Goal: Task Accomplishment & Management: Complete application form

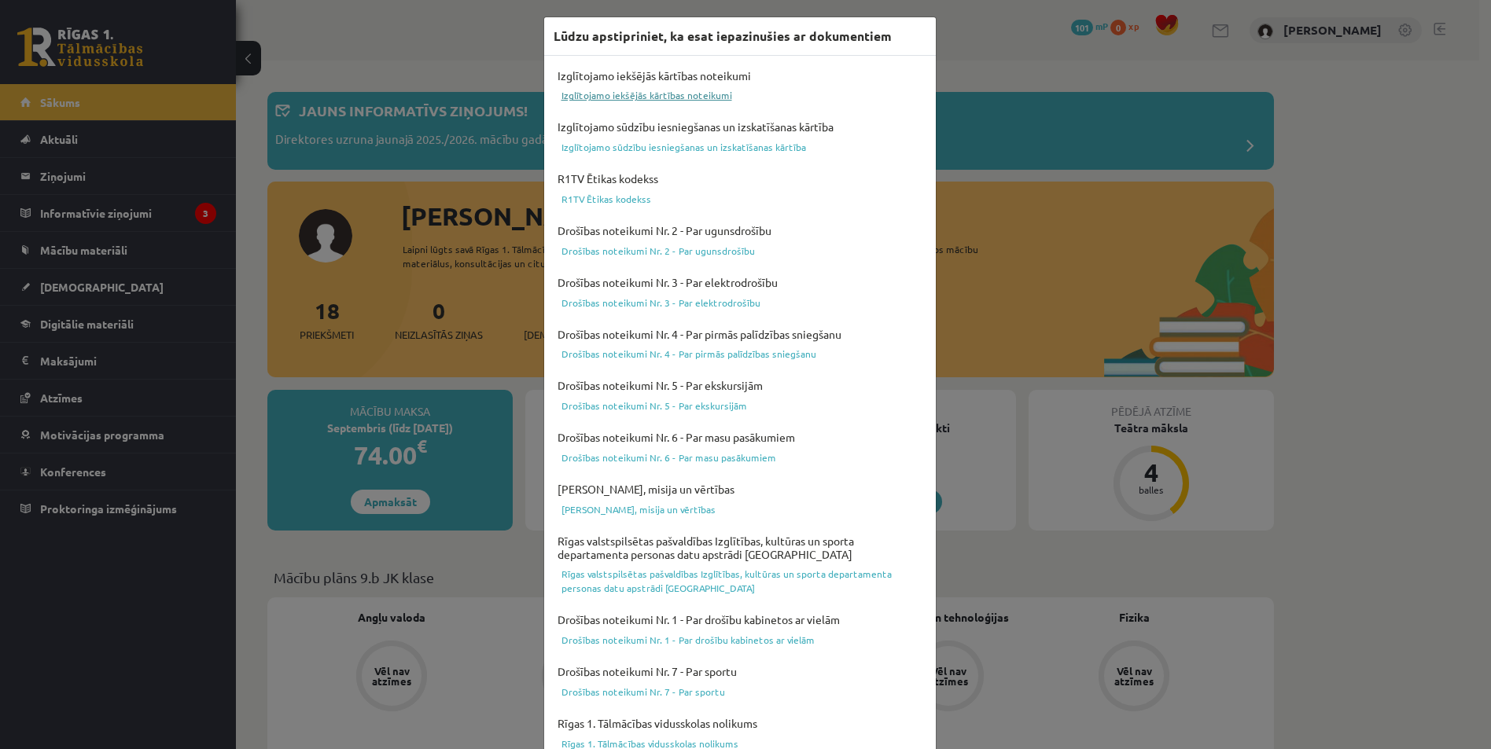
click at [608, 97] on link "Izglītojamo iekšējās kārtības noteikumi" at bounding box center [740, 95] width 373 height 19
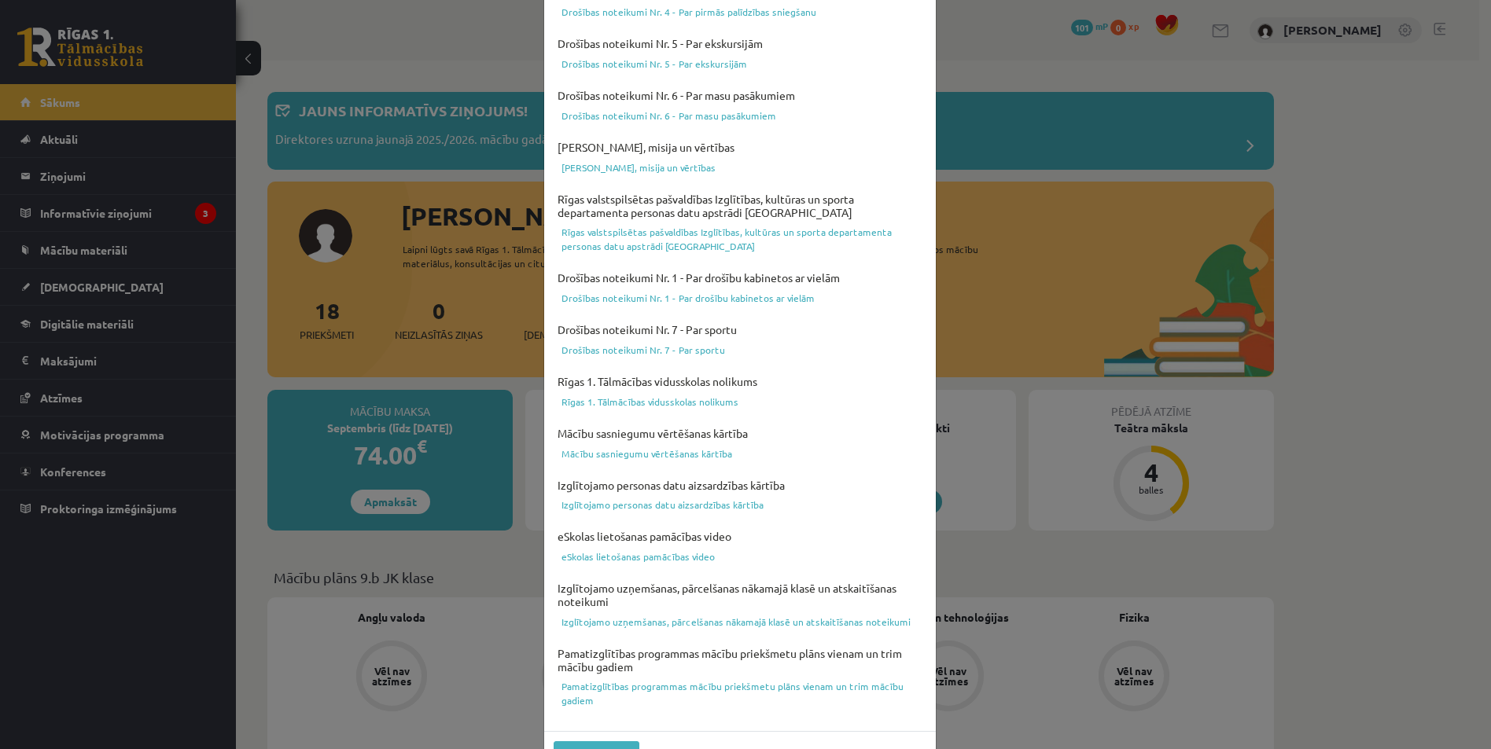
scroll to position [384, 0]
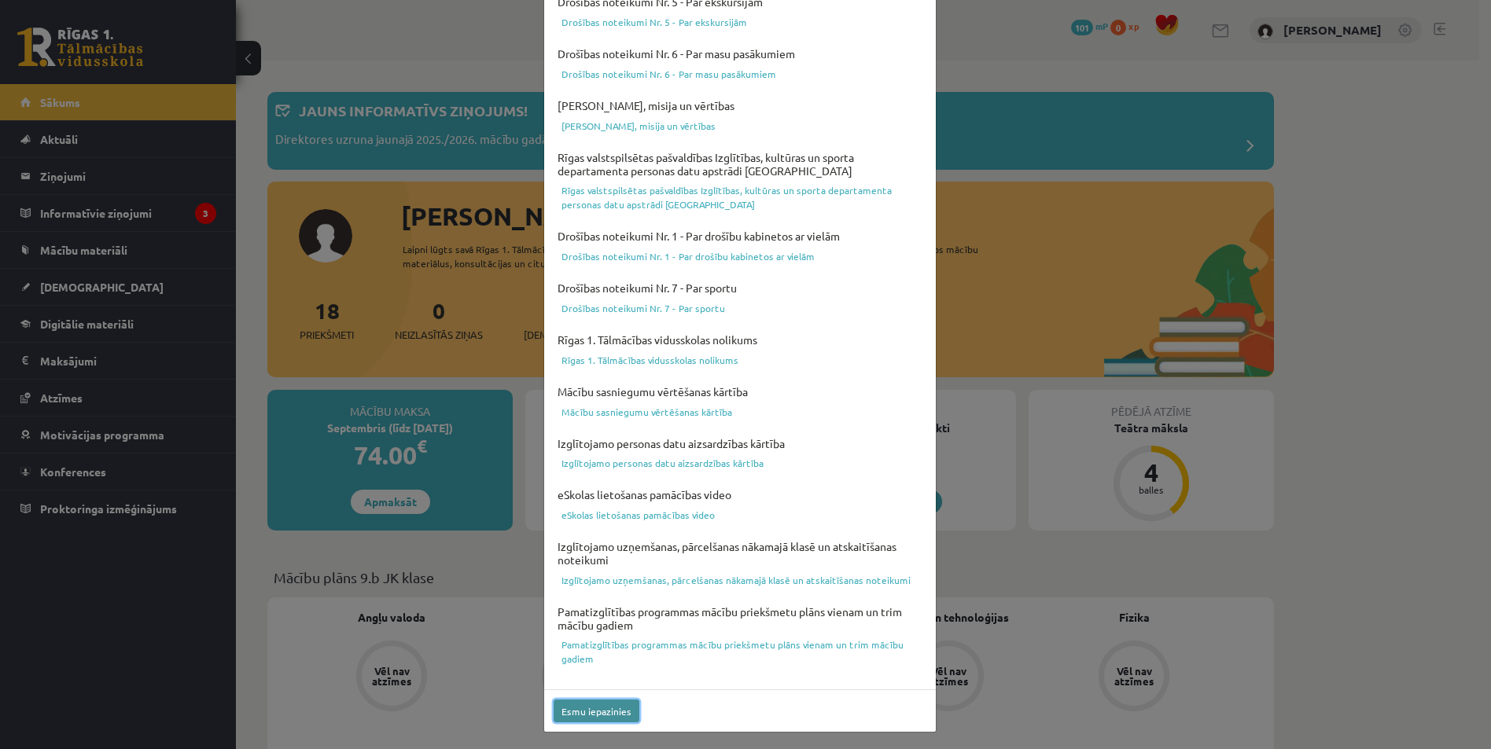
click at [588, 711] on button "Esmu iepazinies" at bounding box center [597, 711] width 86 height 23
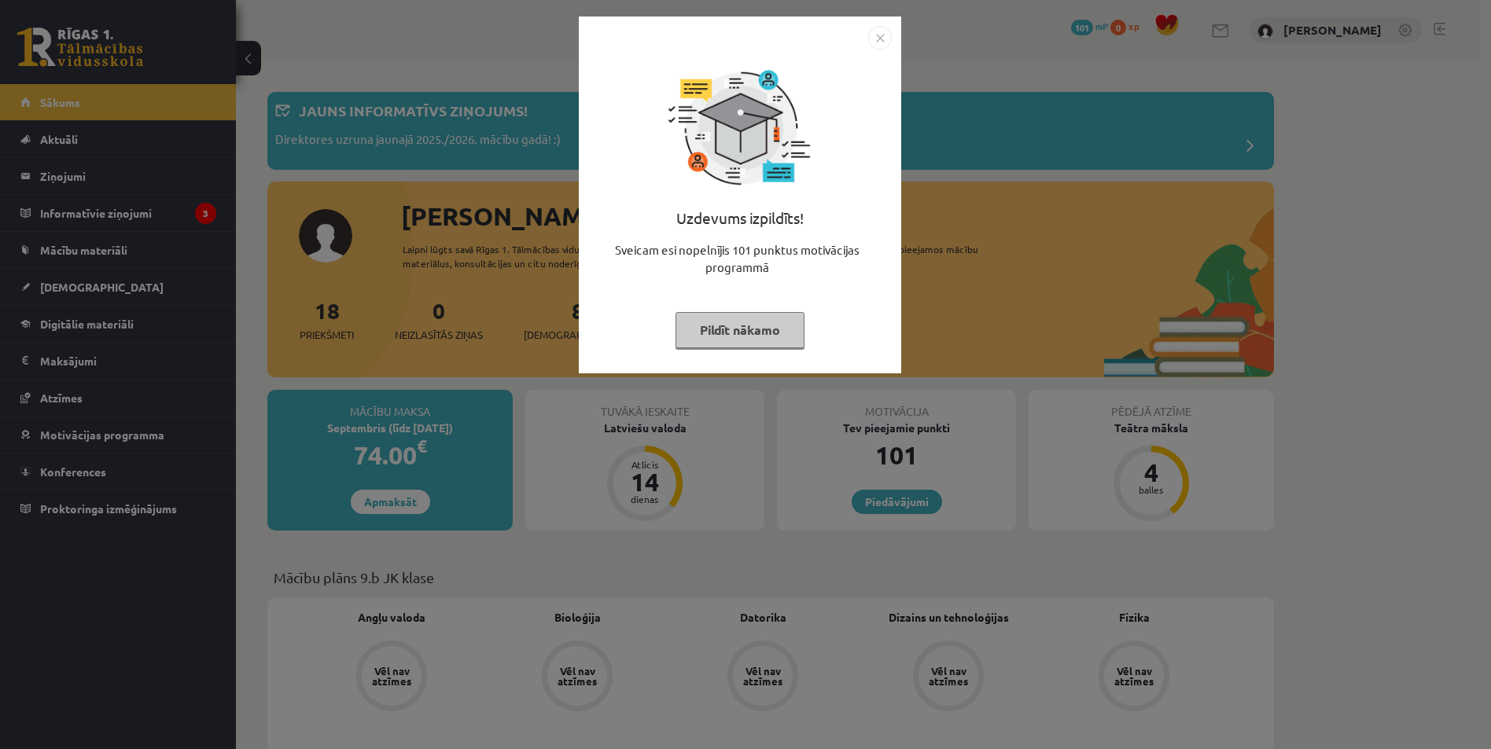
click at [880, 39] on img "Close" at bounding box center [880, 38] width 24 height 24
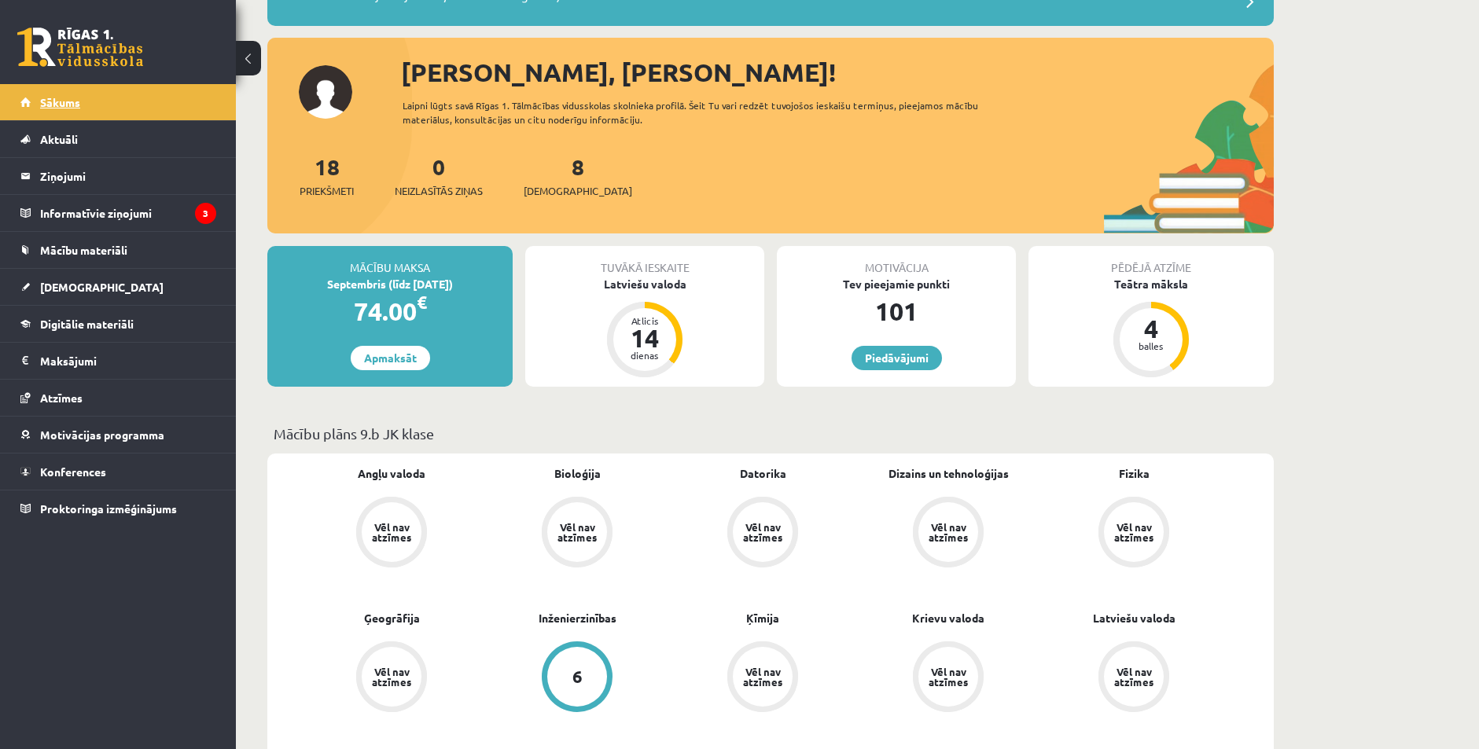
scroll to position [79, 0]
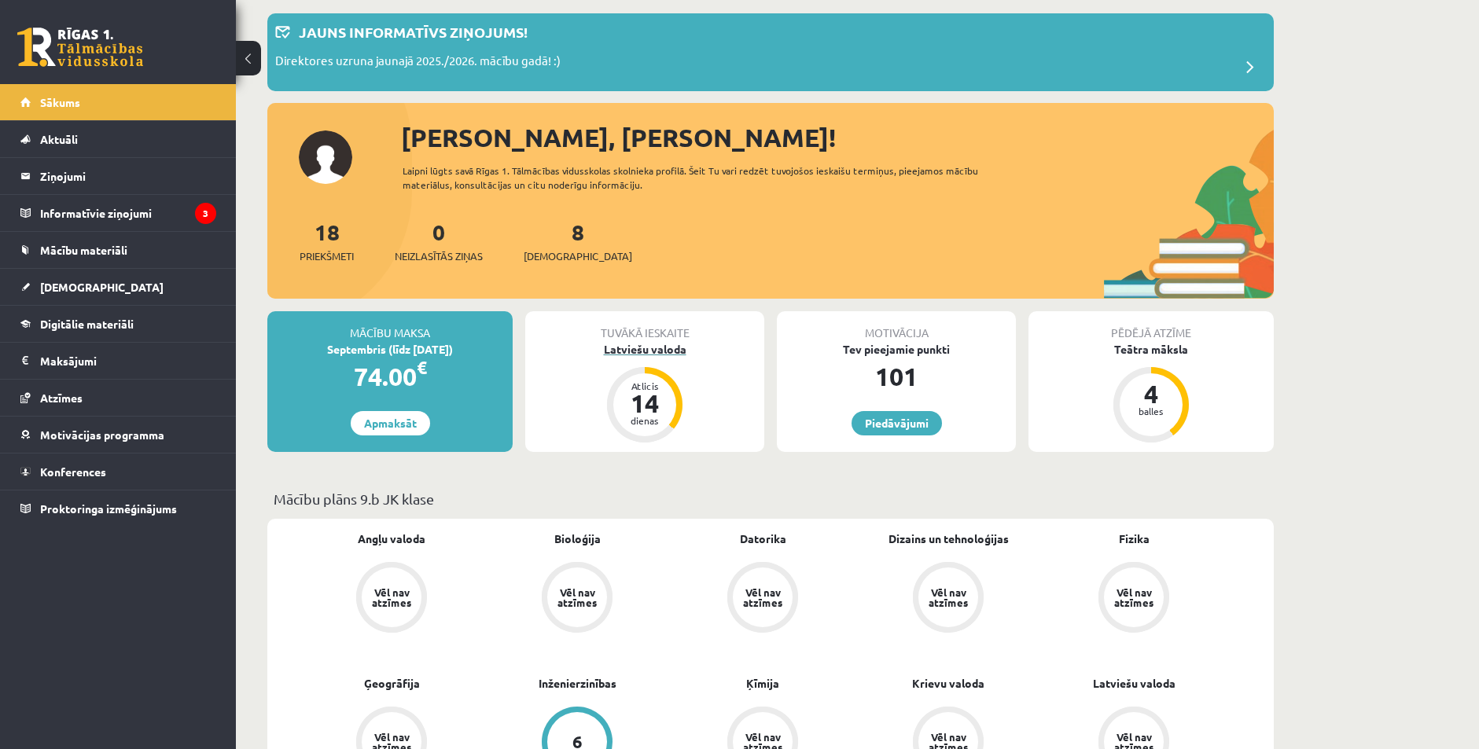
click at [624, 352] on div "Latviešu valoda" at bounding box center [644, 349] width 239 height 17
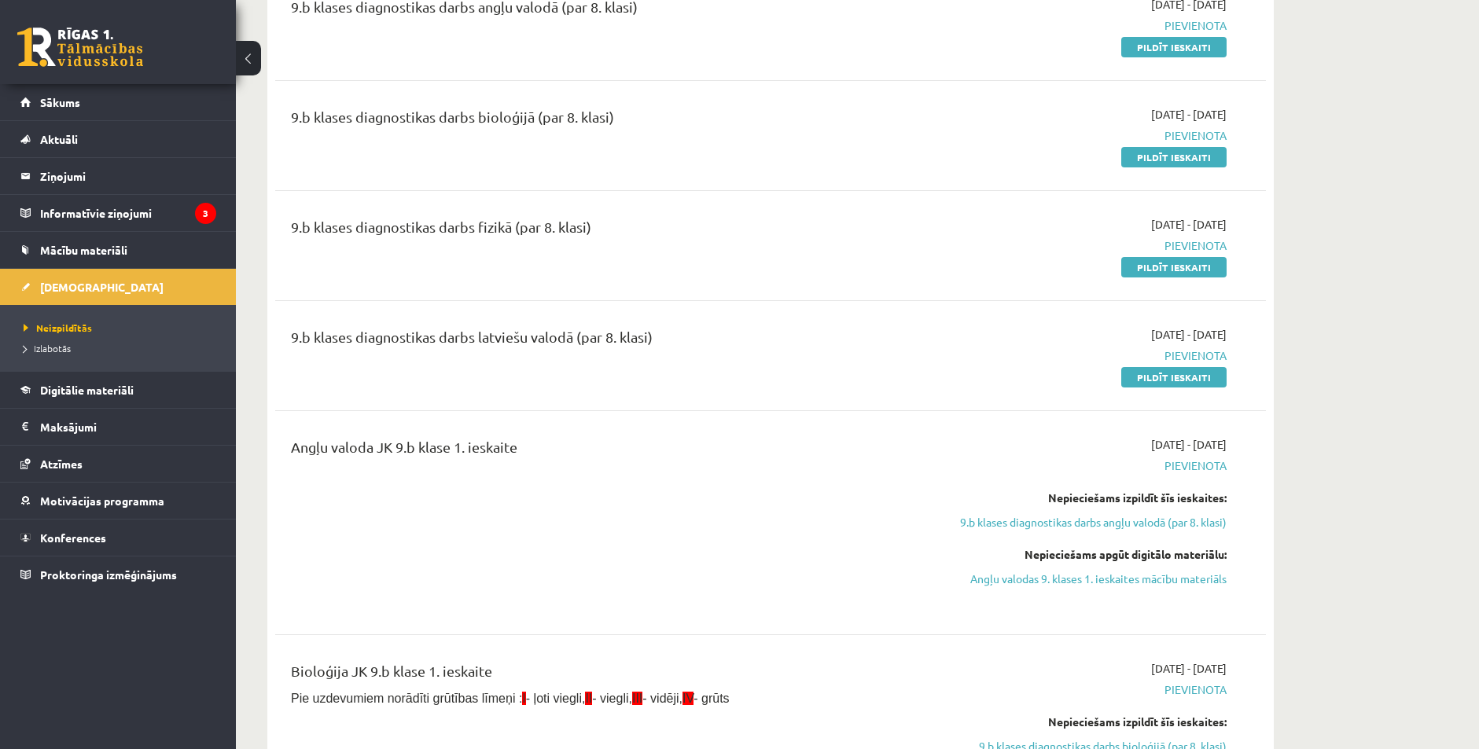
scroll to position [236, 0]
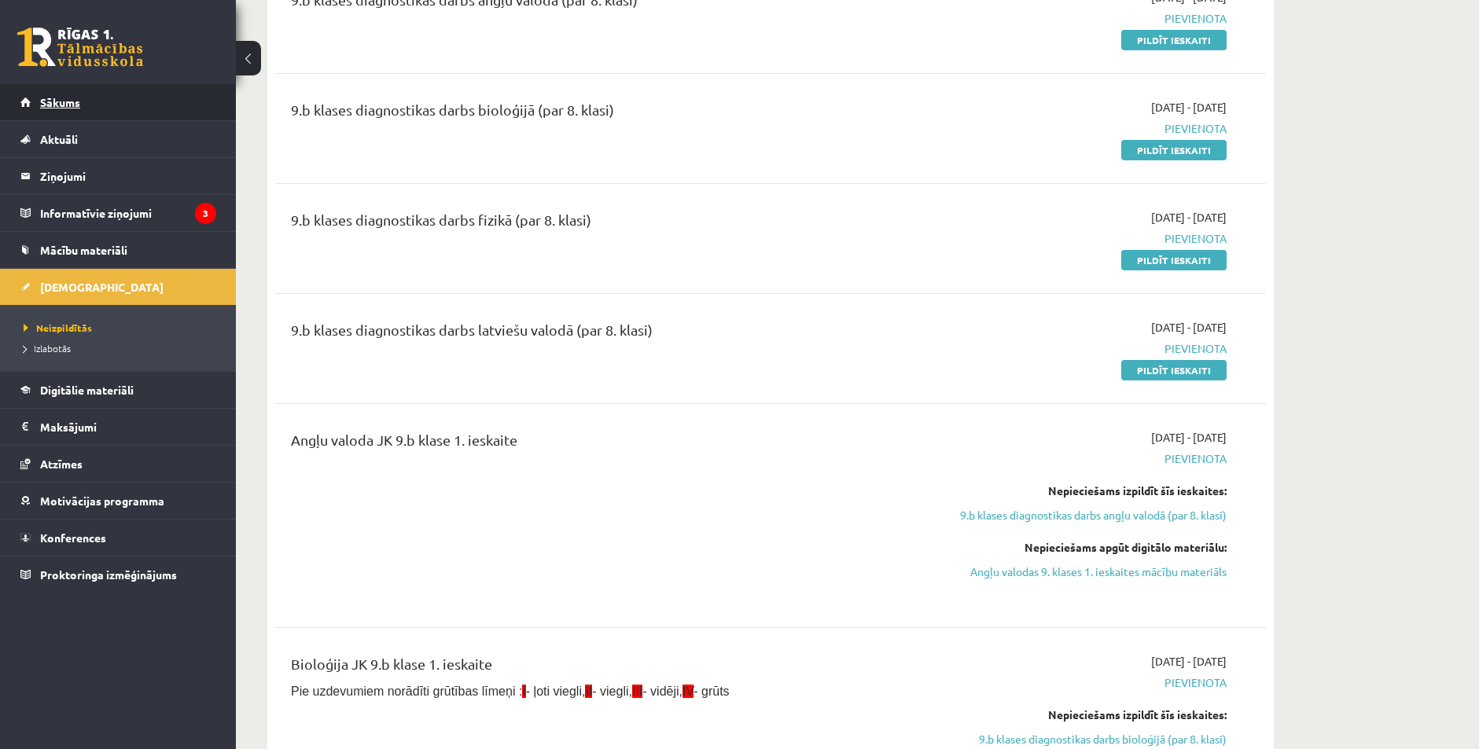
click at [56, 109] on link "Sākums" at bounding box center [118, 102] width 196 height 36
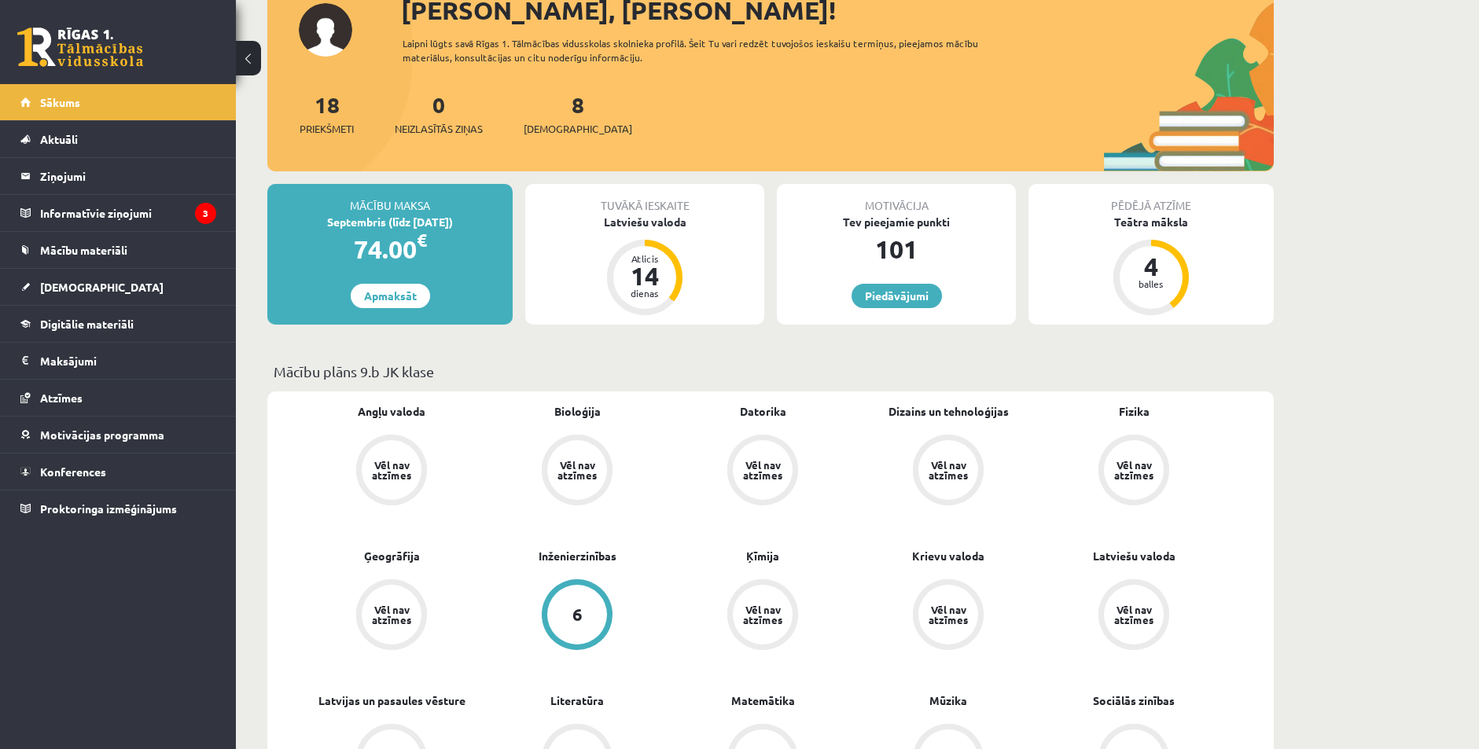
scroll to position [236, 0]
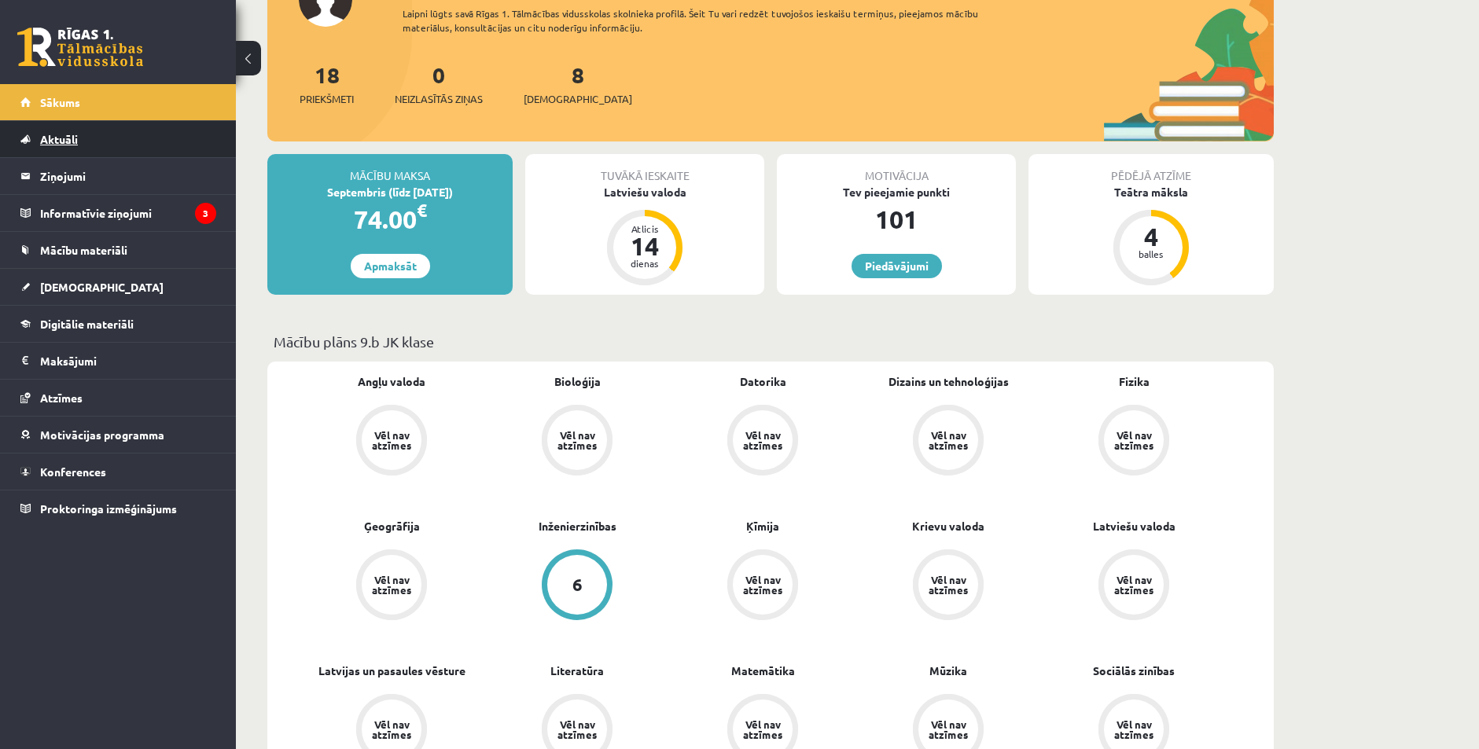
click at [57, 131] on link "Aktuāli" at bounding box center [118, 139] width 196 height 36
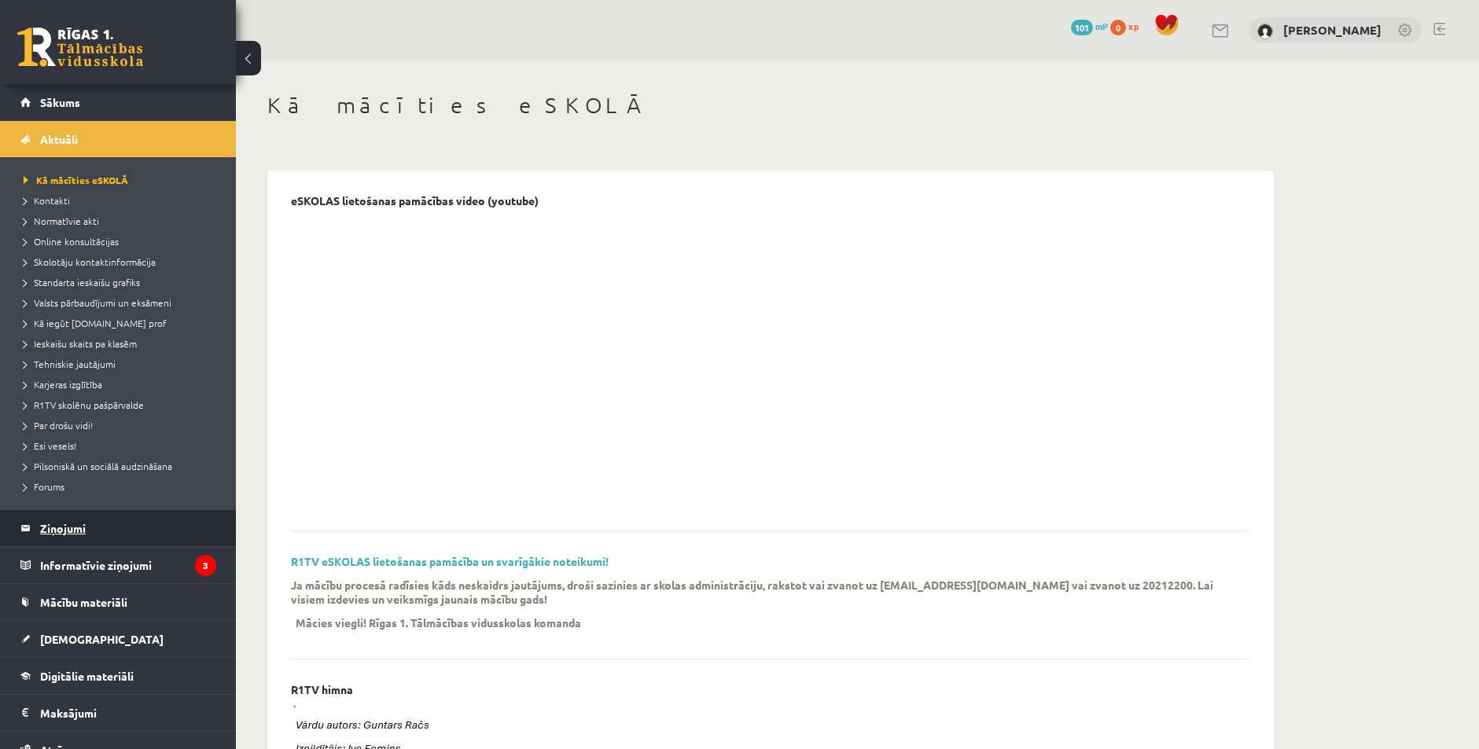
click at [57, 536] on legend "Ziņojumi 0" at bounding box center [128, 528] width 176 height 36
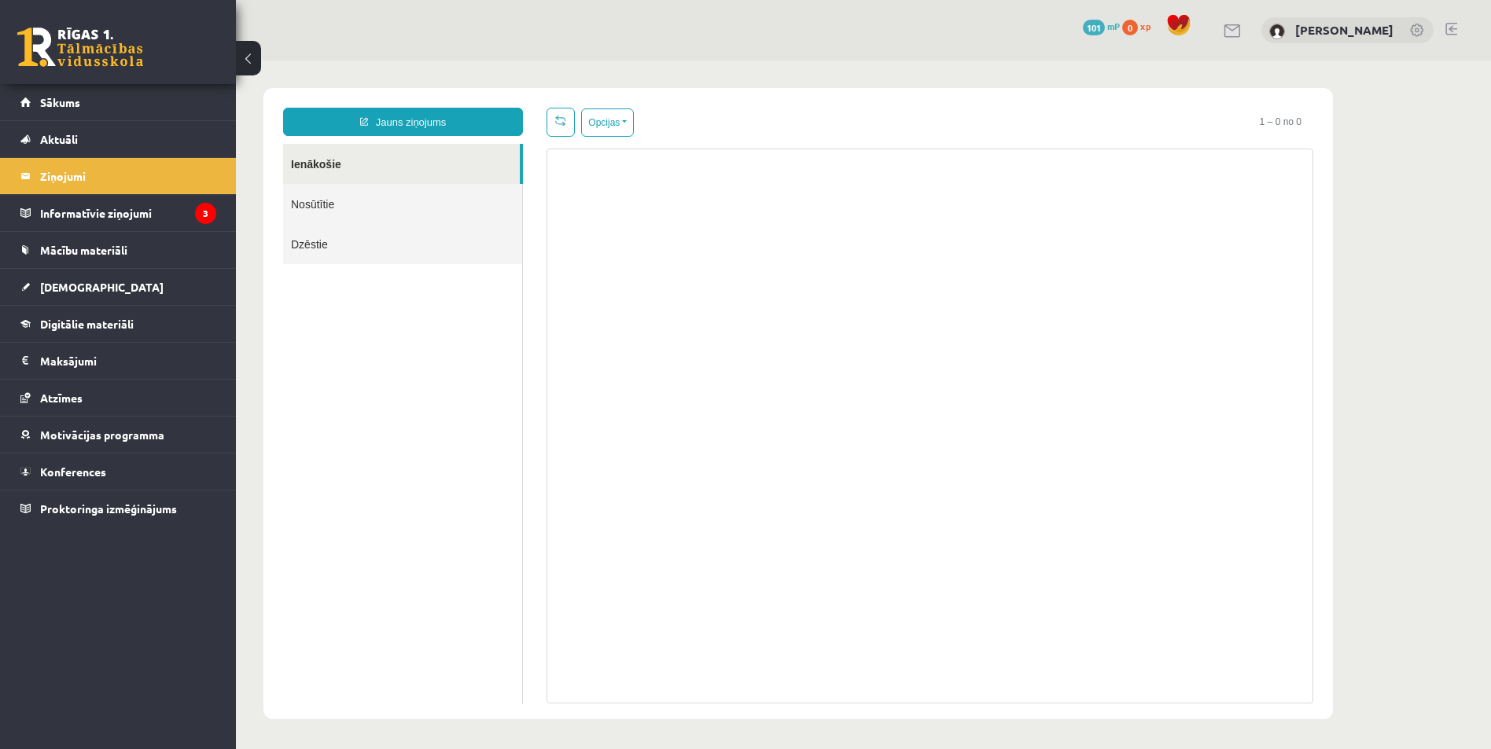
click at [406, 209] on link "Nosūtītie" at bounding box center [402, 204] width 239 height 40
click at [355, 164] on link "Ienākošie" at bounding box center [402, 164] width 239 height 40
click at [566, 130] on link at bounding box center [561, 122] width 28 height 29
click at [362, 236] on link "Dzēstie" at bounding box center [402, 244] width 239 height 40
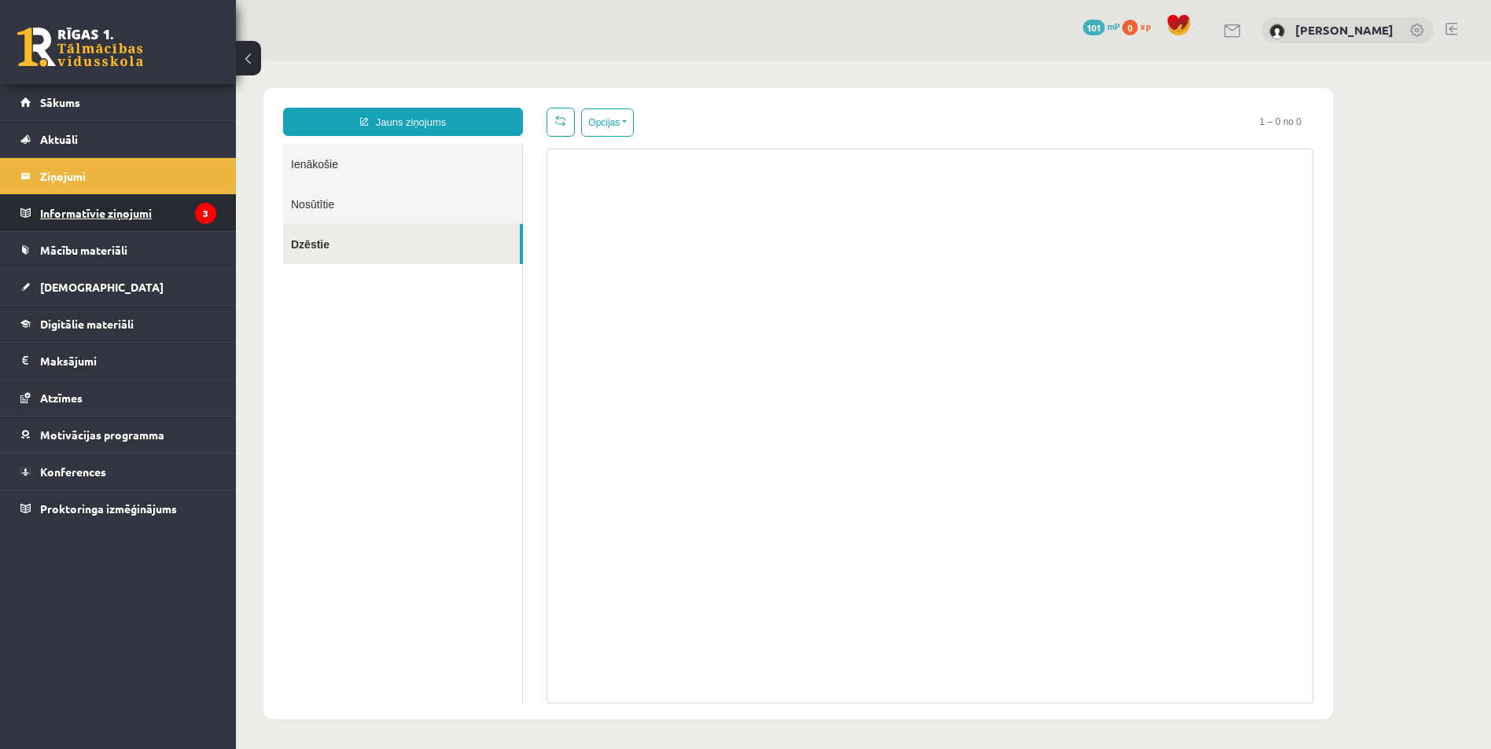
click at [103, 222] on legend "Informatīvie ziņojumi 3" at bounding box center [128, 213] width 176 height 36
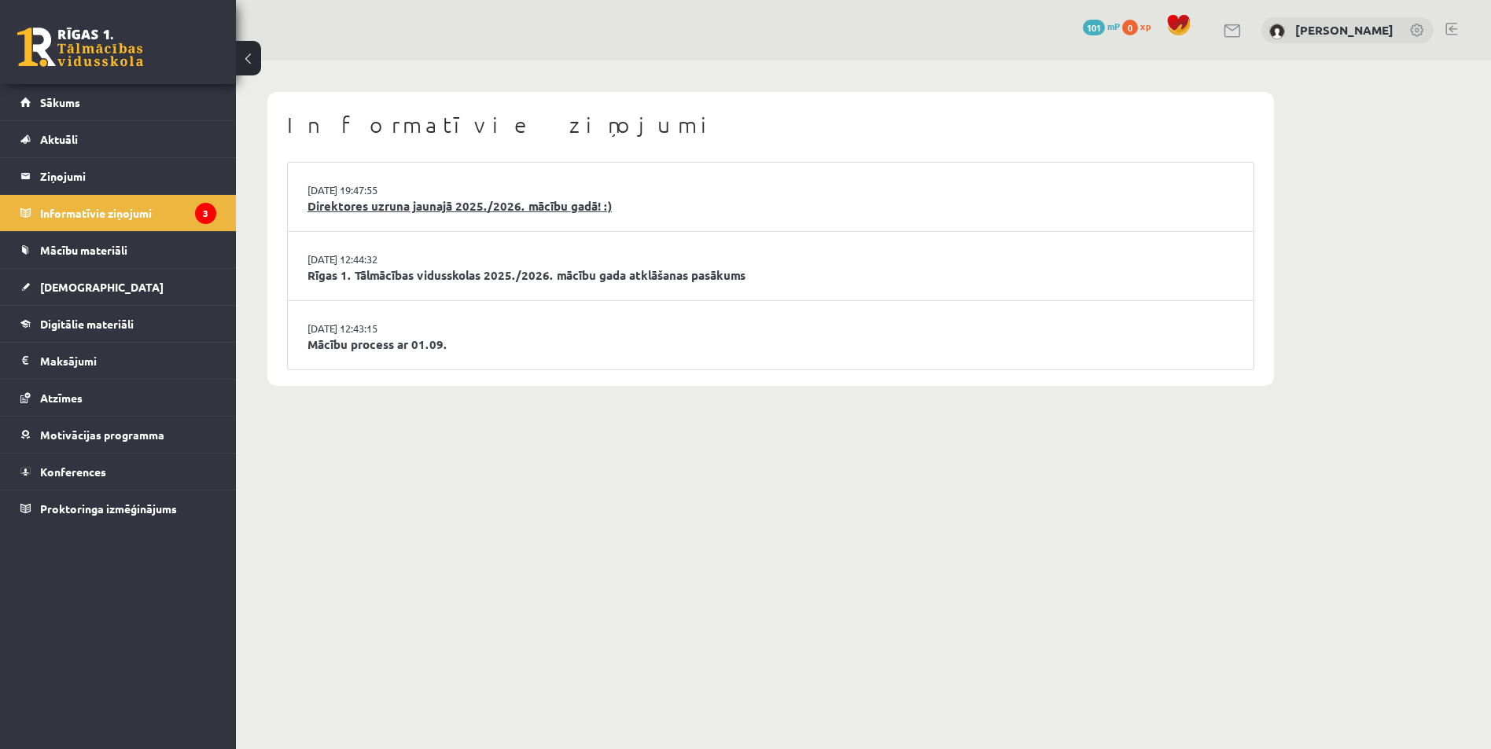
click at [403, 210] on link "Direktores uzruna jaunajā 2025./2026. mācību gadā! :)" at bounding box center [770, 206] width 926 height 18
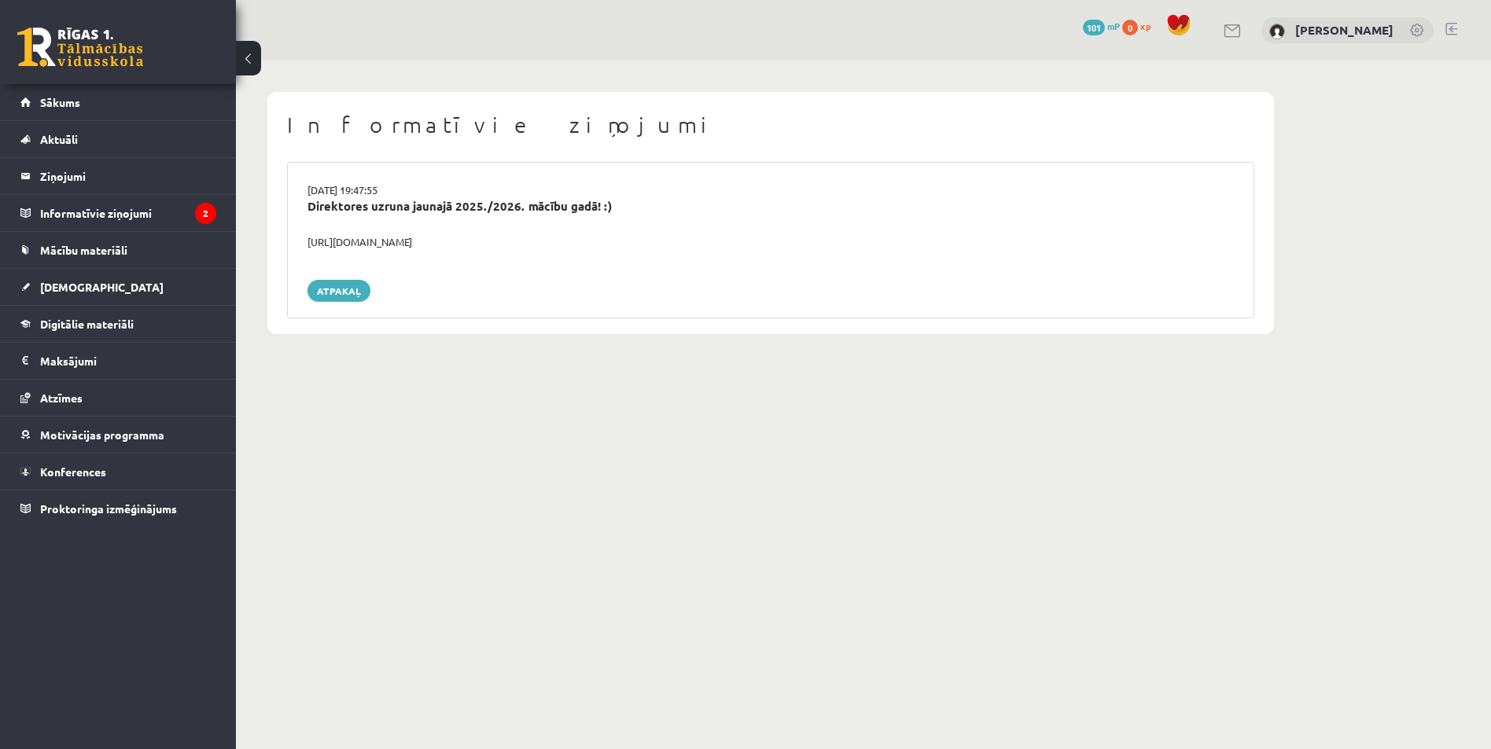
click at [346, 245] on div "https://youtube.com/shorts/lM8RsWyzCn4" at bounding box center [771, 242] width 950 height 16
click at [350, 284] on link "Atpakaļ" at bounding box center [338, 291] width 63 height 22
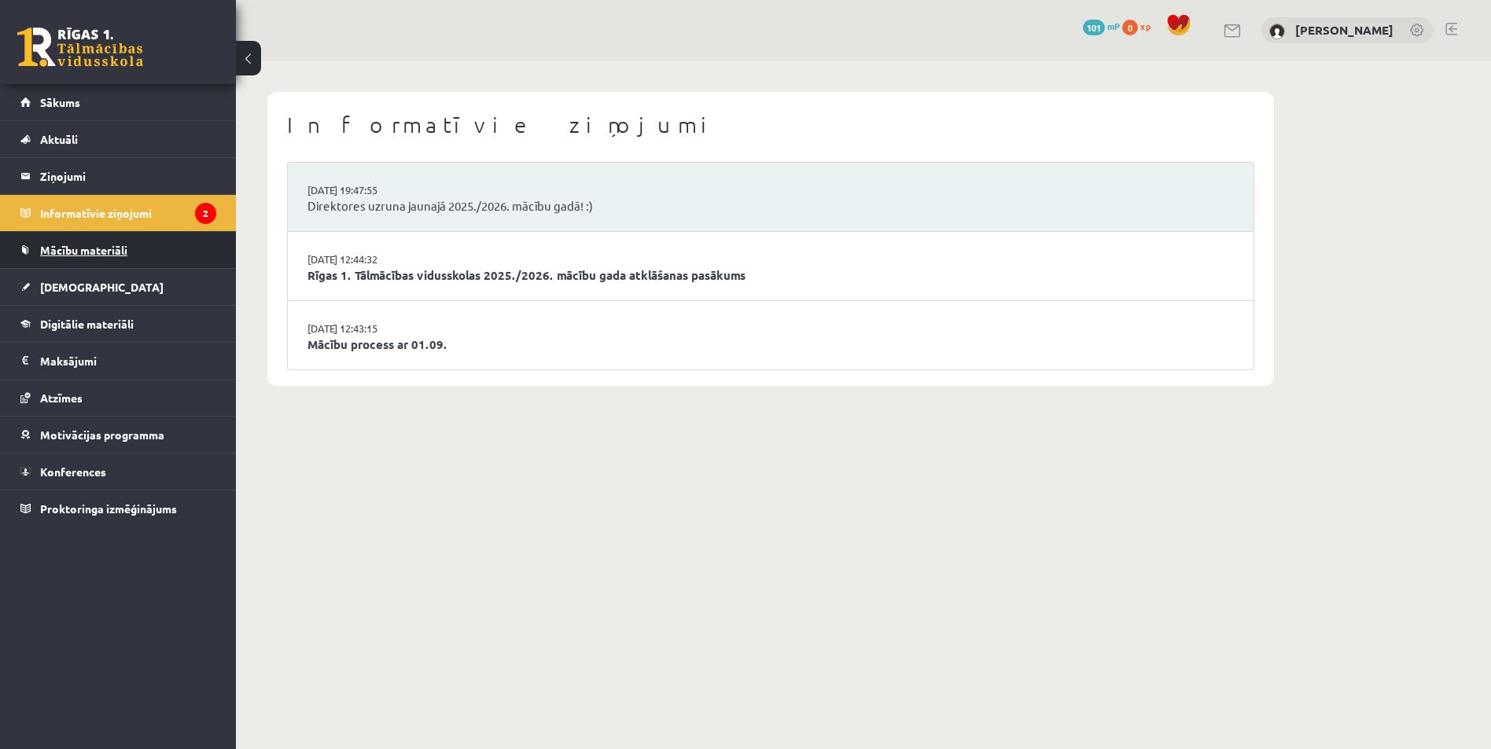
click at [147, 243] on link "Mācību materiāli" at bounding box center [118, 250] width 196 height 36
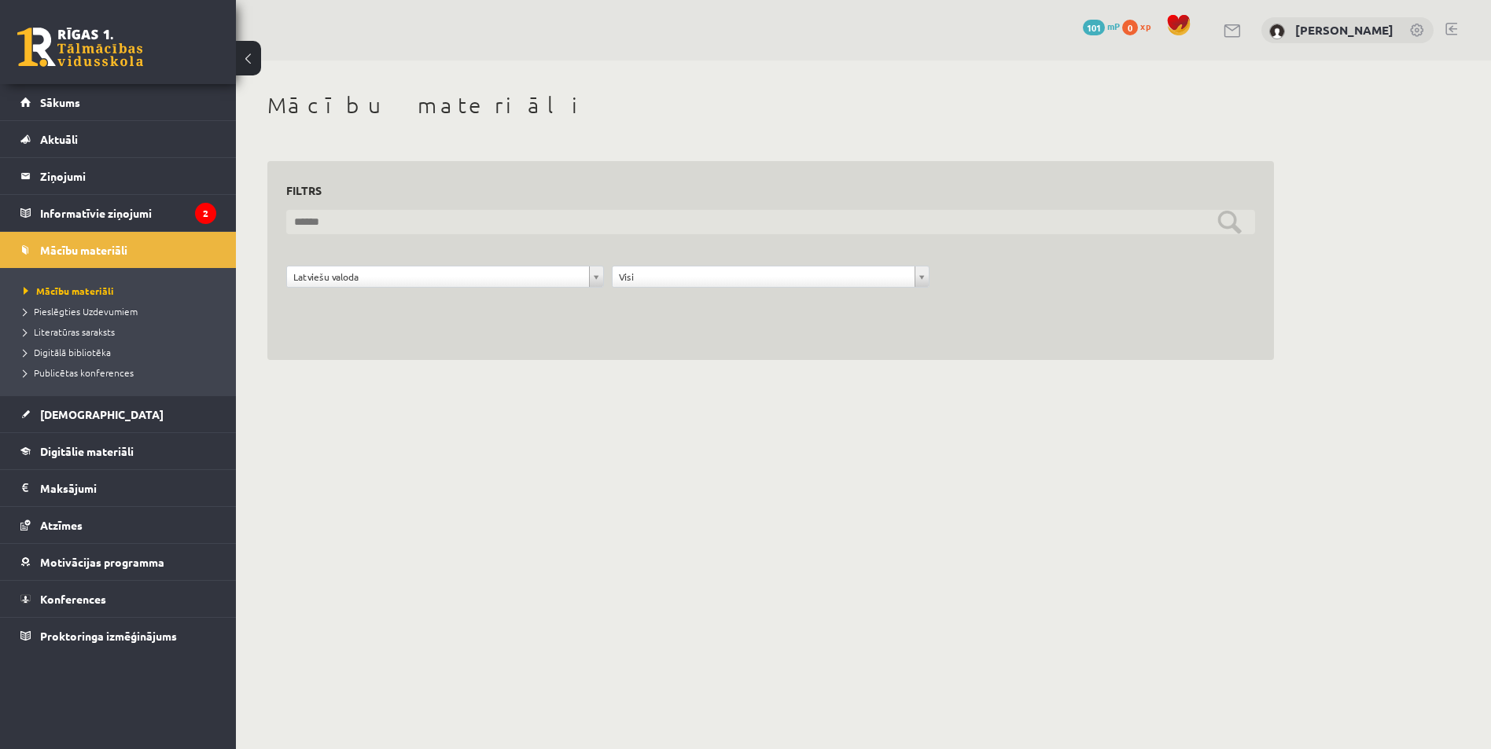
click at [1230, 225] on input "text" at bounding box center [770, 222] width 969 height 24
type input "*"
click at [1227, 226] on input "text" at bounding box center [770, 222] width 969 height 24
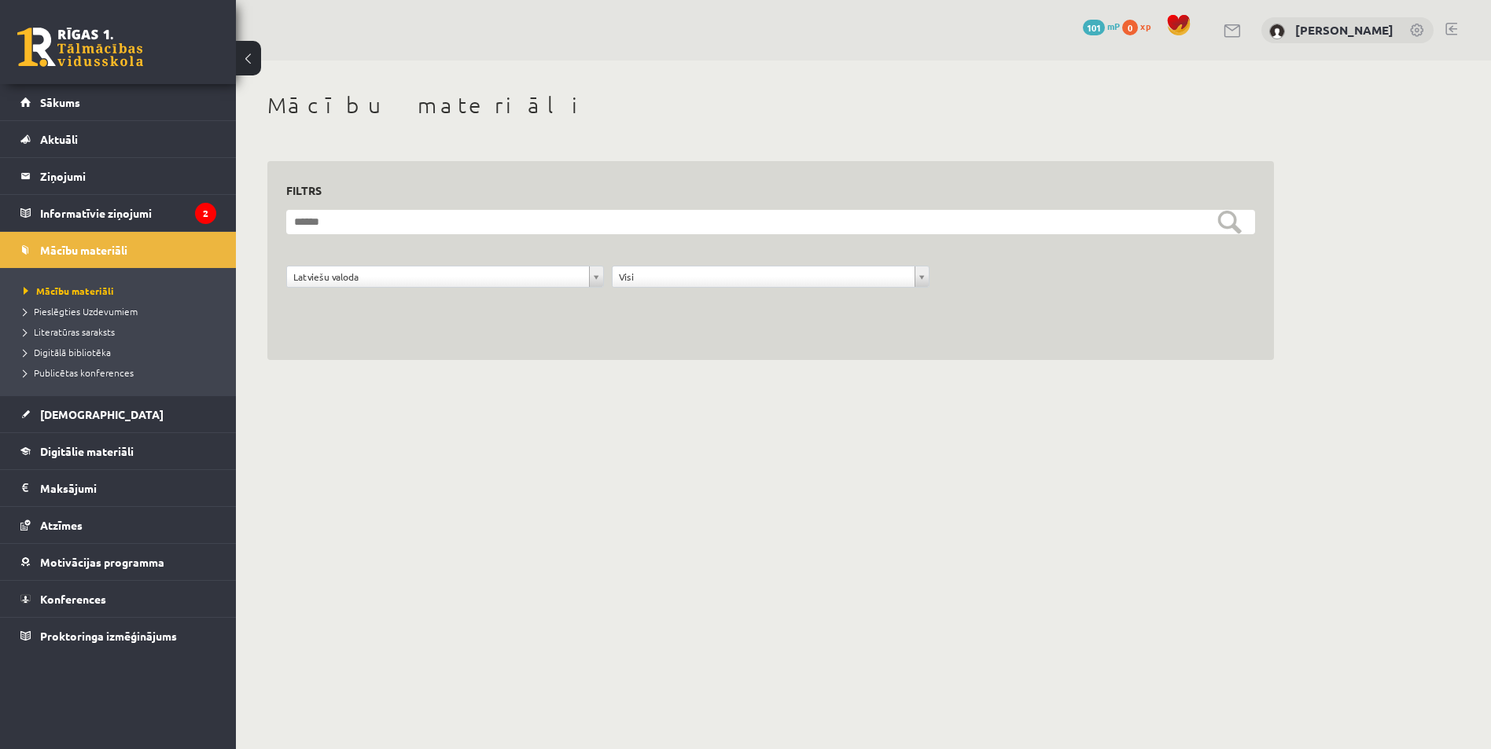
drag, startPoint x: 1088, startPoint y: 330, endPoint x: 1058, endPoint y: 297, distance: 44.5
click at [1088, 330] on div "**********" at bounding box center [770, 261] width 1007 height 200
click at [68, 416] on span "[DEMOGRAPHIC_DATA]" at bounding box center [101, 414] width 123 height 14
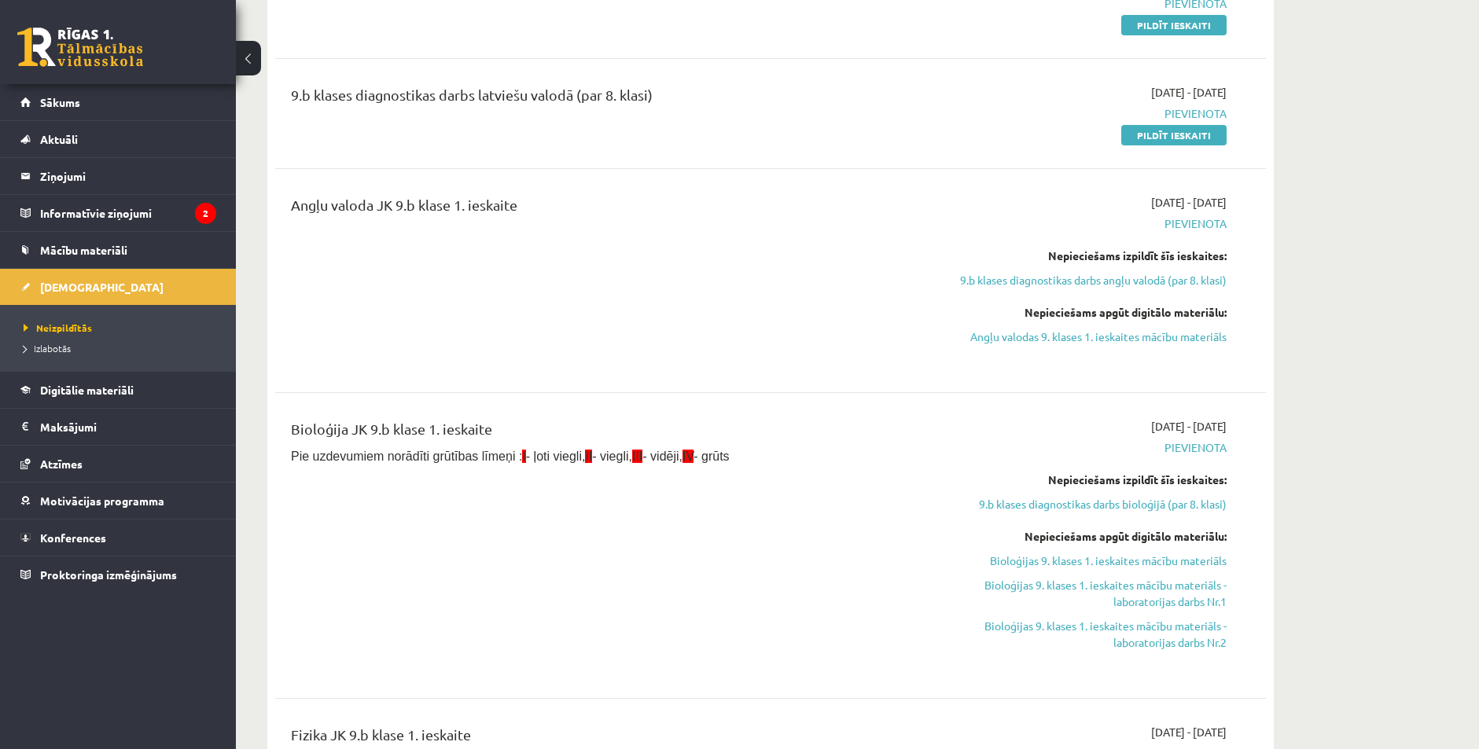
scroll to position [472, 0]
click at [96, 459] on link "Atzīmes" at bounding box center [118, 464] width 196 height 36
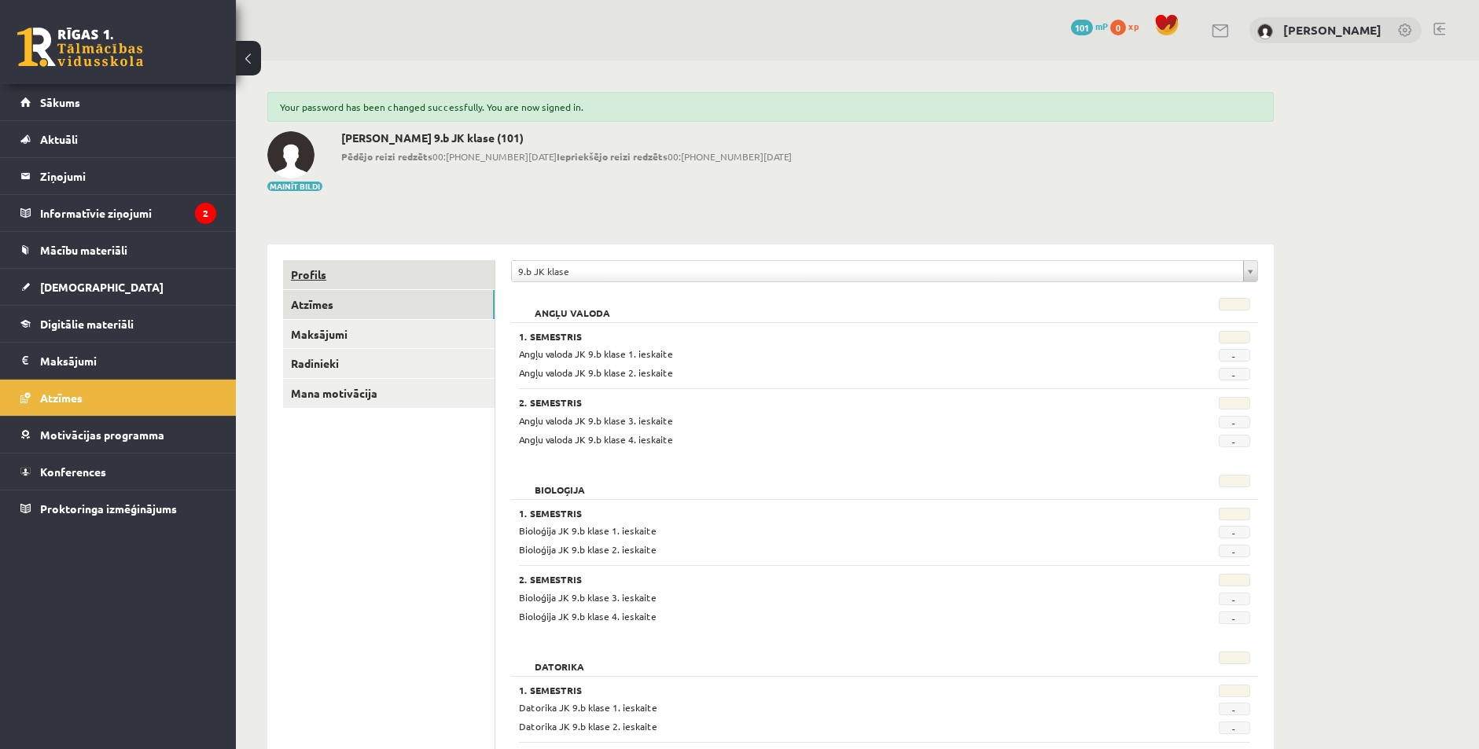
click at [345, 265] on link "Profils" at bounding box center [389, 274] width 212 height 29
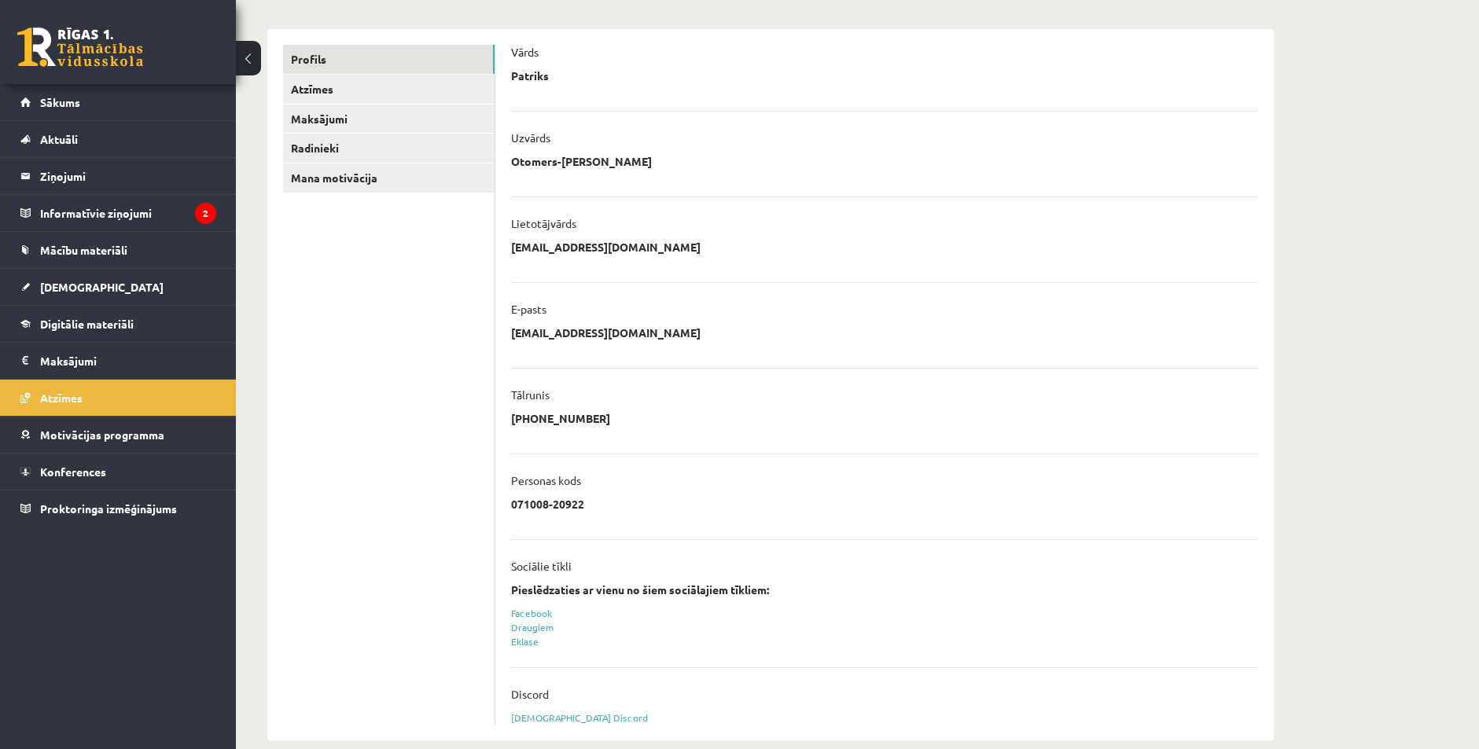
scroll to position [238, 0]
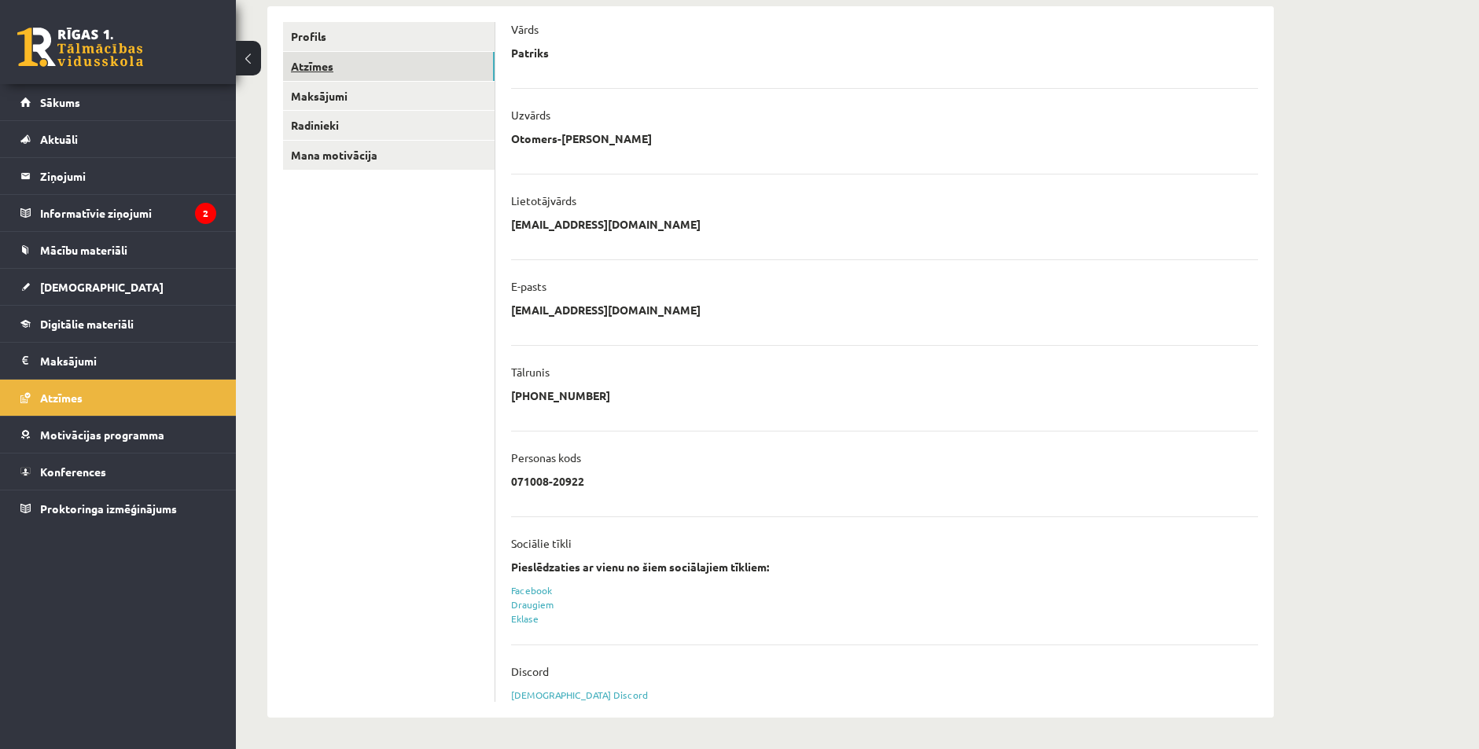
click at [302, 68] on link "Atzīmes" at bounding box center [389, 66] width 212 height 29
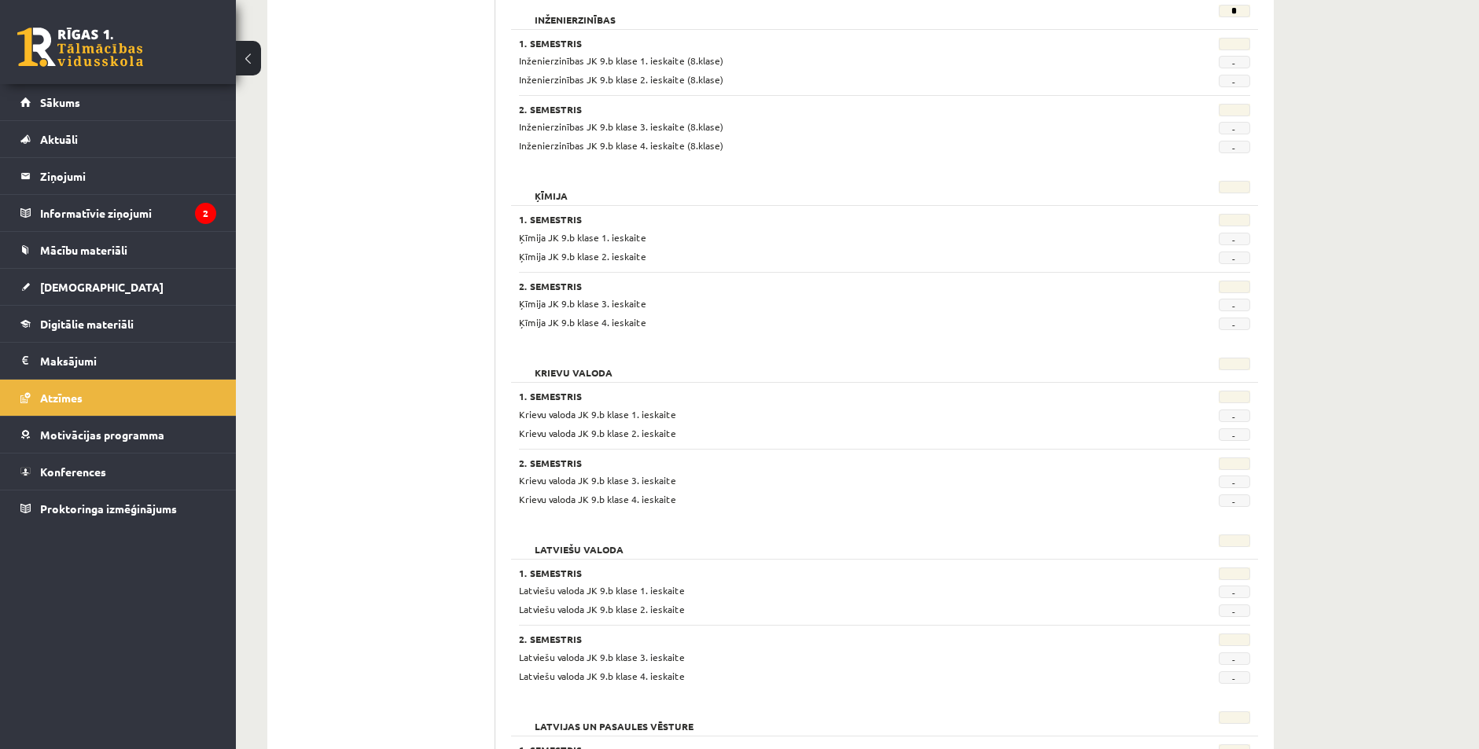
scroll to position [1433, 0]
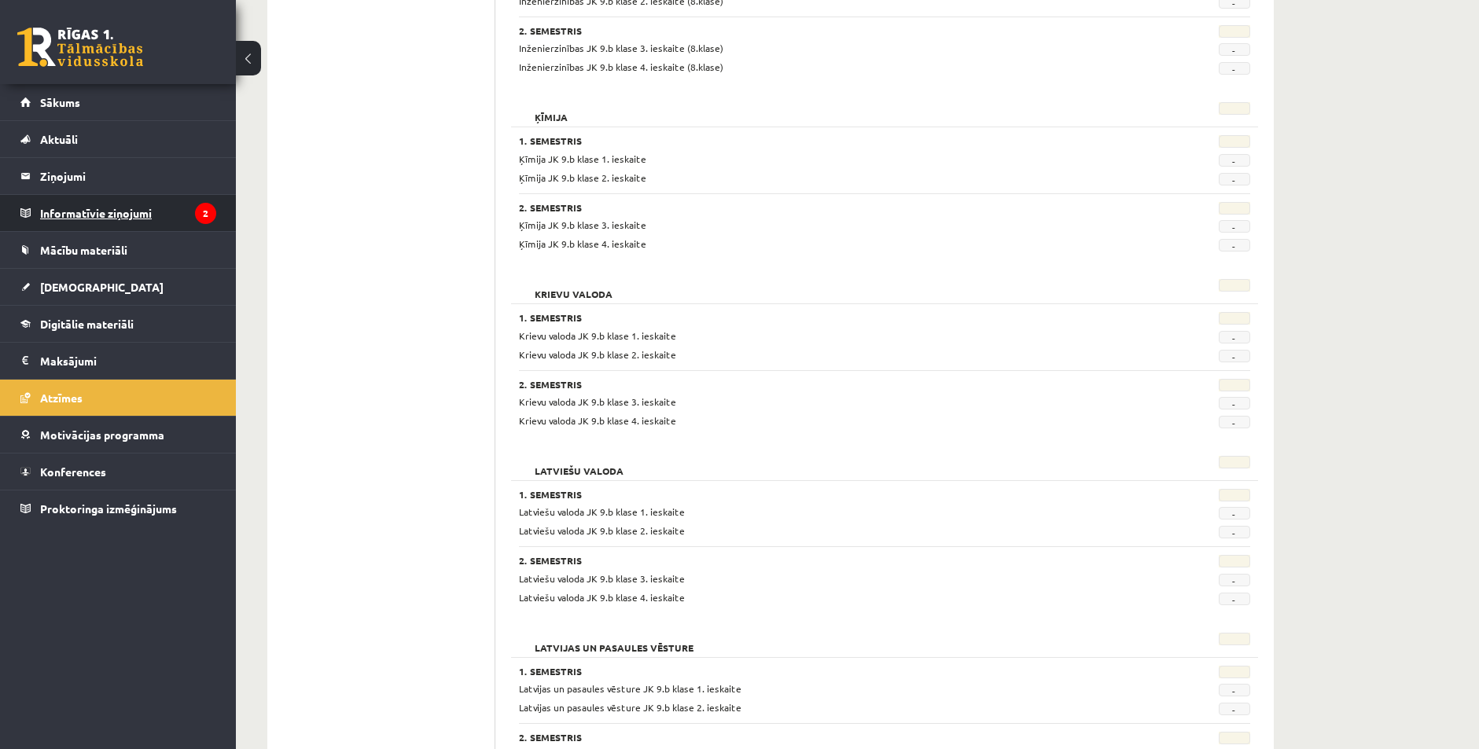
click at [116, 220] on legend "Informatīvie ziņojumi 2" at bounding box center [128, 213] width 176 height 36
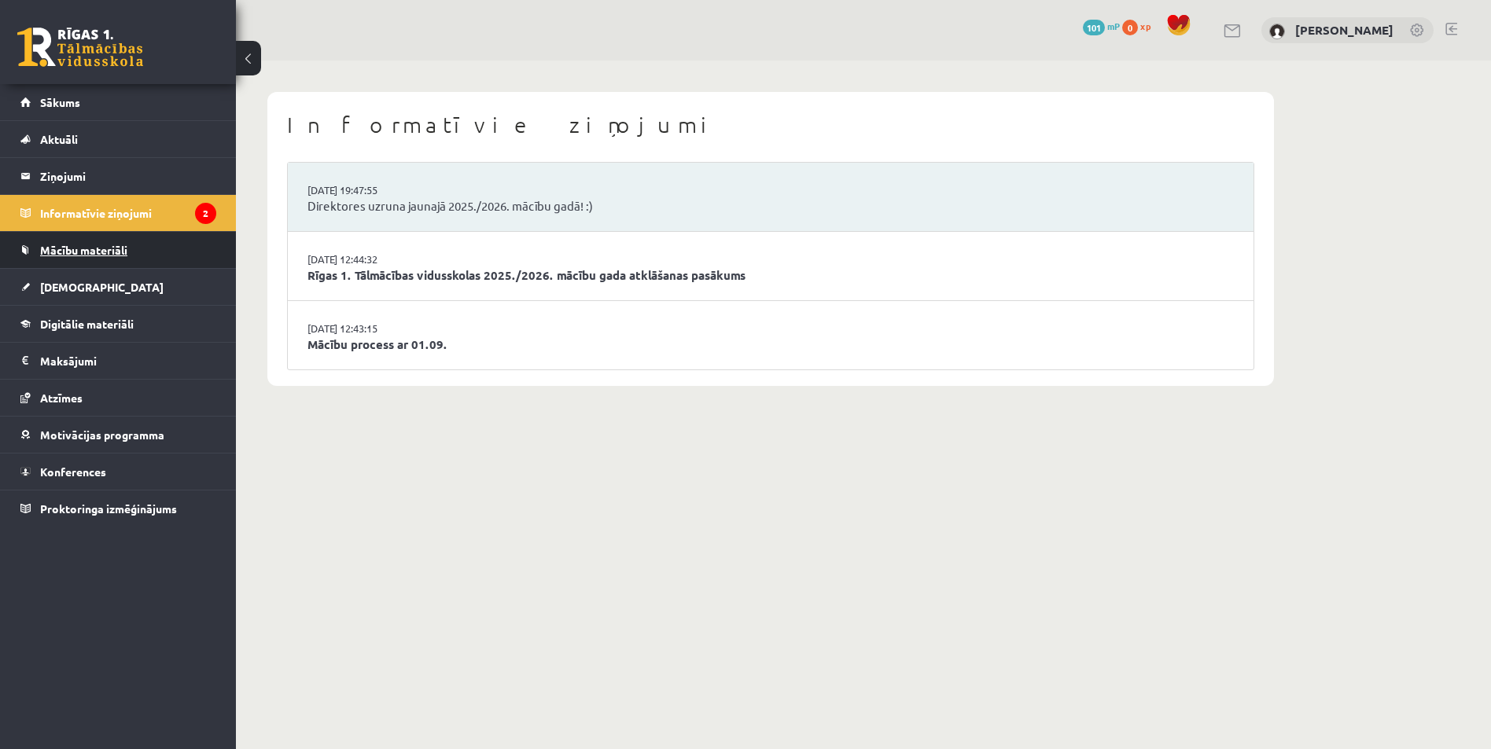
click at [93, 255] on span "Mācību materiāli" at bounding box center [83, 250] width 87 height 14
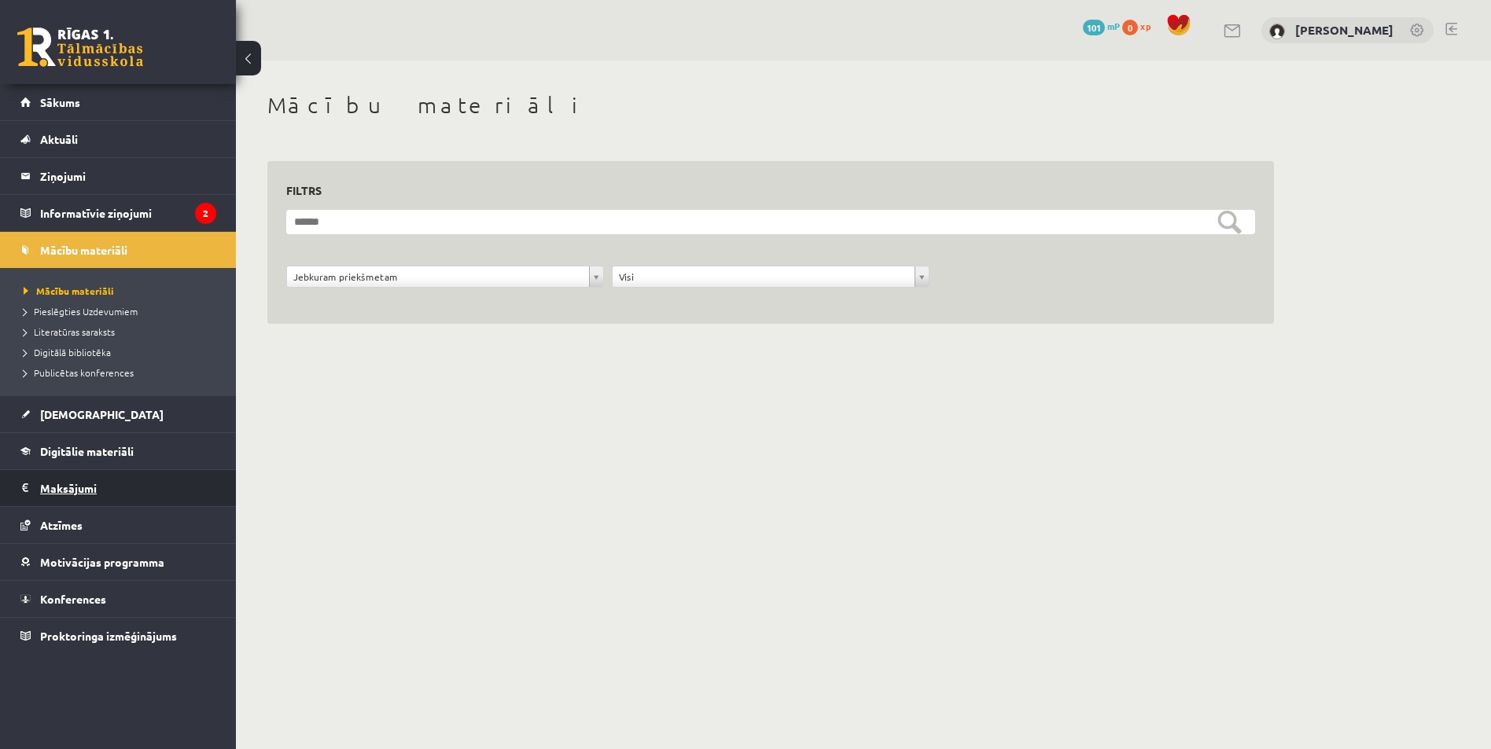
click at [69, 492] on legend "Maksājumi 0" at bounding box center [128, 488] width 176 height 36
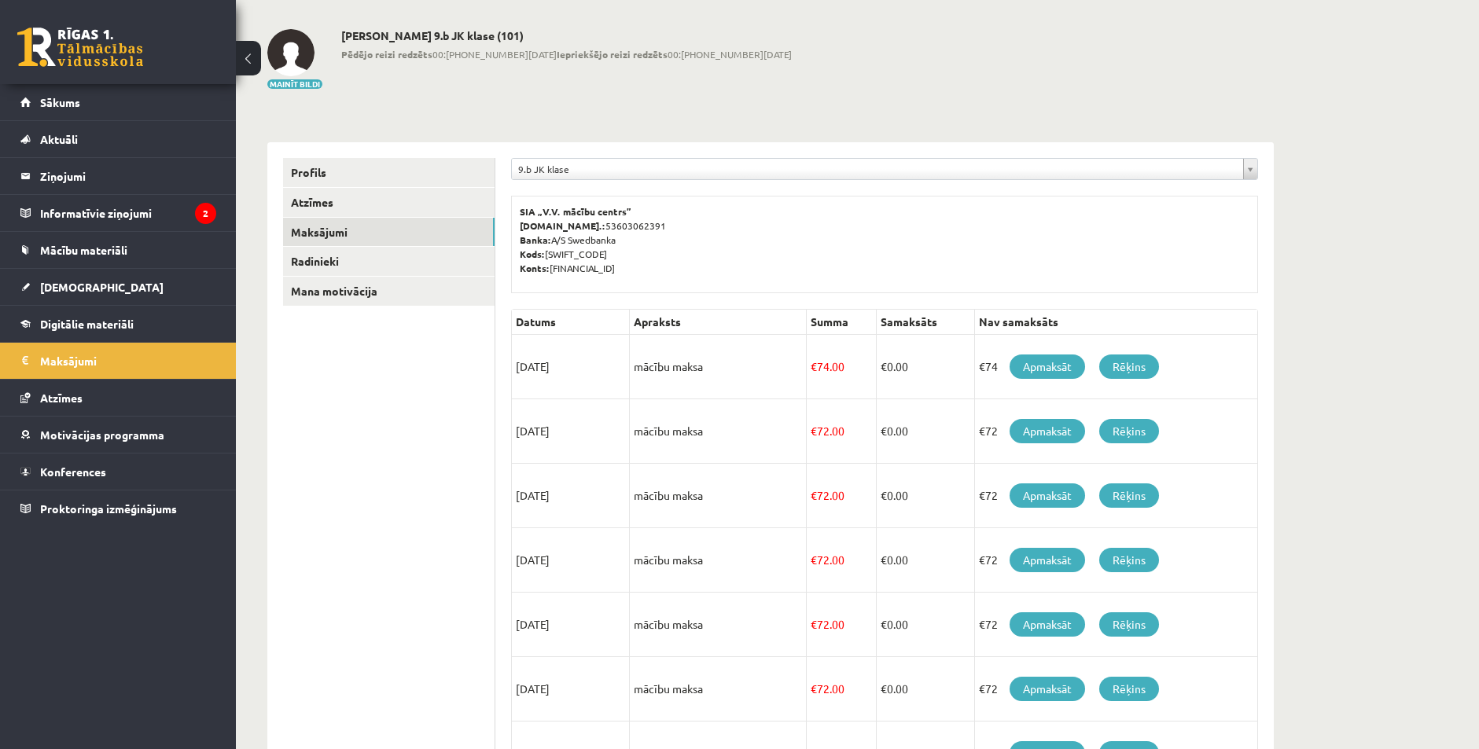
scroll to position [79, 0]
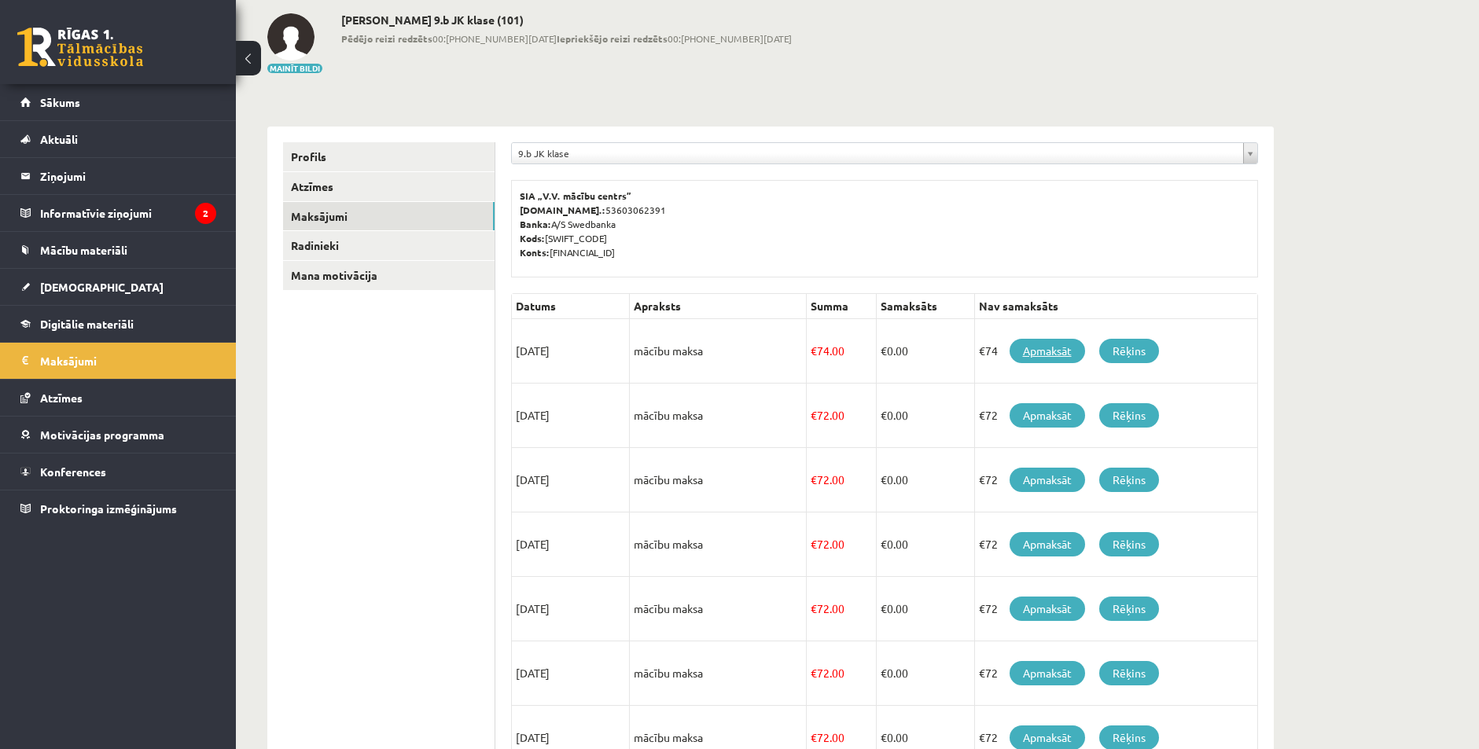
click at [1048, 350] on link "Apmaksāt" at bounding box center [1047, 351] width 75 height 24
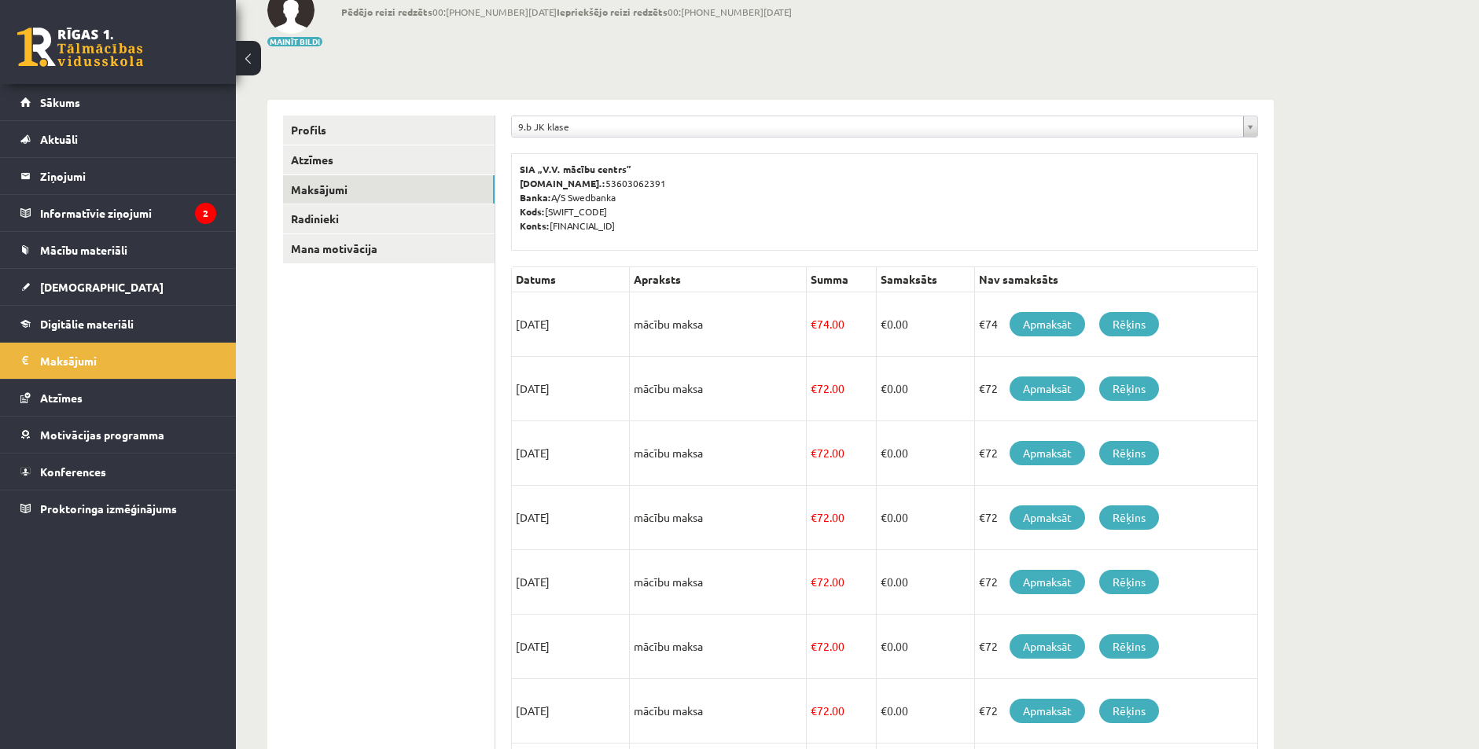
scroll to position [105, 0]
click at [319, 245] on link "Mana motivācija" at bounding box center [389, 249] width 212 height 29
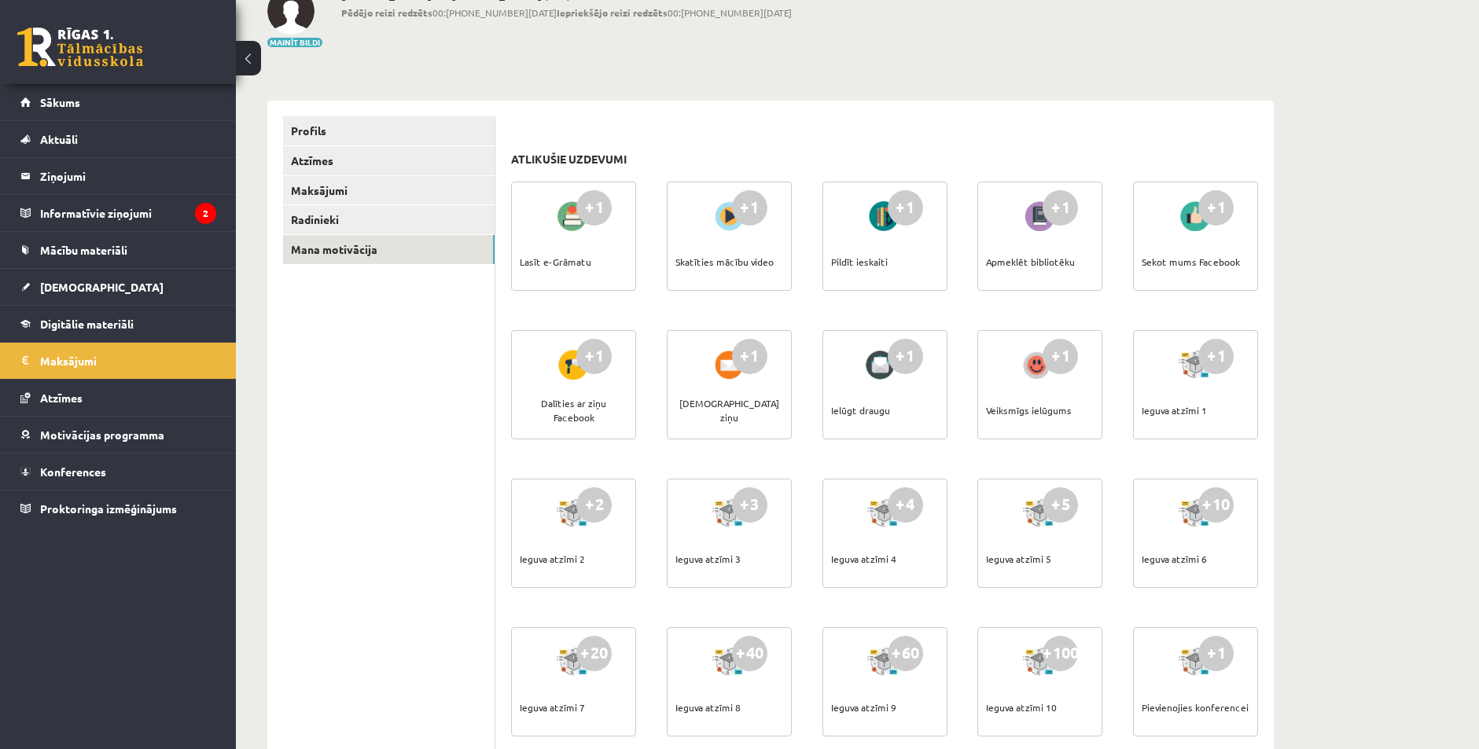
click at [908, 212] on div "+1" at bounding box center [905, 207] width 35 height 35
click at [864, 220] on div at bounding box center [885, 216] width 45 height 36
click at [325, 211] on link "Radinieki" at bounding box center [389, 219] width 212 height 29
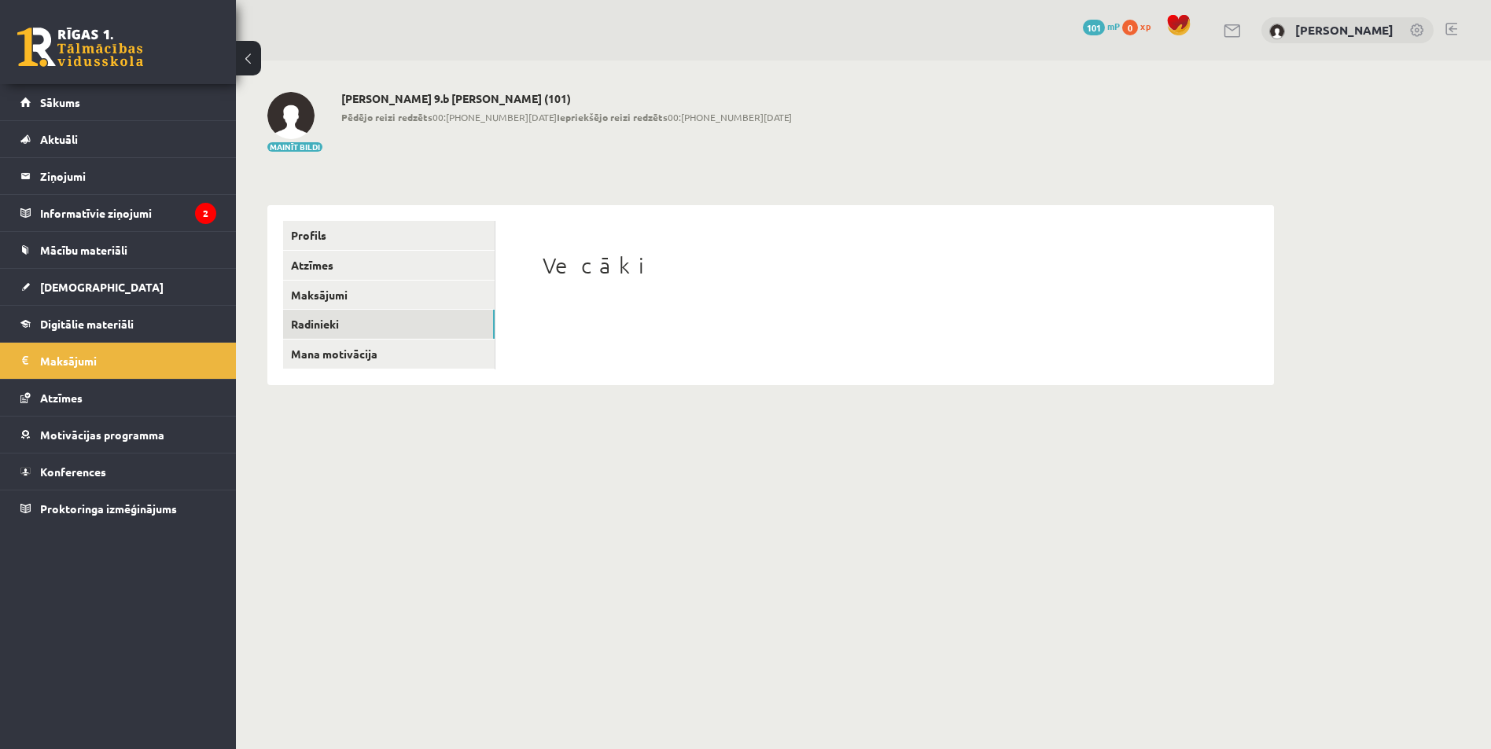
click at [565, 276] on h1 "Vecāki" at bounding box center [885, 265] width 684 height 27
click at [327, 285] on link "Maksājumi" at bounding box center [389, 295] width 212 height 29
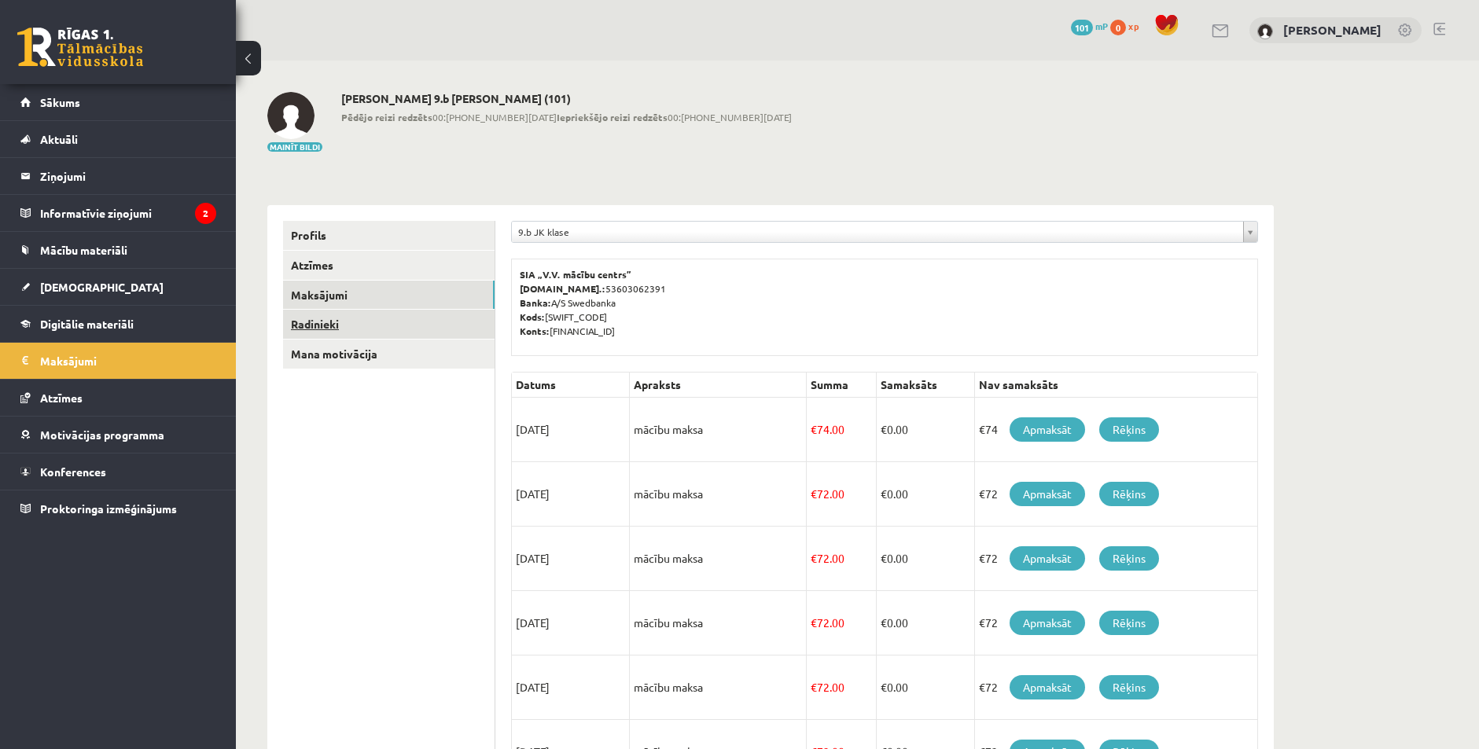
click at [325, 323] on link "Radinieki" at bounding box center [389, 324] width 212 height 29
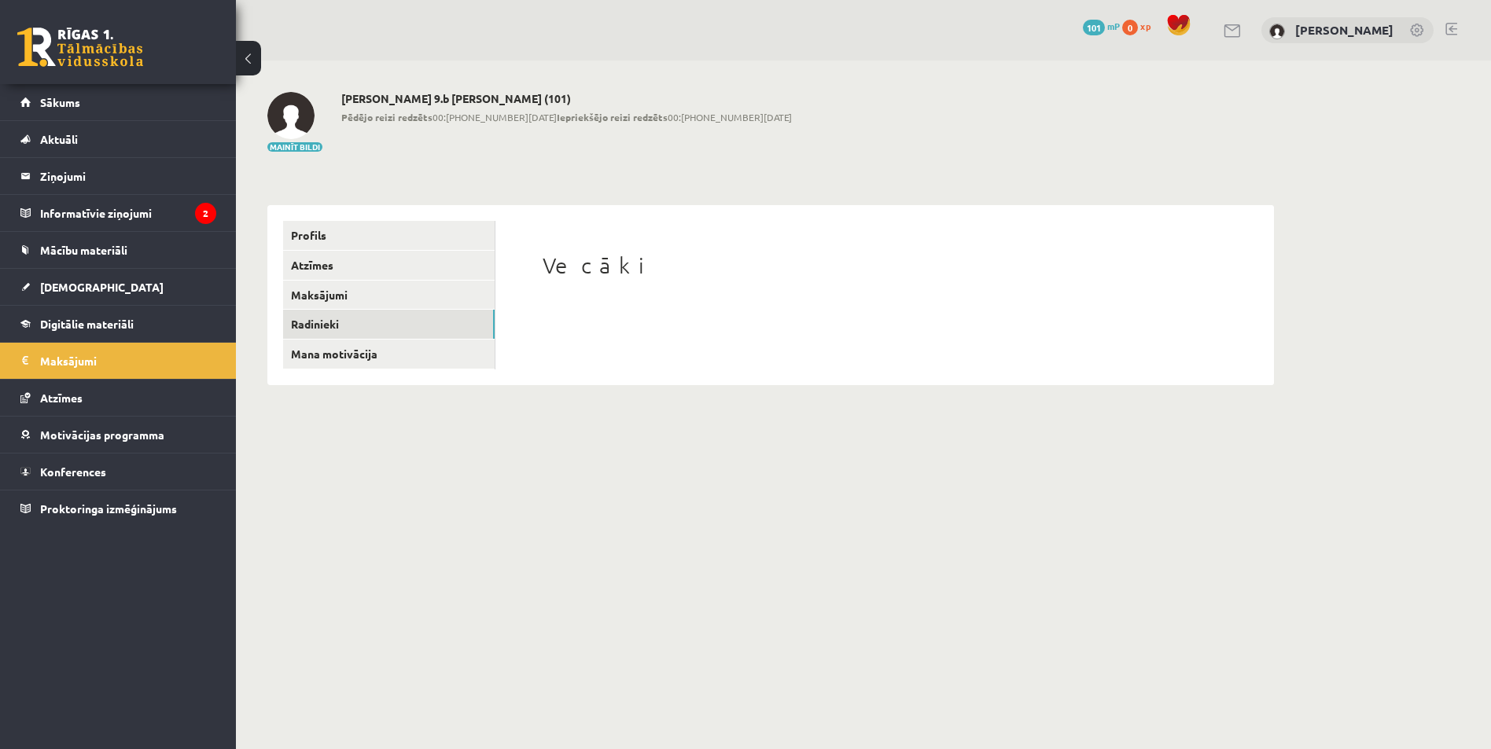
drag, startPoint x: 580, startPoint y: 276, endPoint x: 523, endPoint y: 271, distance: 56.8
click at [580, 276] on h1 "Vecāki" at bounding box center [885, 265] width 684 height 27
click at [63, 328] on span "Digitālie materiāli" at bounding box center [87, 324] width 94 height 14
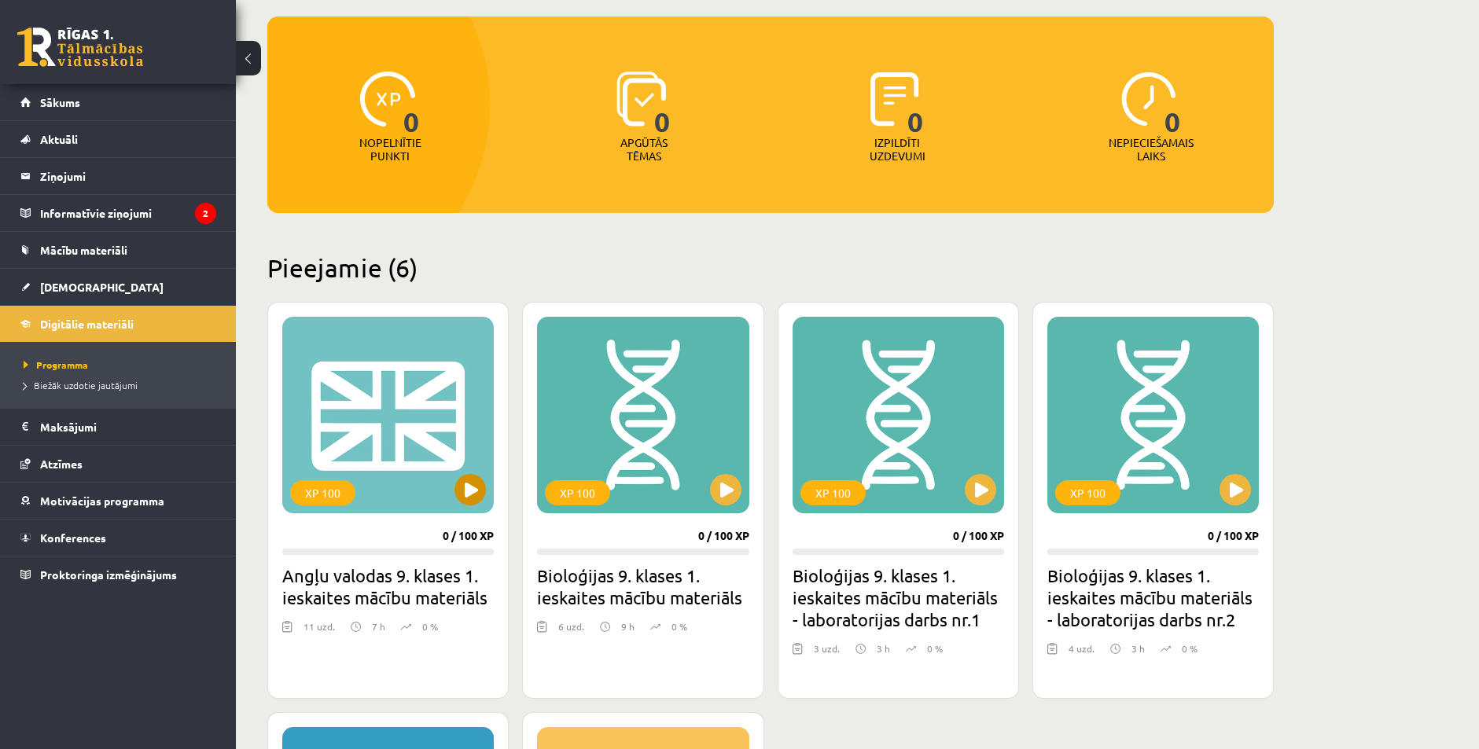
scroll to position [157, 0]
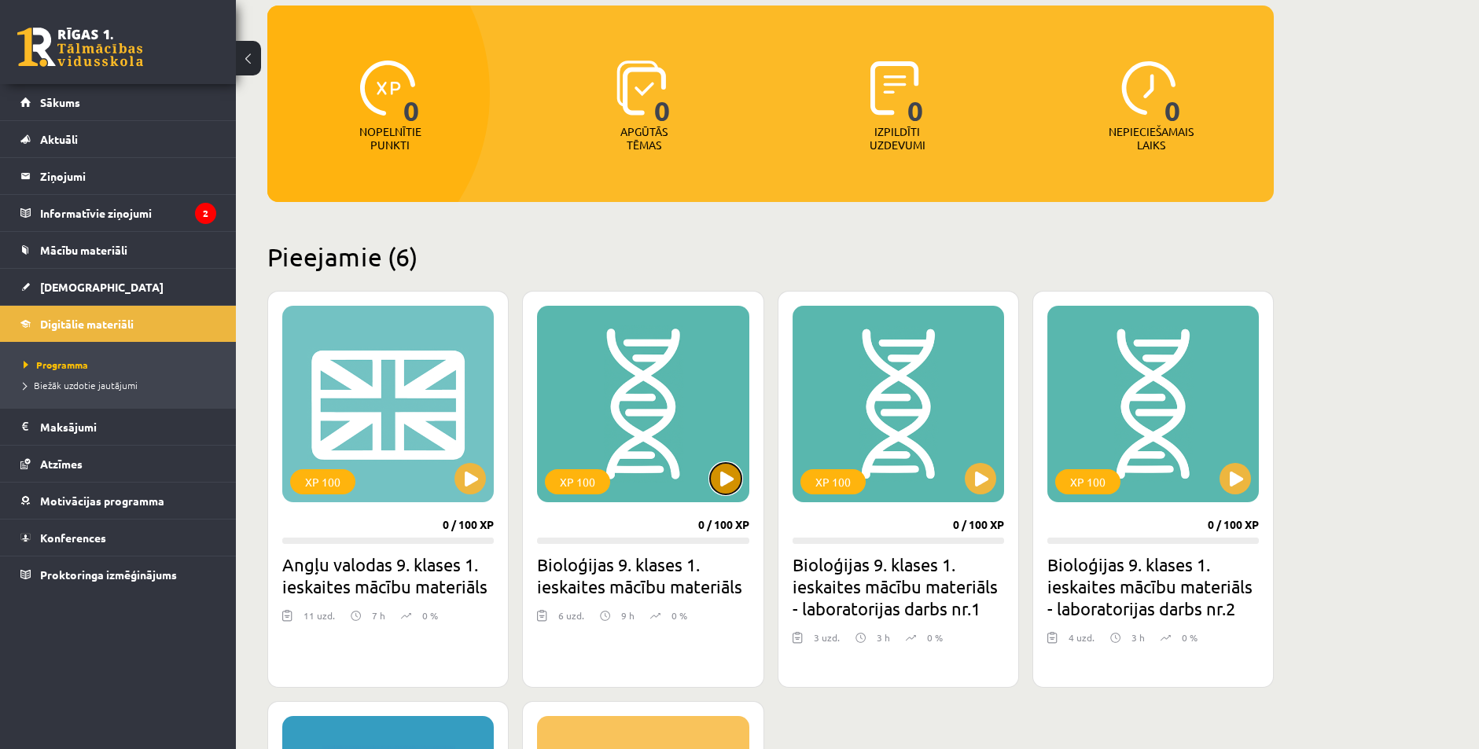
click at [728, 477] on button at bounding box center [725, 478] width 31 height 31
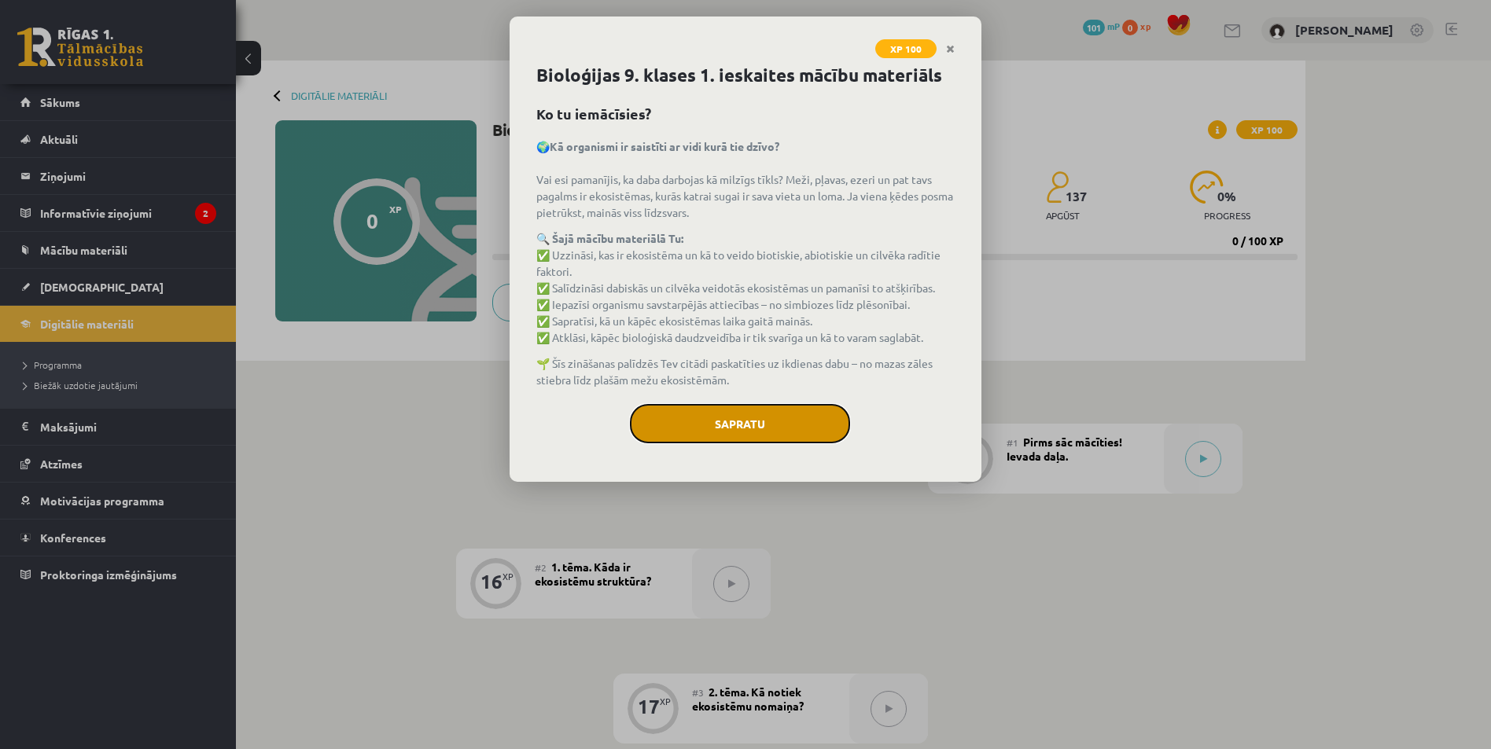
click at [665, 423] on button "Sapratu" at bounding box center [740, 423] width 220 height 39
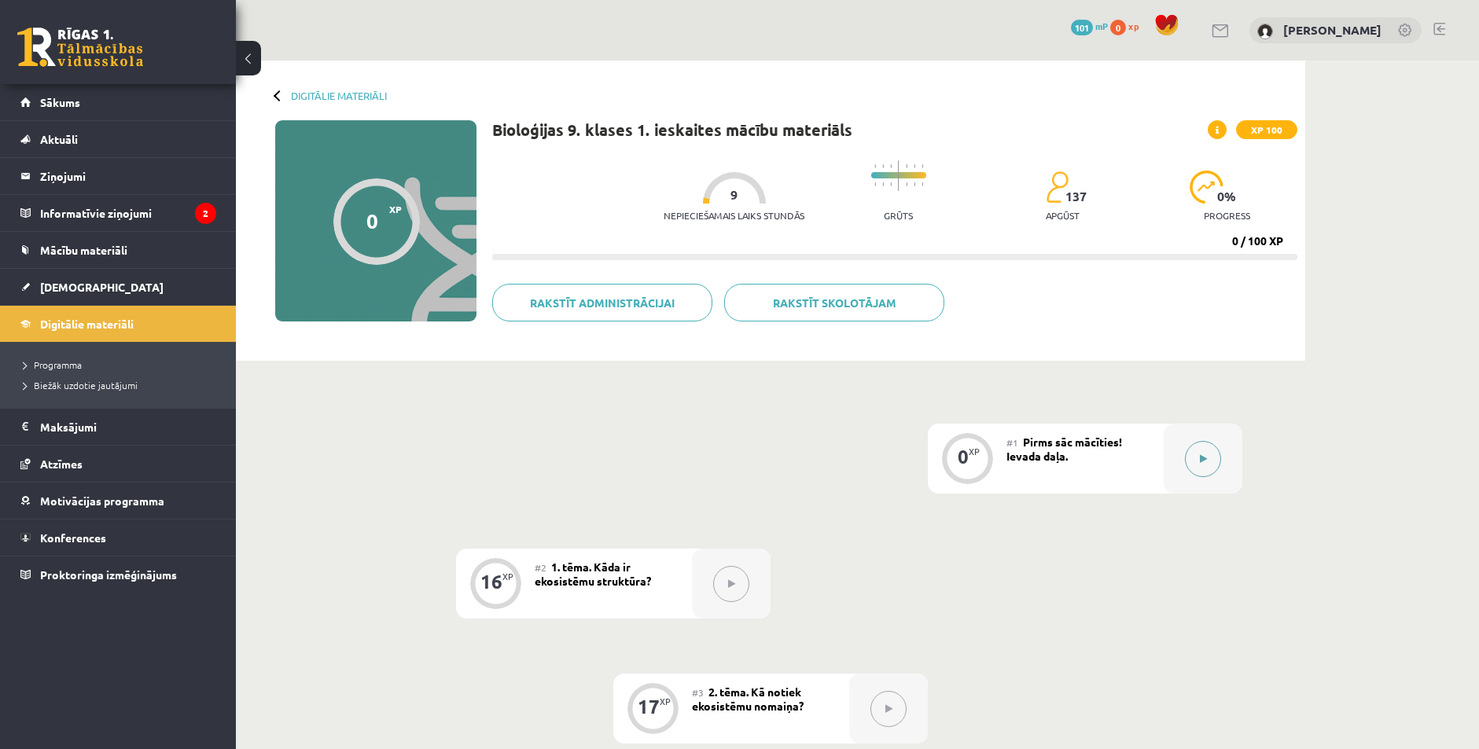
click at [1205, 455] on icon at bounding box center [1203, 459] width 7 height 9
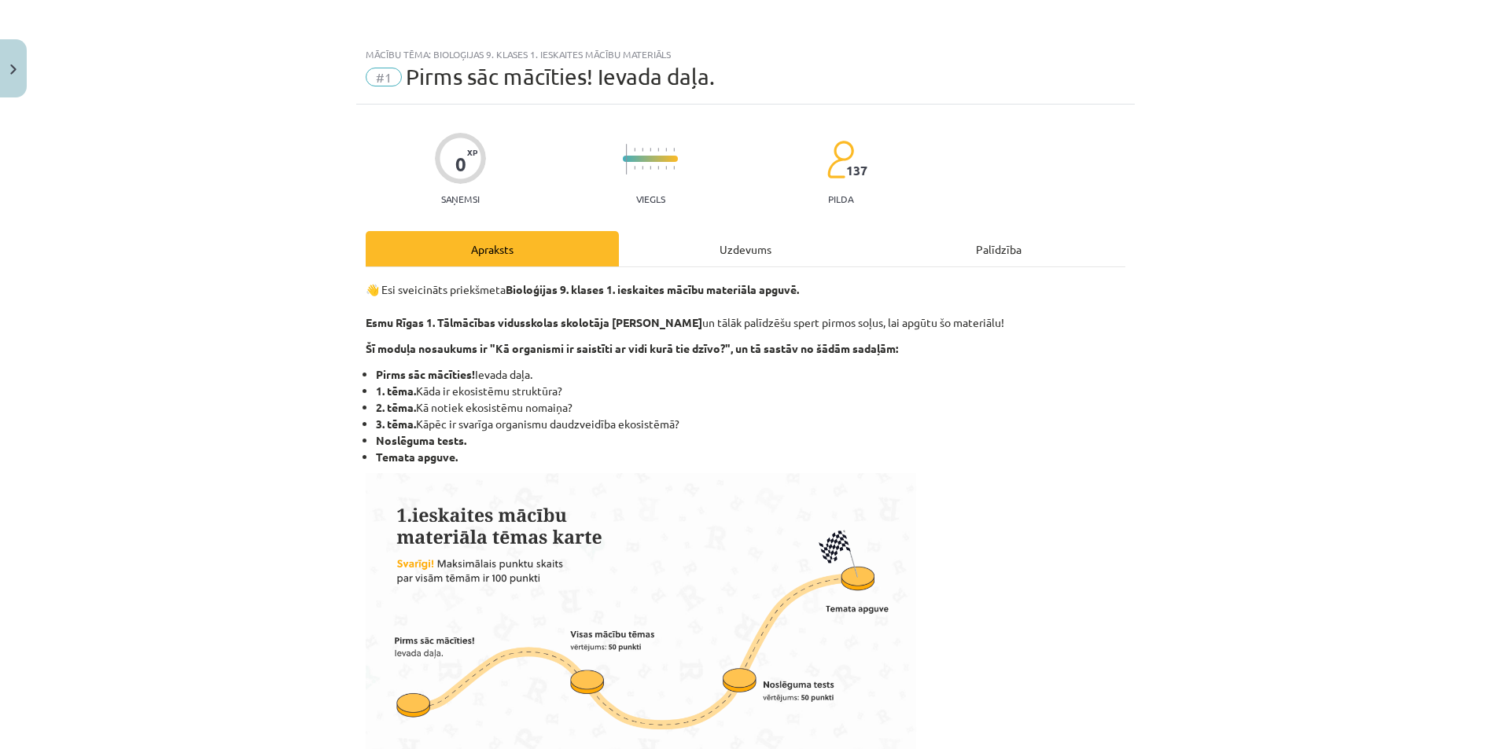
click at [716, 251] on div "Uzdevums" at bounding box center [745, 248] width 253 height 35
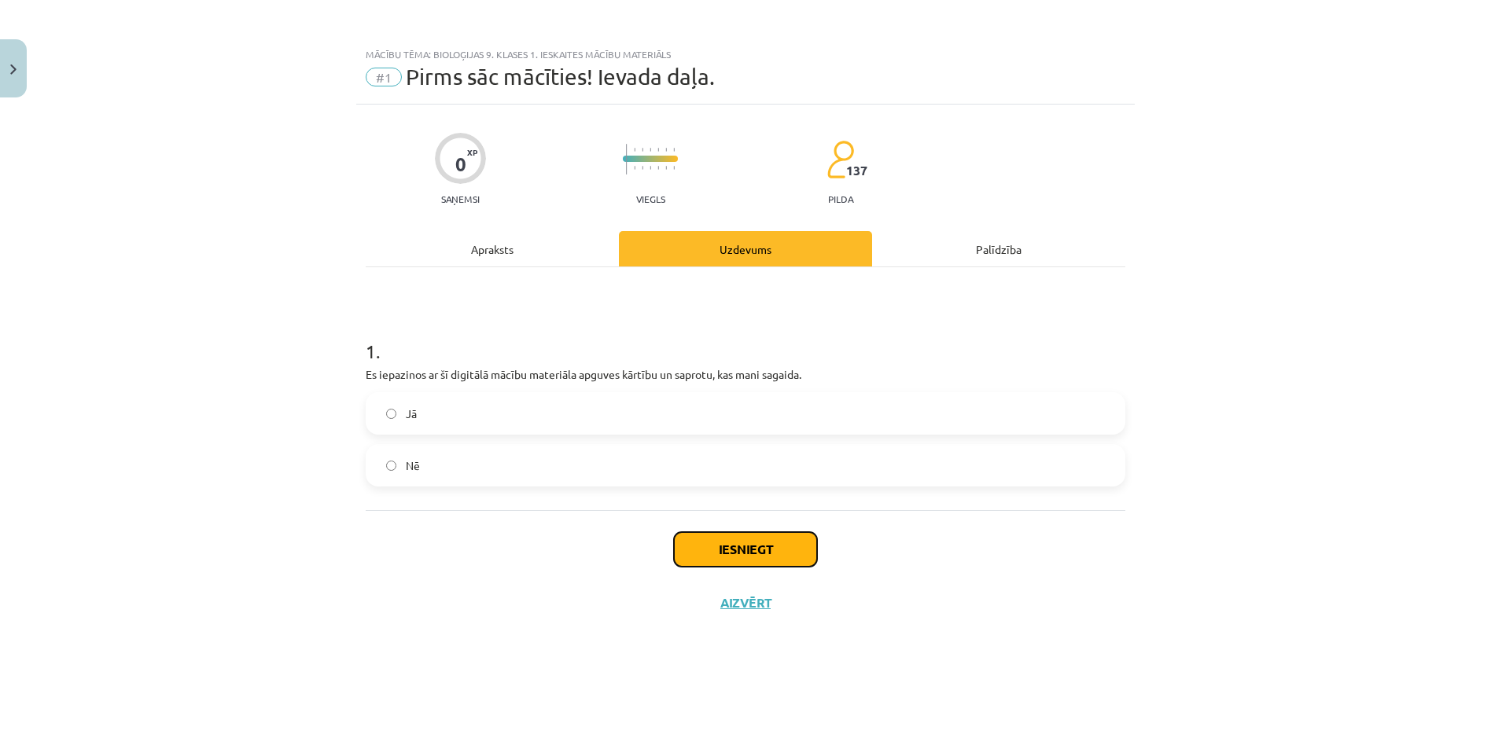
click at [747, 555] on button "Iesniegt" at bounding box center [745, 549] width 143 height 35
click at [720, 554] on button "Iesniegt" at bounding box center [745, 549] width 143 height 35
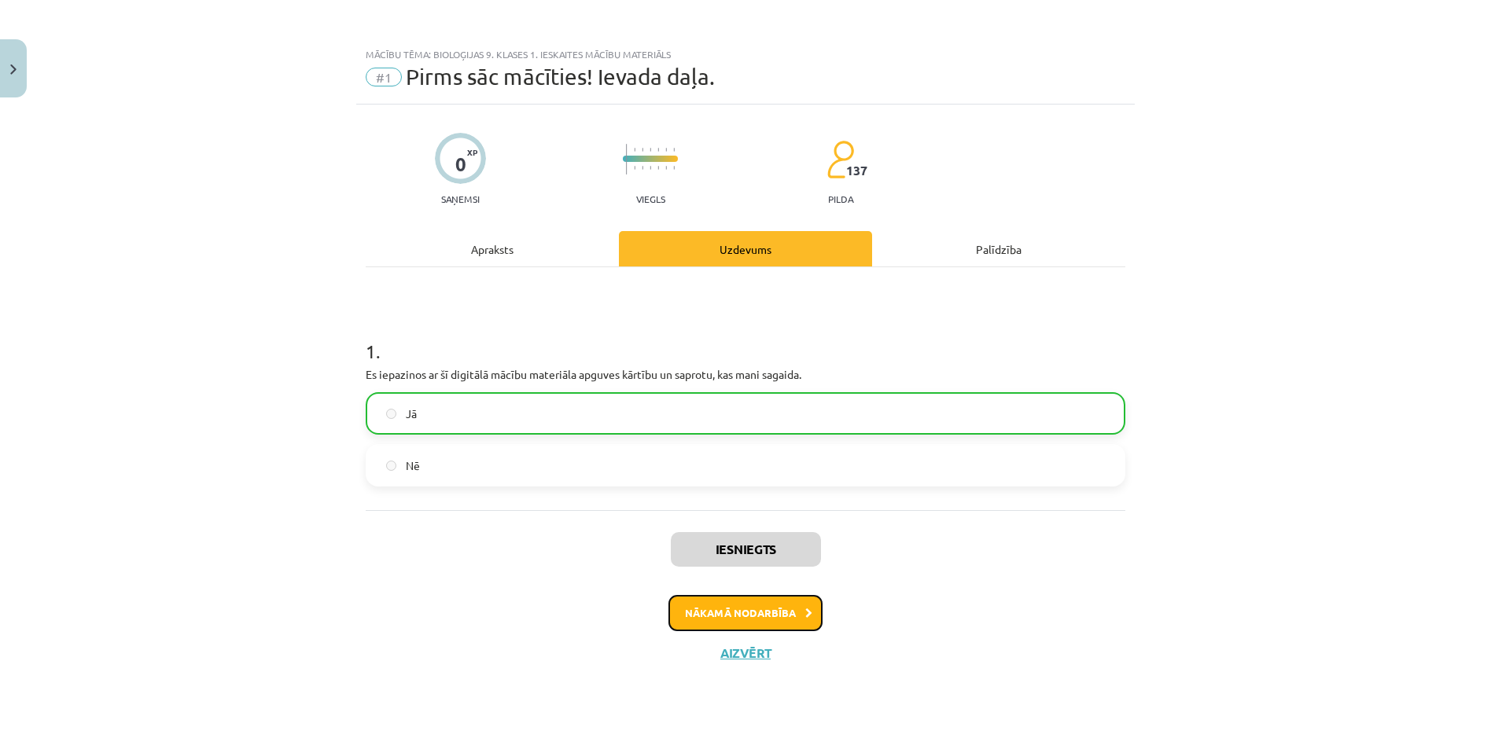
click at [733, 614] on button "Nākamā nodarbība" at bounding box center [745, 613] width 154 height 36
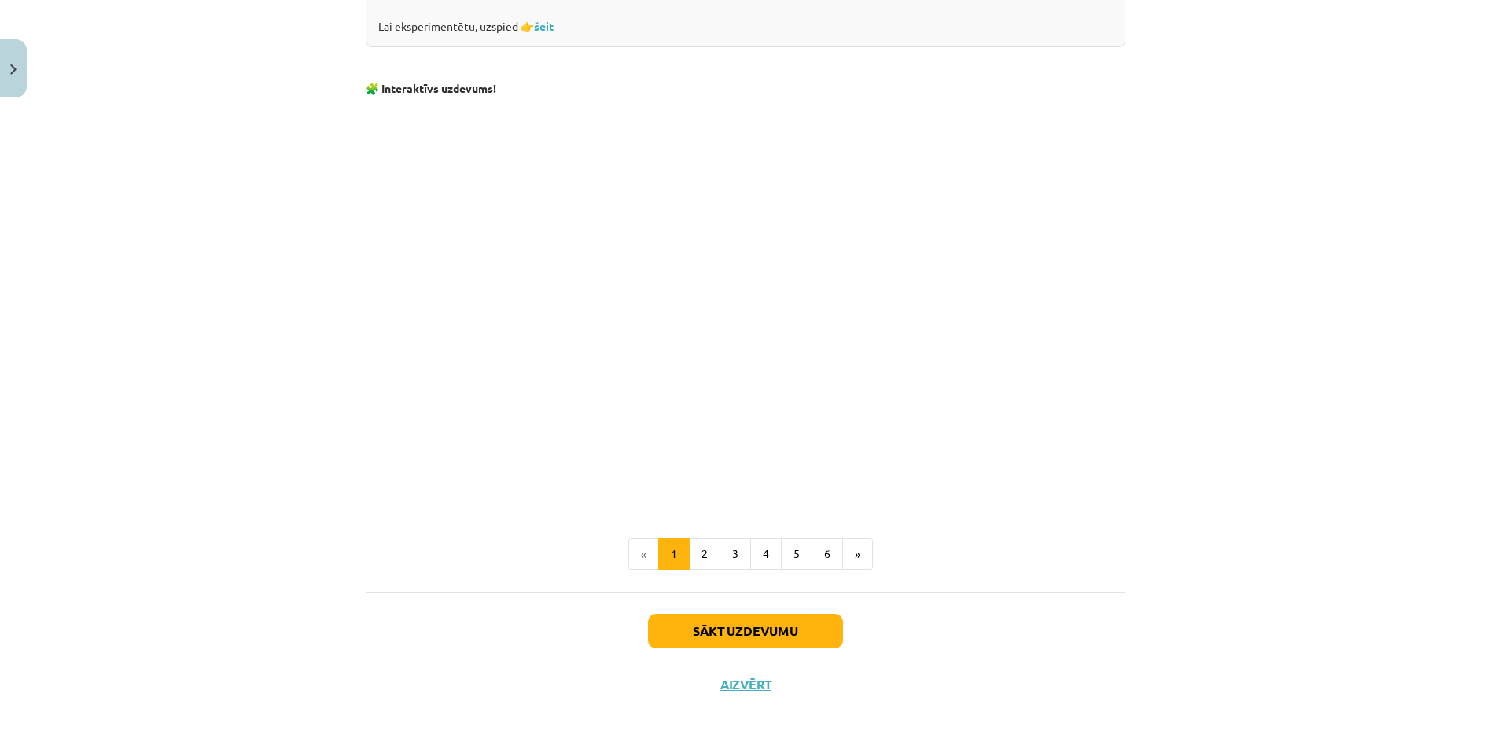
scroll to position [1404, 0]
drag, startPoint x: 978, startPoint y: 496, endPoint x: 1093, endPoint y: 514, distance: 117.0
click at [669, 634] on button "Sākt uzdevumu" at bounding box center [745, 630] width 195 height 35
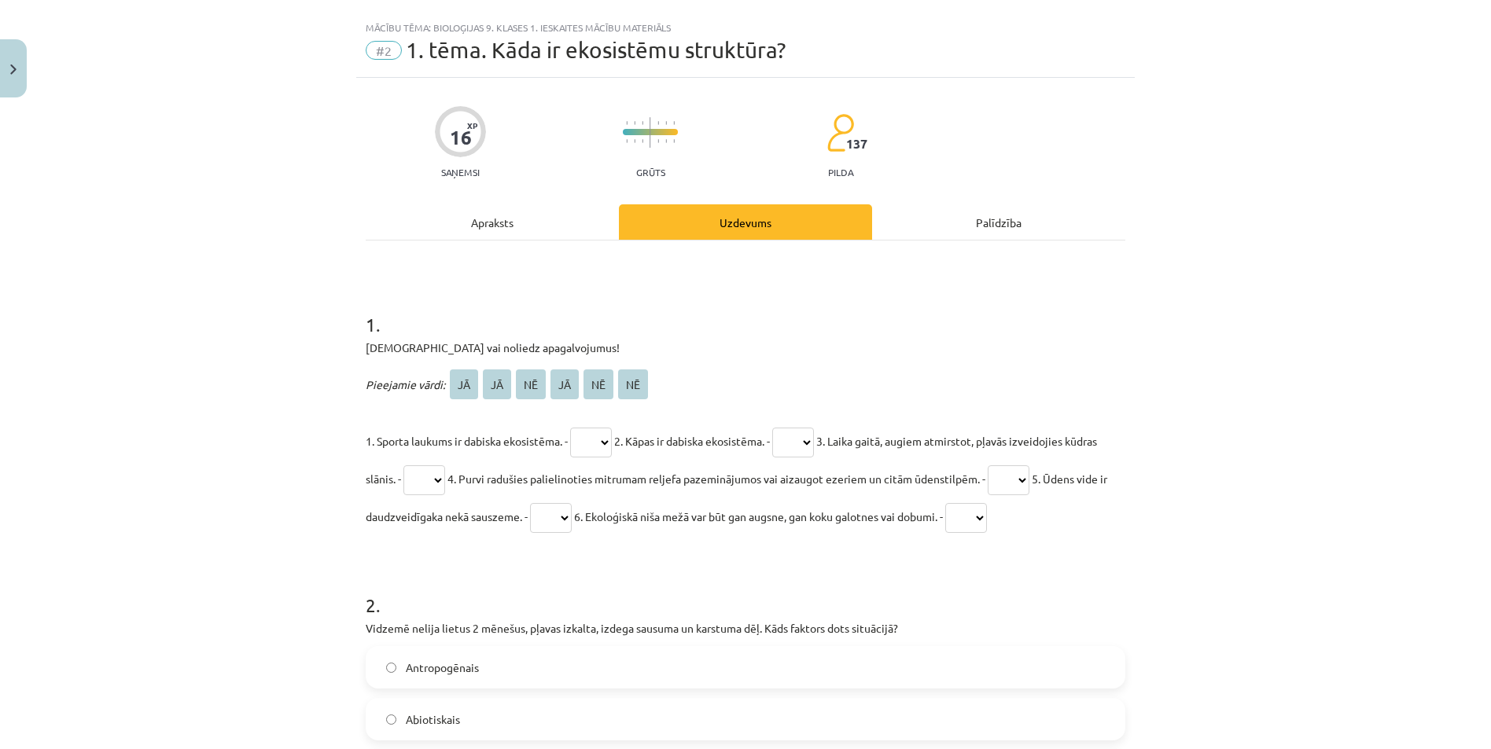
scroll to position [0, 0]
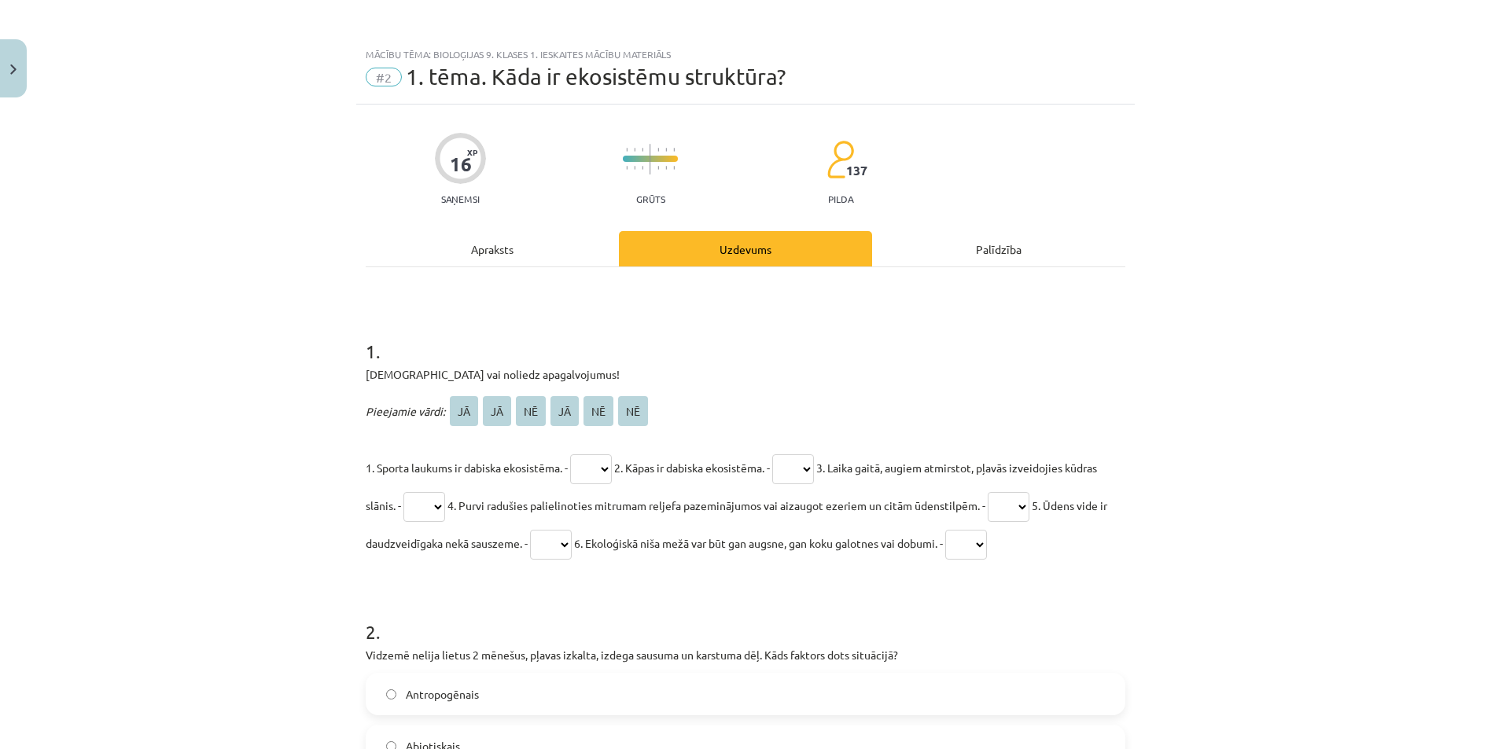
click at [612, 466] on select "** ** ** ** ** **" at bounding box center [591, 470] width 42 height 30
select select "**"
click at [571, 455] on select "** ** ** ** ** **" at bounding box center [591, 470] width 42 height 30
click at [814, 473] on select "** ** ** ** ** **" at bounding box center [793, 470] width 42 height 30
select select "**"
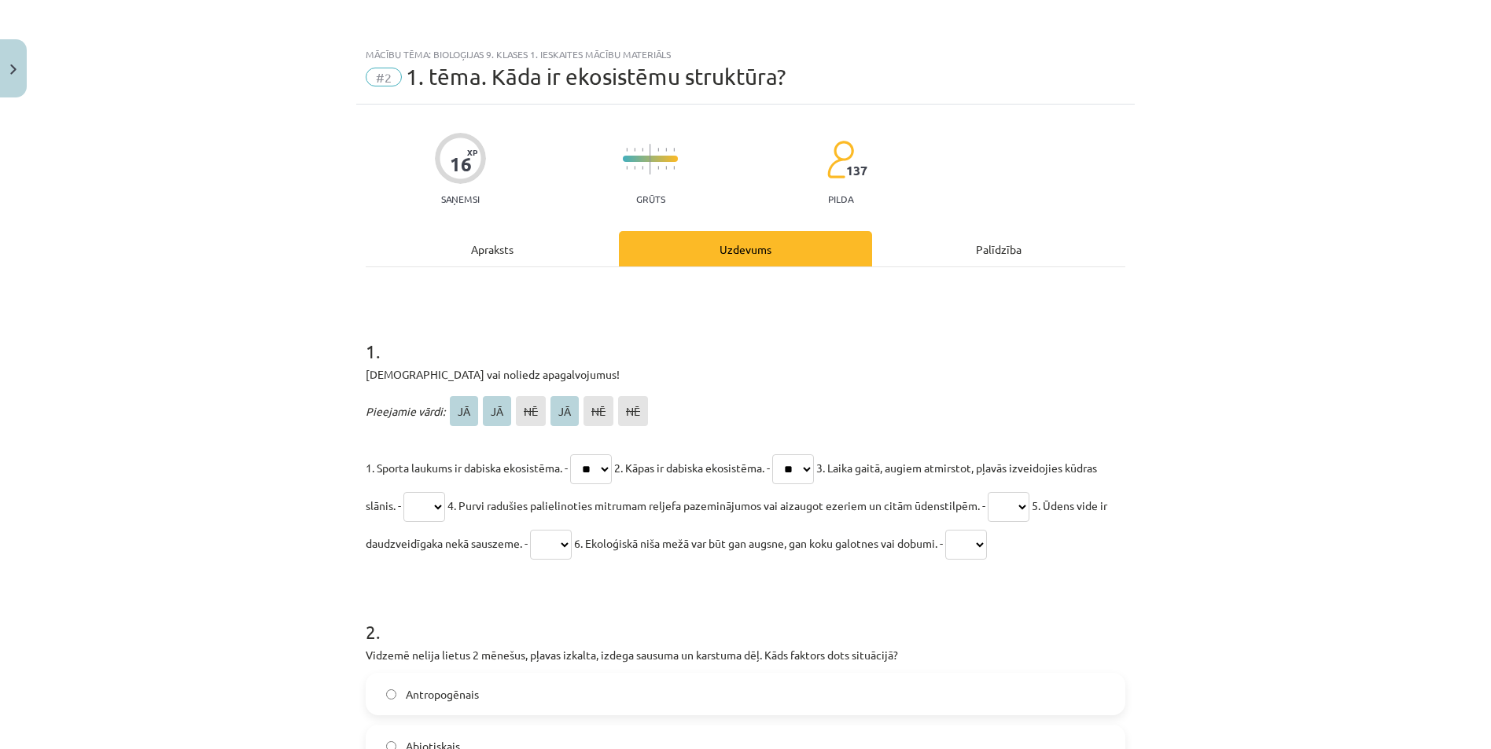
click at [787, 455] on select "** ** ** ** ** **" at bounding box center [793, 470] width 42 height 30
click at [445, 510] on select "** ** ** ** ** **" at bounding box center [424, 507] width 42 height 30
select select "**"
click at [436, 492] on select "** ** ** ** ** **" at bounding box center [424, 507] width 42 height 30
click at [1029, 508] on select "** ** ** ** ** **" at bounding box center [1009, 507] width 42 height 30
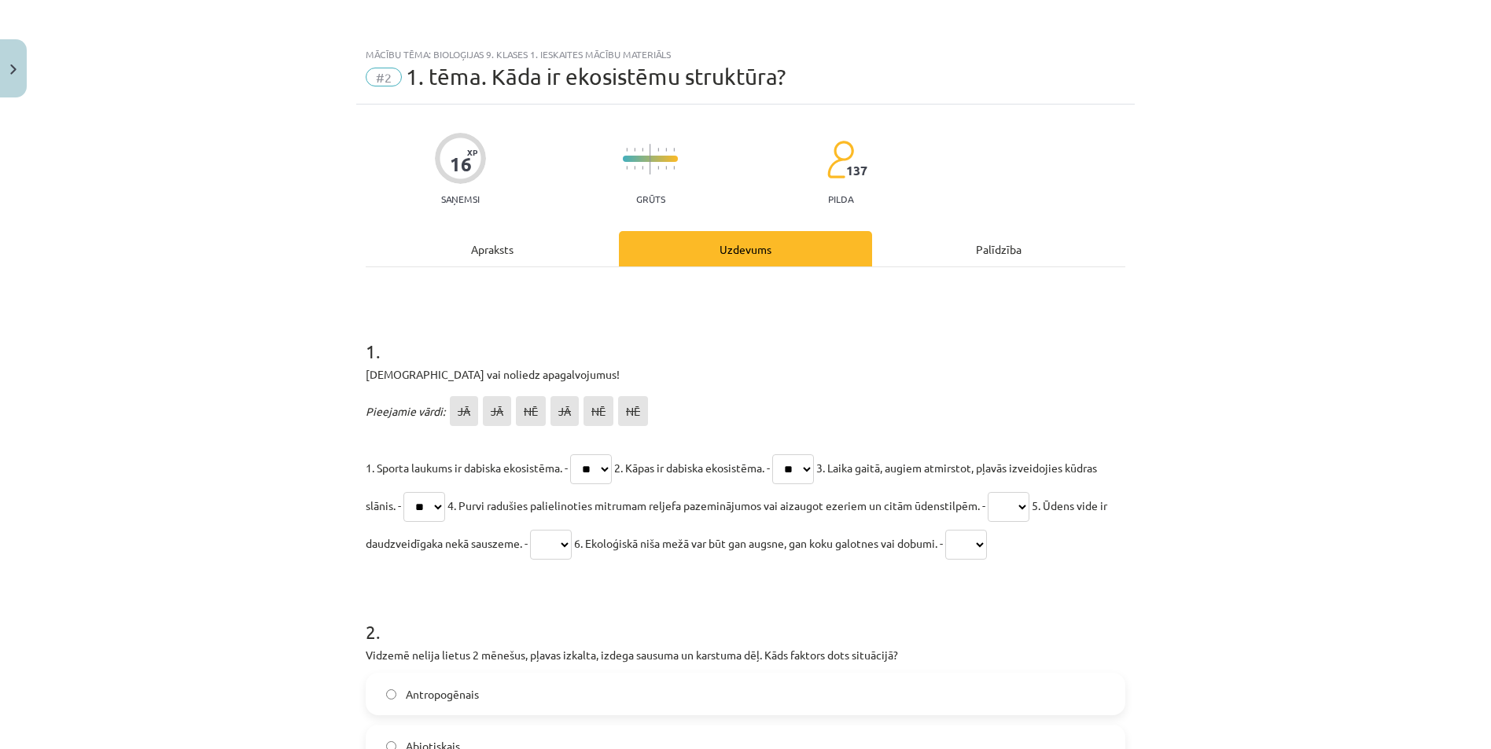
select select "**"
click at [1029, 492] on select "** ** ** ** ** **" at bounding box center [1009, 507] width 42 height 30
click at [572, 544] on select "** ** ** ** ** **" at bounding box center [551, 545] width 42 height 30
select select "**"
click at [572, 530] on select "** ** ** ** ** **" at bounding box center [551, 545] width 42 height 30
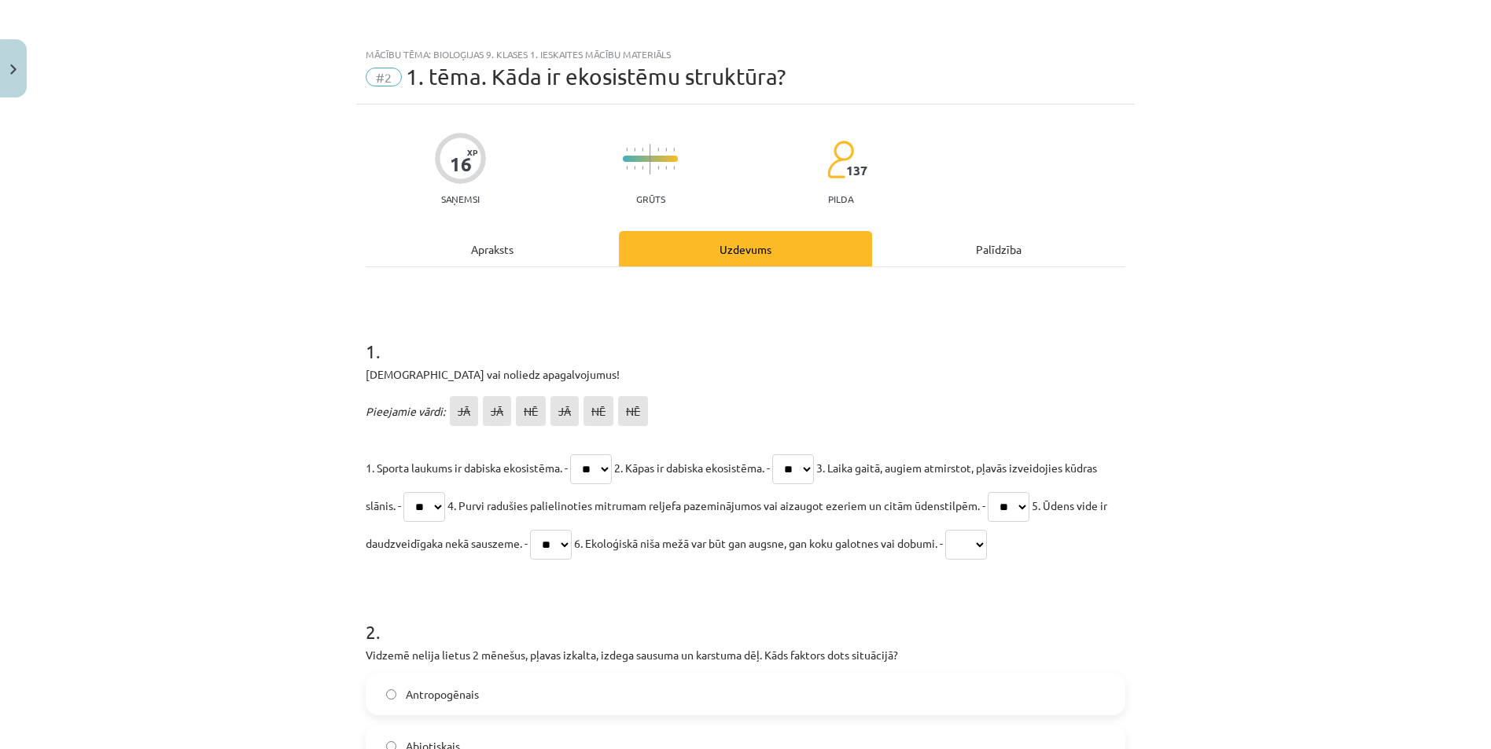
click at [987, 547] on select "** ** ** ** ** **" at bounding box center [966, 545] width 42 height 30
select select "**"
click at [987, 530] on select "** ** ** ** ** **" at bounding box center [966, 545] width 42 height 30
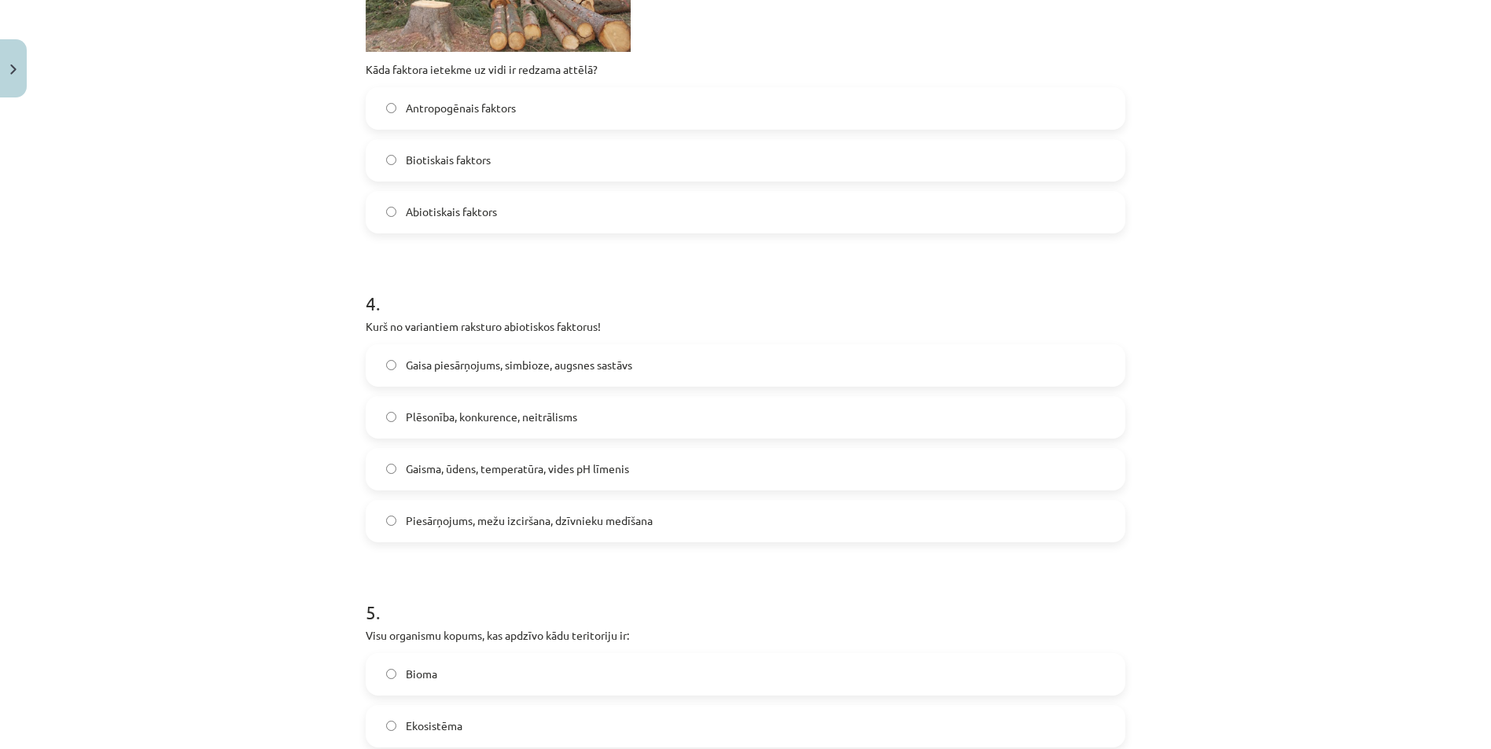
scroll to position [1101, 0]
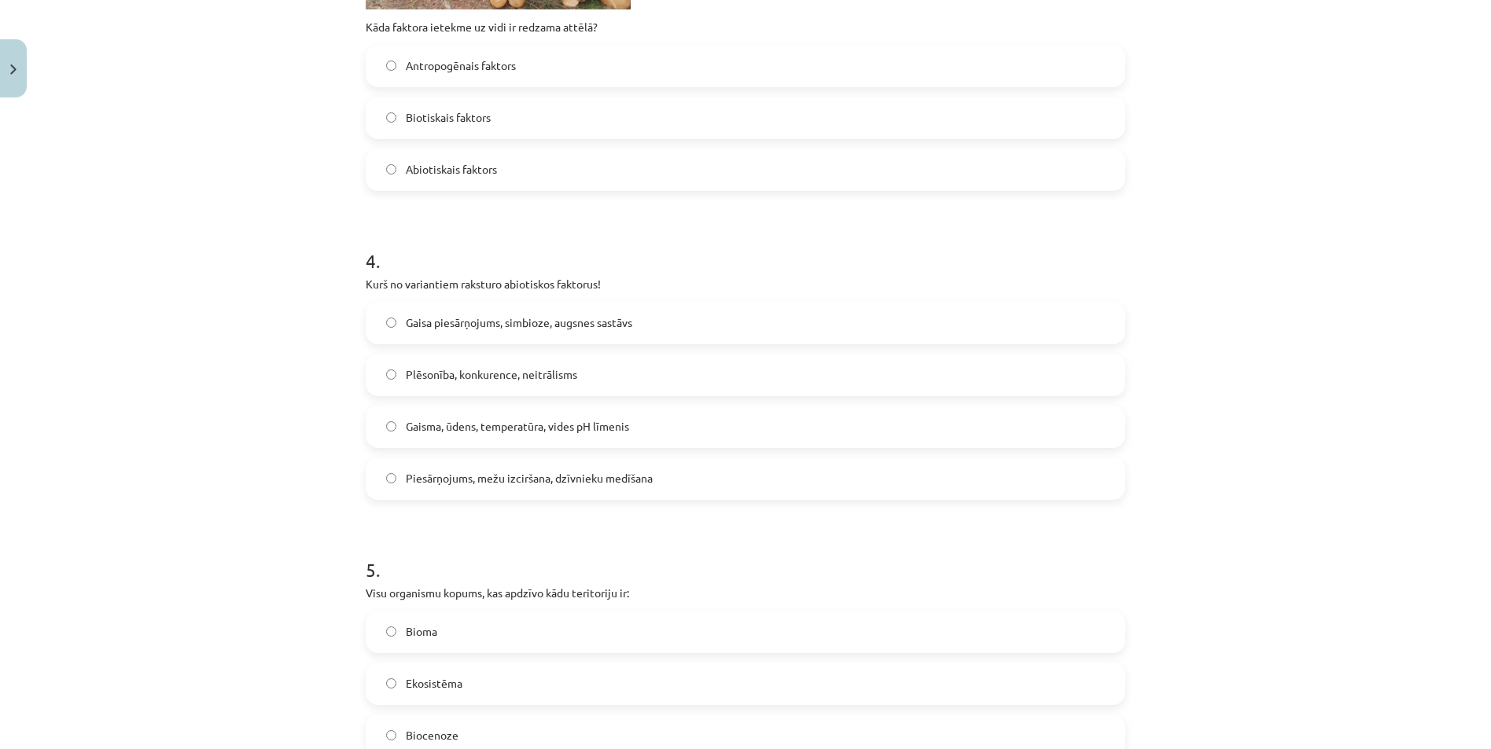
click at [379, 431] on label "Gaisma, ūdens, temperatūra, vides pH līmenis" at bounding box center [745, 426] width 757 height 39
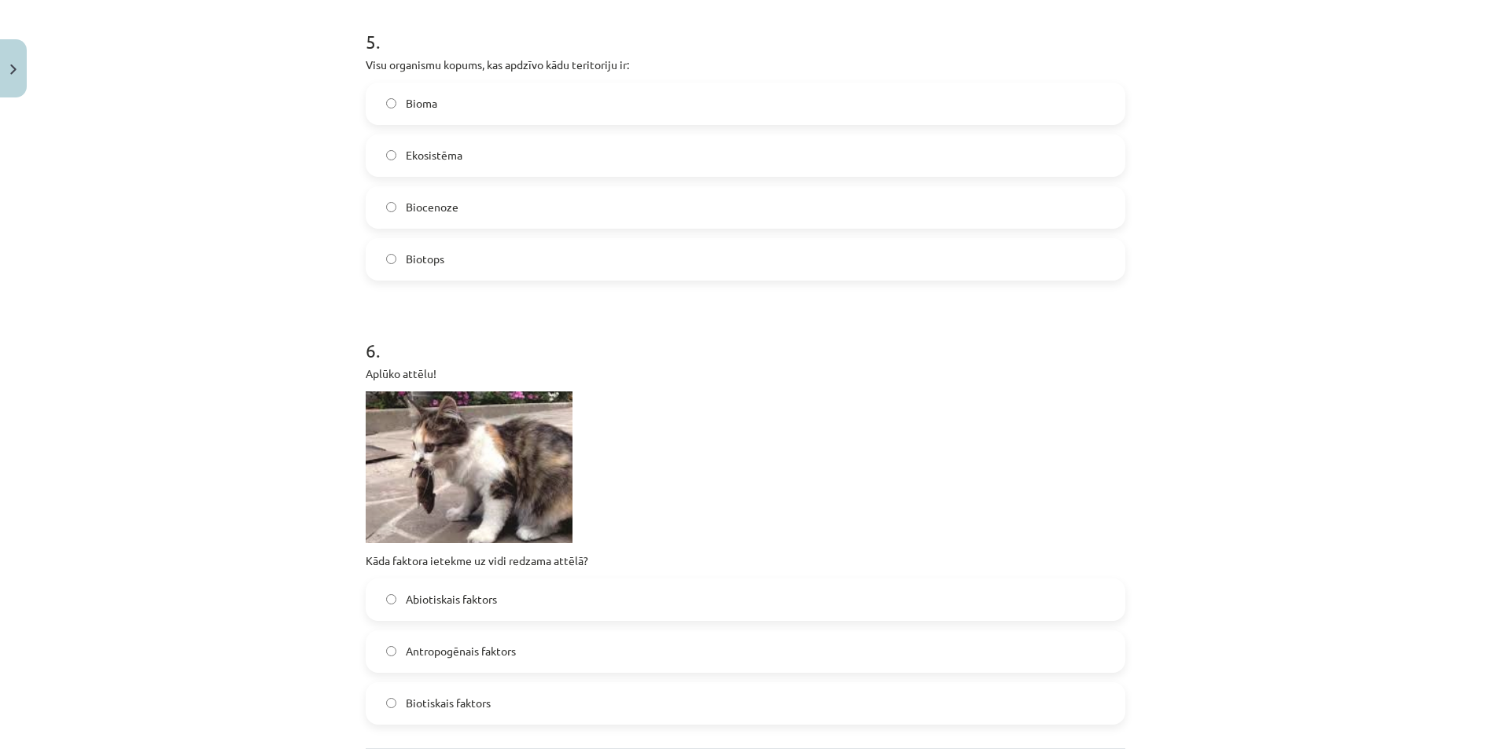
scroll to position [1651, 0]
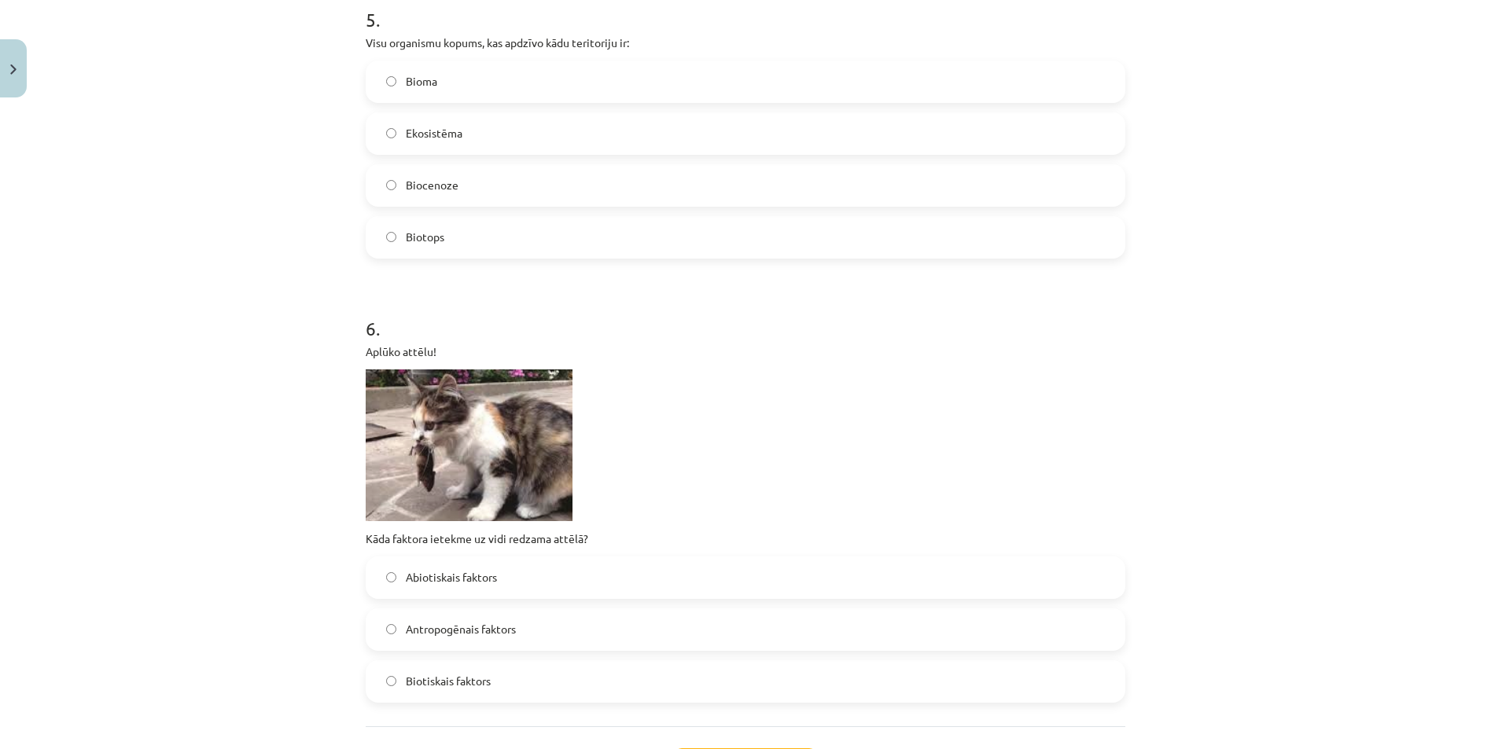
click at [391, 678] on label "Biotiskais faktors" at bounding box center [745, 681] width 757 height 39
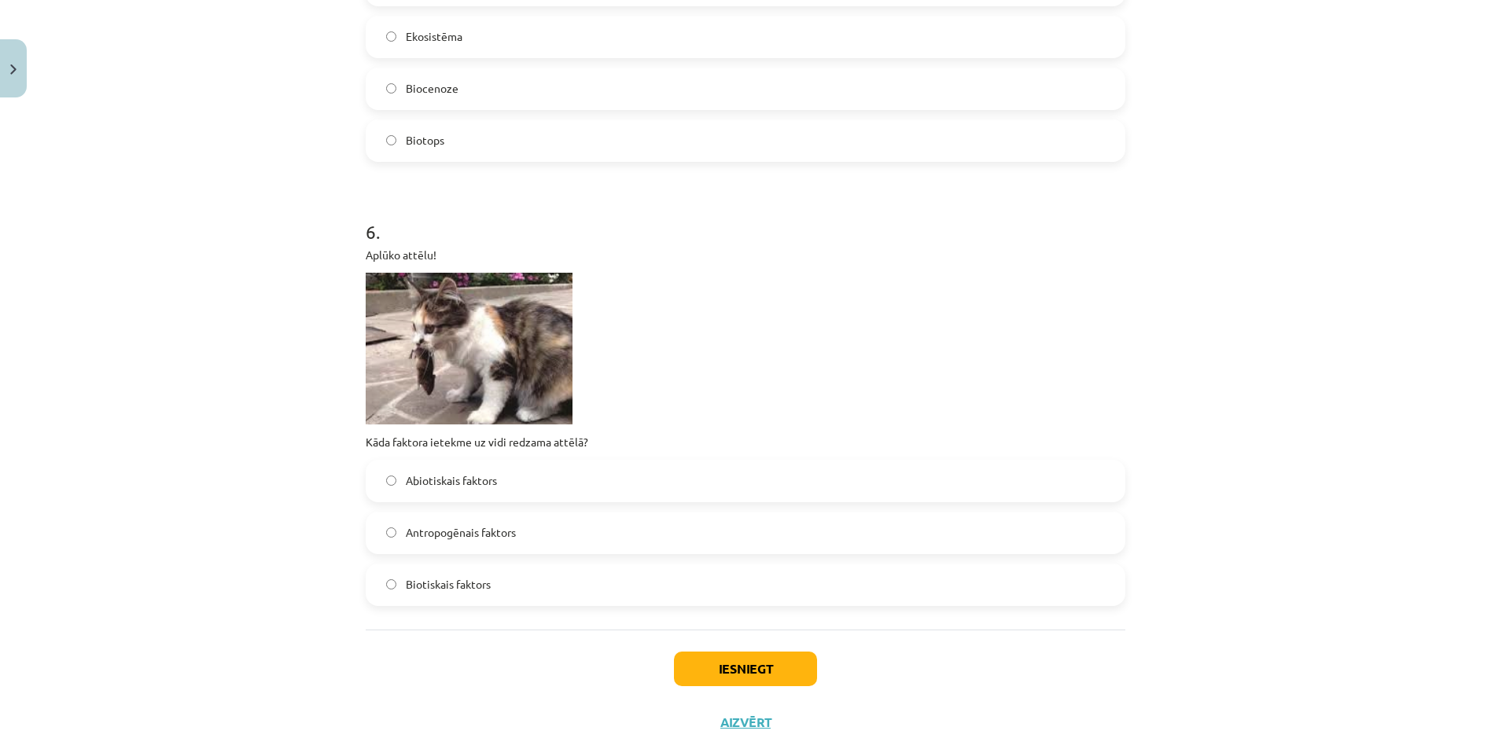
scroll to position [1788, 0]
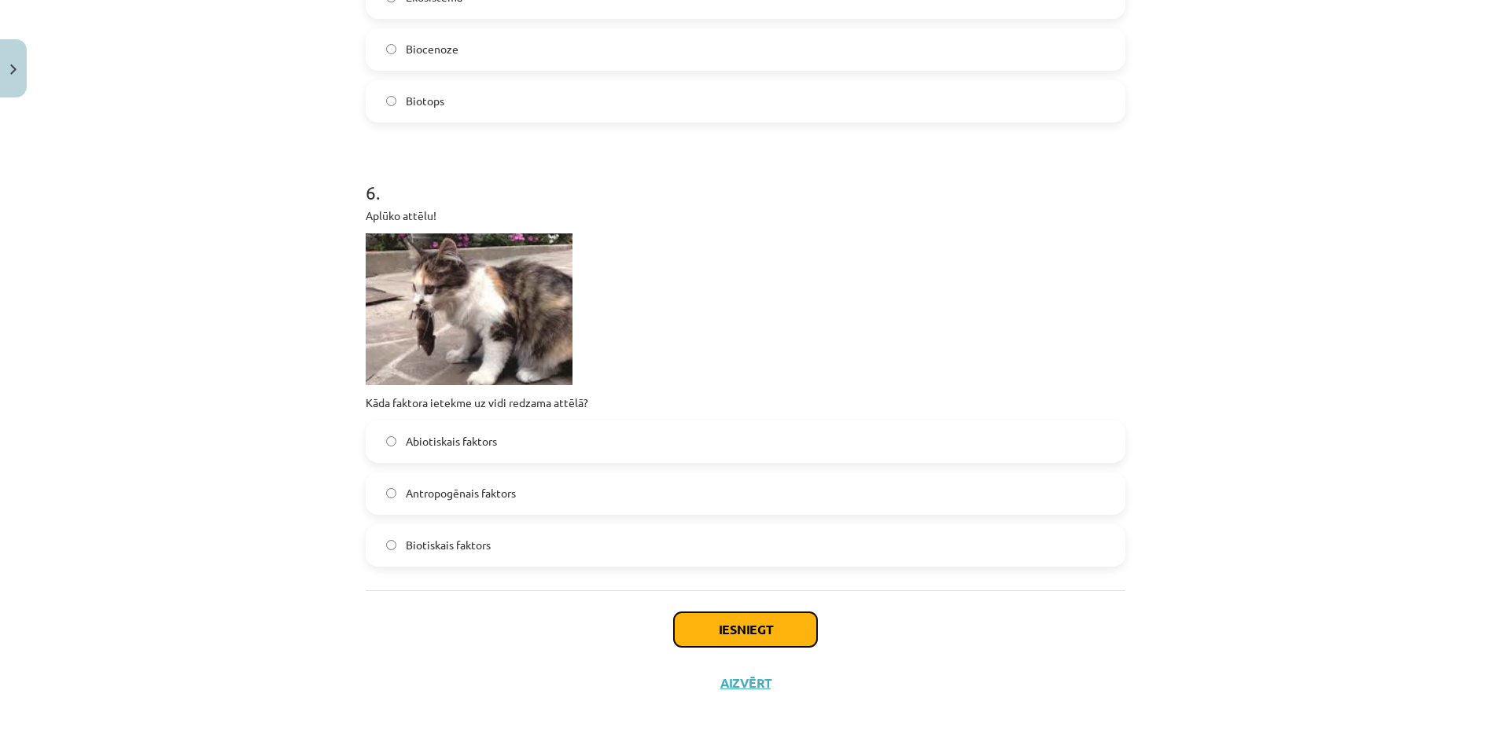
click at [762, 637] on button "Iesniegt" at bounding box center [745, 630] width 143 height 35
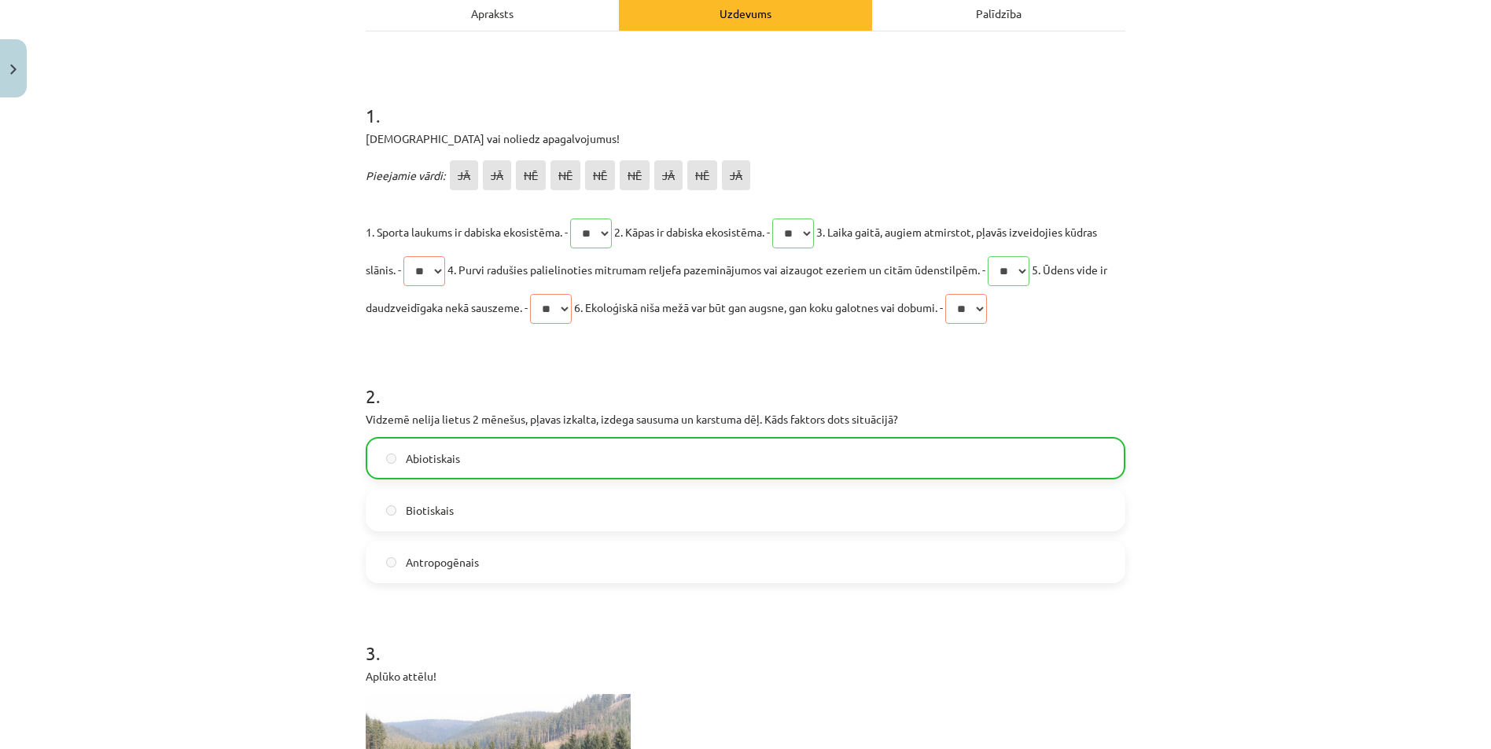
scroll to position [186, 0]
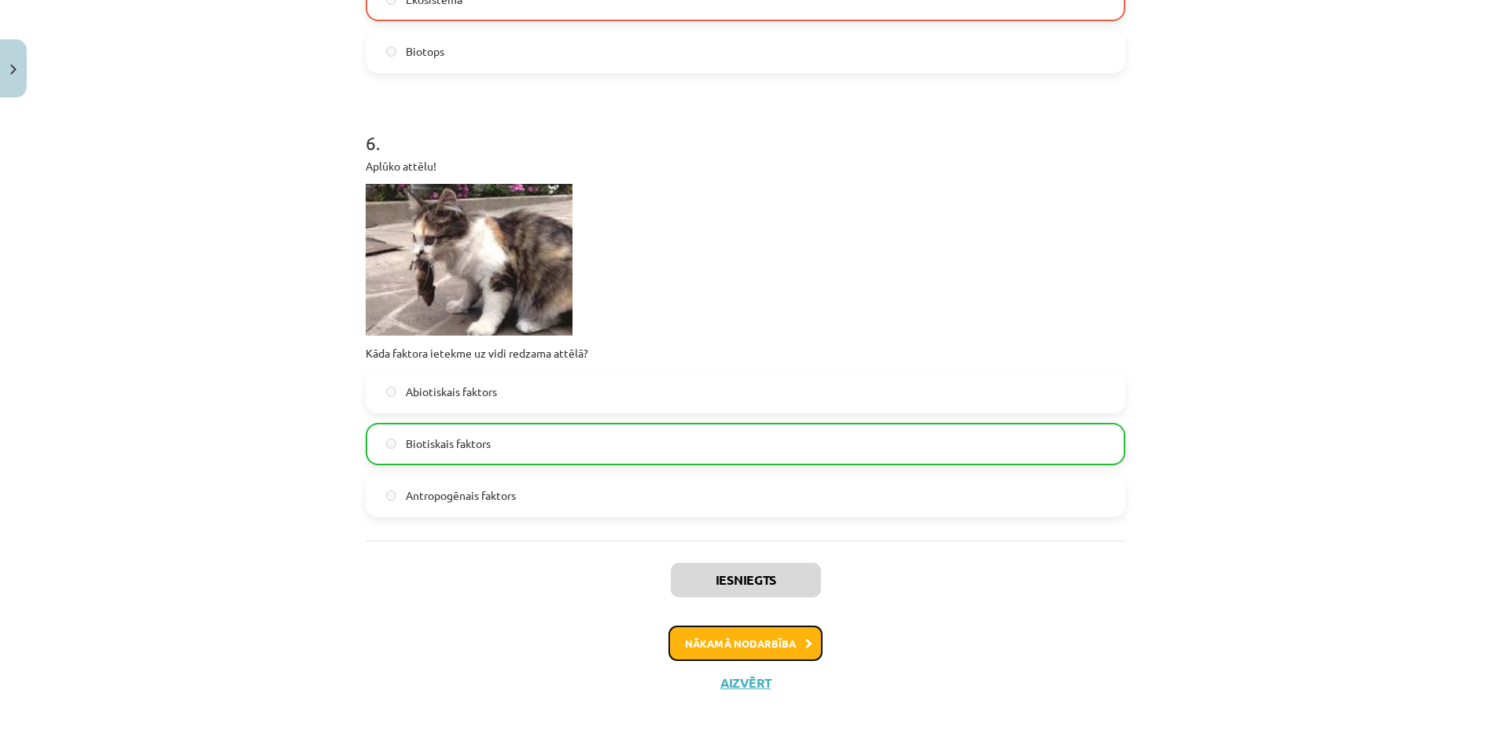
click at [740, 643] on button "Nākamā nodarbība" at bounding box center [745, 644] width 154 height 36
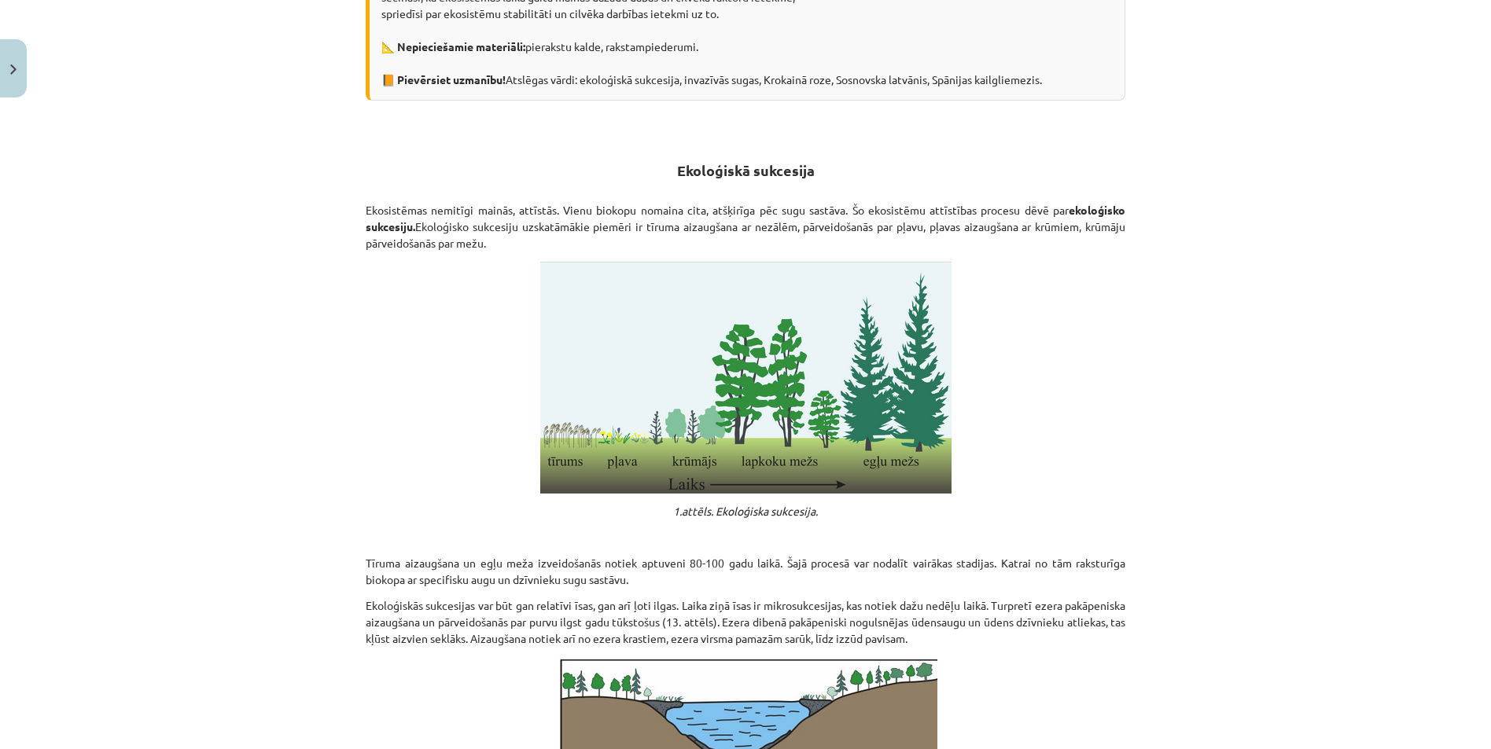
scroll to position [433, 0]
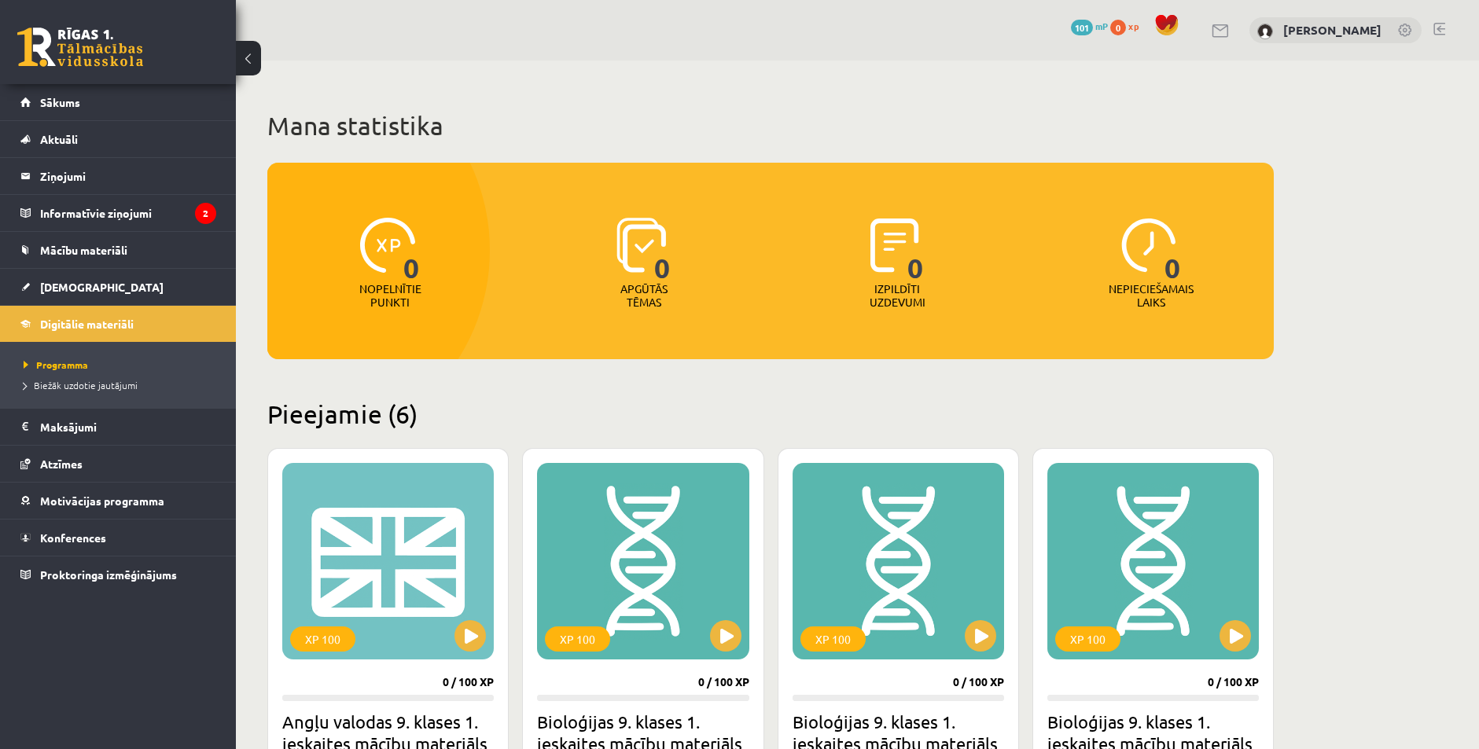
scroll to position [157, 0]
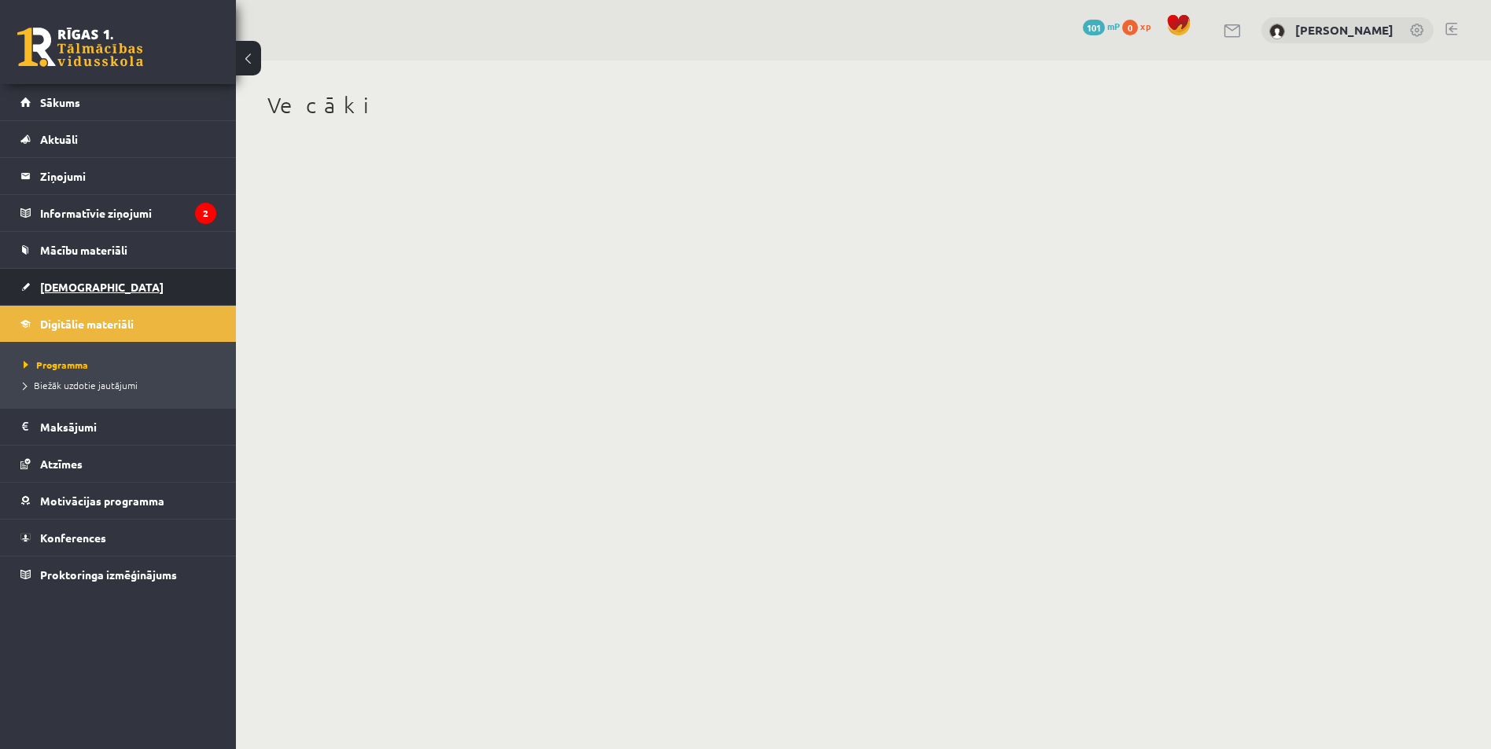
click at [112, 281] on link "[DEMOGRAPHIC_DATA]" at bounding box center [118, 287] width 196 height 36
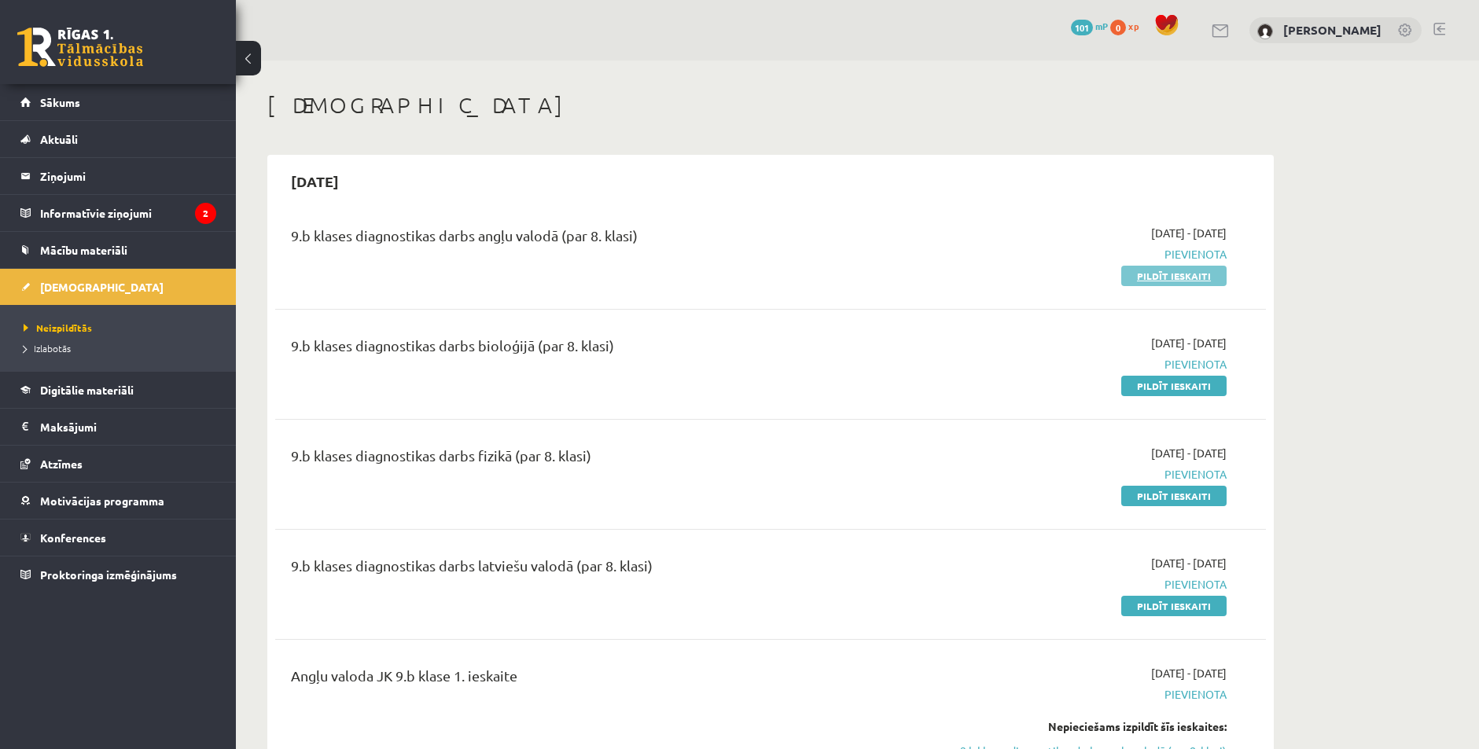
click at [1148, 277] on link "Pildīt ieskaiti" at bounding box center [1173, 276] width 105 height 20
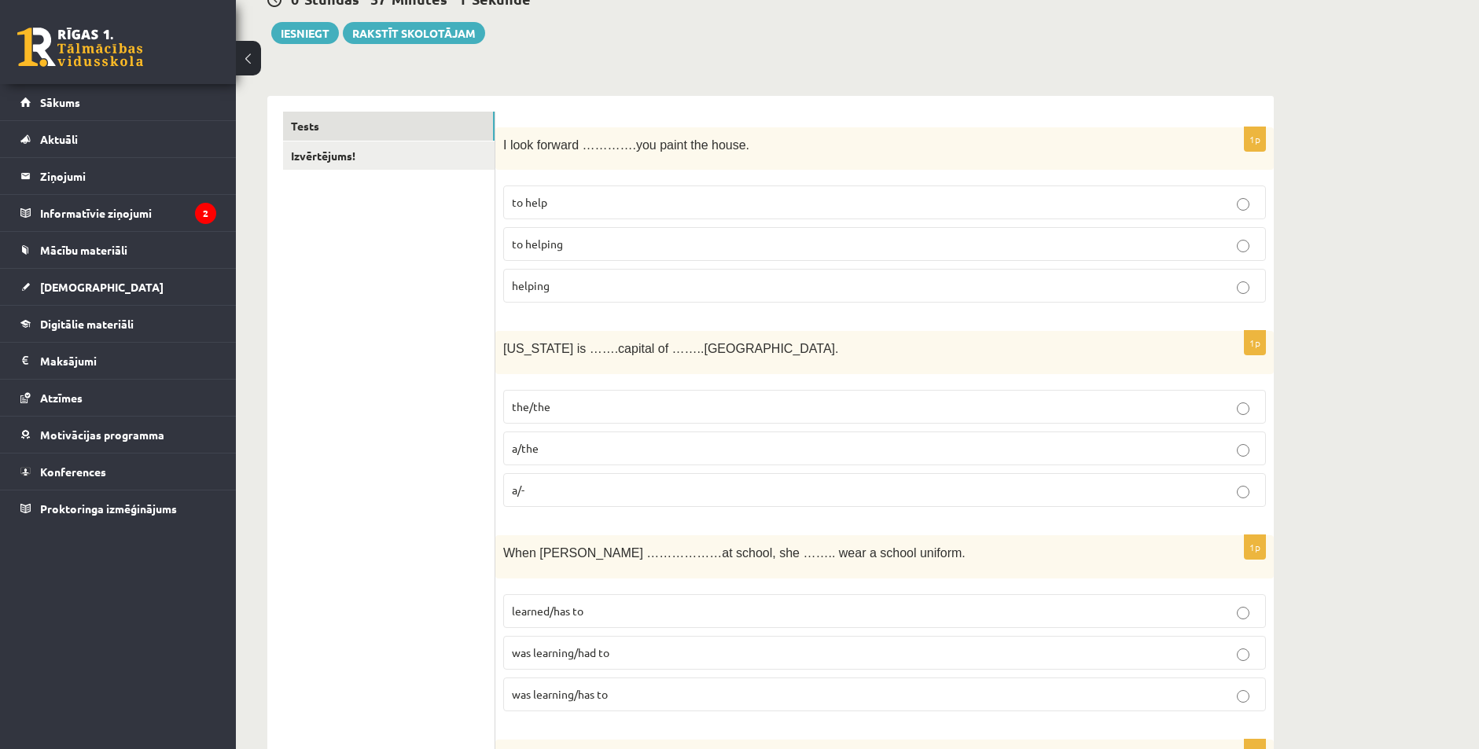
scroll to position [236, 0]
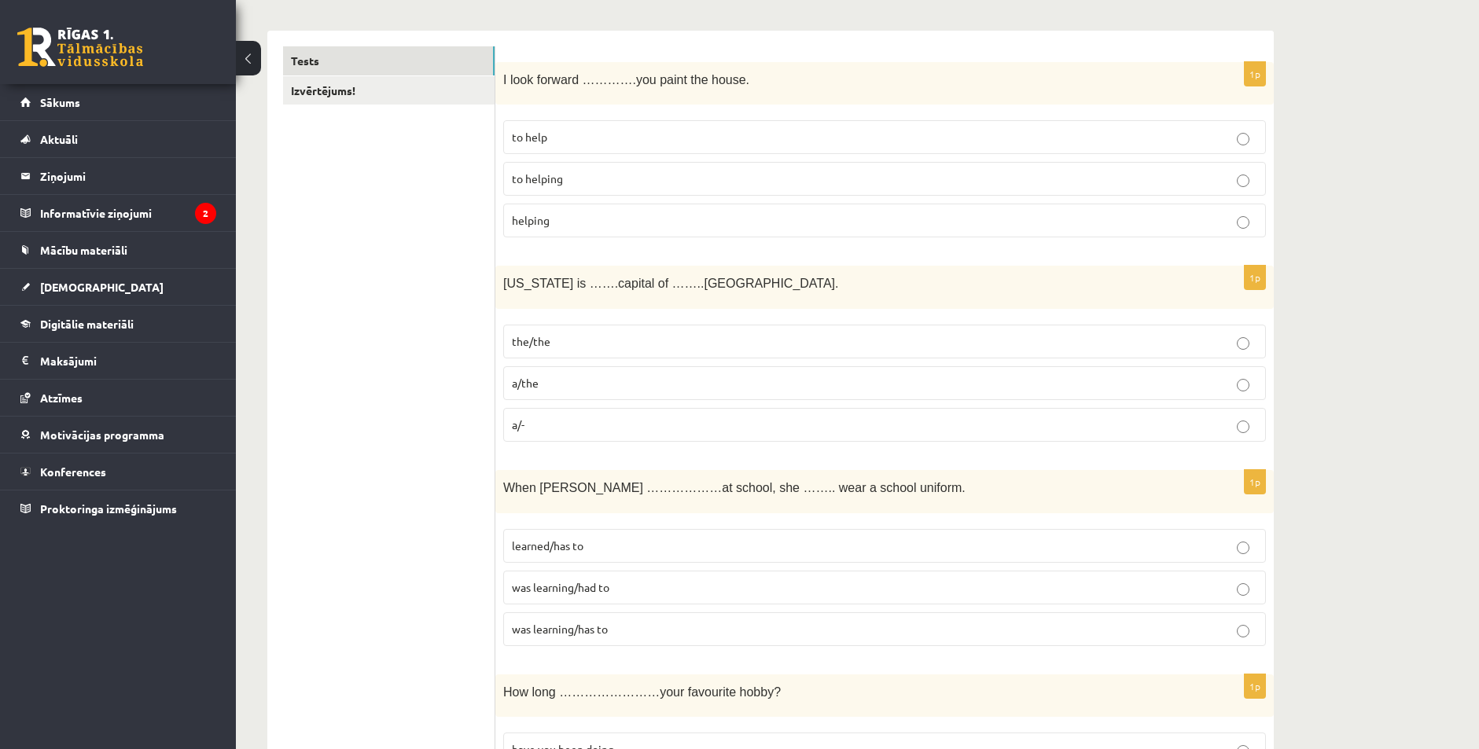
click at [565, 351] on label "the/the" at bounding box center [884, 342] width 763 height 34
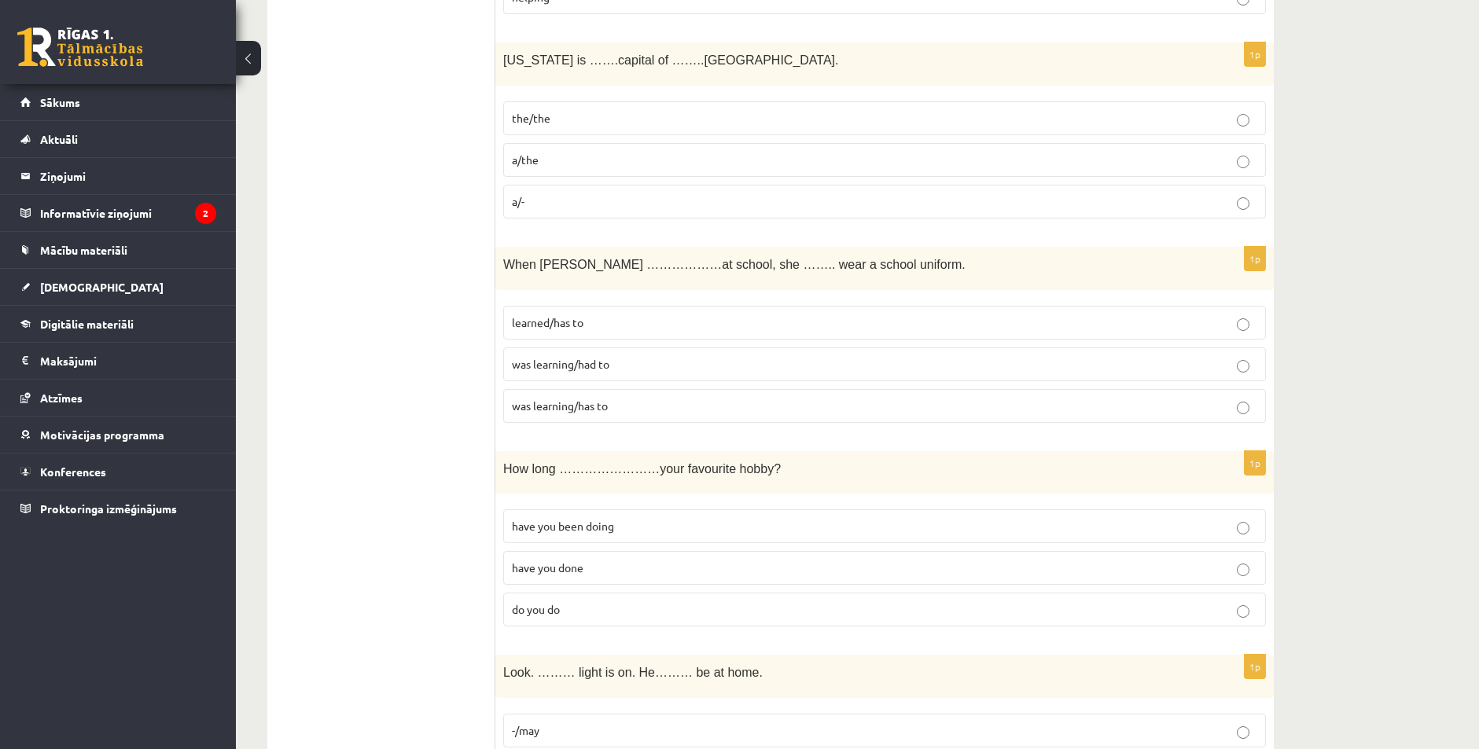
scroll to position [472, 0]
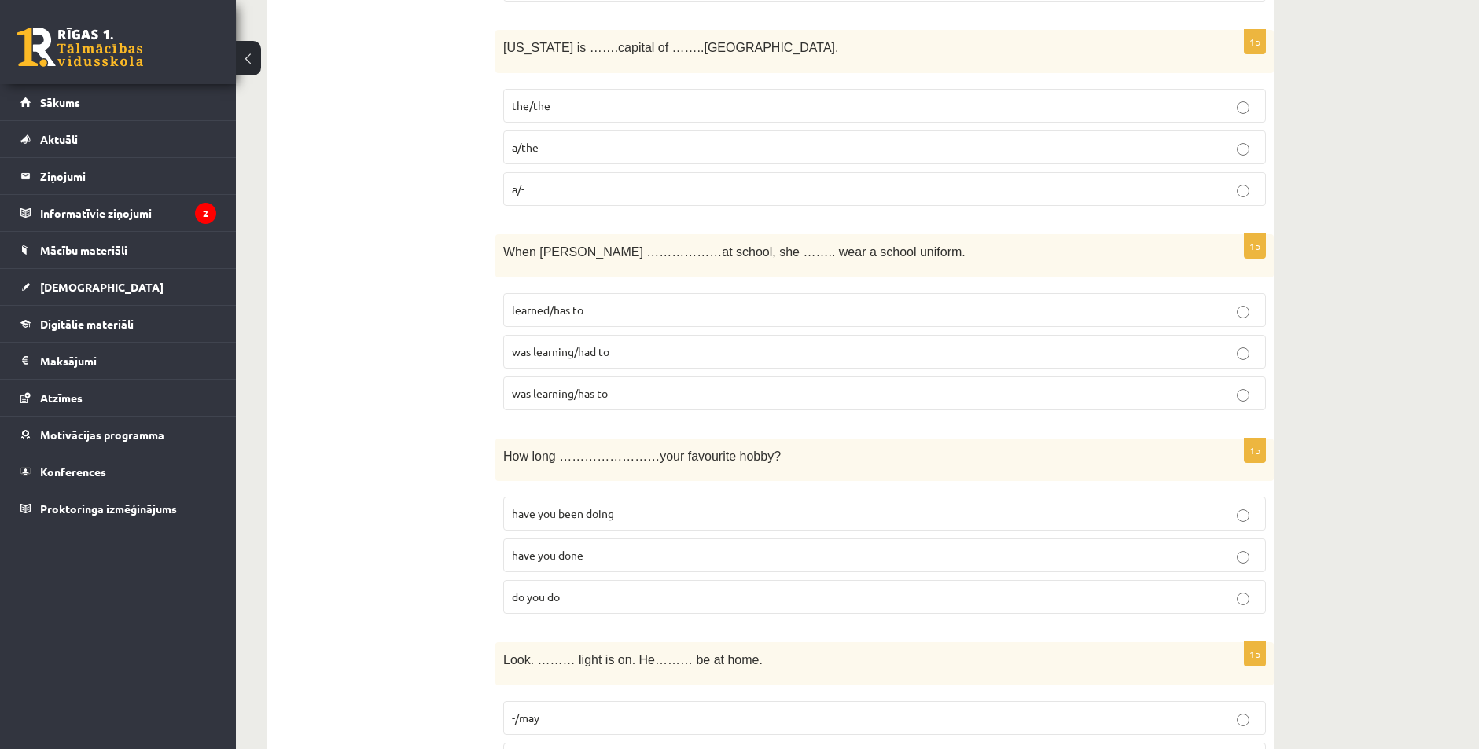
click at [584, 311] on span "learned/has to" at bounding box center [548, 310] width 72 height 14
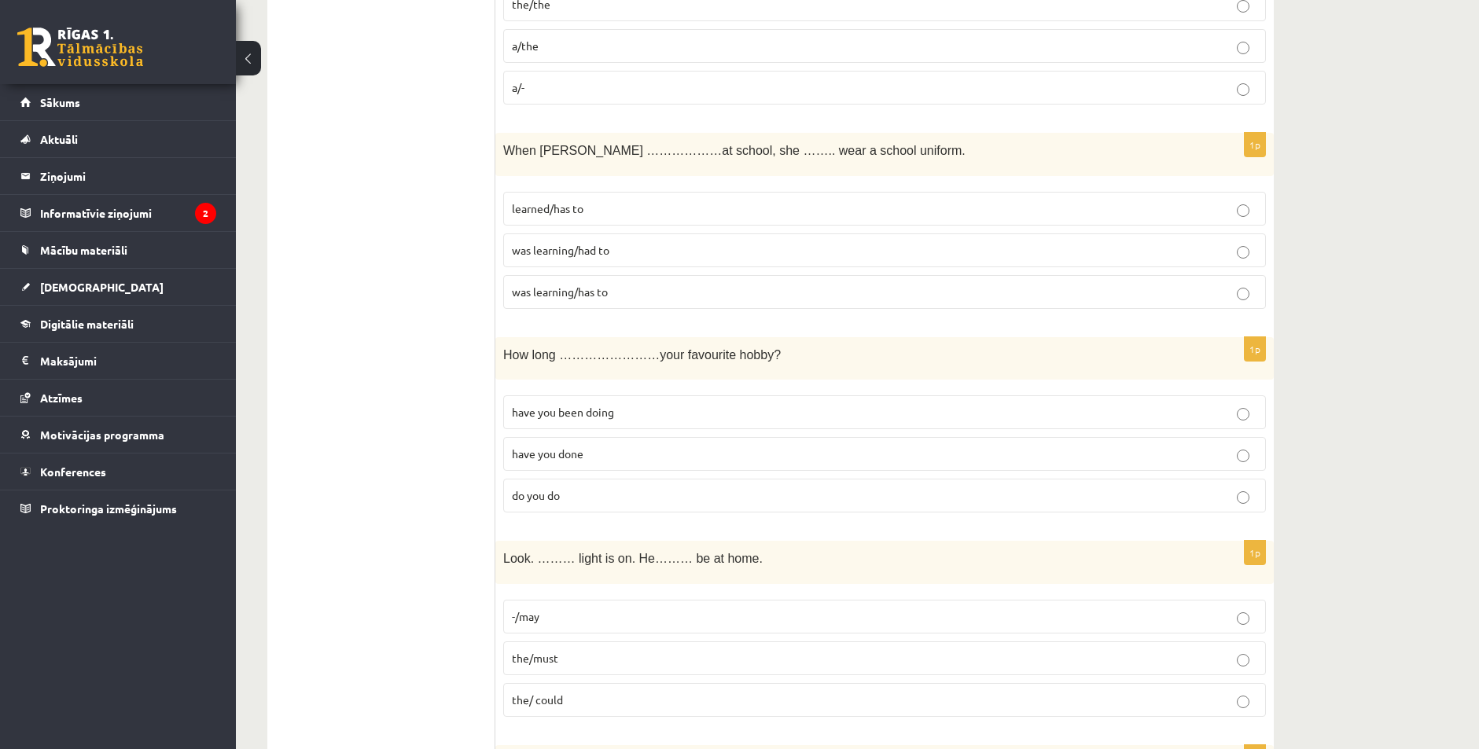
scroll to position [629, 0]
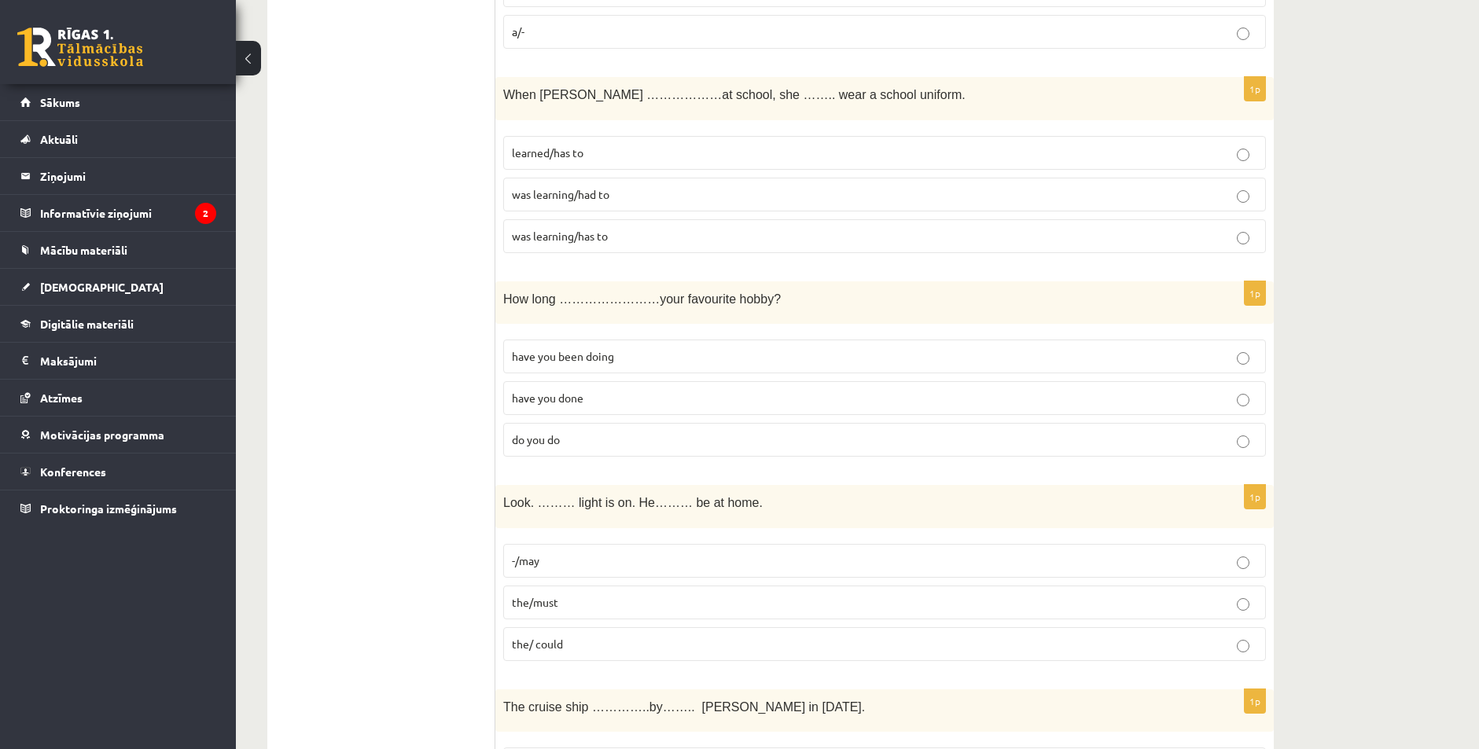
click at [573, 363] on span "have you been doing" at bounding box center [563, 356] width 102 height 14
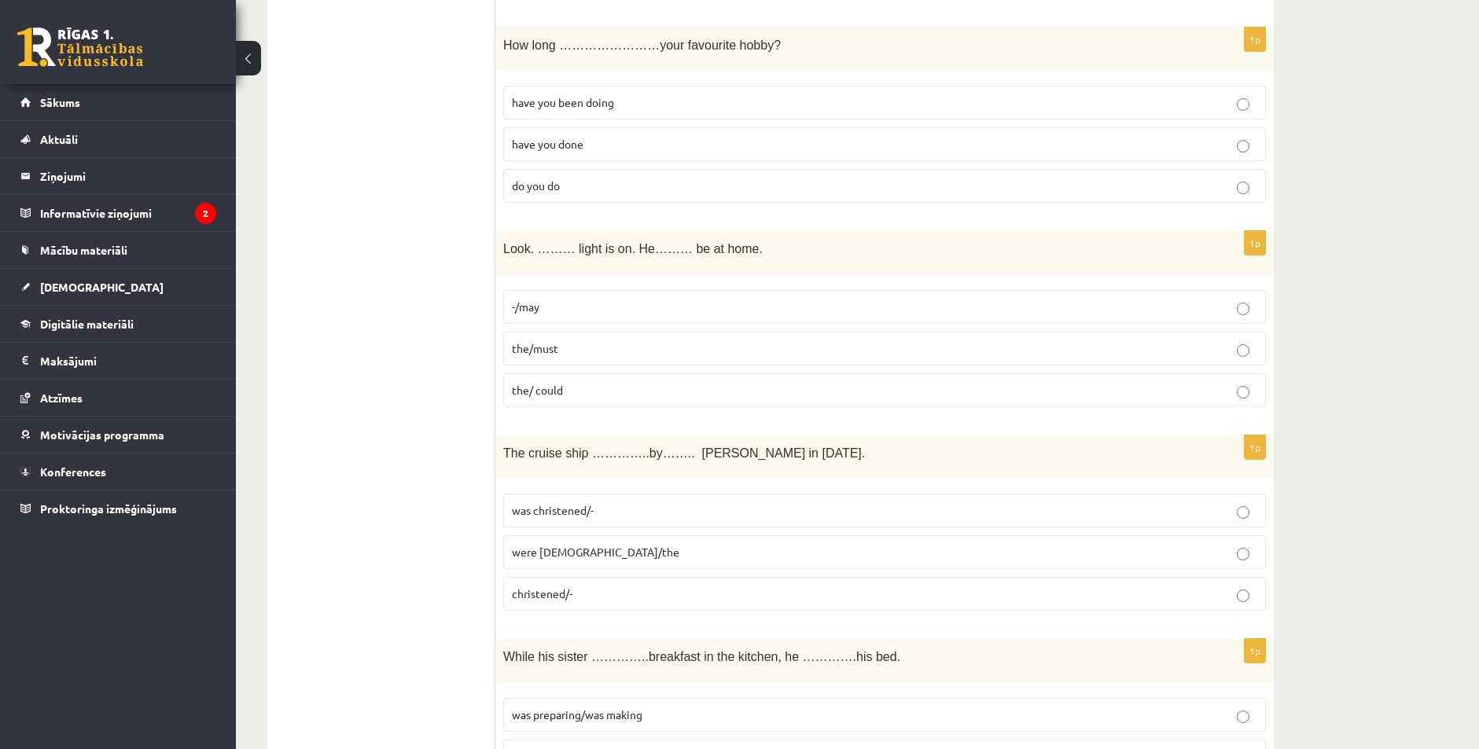
scroll to position [944, 0]
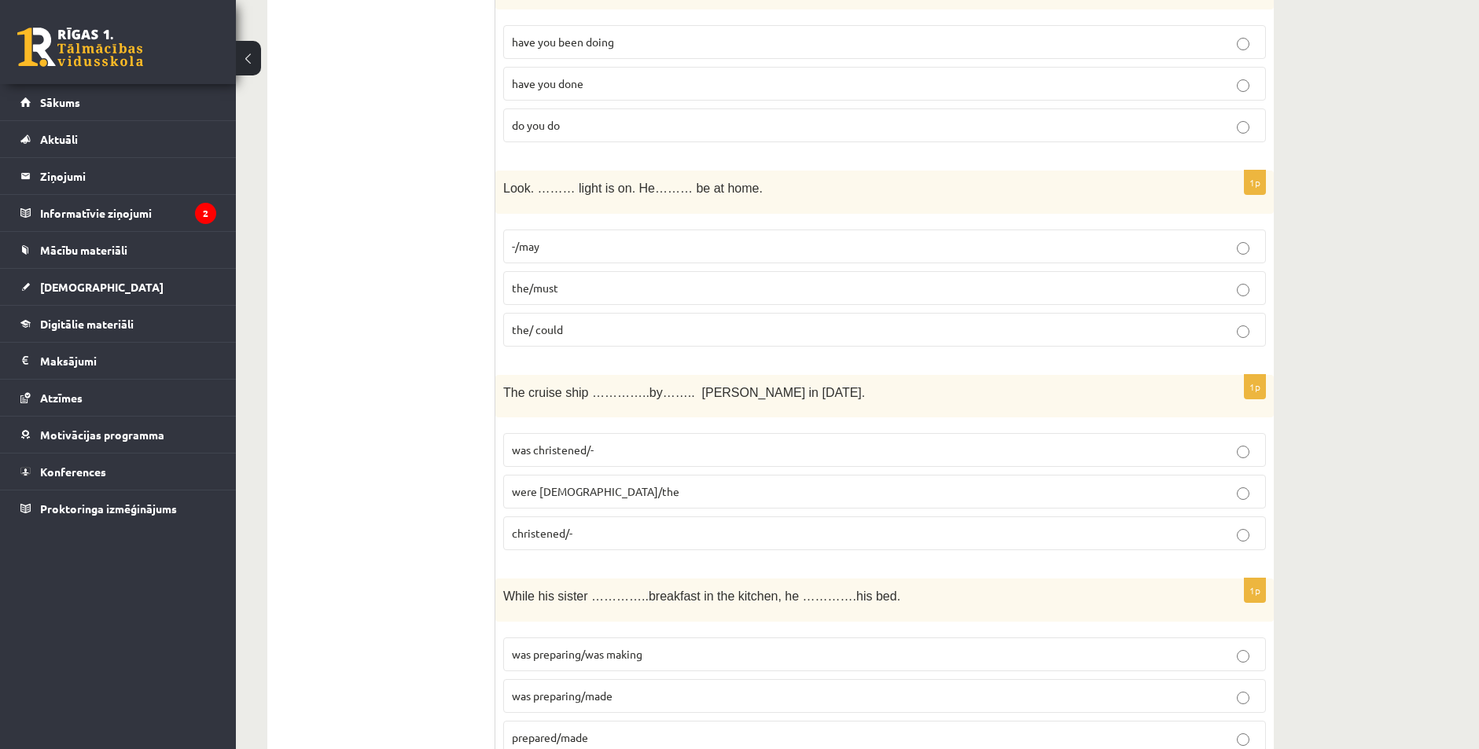
click at [575, 326] on p "the/ could" at bounding box center [885, 330] width 746 height 17
click at [571, 298] on label "the/must" at bounding box center [884, 288] width 763 height 34
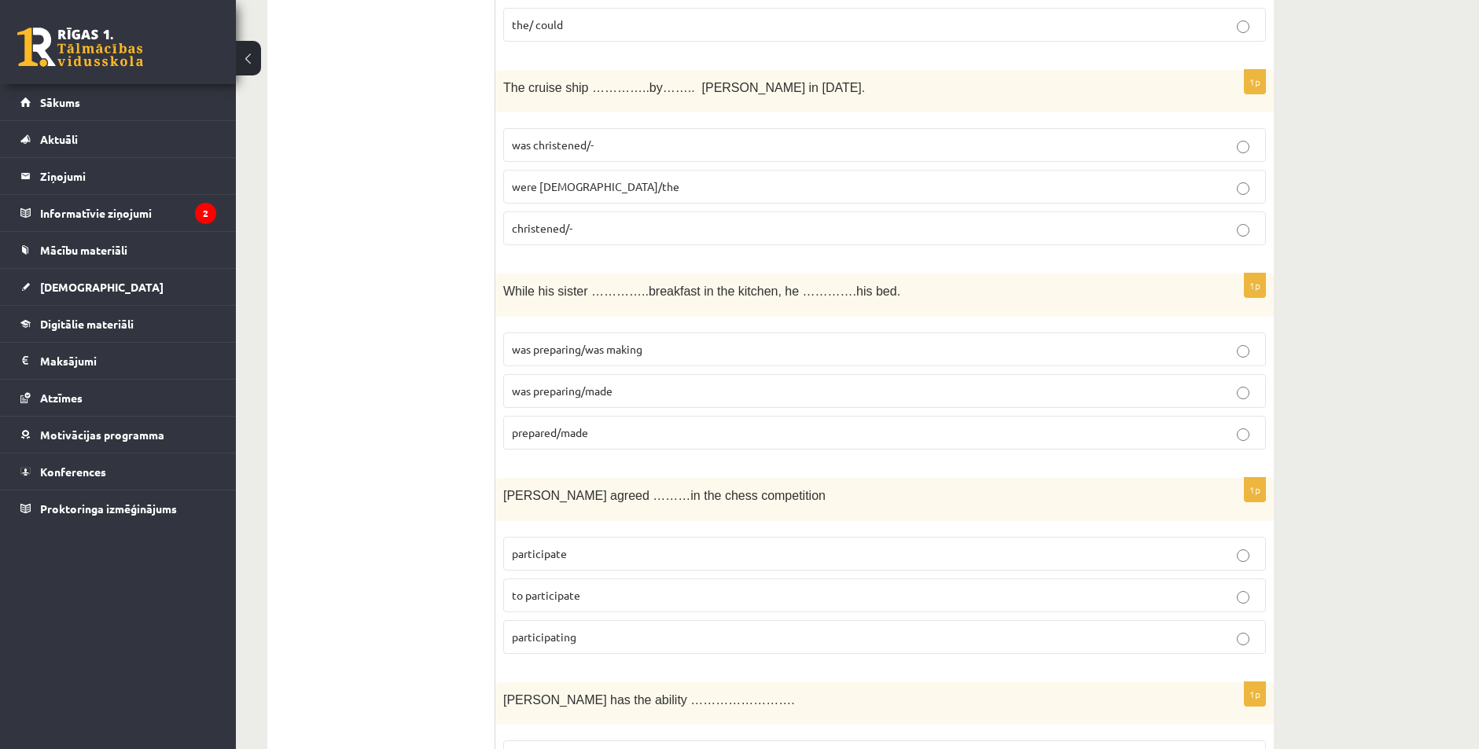
scroll to position [1258, 0]
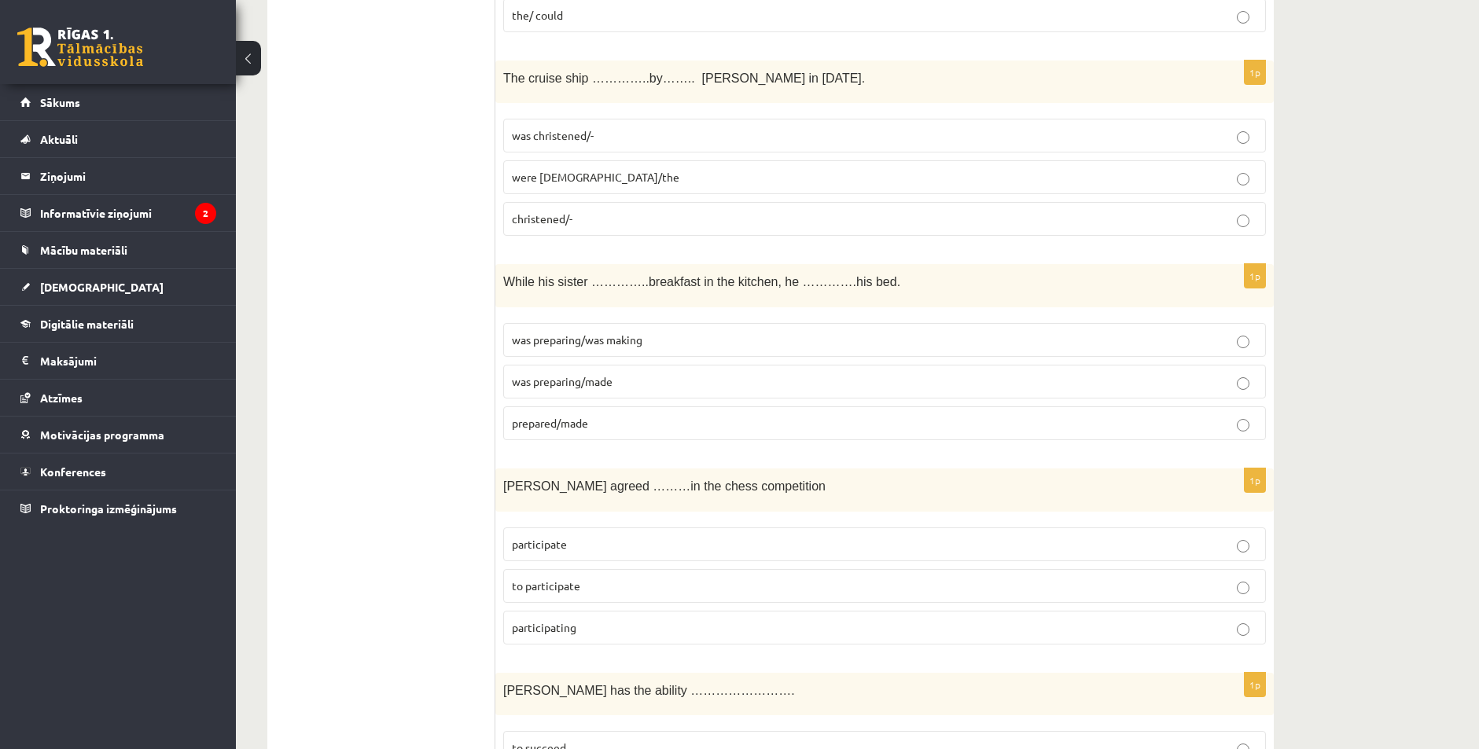
click at [565, 134] on span "was christened/-" at bounding box center [553, 135] width 82 height 14
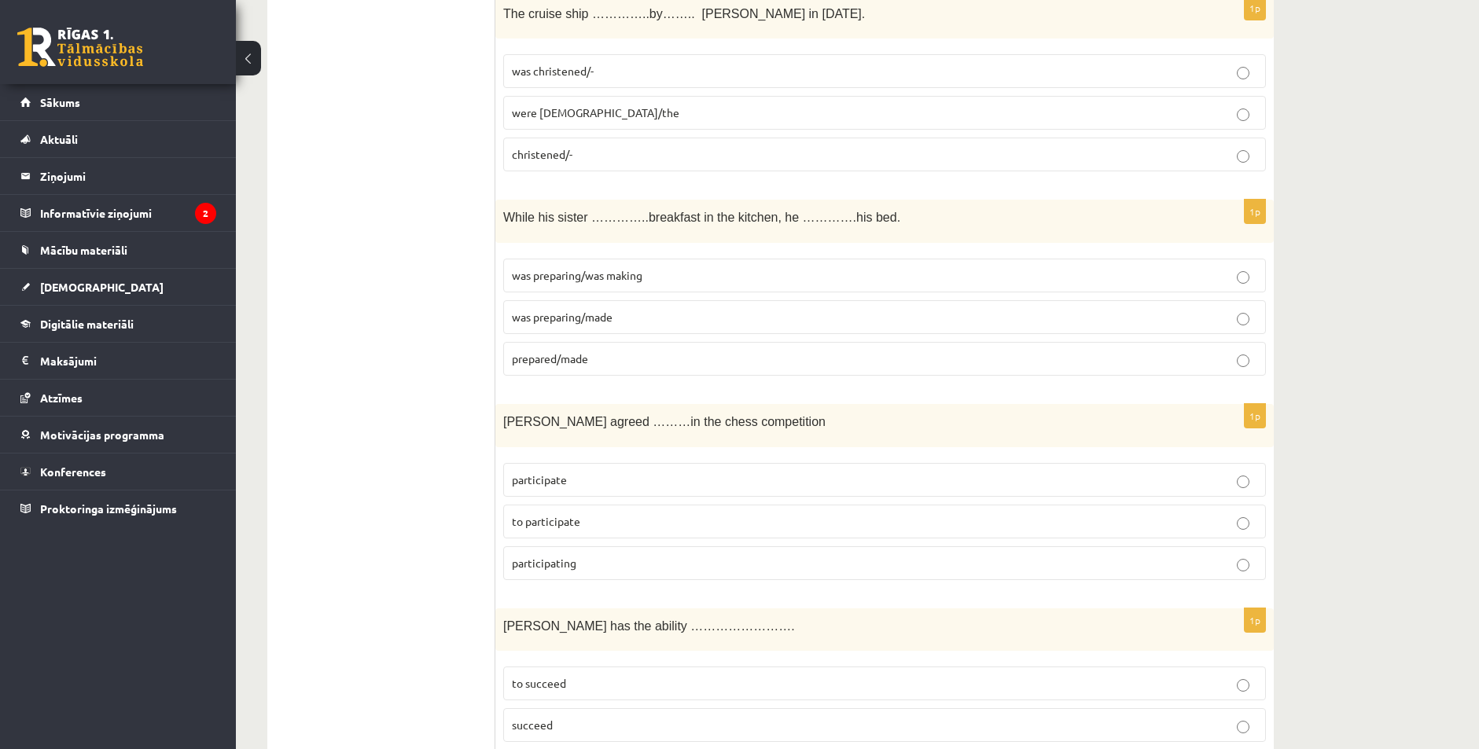
scroll to position [1337, 0]
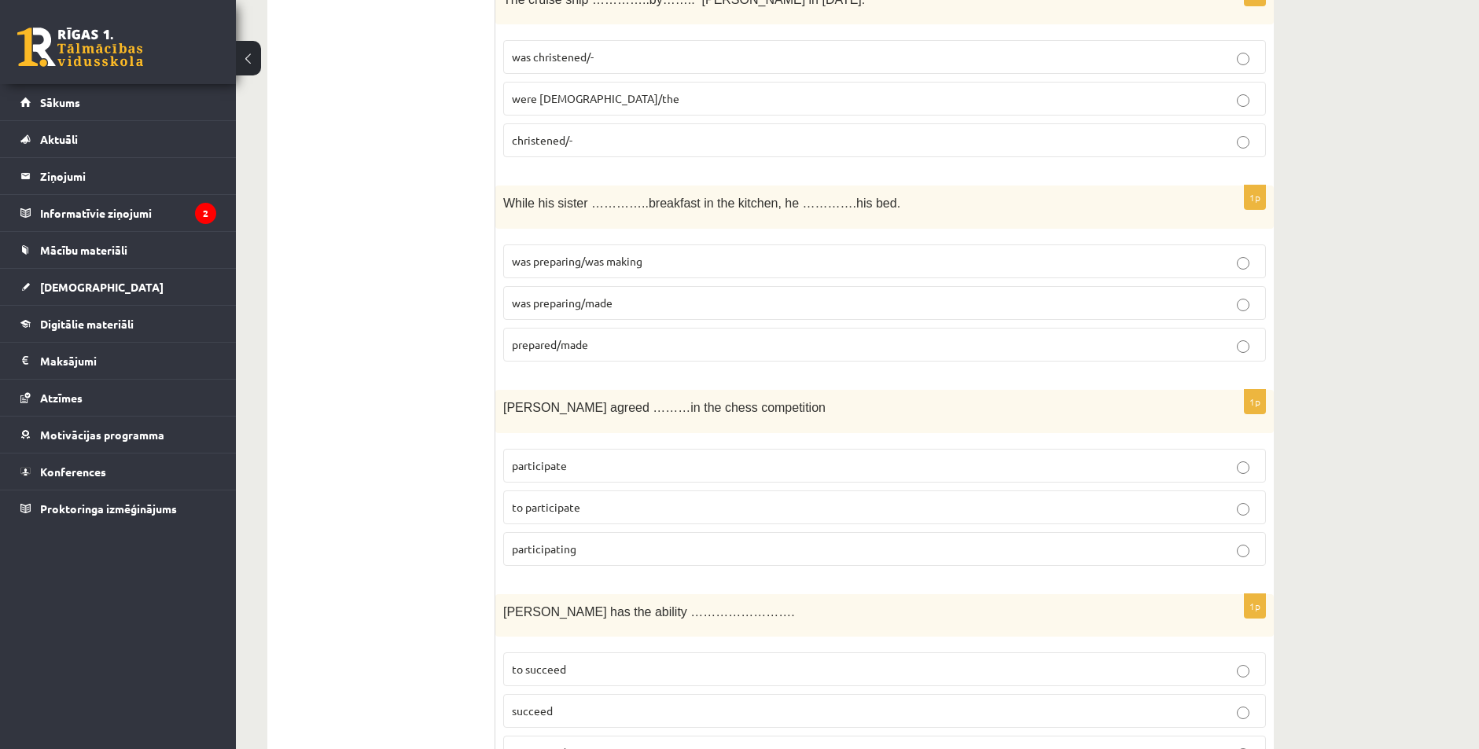
click at [580, 300] on span "was preparing/made" at bounding box center [562, 303] width 101 height 14
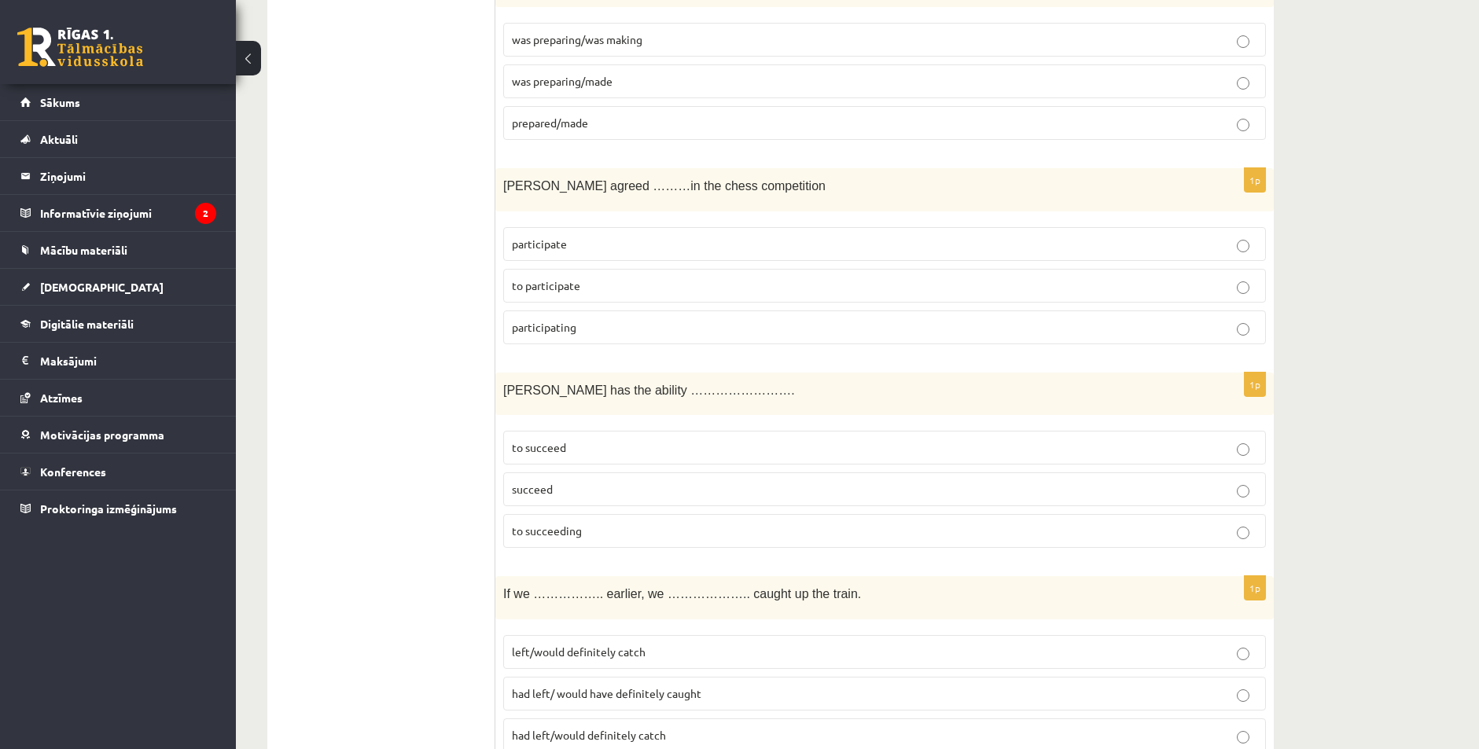
scroll to position [1573, 0]
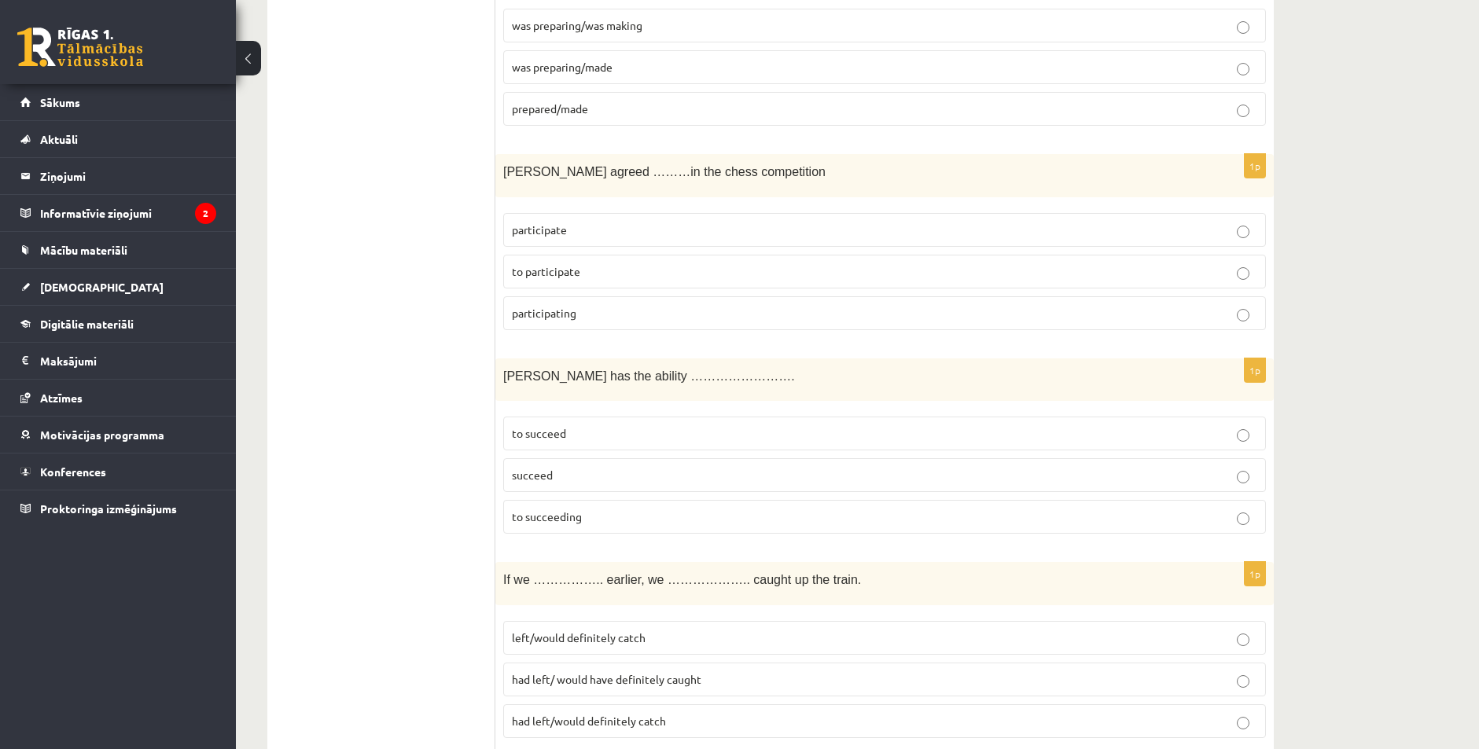
click at [554, 272] on span "to participate" at bounding box center [546, 271] width 68 height 14
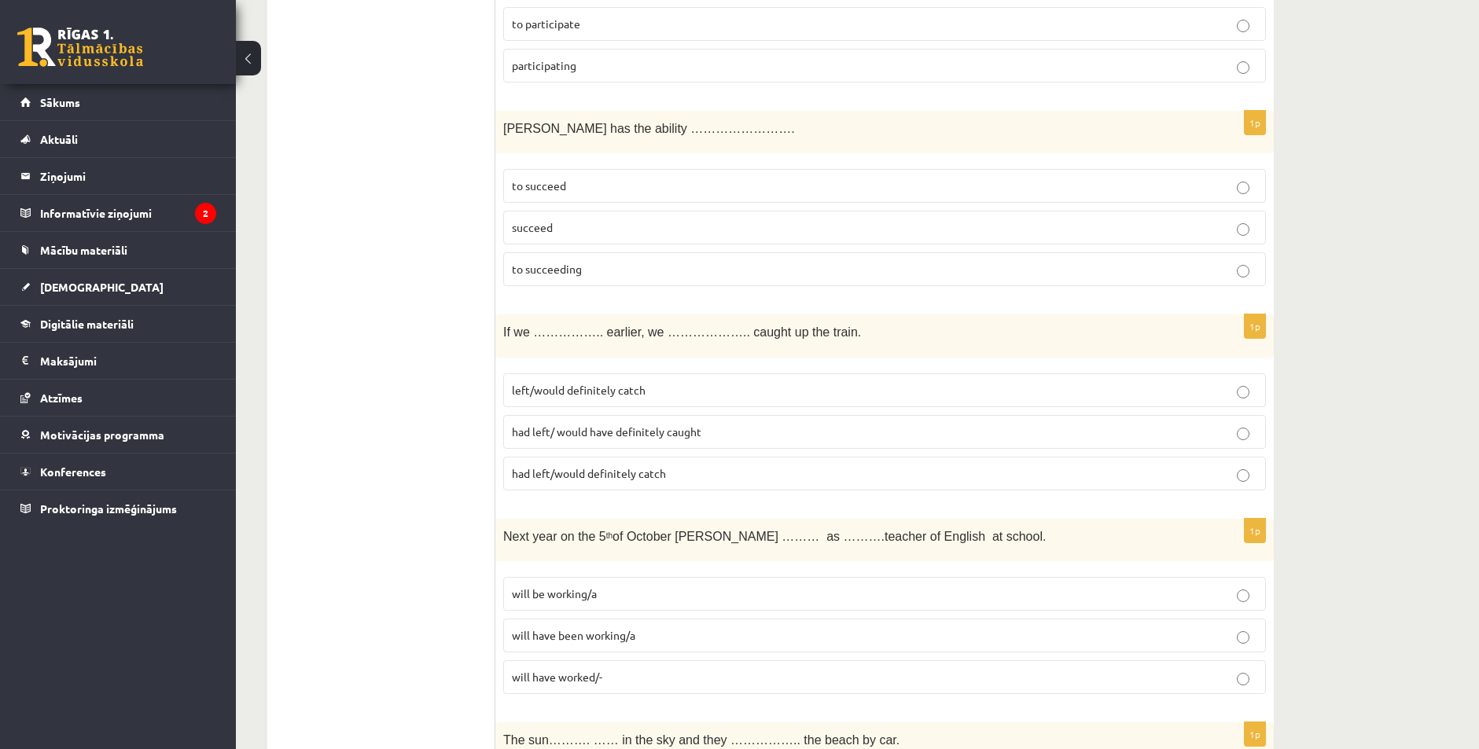
scroll to position [1809, 0]
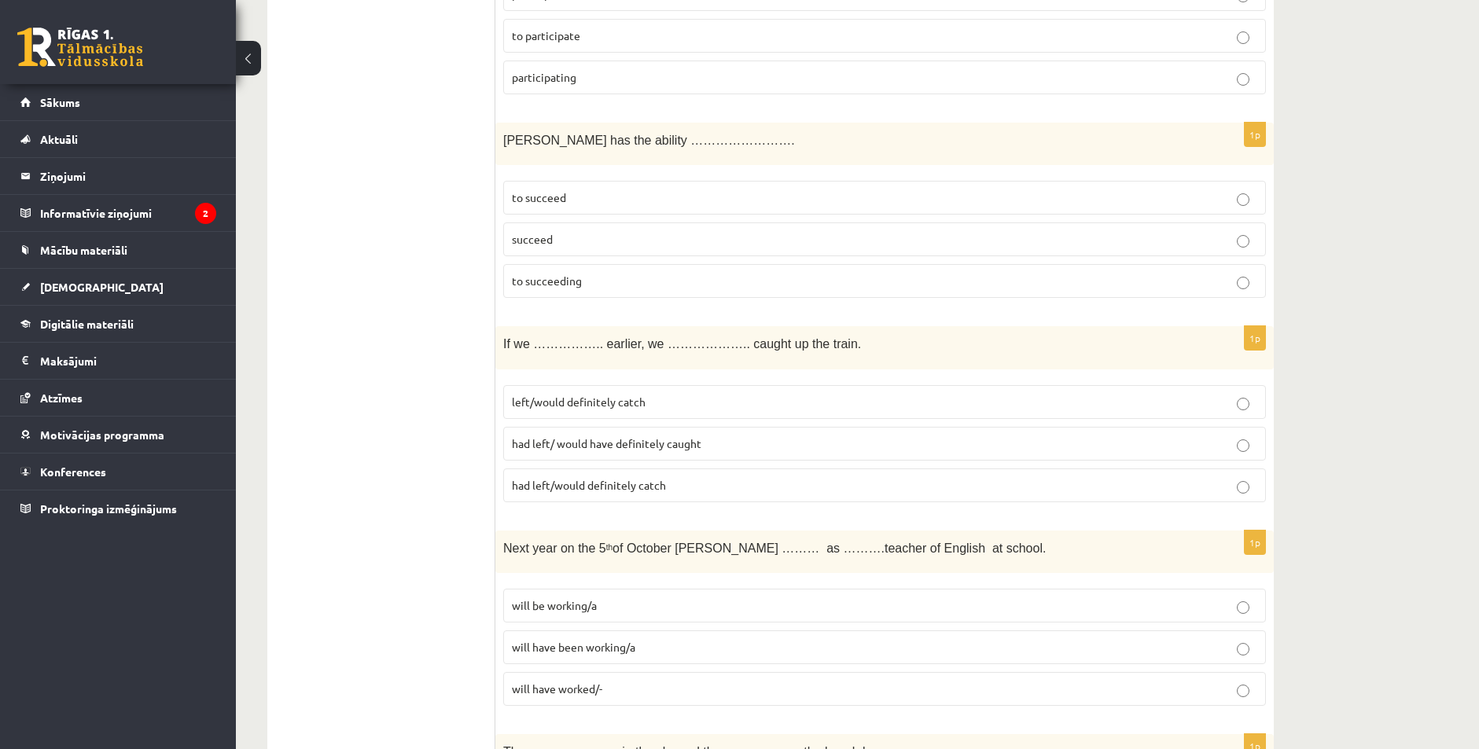
click at [556, 205] on p "to succeed" at bounding box center [885, 198] width 746 height 17
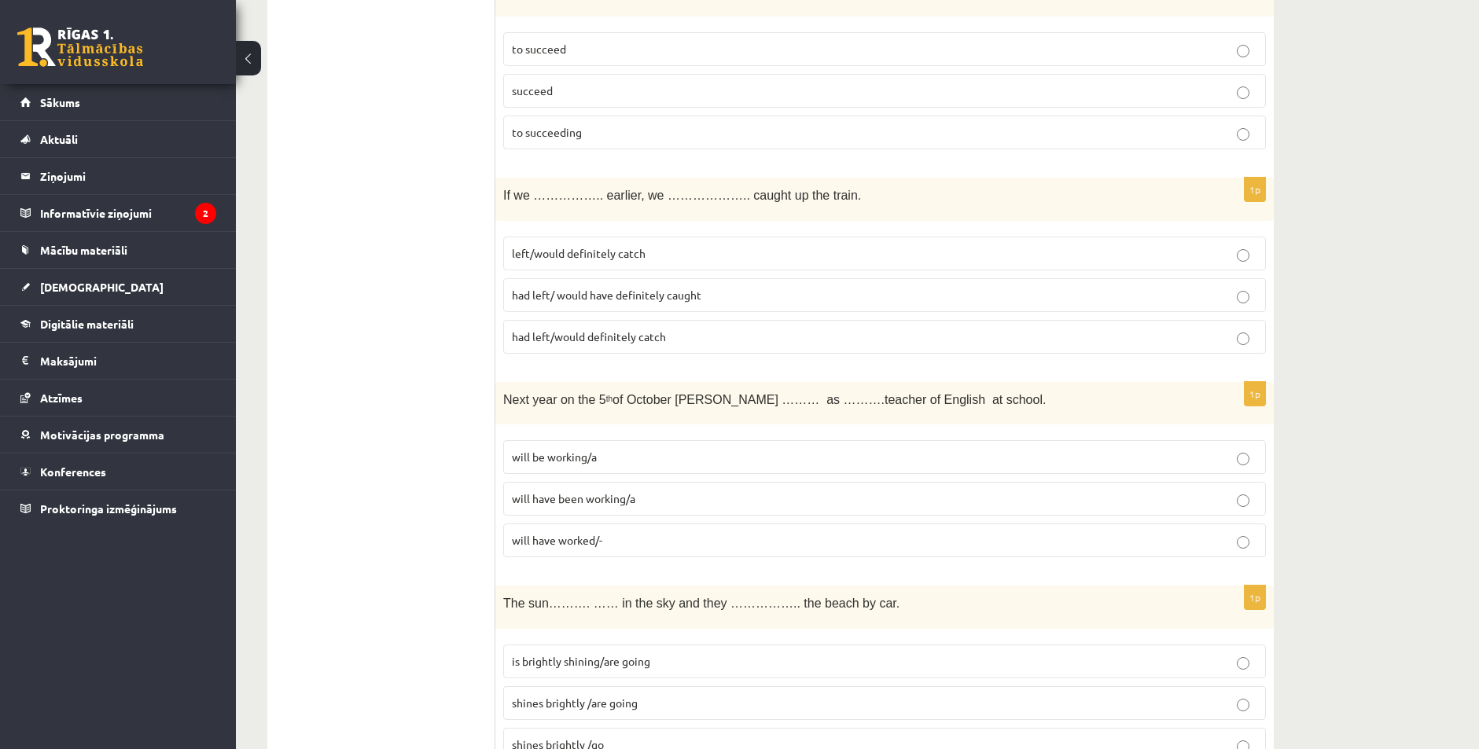
scroll to position [1966, 0]
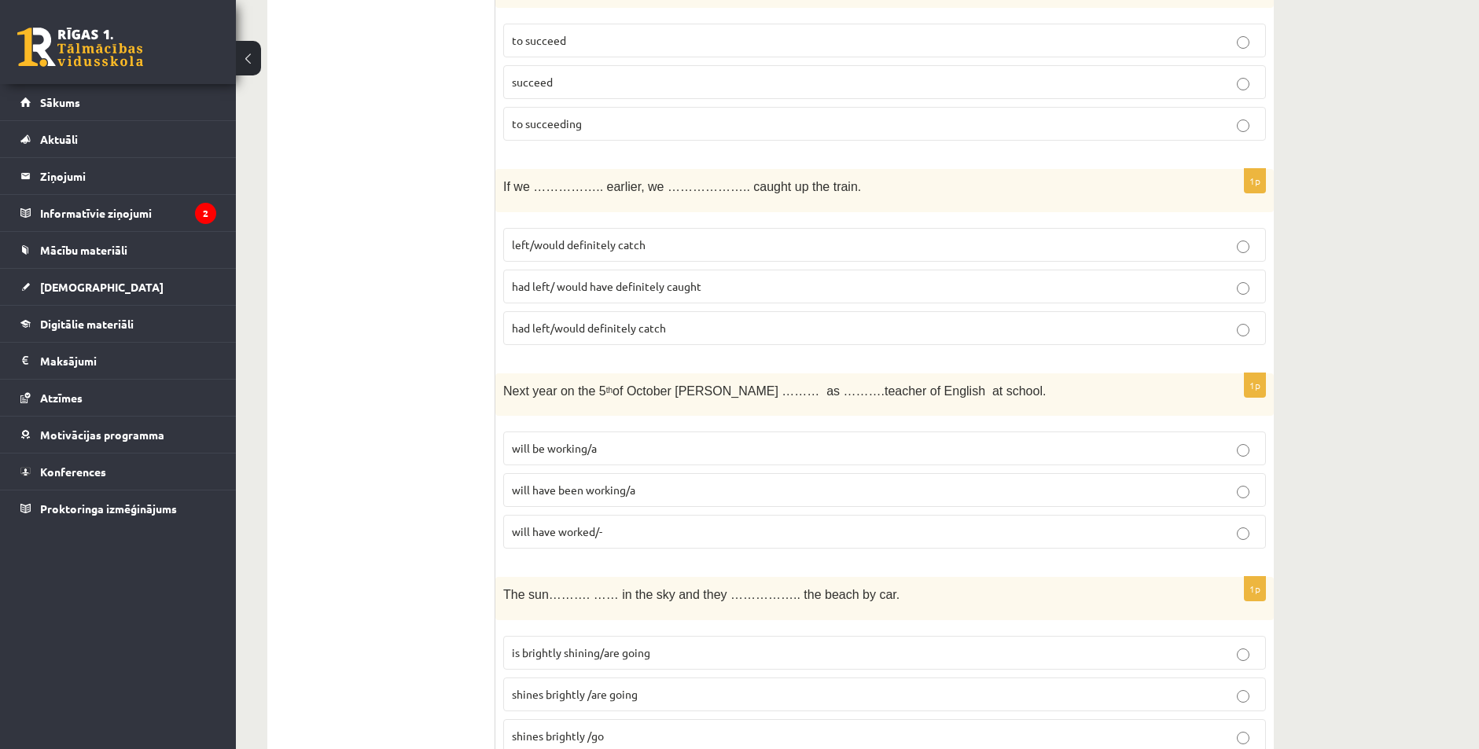
click at [596, 251] on span "left/would definitely catch" at bounding box center [579, 245] width 134 height 14
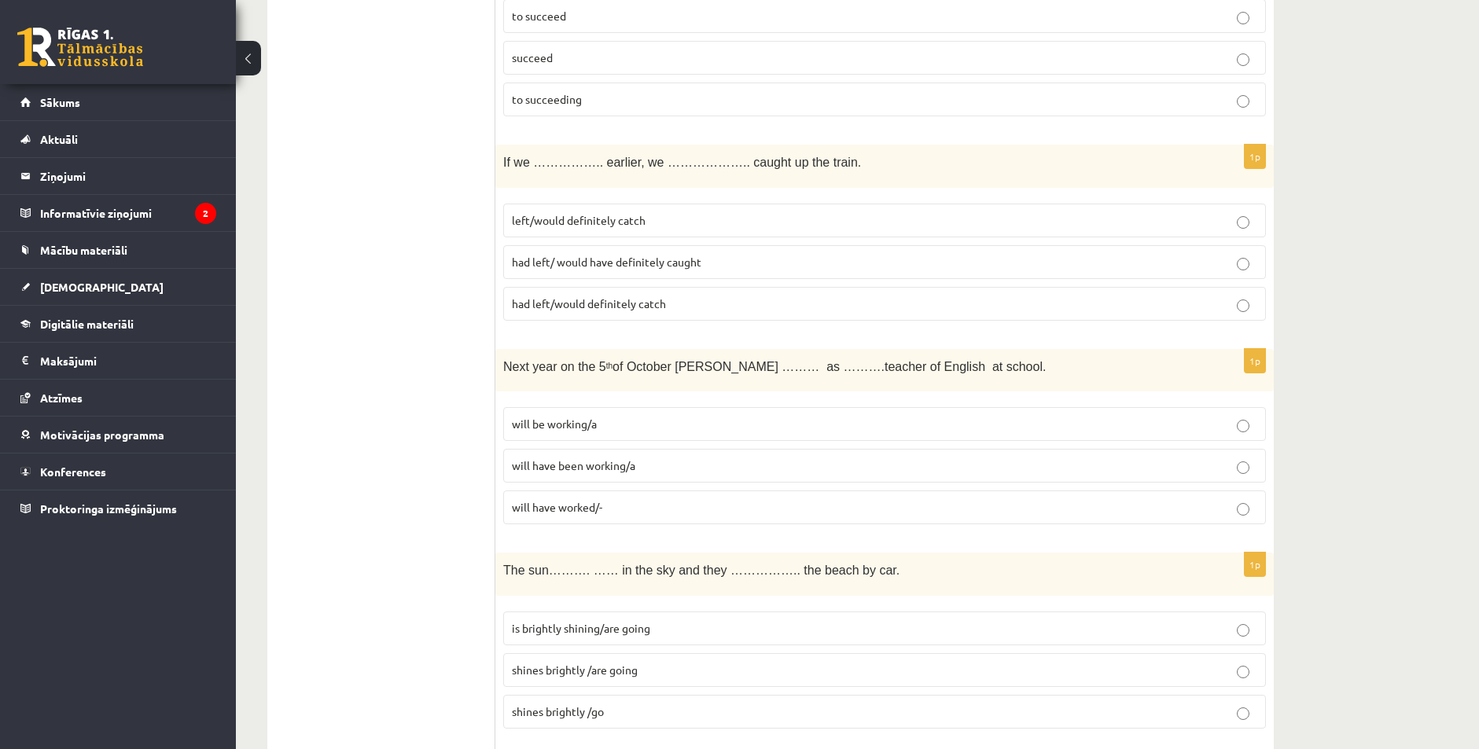
scroll to position [2123, 0]
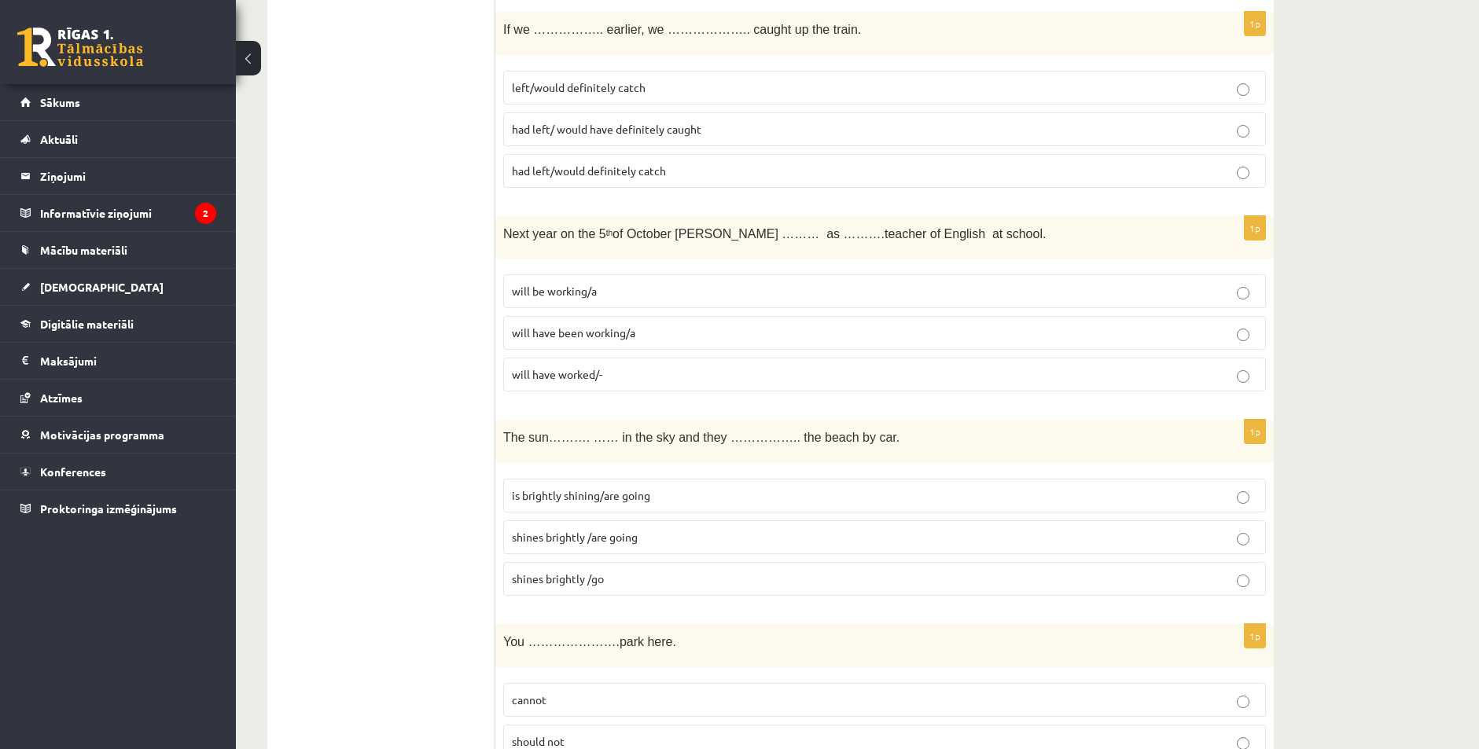
click at [591, 289] on span "will be working/a" at bounding box center [554, 291] width 85 height 14
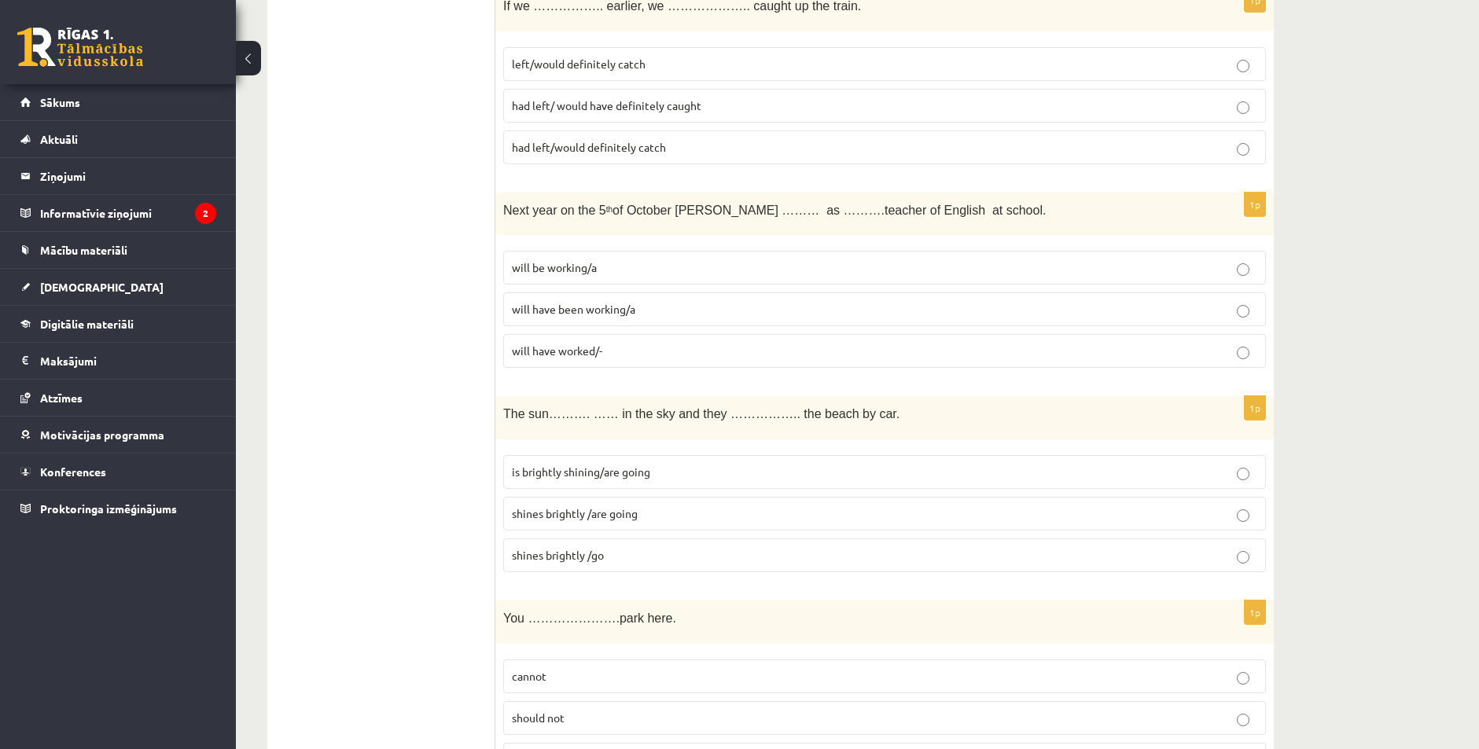
scroll to position [2202, 0]
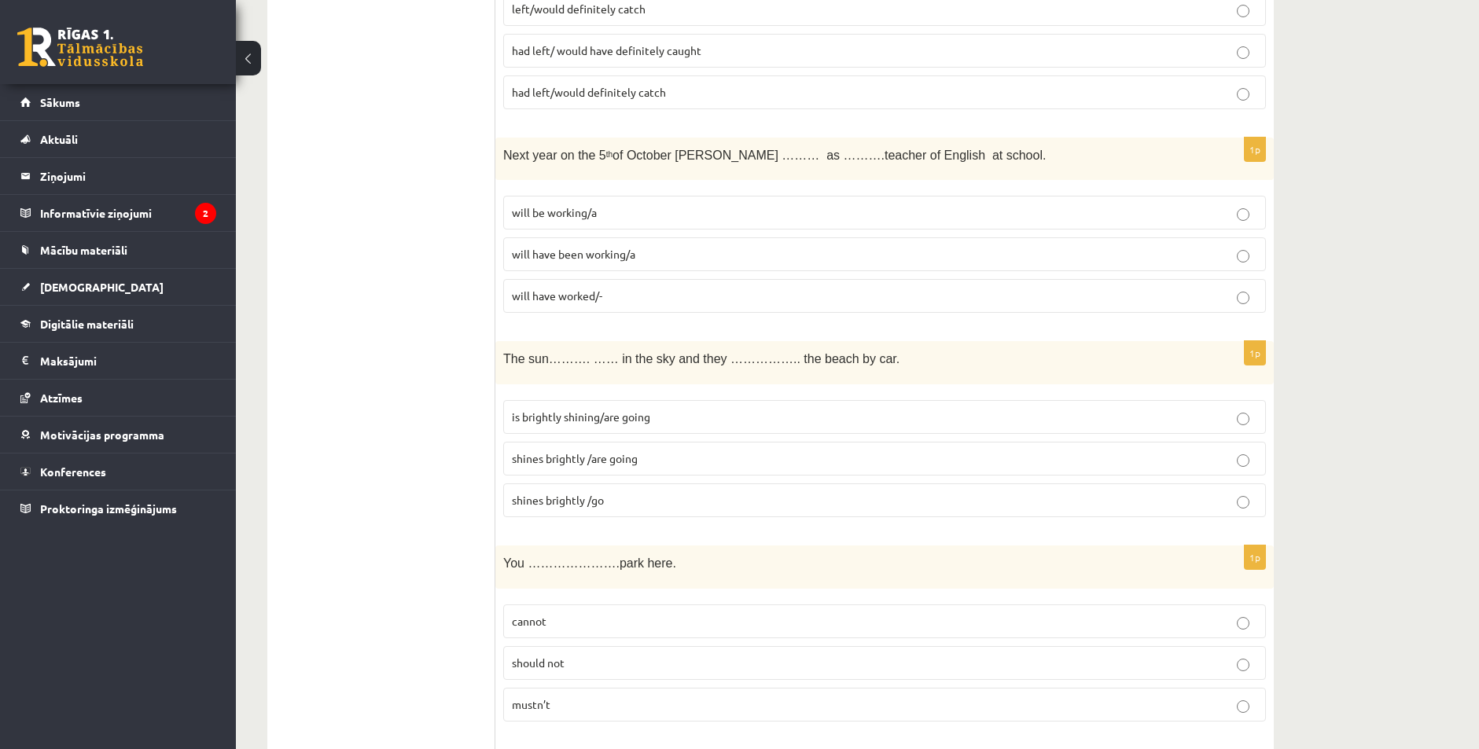
click at [716, 414] on p "is brightly shining/are going" at bounding box center [885, 417] width 746 height 17
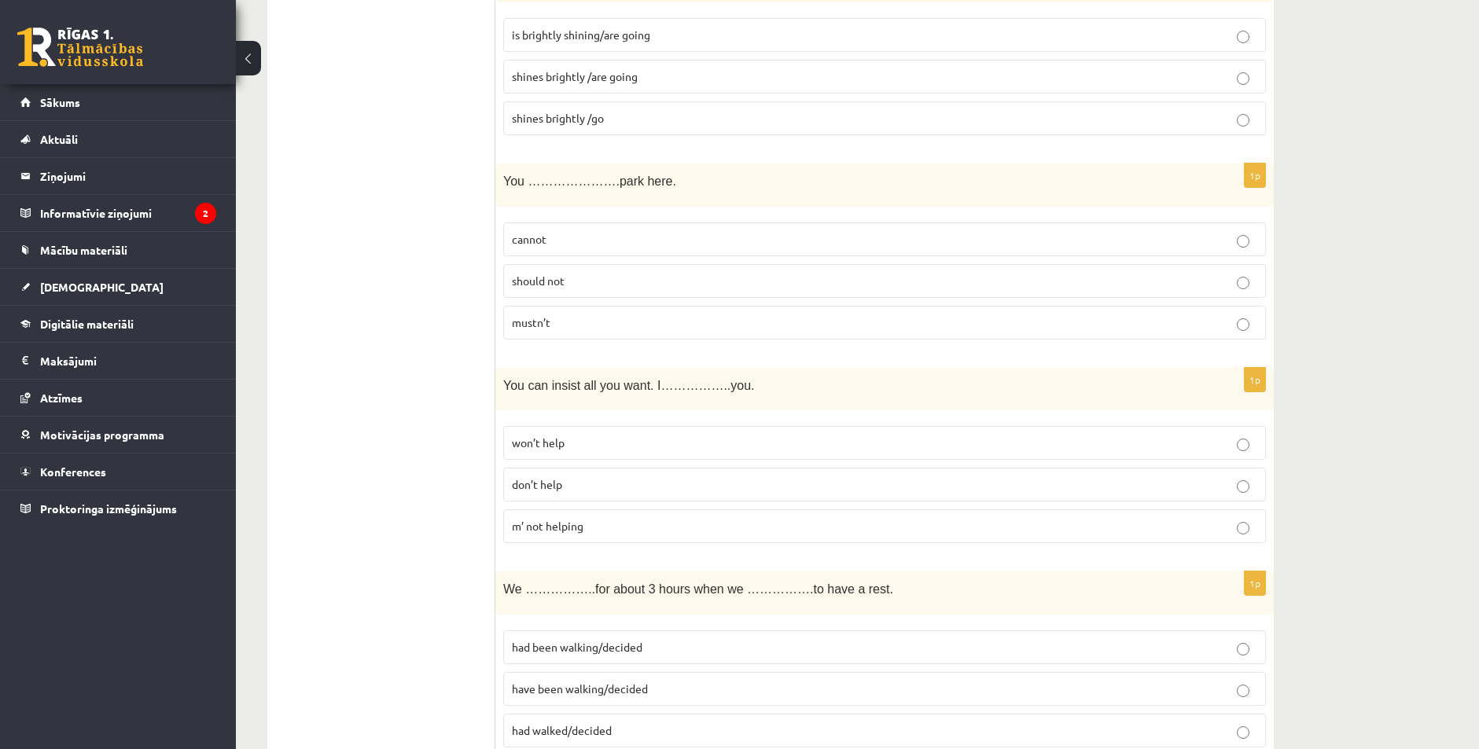
scroll to position [2595, 0]
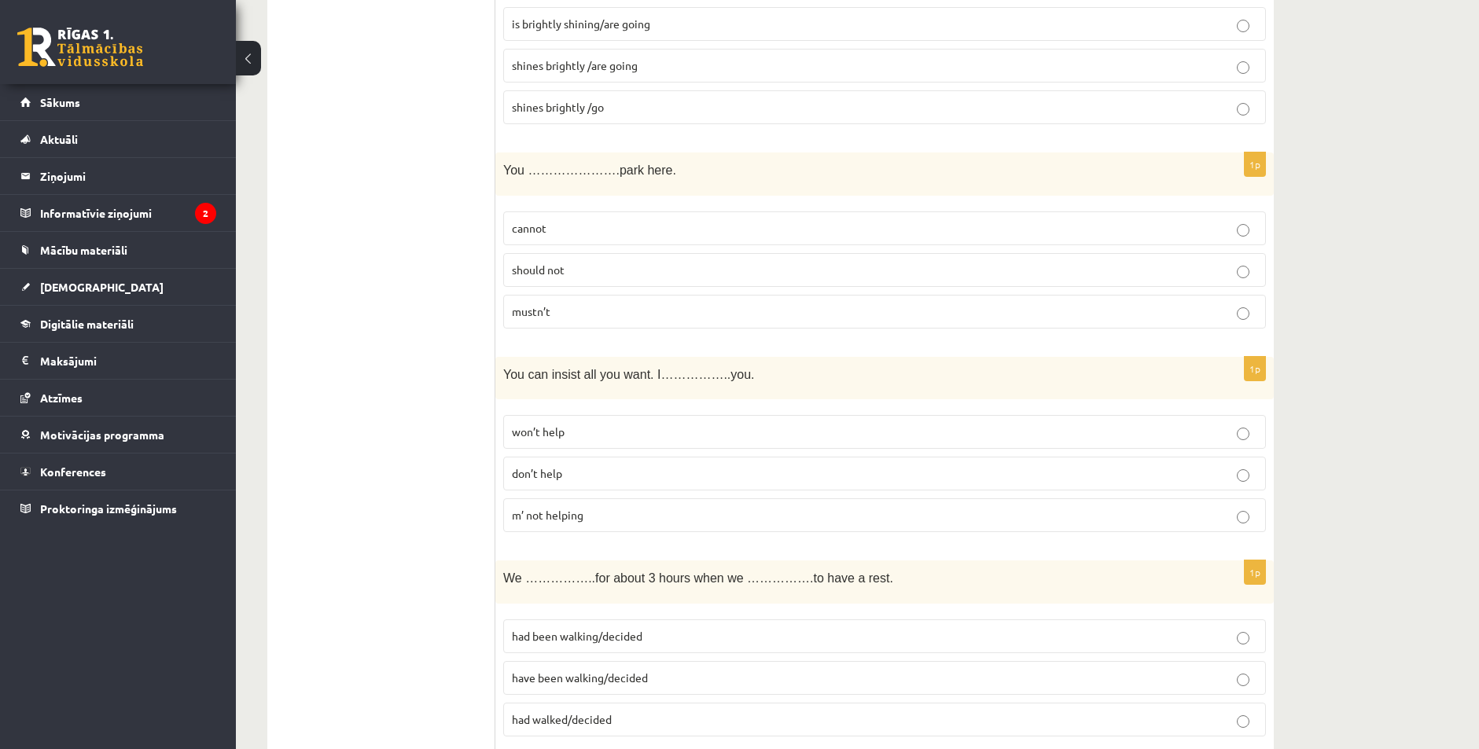
click at [552, 268] on span "should not" at bounding box center [538, 270] width 53 height 14
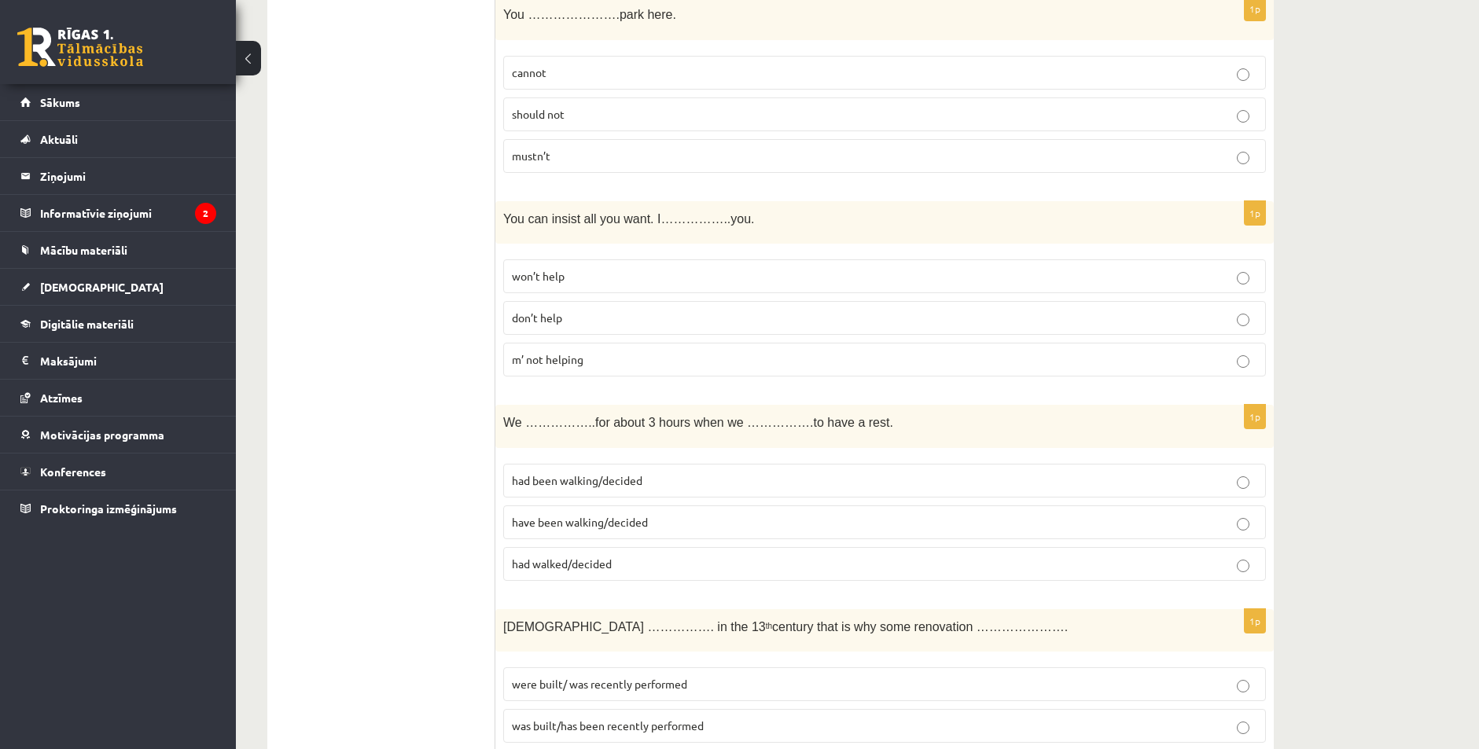
scroll to position [2752, 0]
click at [590, 358] on p "m’ not helping" at bounding box center [885, 358] width 746 height 17
click at [578, 278] on p "won’t help" at bounding box center [885, 275] width 746 height 17
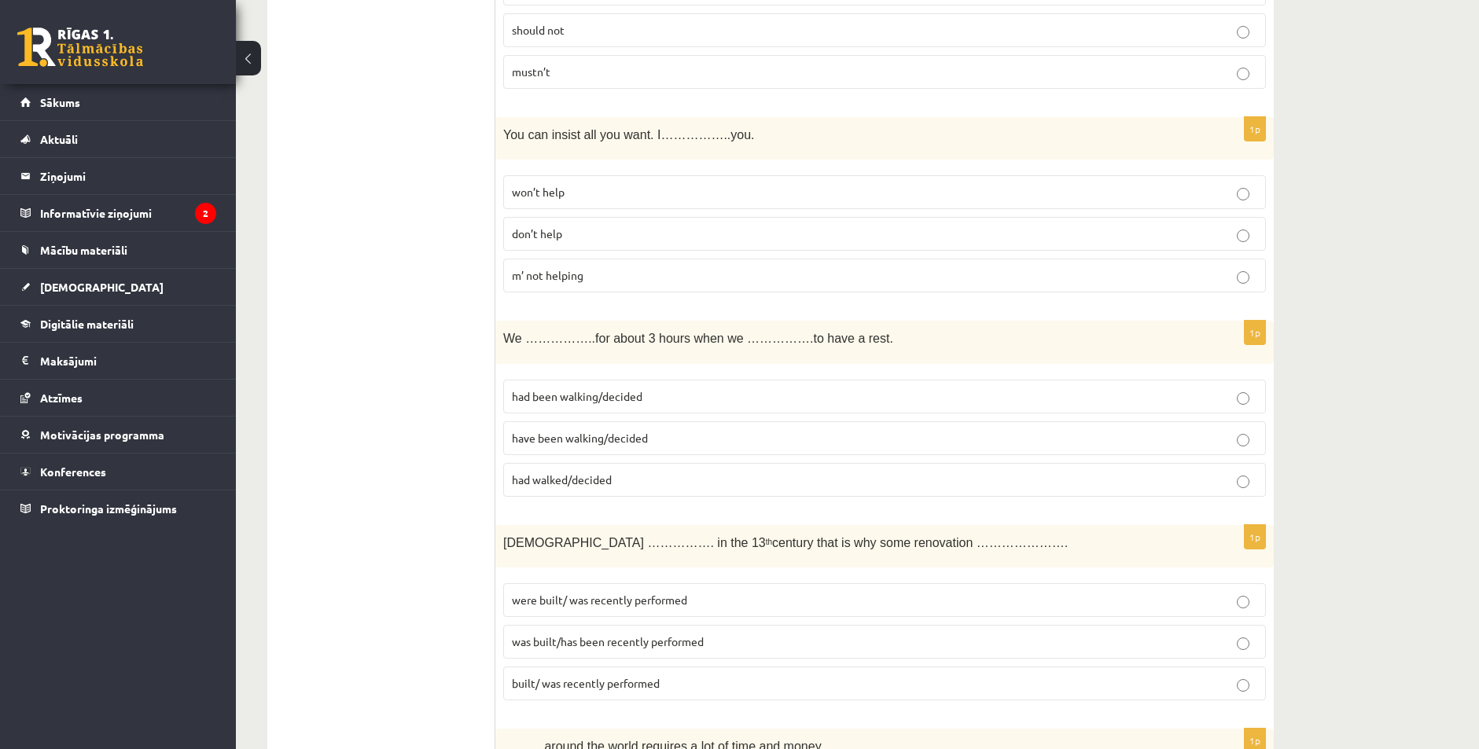
scroll to position [2910, 0]
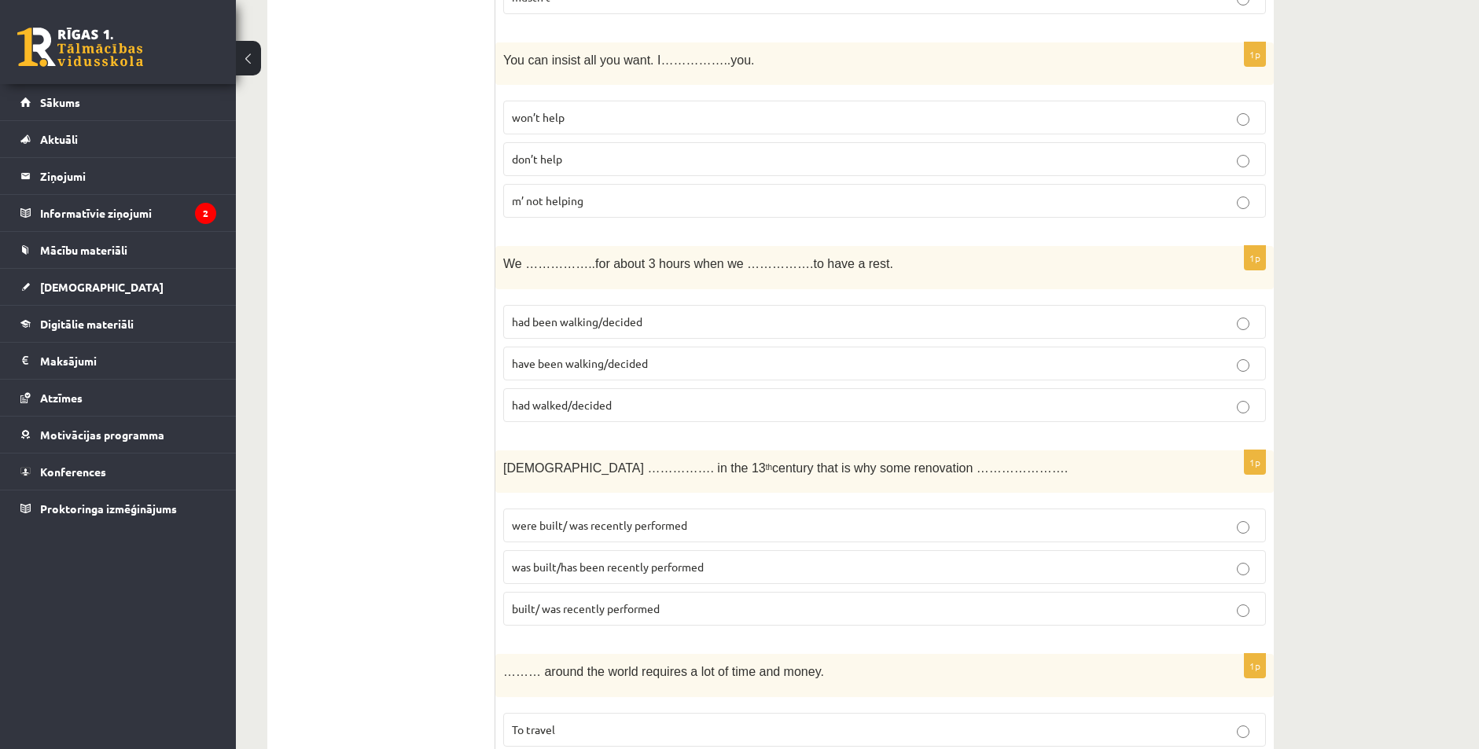
click at [609, 369] on span "have been walking/decided" at bounding box center [580, 363] width 136 height 14
click at [611, 323] on span "had been walking/decided" at bounding box center [577, 322] width 131 height 14
click at [592, 411] on span "had walked/decided" at bounding box center [562, 405] width 100 height 14
click at [602, 363] on span "have been walking/decided" at bounding box center [580, 363] width 136 height 14
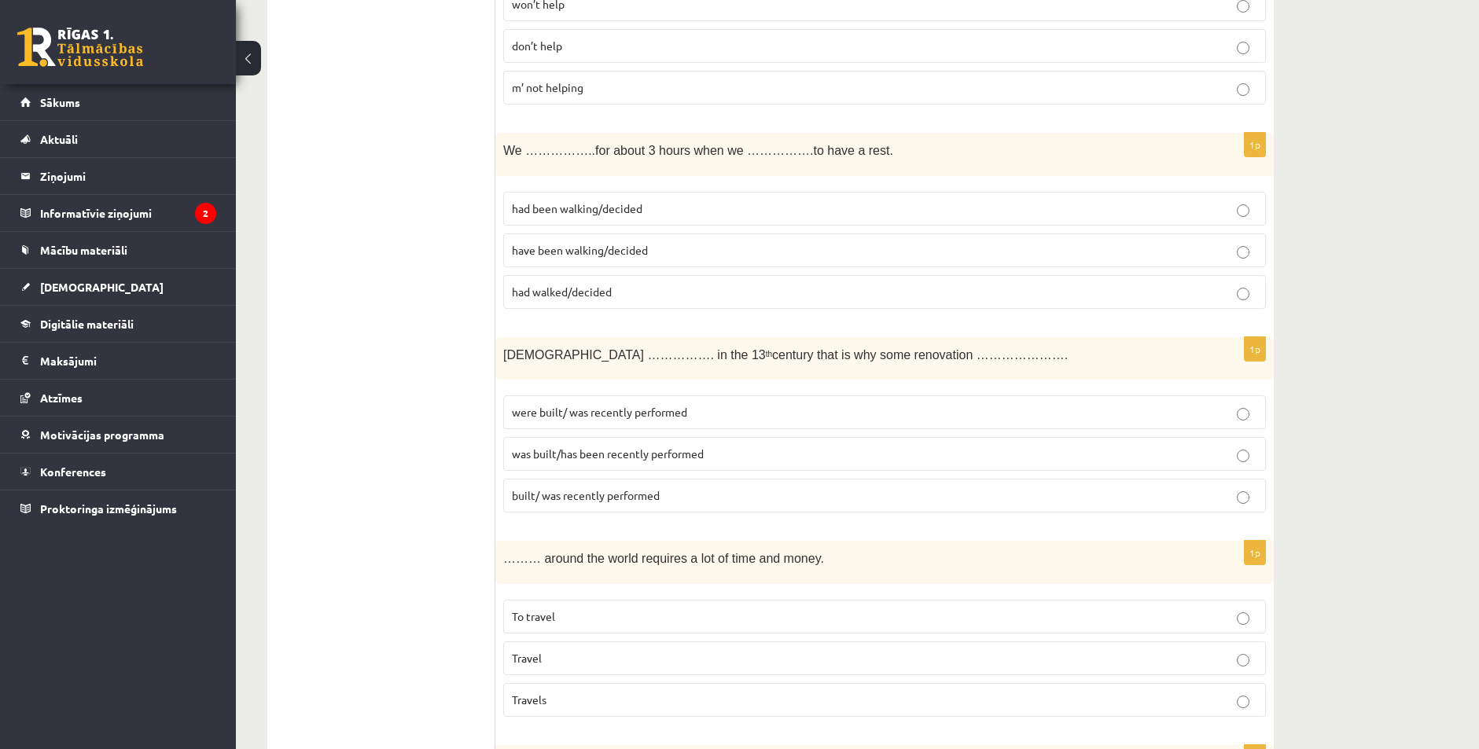
scroll to position [3146, 0]
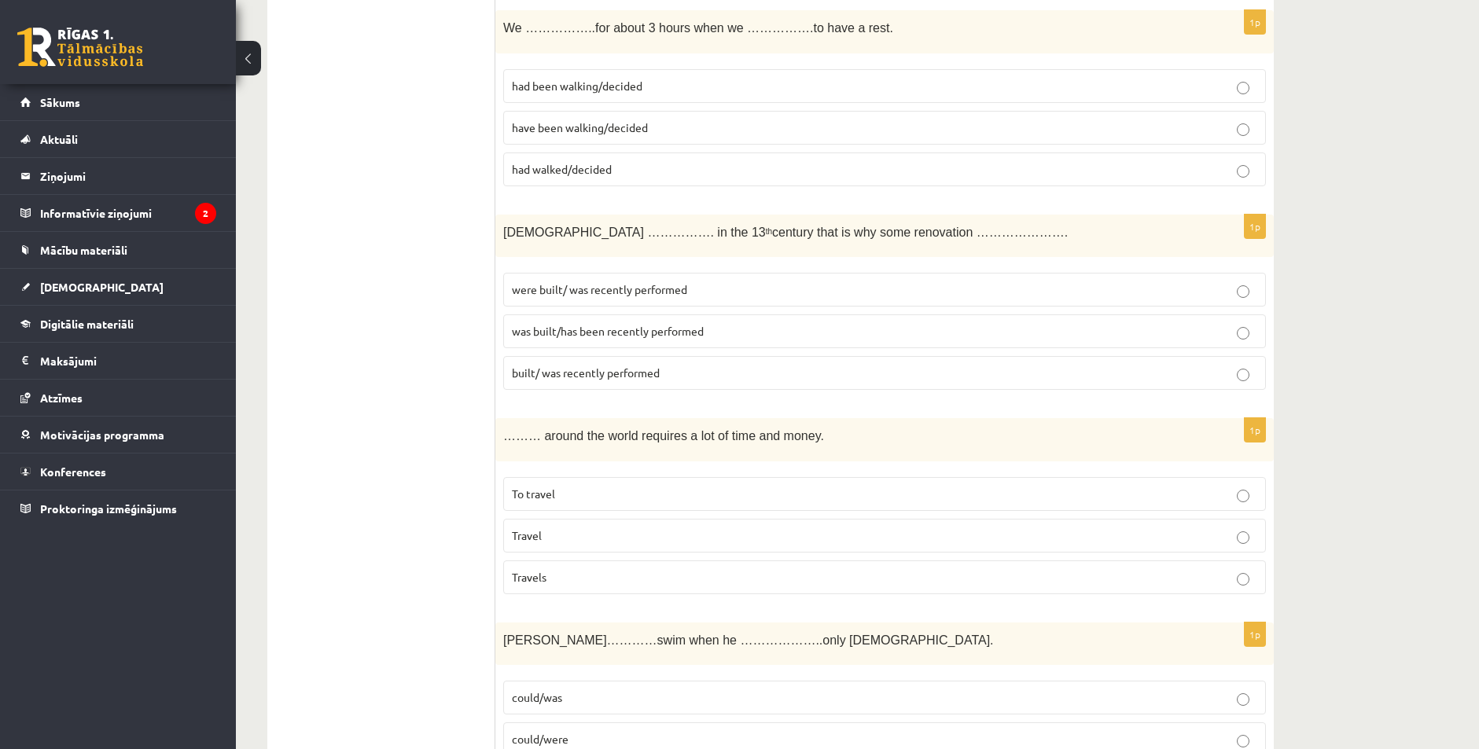
click at [543, 330] on span "was built/has been recently performed" at bounding box center [608, 331] width 192 height 14
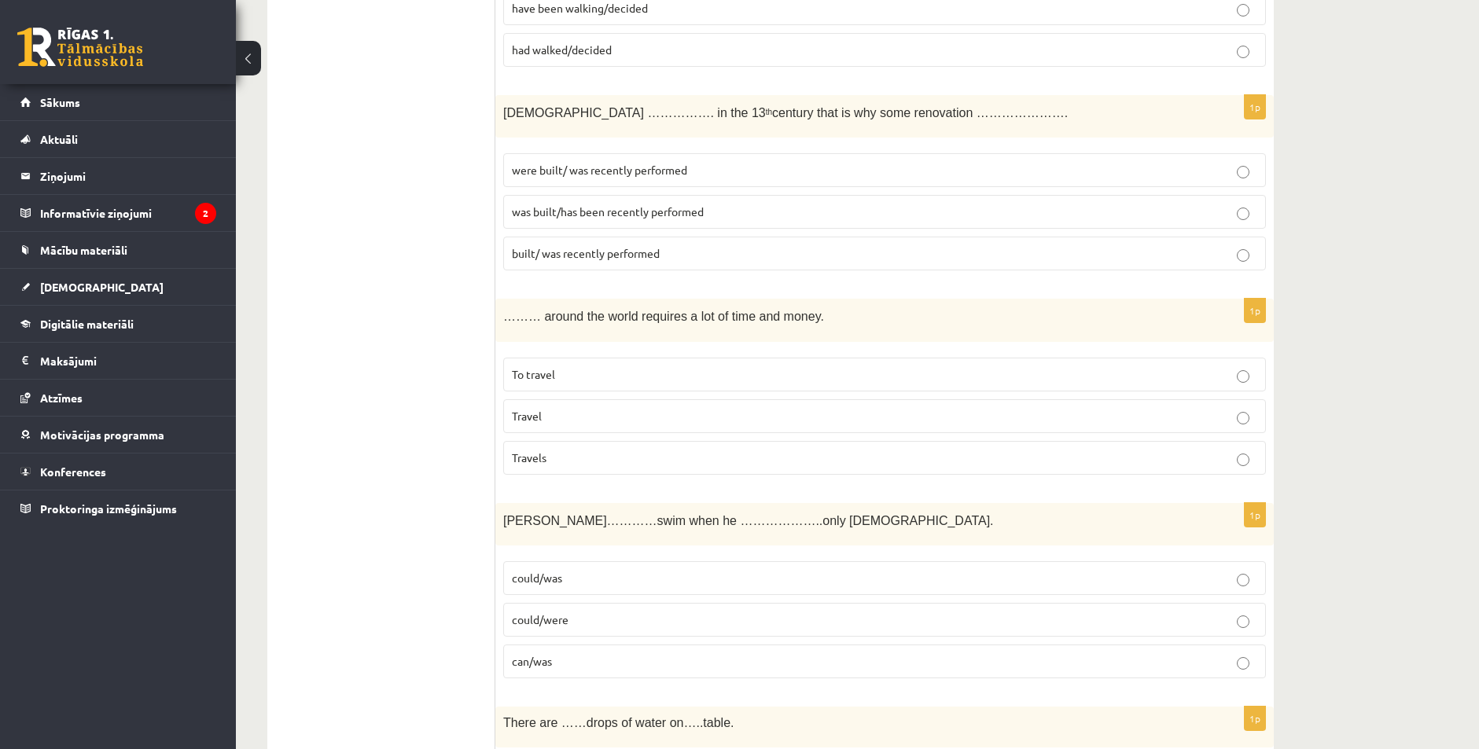
scroll to position [3303, 0]
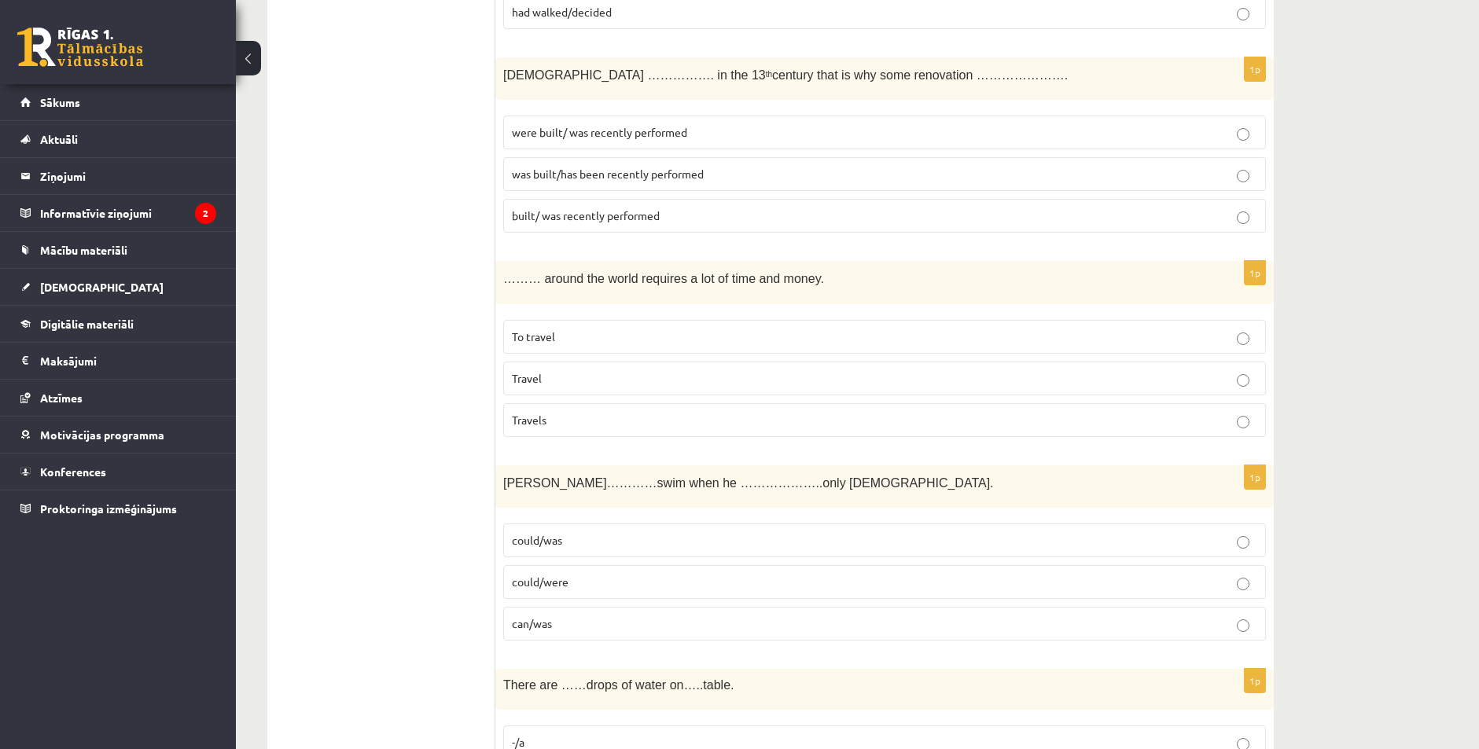
click at [550, 426] on p "Travels" at bounding box center [885, 420] width 746 height 17
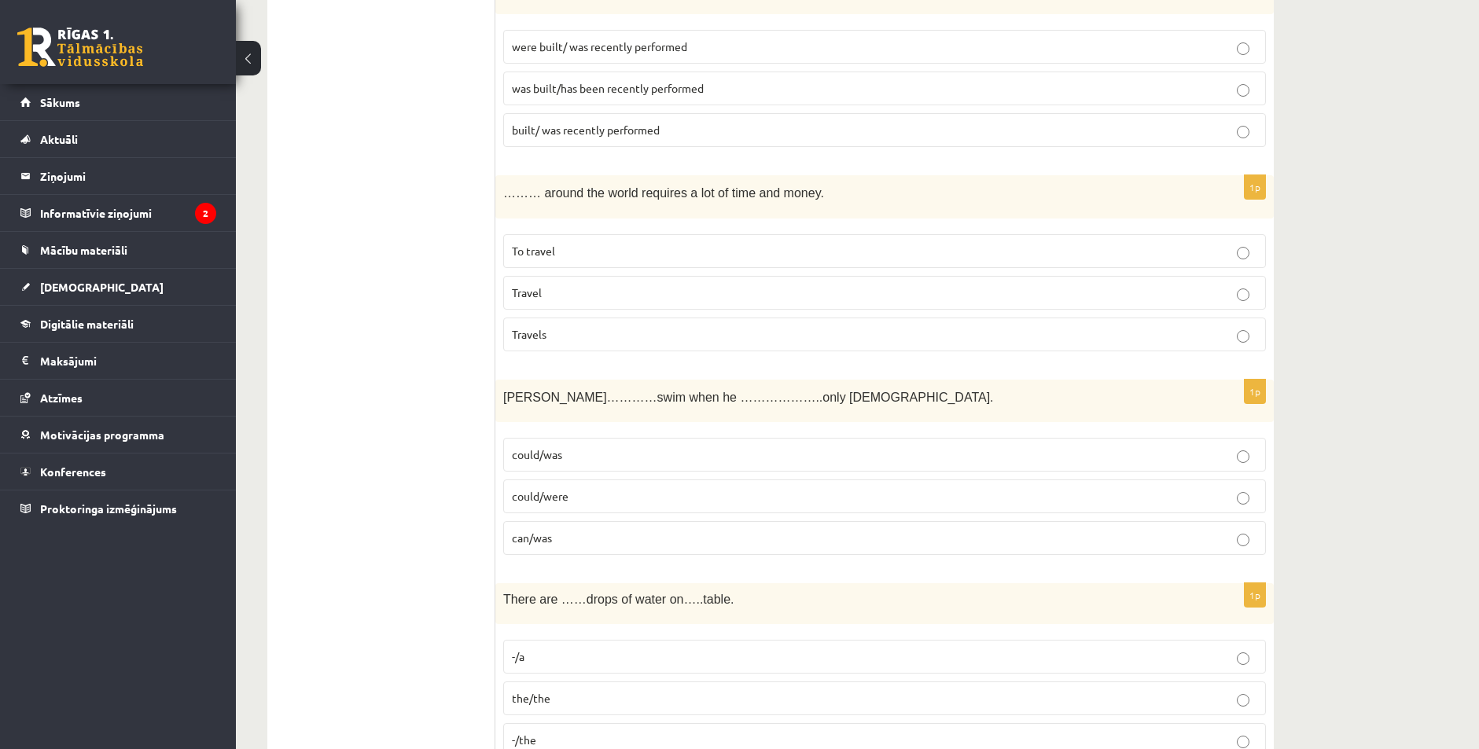
scroll to position [3382, 0]
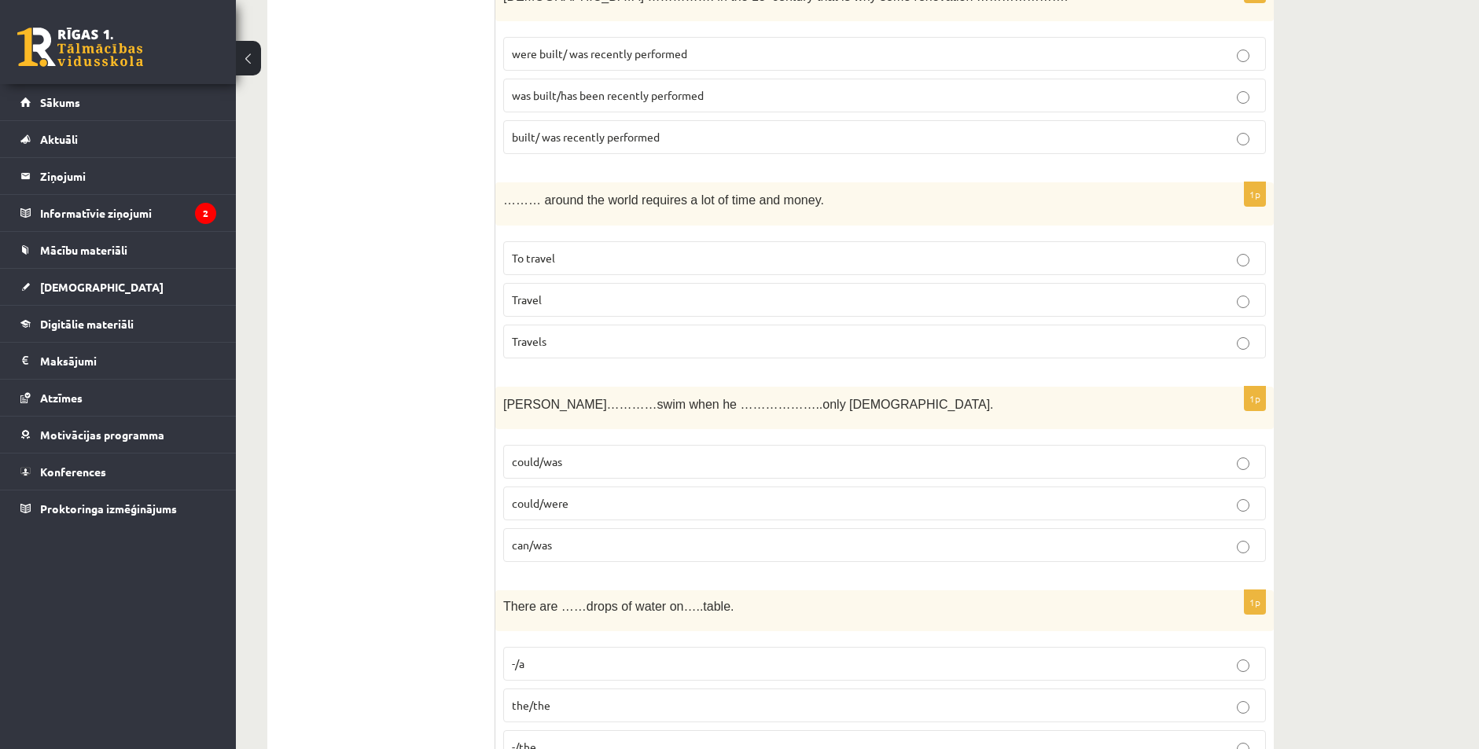
click at [542, 344] on span "Travels" at bounding box center [529, 341] width 35 height 14
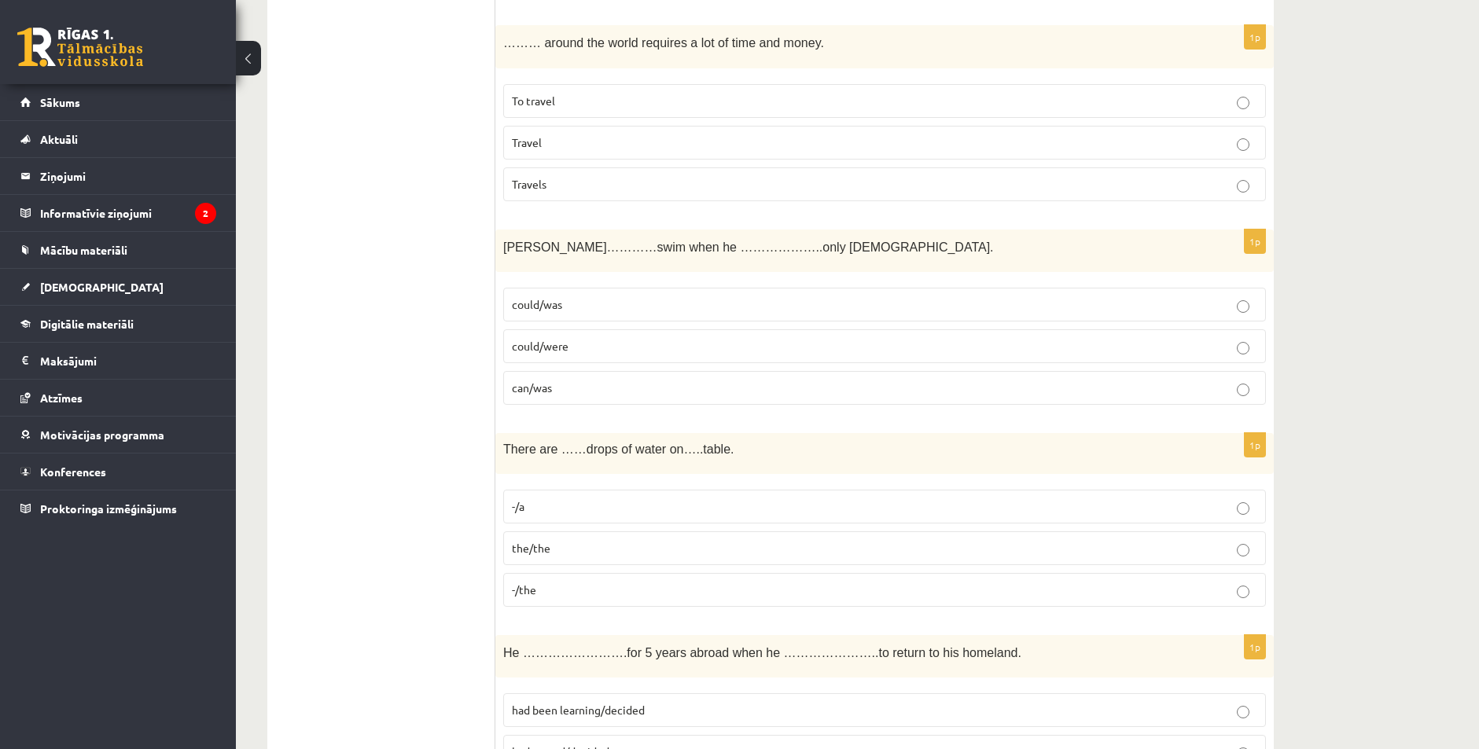
click at [593, 348] on p "could/were" at bounding box center [885, 346] width 746 height 17
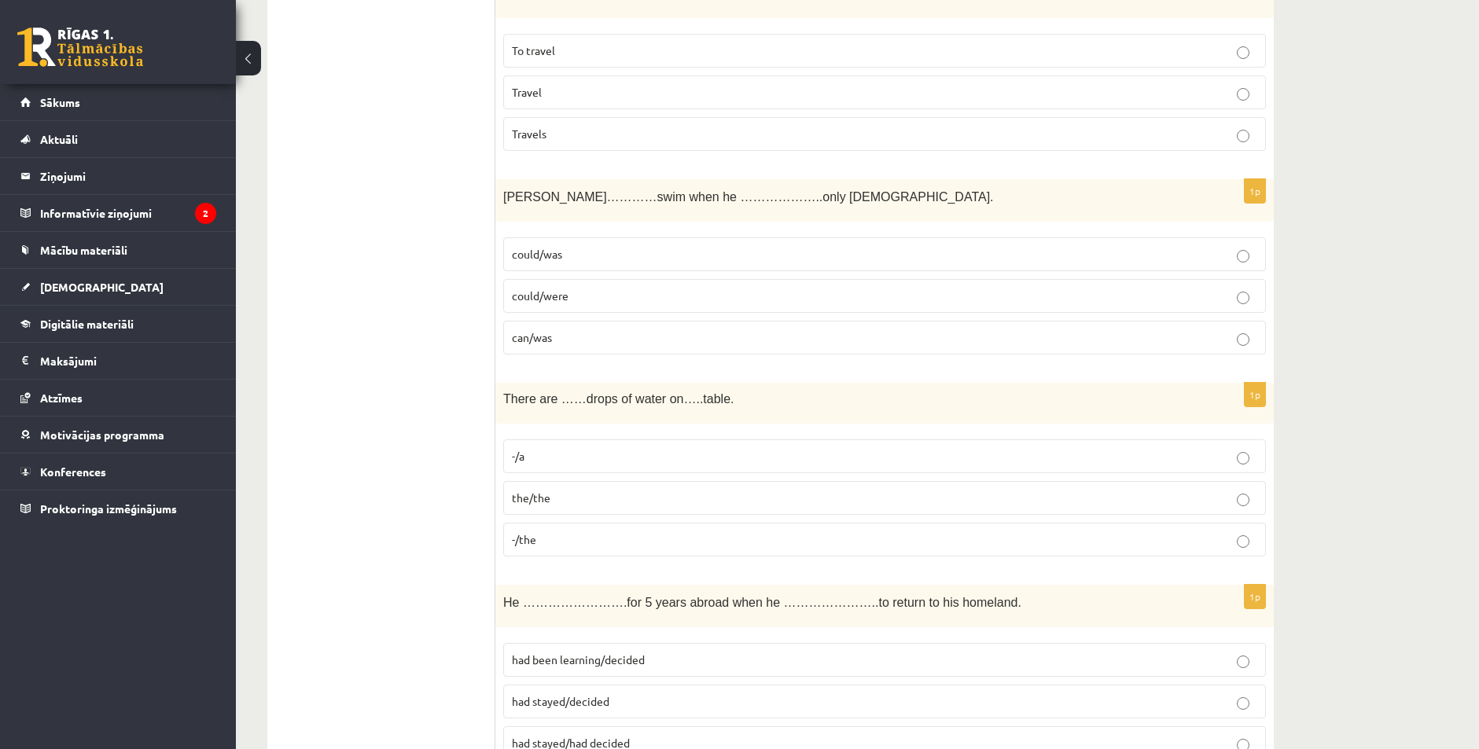
scroll to position [3853, 0]
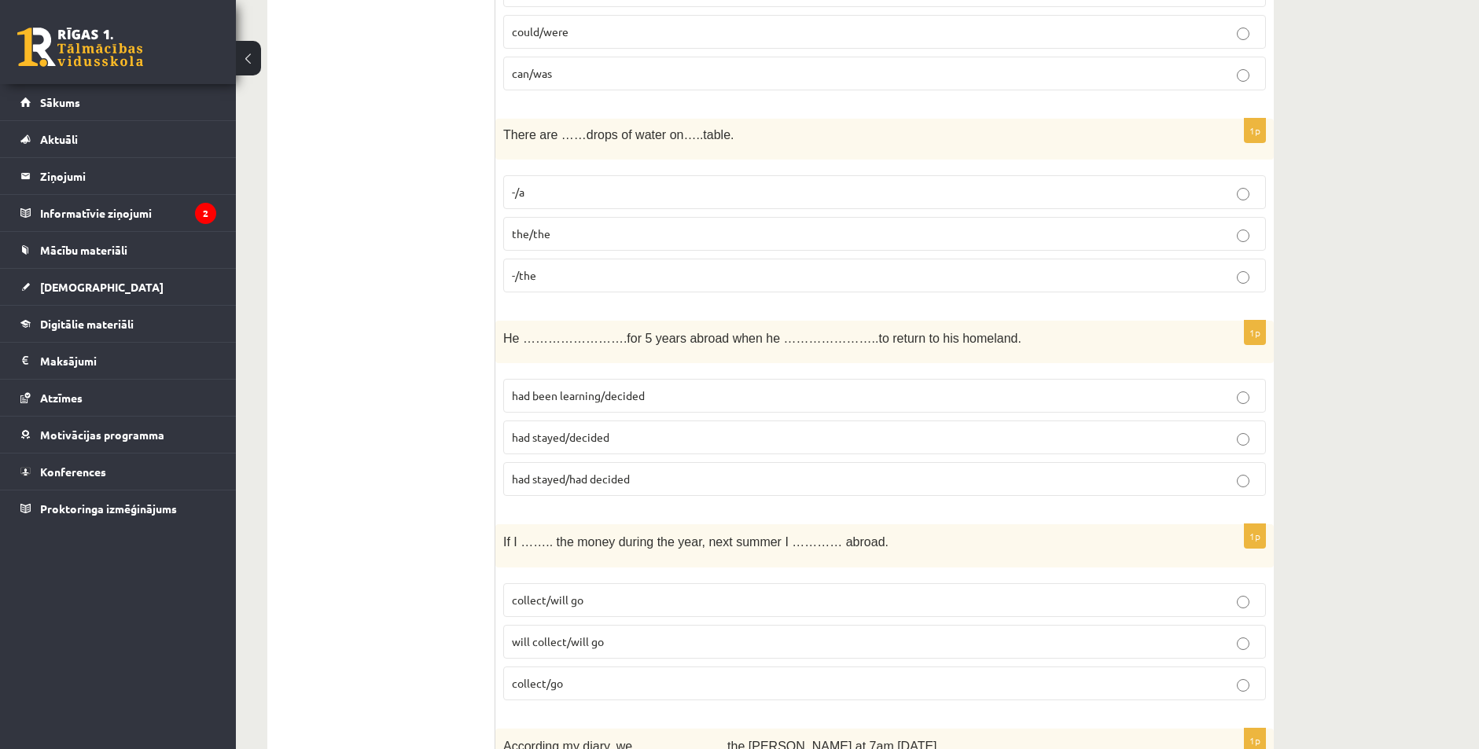
click at [550, 276] on p "-/the" at bounding box center [885, 275] width 746 height 17
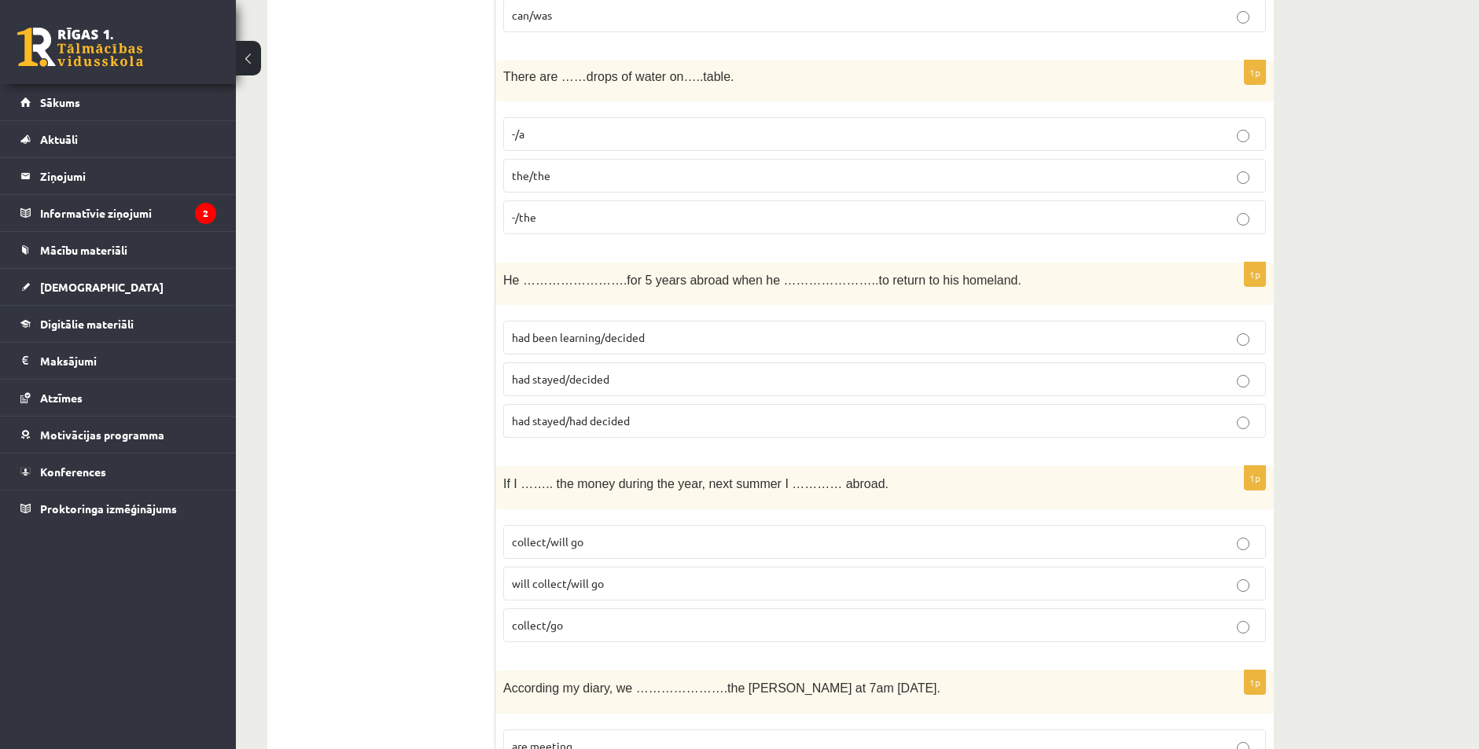
scroll to position [3860, 0]
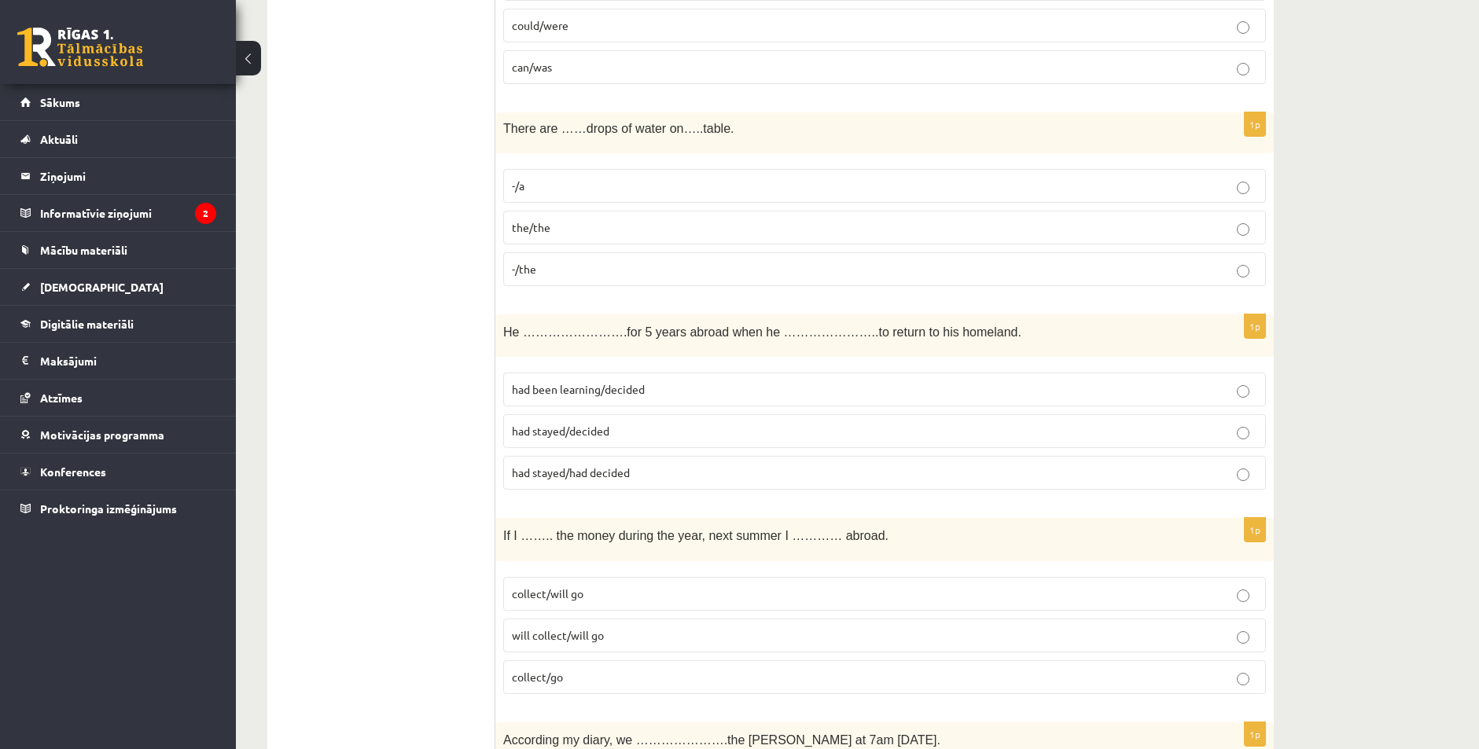
click at [624, 392] on span "had been learning/decided" at bounding box center [578, 389] width 133 height 14
click at [612, 469] on span "had stayed/had decided" at bounding box center [571, 473] width 118 height 14
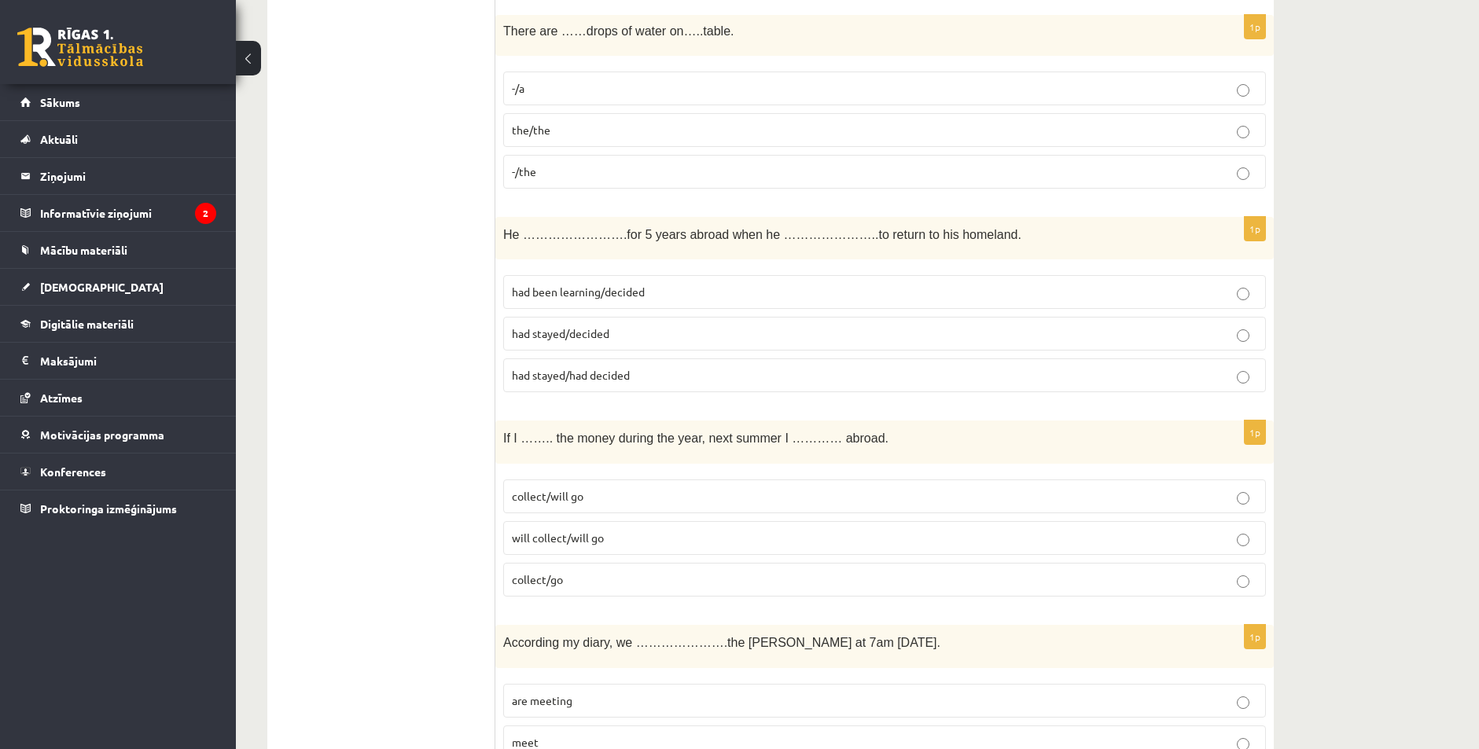
scroll to position [4017, 0]
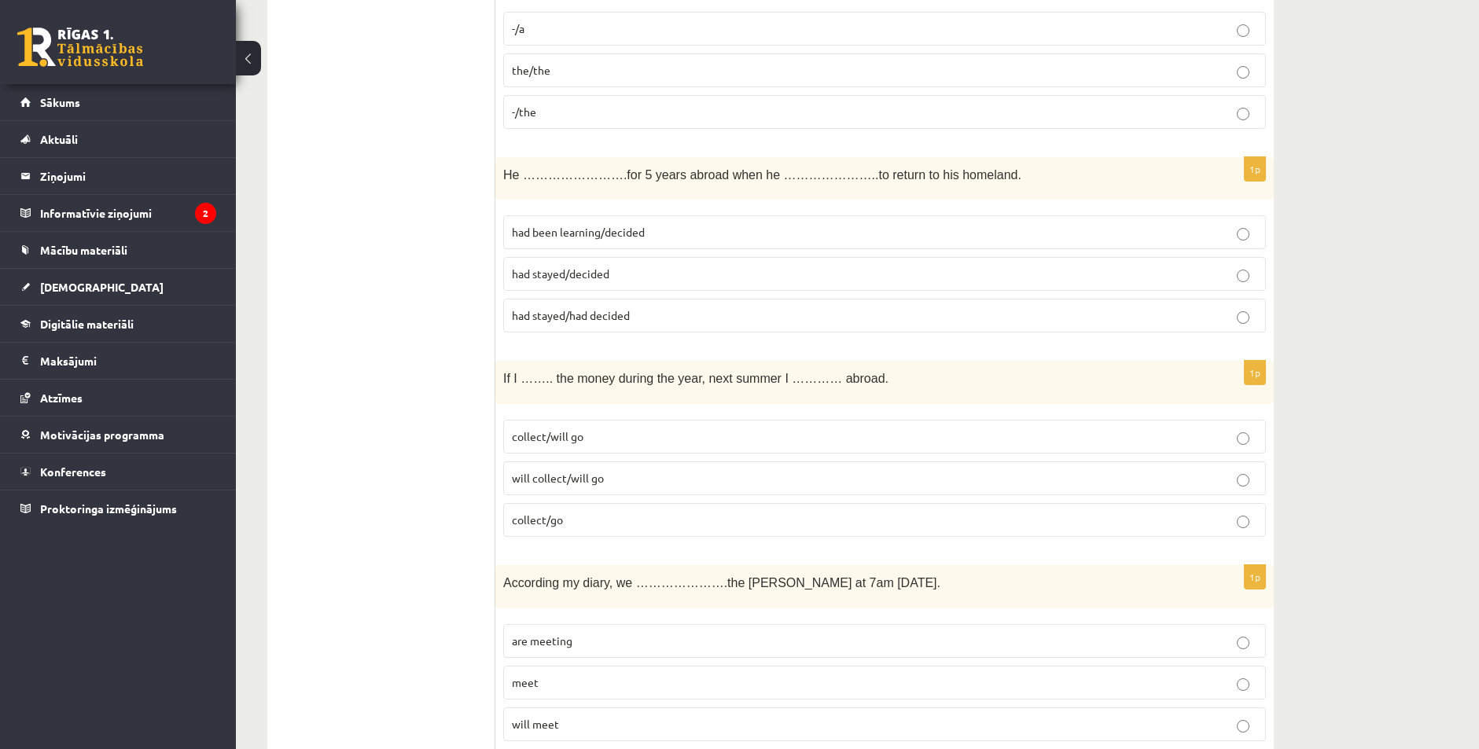
click at [593, 469] on label "will collect/will go" at bounding box center [884, 479] width 763 height 34
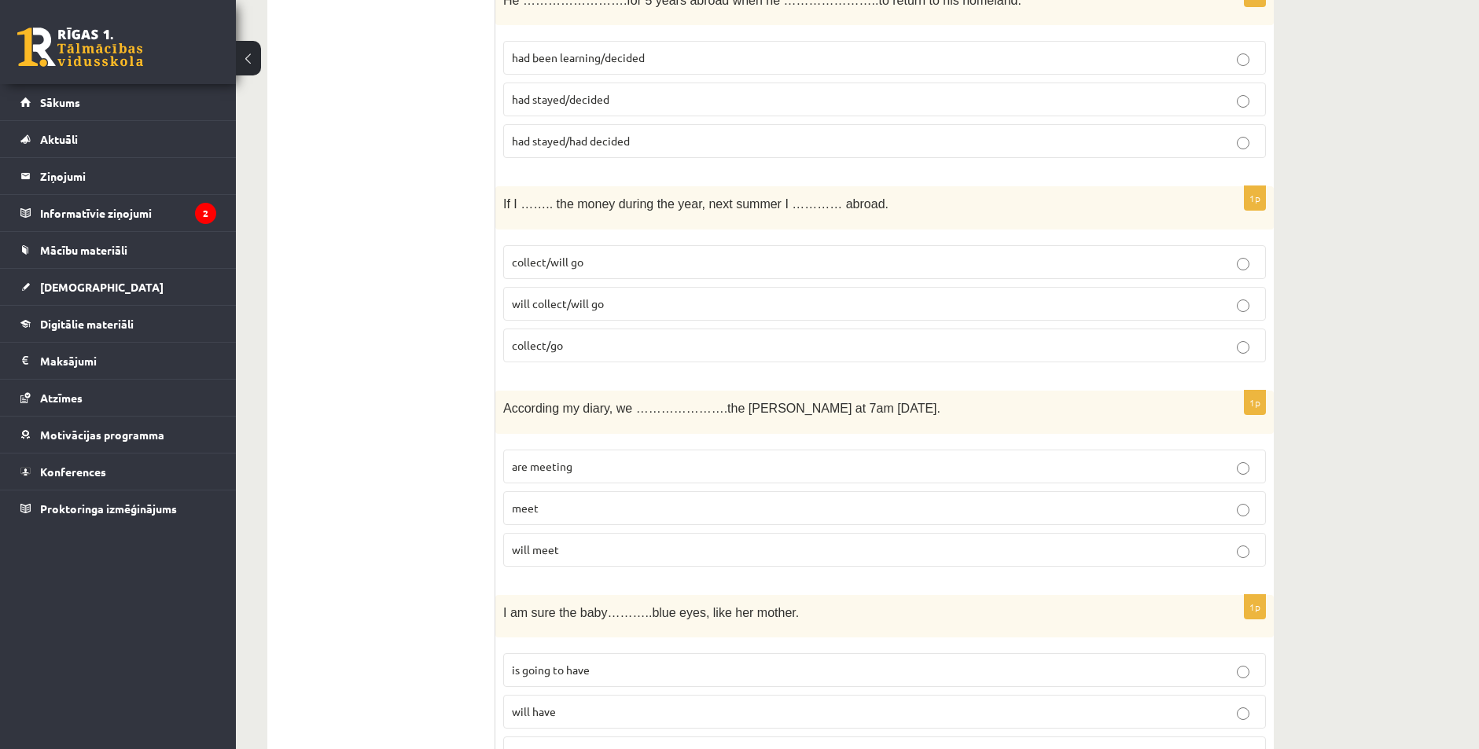
scroll to position [4332, 0]
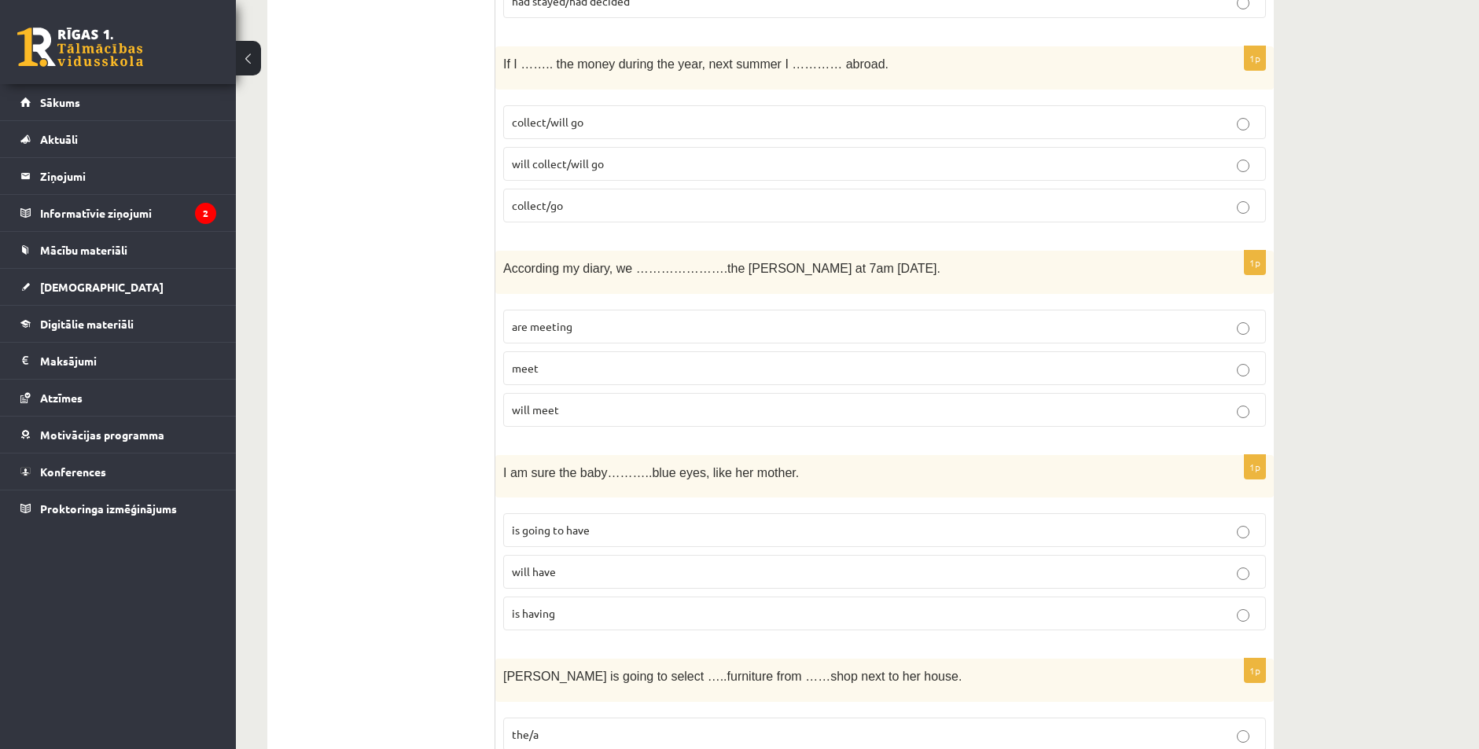
click at [527, 413] on span "will meet" at bounding box center [535, 410] width 47 height 14
click at [553, 381] on label "meet" at bounding box center [884, 369] width 763 height 34
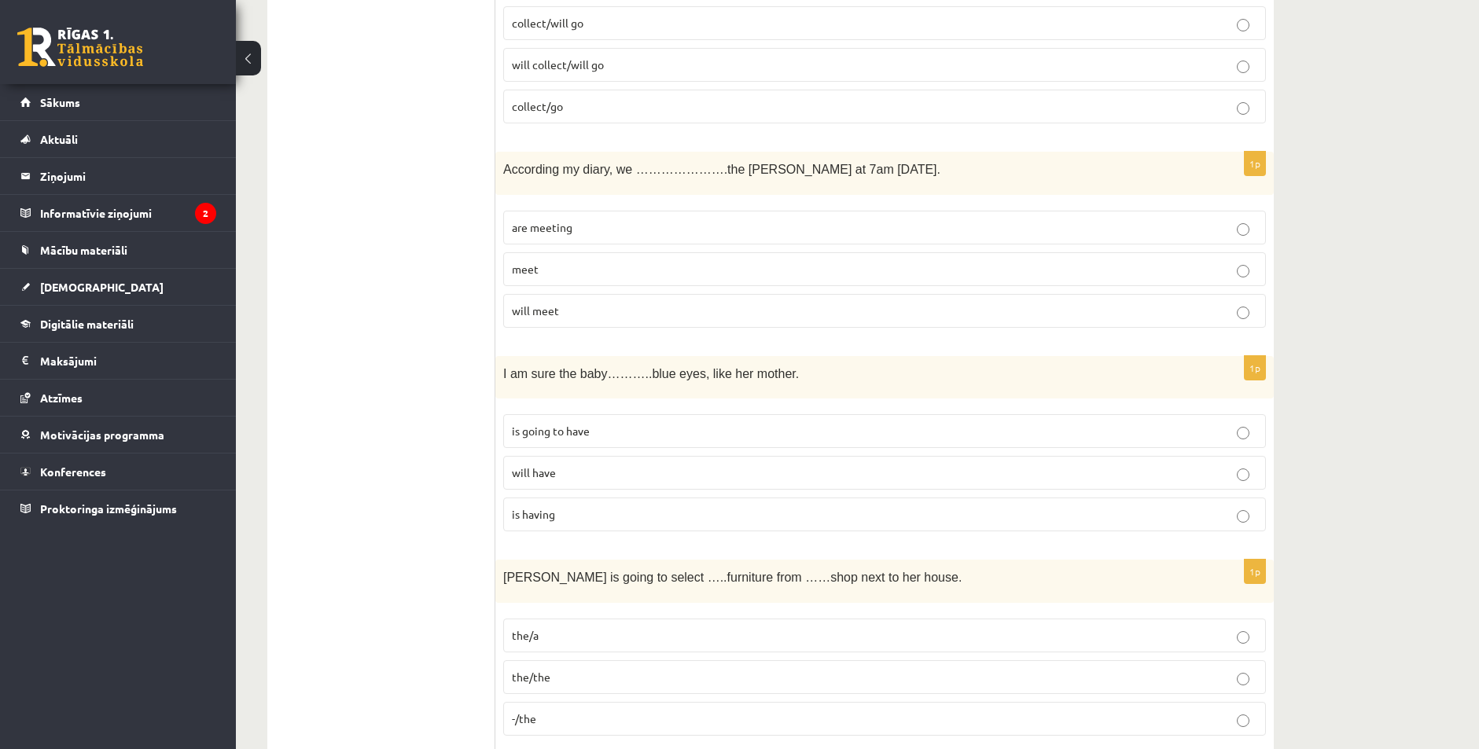
scroll to position [4489, 0]
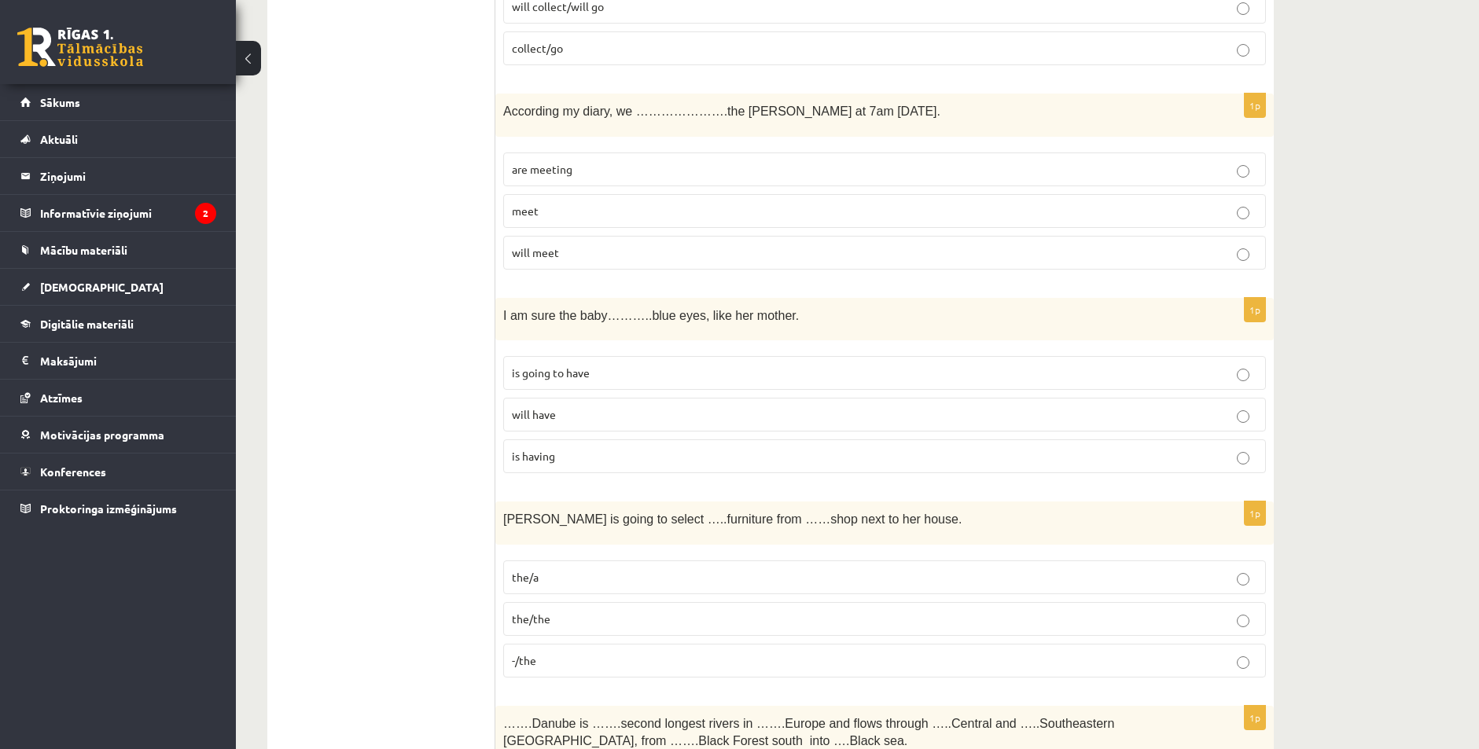
click at [595, 379] on p "is going to have" at bounding box center [885, 373] width 746 height 17
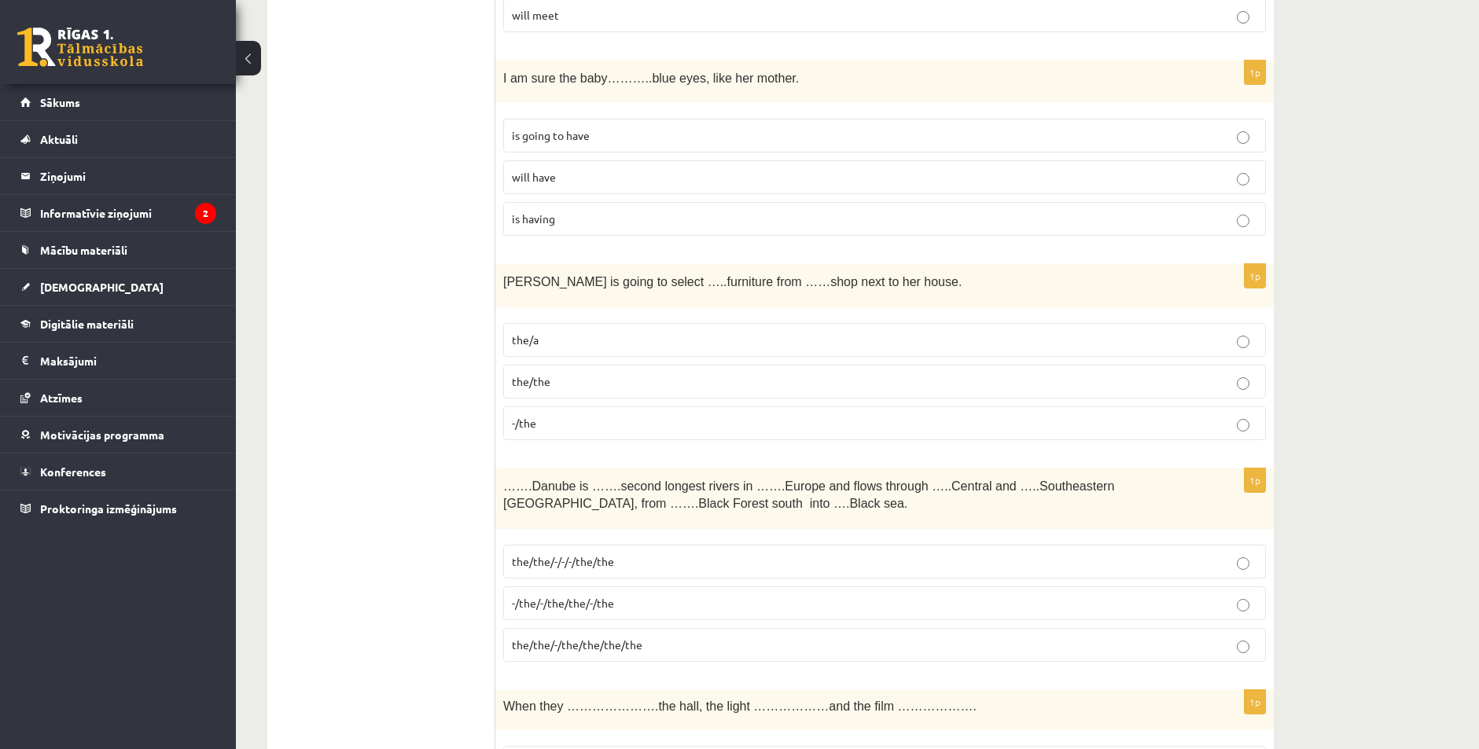
scroll to position [4725, 0]
click at [549, 415] on label "-/the" at bounding box center [884, 425] width 763 height 34
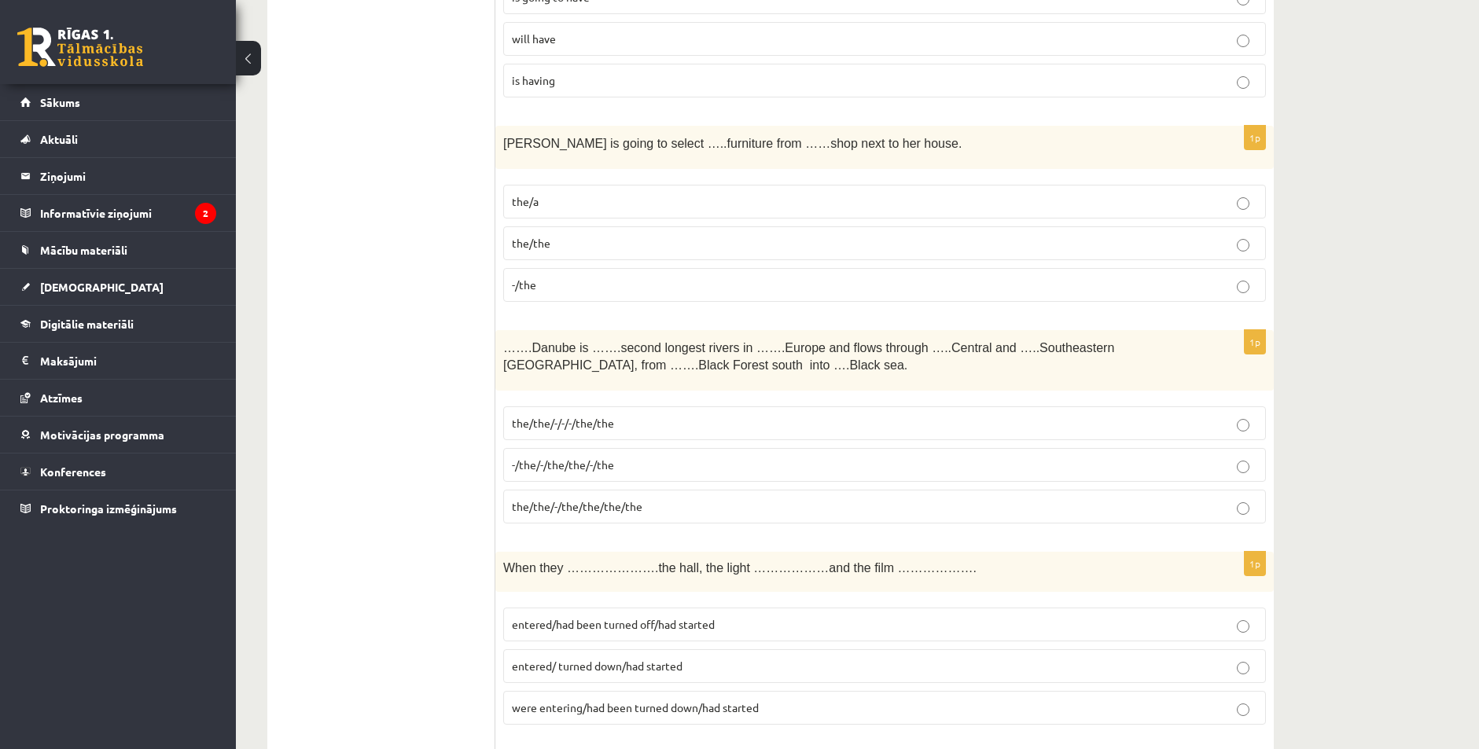
scroll to position [4961, 0]
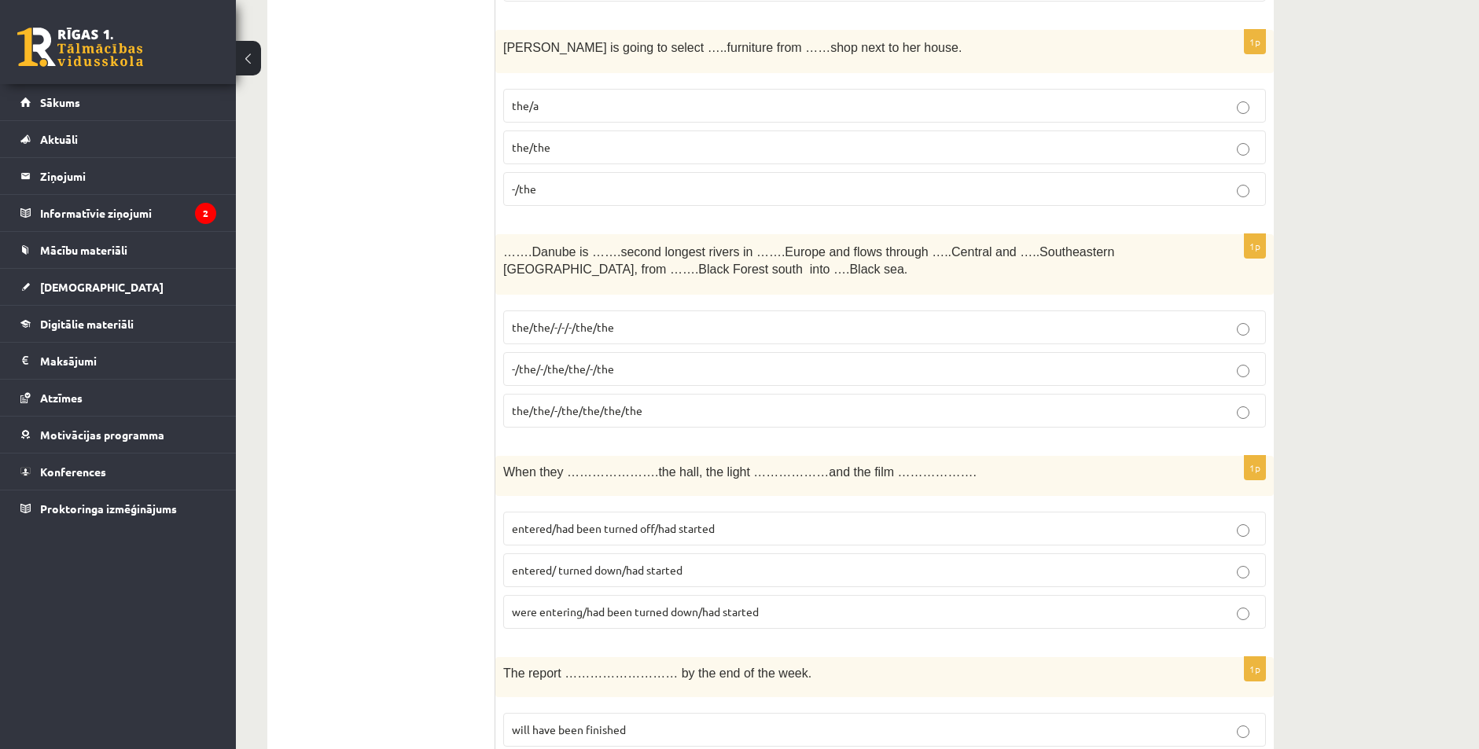
click at [624, 352] on fieldset "the/the/-/-/-/the/the -/the/-/the/the/-/the the/the/-/the/the/the/the" at bounding box center [884, 368] width 763 height 130
drag, startPoint x: 628, startPoint y: 376, endPoint x: 631, endPoint y: 363, distance: 13.0
click at [628, 374] on p "-/the/-/the/the/-/the" at bounding box center [885, 369] width 746 height 17
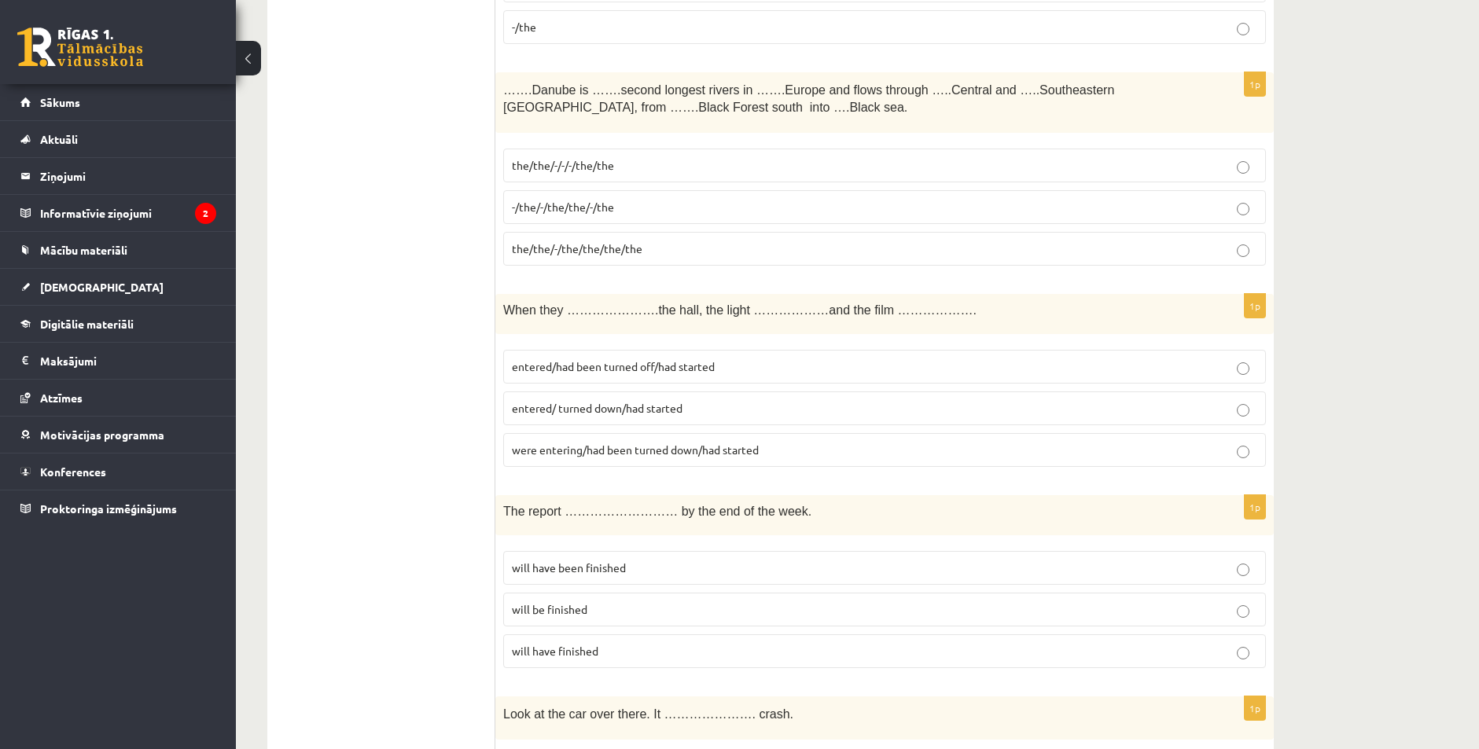
scroll to position [5197, 0]
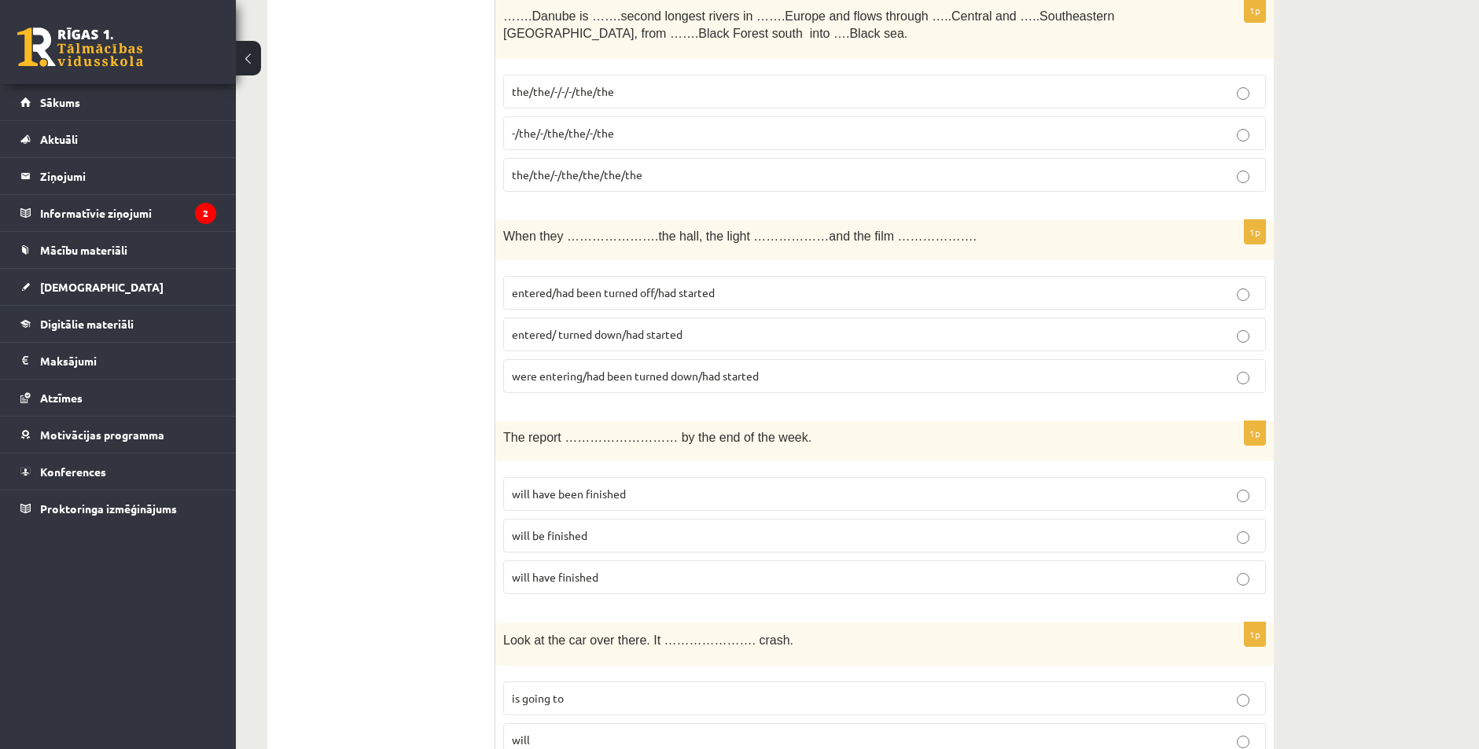
click at [586, 296] on span "entered/had been turned off/had started" at bounding box center [613, 292] width 203 height 14
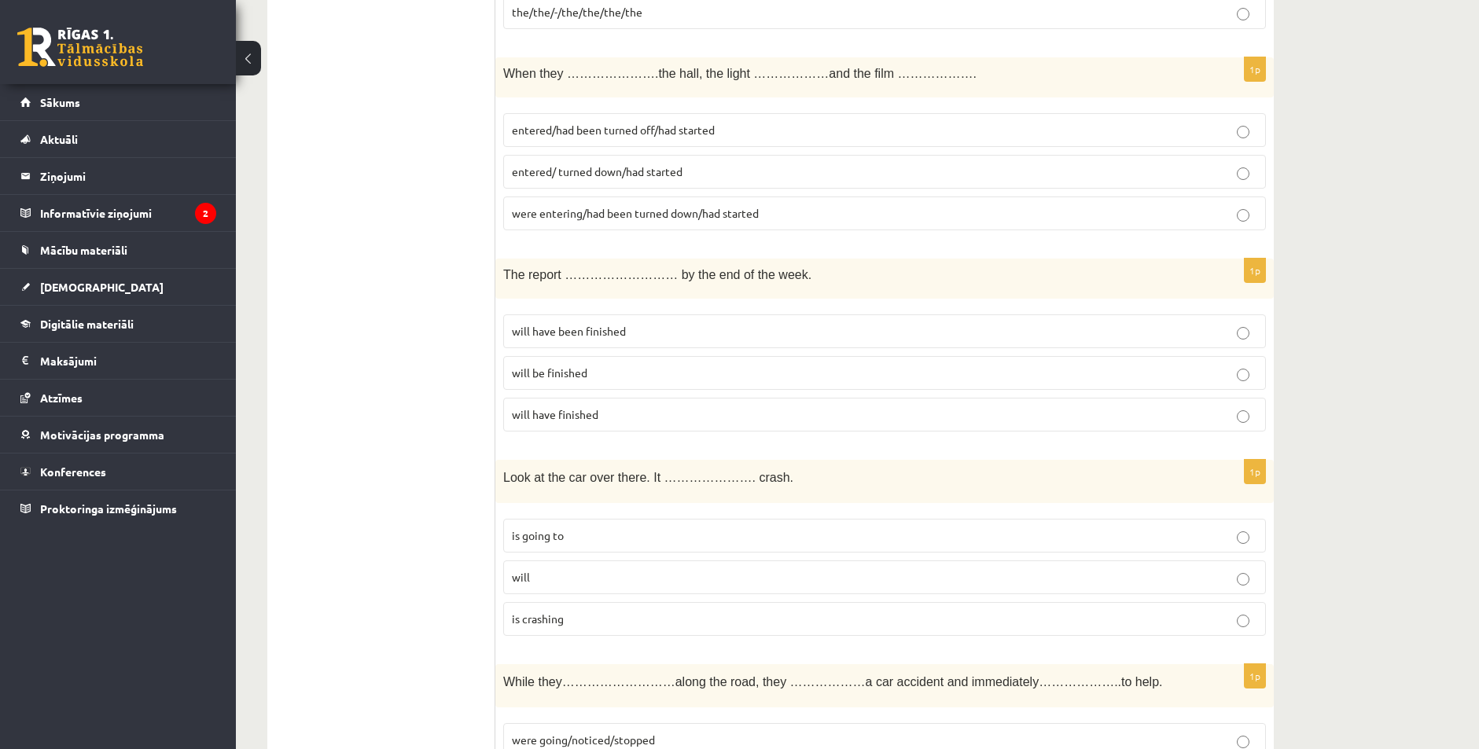
scroll to position [5433, 0]
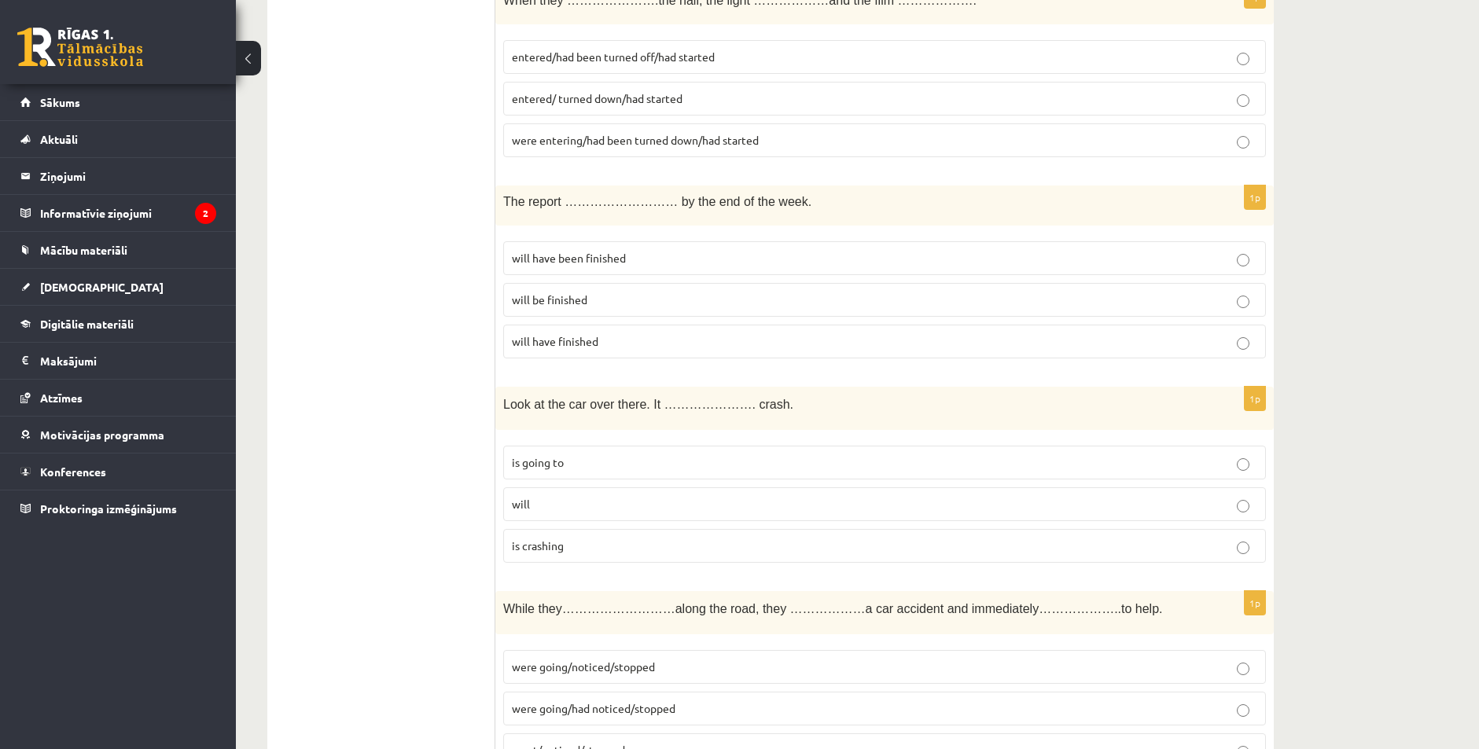
click at [565, 311] on label "will be finished" at bounding box center [884, 300] width 763 height 34
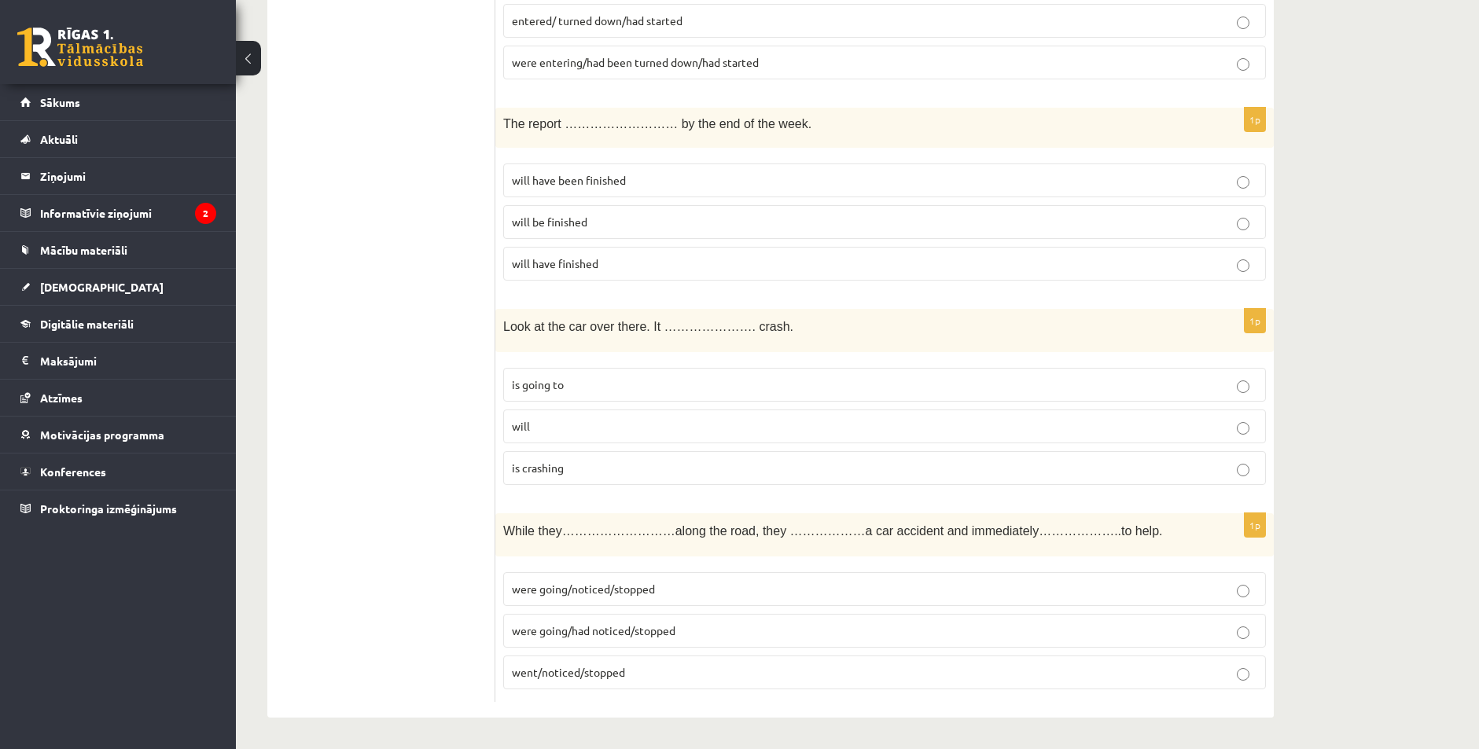
click at [549, 385] on span "is going to" at bounding box center [538, 384] width 52 height 14
click at [612, 623] on p "were going/had noticed/stopped" at bounding box center [885, 631] width 746 height 17
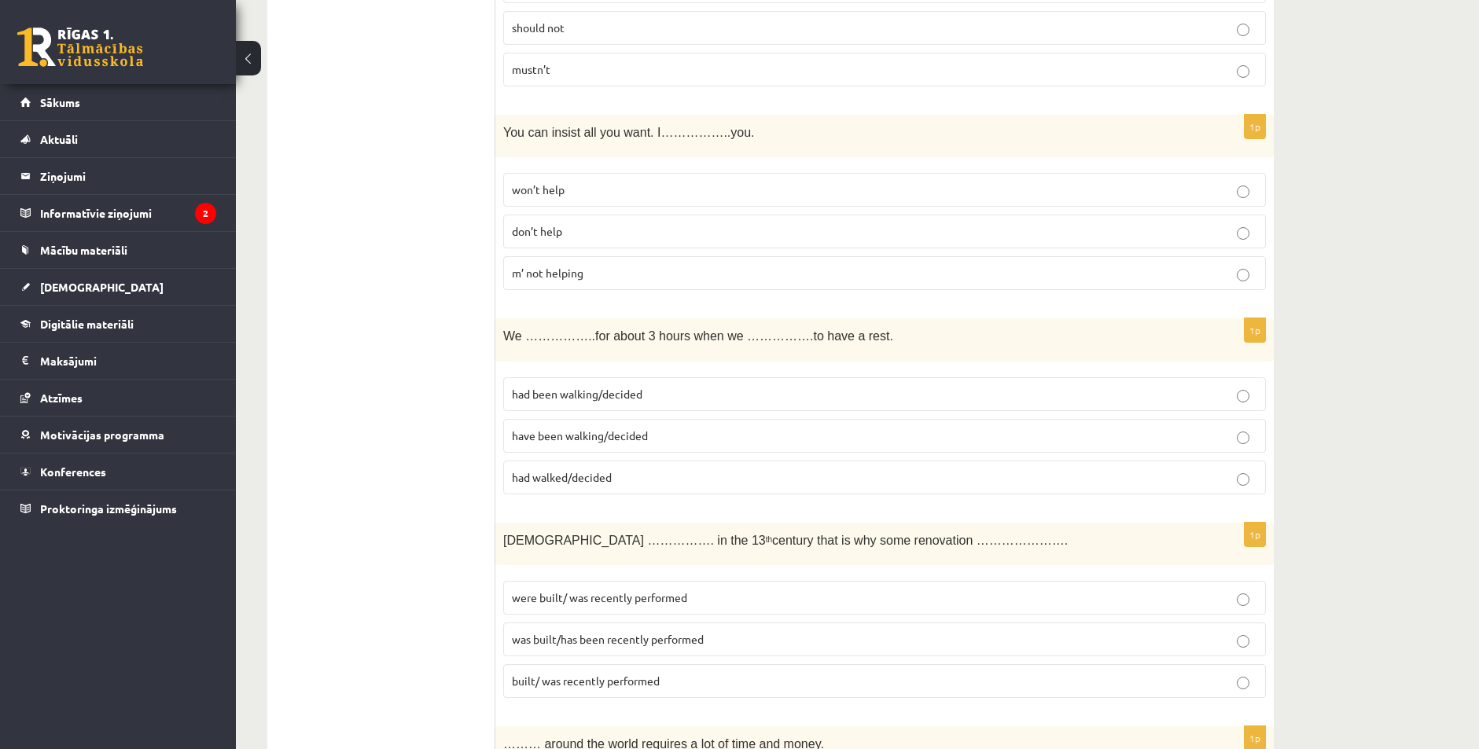
scroll to position [0, 0]
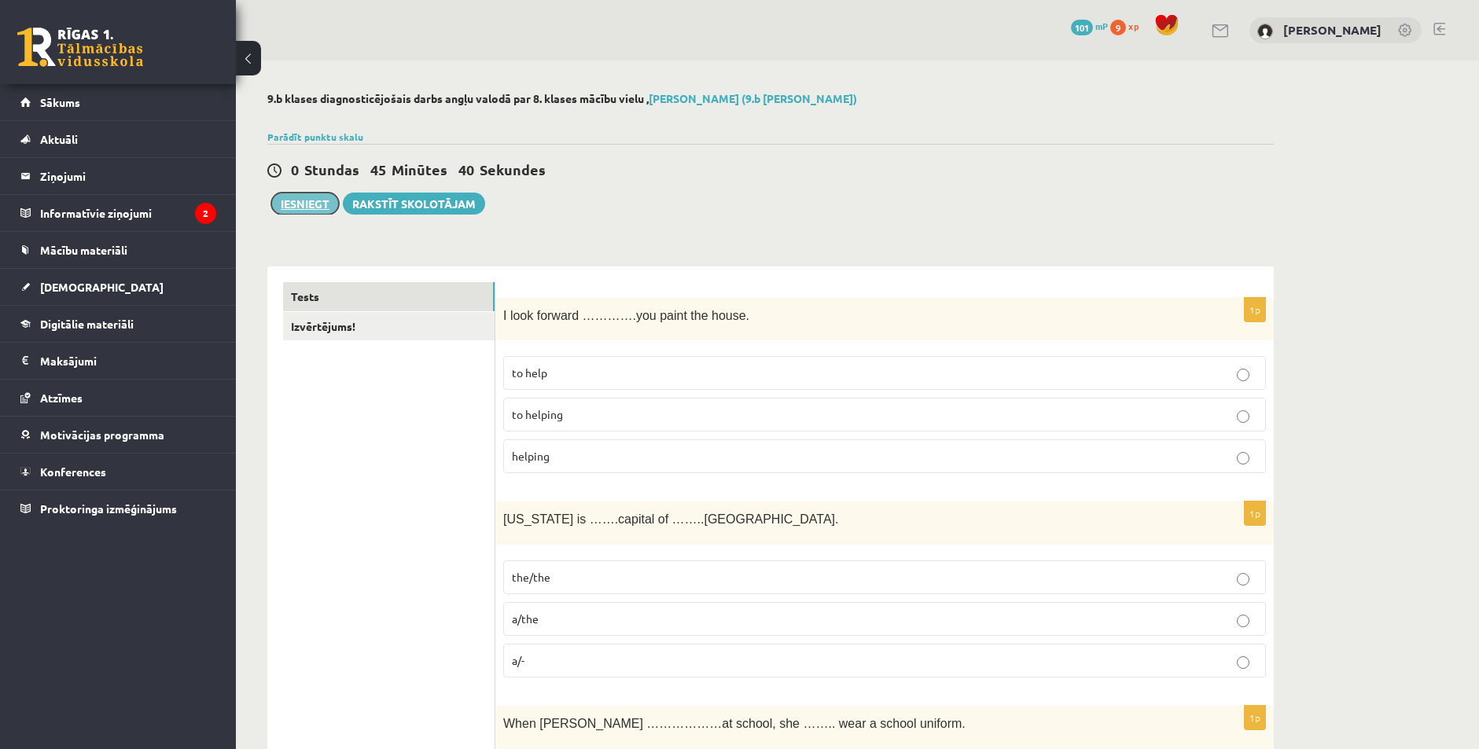
click at [302, 206] on button "Iesniegt" at bounding box center [305, 204] width 68 height 22
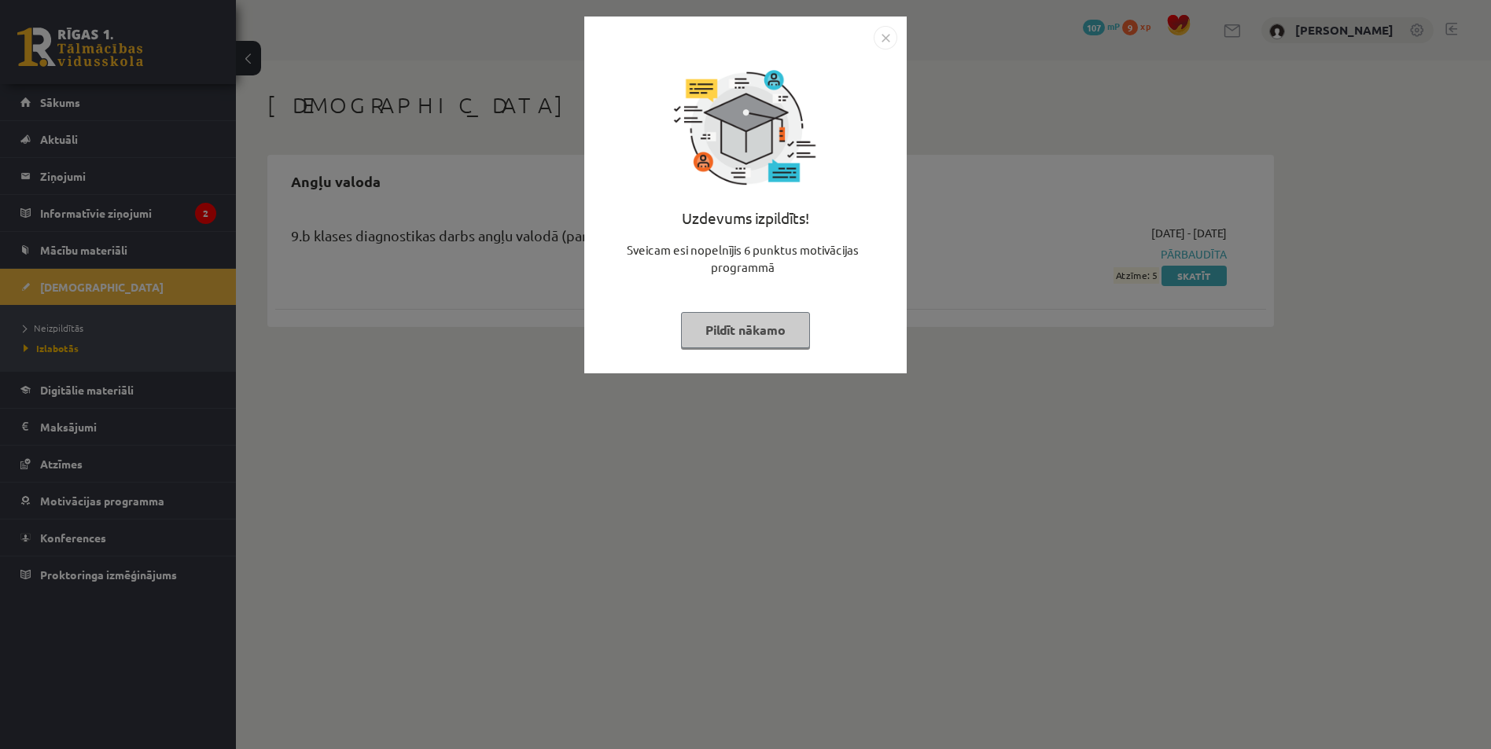
click at [882, 39] on img "Close" at bounding box center [886, 38] width 24 height 24
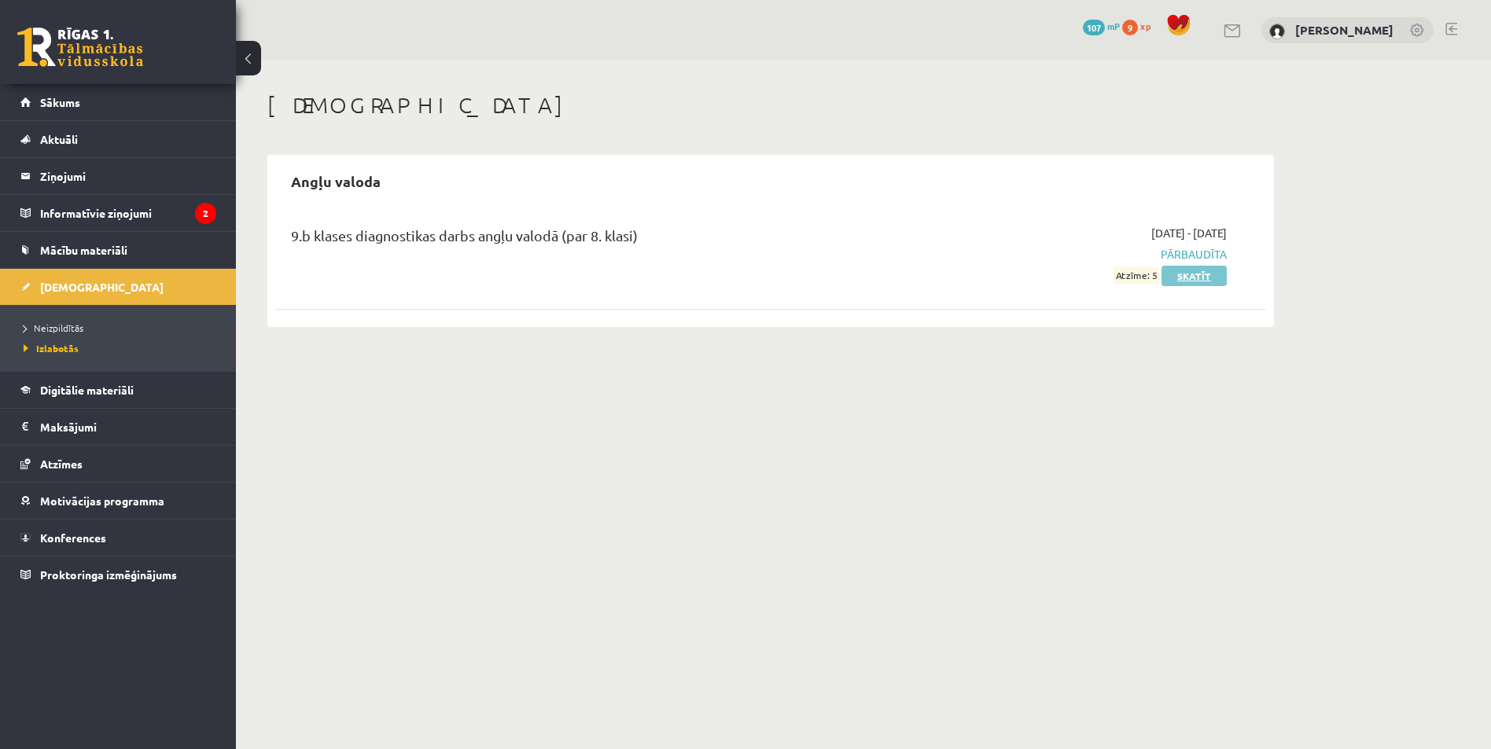
click at [1202, 277] on link "Skatīt" at bounding box center [1194, 276] width 65 height 20
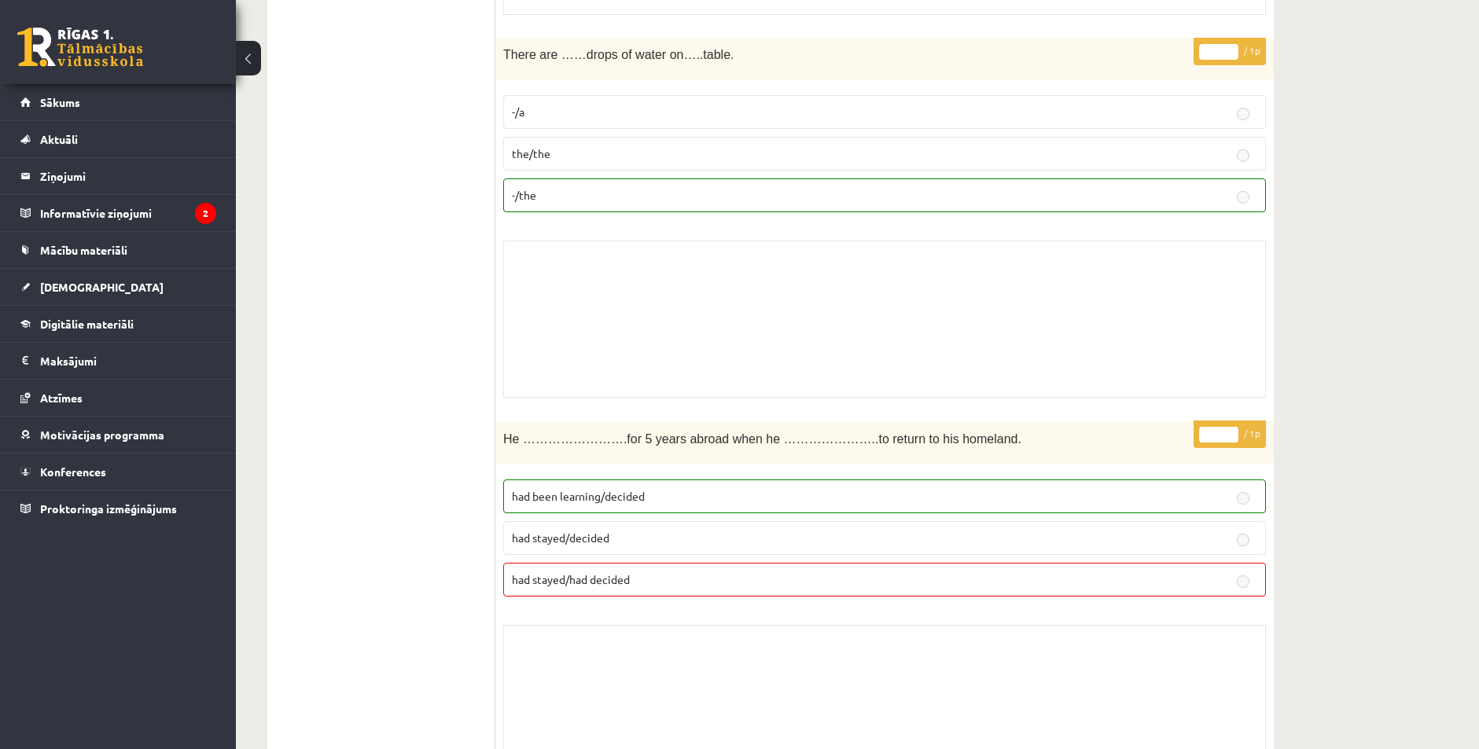
scroll to position [6714, 0]
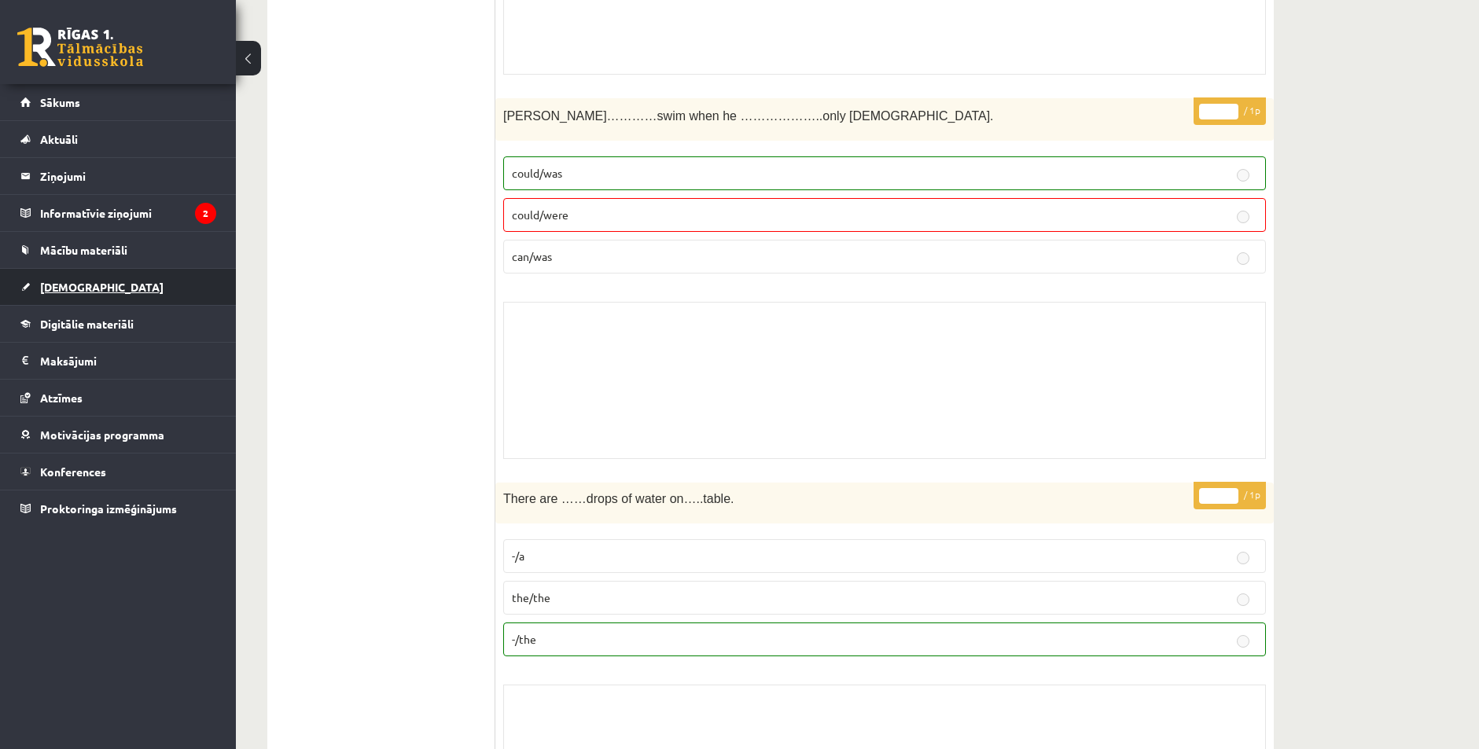
click at [73, 282] on span "[DEMOGRAPHIC_DATA]" at bounding box center [101, 287] width 123 height 14
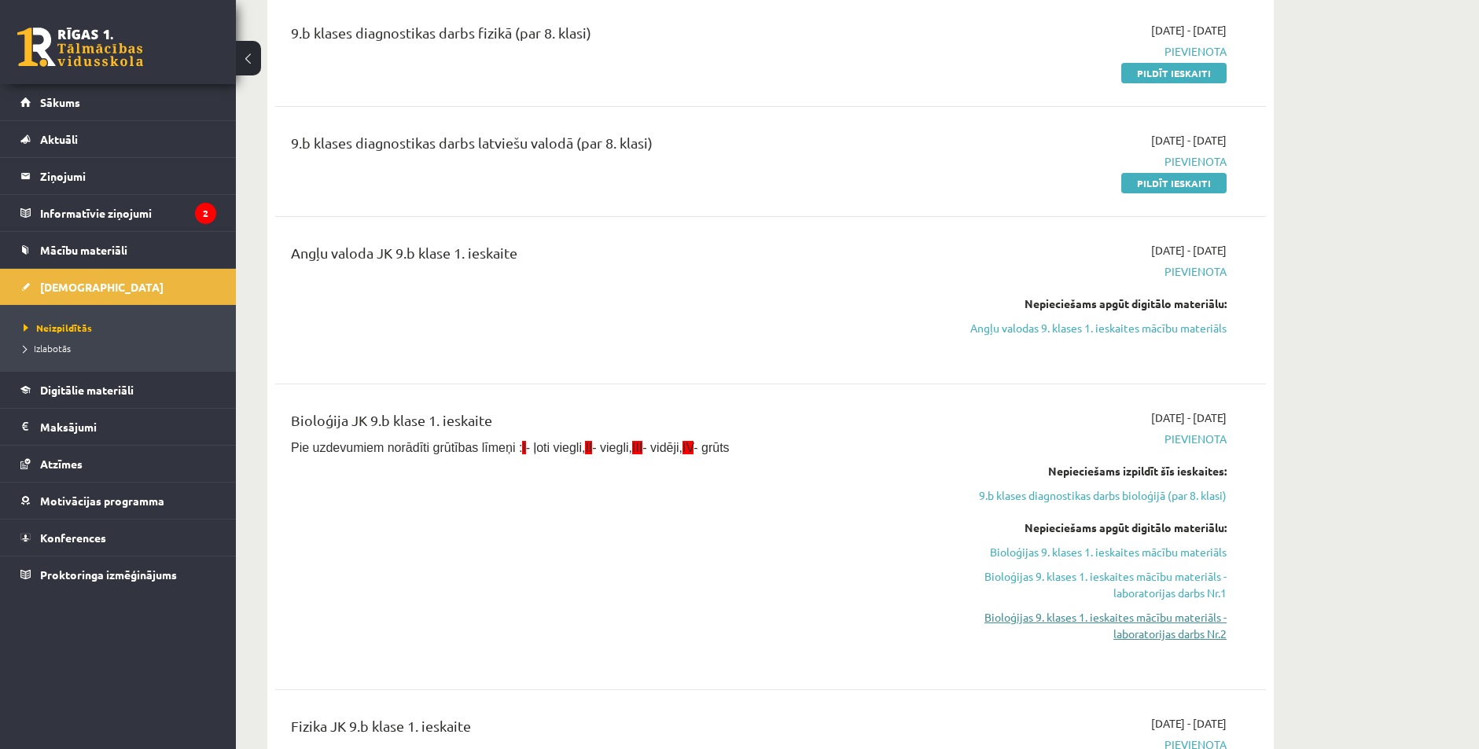
scroll to position [315, 0]
click at [47, 466] on span "Atzīmes" at bounding box center [61, 464] width 42 height 14
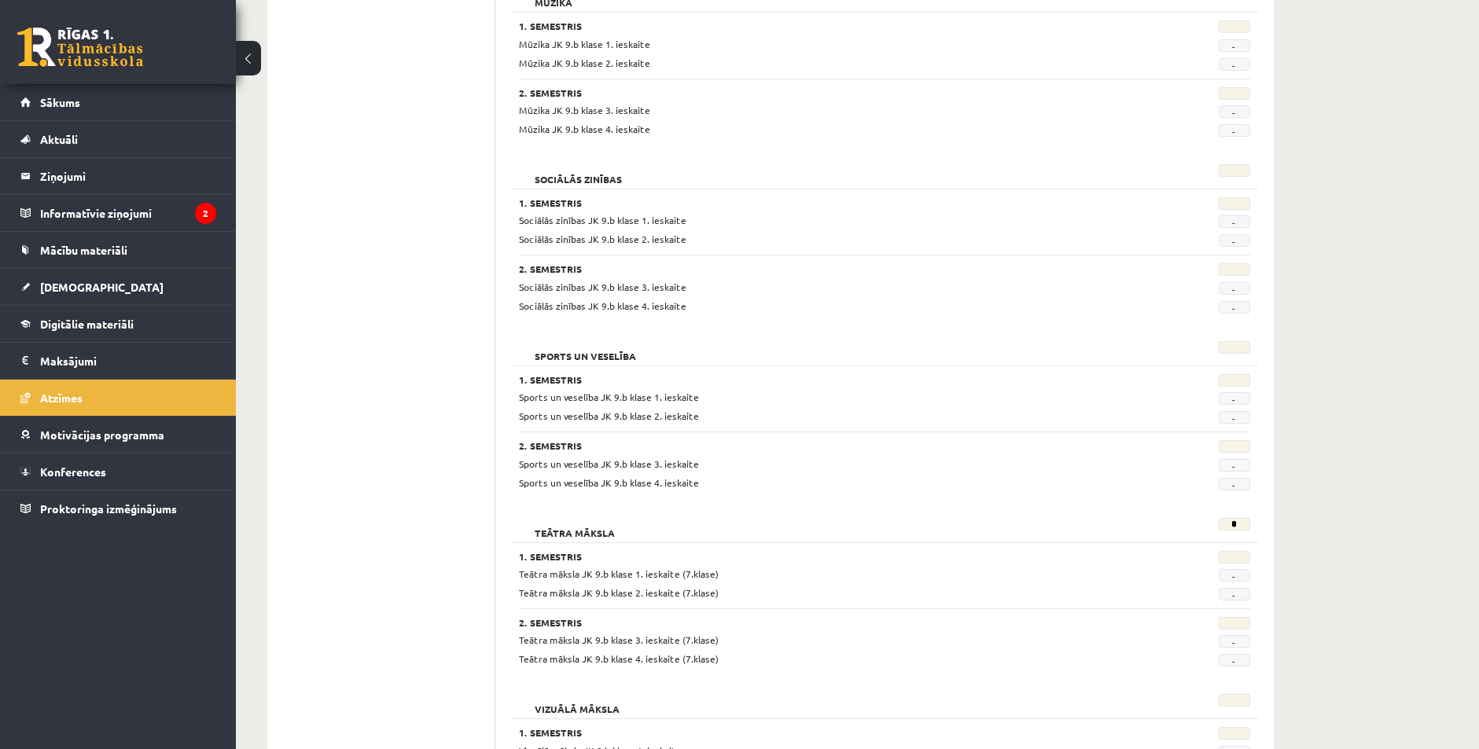
scroll to position [2730, 0]
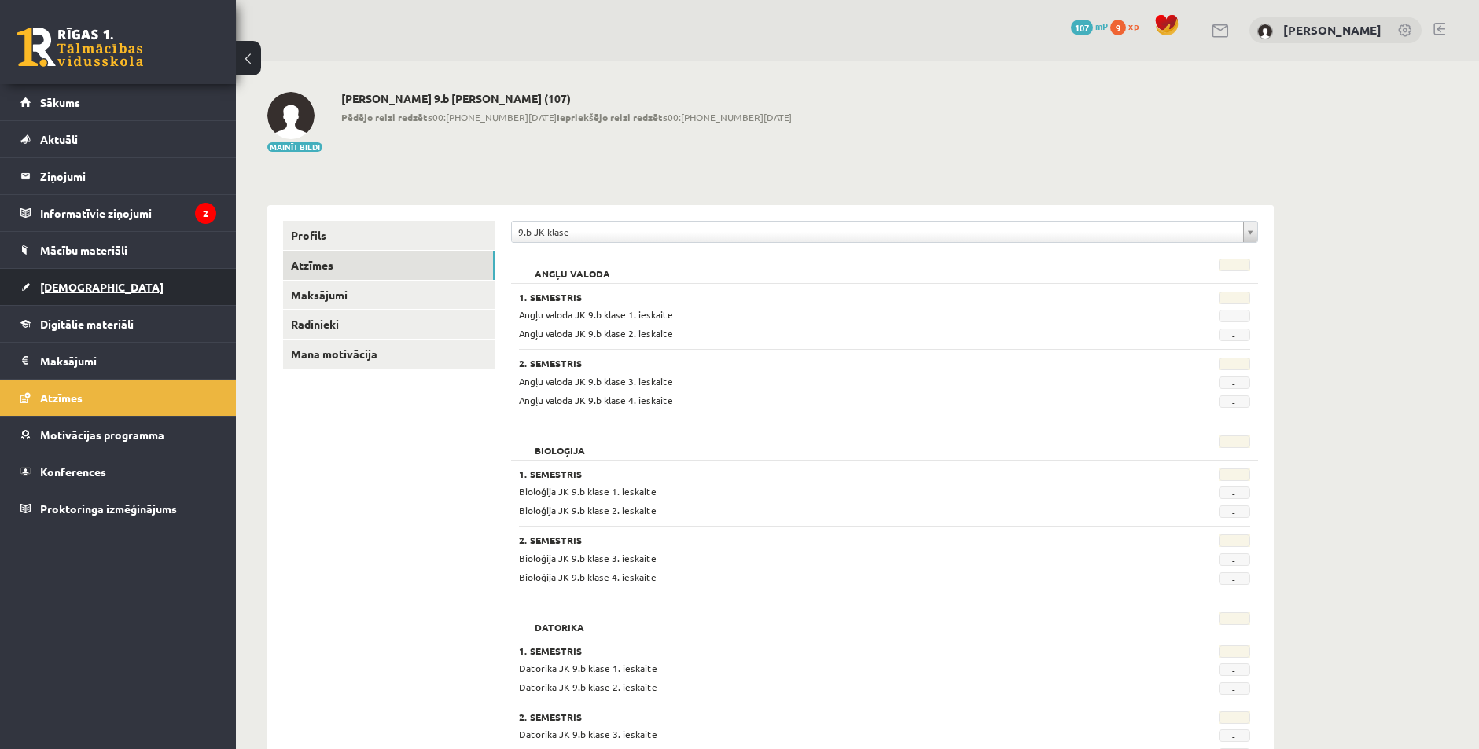
click at [90, 288] on link "[DEMOGRAPHIC_DATA]" at bounding box center [118, 287] width 196 height 36
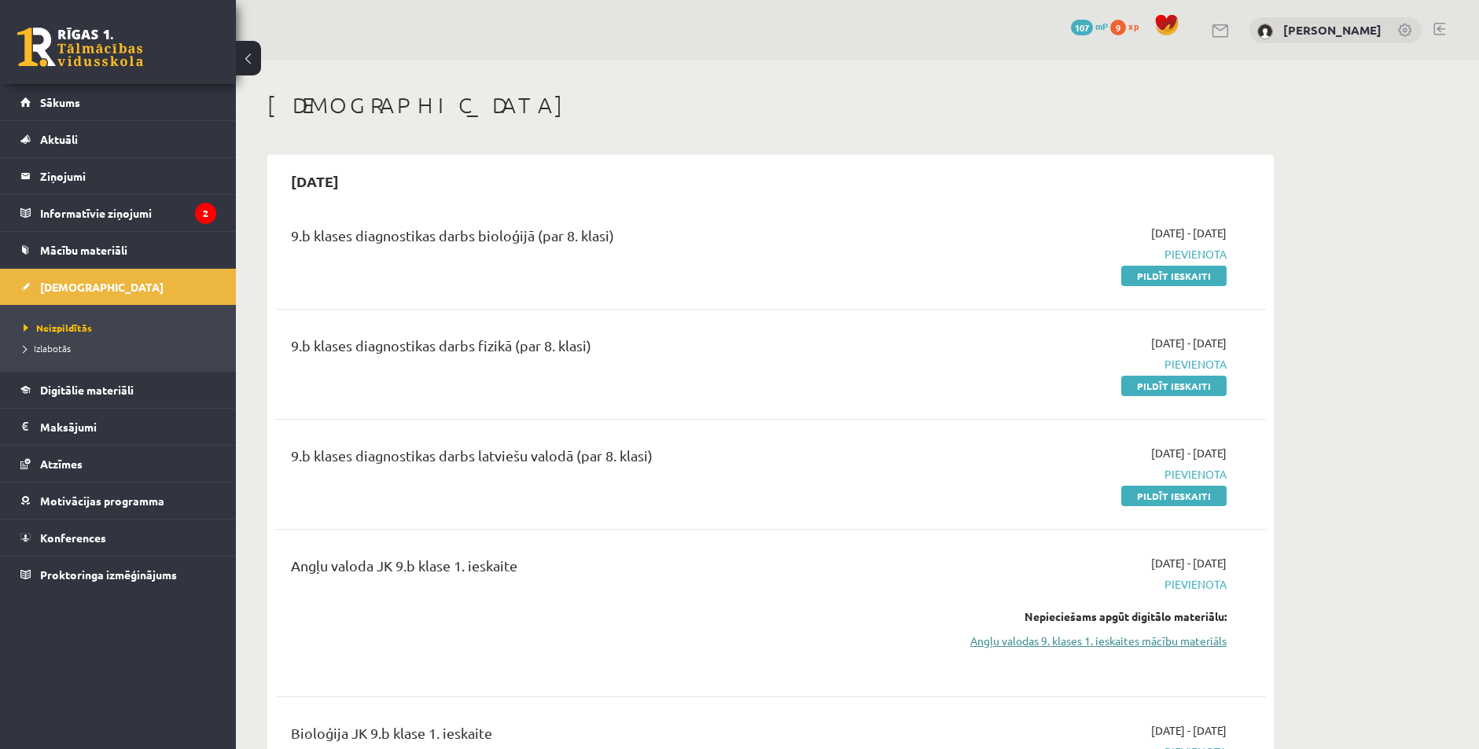
click at [994, 640] on link "Angļu valodas 9. klases 1. ieskaites mācību materiāls" at bounding box center [1078, 641] width 296 height 17
click at [1066, 642] on link "Angļu valodas 9. klases 1. ieskaites mācību materiāls" at bounding box center [1078, 641] width 296 height 17
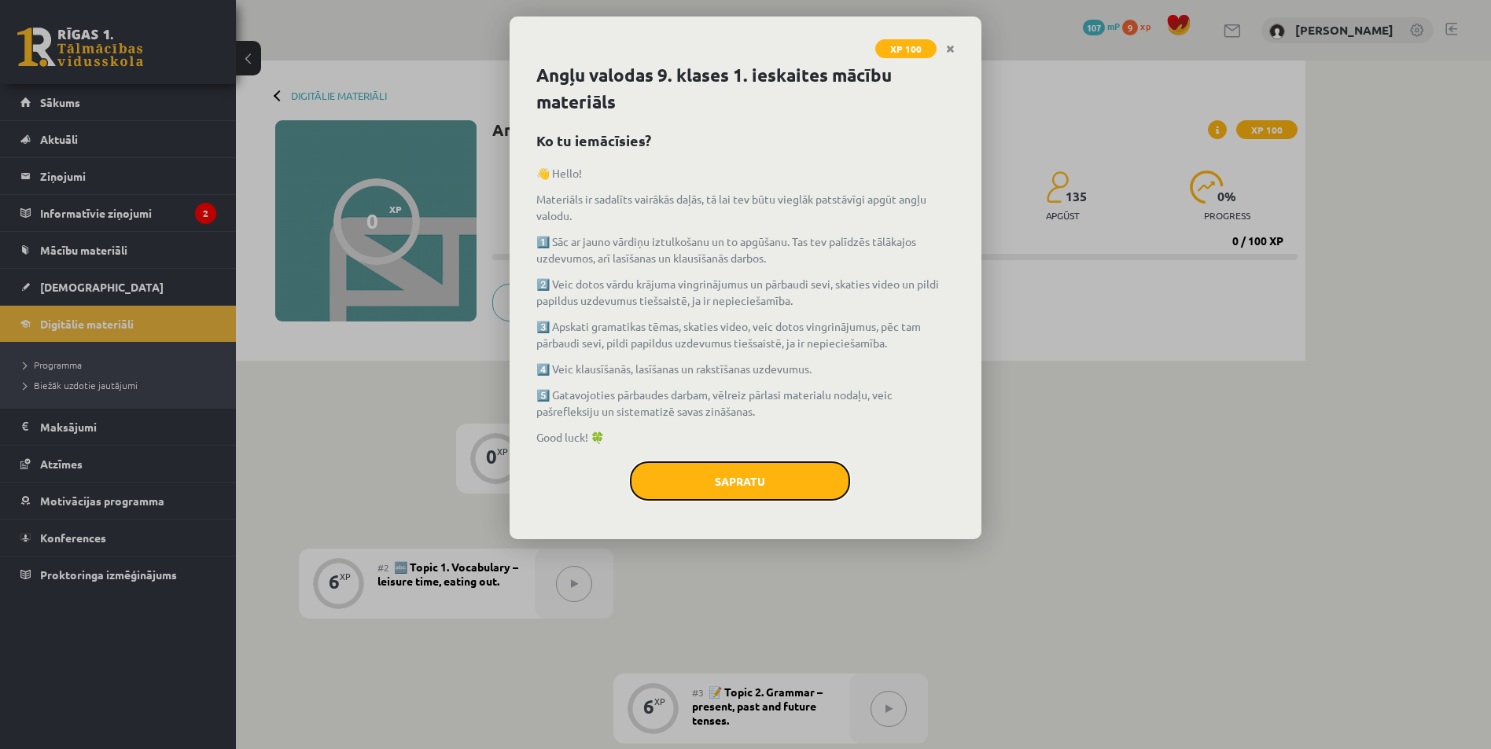
click at [721, 483] on button "Sapratu" at bounding box center [740, 481] width 220 height 39
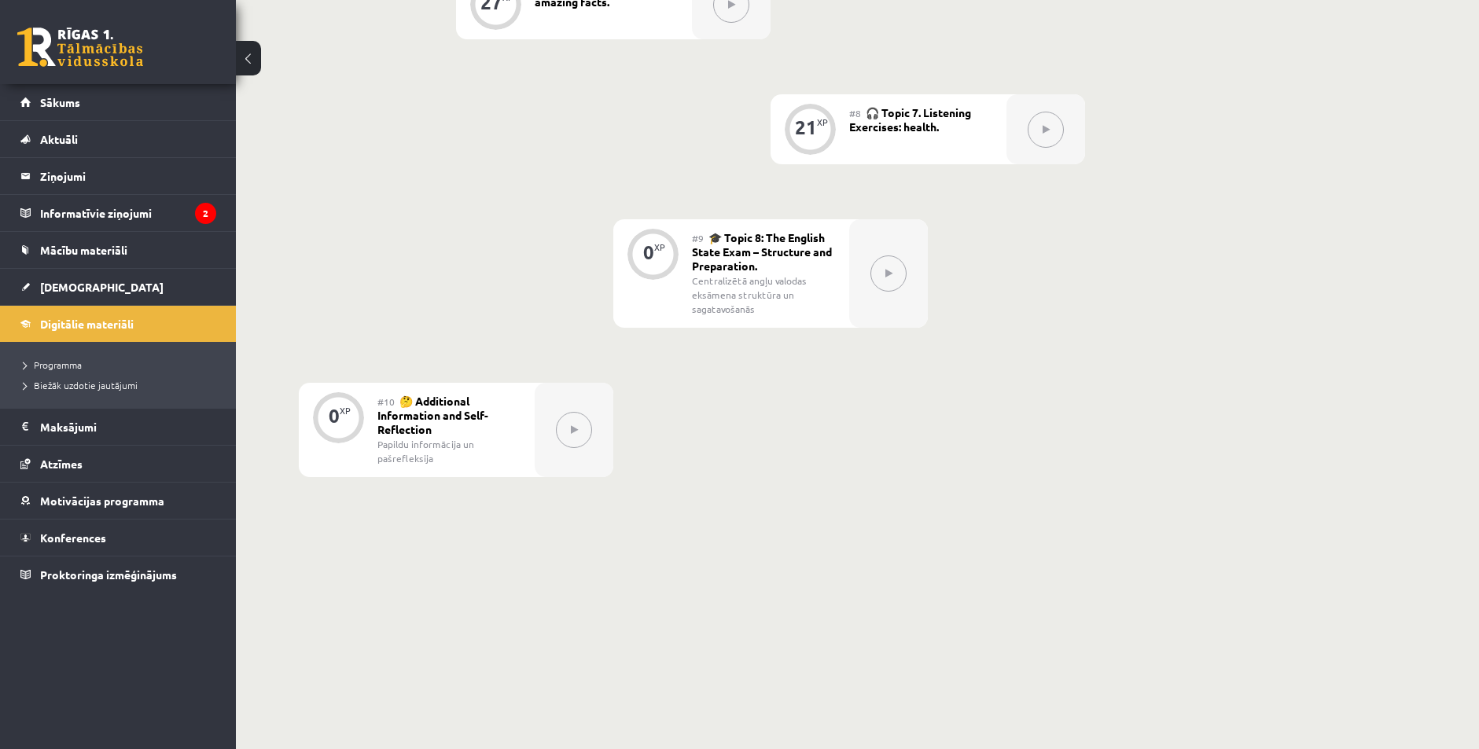
scroll to position [1208, 0]
click at [53, 474] on link "Atzīmes" at bounding box center [118, 464] width 196 height 36
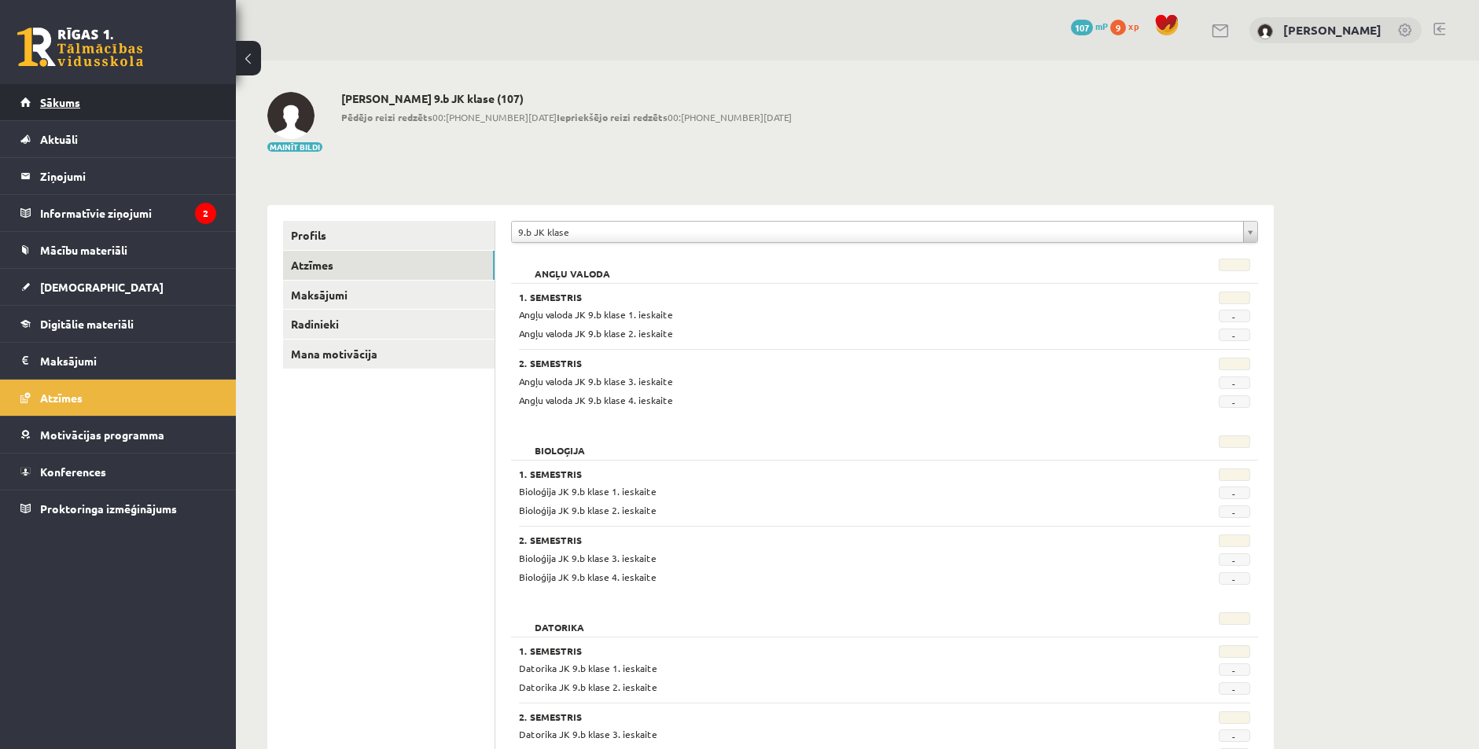
click at [33, 100] on link "Sākums" at bounding box center [118, 102] width 196 height 36
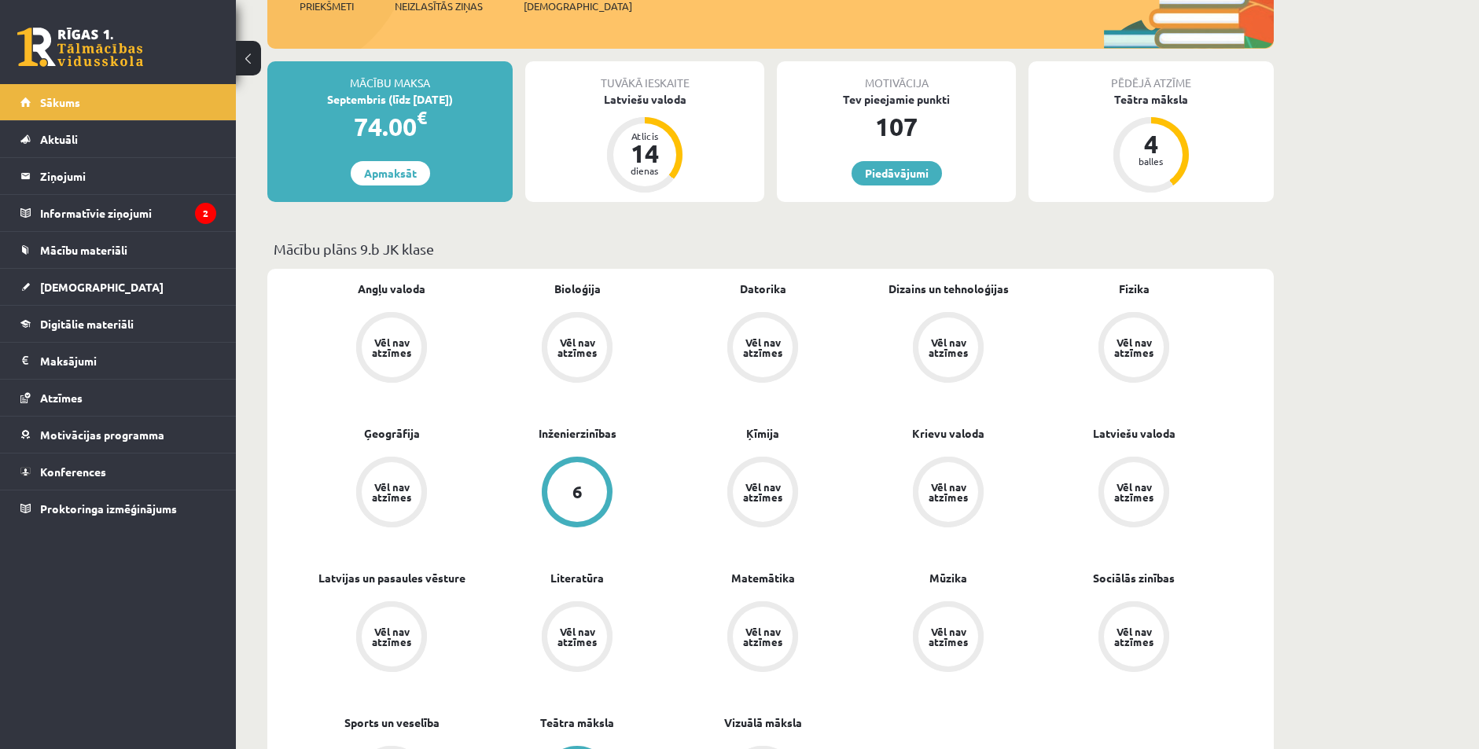
scroll to position [315, 0]
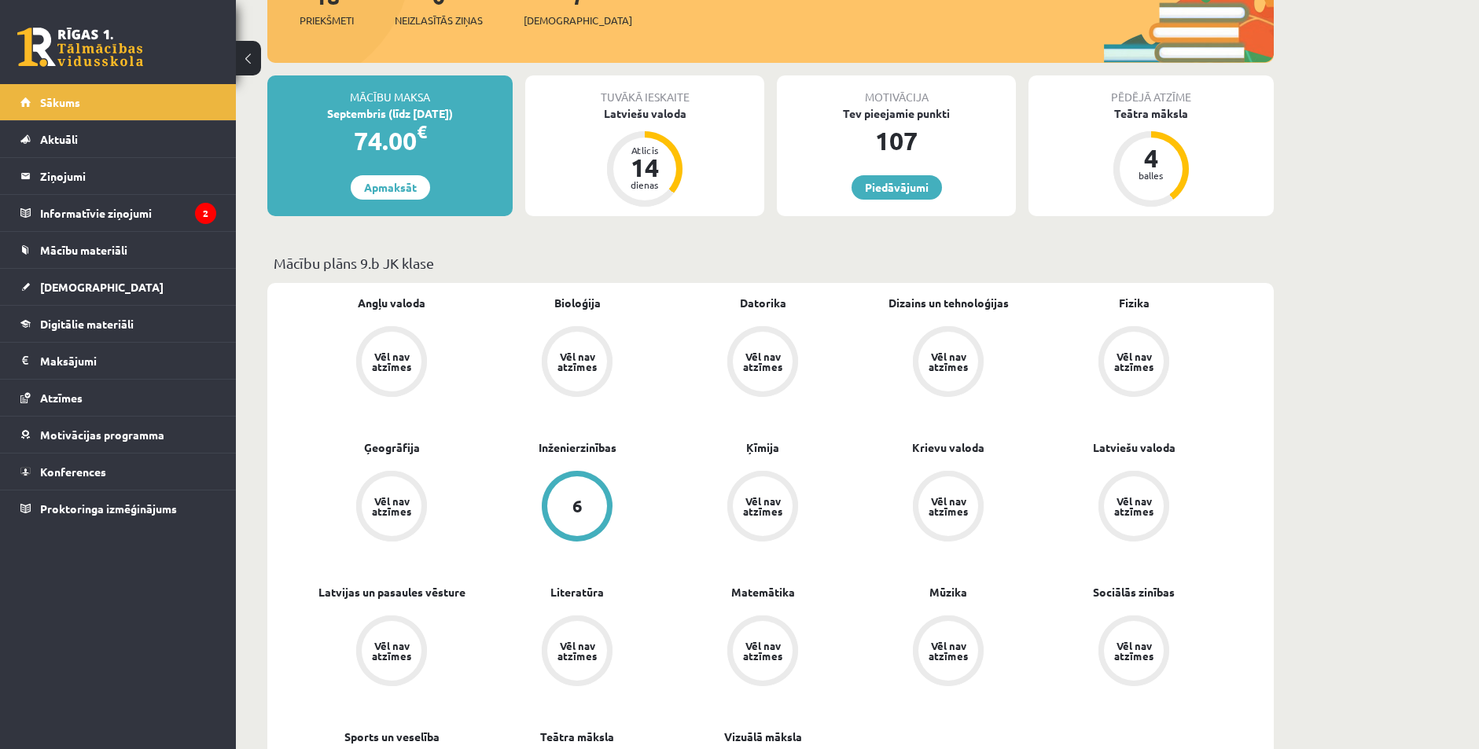
click at [403, 356] on div "Vēl nav atzīmes" at bounding box center [392, 362] width 44 height 20
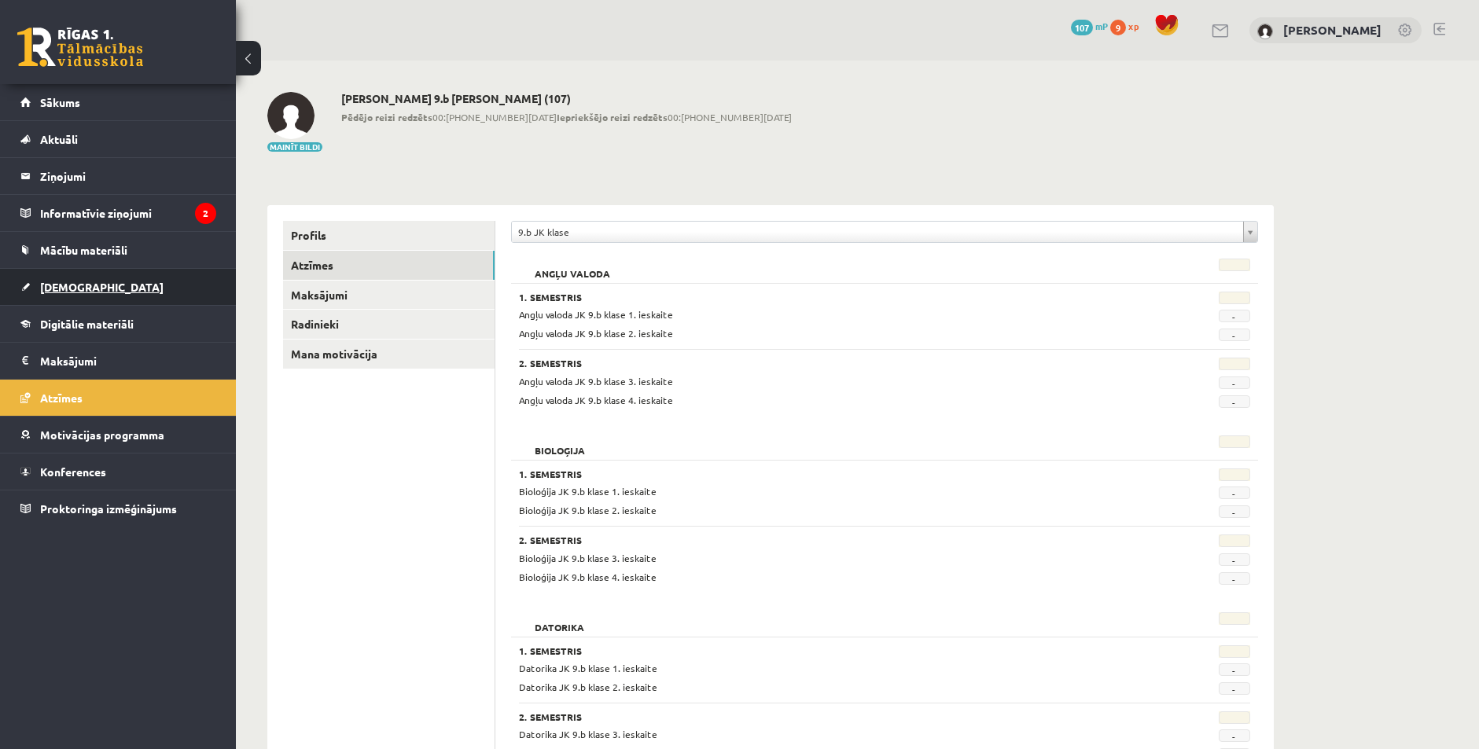
click at [90, 282] on link "[DEMOGRAPHIC_DATA]" at bounding box center [118, 287] width 196 height 36
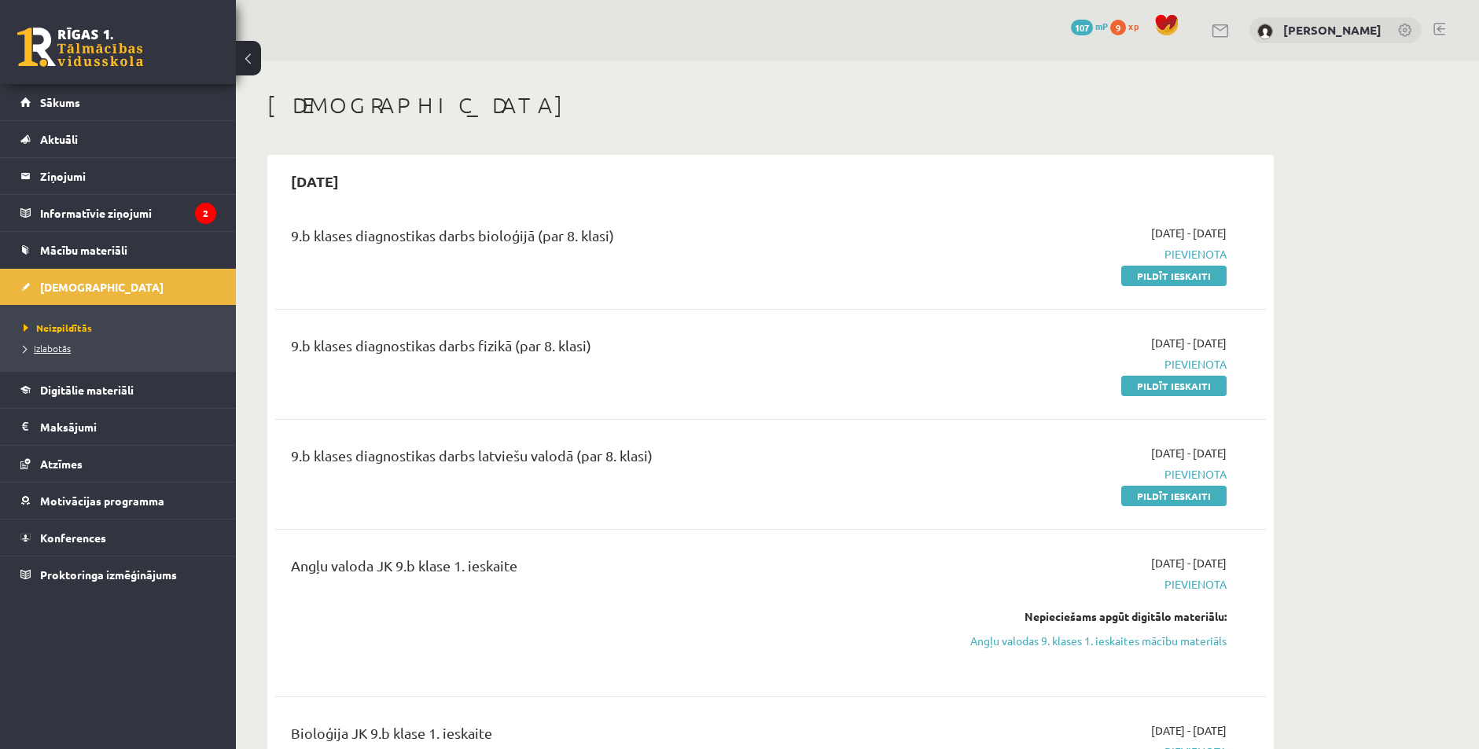
click at [40, 343] on span "Izlabotās" at bounding box center [47, 348] width 47 height 13
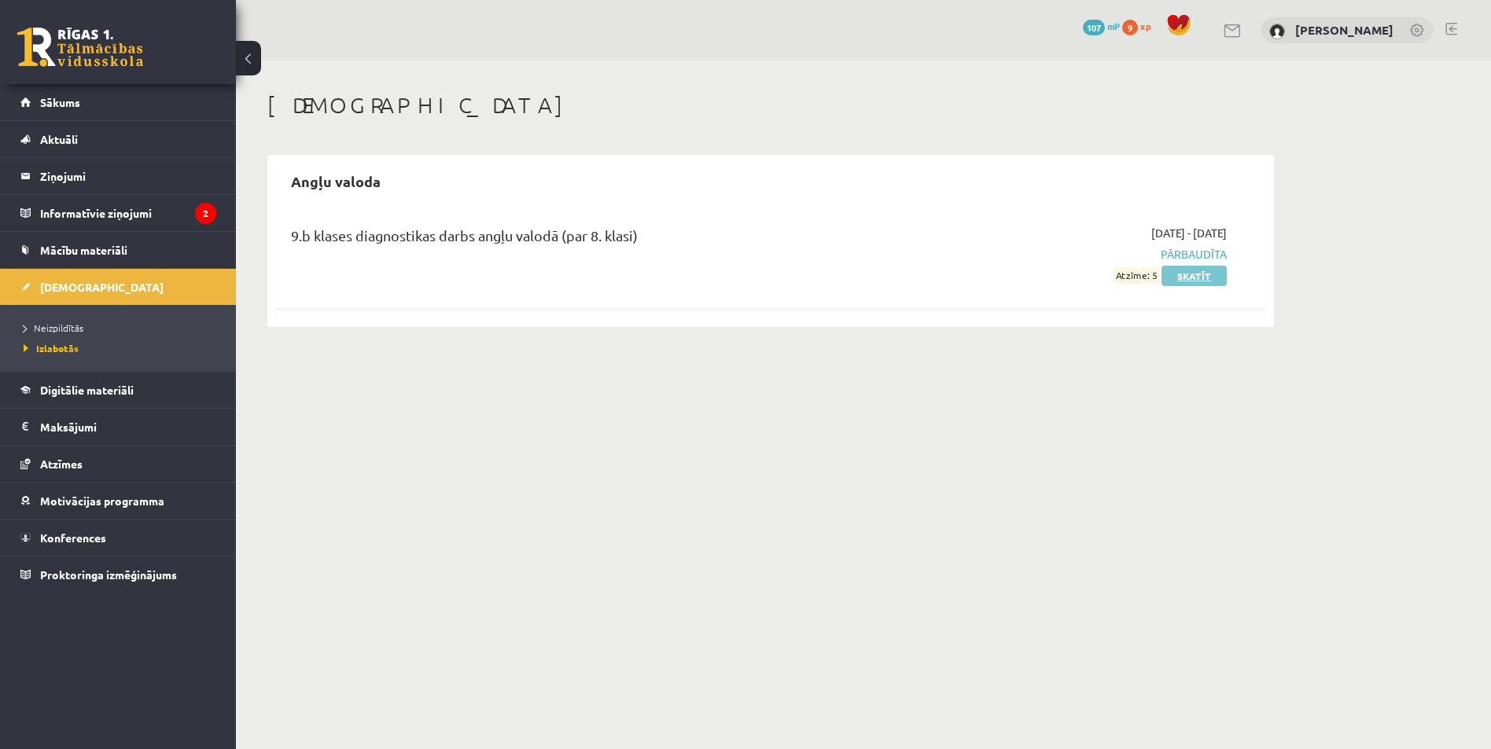
click at [1180, 274] on link "Skatīt" at bounding box center [1194, 276] width 65 height 20
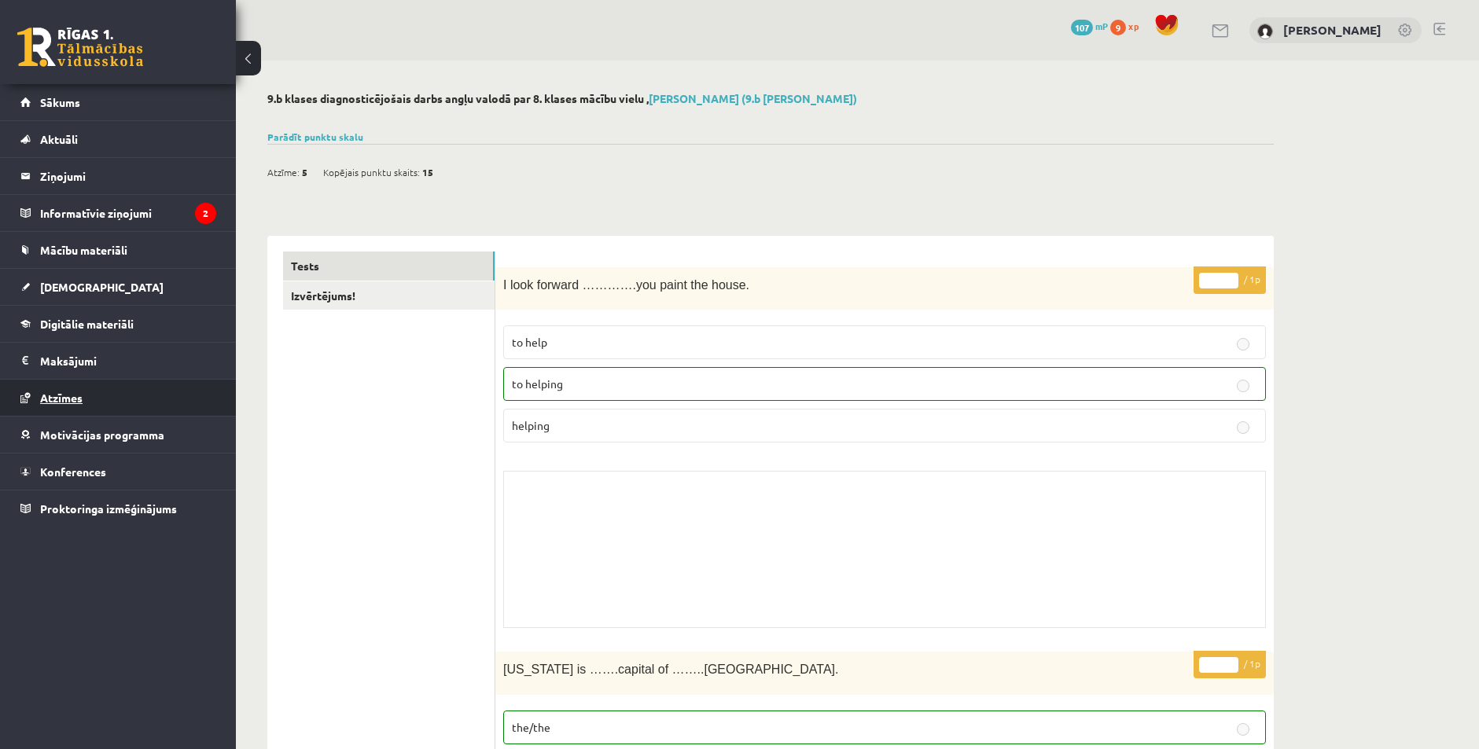
click at [90, 397] on link "Atzīmes" at bounding box center [118, 398] width 196 height 36
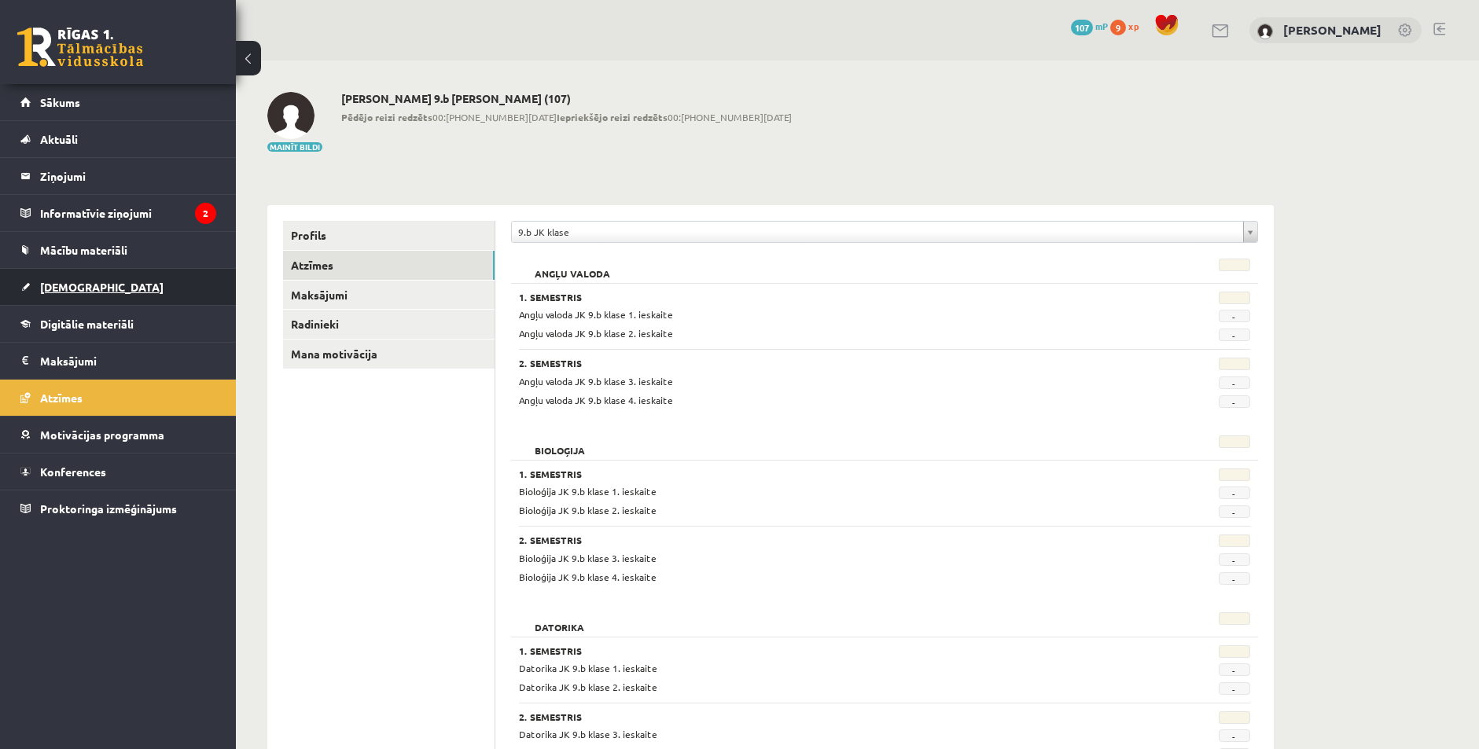
click at [54, 288] on span "[DEMOGRAPHIC_DATA]" at bounding box center [101, 287] width 123 height 14
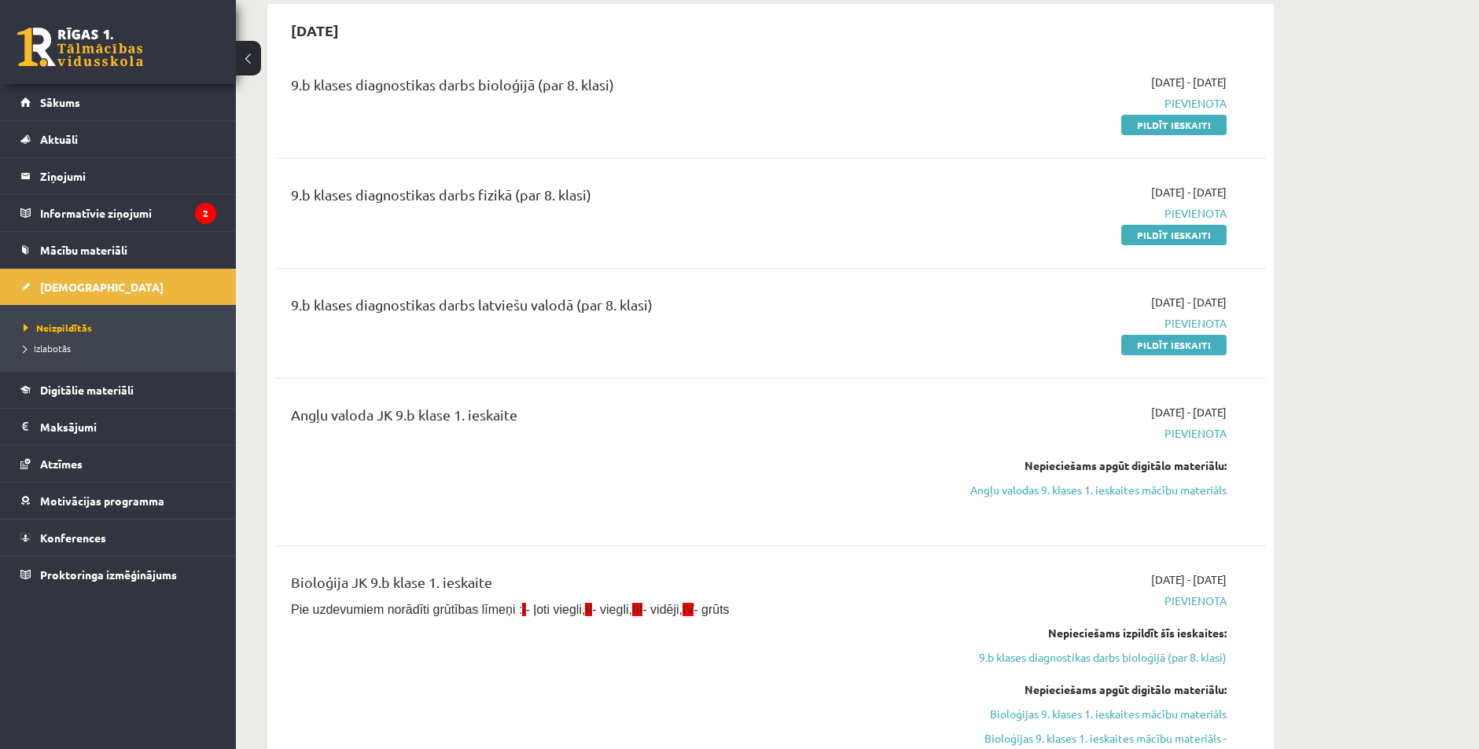
scroll to position [79, 0]
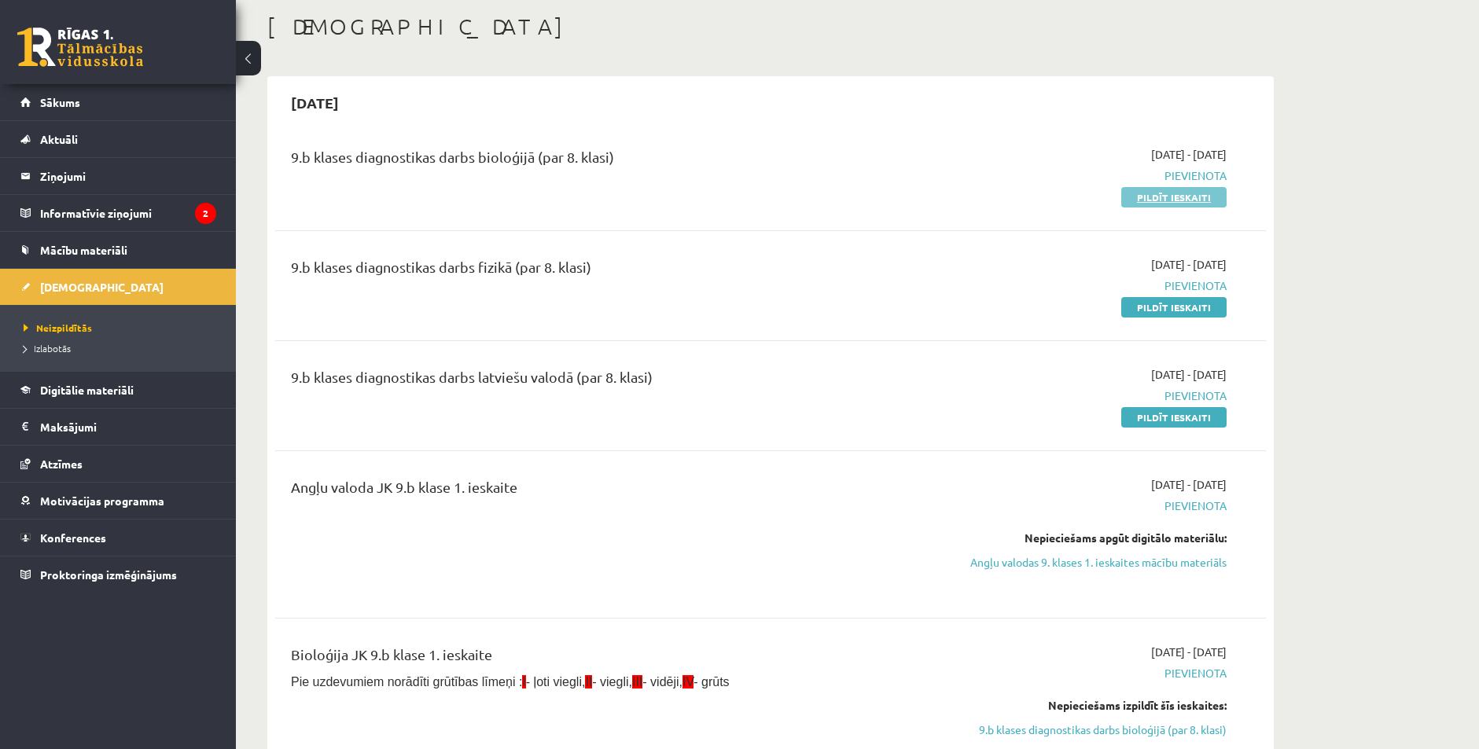
click at [1146, 196] on link "Pildīt ieskaiti" at bounding box center [1173, 197] width 105 height 20
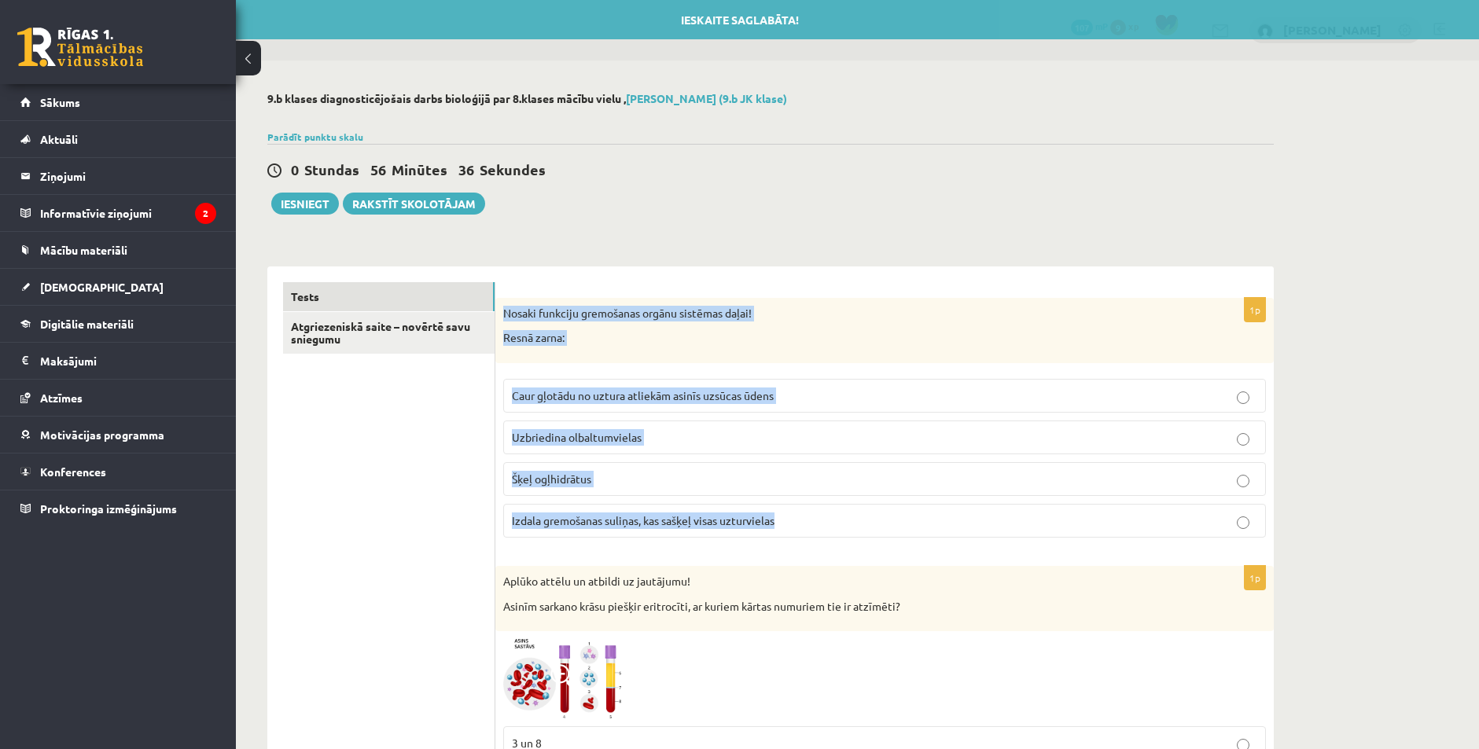
drag, startPoint x: 500, startPoint y: 314, endPoint x: 1221, endPoint y: 534, distance: 753.3
click at [1221, 534] on div "1p Nosaki funkciju gremošanas orgānu sistēmas daļai! Resnā zarna: Caur gļotādu …" at bounding box center [884, 424] width 779 height 252
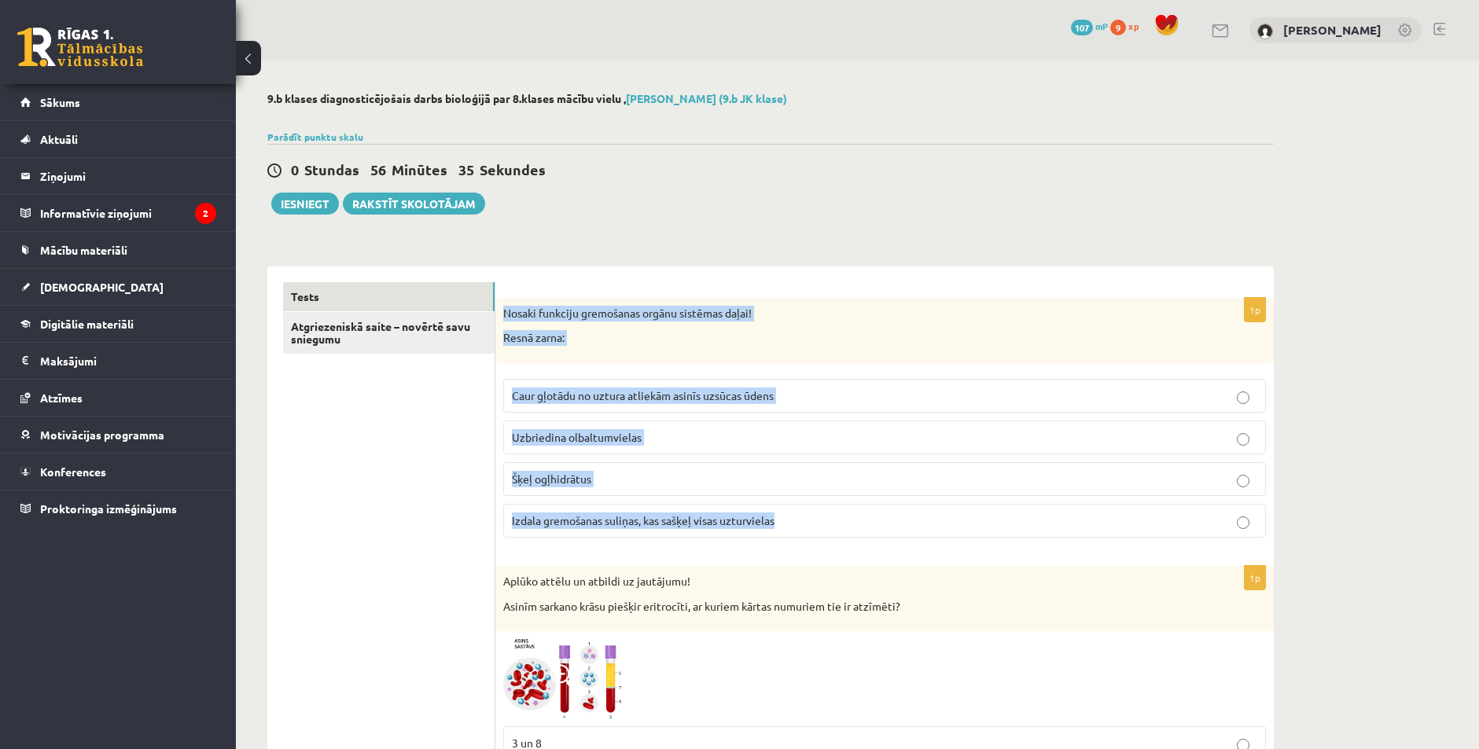
copy div "Nosaki funkciju gremošanas orgānu sistēmas daļai! Resnā zarna: Caur gļotādu no …"
click at [834, 391] on p "Caur gļotādu no uztura atliekām asinīs uzsūcas ūdens" at bounding box center [885, 396] width 746 height 17
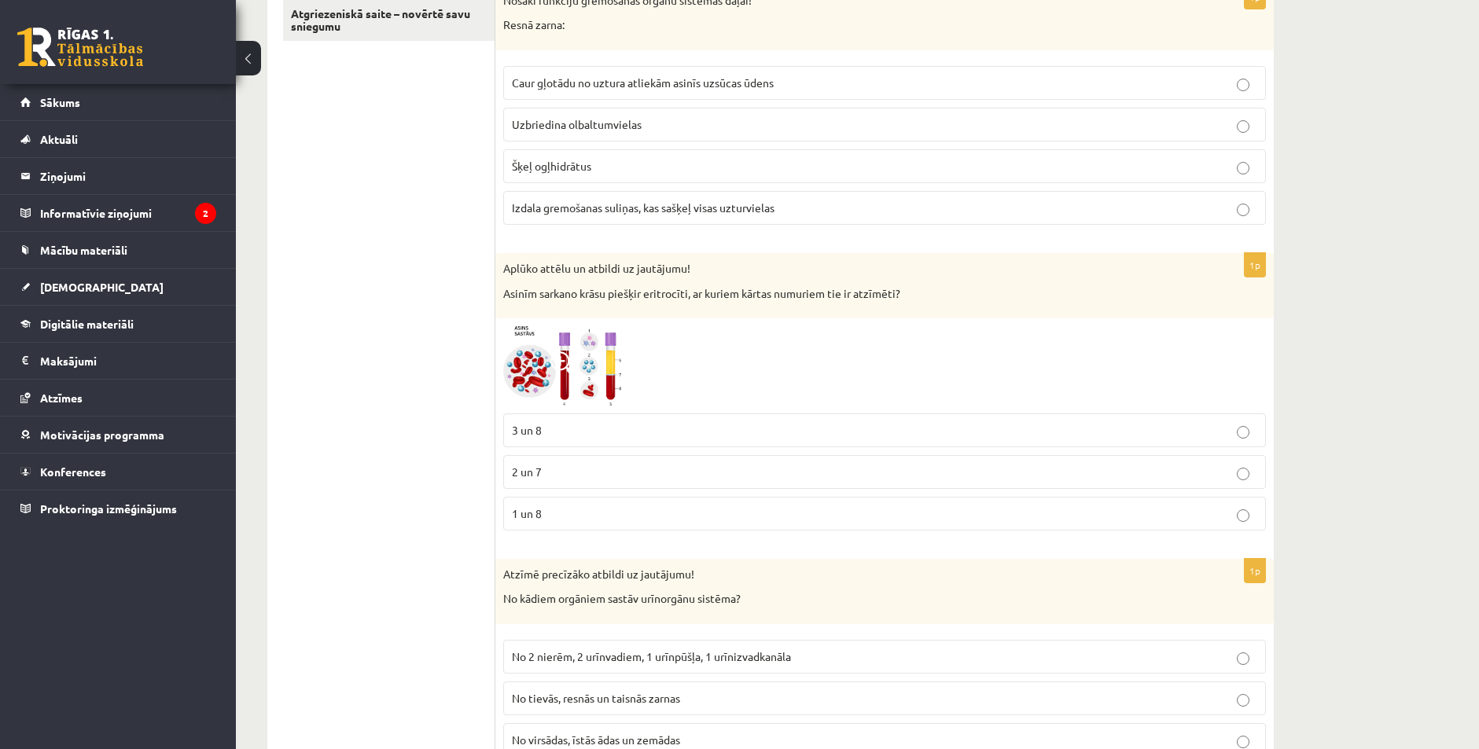
scroll to position [315, 0]
click at [560, 378] on img at bounding box center [562, 364] width 118 height 79
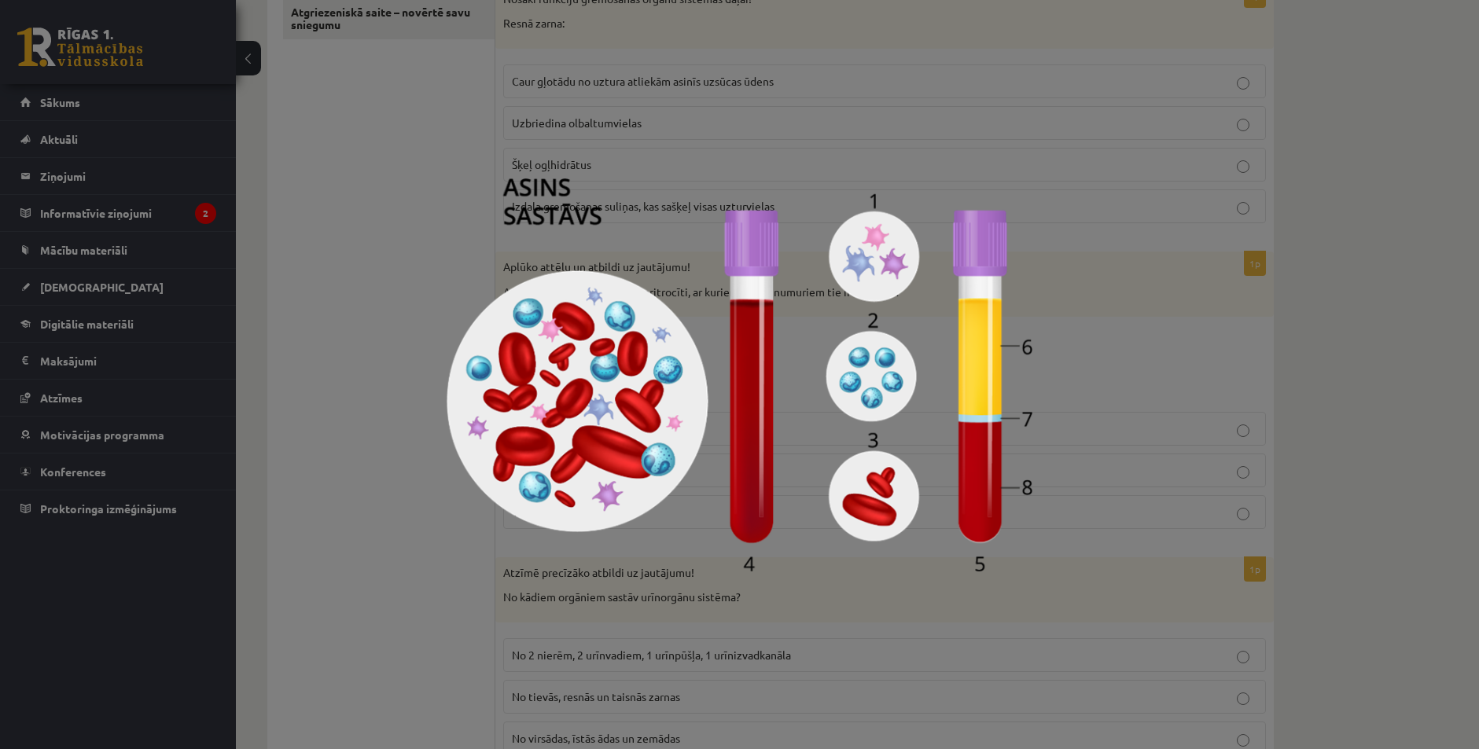
click at [1133, 273] on div at bounding box center [739, 374] width 1479 height 749
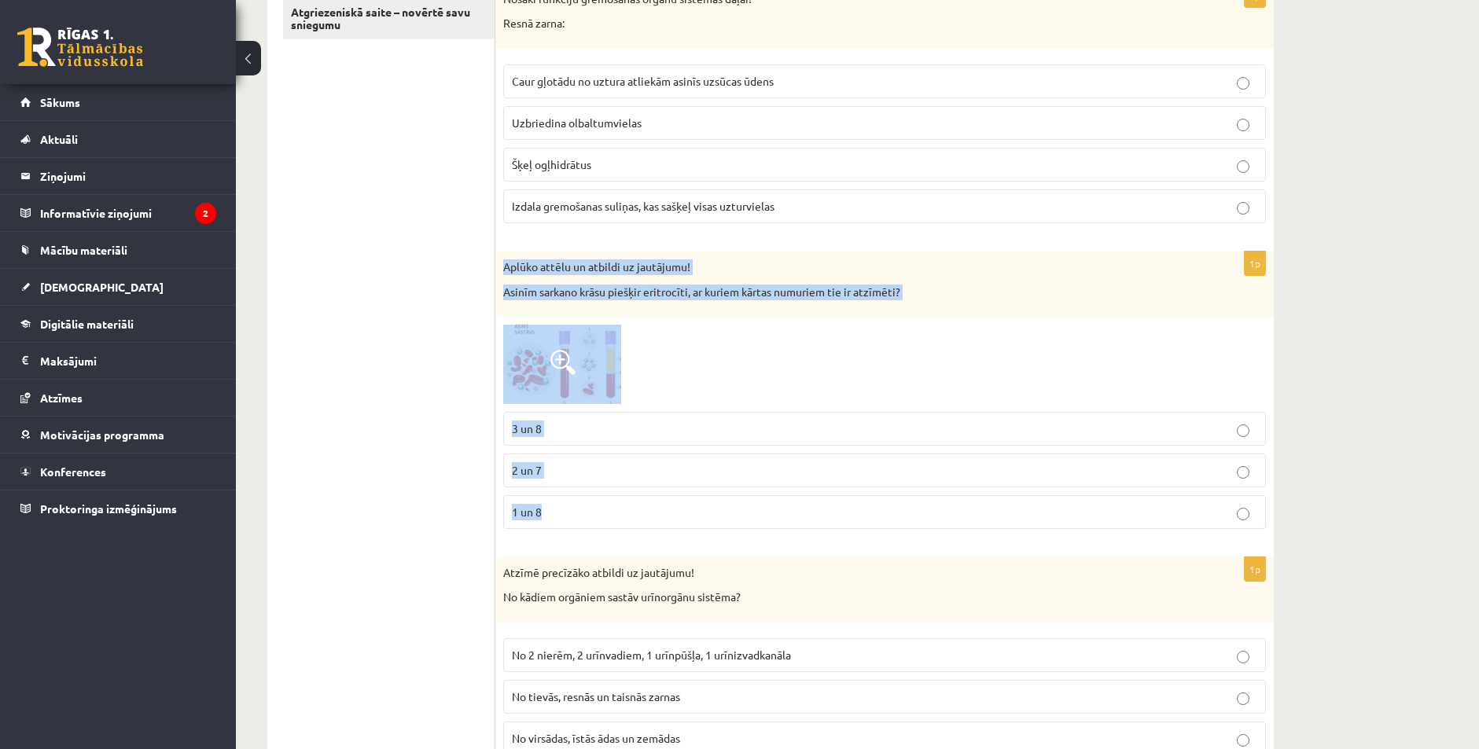
drag, startPoint x: 495, startPoint y: 266, endPoint x: 1024, endPoint y: 520, distance: 586.4
click at [1024, 520] on div "1p Aplūko attēlu un atbildi uz jautājumu! Asinīm sarkano krāsu piešķir eritrocī…" at bounding box center [884, 397] width 779 height 290
copy div "Aplūko attēlu un atbildi uz jautājumu! Asinīm sarkano krāsu piešķir eritrocīti,…"
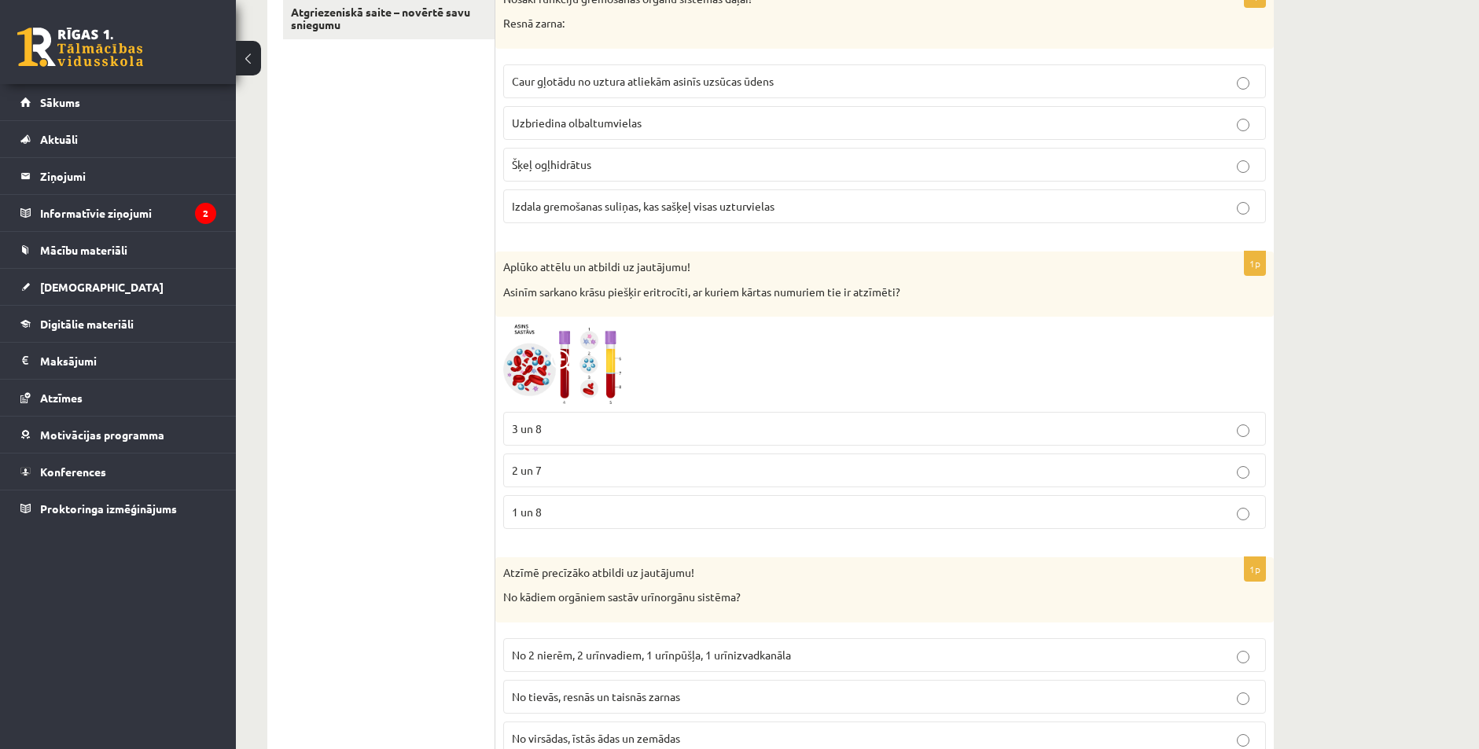
click at [562, 371] on span at bounding box center [562, 362] width 25 height 25
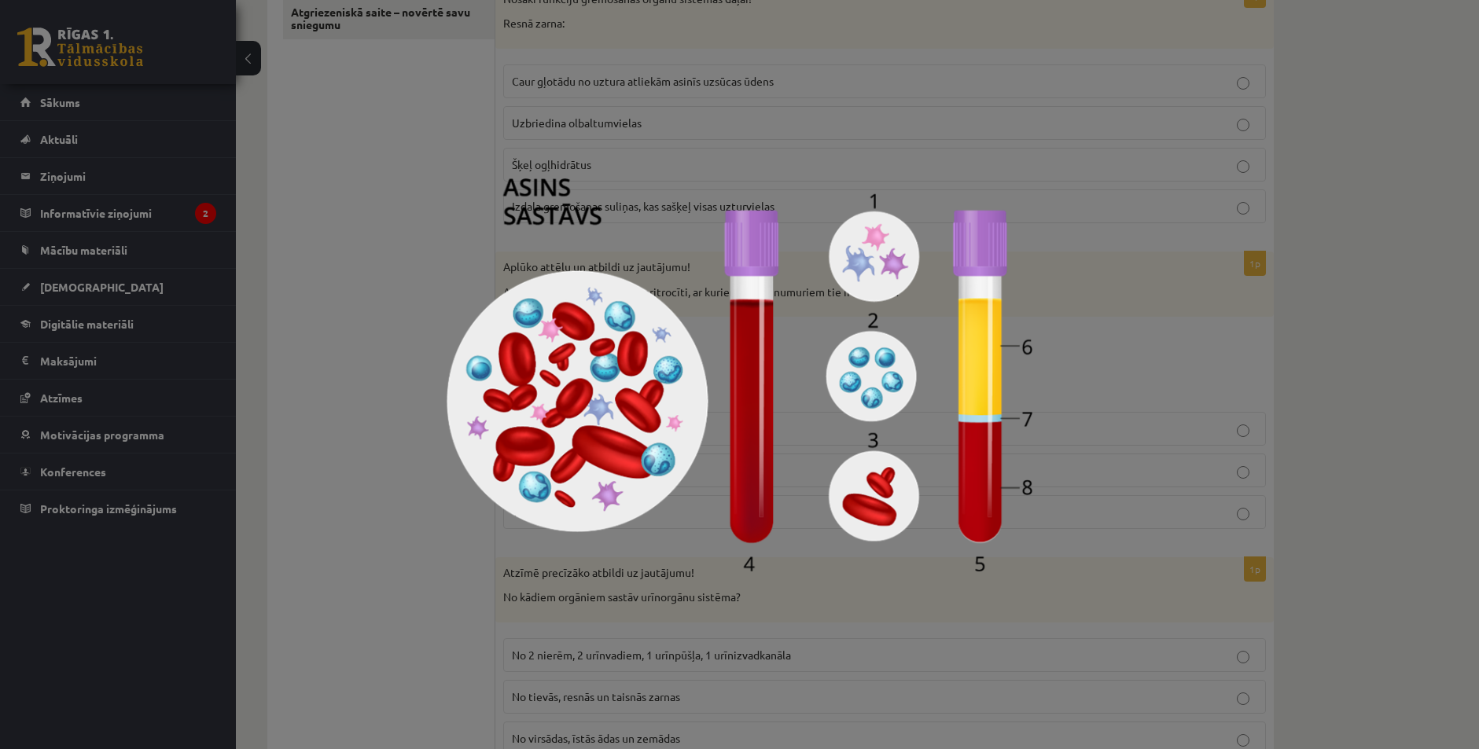
click at [1135, 361] on div at bounding box center [739, 374] width 1479 height 749
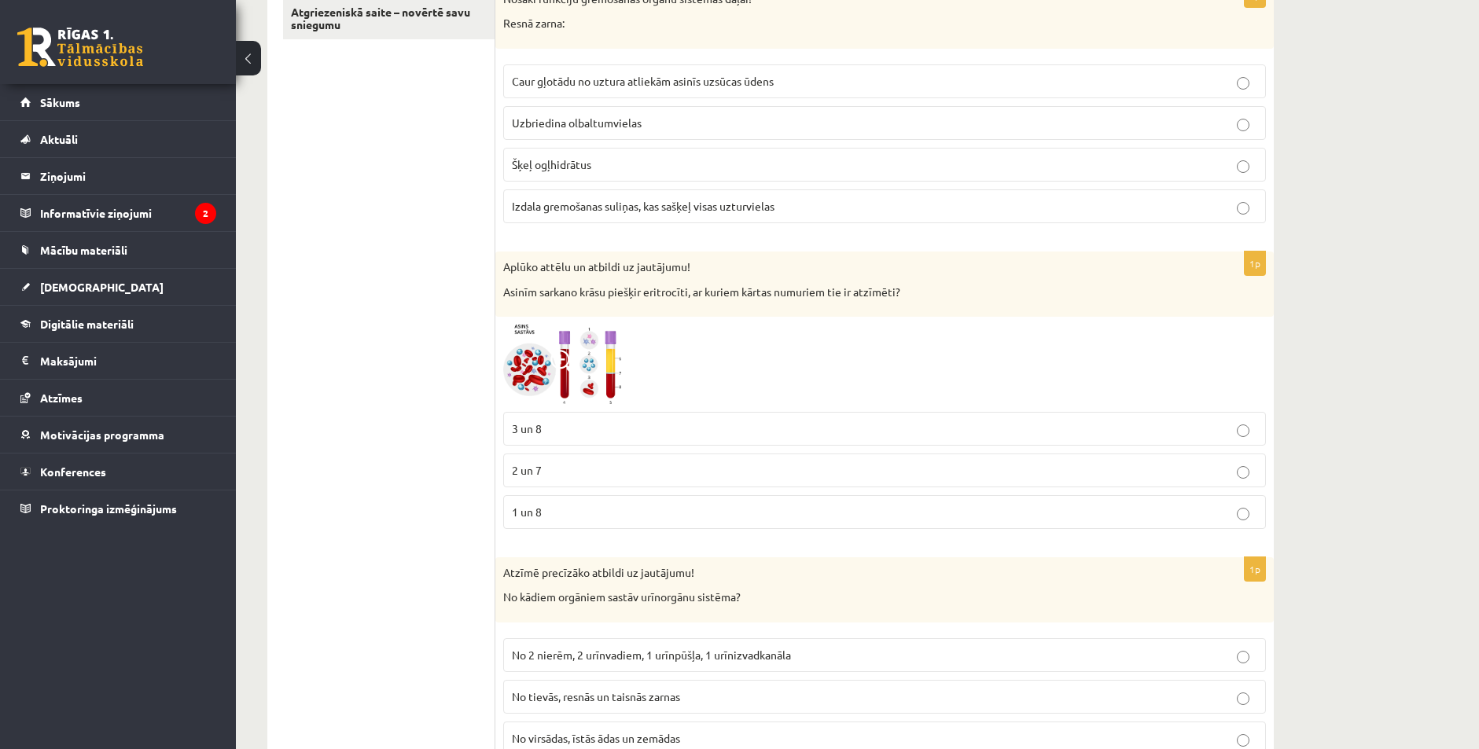
click at [531, 475] on span "2 un 7" at bounding box center [527, 470] width 30 height 14
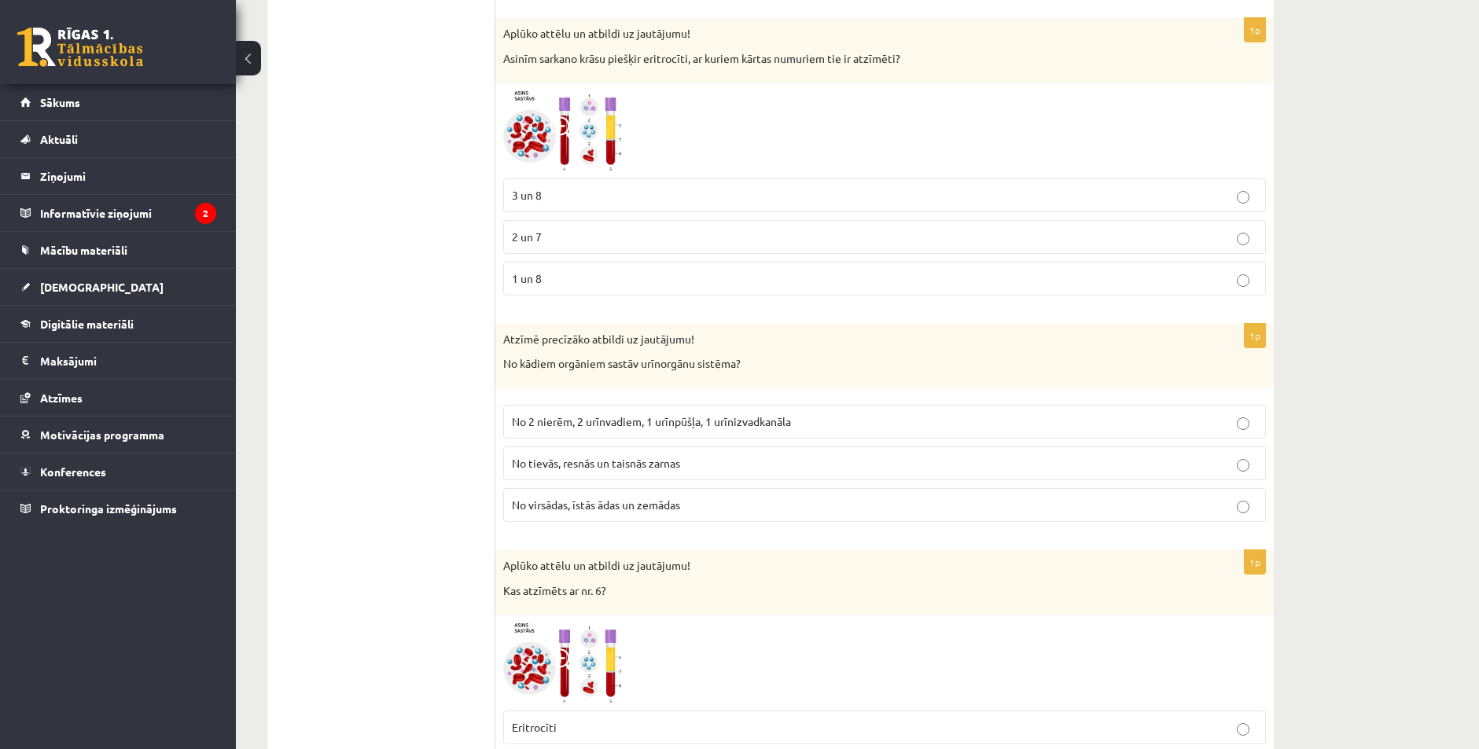
scroll to position [550, 0]
click at [560, 425] on p "No 2 nierēm, 2 urīnvadiem, 1 urīnpūšļa, 1 urīnizvadkanāla" at bounding box center [885, 419] width 746 height 17
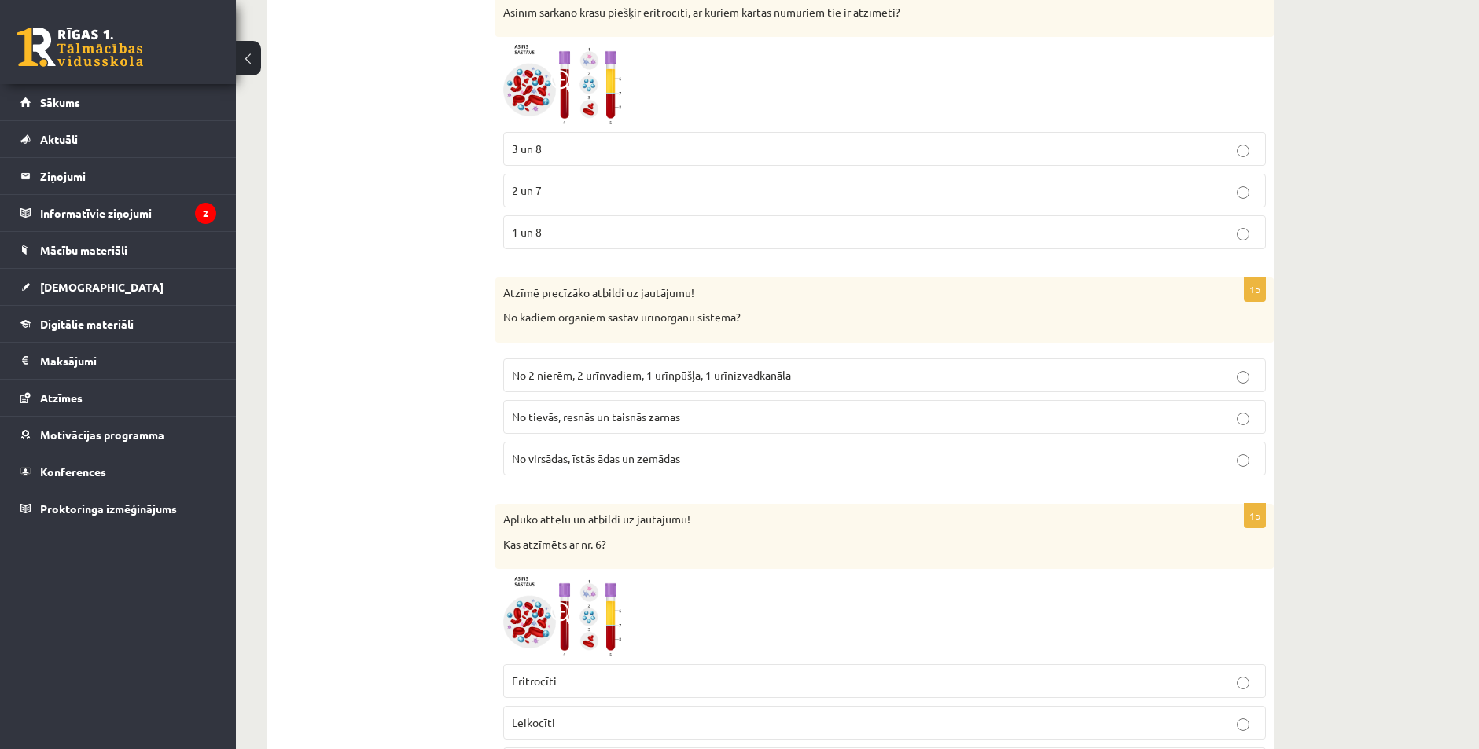
scroll to position [865, 0]
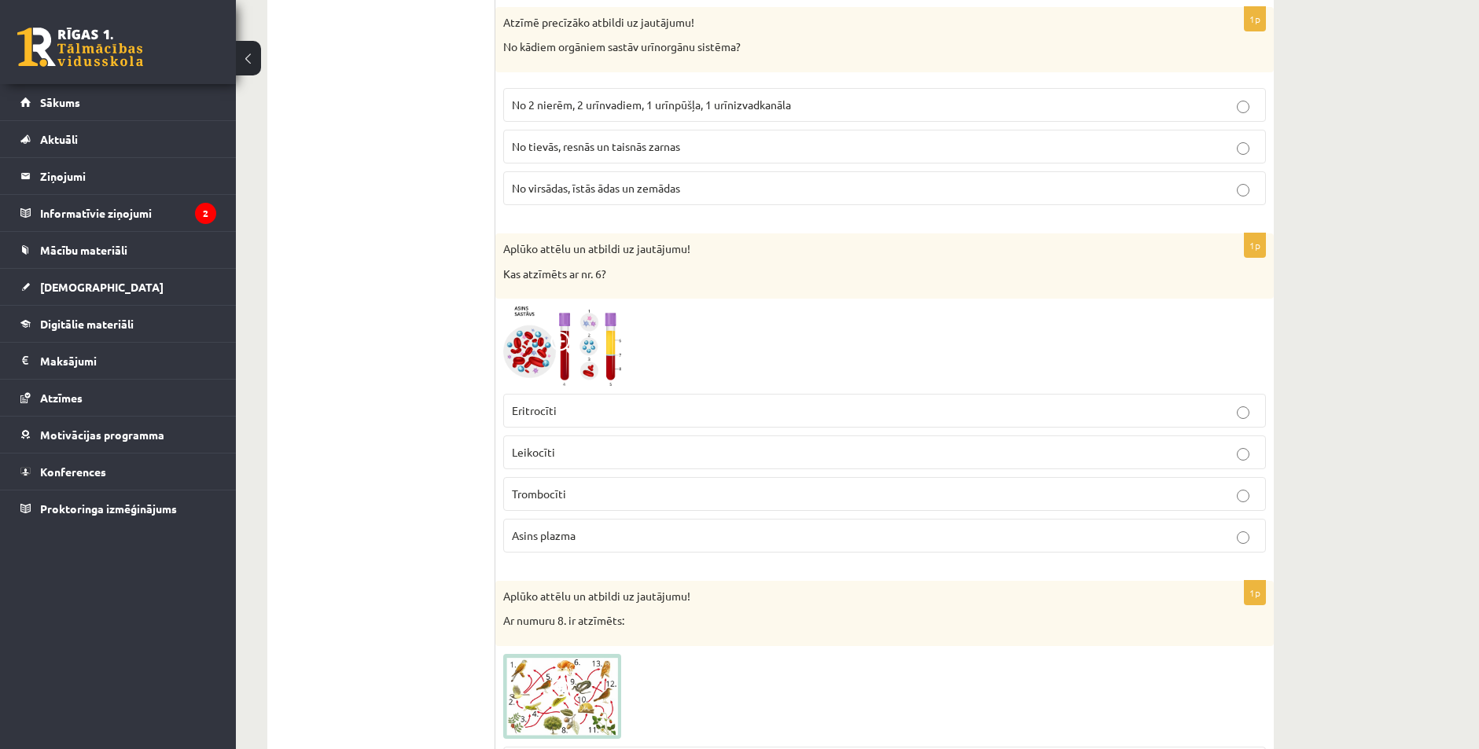
click at [582, 345] on img at bounding box center [562, 346] width 118 height 79
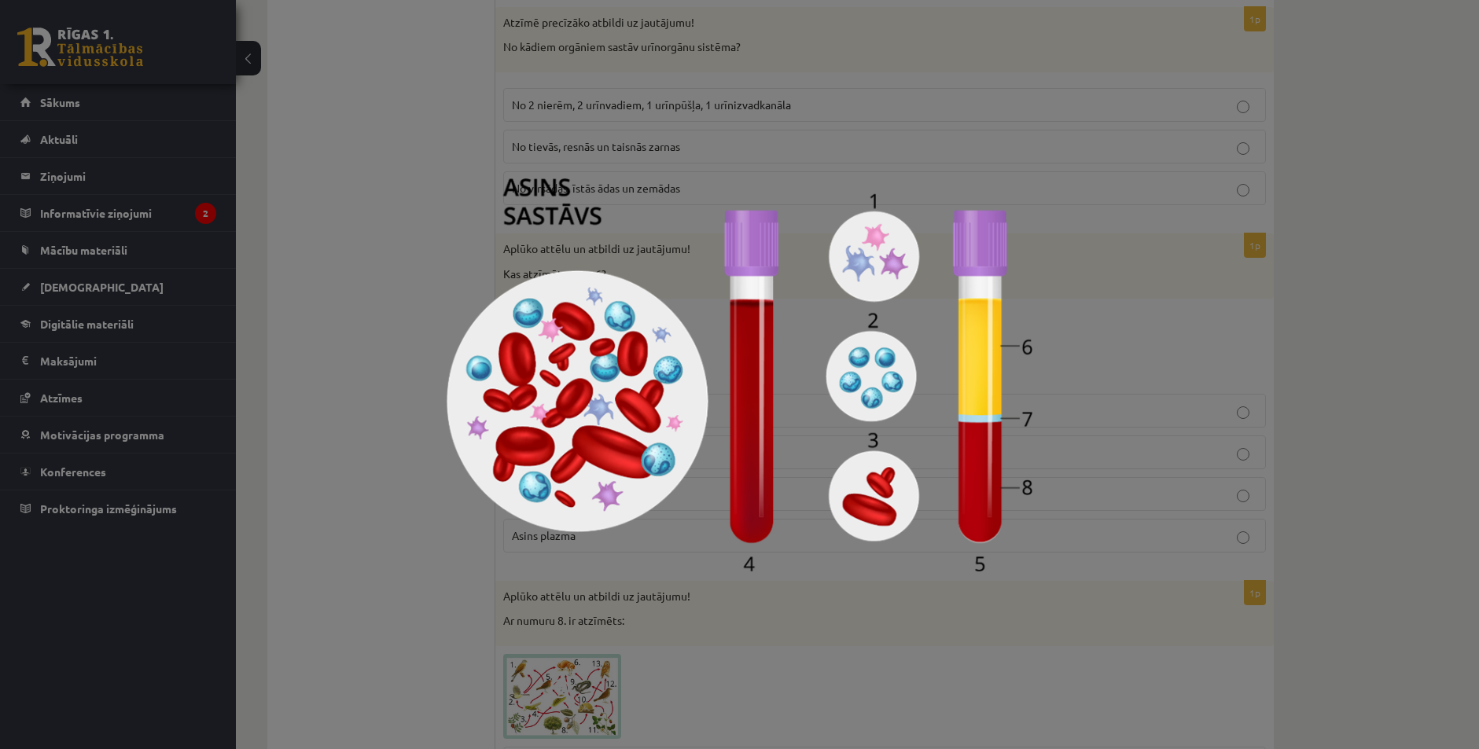
drag, startPoint x: 306, startPoint y: 330, endPoint x: 322, endPoint y: 334, distance: 16.2
click at [307, 330] on div at bounding box center [739, 374] width 1479 height 749
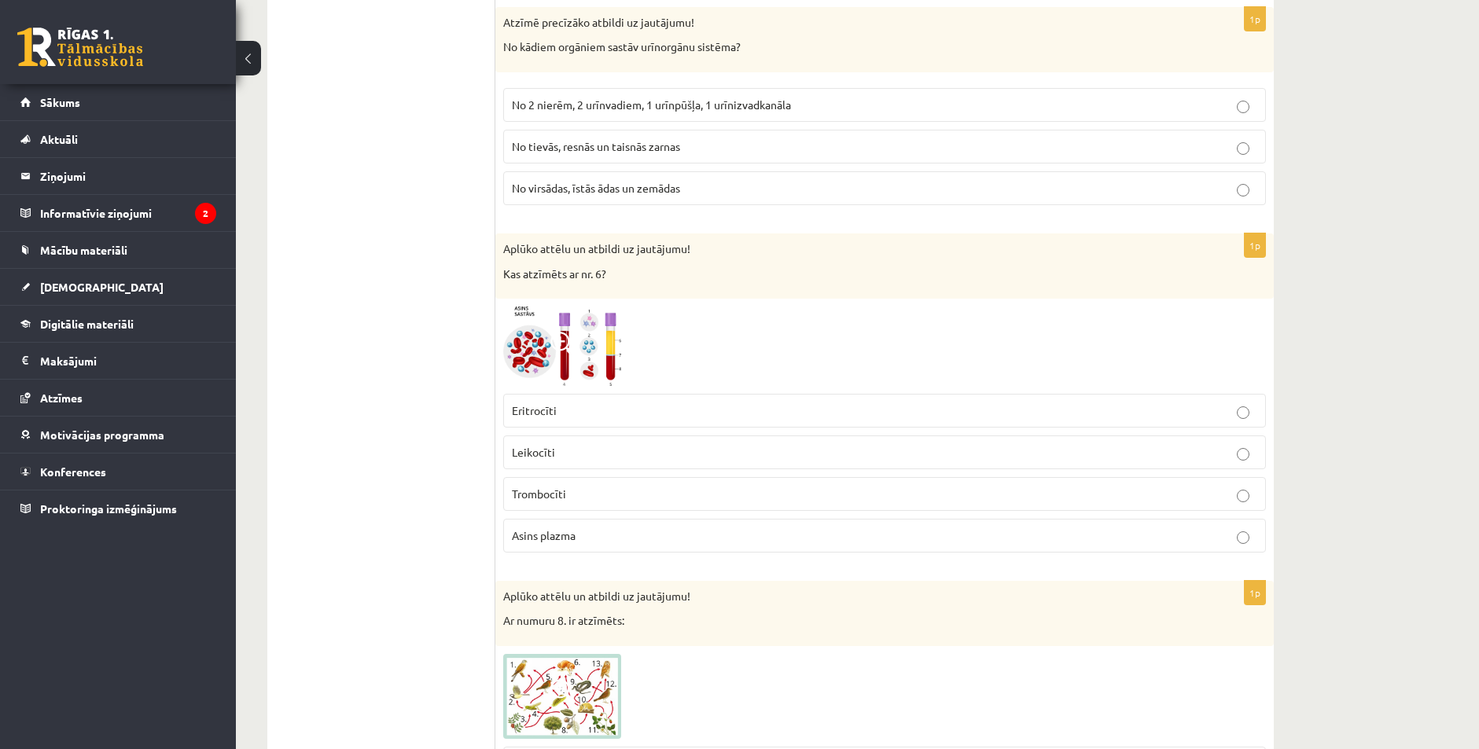
click at [554, 542] on span "Asins plazma" at bounding box center [544, 535] width 64 height 14
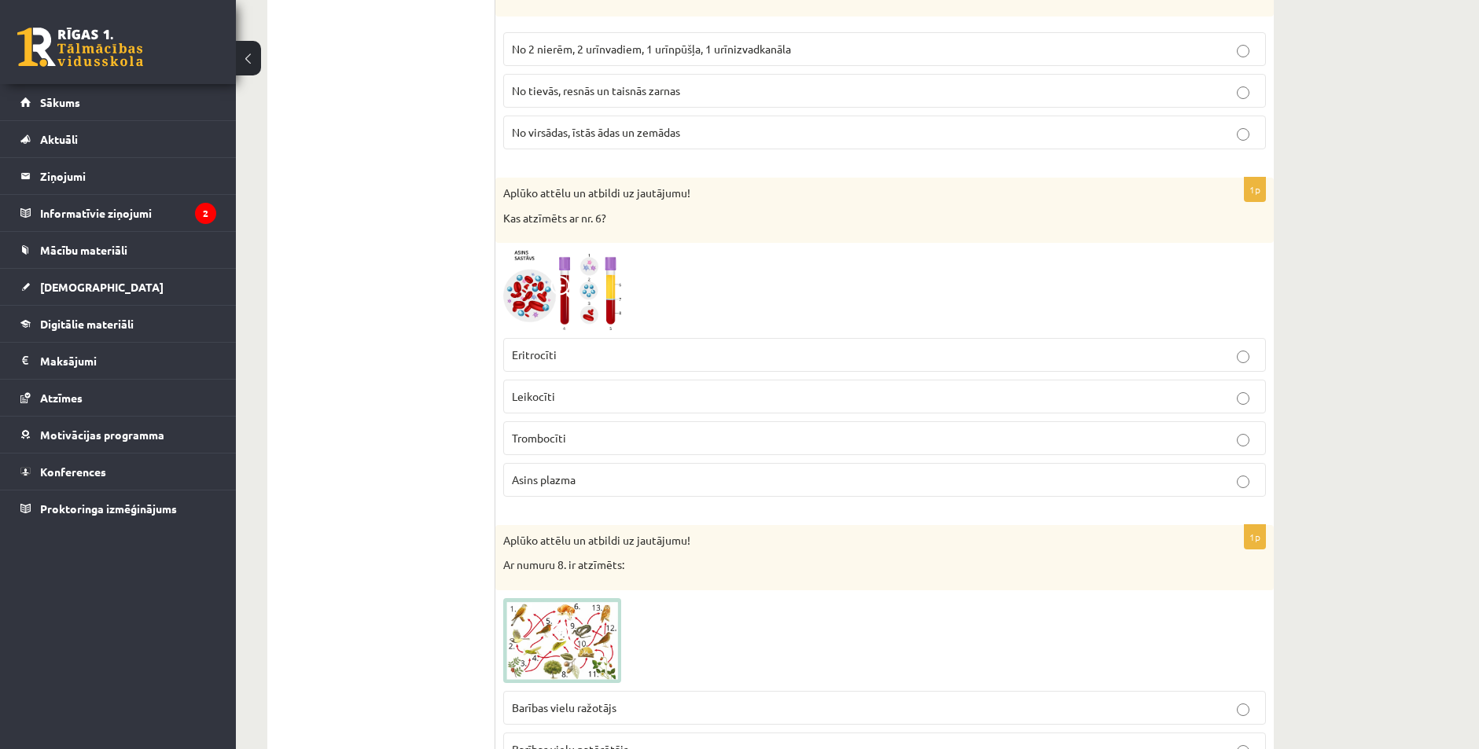
scroll to position [1258, 0]
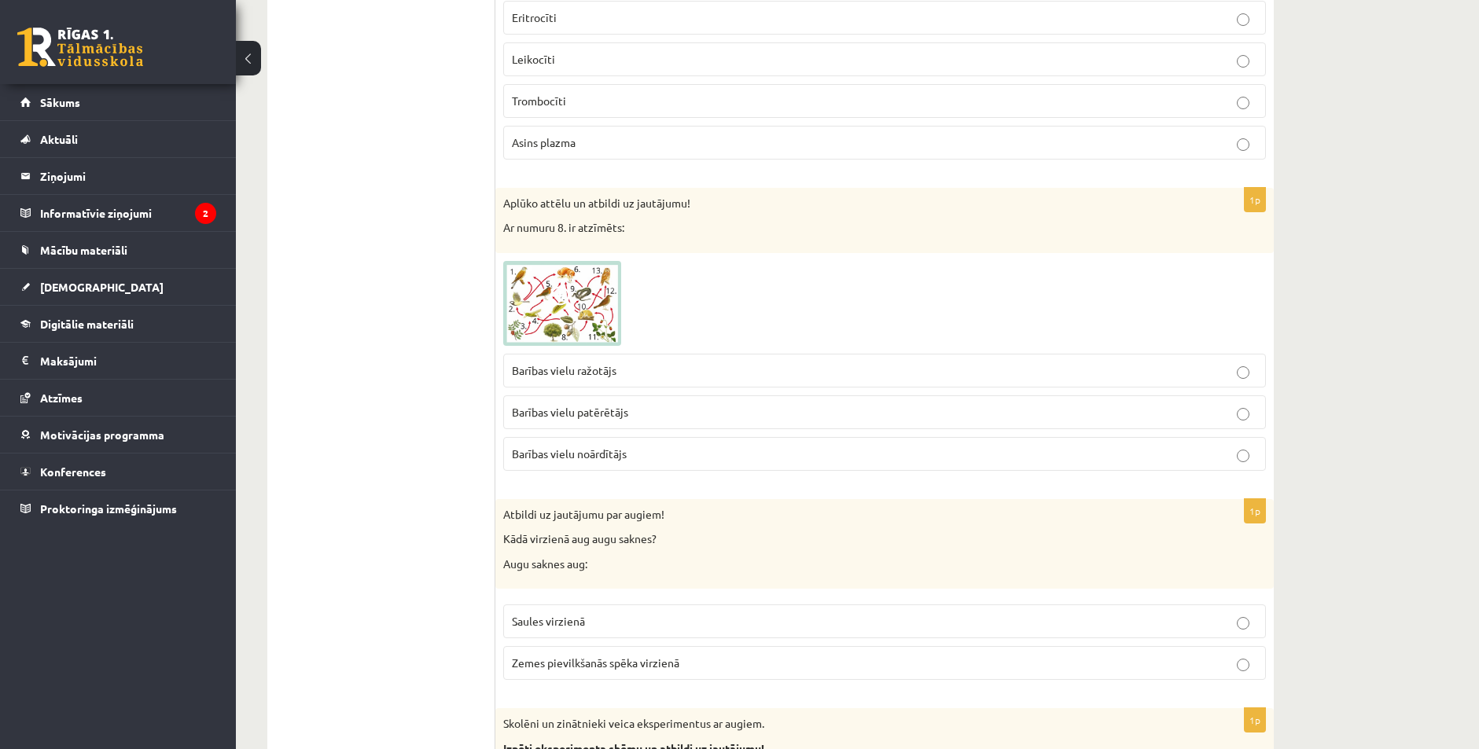
click at [562, 304] on span at bounding box center [562, 298] width 25 height 25
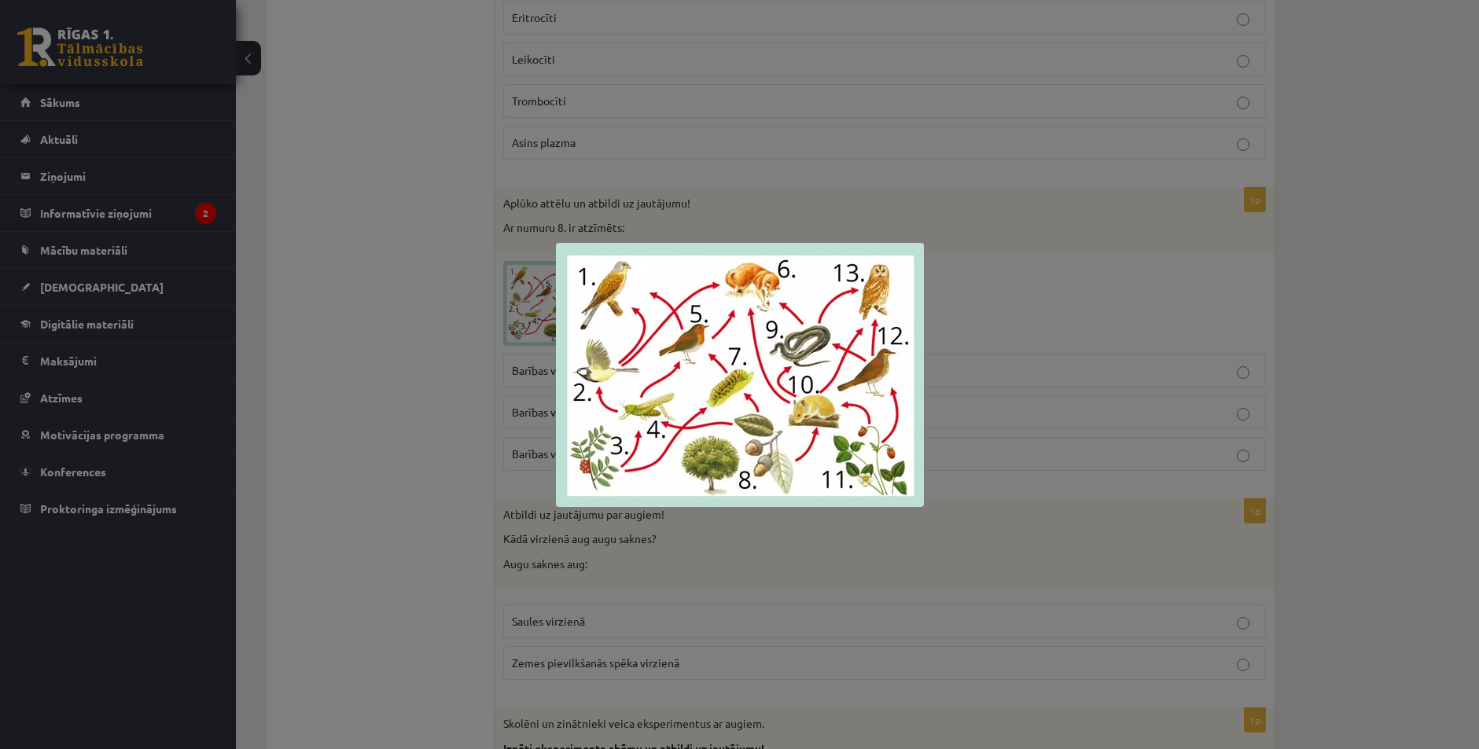
click at [469, 373] on div at bounding box center [739, 374] width 1479 height 749
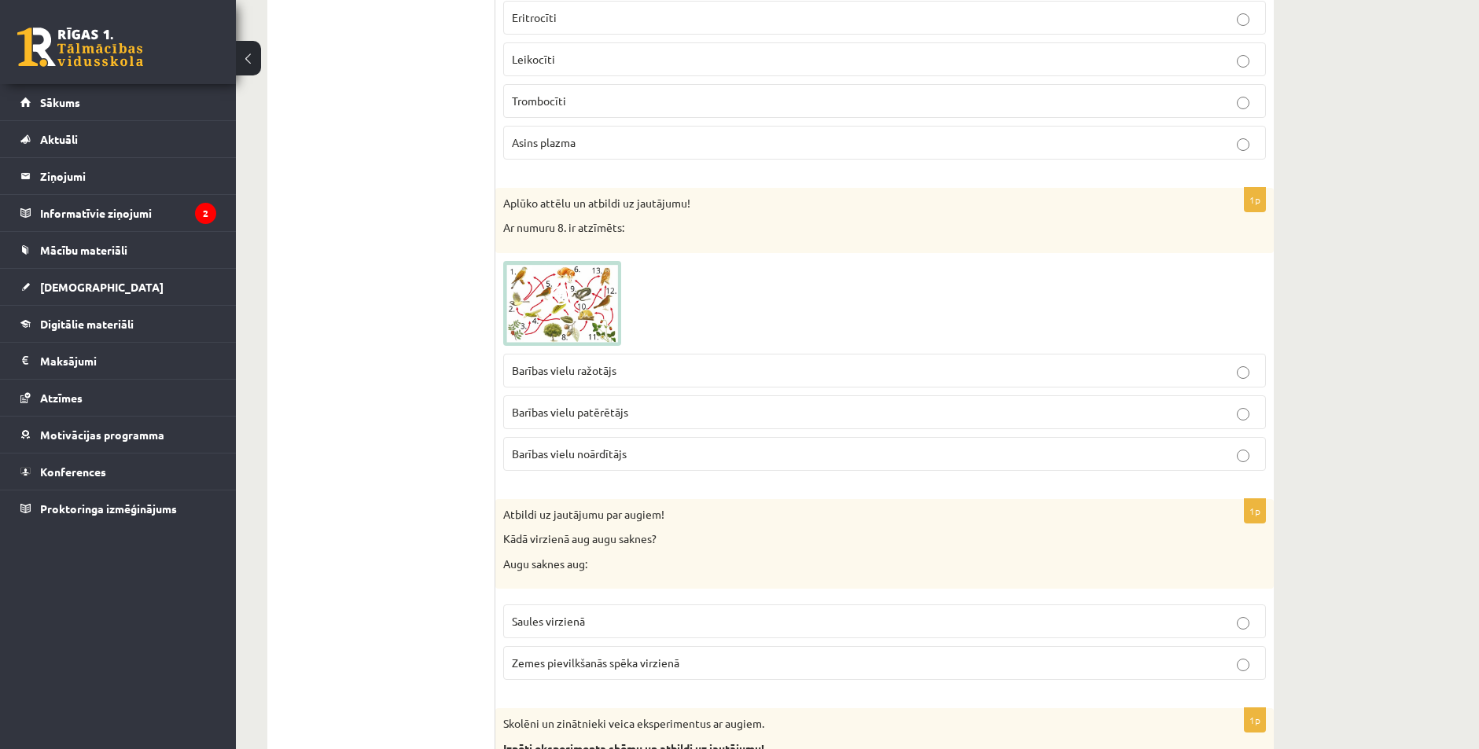
click at [576, 328] on img at bounding box center [562, 303] width 118 height 85
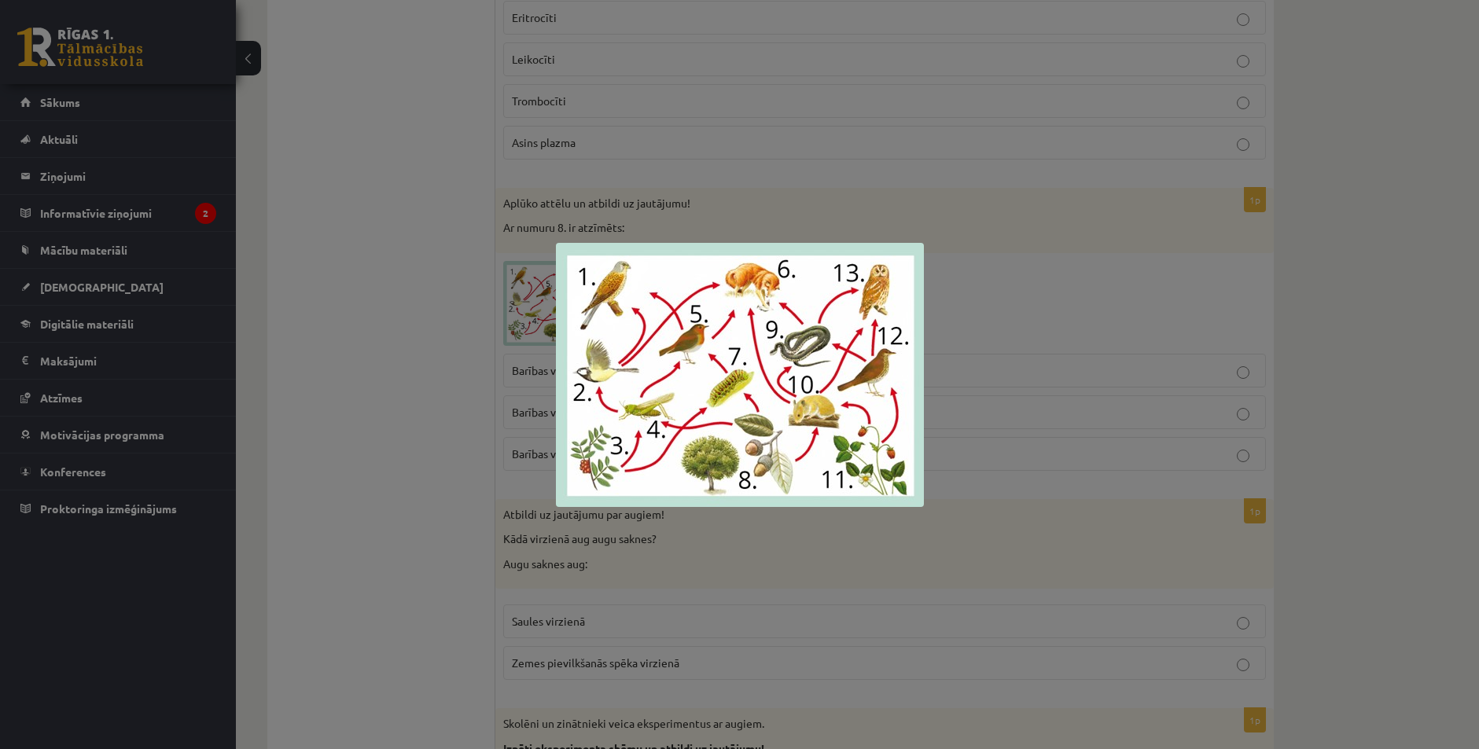
click at [478, 386] on div at bounding box center [739, 374] width 1479 height 749
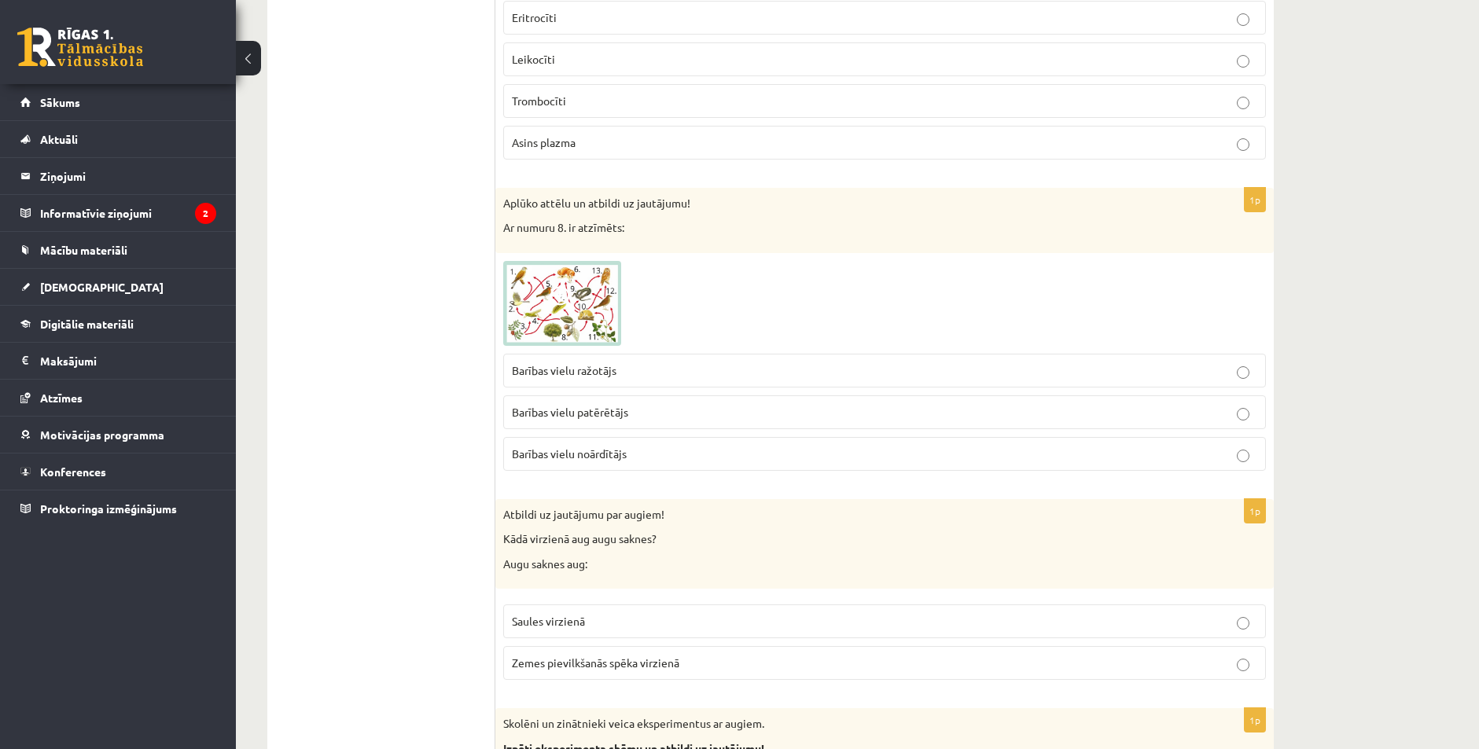
click at [561, 364] on span "Barības vielu ražotājs" at bounding box center [564, 370] width 105 height 14
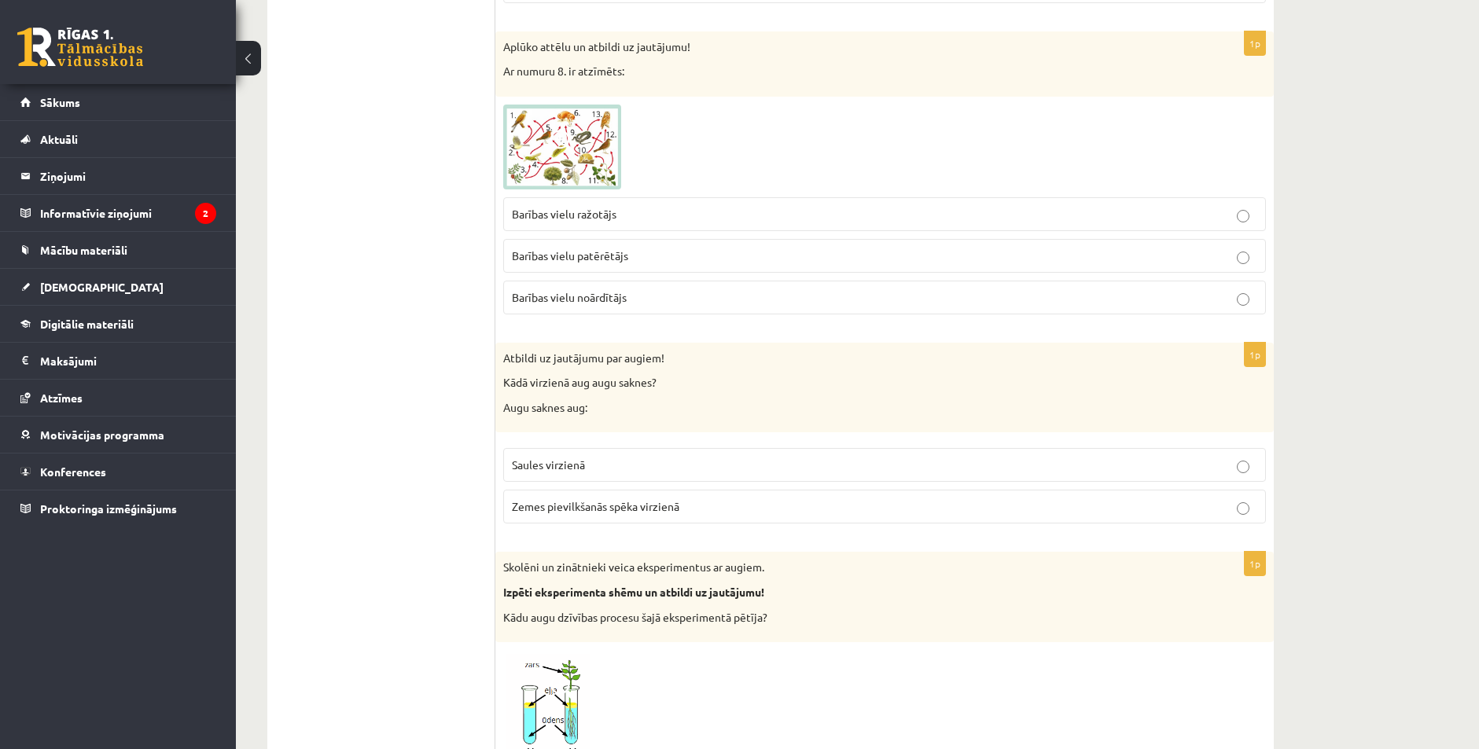
scroll to position [1416, 0]
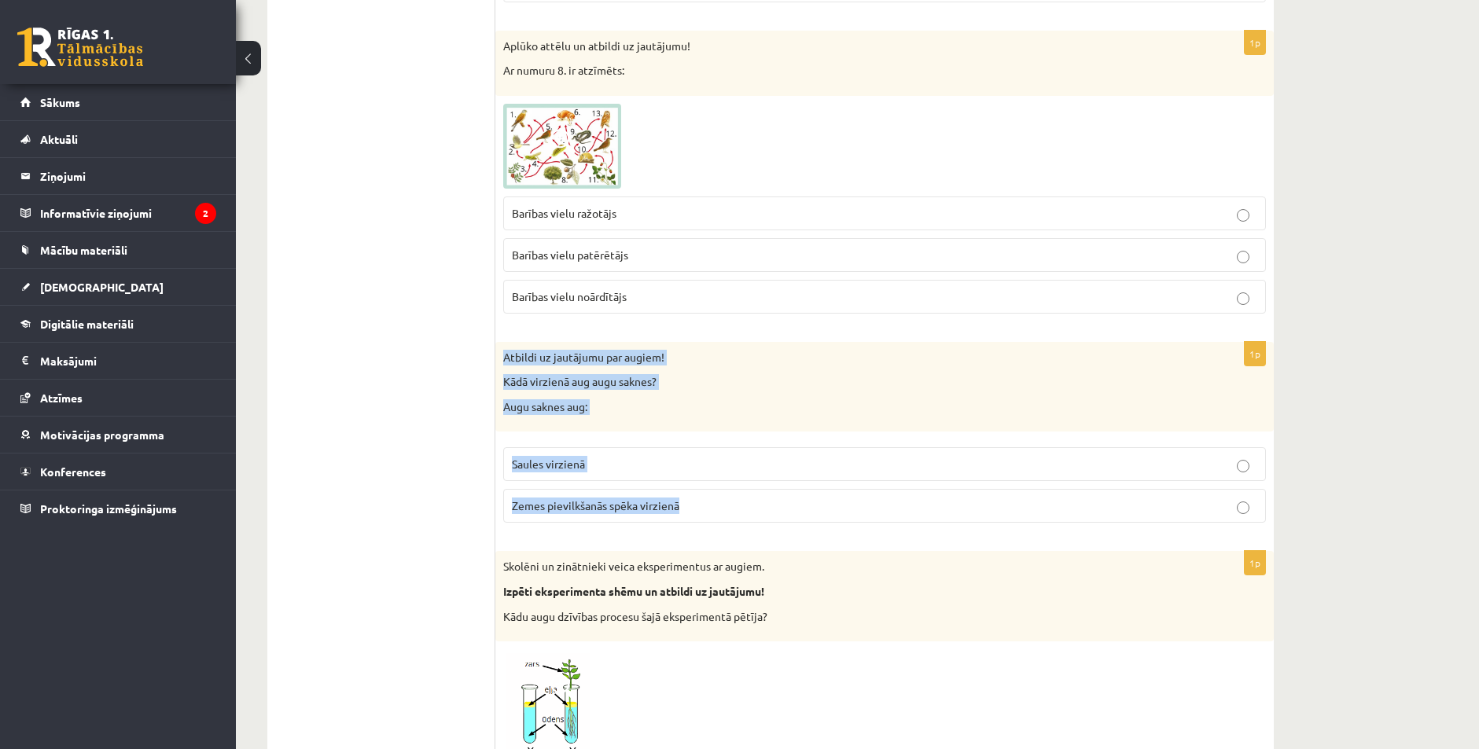
drag, startPoint x: 500, startPoint y: 353, endPoint x: 699, endPoint y: 502, distance: 248.4
click at [699, 503] on div "1p Atbildi uz jautājumu par augiem! Kādā virzienā aug augu saknes? Augu saknes …" at bounding box center [884, 439] width 779 height 194
drag, startPoint x: 699, startPoint y: 502, endPoint x: 604, endPoint y: 353, distance: 176.5
copy div "Atbildi uz jautājumu par augiem! Kādā virzienā aug augu saknes? Augu saknes aug…"
click at [1240, 517] on label "Zemes pievilkšanās spēka virzienā" at bounding box center [884, 506] width 763 height 34
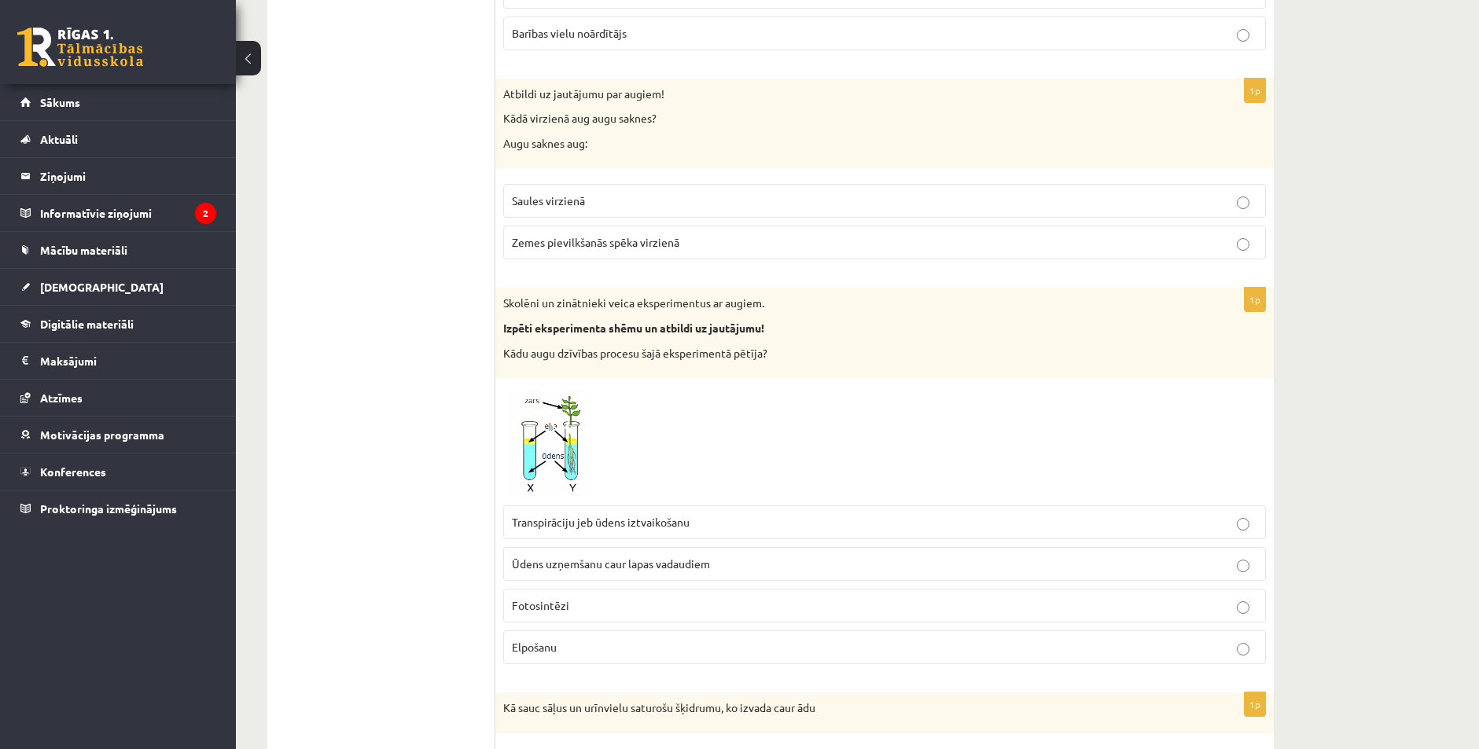
scroll to position [1730, 0]
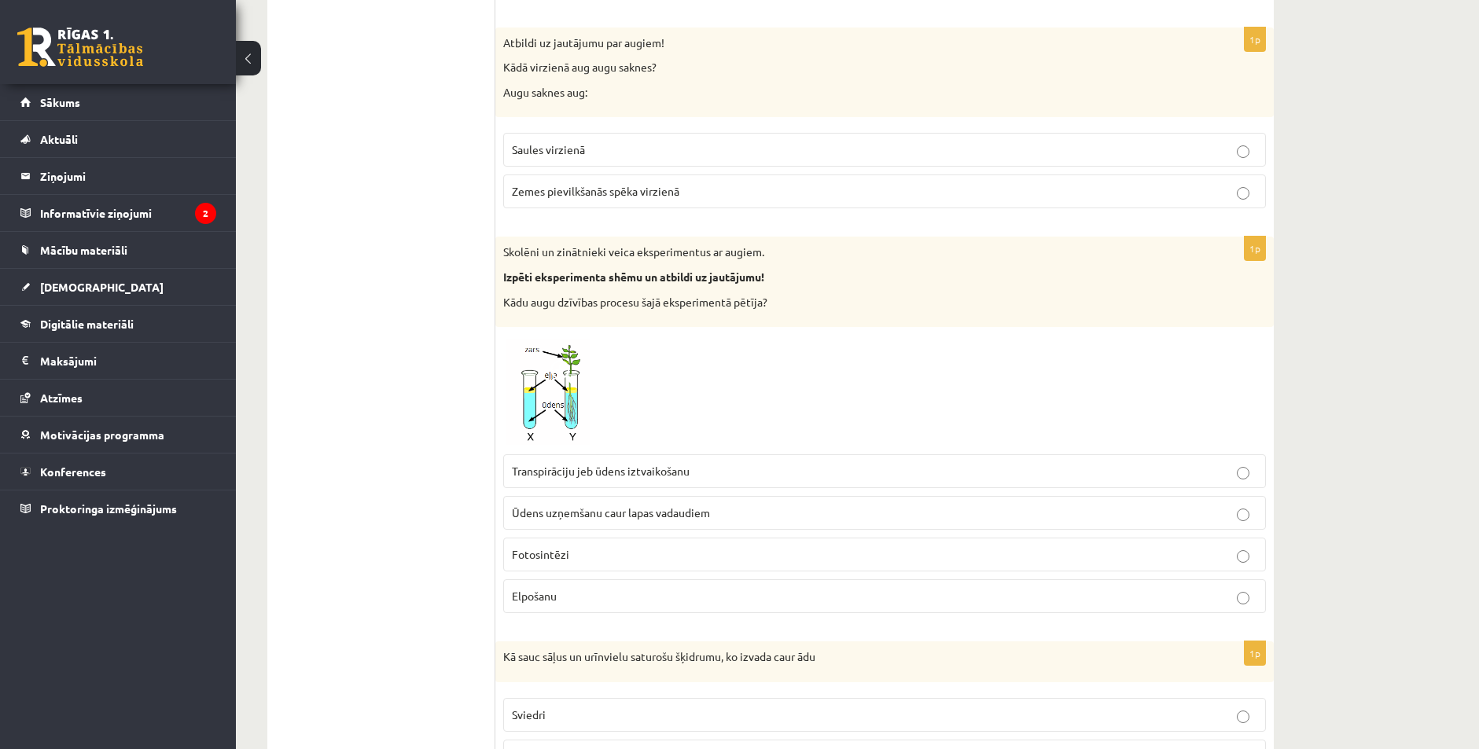
click at [538, 400] on img at bounding box center [562, 391] width 118 height 112
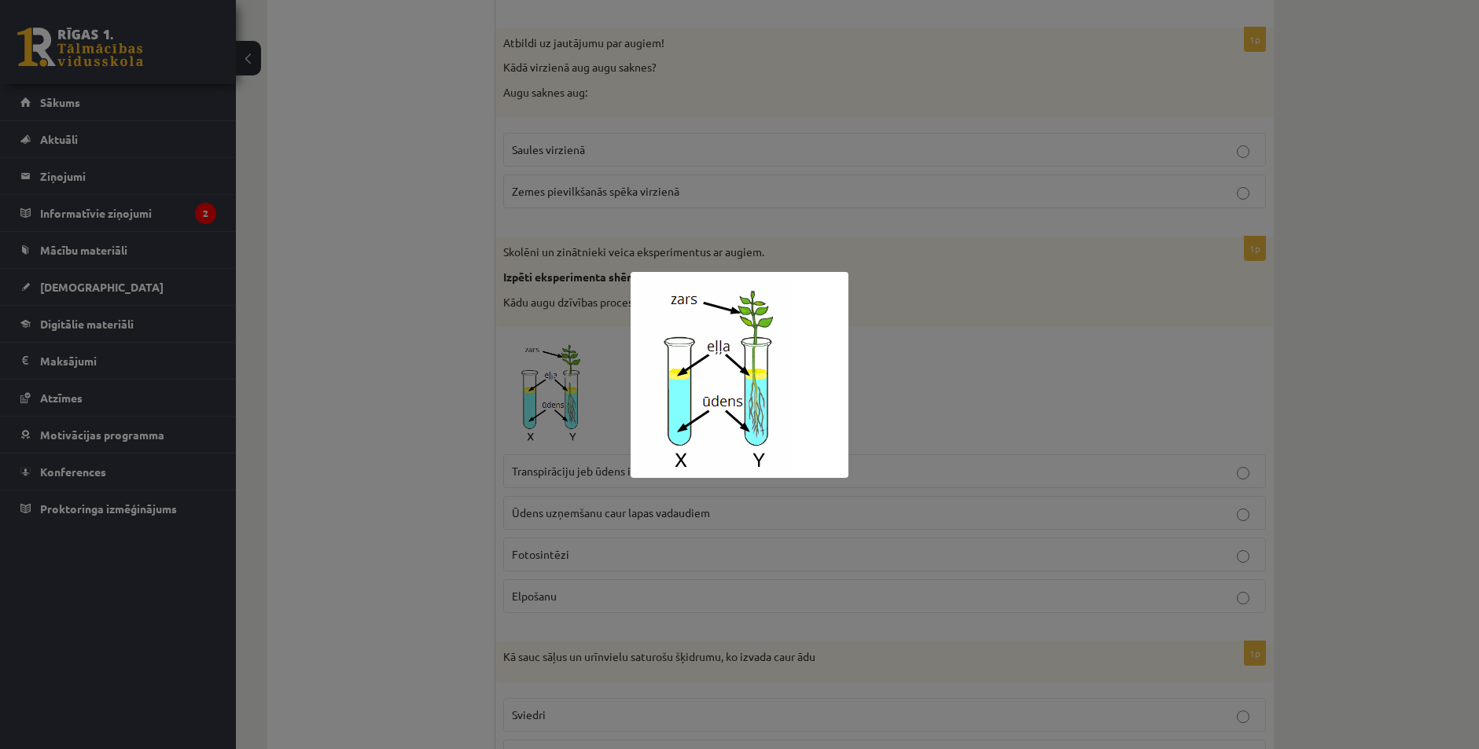
click at [587, 426] on div at bounding box center [739, 374] width 1479 height 749
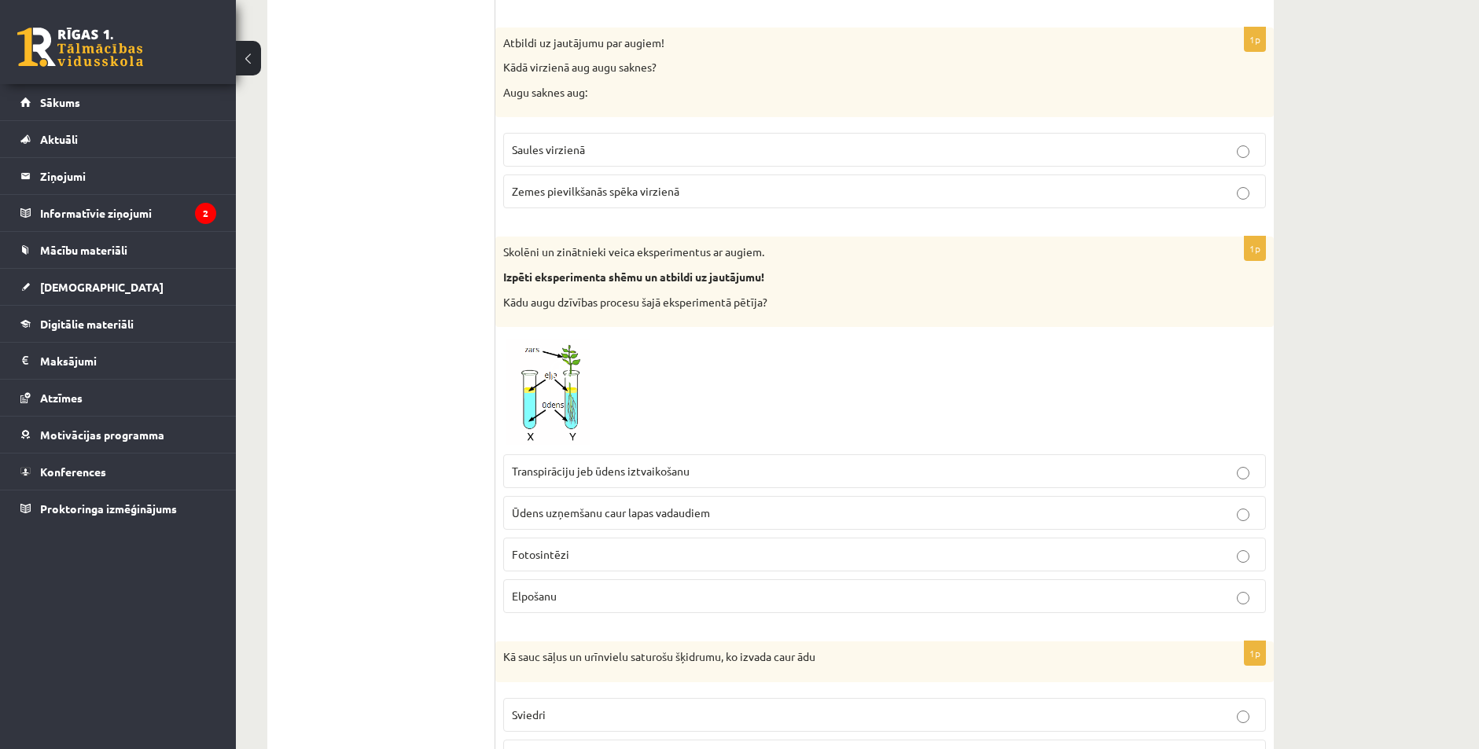
click at [551, 559] on span "Fotosintēzi" at bounding box center [540, 554] width 57 height 14
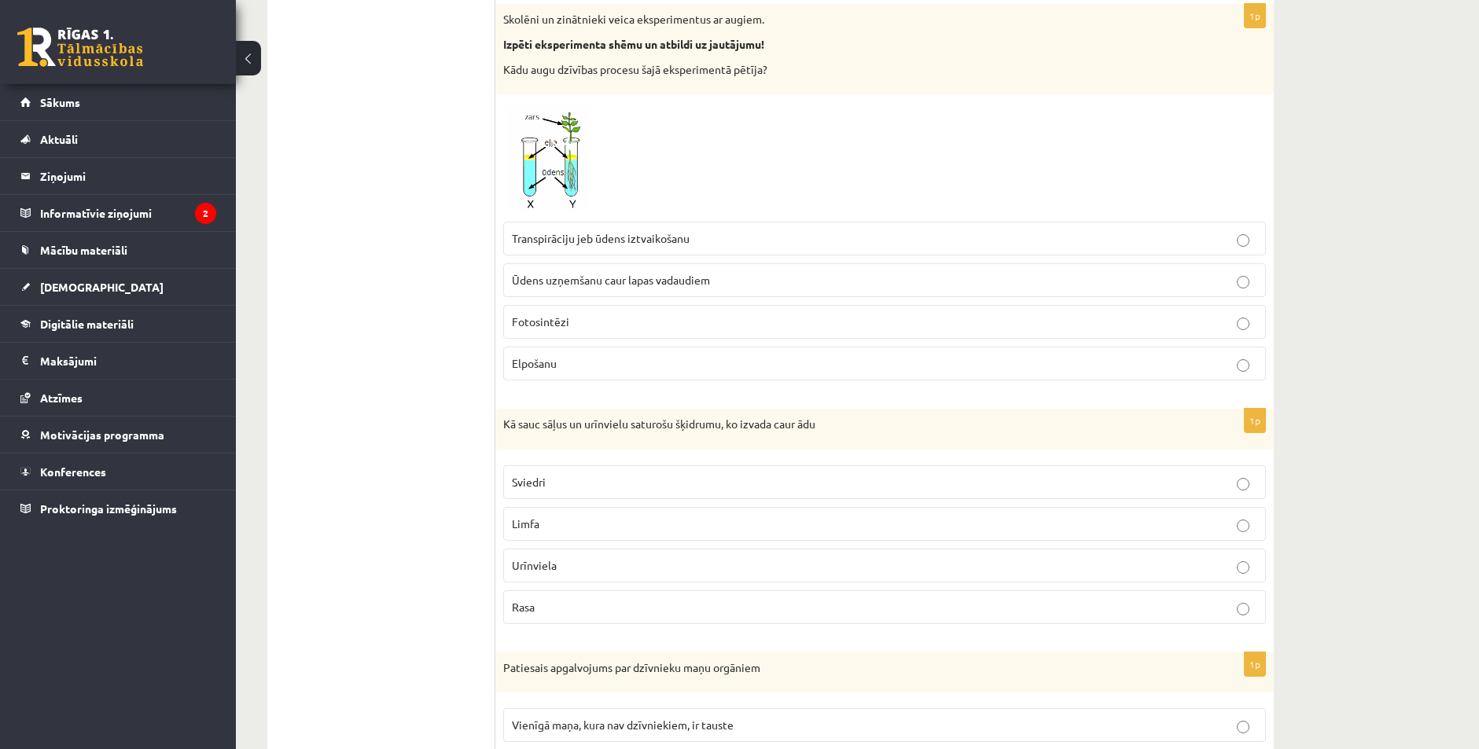
scroll to position [1966, 0]
click at [532, 477] on span "Sviedri" at bounding box center [529, 479] width 34 height 14
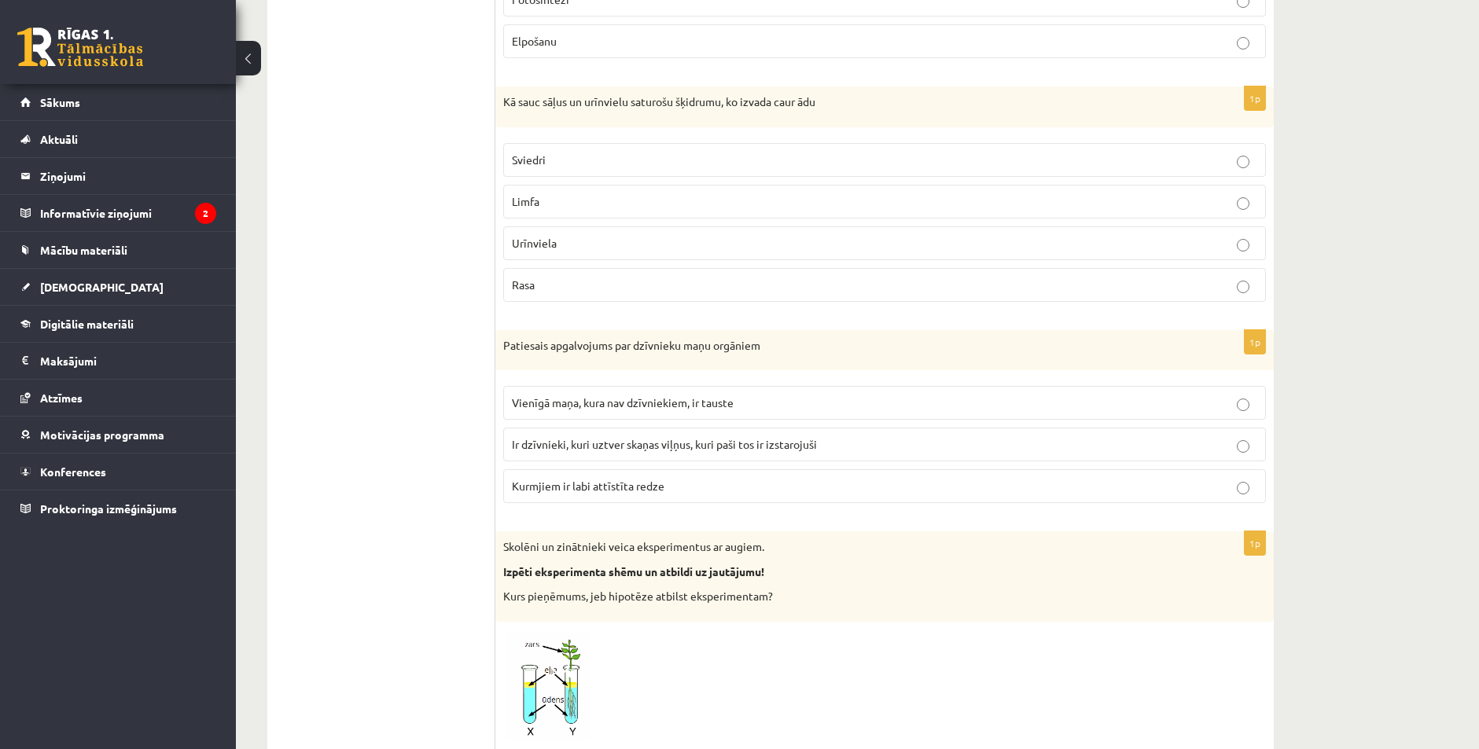
scroll to position [2438, 0]
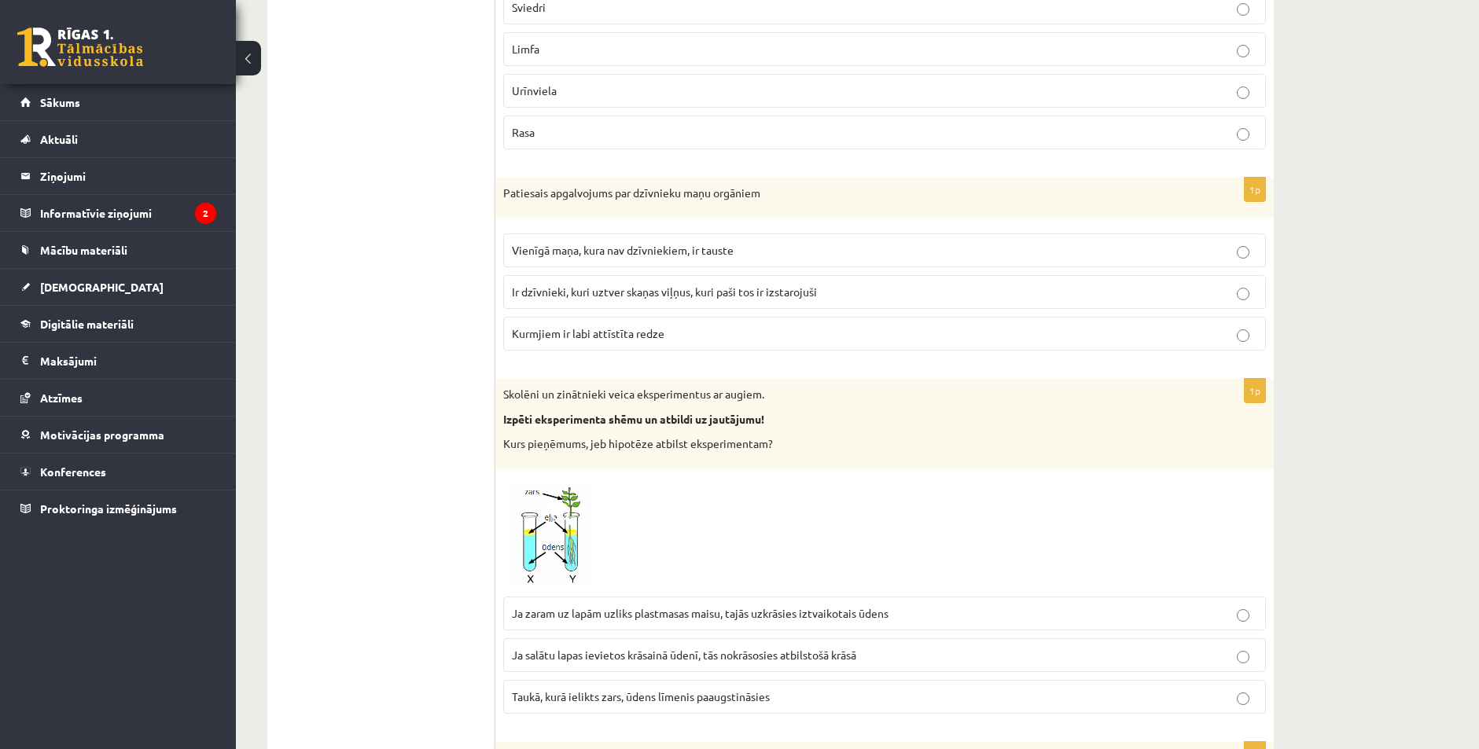
click at [598, 260] on label "Vienīgā maņa, kura nav dzīvniekiem, ir tauste" at bounding box center [884, 251] width 763 height 34
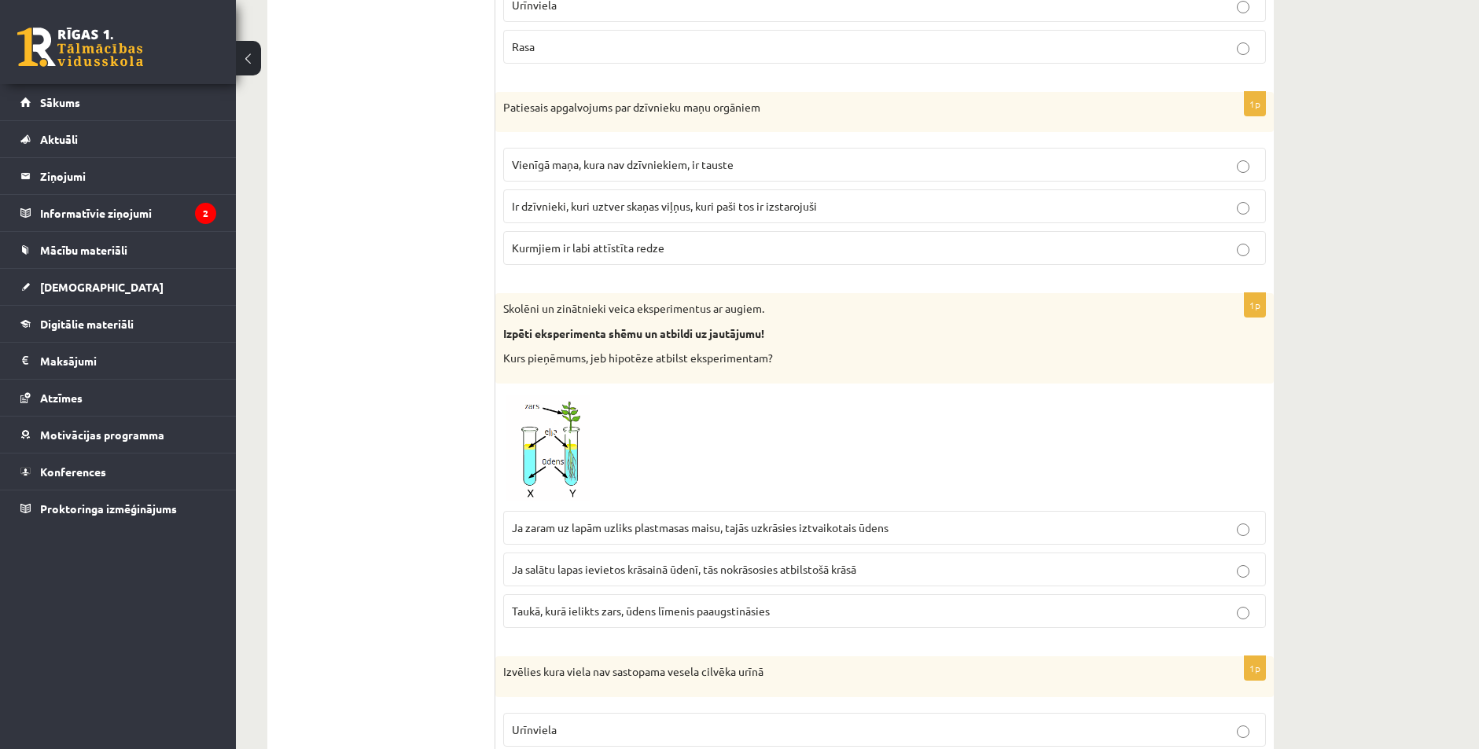
scroll to position [2595, 0]
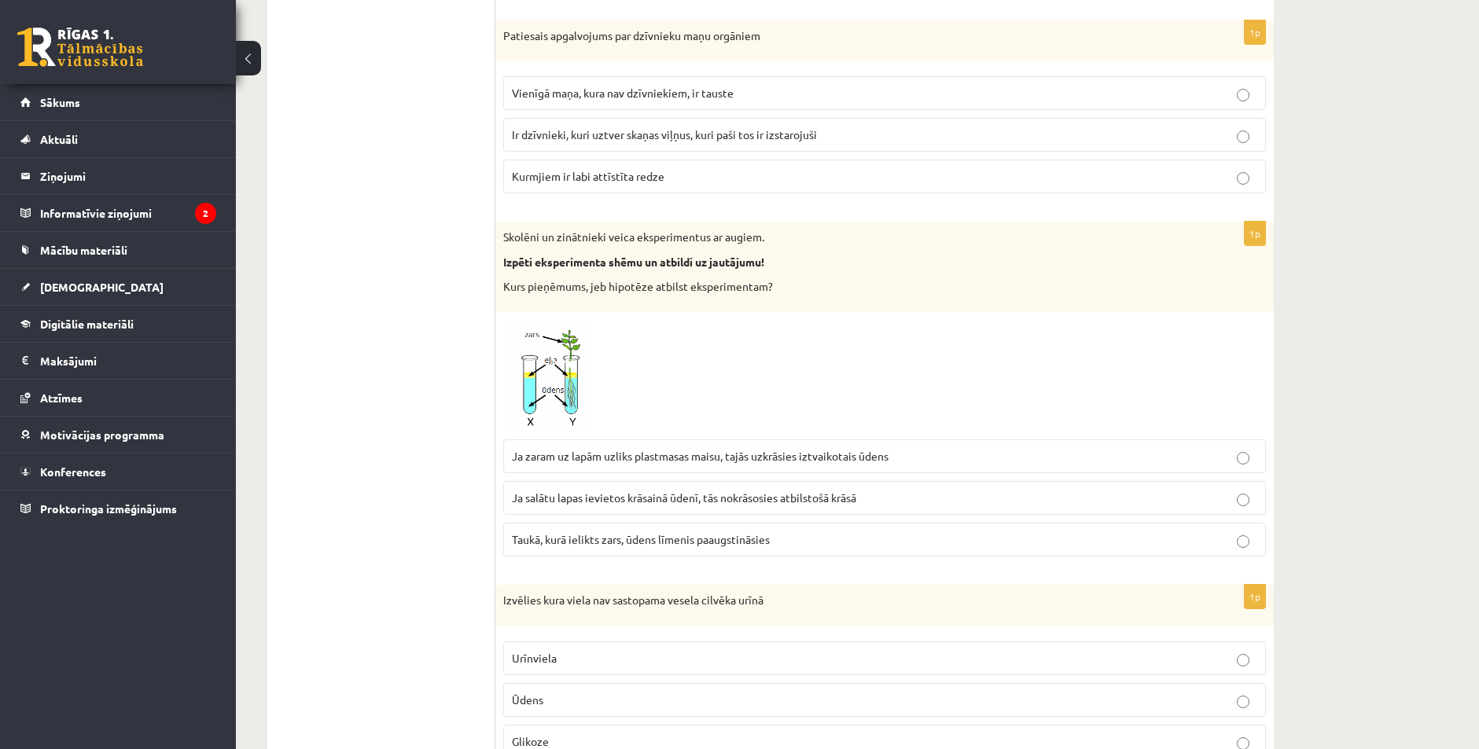
click at [705, 540] on span "Taukā, kurā ielikts zars, ūdens līmenis paaugstināsies" at bounding box center [641, 539] width 258 height 14
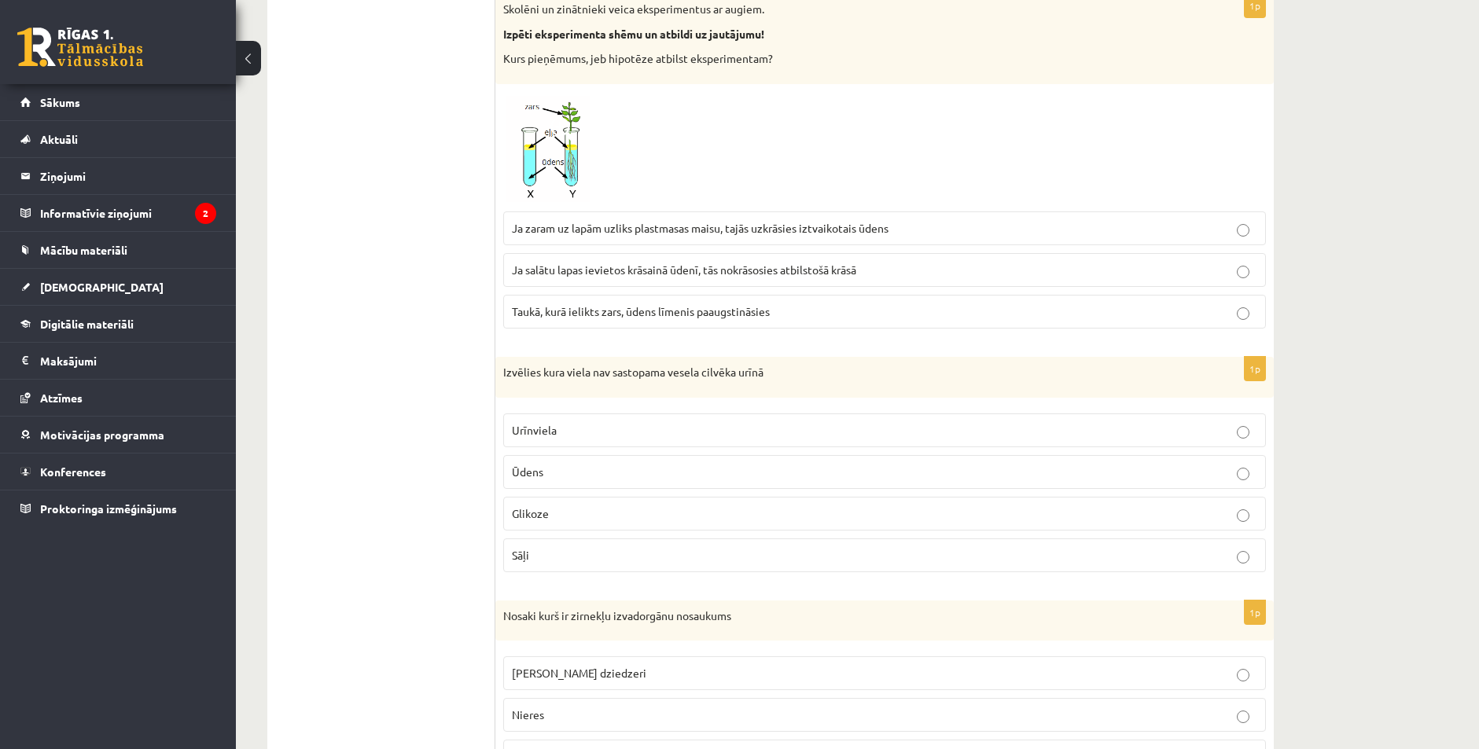
scroll to position [2831, 0]
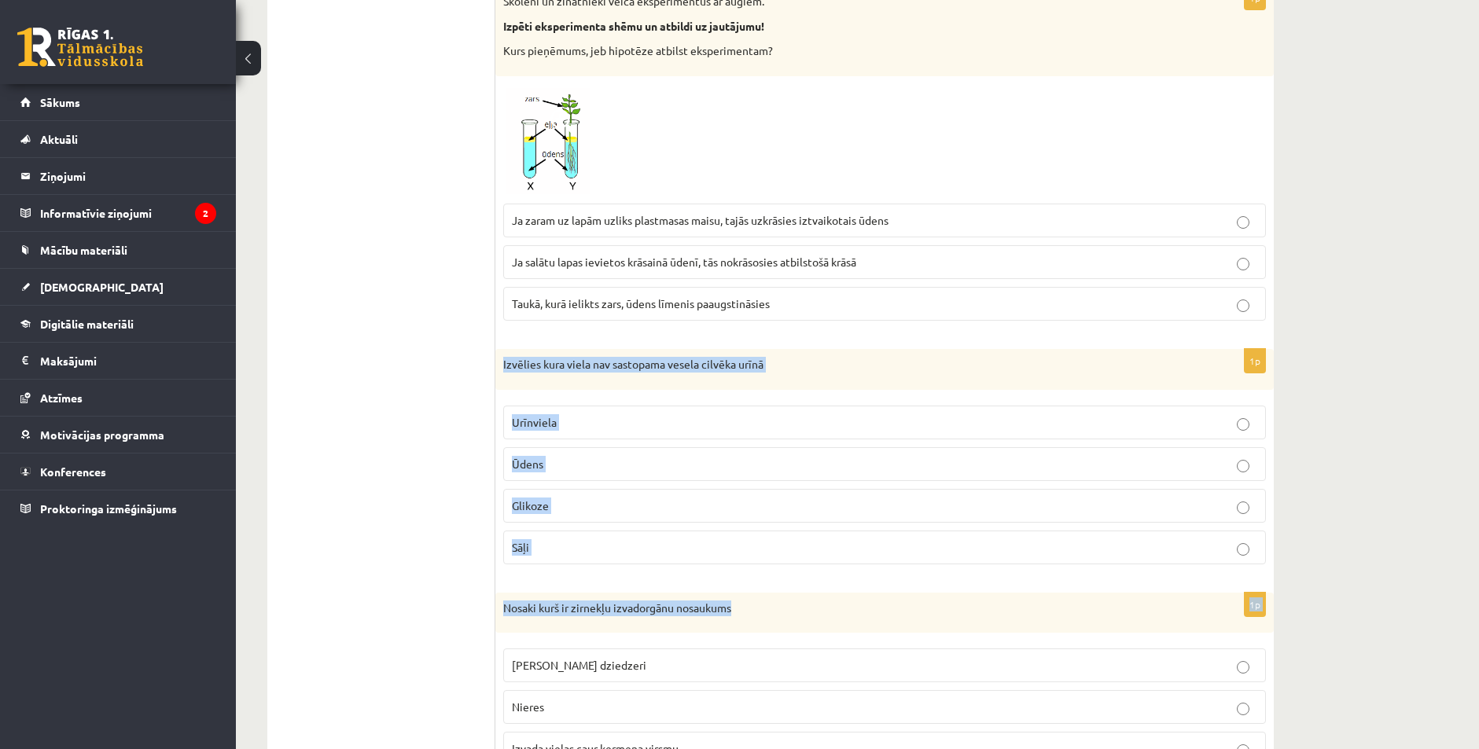
drag, startPoint x: 506, startPoint y: 355, endPoint x: 993, endPoint y: 576, distance: 535.3
click at [993, 576] on div "1p Izvēlies kura viela nav sastopama vesela cilvēka urīnā Urīnviela Ūdens Gliko…" at bounding box center [884, 463] width 779 height 228
copy div "Izvēlies kura viela nav sastopama vesela cilvēka urīnā Urīnviela Ūdens Glikoze …"
click at [800, 364] on p "Izvēlies kura viela nav sastopama vesela cilvēka urīnā" at bounding box center [845, 365] width 684 height 16
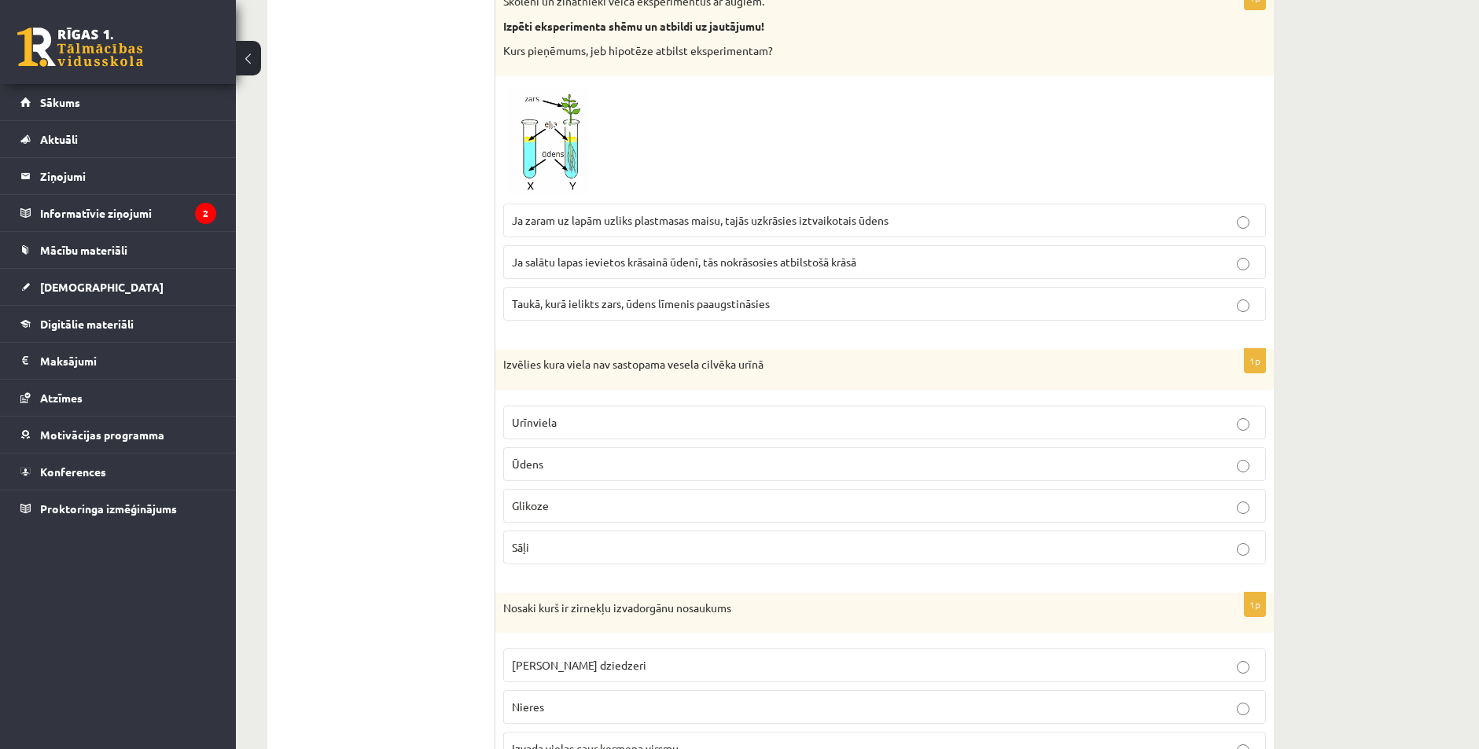
click at [658, 502] on p "Glikoze" at bounding box center [885, 506] width 746 height 17
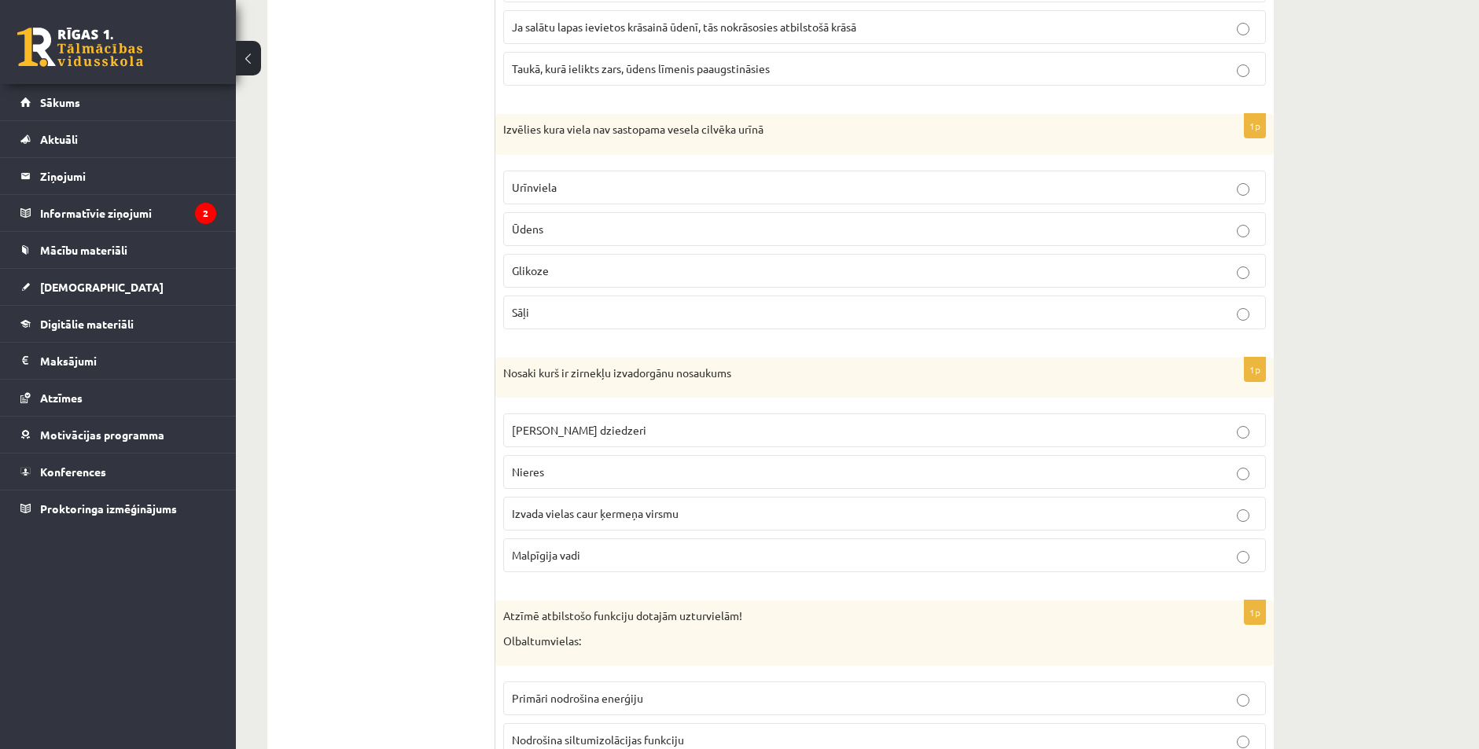
scroll to position [3067, 0]
click at [565, 430] on span "Zaļie dziedzeri" at bounding box center [579, 429] width 134 height 14
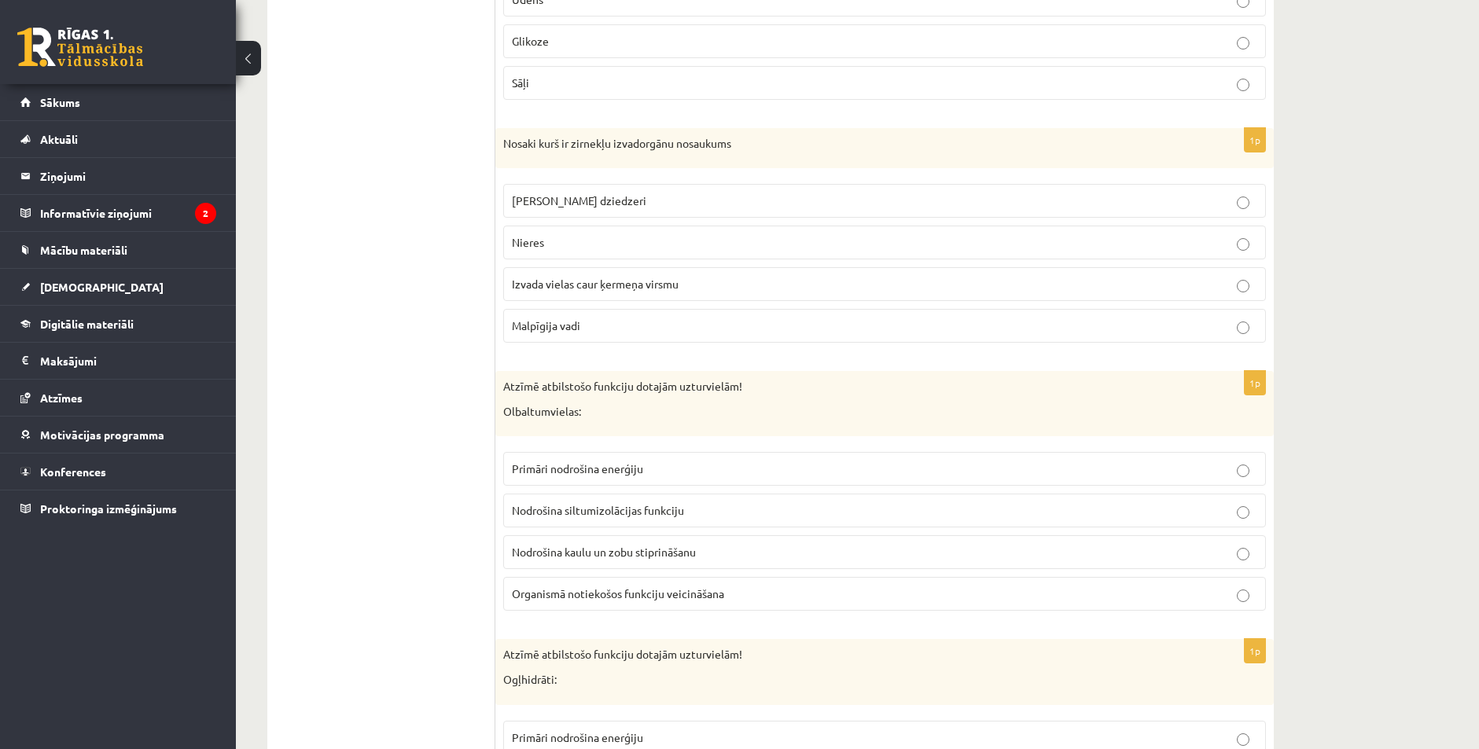
scroll to position [3382, 0]
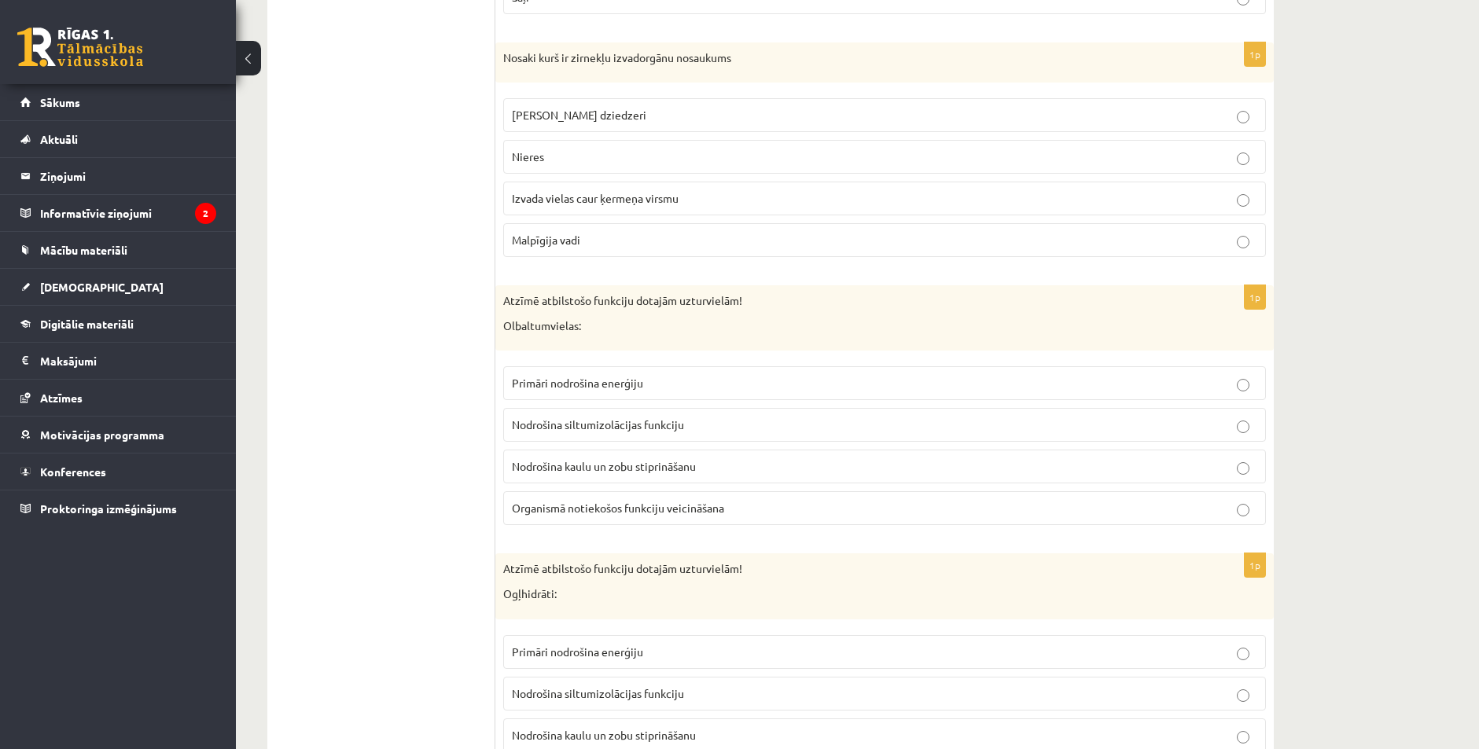
click at [603, 386] on span "Primāri nodrošina enerģiju" at bounding box center [577, 383] width 131 height 14
click at [631, 438] on label "Nodrošina siltumizolācijas funkciju" at bounding box center [884, 425] width 763 height 34
click at [638, 397] on label "Primāri nodrošina enerģiju" at bounding box center [884, 383] width 763 height 34
click at [643, 369] on label "Primāri nodrošina enerģiju" at bounding box center [884, 383] width 763 height 34
click at [547, 388] on span "Primāri nodrošina enerģiju" at bounding box center [577, 383] width 131 height 14
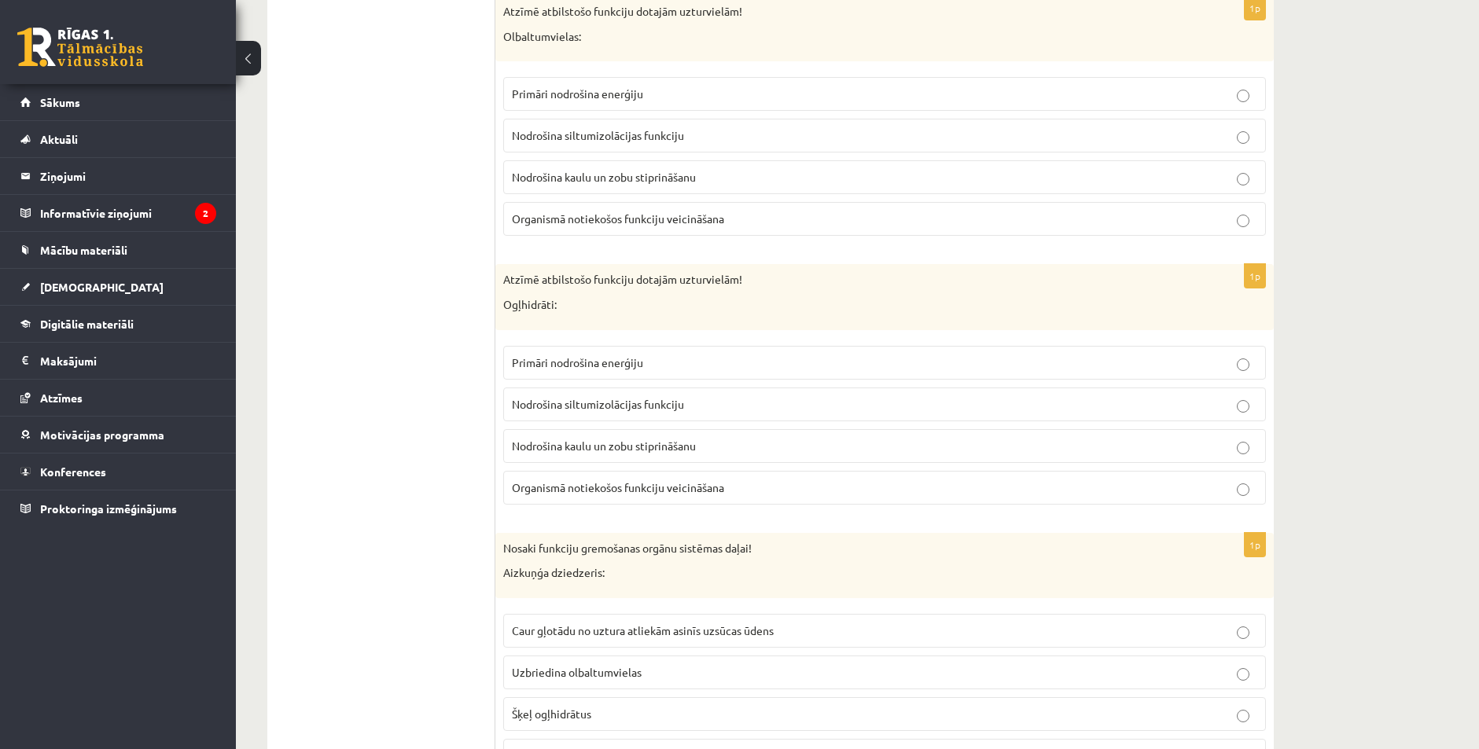
scroll to position [3779, 0]
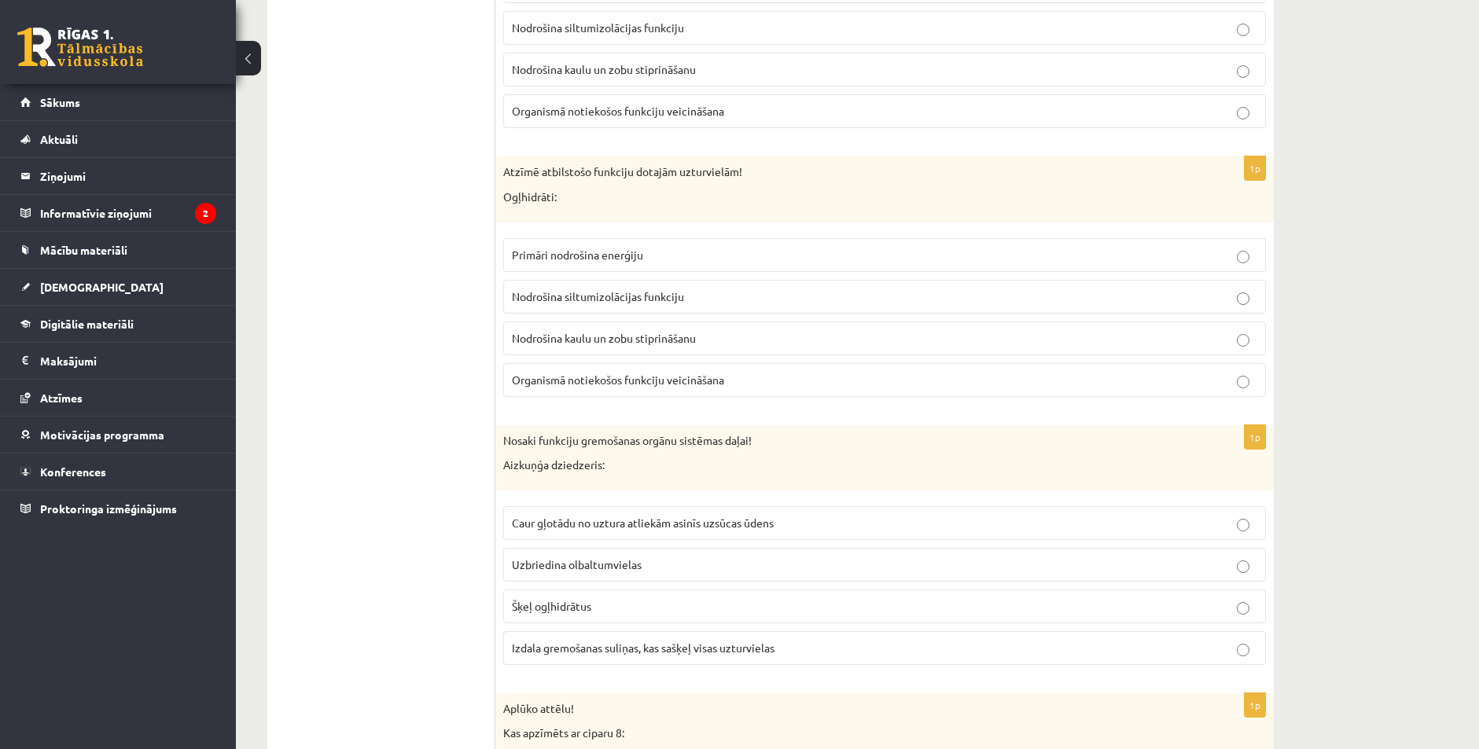
click at [635, 248] on p "Primāri nodrošina enerģiju" at bounding box center [885, 255] width 746 height 17
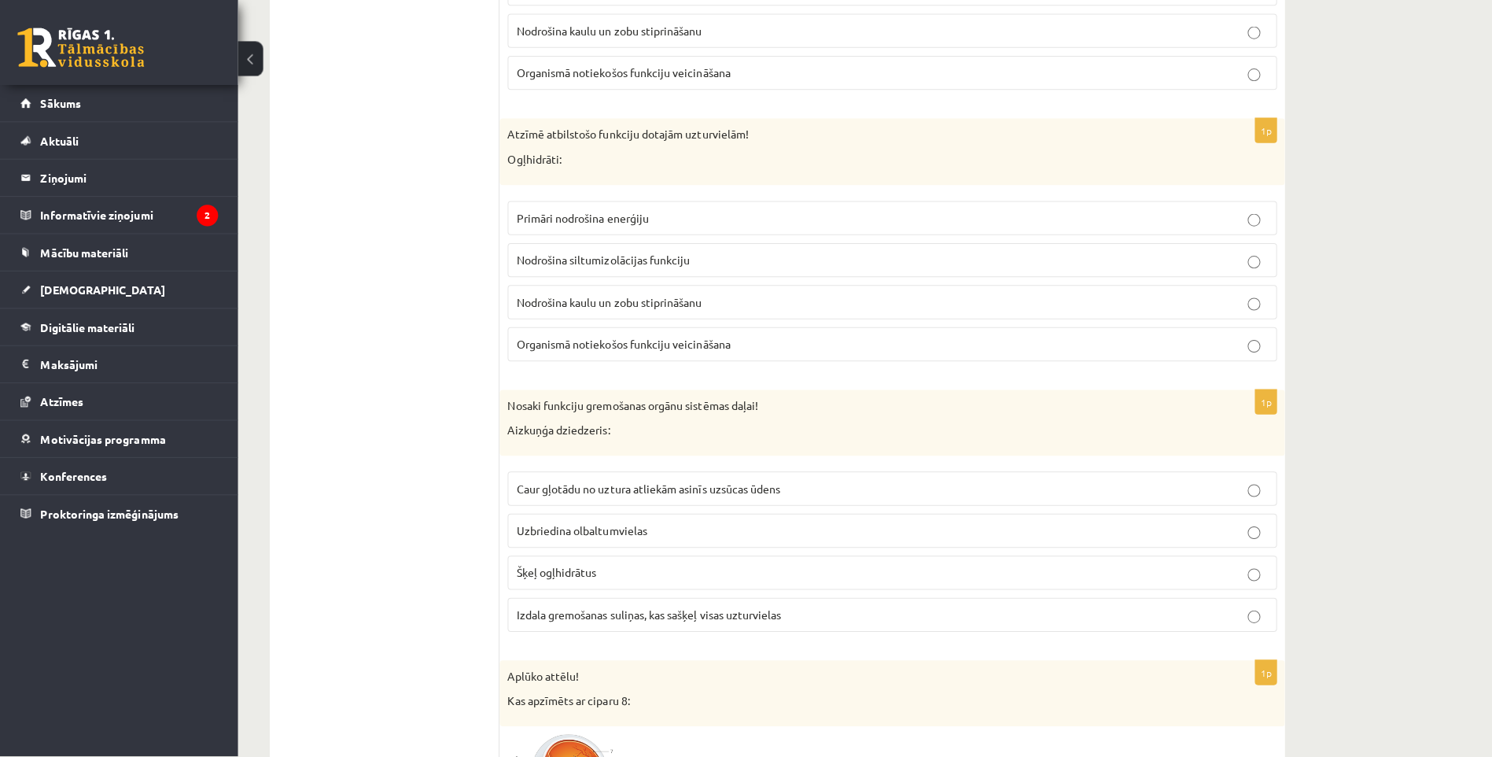
scroll to position [4015, 0]
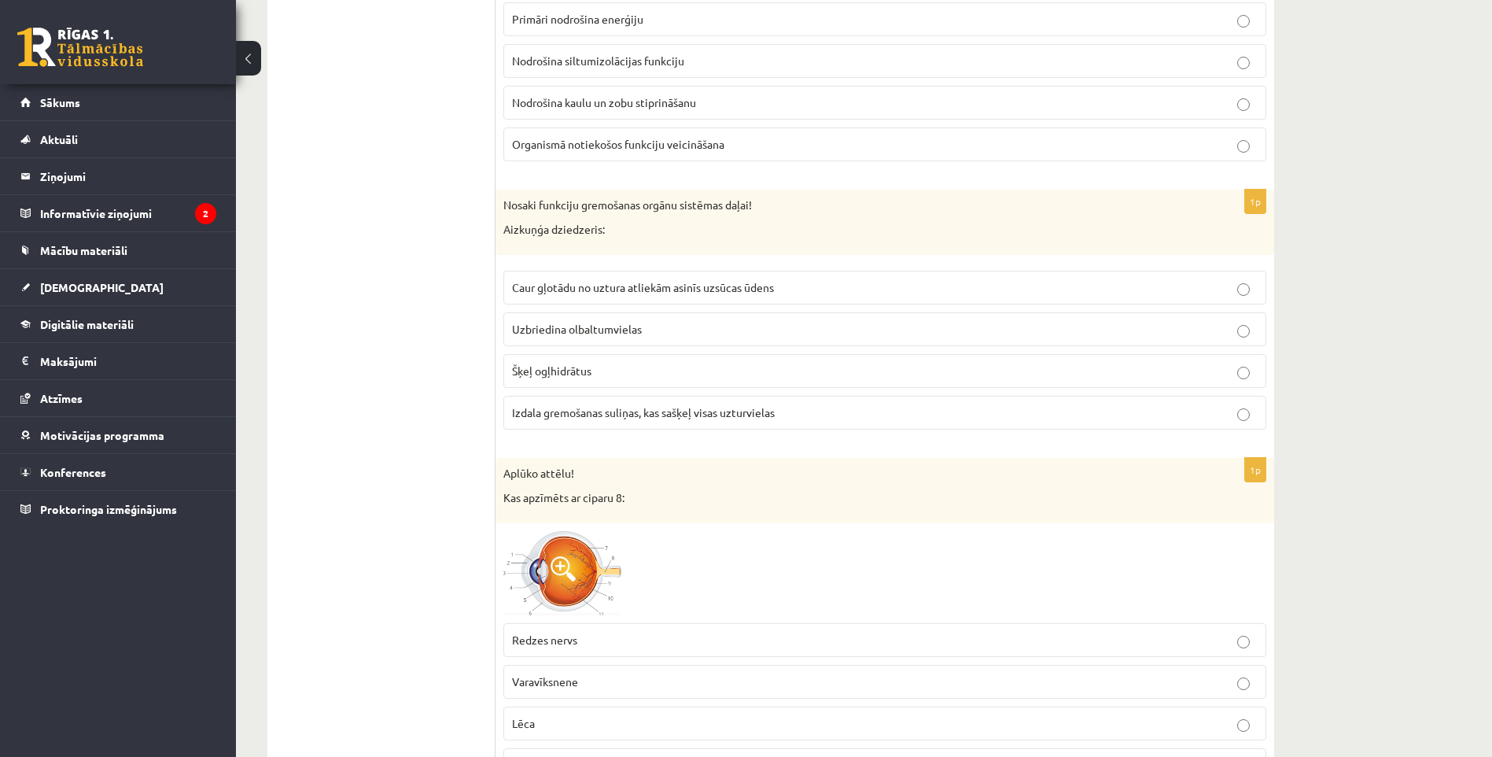
click at [562, 369] on span "Šķeļ ogļhidrātus" at bounding box center [551, 370] width 79 height 14
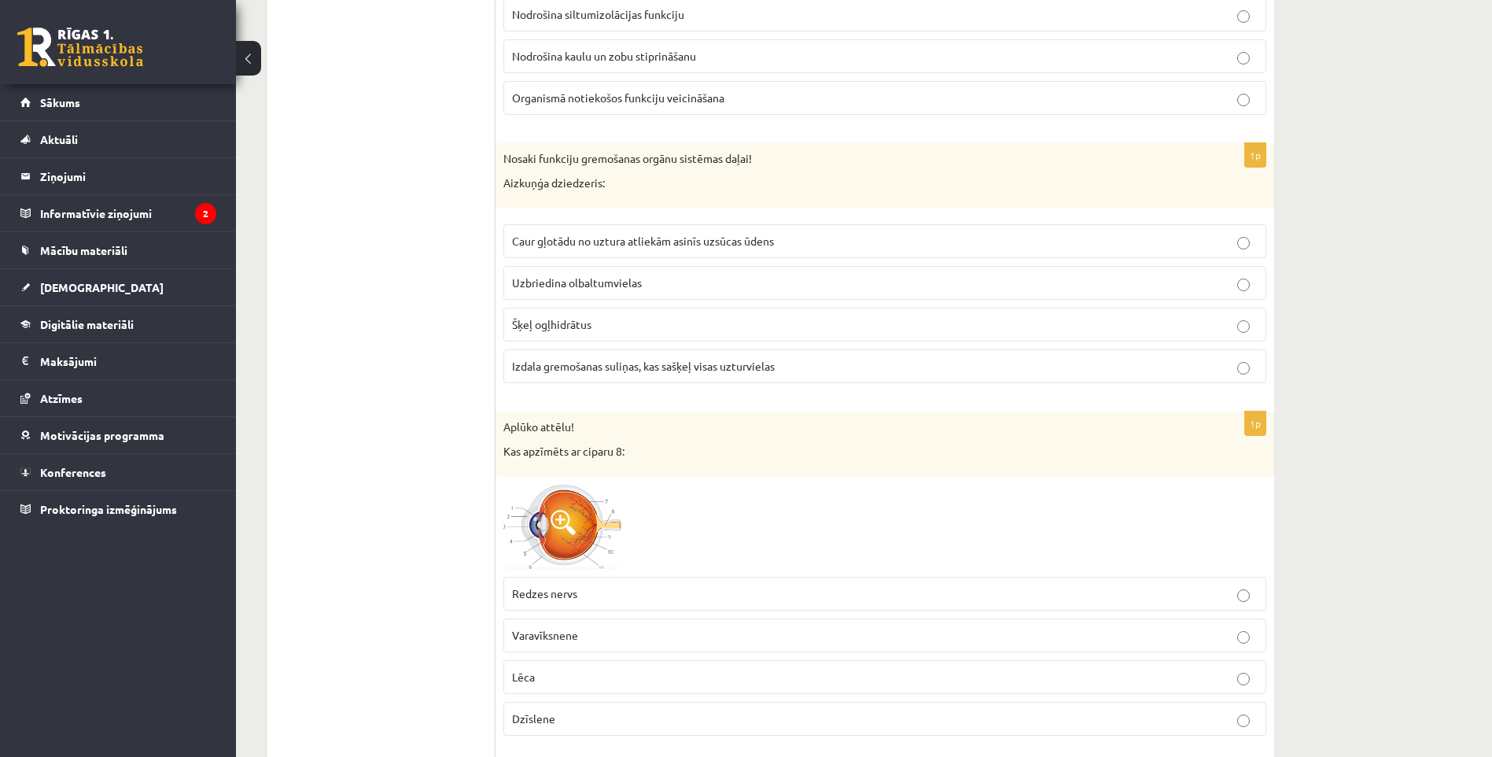
scroll to position [4251, 0]
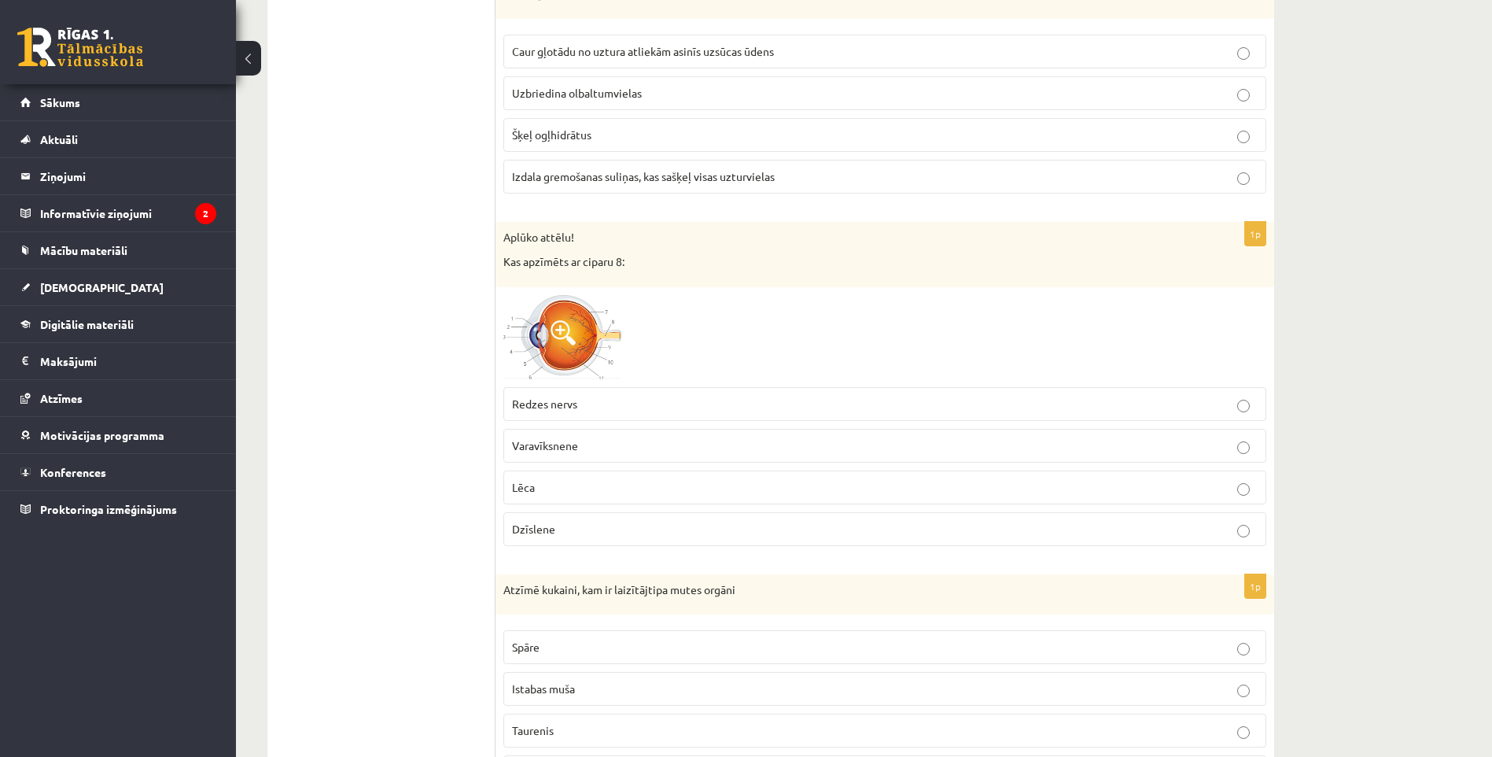
click at [568, 330] on span at bounding box center [562, 332] width 25 height 25
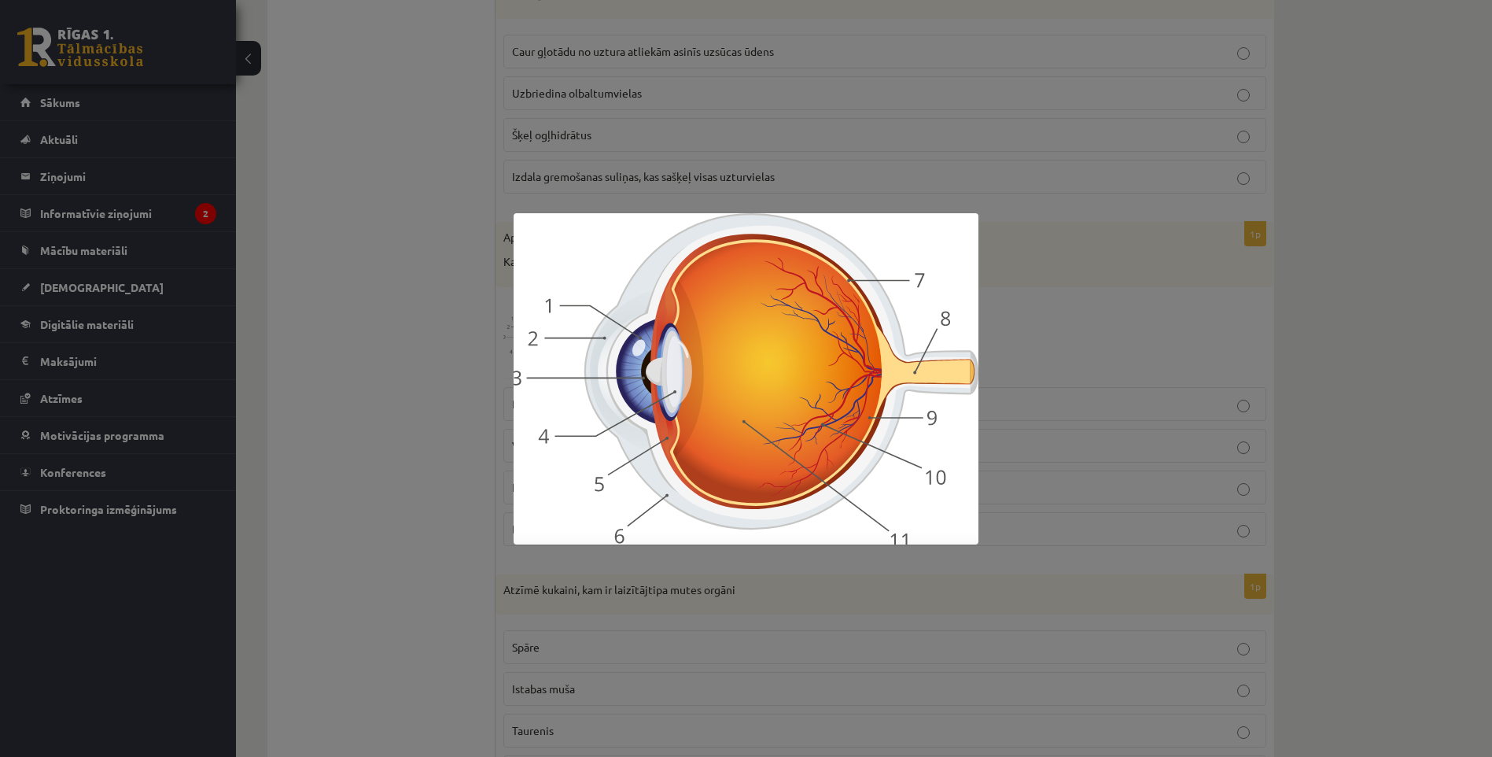
click at [1130, 356] on div at bounding box center [746, 378] width 1492 height 757
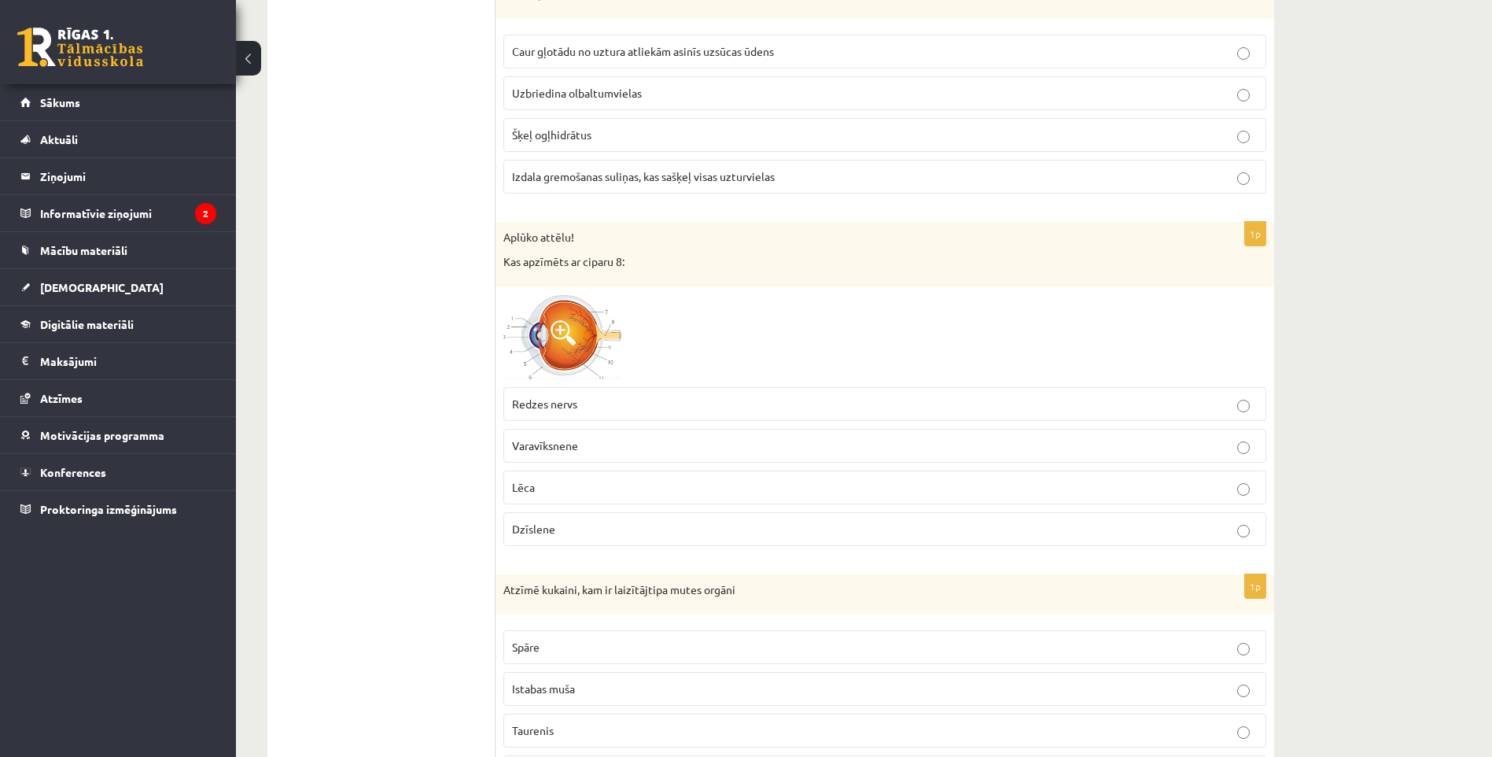
click at [565, 408] on span "Redzes nervs" at bounding box center [544, 403] width 65 height 14
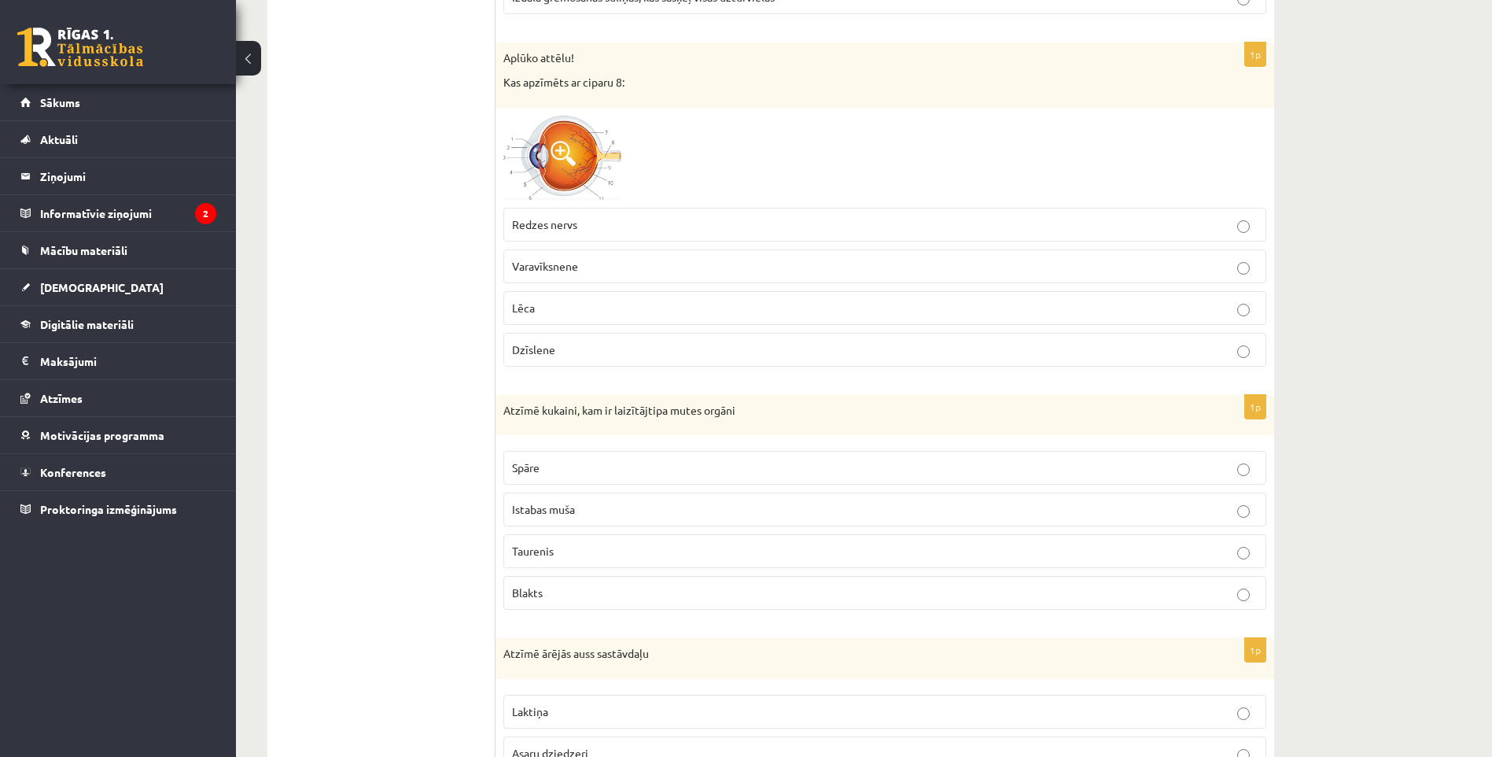
scroll to position [4487, 0]
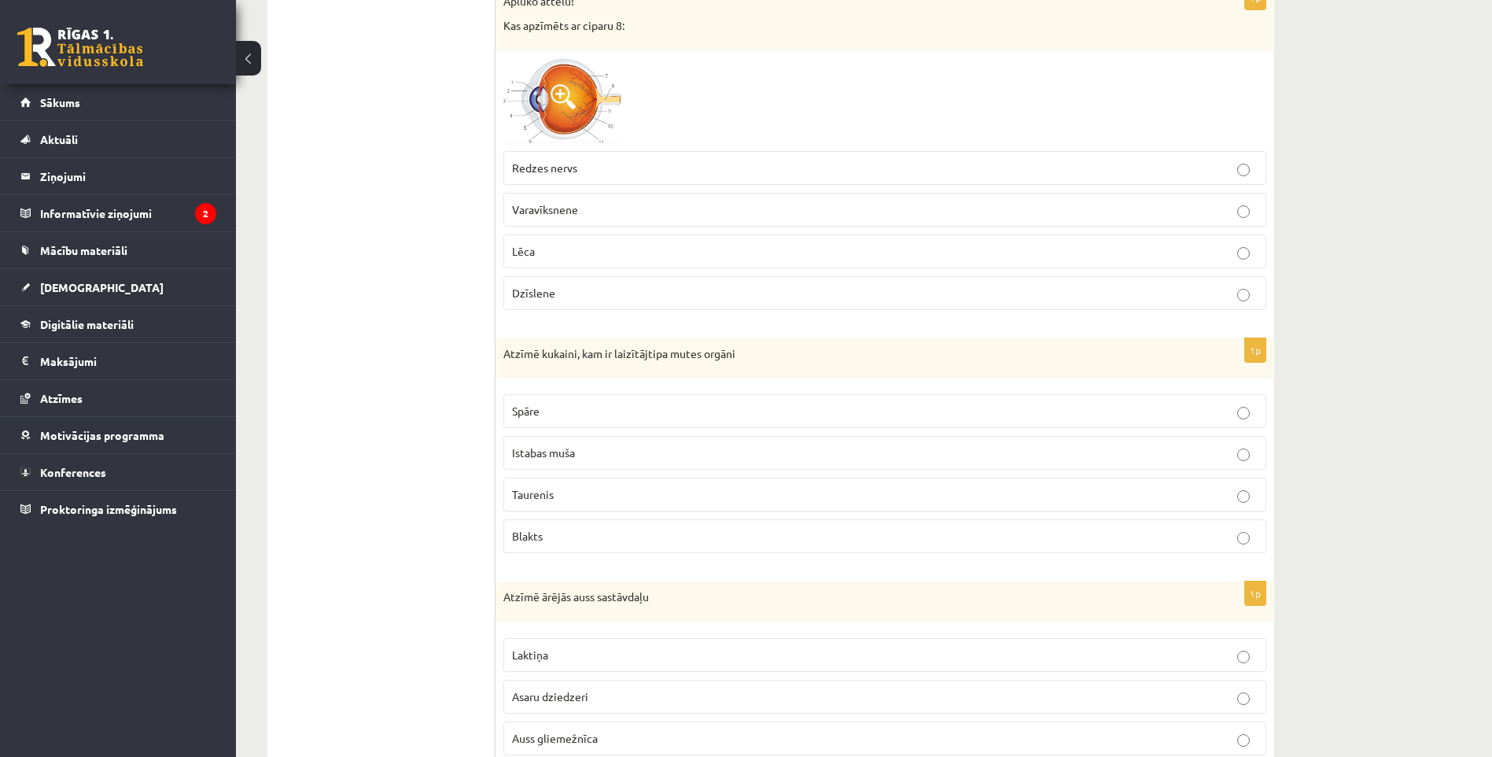
drag, startPoint x: 503, startPoint y: 348, endPoint x: 494, endPoint y: 359, distance: 13.4
drag, startPoint x: 494, startPoint y: 359, endPoint x: 440, endPoint y: 424, distance: 84.4
click at [555, 451] on span "Istabas muša" at bounding box center [543, 452] width 63 height 14
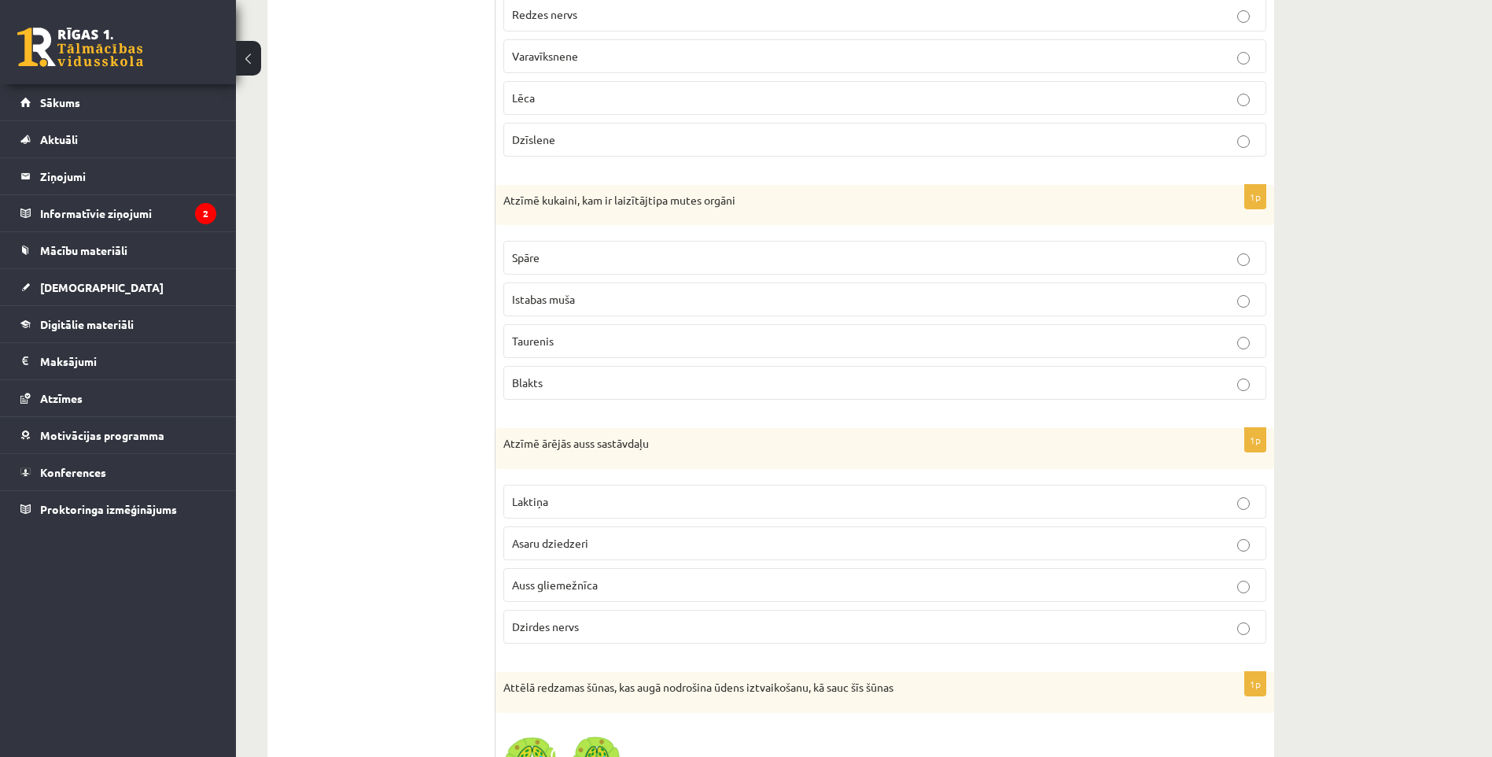
scroll to position [4722, 0]
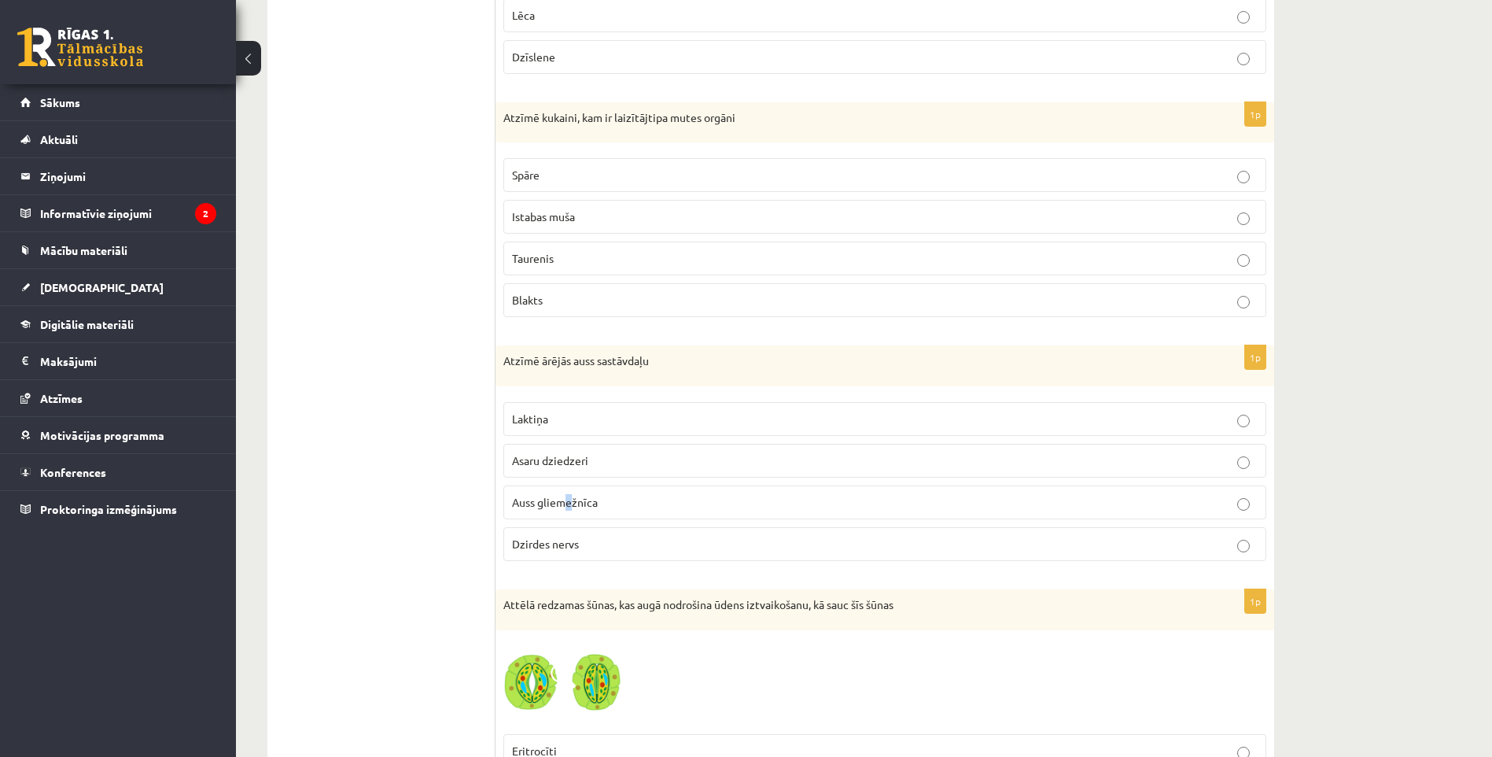
click at [570, 506] on span "Auss gliemežnīca" at bounding box center [555, 502] width 86 height 14
click at [1236, 502] on p "Auss gliemežnīca" at bounding box center [885, 502] width 746 height 17
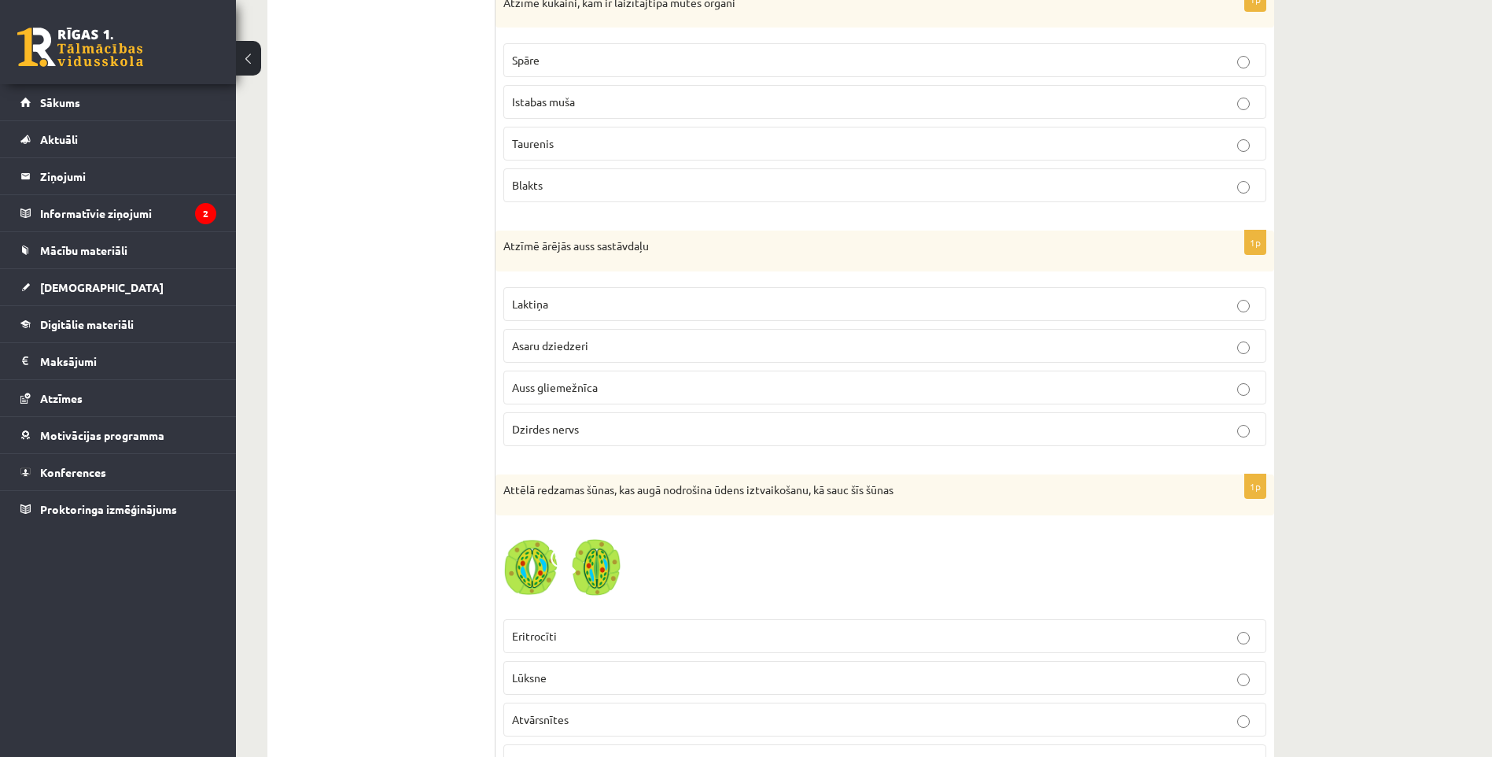
scroll to position [5037, 0]
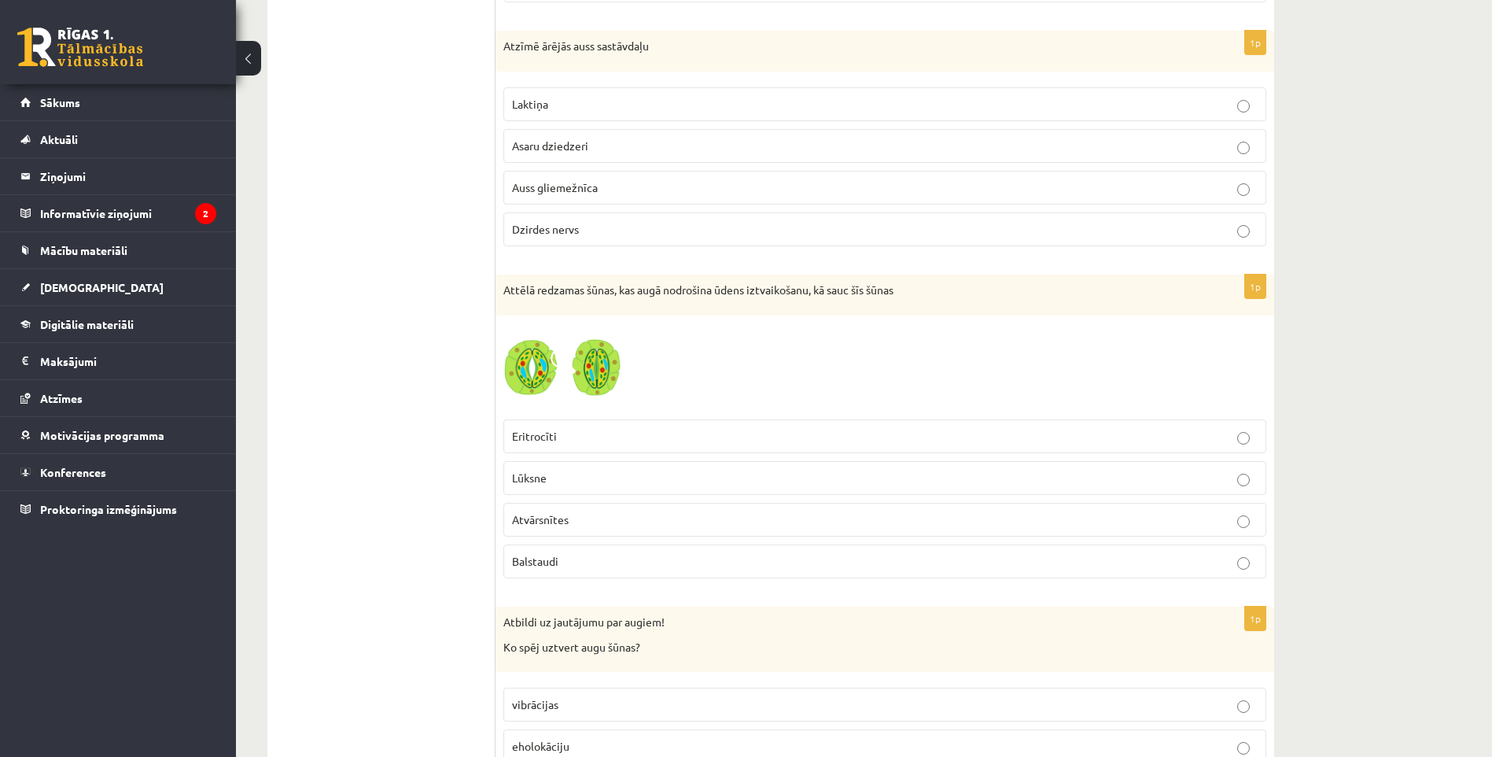
click at [590, 384] on img at bounding box center [562, 367] width 118 height 89
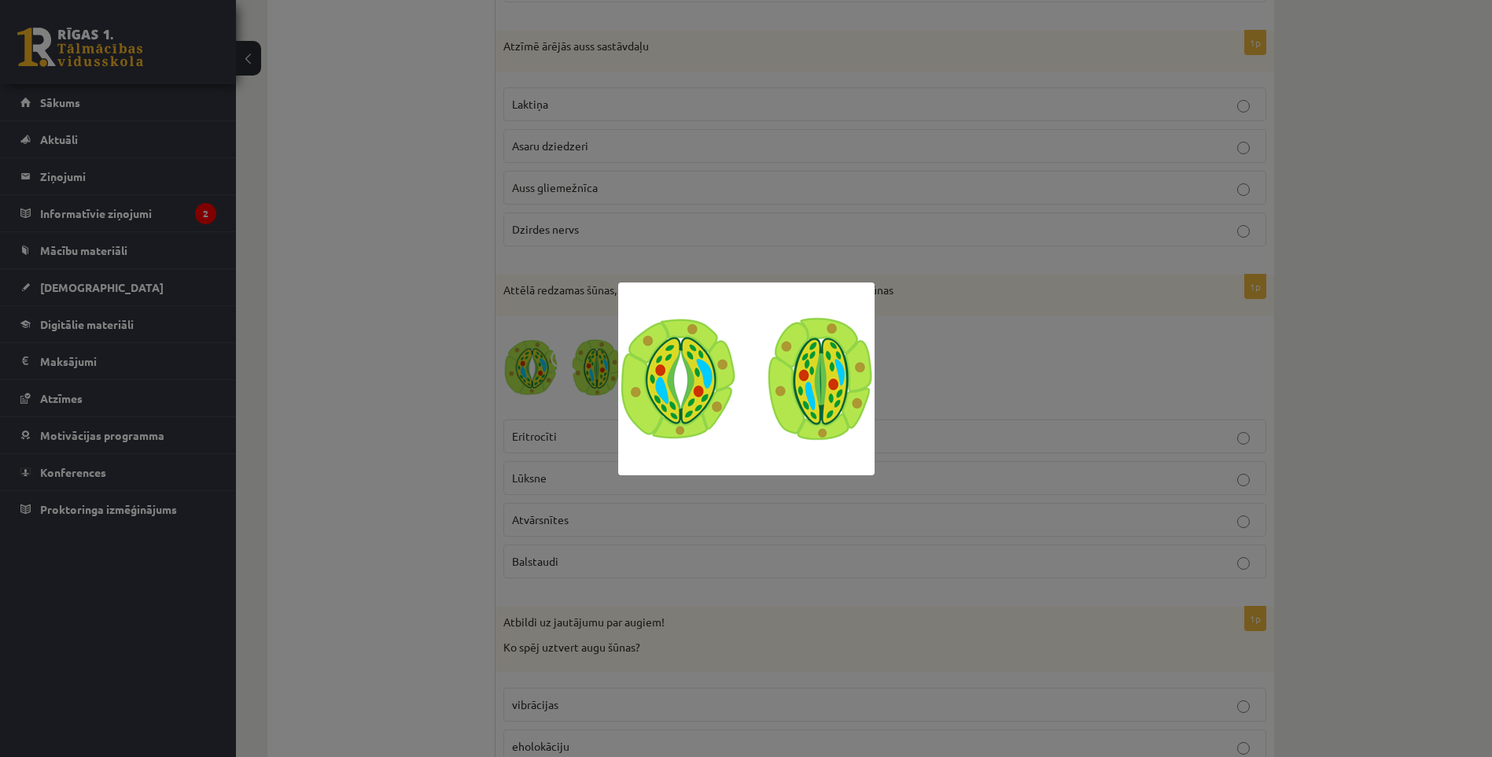
click at [595, 387] on div at bounding box center [746, 378] width 1492 height 757
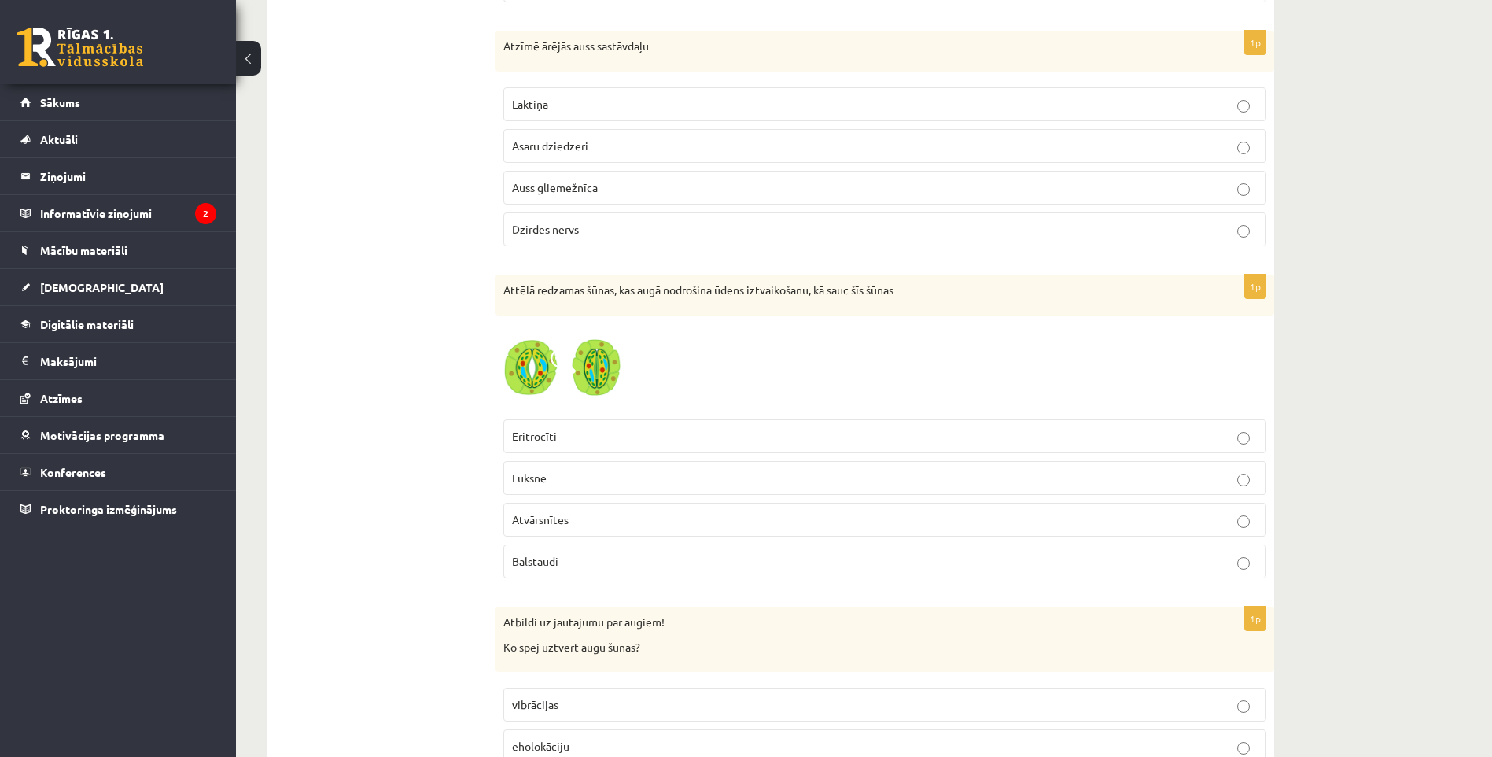
click at [543, 569] on p "Balstaudi" at bounding box center [885, 561] width 746 height 17
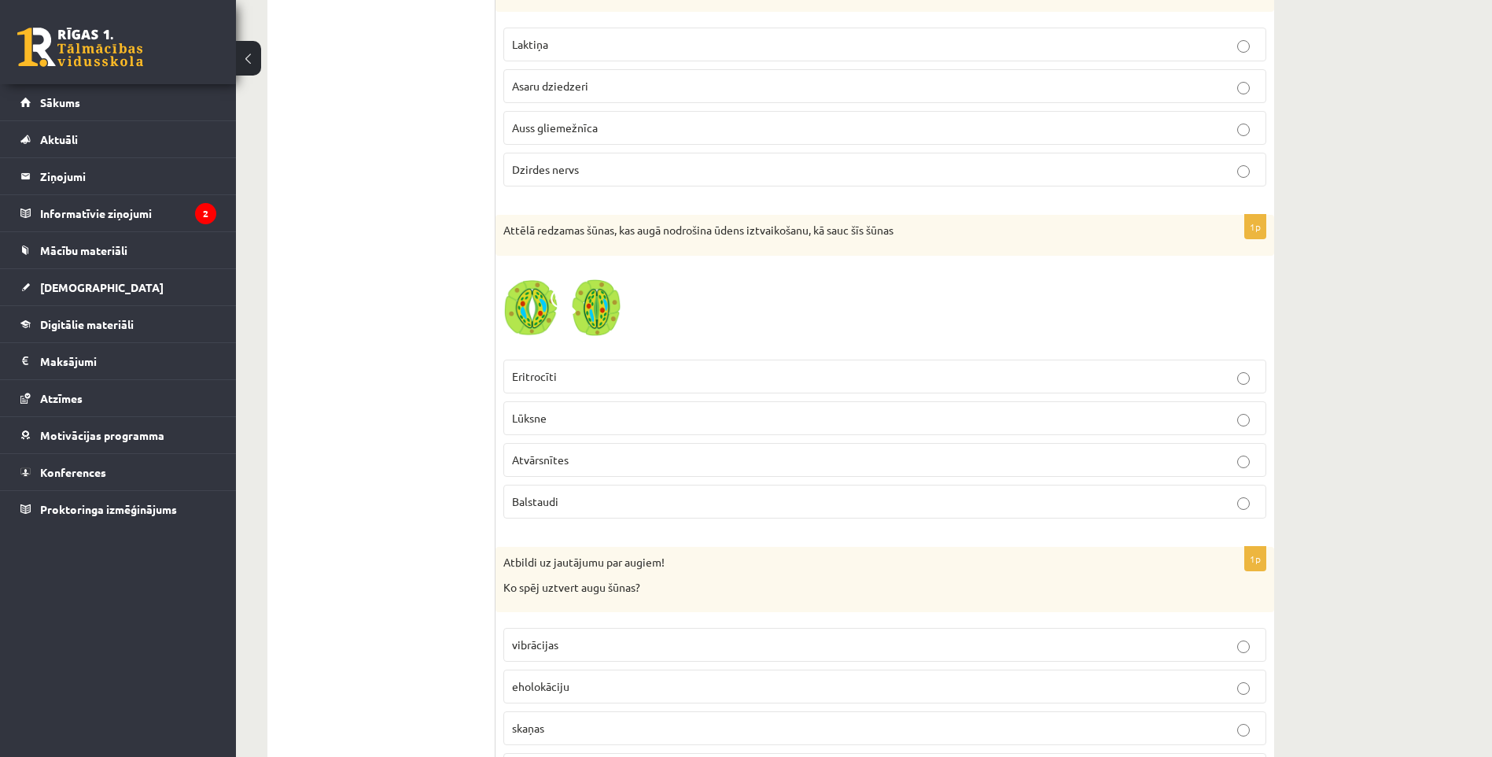
scroll to position [5430, 0]
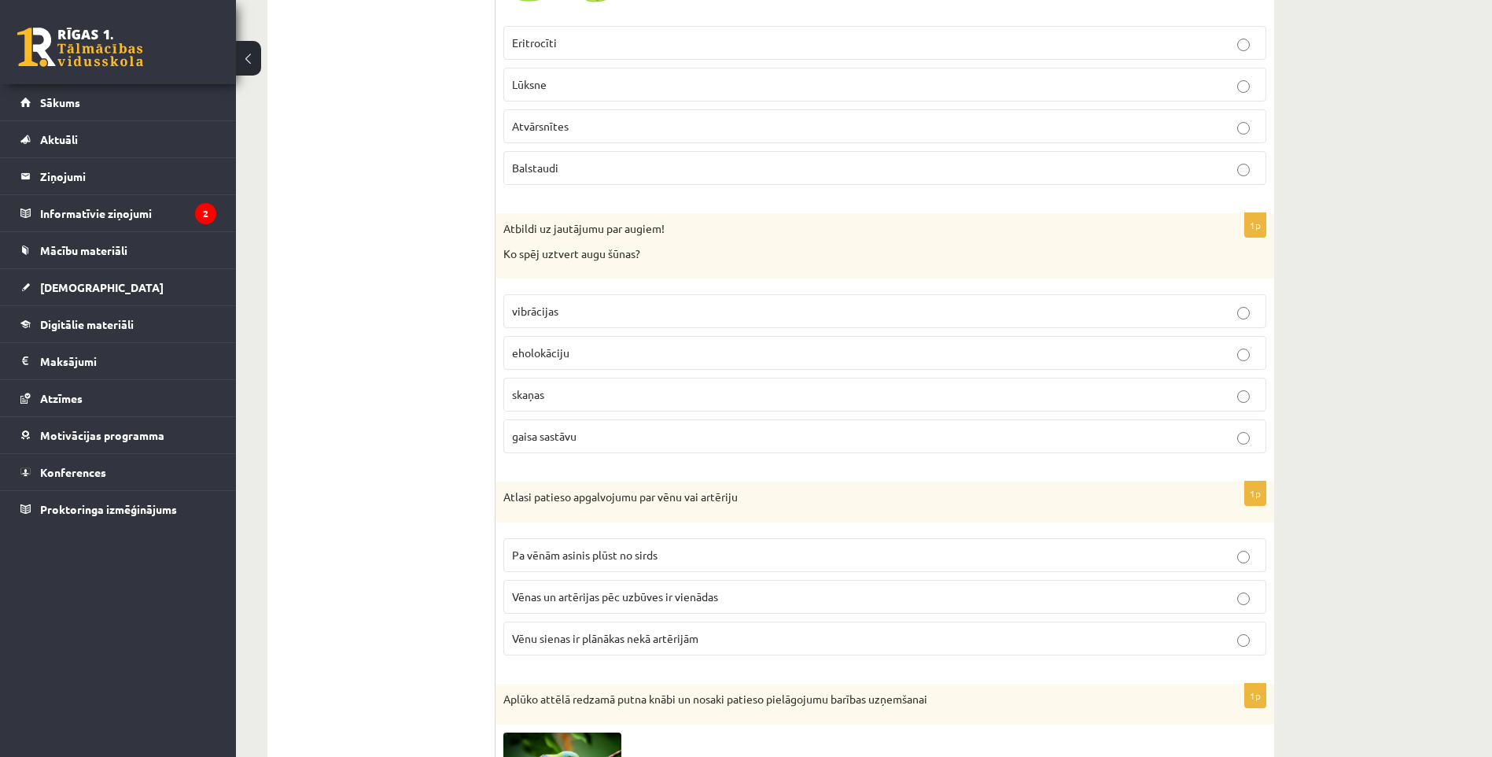
click at [595, 436] on p "gaisa sastāvu" at bounding box center [885, 436] width 746 height 17
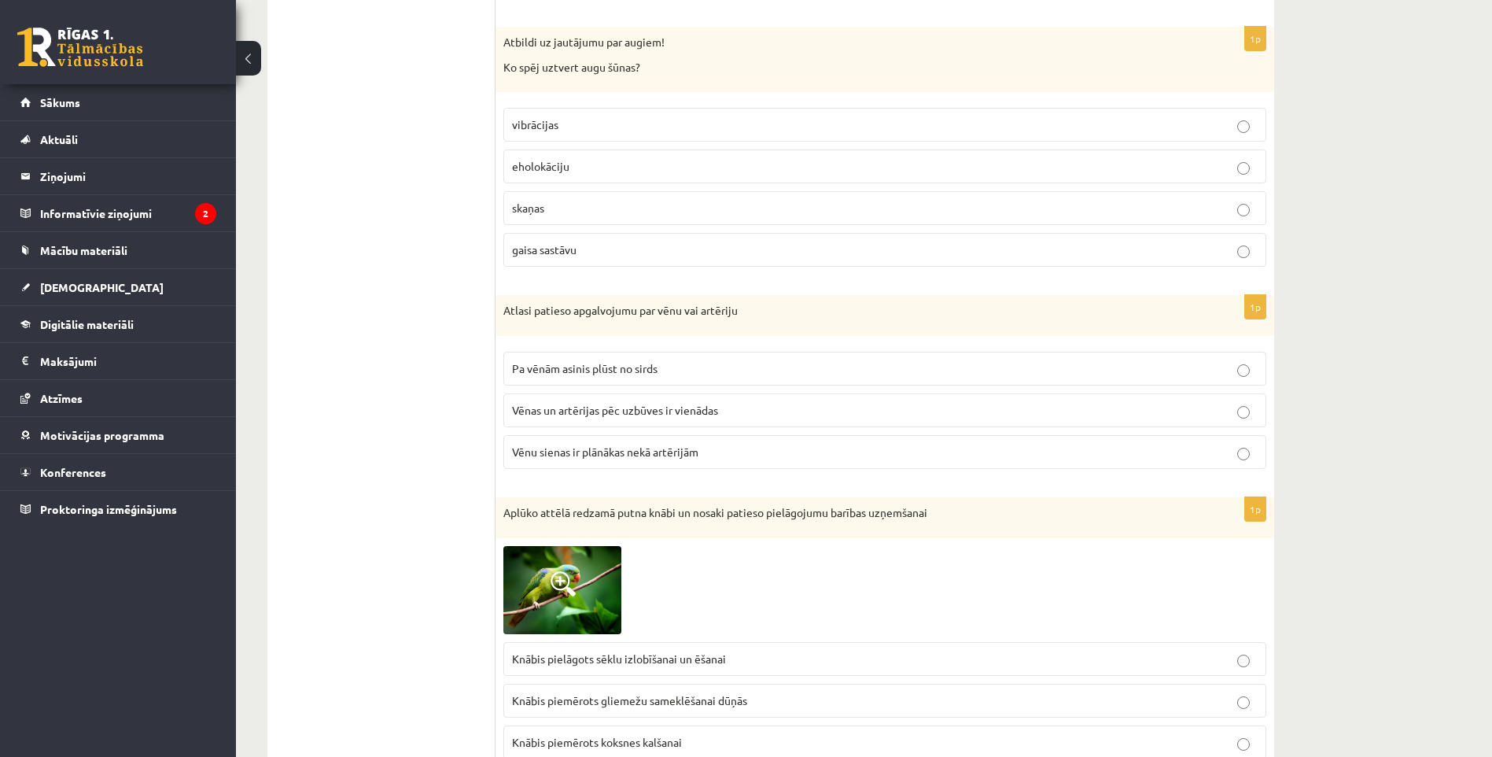
scroll to position [5666, 0]
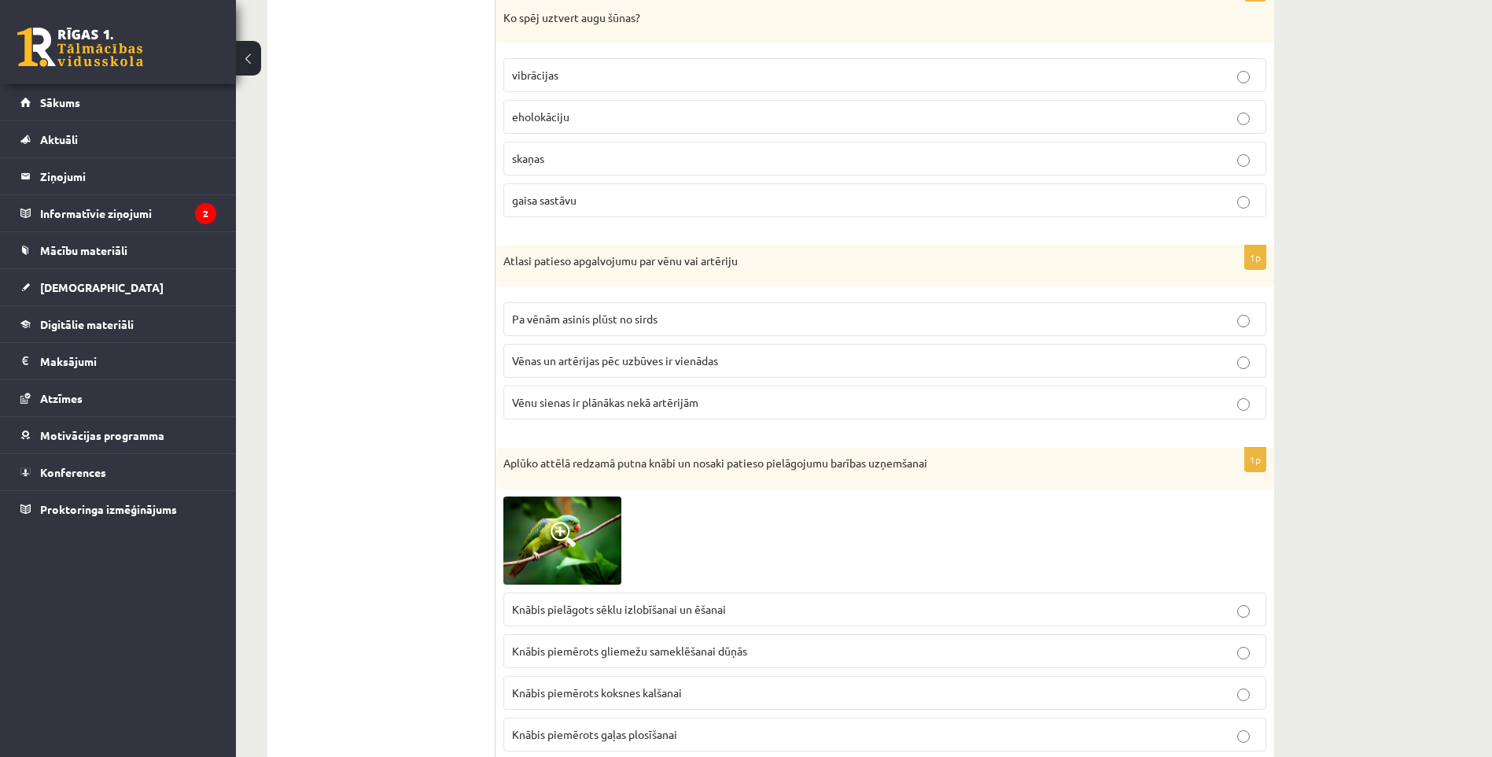
click at [551, 321] on span "Pa vēnām asinis plūst no sirds" at bounding box center [584, 318] width 145 height 14
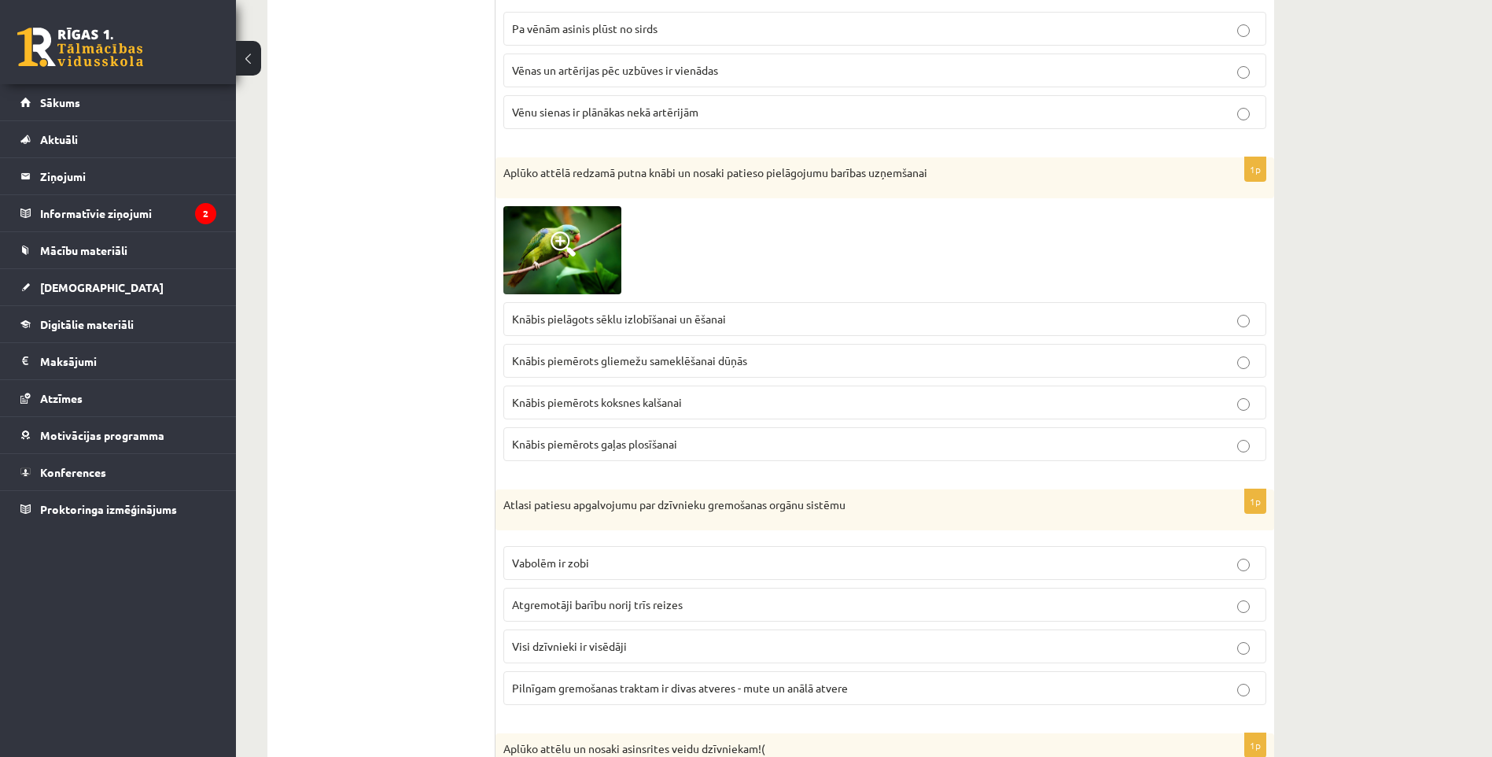
scroll to position [5981, 0]
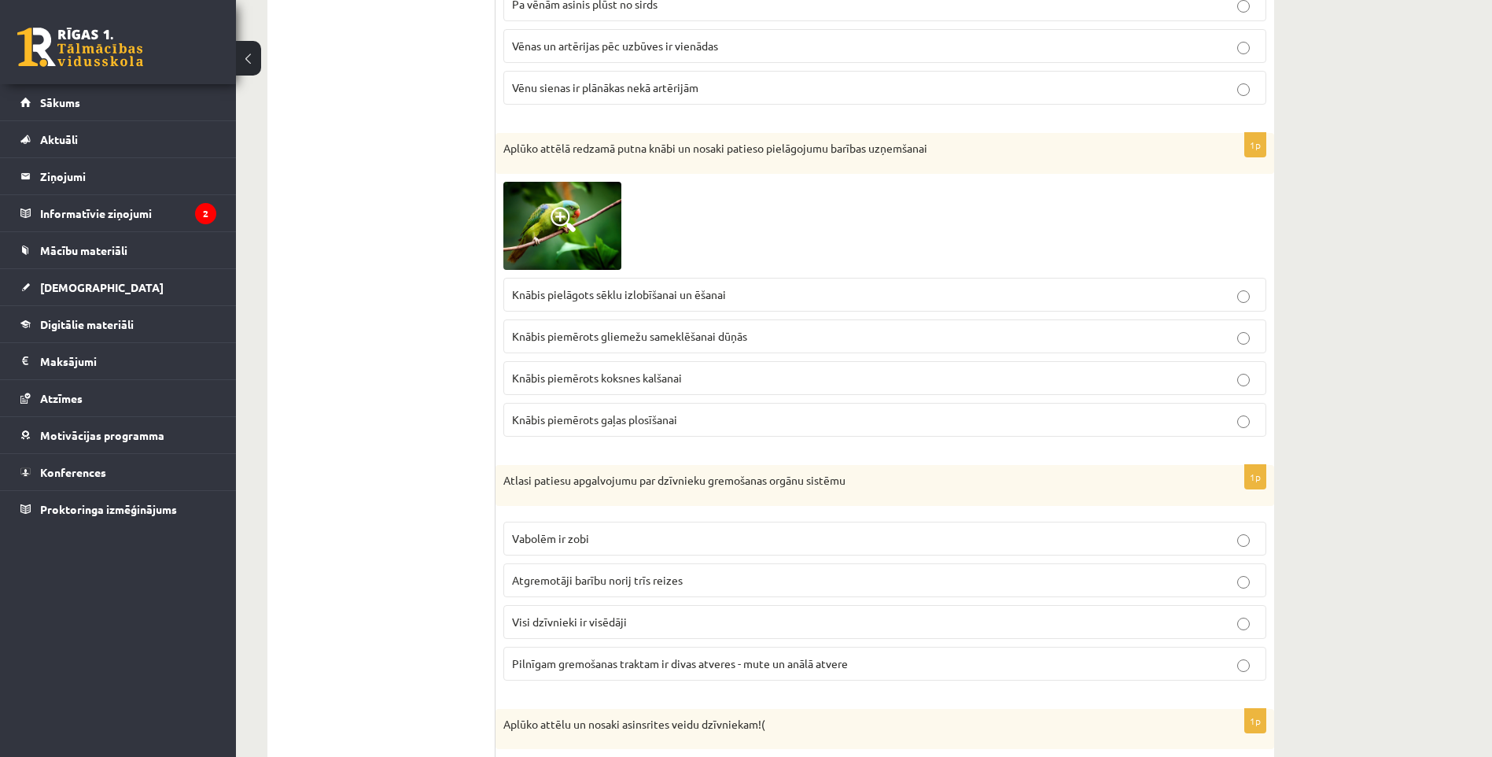
click at [557, 224] on span at bounding box center [562, 219] width 25 height 25
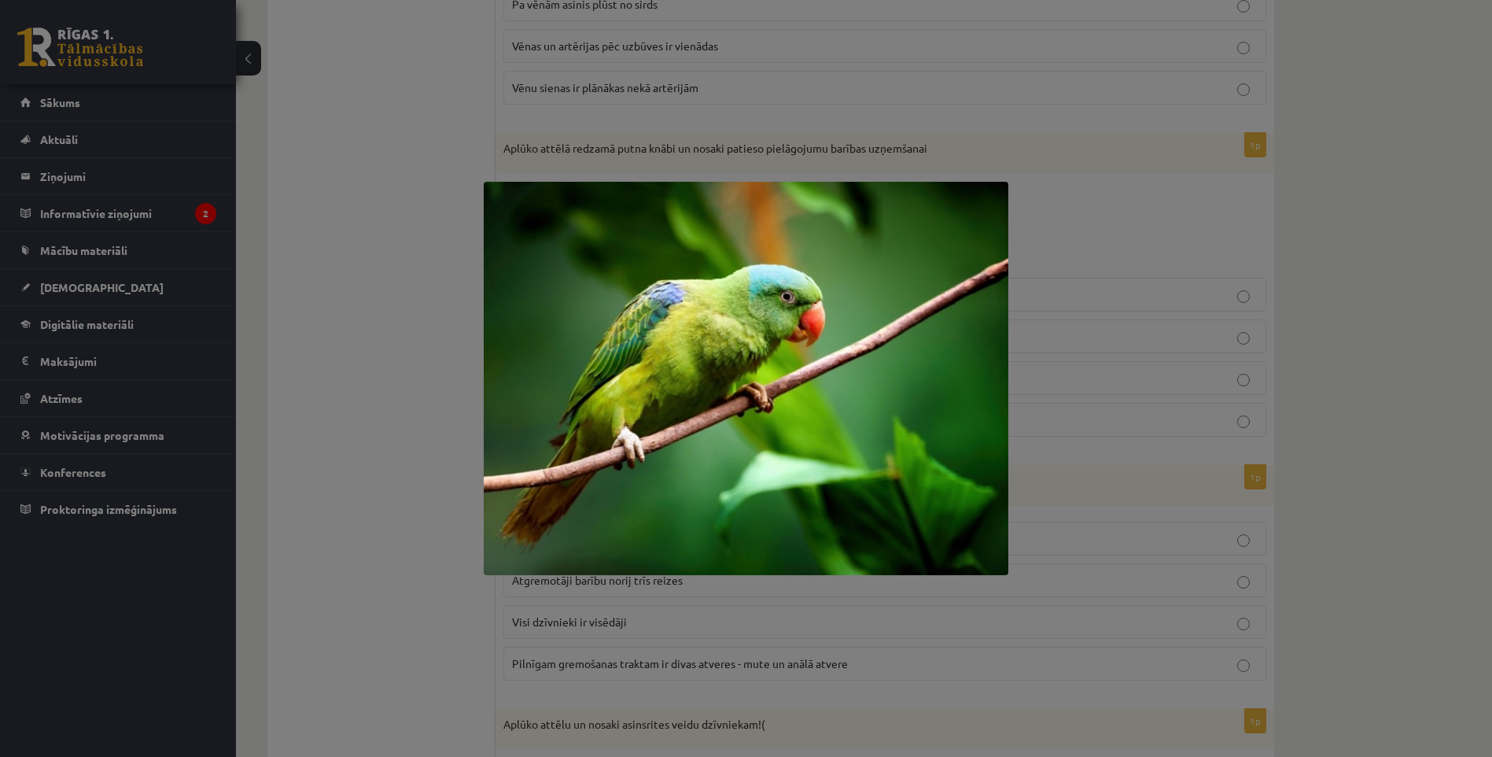
click at [374, 256] on div at bounding box center [746, 378] width 1492 height 757
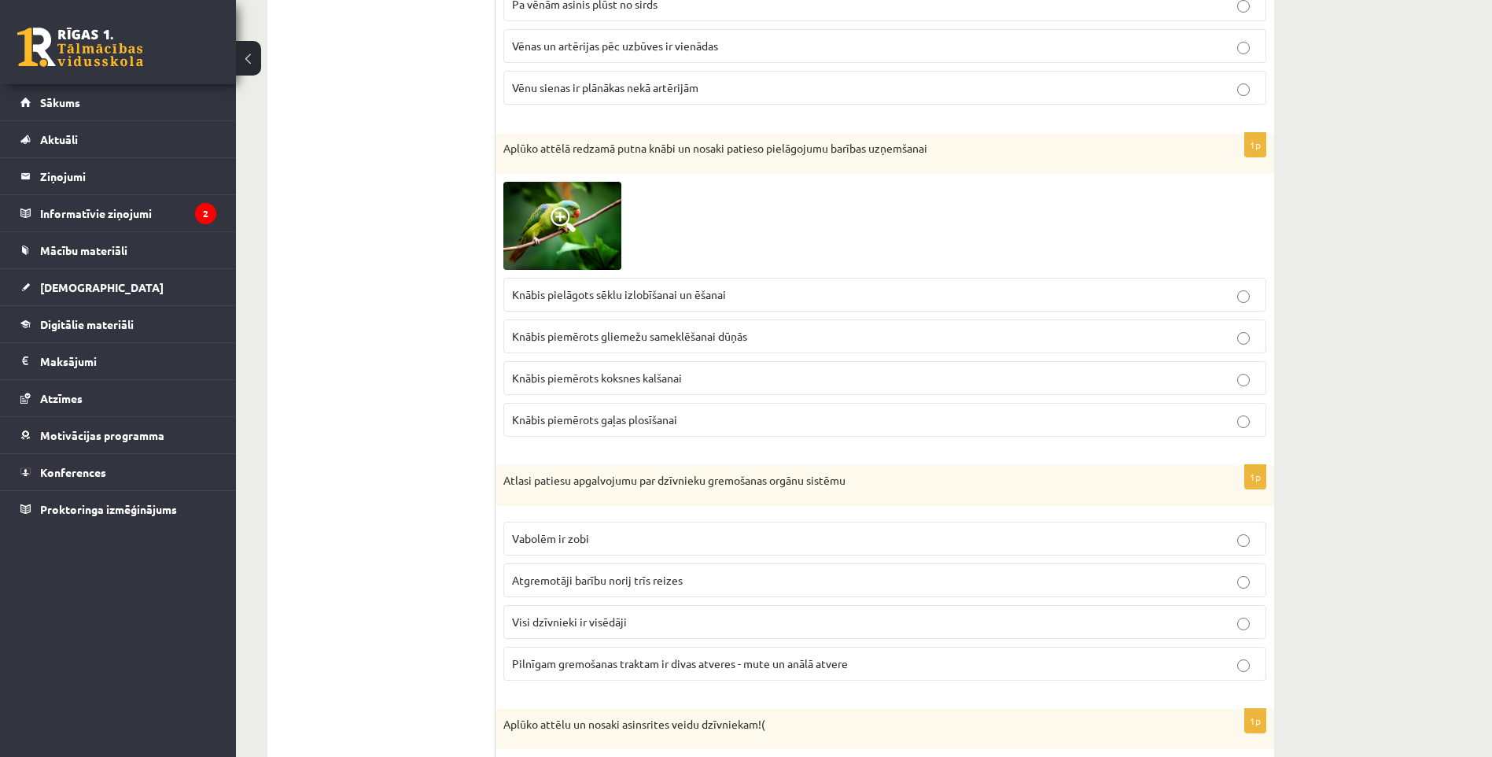
click at [666, 293] on span "Knābis pielāgots sēklu izlobīšanai un ēšanai" at bounding box center [619, 294] width 214 height 14
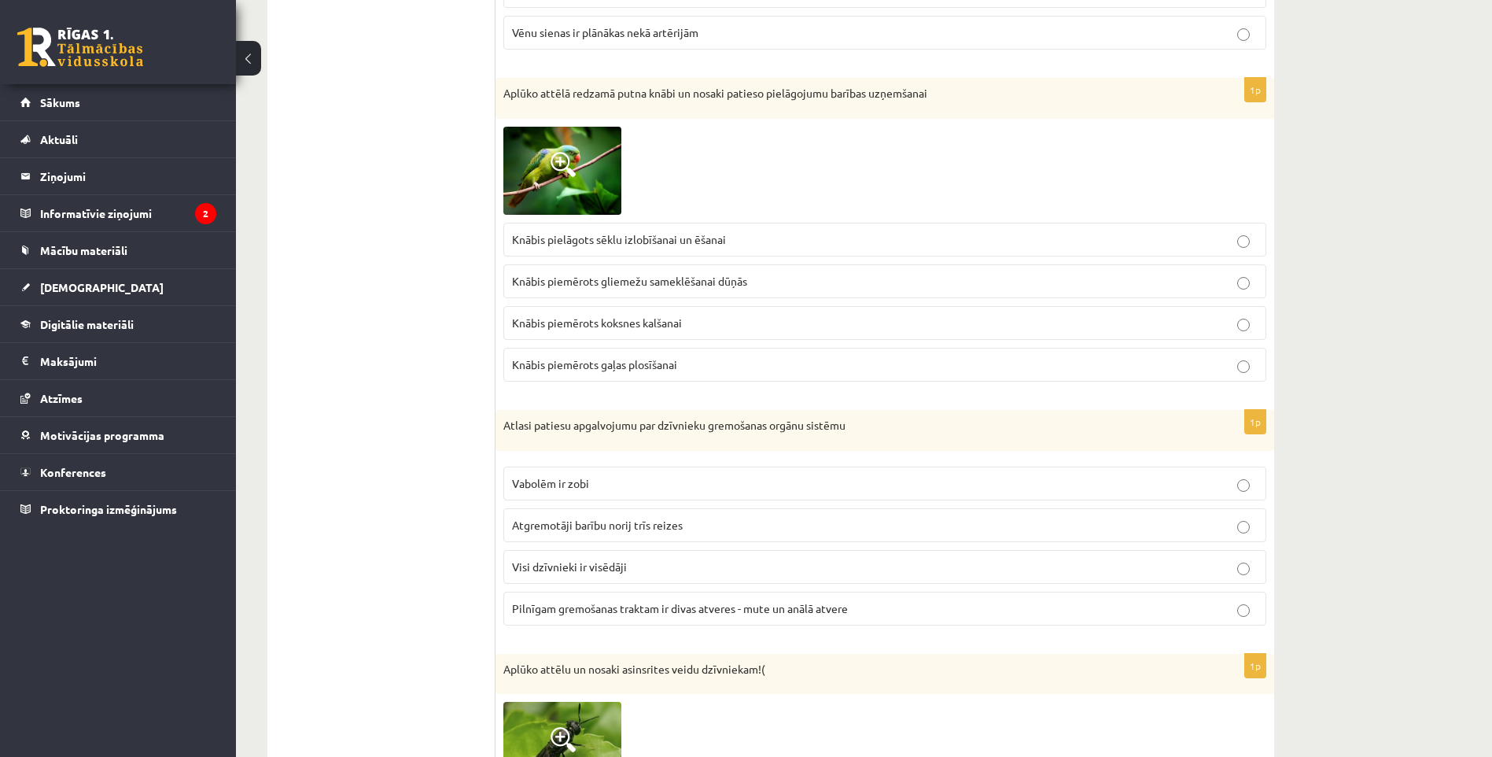
scroll to position [6052, 0]
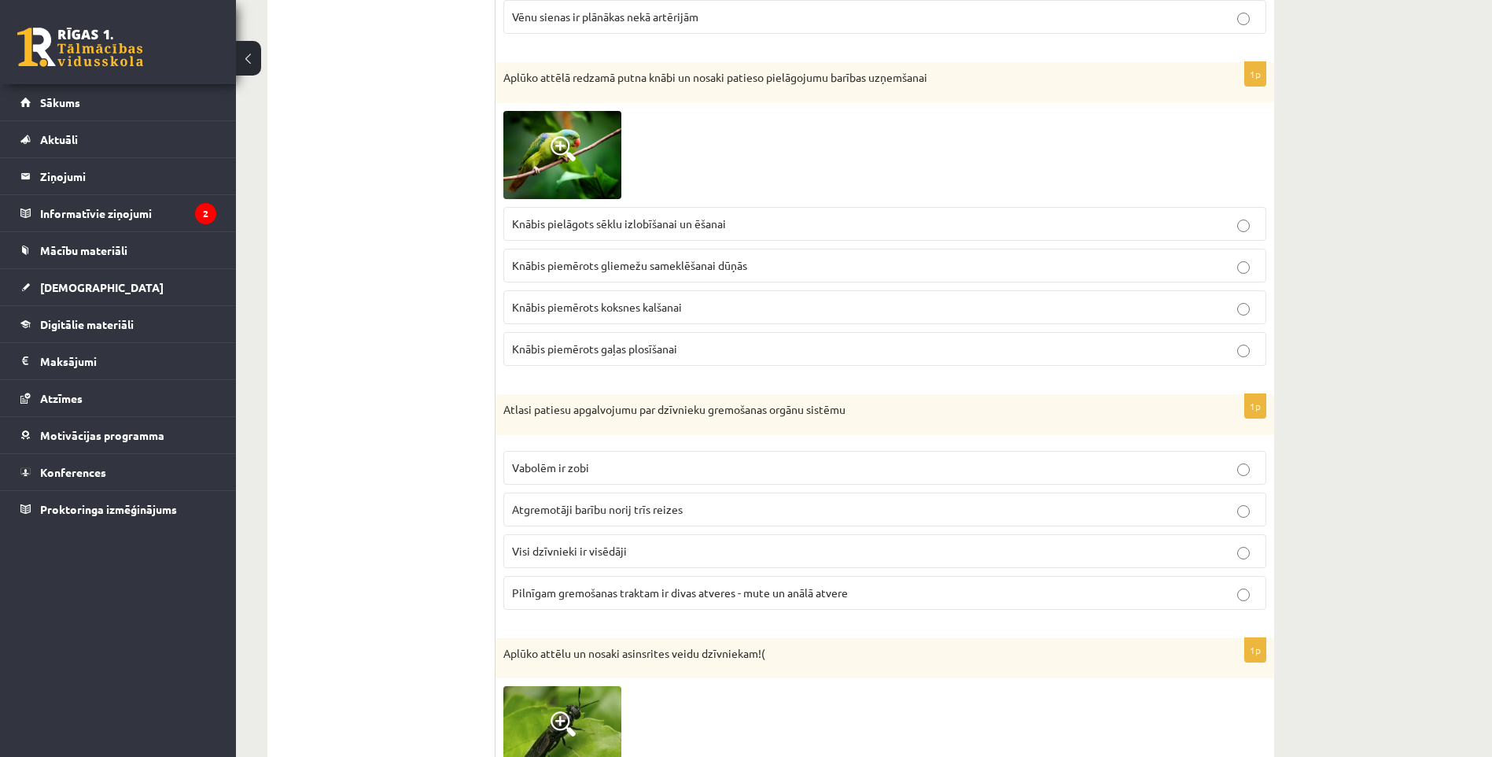
click at [569, 518] on label "Atgremotāji barību norij trīs reizes" at bounding box center [884, 509] width 763 height 34
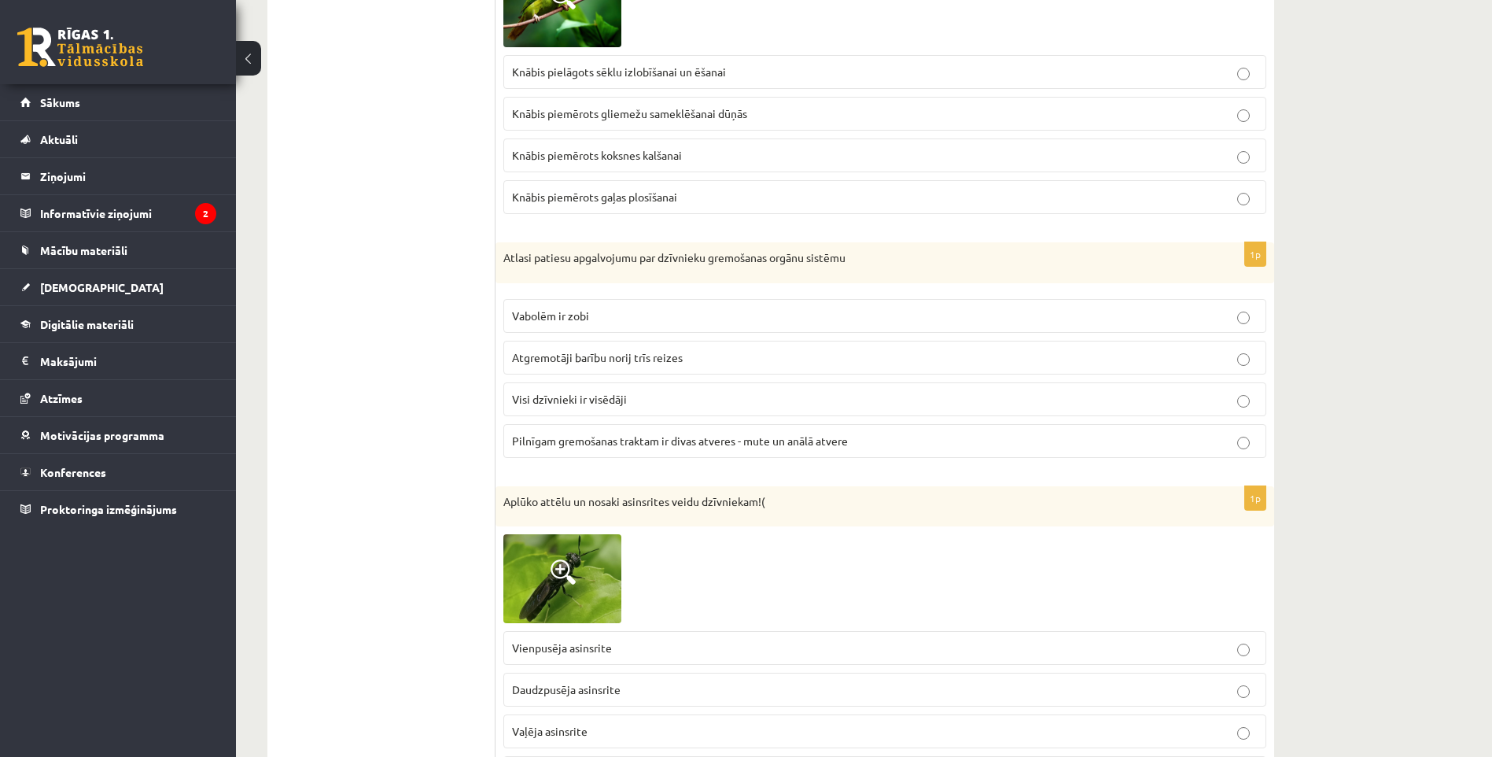
scroll to position [6287, 0]
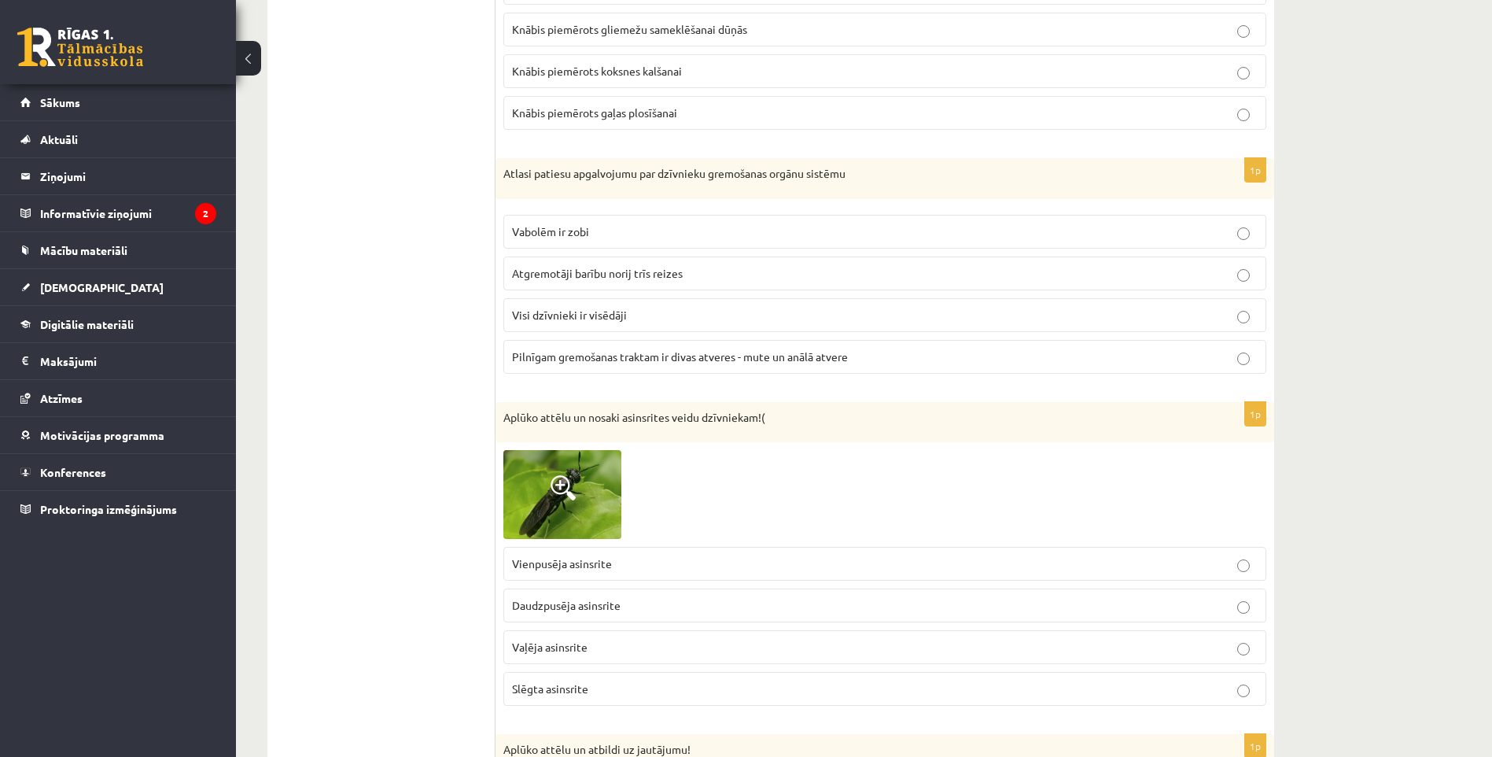
click at [516, 355] on span "Pilnīgam gremošanas traktam ir divas atveres - mute un anālā atvere" at bounding box center [680, 356] width 336 height 14
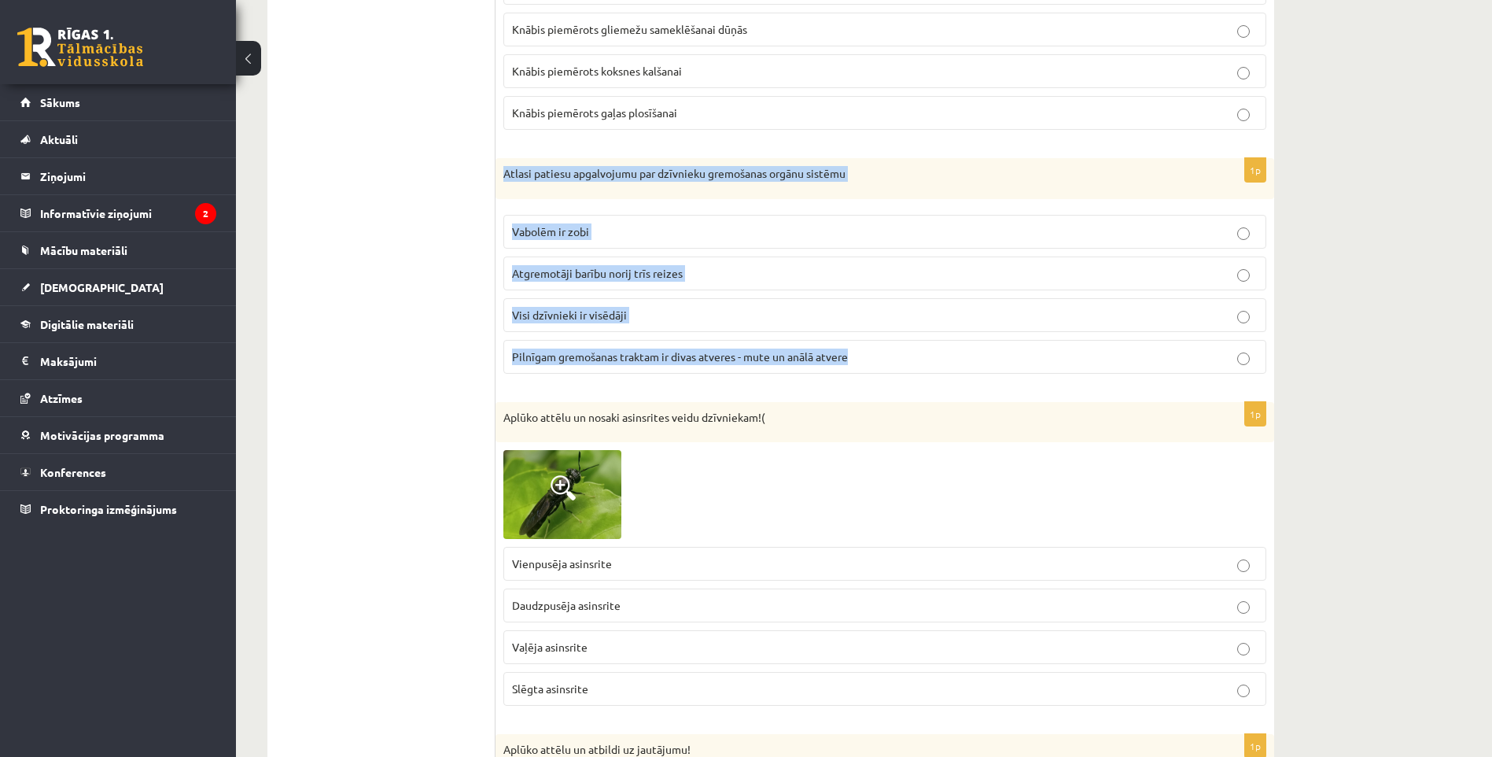
drag, startPoint x: 496, startPoint y: 173, endPoint x: 909, endPoint y: 373, distance: 458.7
click at [909, 373] on div "1p Atlasi patiesu apgalvojumu par dzīvnieku gremošanas orgānu sistēmu Vabolēm i…" at bounding box center [884, 272] width 779 height 228
copy div "Atlasi patiesu apgalvojumu par dzīvnieku gremošanas orgānu sistēmu Vabolēm ir z…"
click at [1075, 353] on p "Pilnīgam gremošanas traktam ir divas atveres - mute un anālā atvere" at bounding box center [885, 356] width 746 height 17
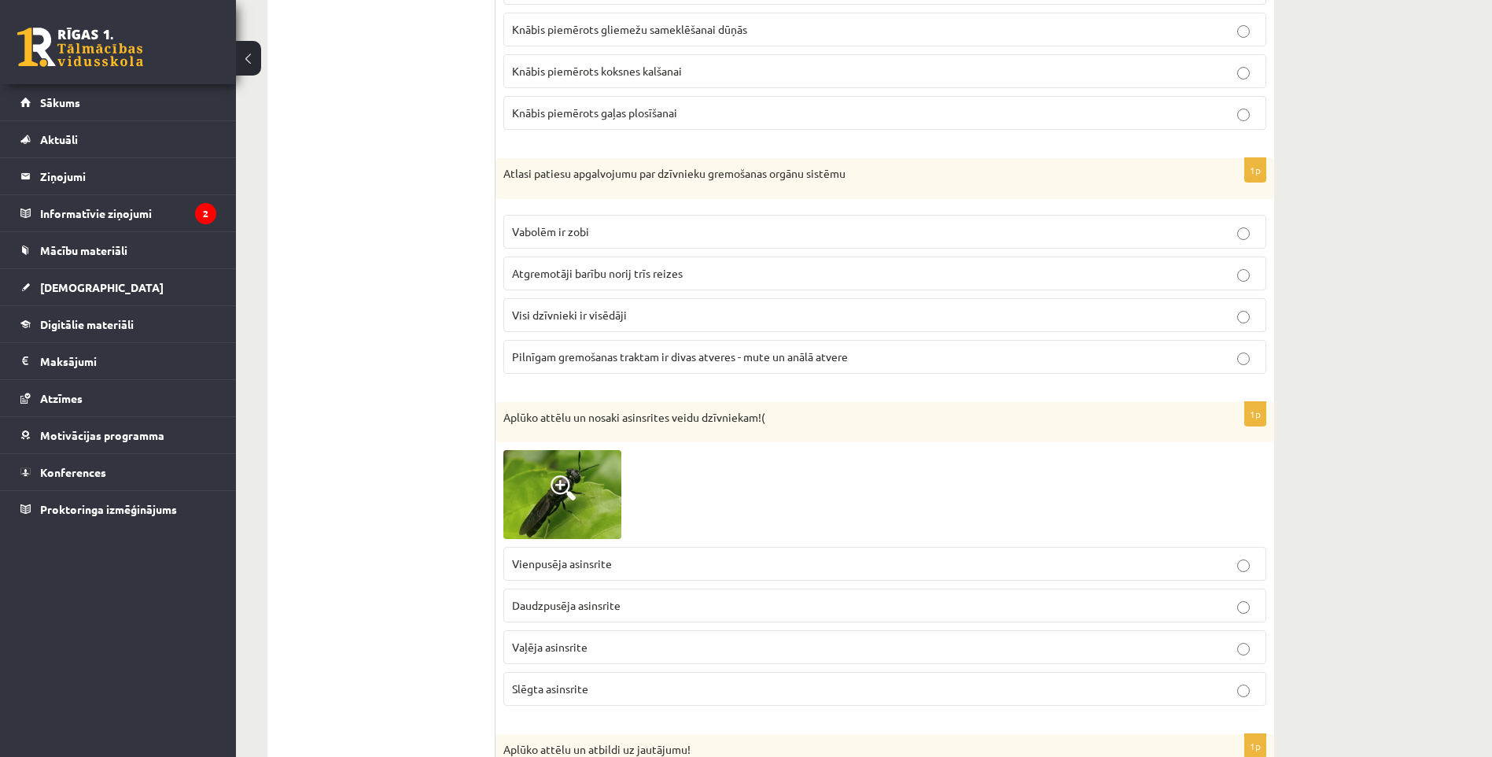
click at [557, 491] on span at bounding box center [562, 487] width 25 height 25
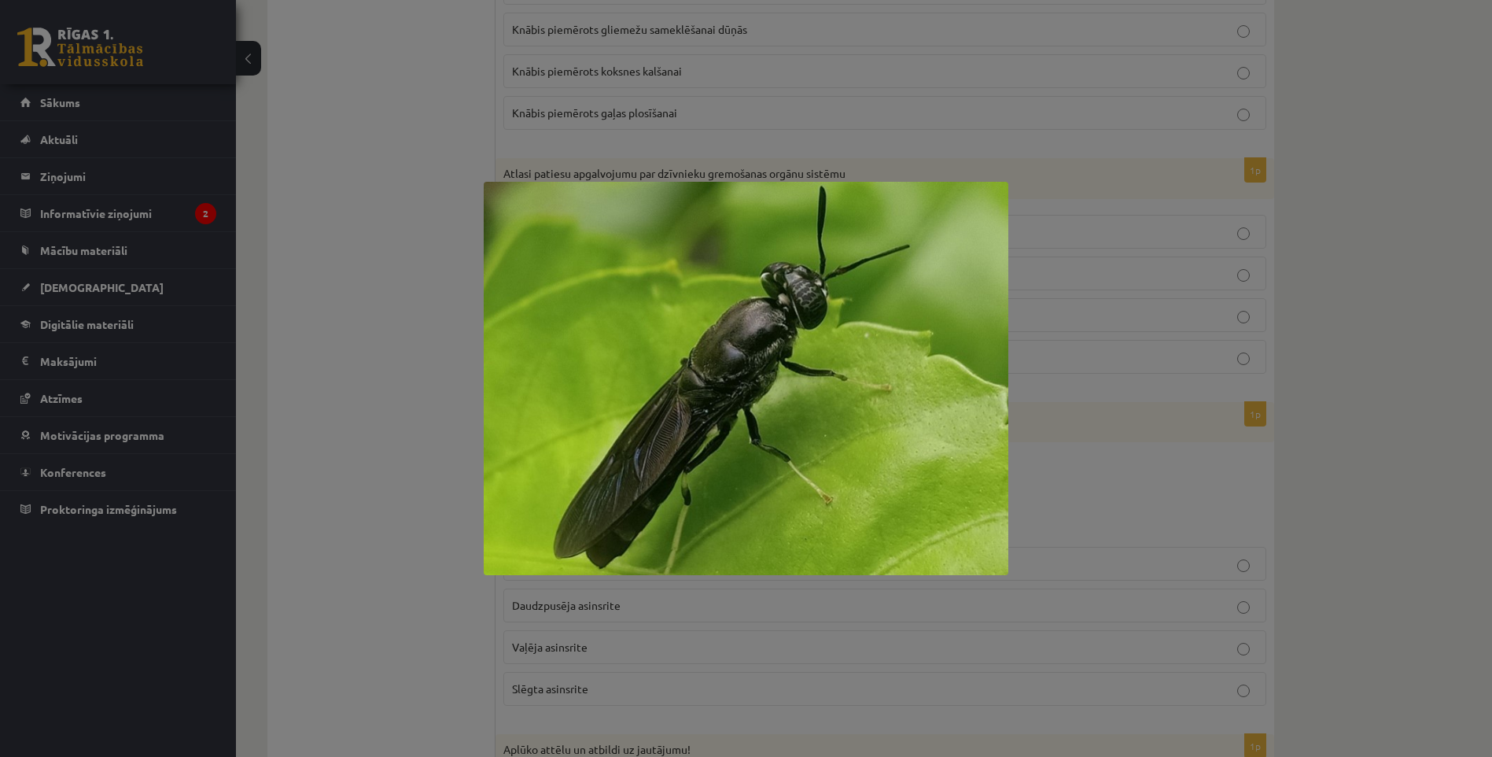
click at [322, 525] on div at bounding box center [746, 378] width 1492 height 757
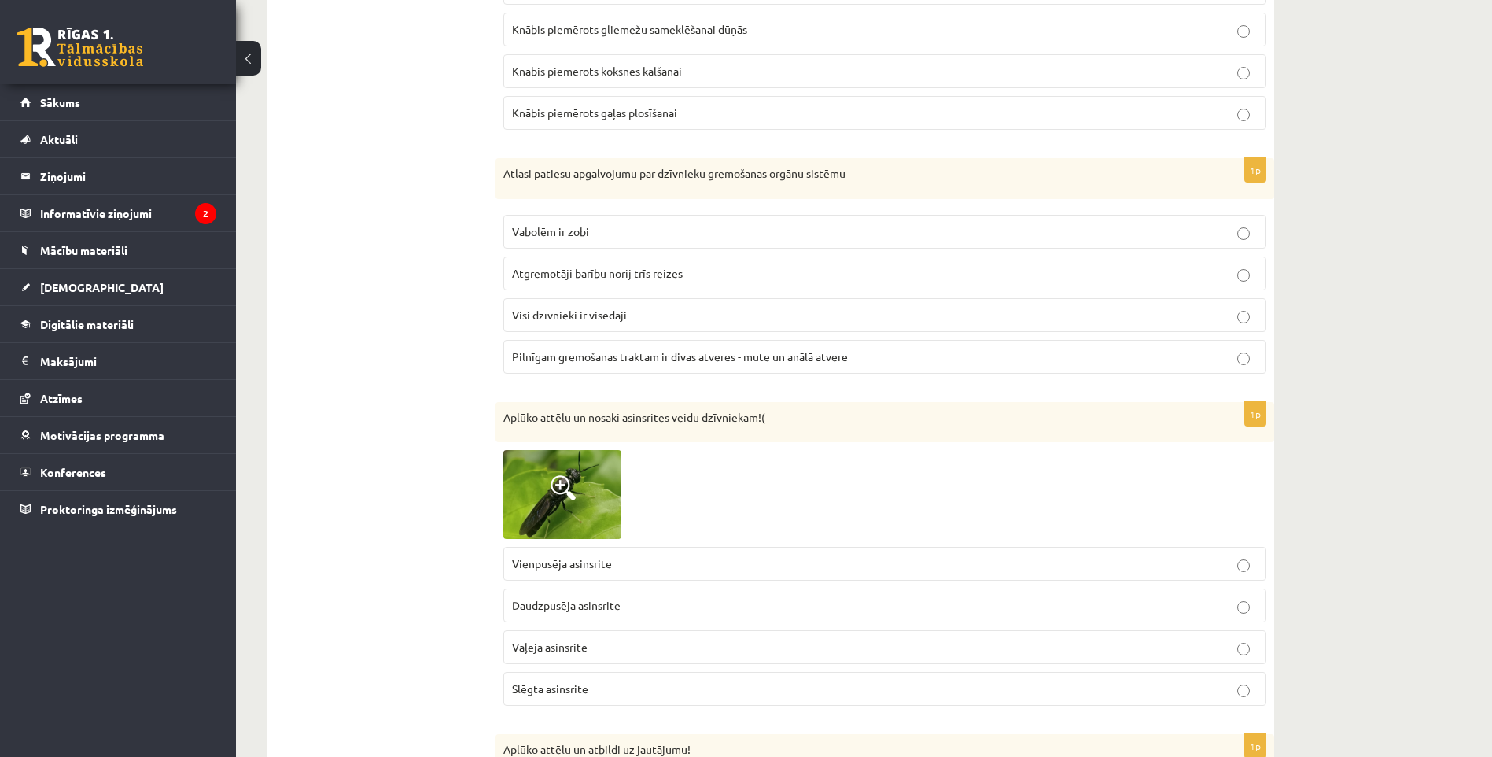
click at [538, 494] on img at bounding box center [562, 494] width 118 height 89
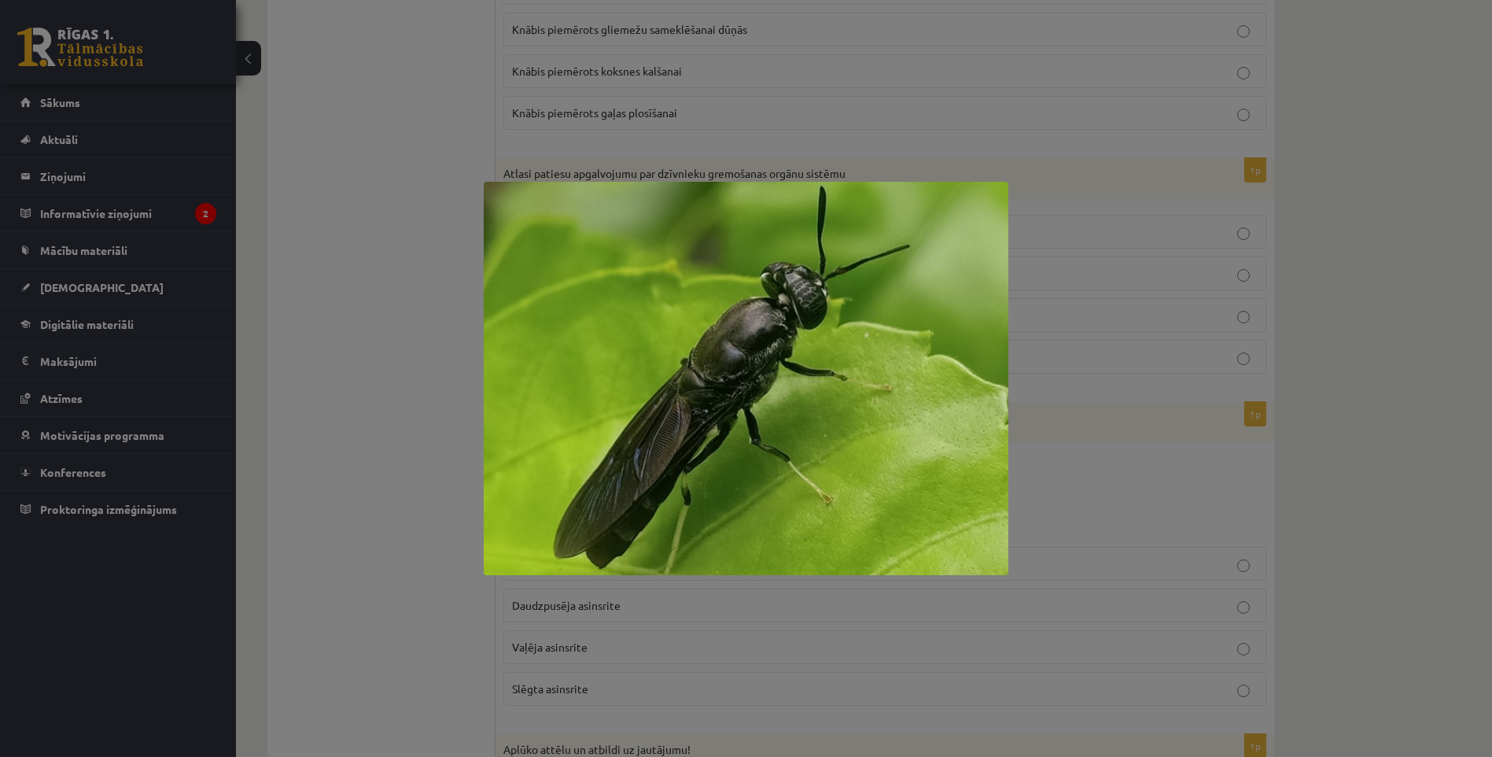
click at [451, 514] on div at bounding box center [746, 378] width 1492 height 757
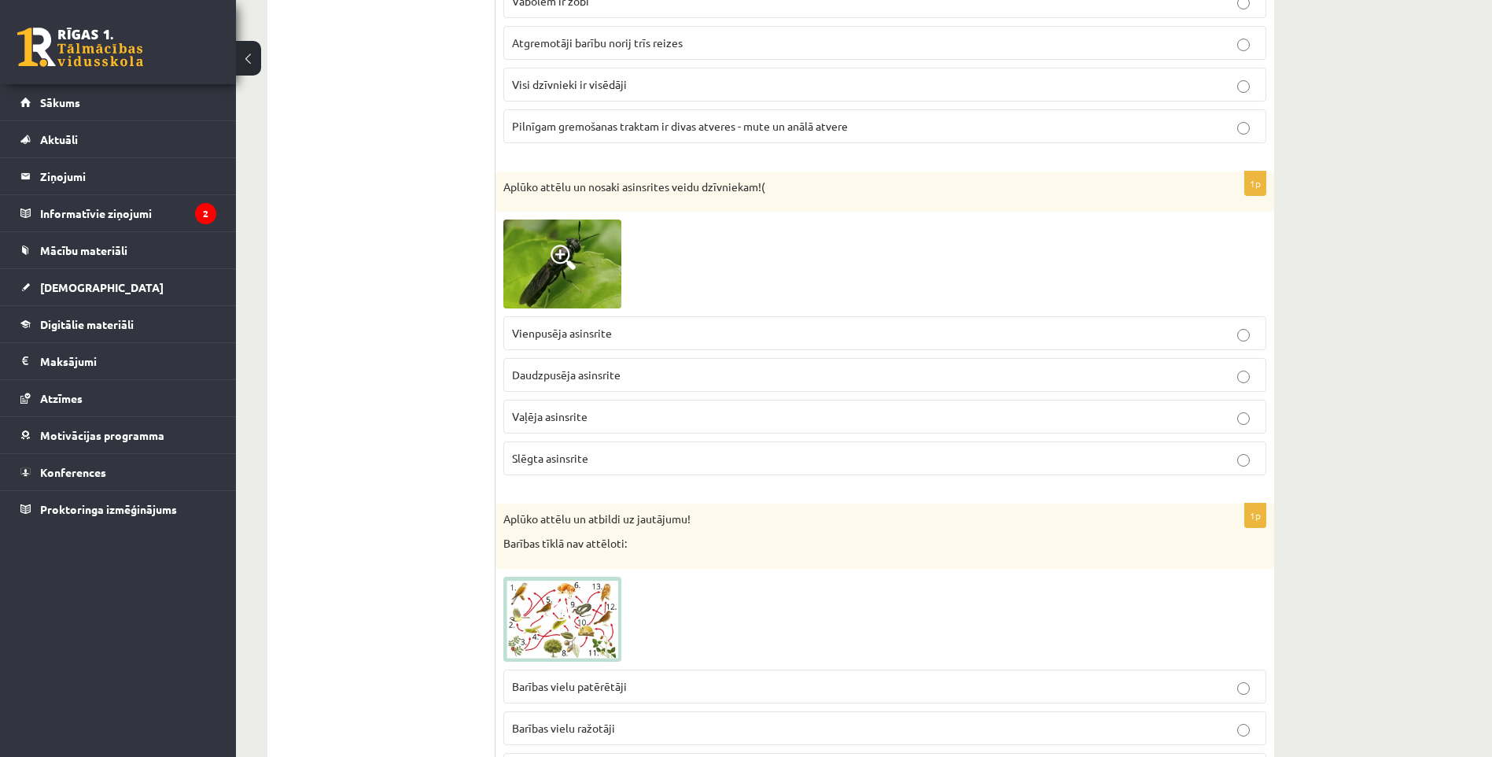
scroll to position [6523, 0]
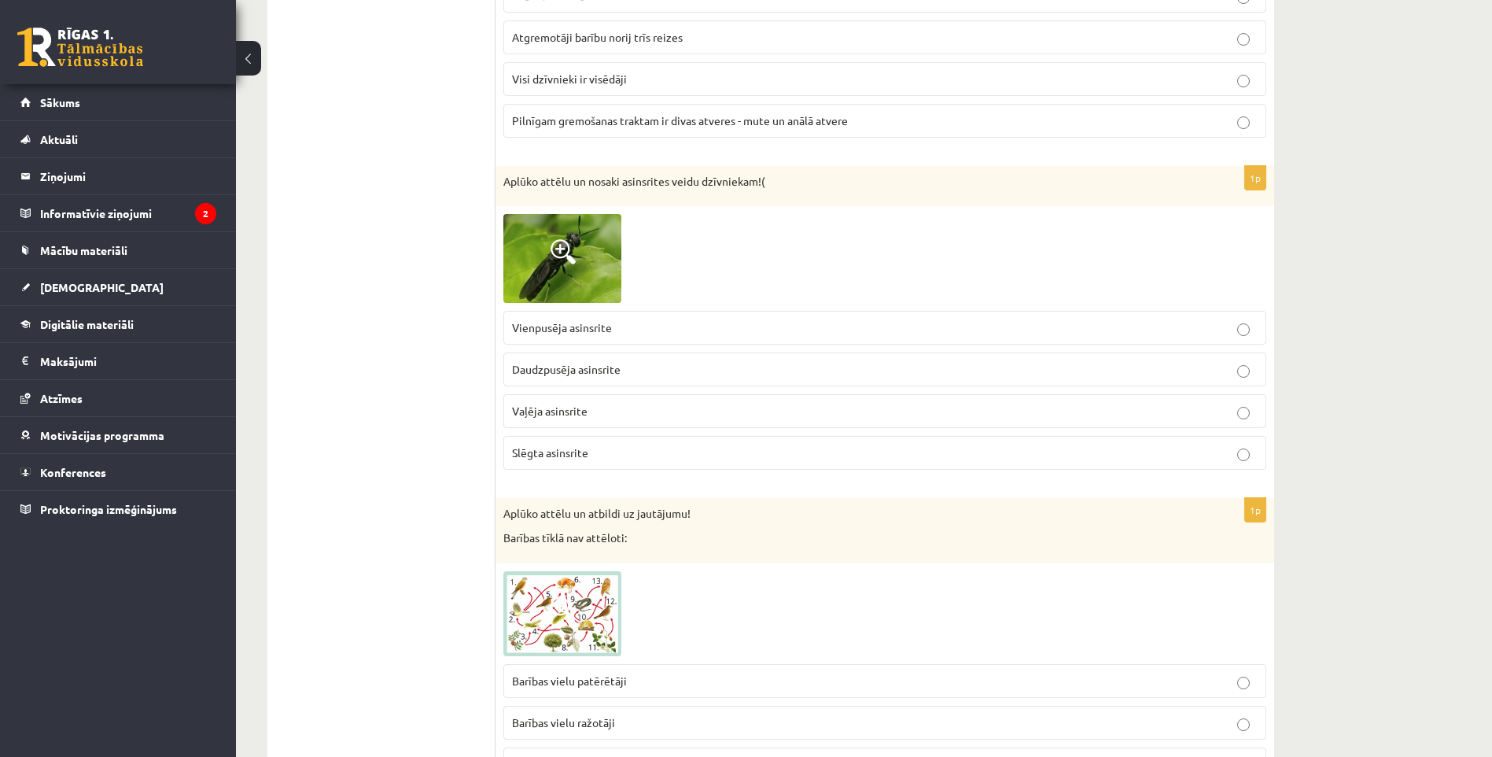
click at [556, 260] on span at bounding box center [562, 251] width 25 height 25
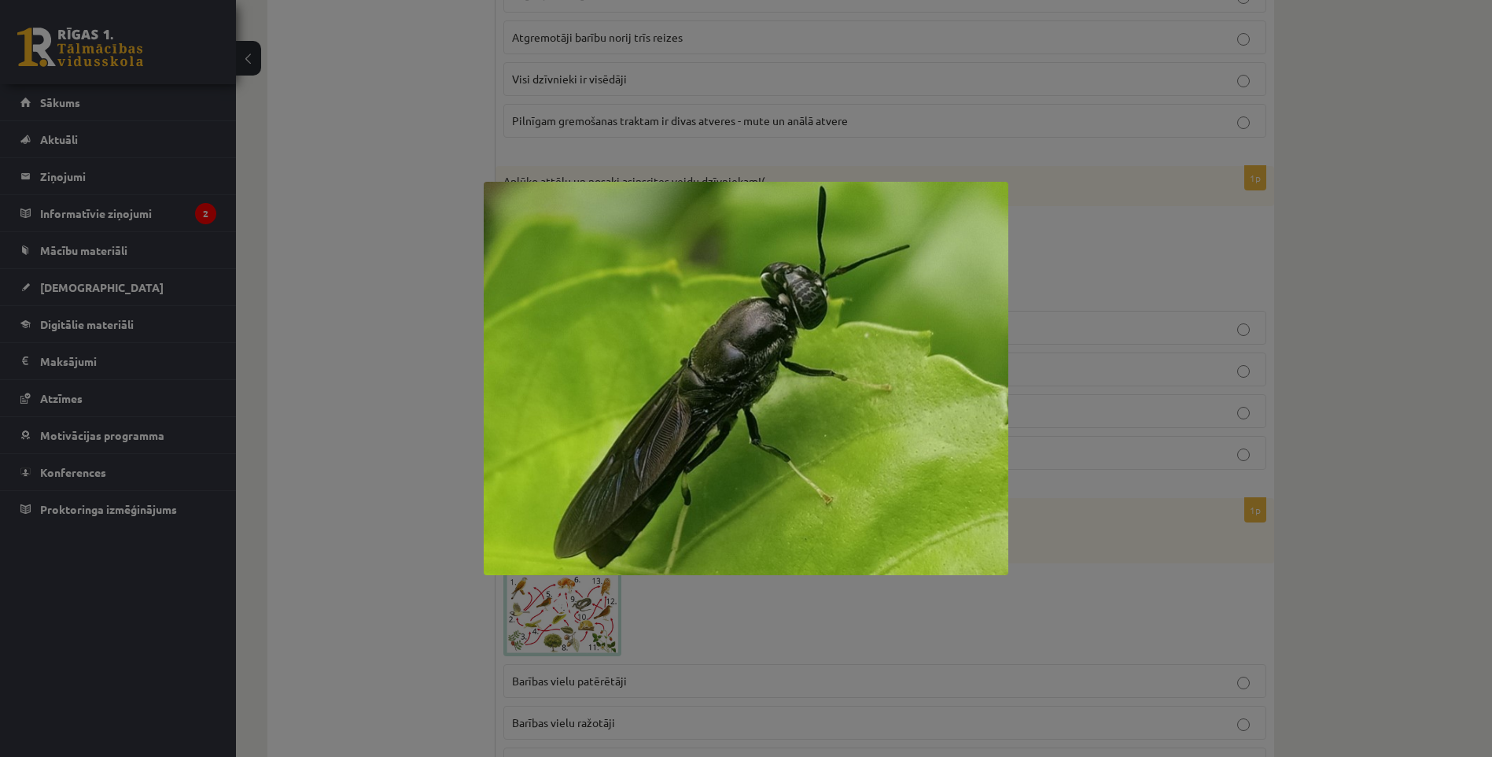
click at [345, 326] on div at bounding box center [746, 378] width 1492 height 757
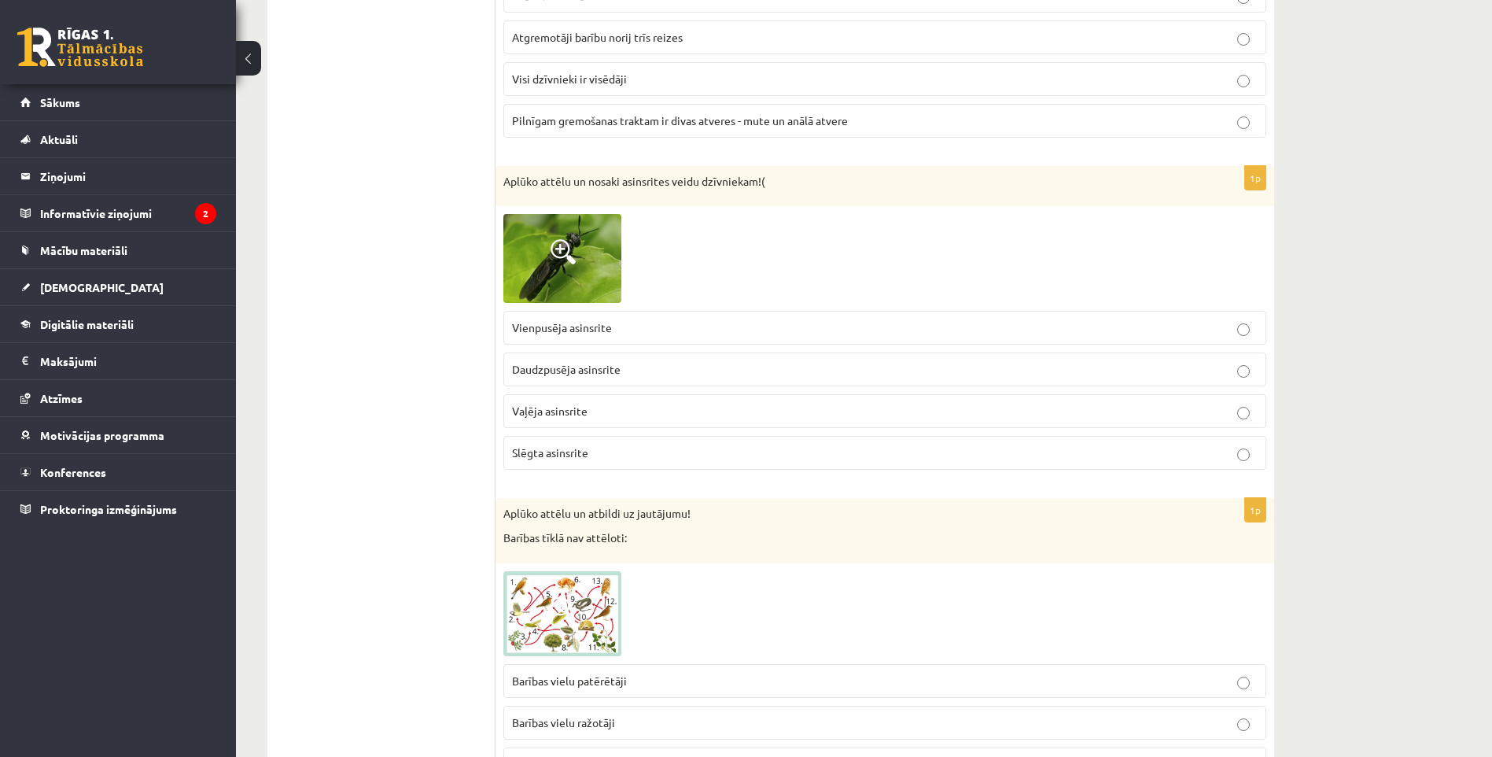
click at [536, 410] on span "Vaļēja asinsrite" at bounding box center [549, 410] width 75 height 14
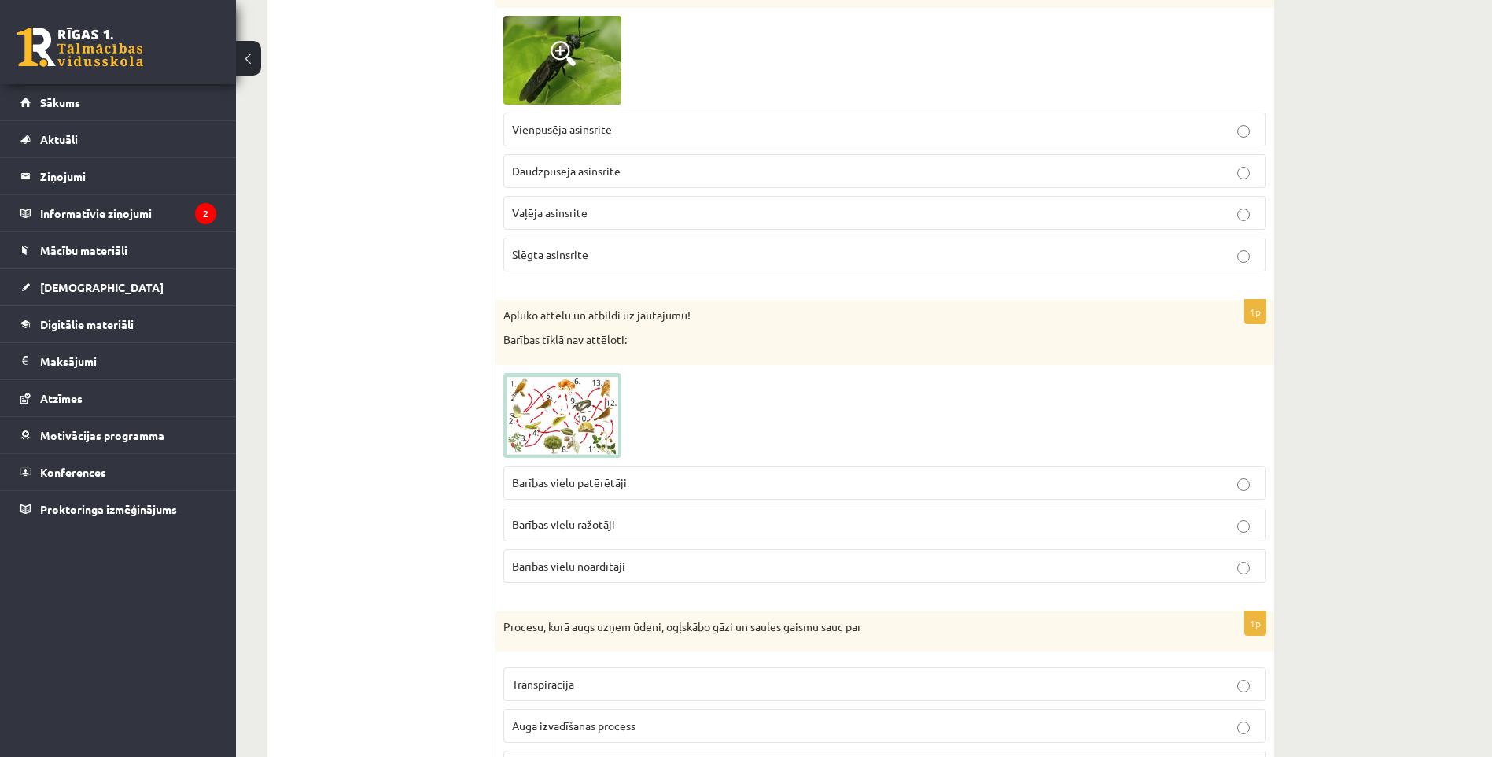
scroll to position [6759, 0]
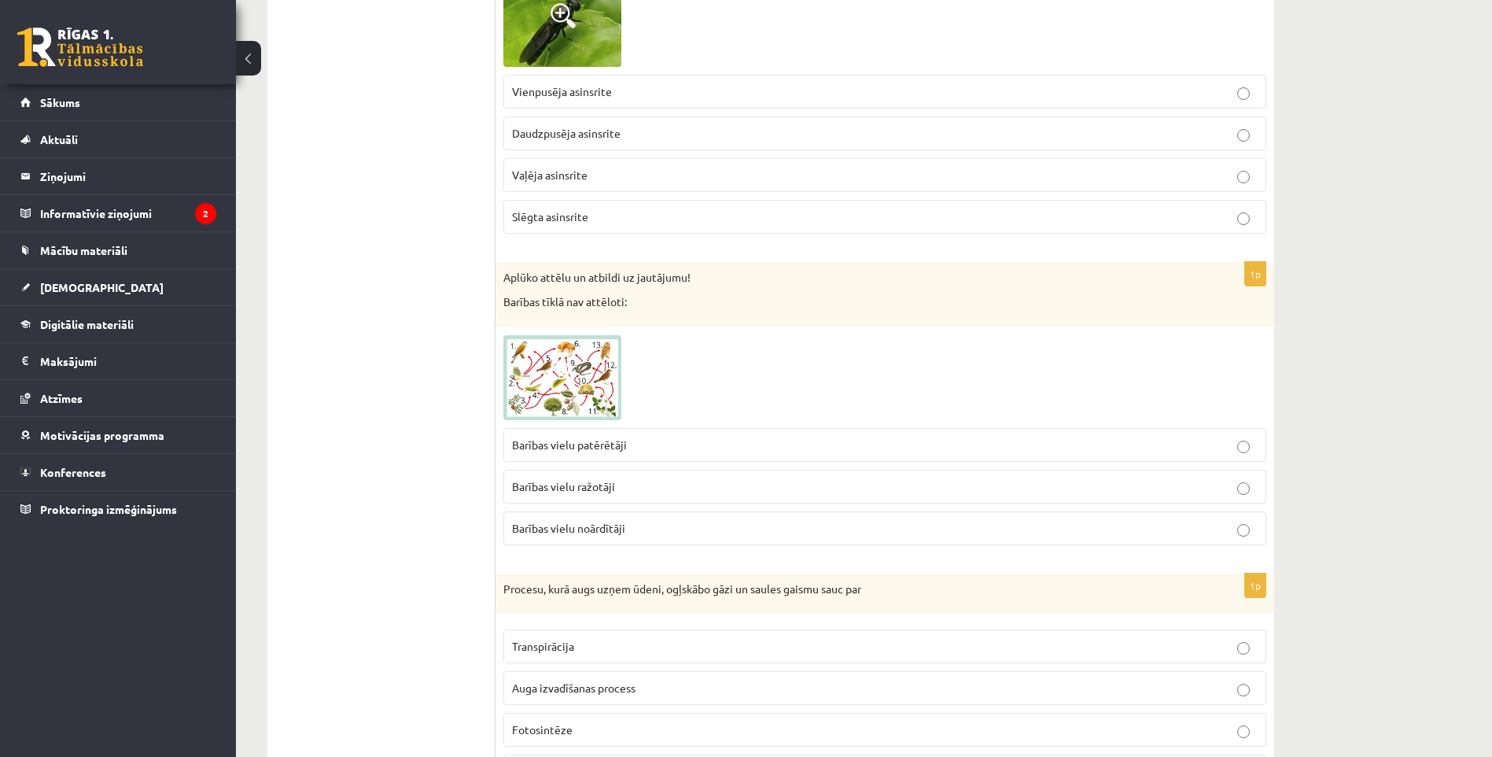
click at [545, 376] on img at bounding box center [562, 377] width 118 height 85
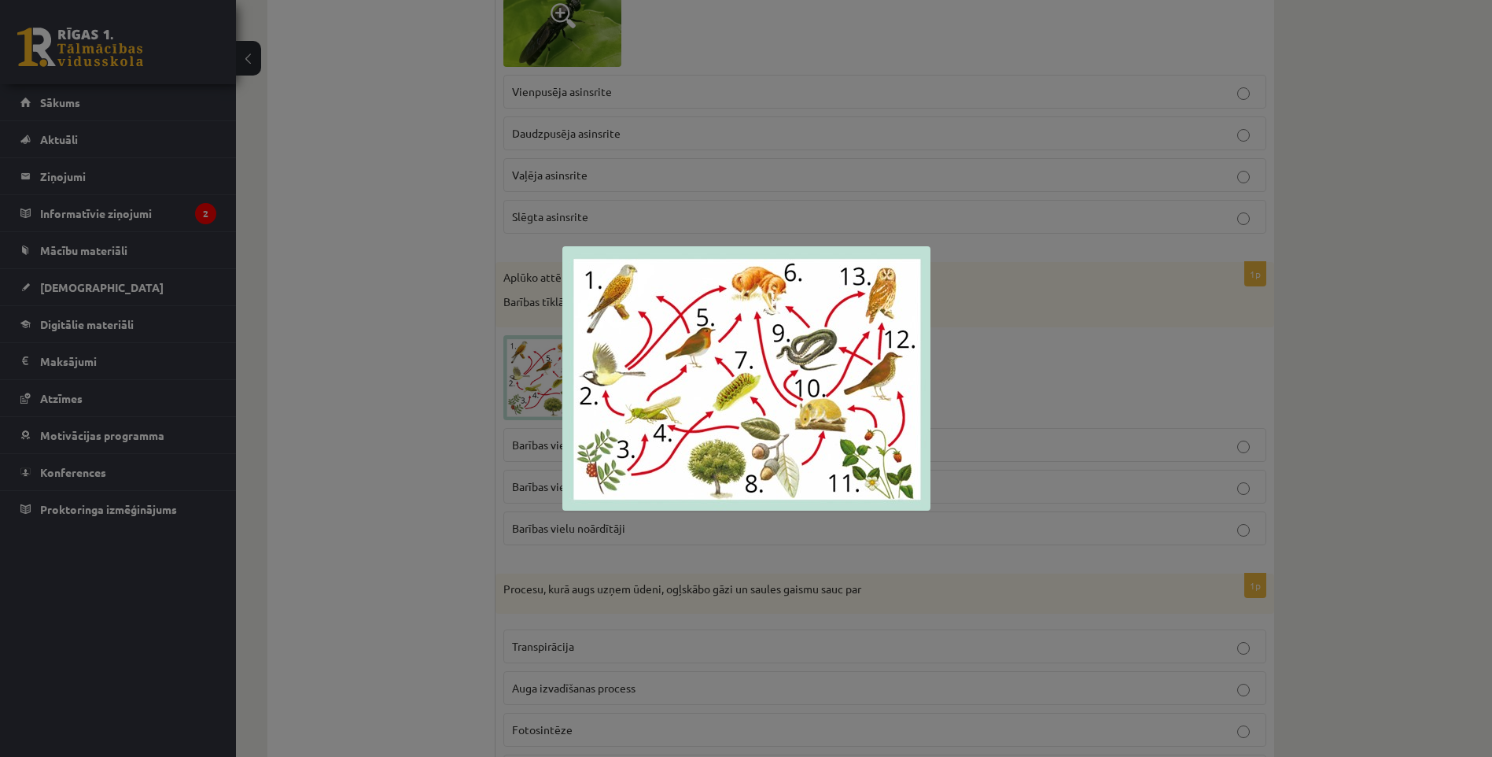
click at [523, 423] on div at bounding box center [746, 378] width 1492 height 757
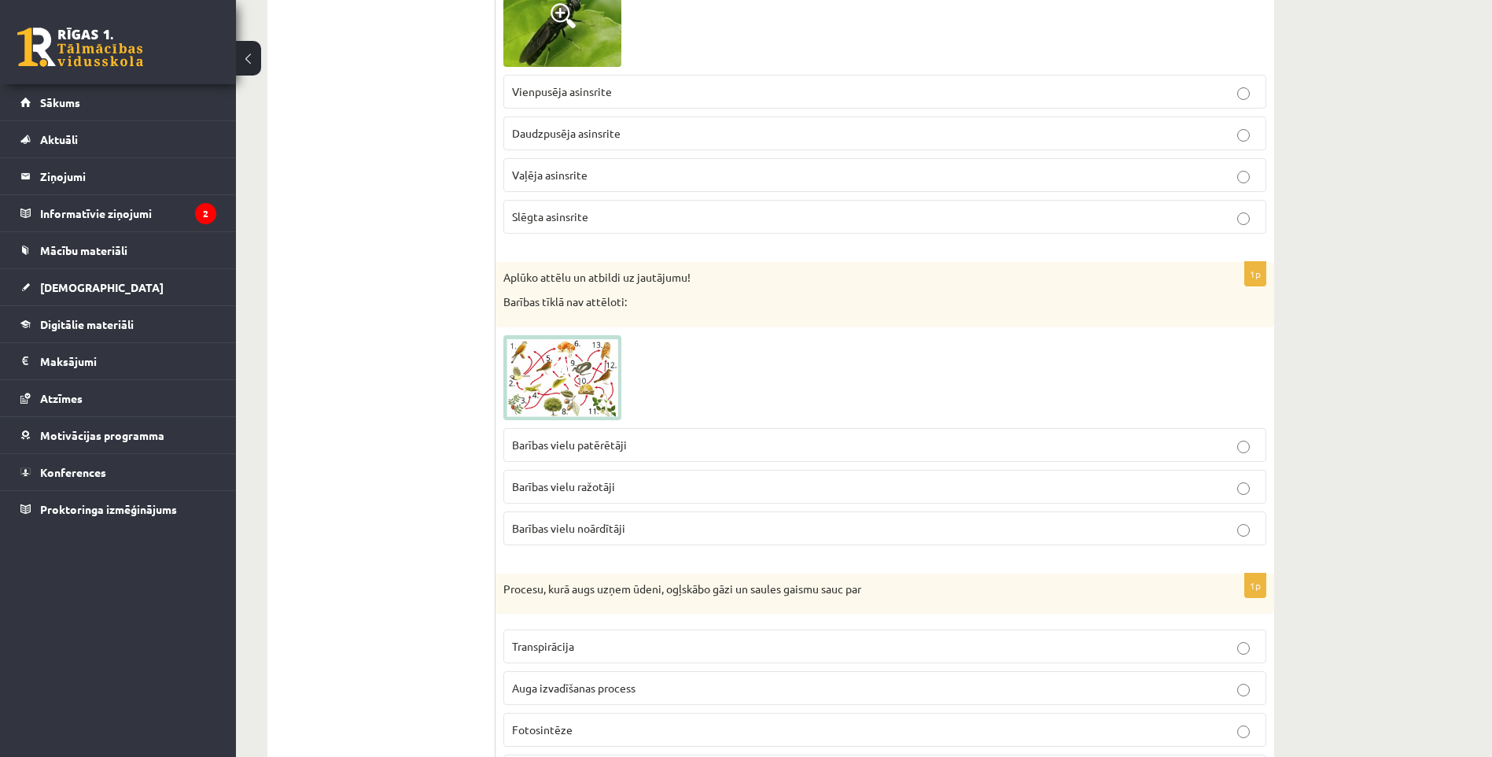
click at [547, 405] on img at bounding box center [562, 377] width 118 height 85
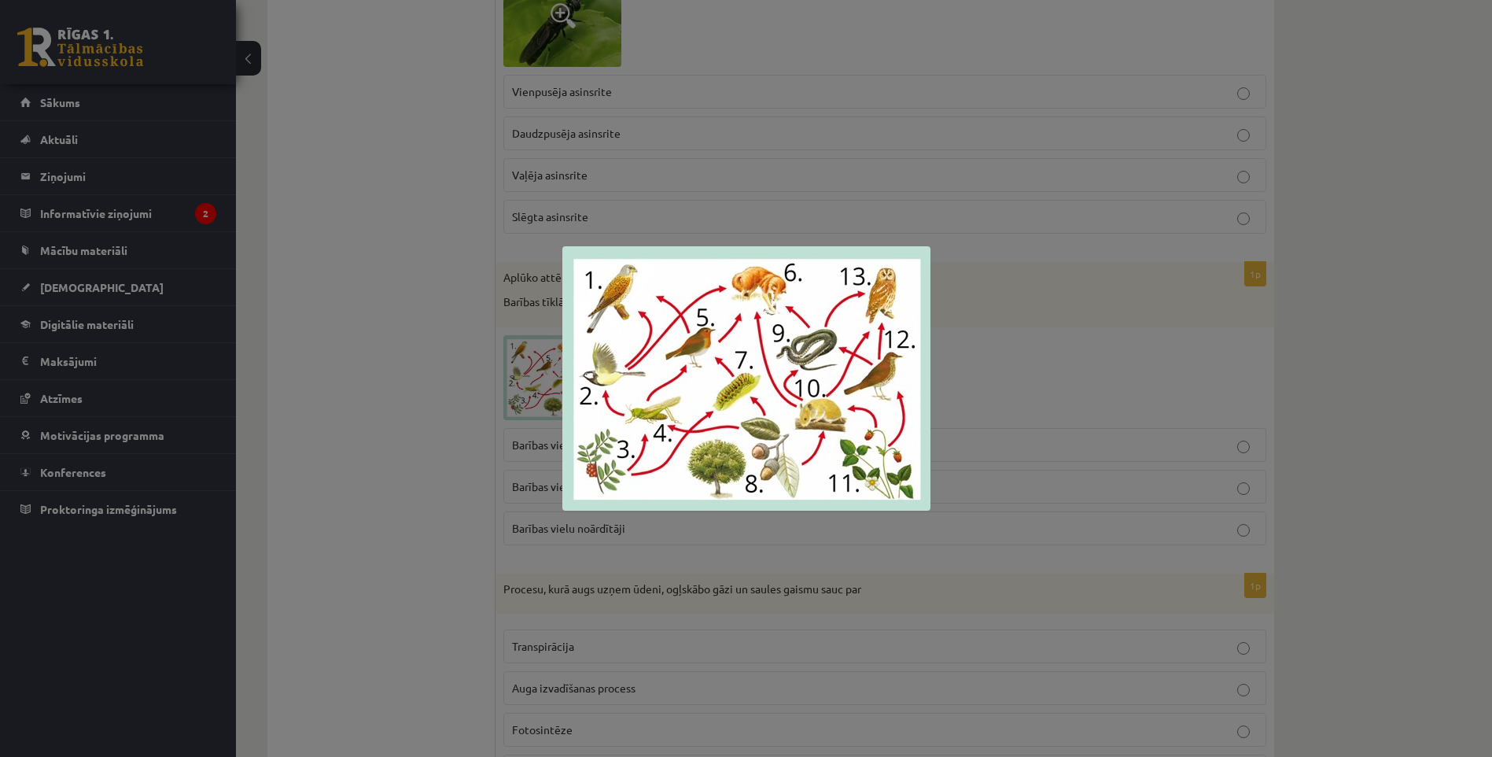
click at [547, 409] on div at bounding box center [746, 378] width 1492 height 757
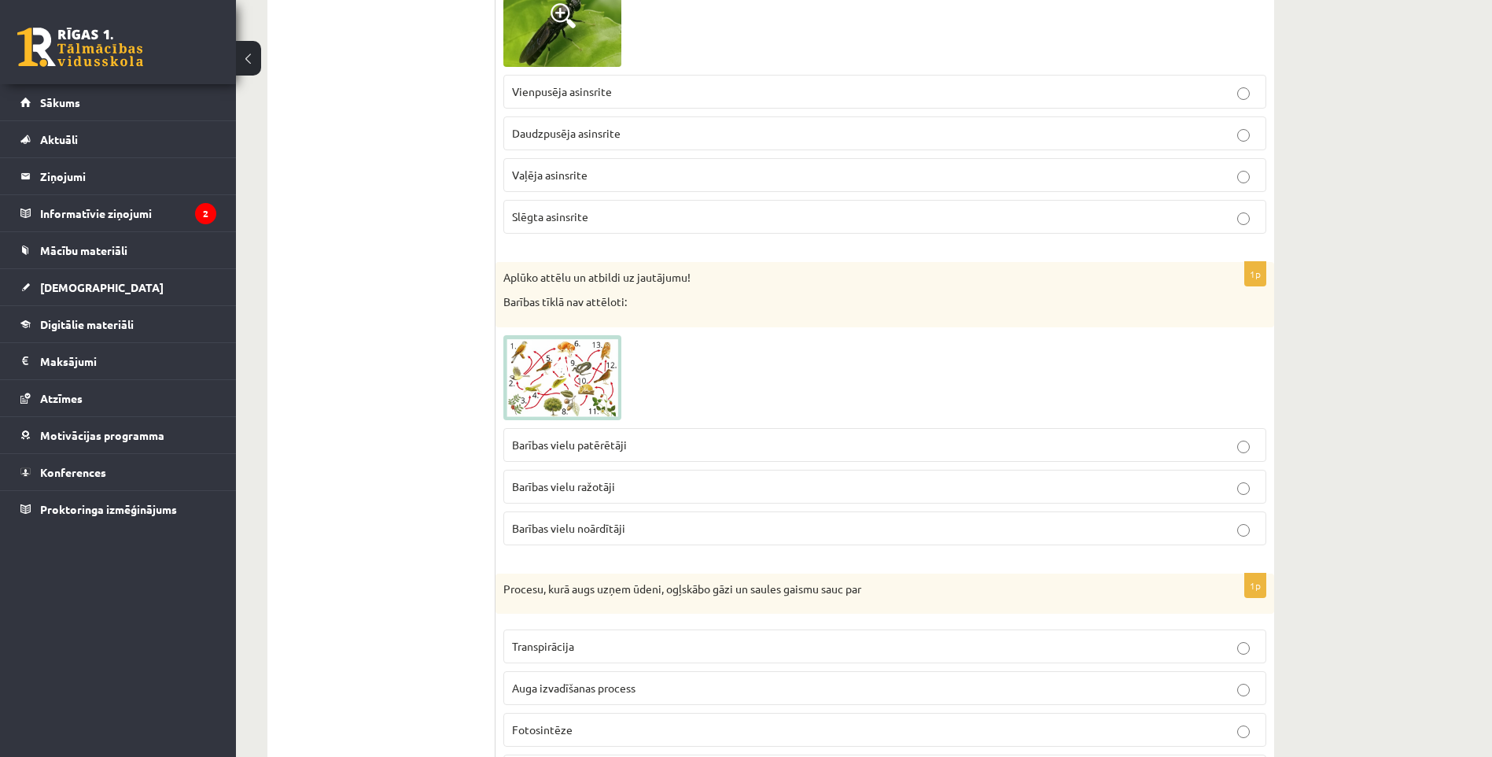
click at [571, 394] on img at bounding box center [562, 377] width 118 height 85
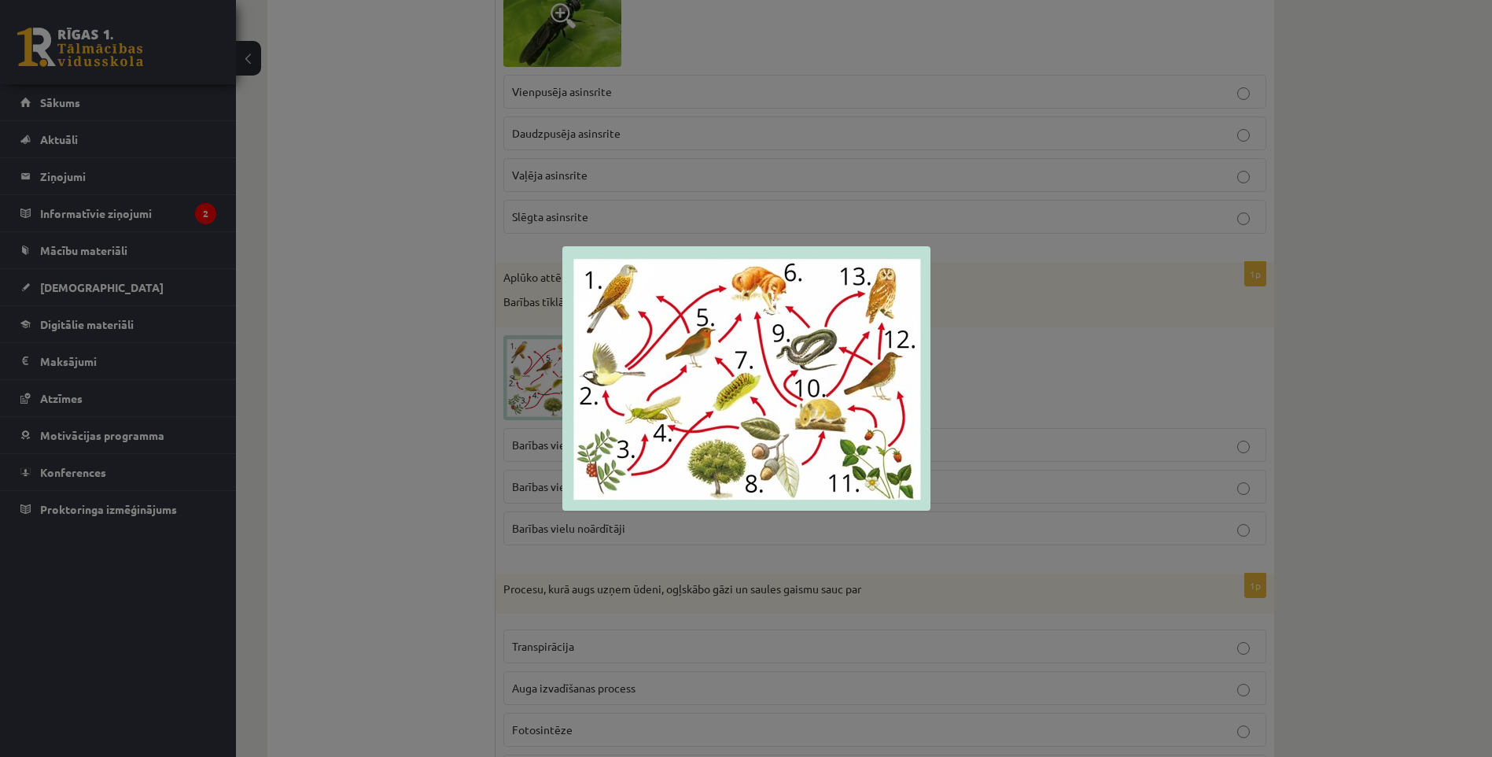
click at [552, 473] on div at bounding box center [746, 378] width 1492 height 757
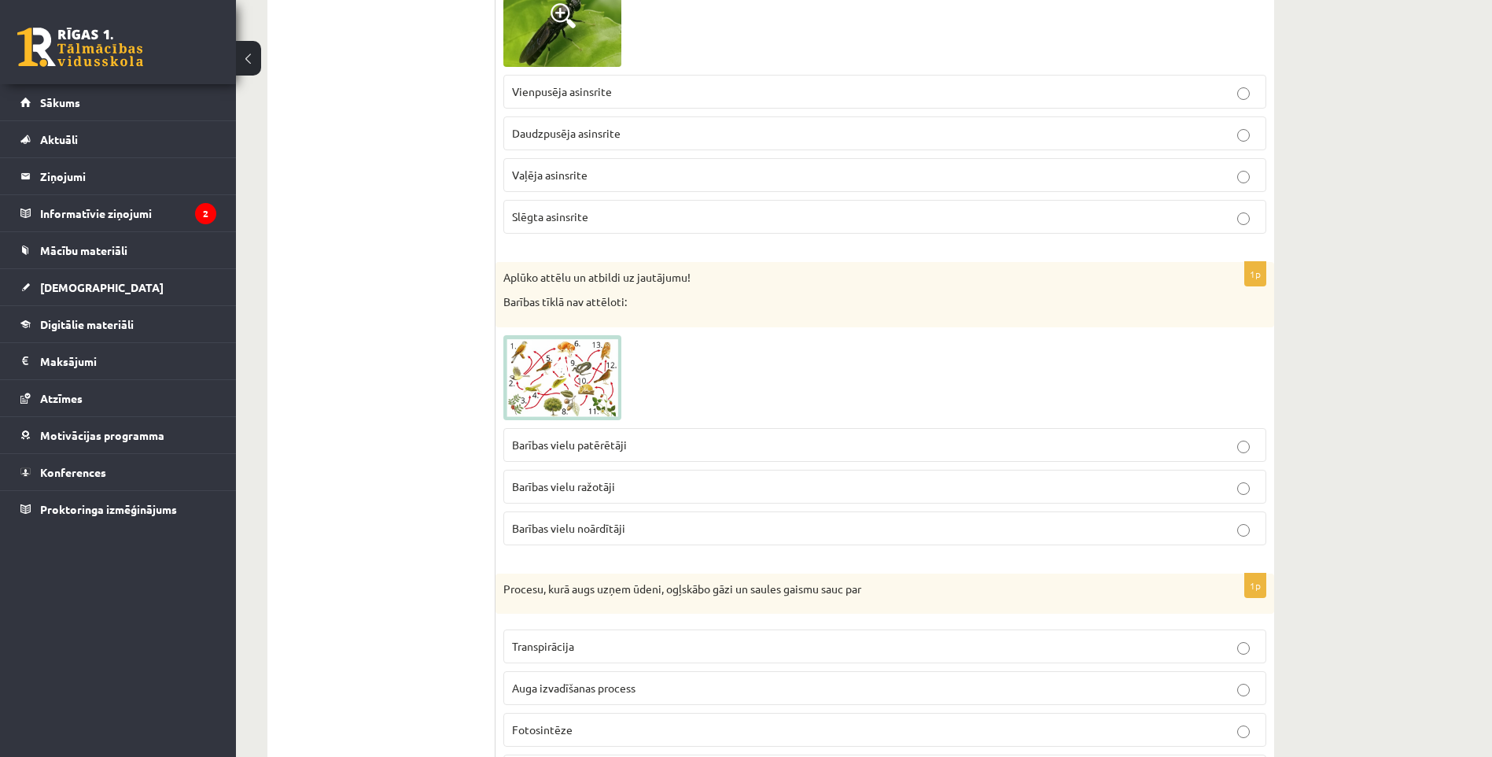
click at [553, 387] on img at bounding box center [562, 377] width 118 height 85
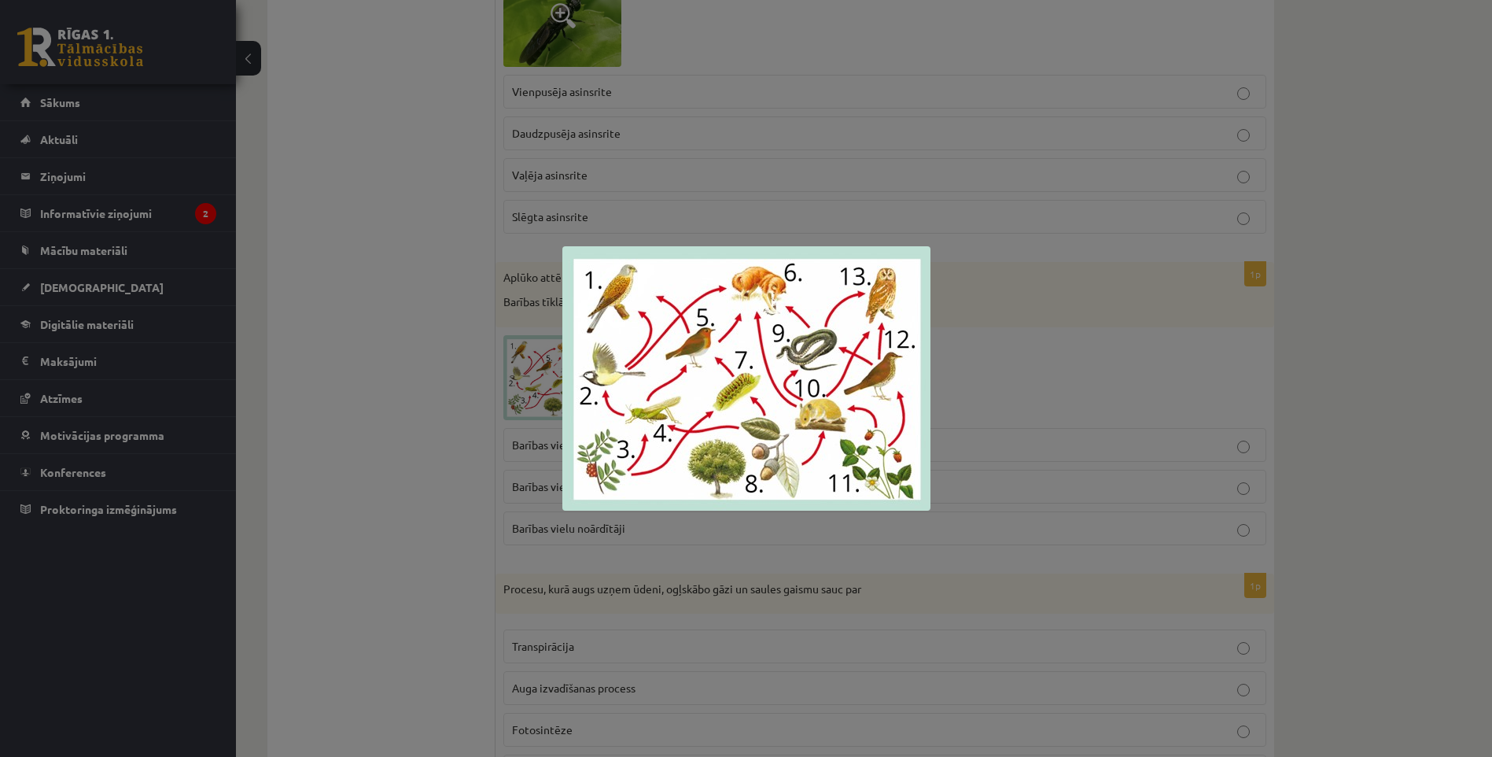
click at [543, 405] on div at bounding box center [746, 378] width 1492 height 757
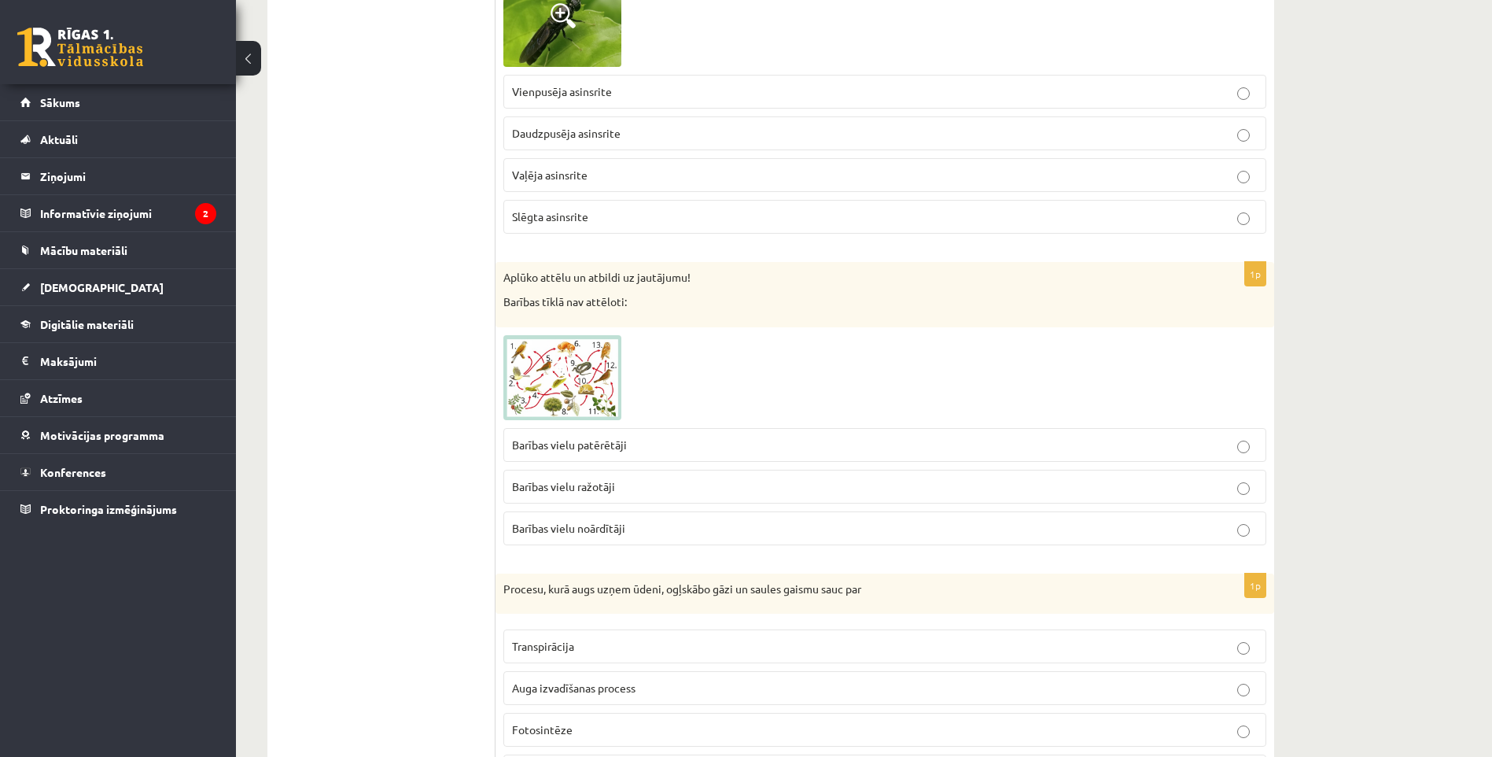
click at [550, 398] on img at bounding box center [562, 377] width 118 height 85
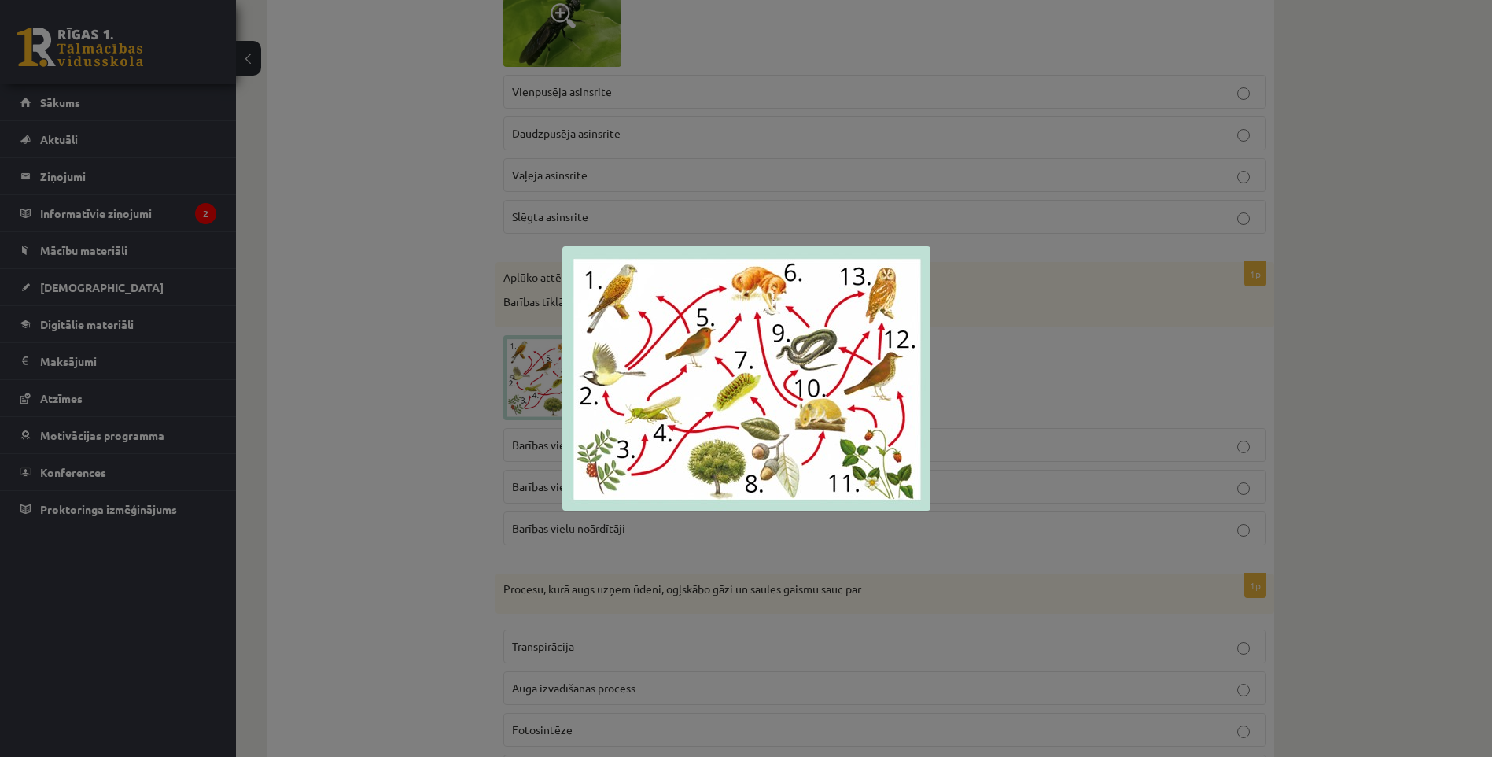
click at [528, 517] on div at bounding box center [746, 378] width 1492 height 757
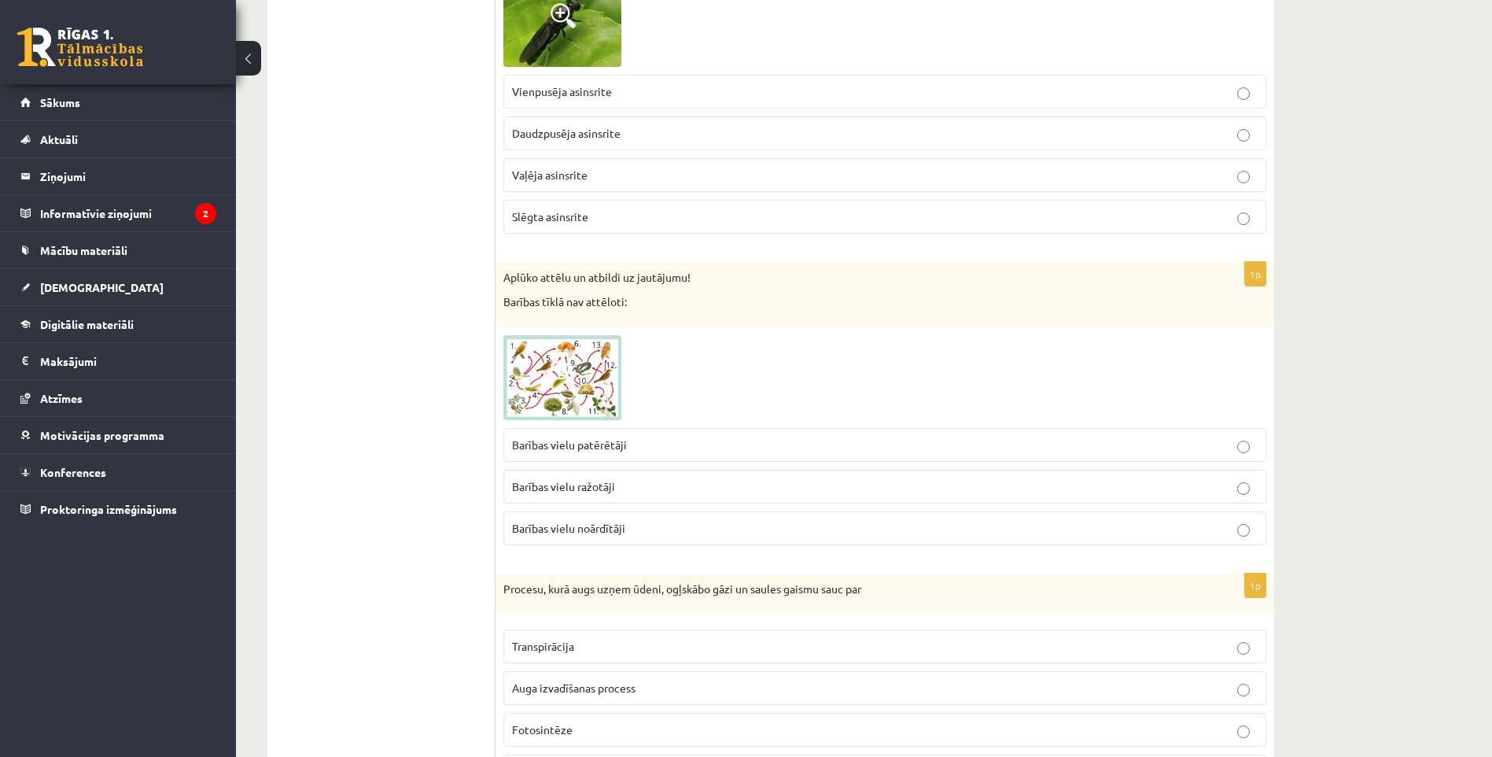
click at [547, 531] on span "Barības vielu noārdītāji" at bounding box center [568, 528] width 113 height 14
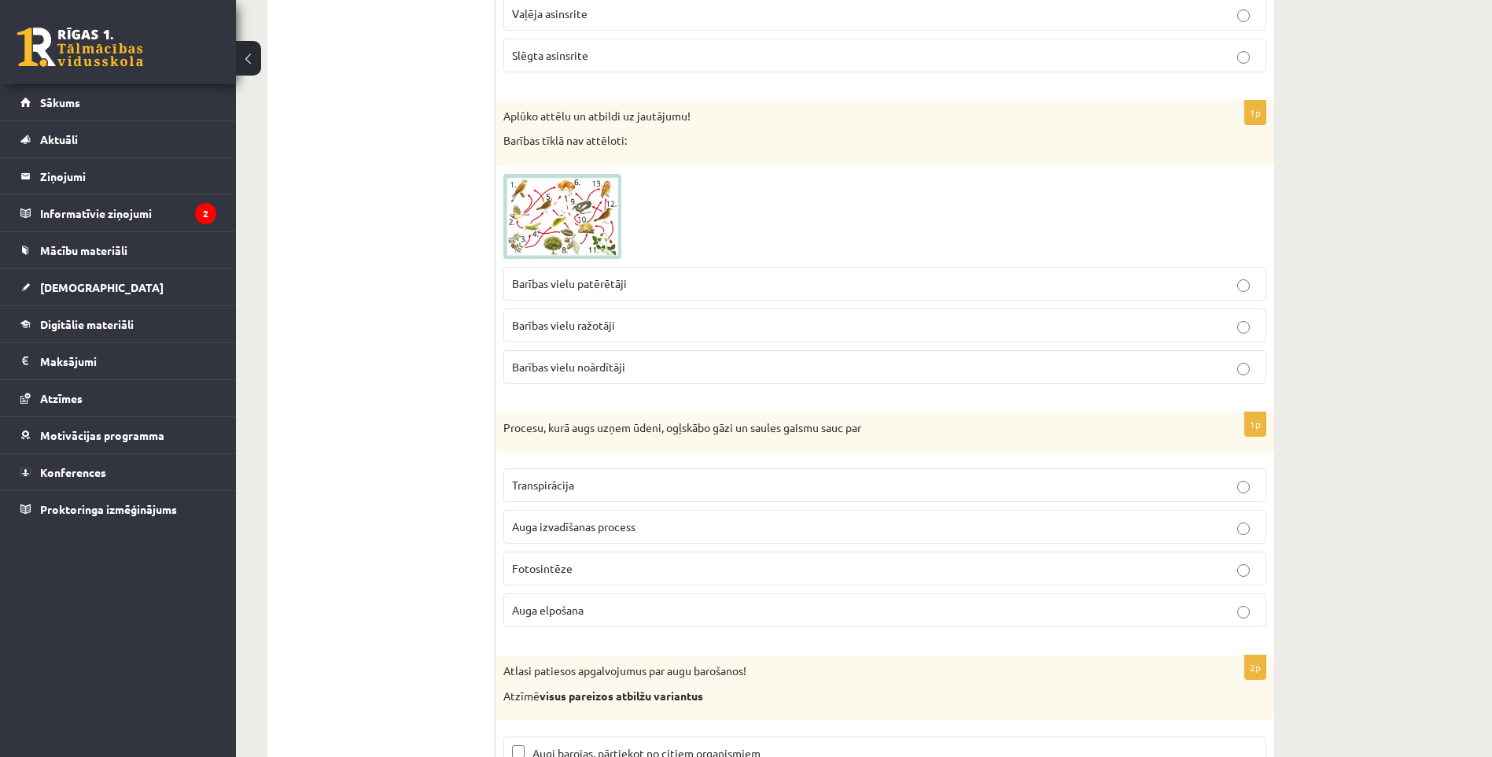
scroll to position [6995, 0]
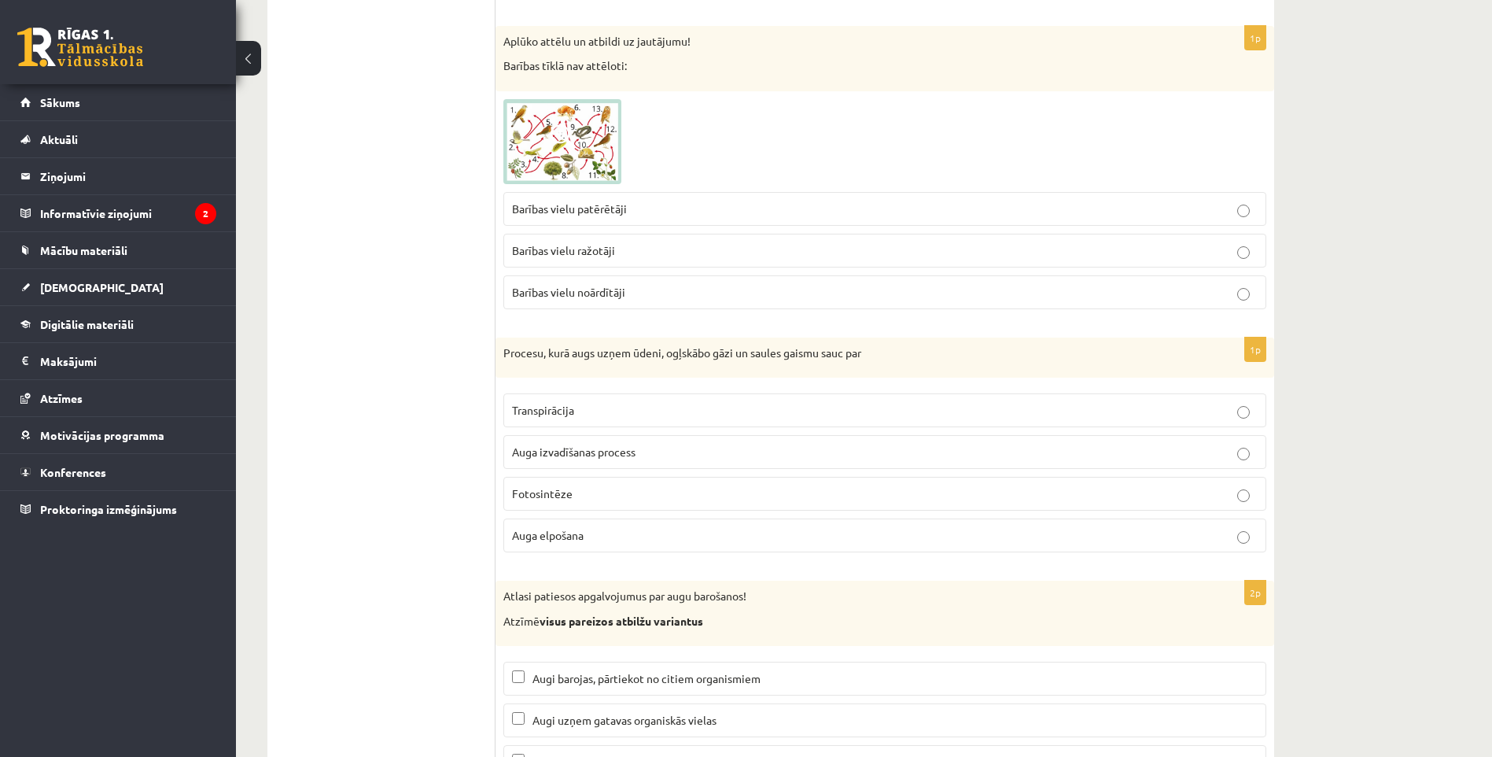
click at [573, 488] on p "Fotosintēze" at bounding box center [885, 493] width 746 height 17
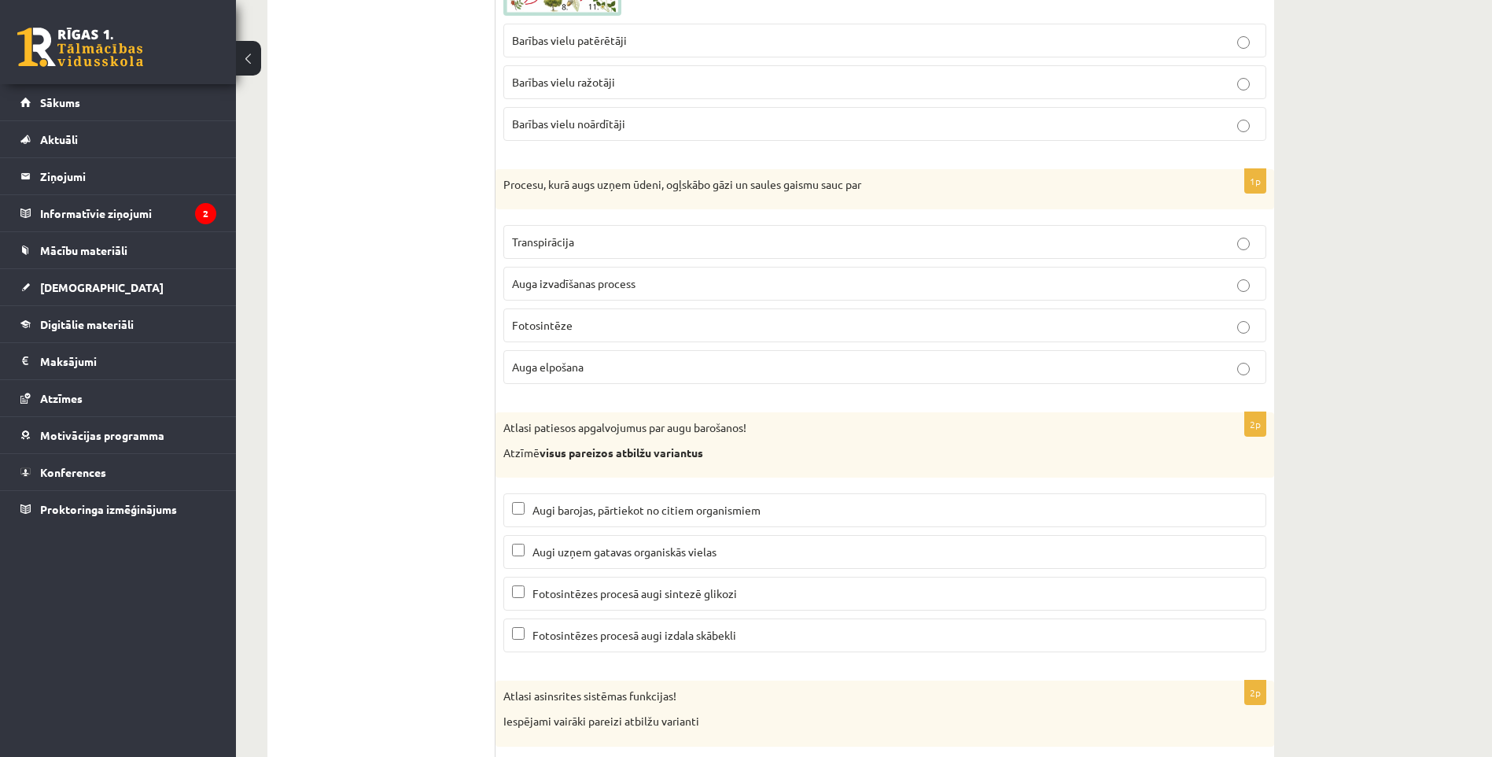
scroll to position [7310, 0]
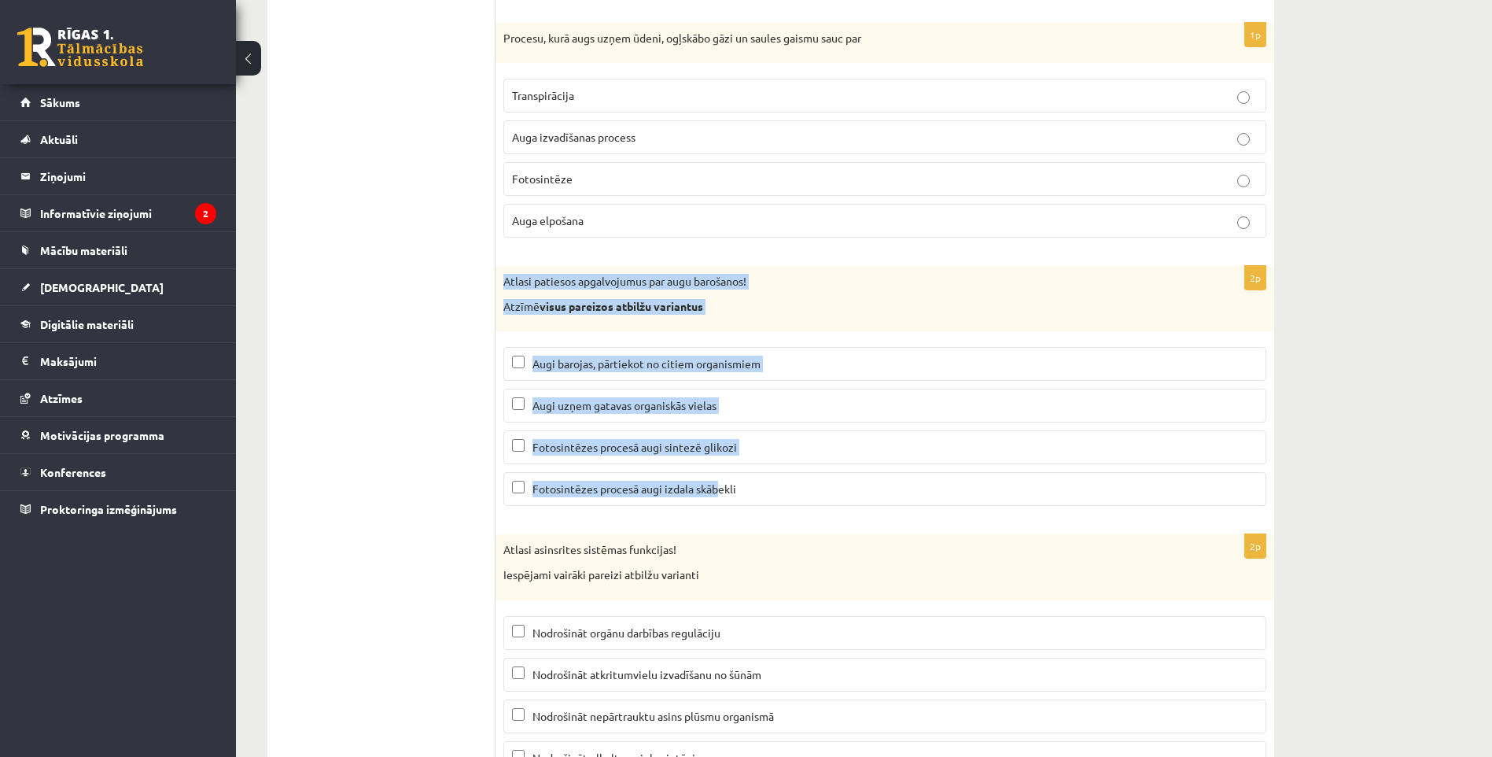
drag, startPoint x: 510, startPoint y: 281, endPoint x: 720, endPoint y: 480, distance: 289.8
click at [720, 481] on div "2p Atlasi patiesos apgalvojumus par augu barošanos! Atzīmē visus pareizos atbil…" at bounding box center [884, 392] width 779 height 252
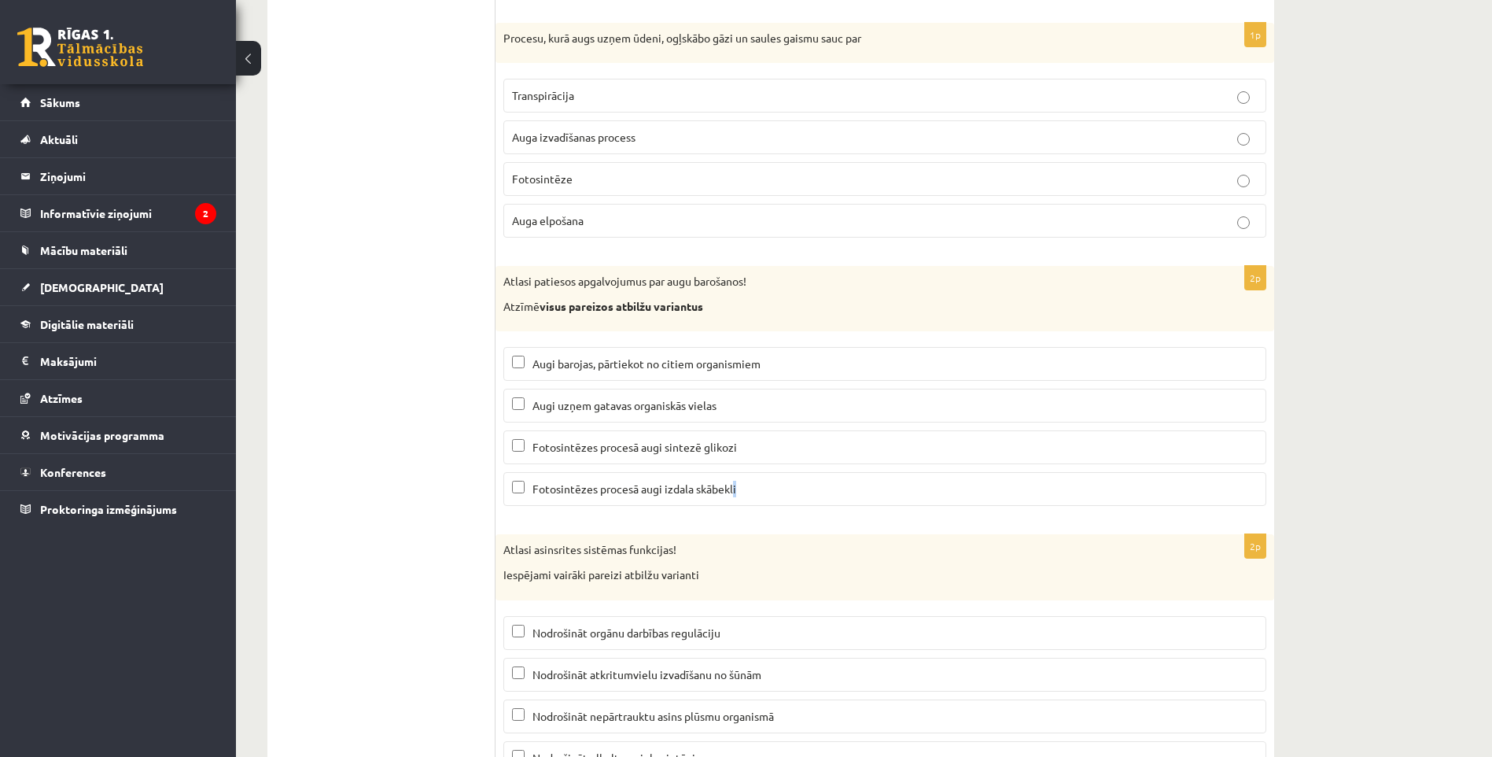
drag, startPoint x: 720, startPoint y: 480, endPoint x: 739, endPoint y: 493, distance: 23.1
click at [739, 493] on p "Fotosintēzes procesā augi izdala skābekli" at bounding box center [885, 489] width 746 height 17
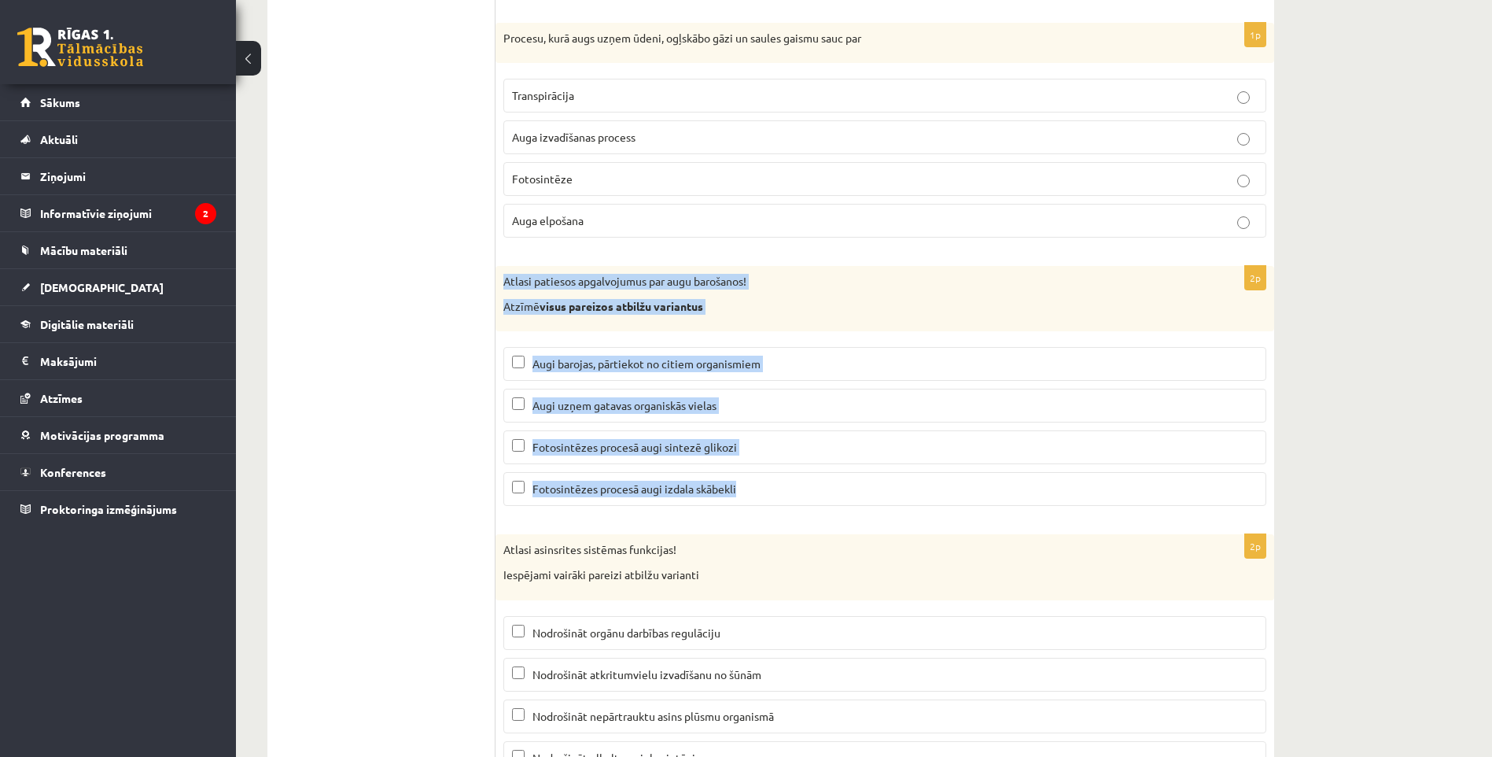
drag, startPoint x: 499, startPoint y: 284, endPoint x: 773, endPoint y: 500, distance: 348.8
click at [773, 500] on div "2p Atlasi patiesos apgalvojumus par augu barošanos! Atzīmē visus pareizos atbil…" at bounding box center [884, 392] width 779 height 252
copy div "Atlasi patiesos apgalvojumus par augu barošanos! Atzīmē visus pareizos atbilžu …"
click at [520, 454] on p "Fotosintēzes procesā augi sintezē glikozi" at bounding box center [885, 447] width 746 height 17
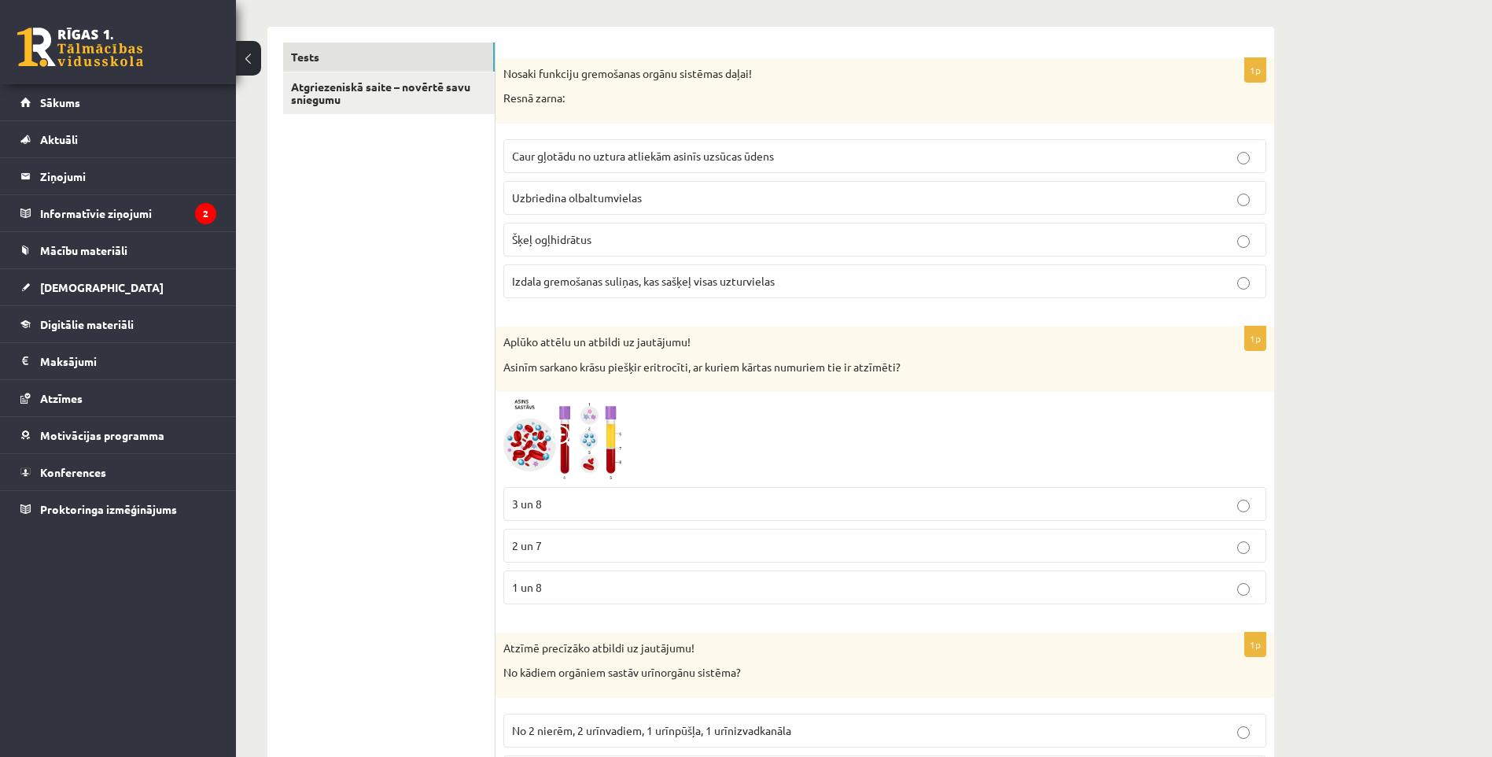
scroll to position [27, 0]
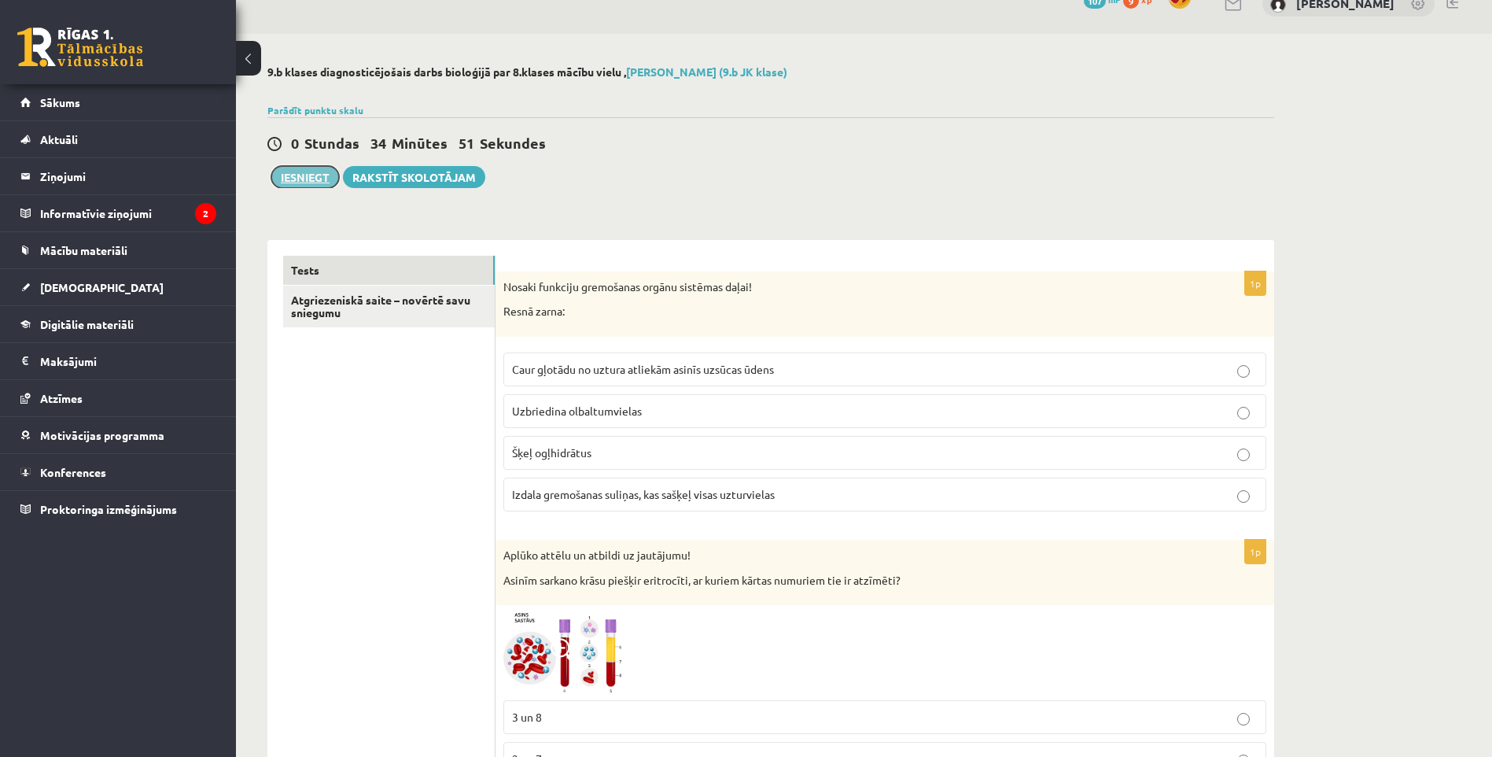
click at [296, 175] on button "Iesniegt" at bounding box center [305, 177] width 68 height 22
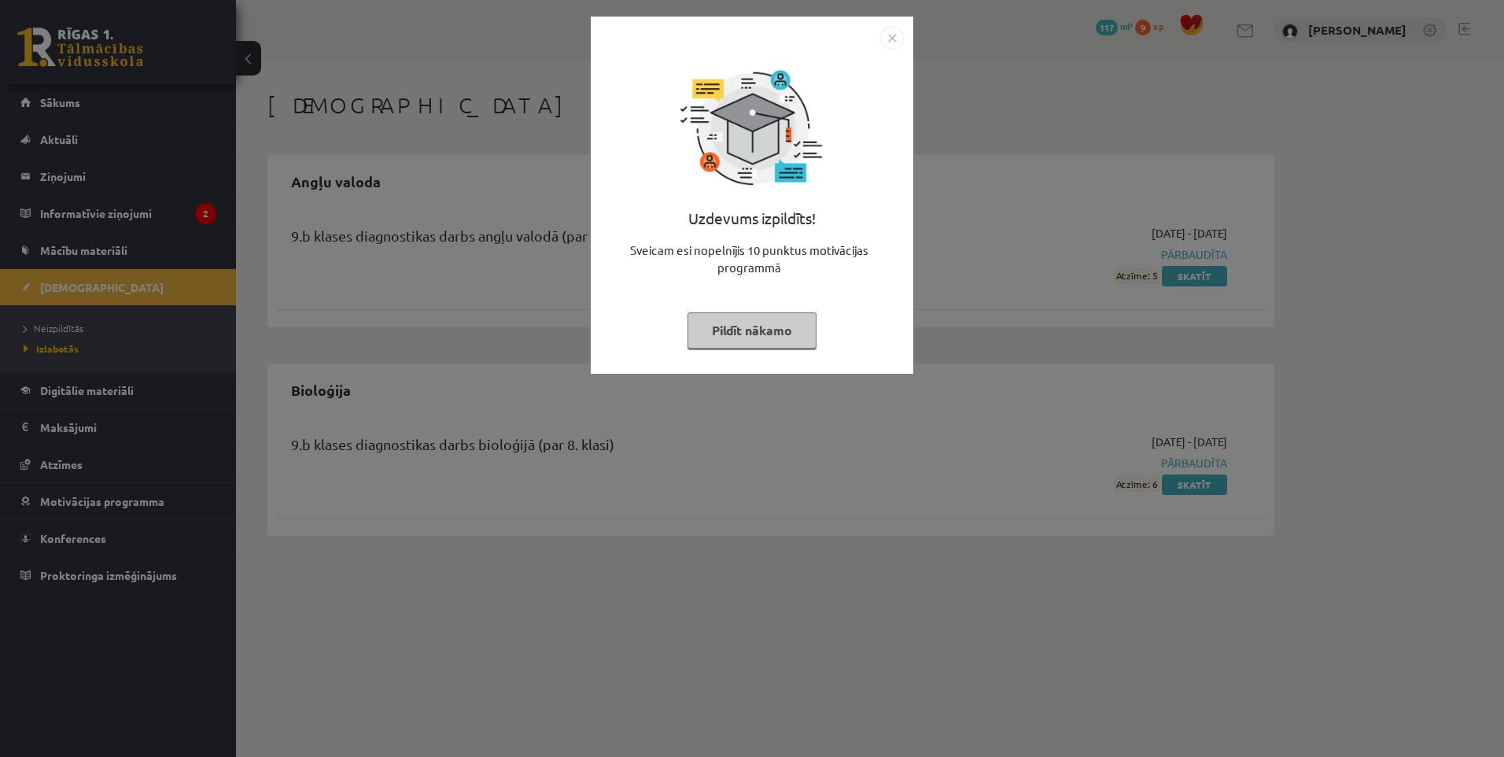
click at [727, 336] on button "Pildīt nākamo" at bounding box center [751, 330] width 129 height 36
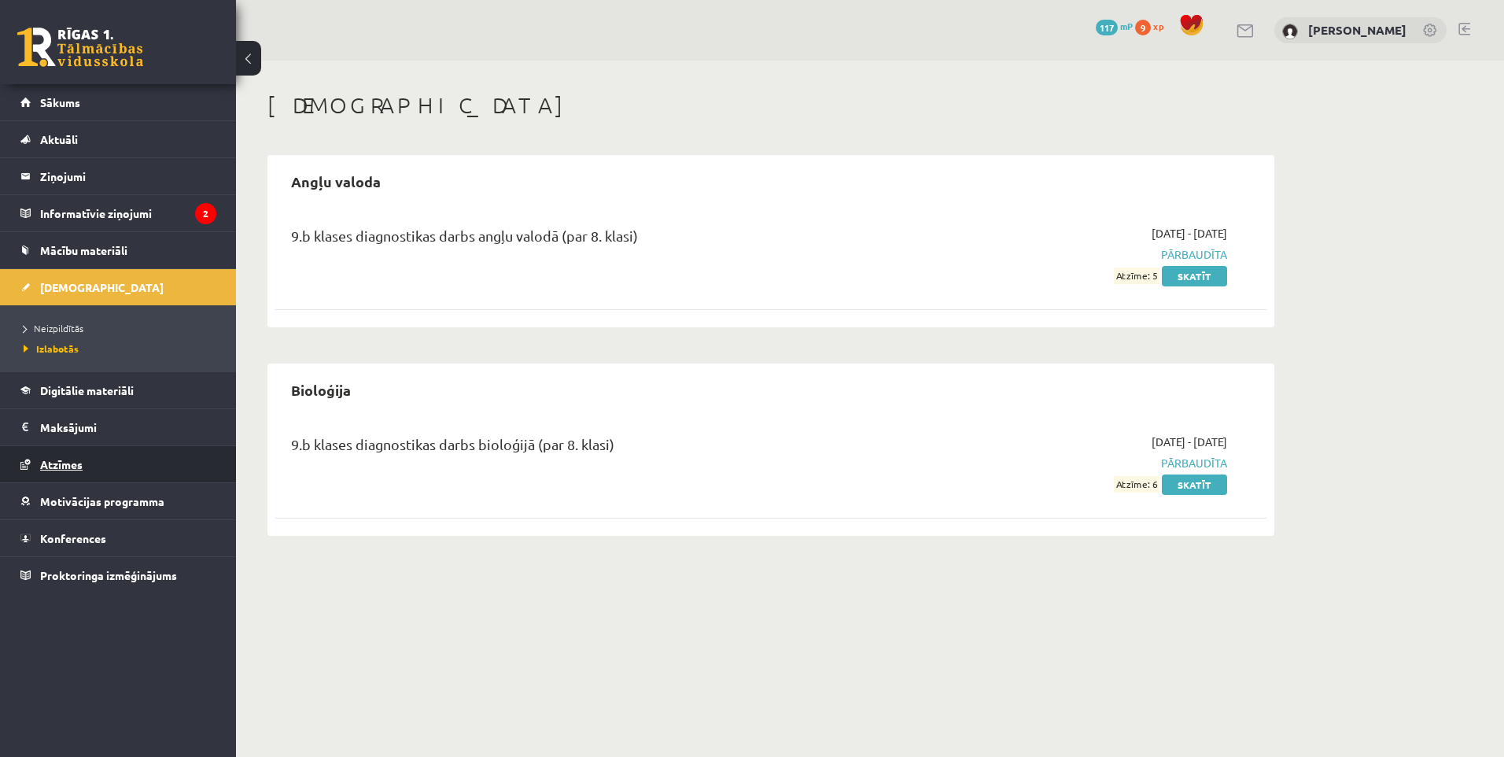
click at [64, 462] on span "Atzīmes" at bounding box center [61, 464] width 42 height 14
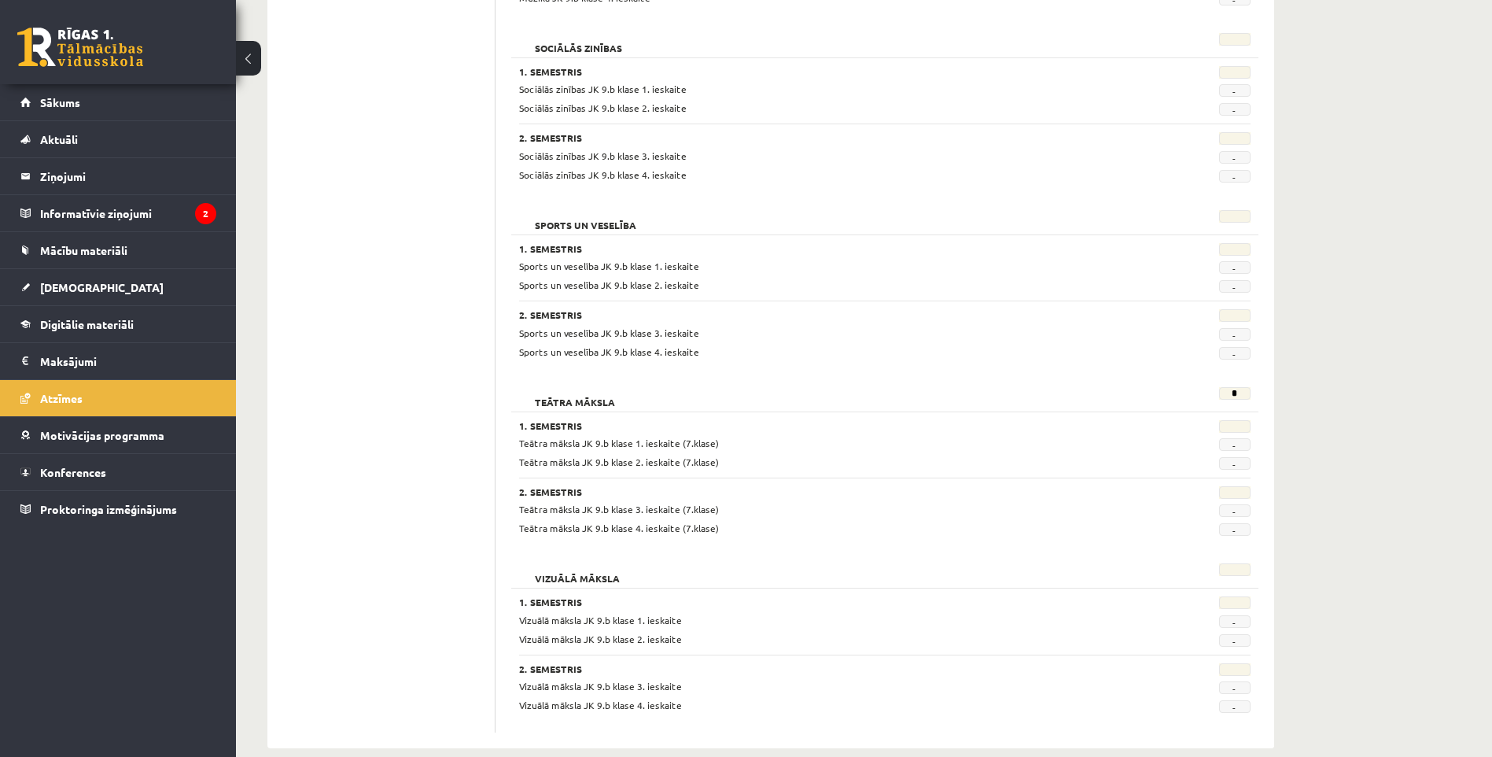
scroll to position [2723, 0]
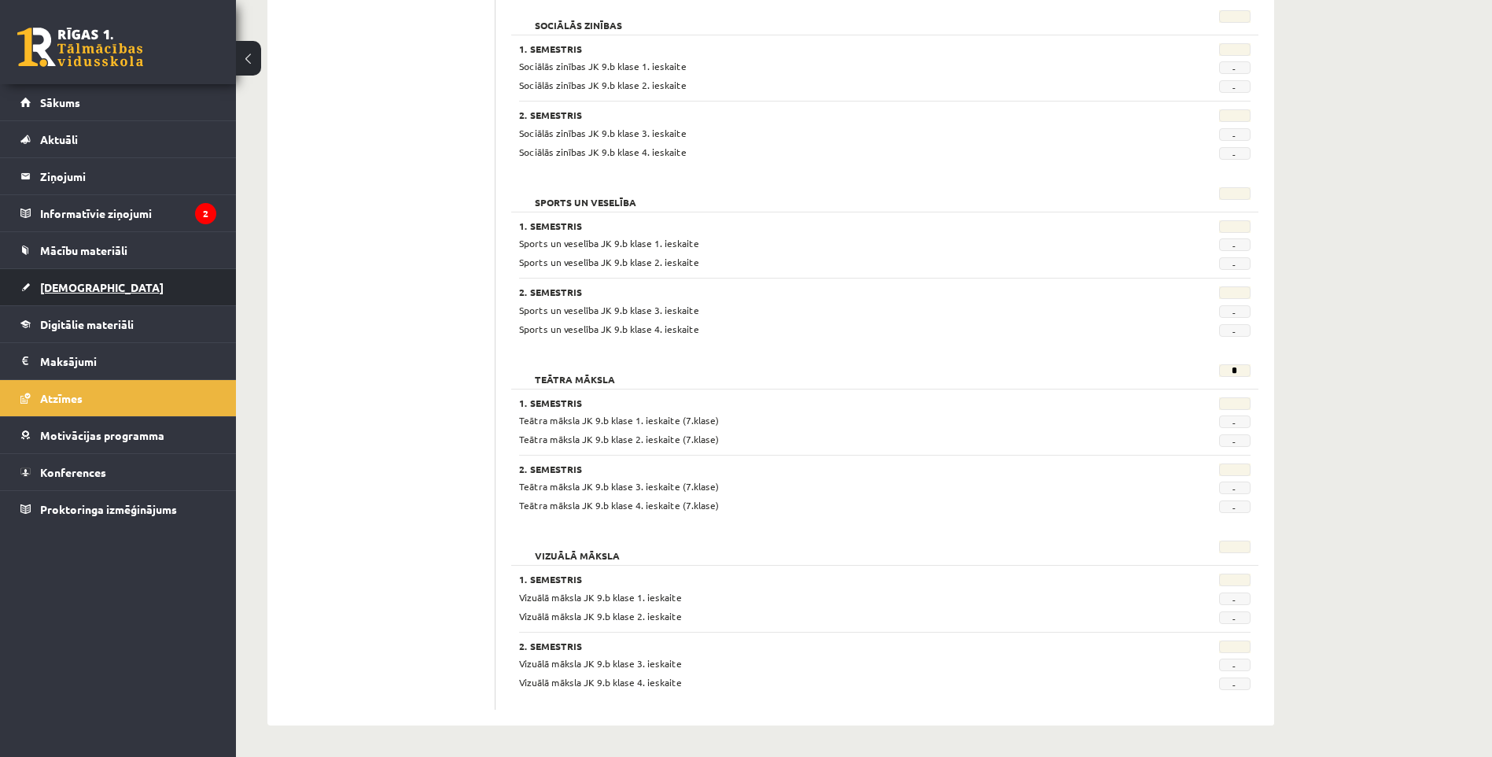
click at [79, 296] on link "[DEMOGRAPHIC_DATA]" at bounding box center [118, 287] width 196 height 36
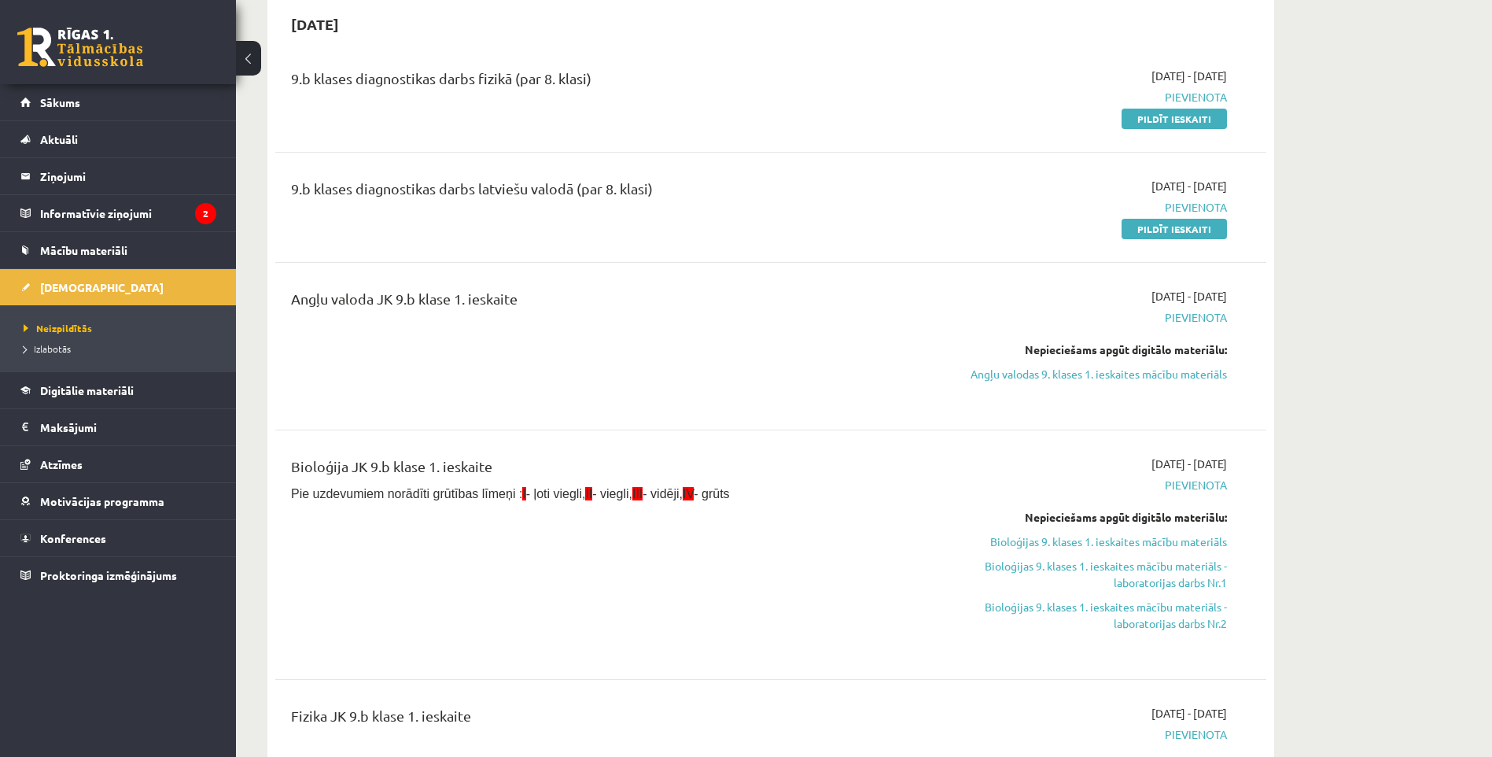
scroll to position [315, 0]
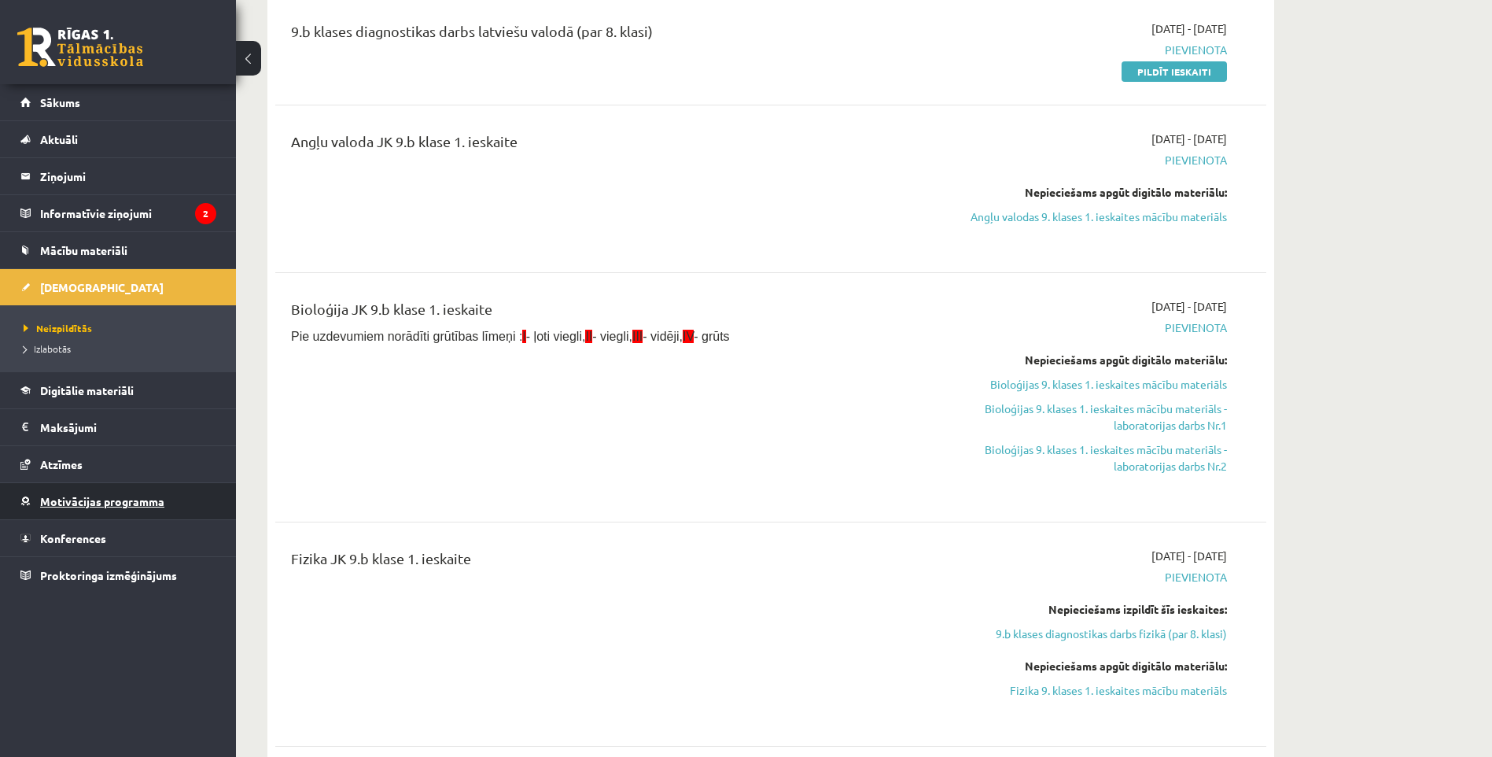
click at [98, 500] on span "Motivācijas programma" at bounding box center [102, 501] width 124 height 14
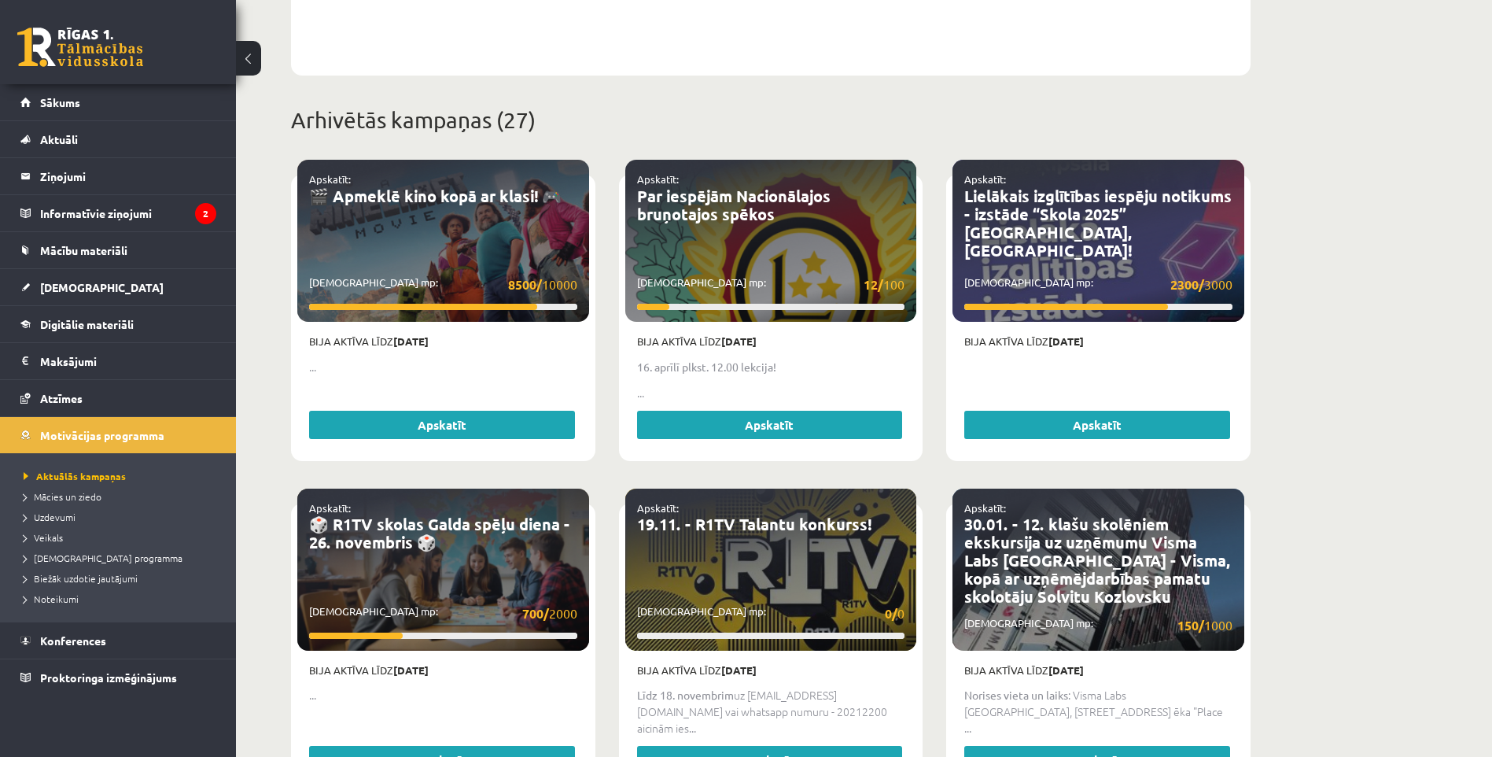
scroll to position [550, 0]
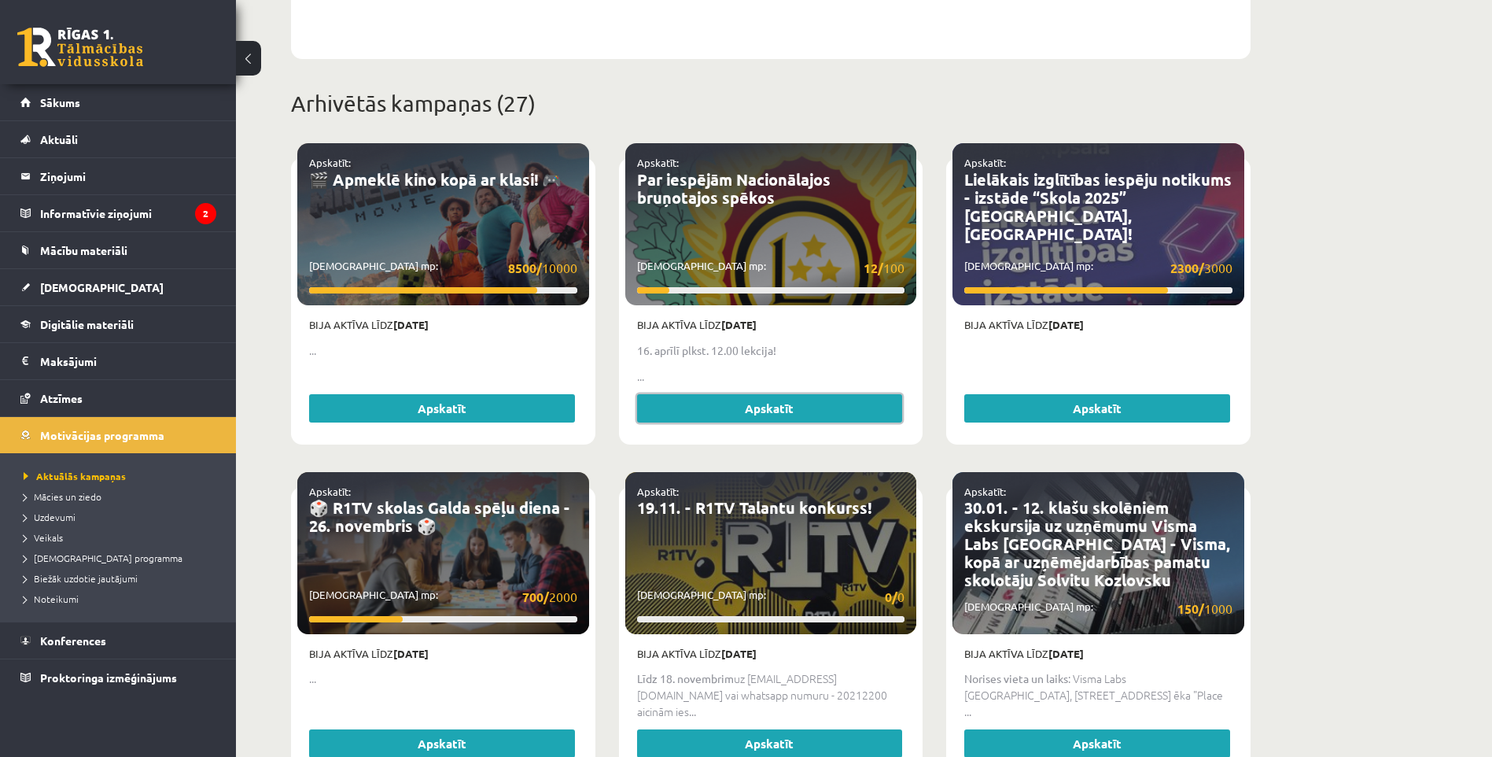
click at [739, 394] on link "Apskatīt" at bounding box center [770, 408] width 266 height 28
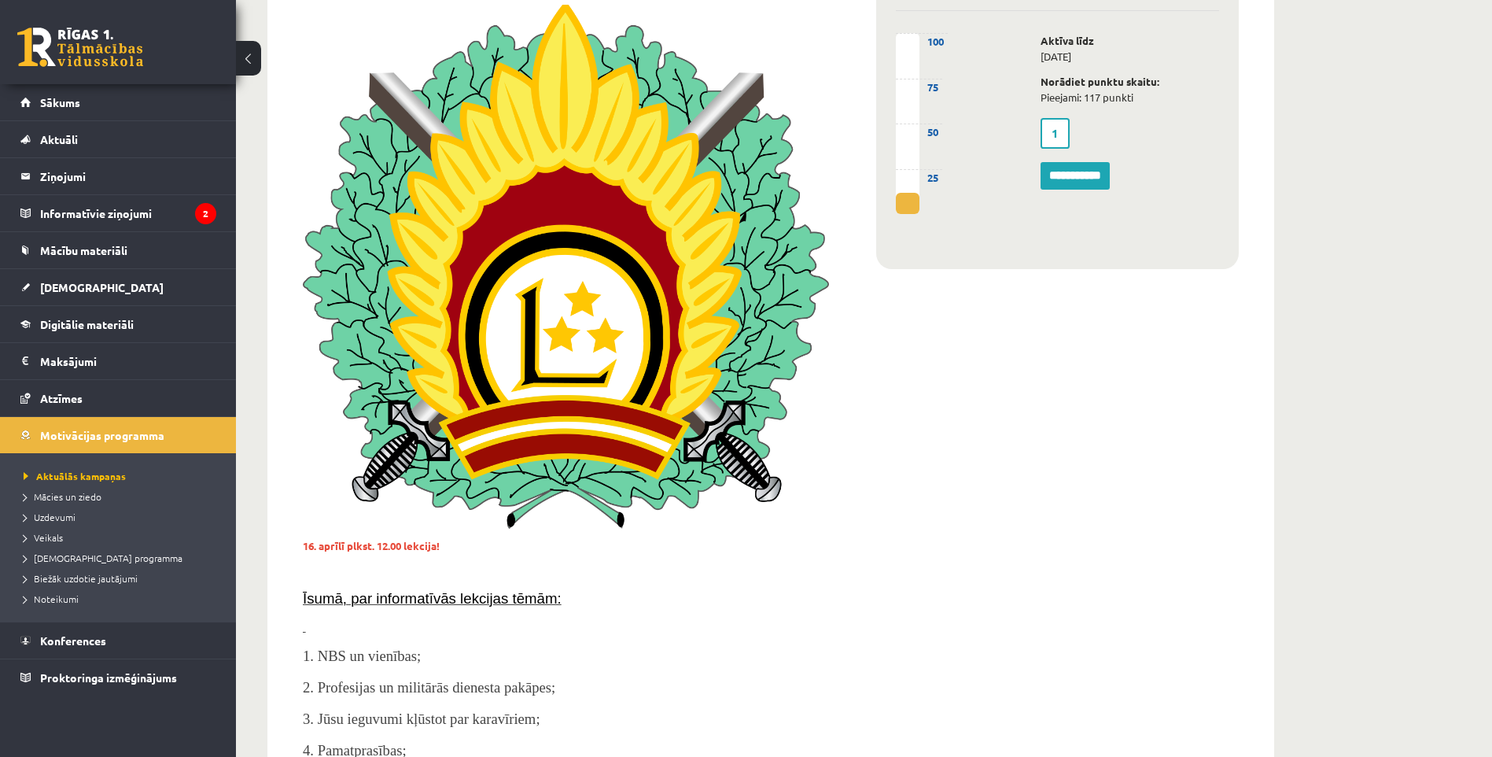
scroll to position [236, 0]
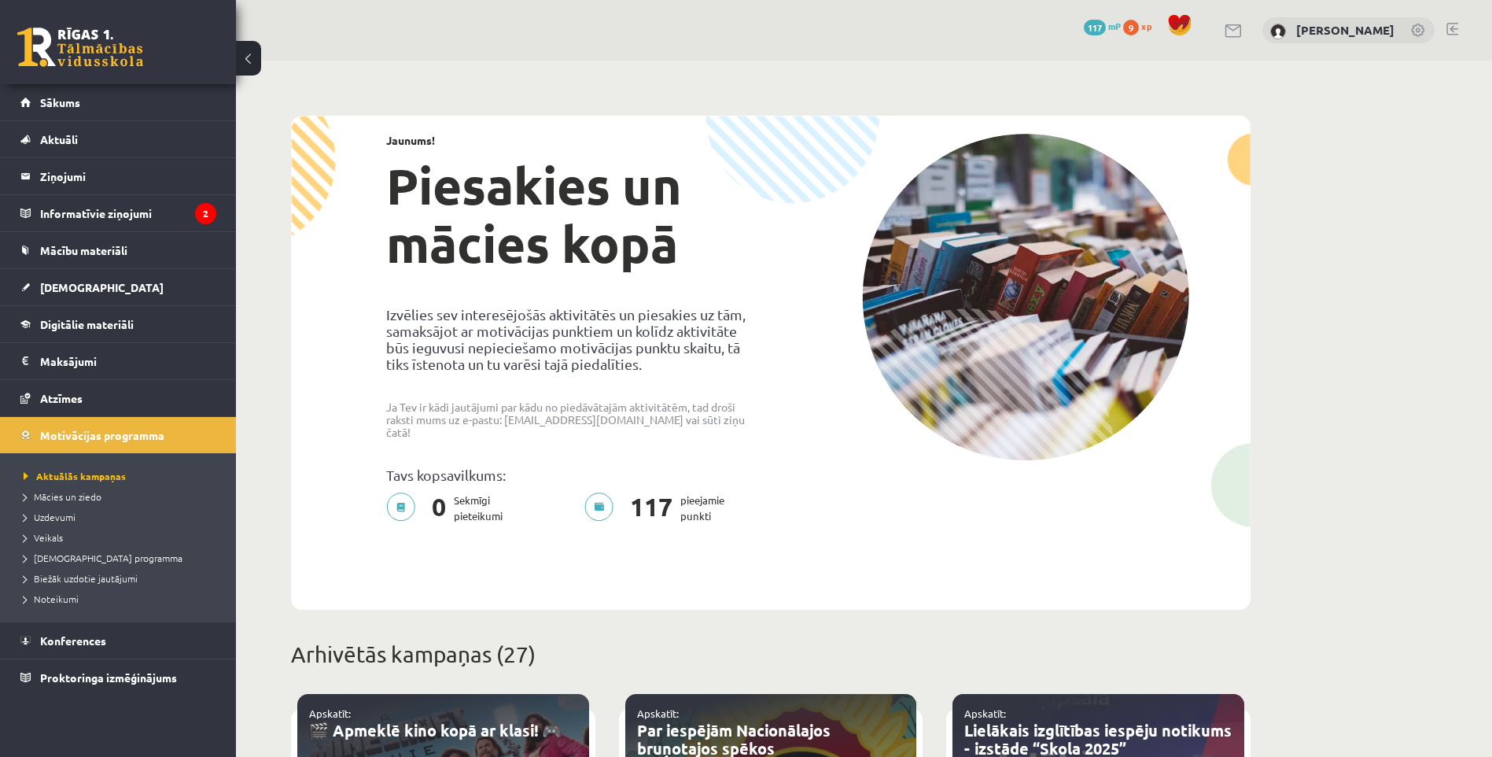
scroll to position [550, 0]
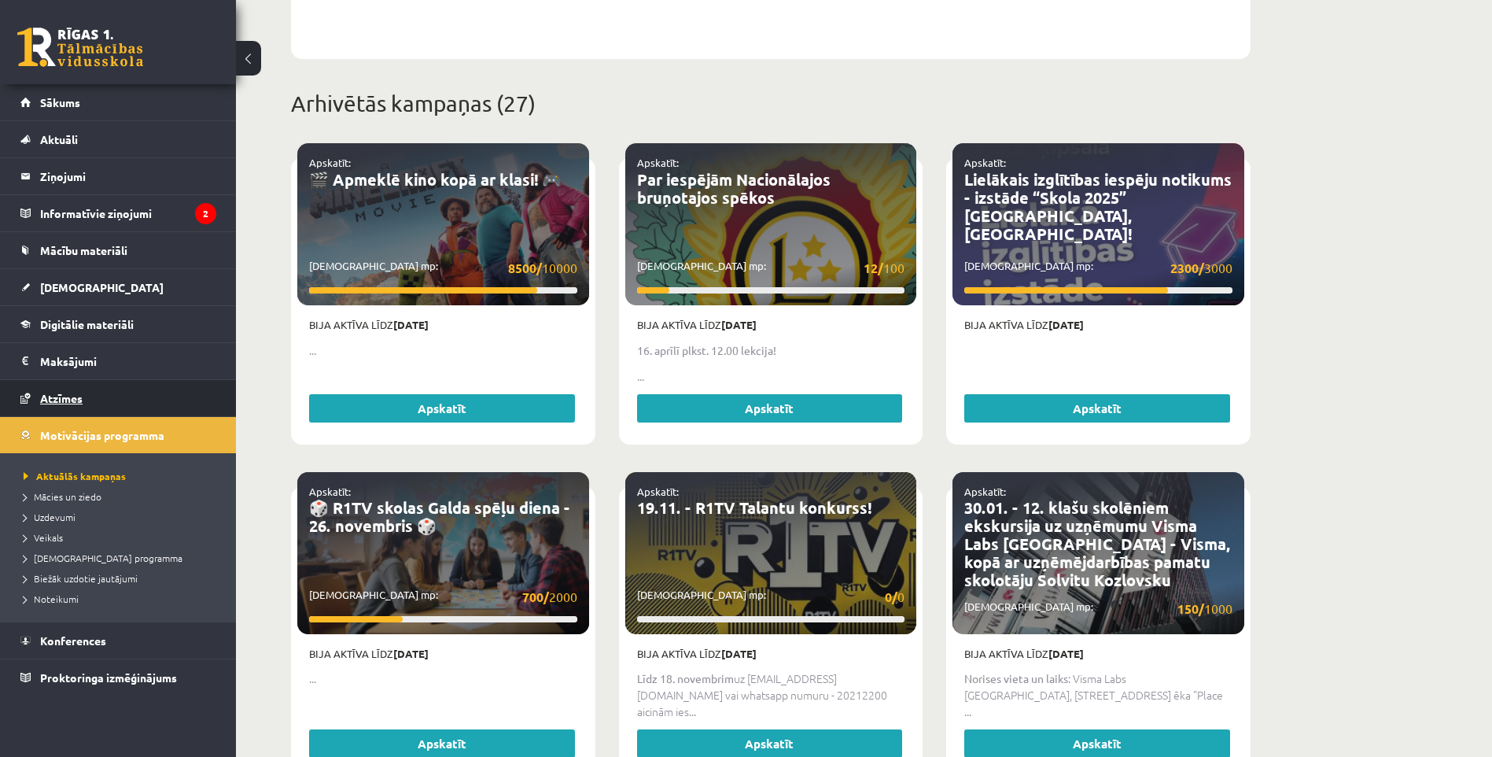
click at [95, 401] on link "Atzīmes" at bounding box center [118, 398] width 196 height 36
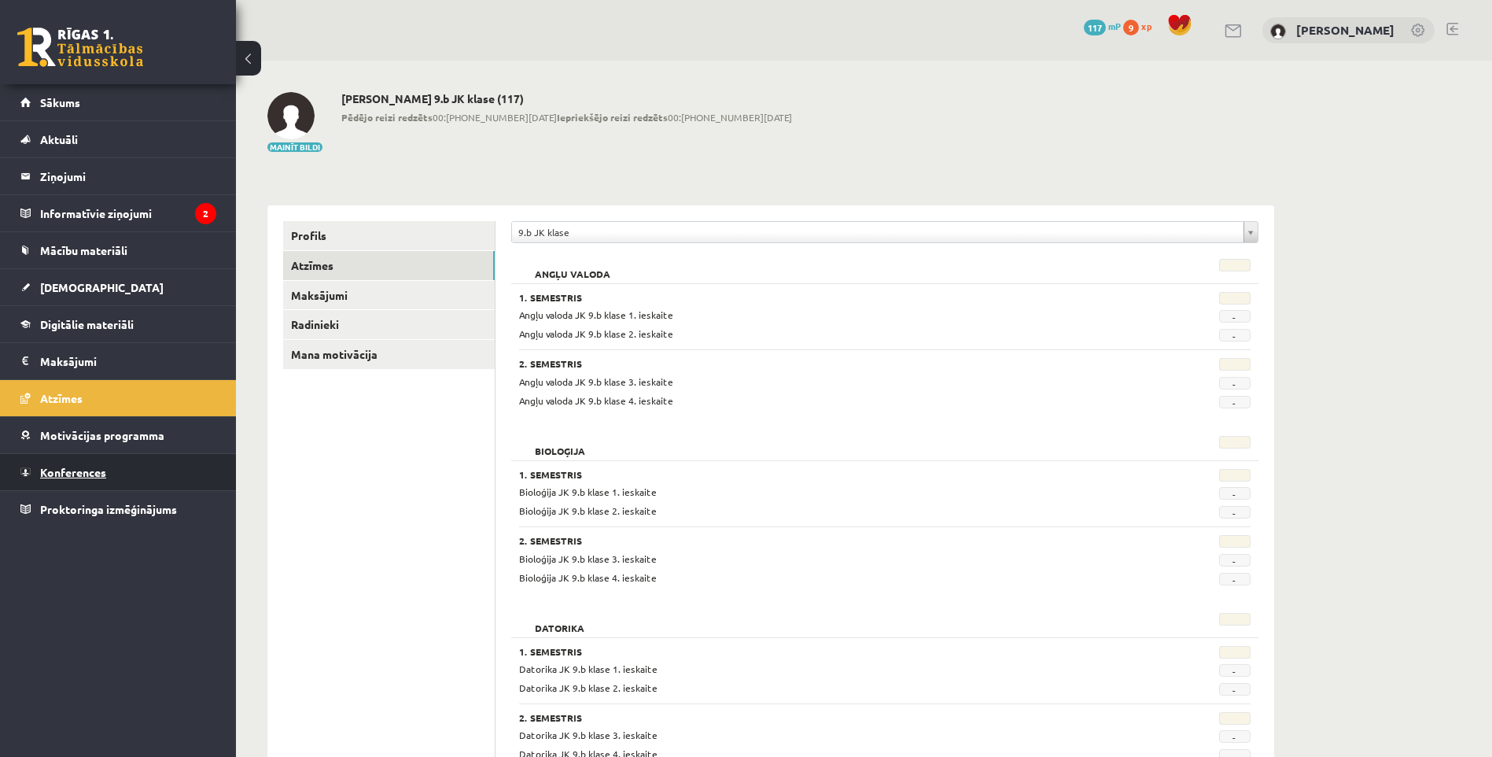
click at [72, 468] on span "Konferences" at bounding box center [73, 472] width 66 height 14
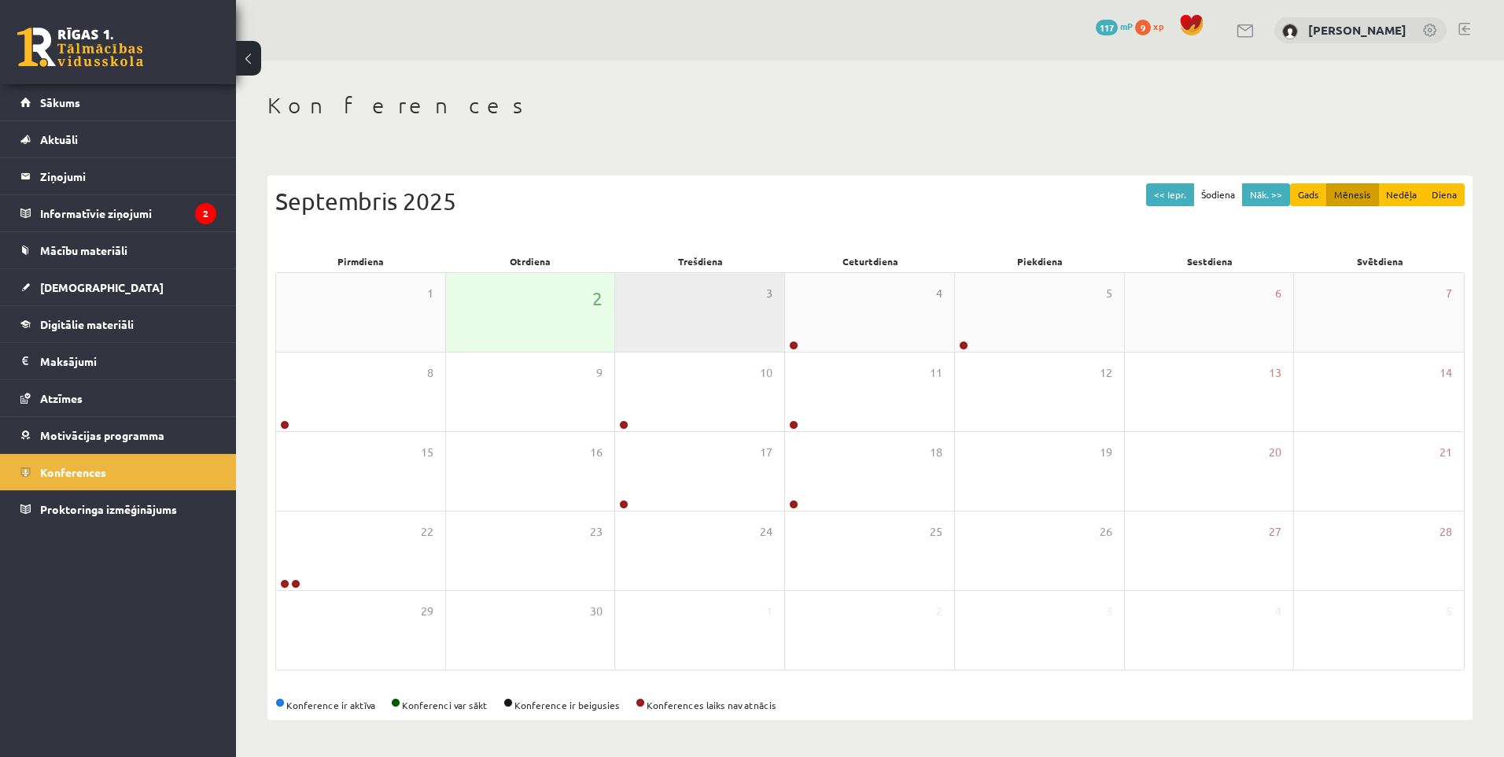
click at [708, 326] on div "3" at bounding box center [699, 312] width 169 height 79
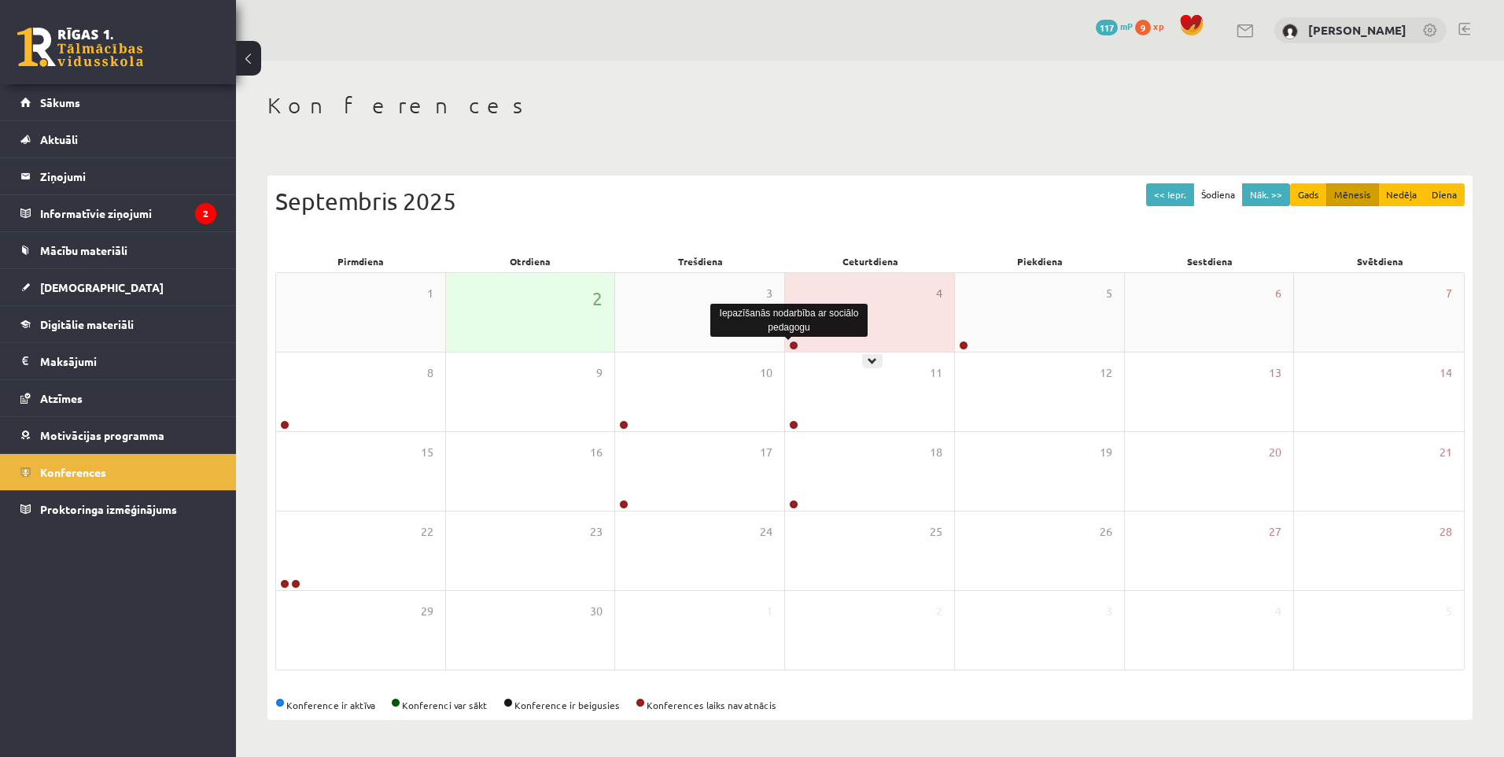
click at [792, 346] on link at bounding box center [793, 345] width 9 height 9
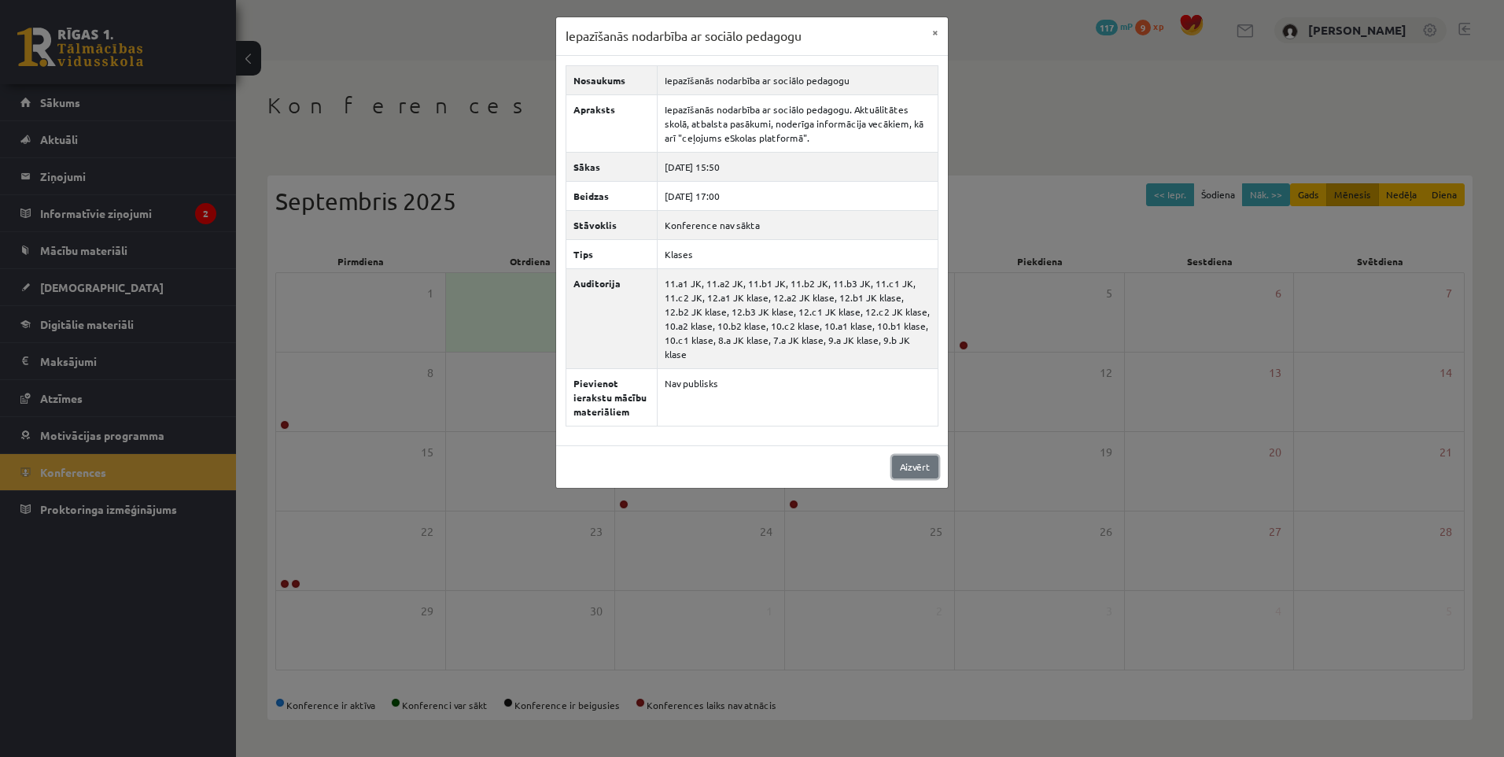
click at [912, 455] on link "Aizvērt" at bounding box center [915, 466] width 46 height 23
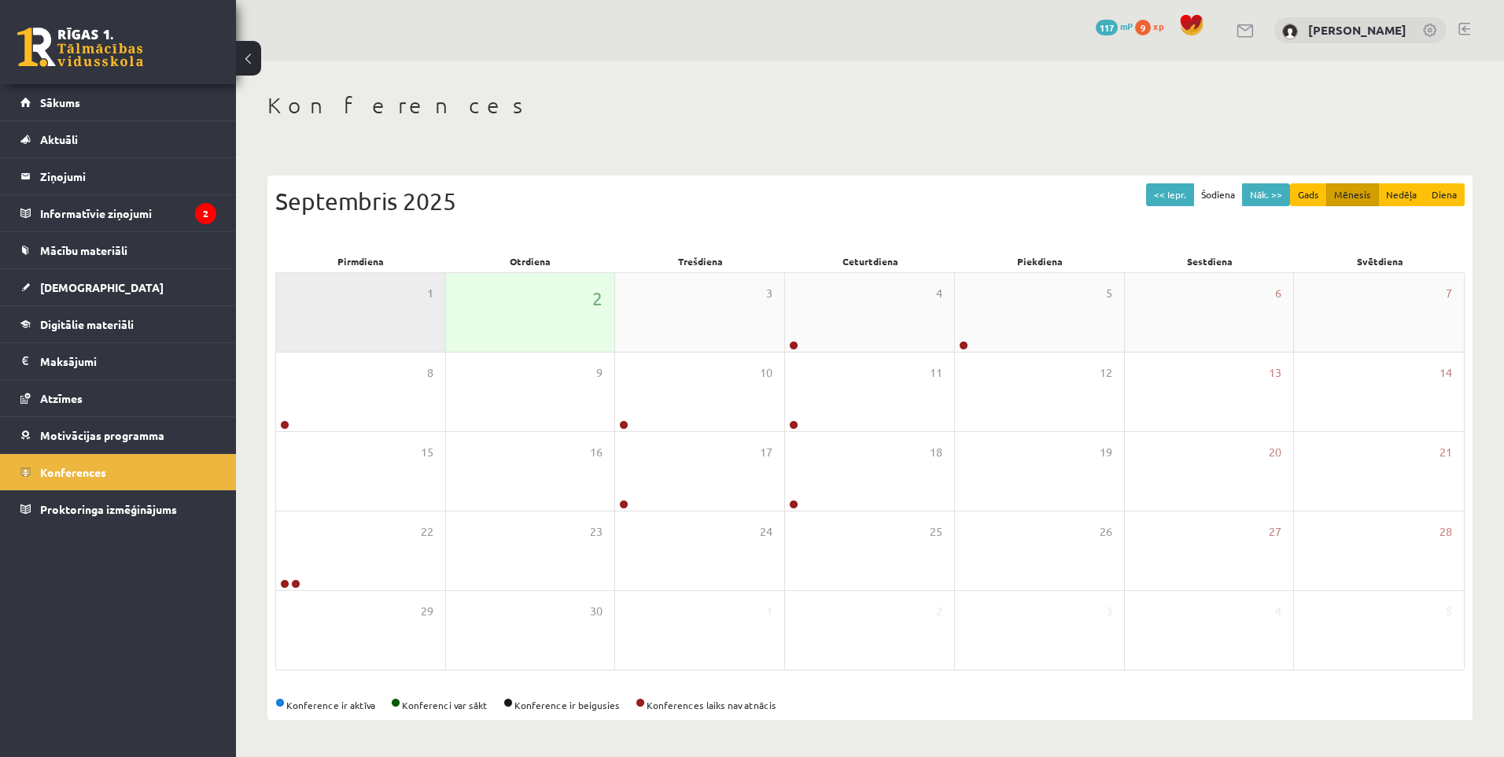
click at [338, 301] on div "1" at bounding box center [360, 312] width 169 height 79
click at [381, 296] on div "1" at bounding box center [360, 312] width 169 height 79
click at [564, 322] on div "2" at bounding box center [530, 312] width 169 height 79
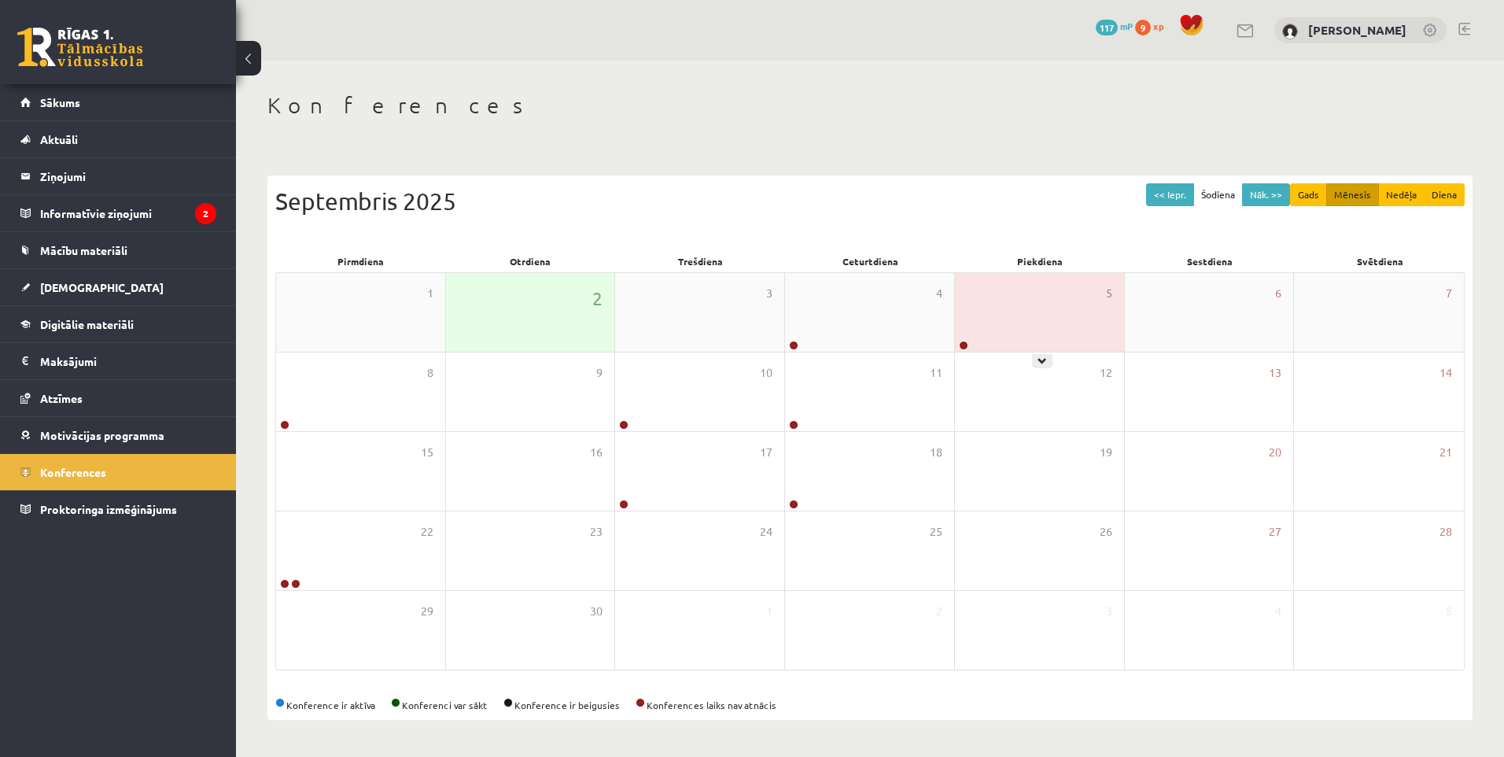
click at [962, 345] on link at bounding box center [963, 345] width 9 height 9
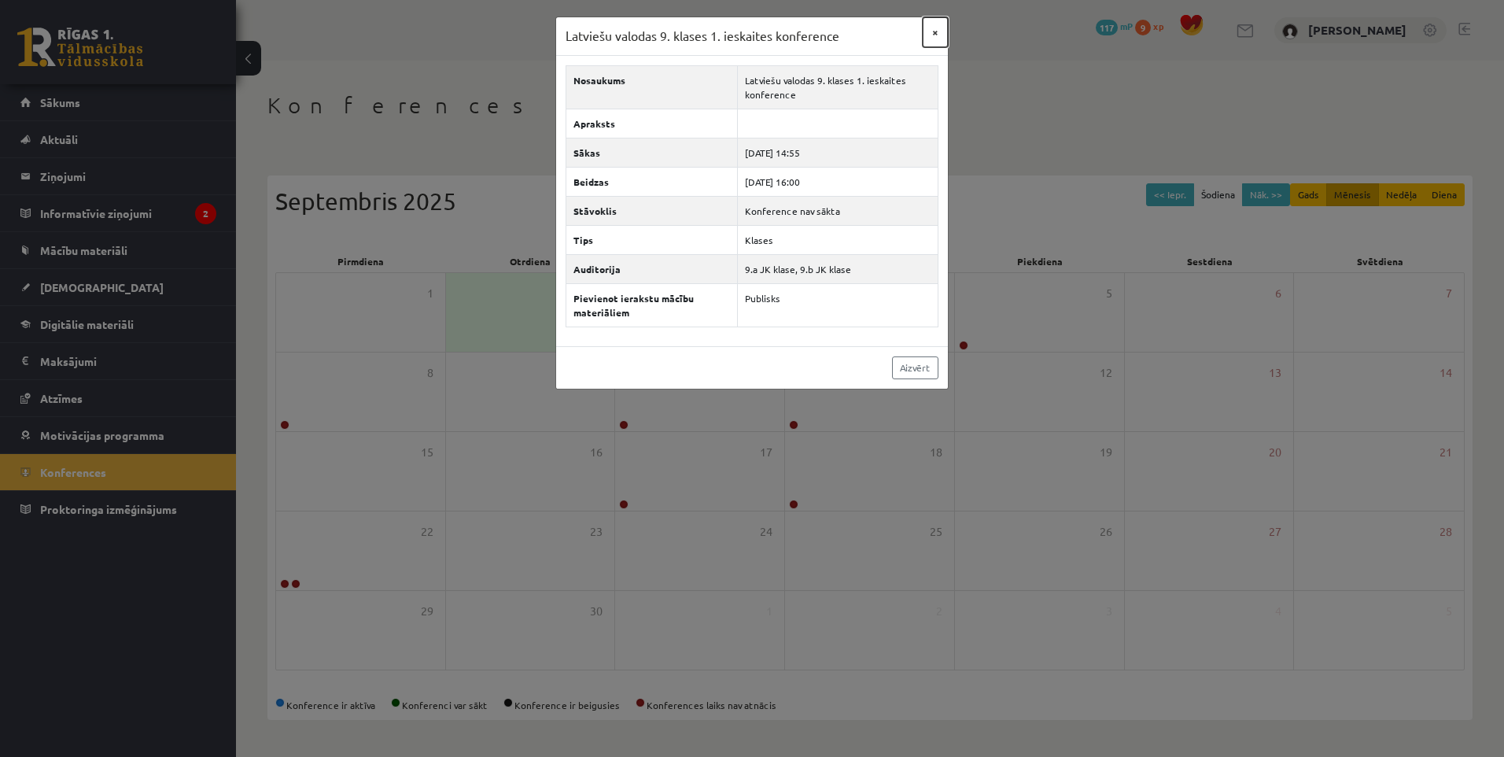
click at [930, 34] on button "×" at bounding box center [934, 32] width 25 height 30
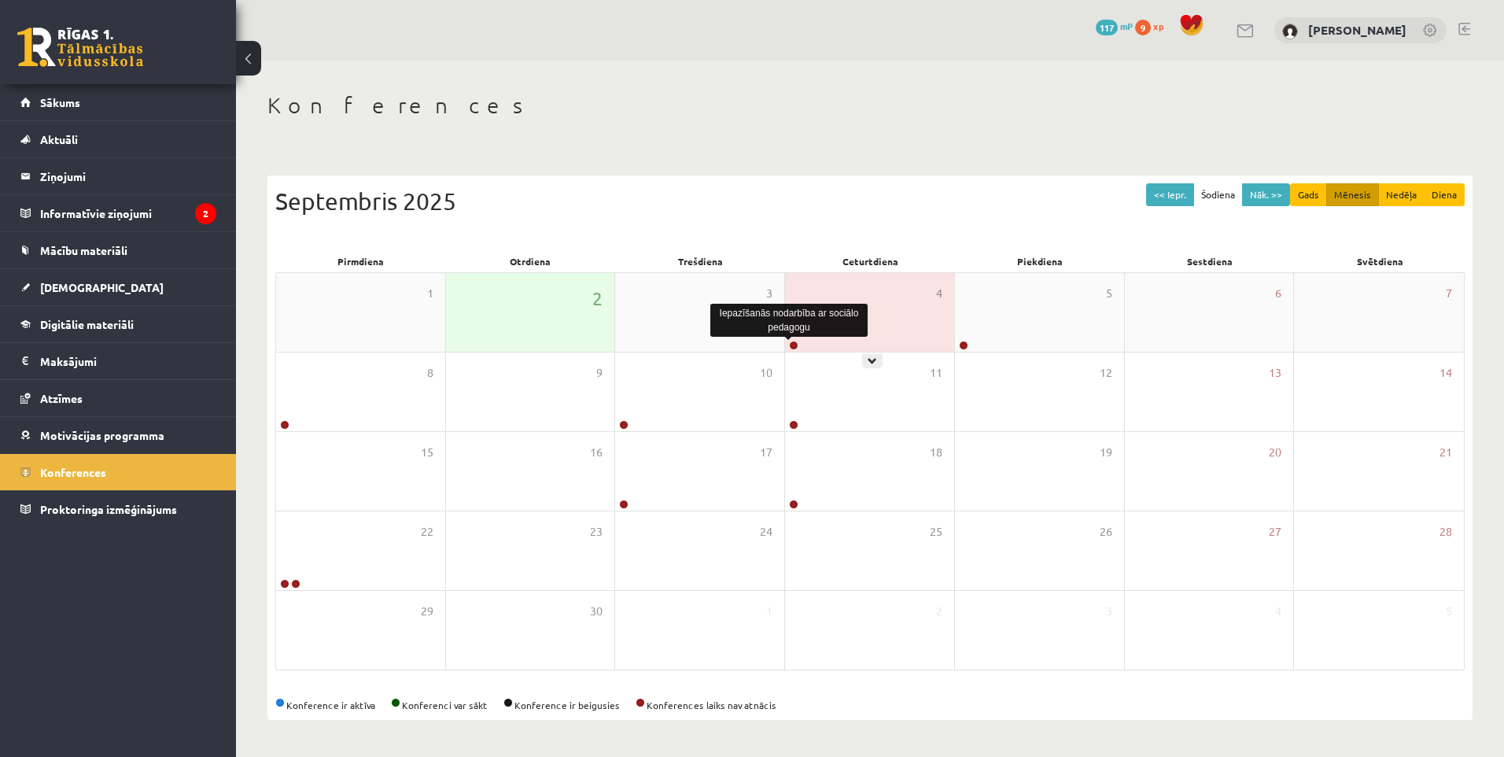
click at [793, 344] on link at bounding box center [793, 345] width 9 height 9
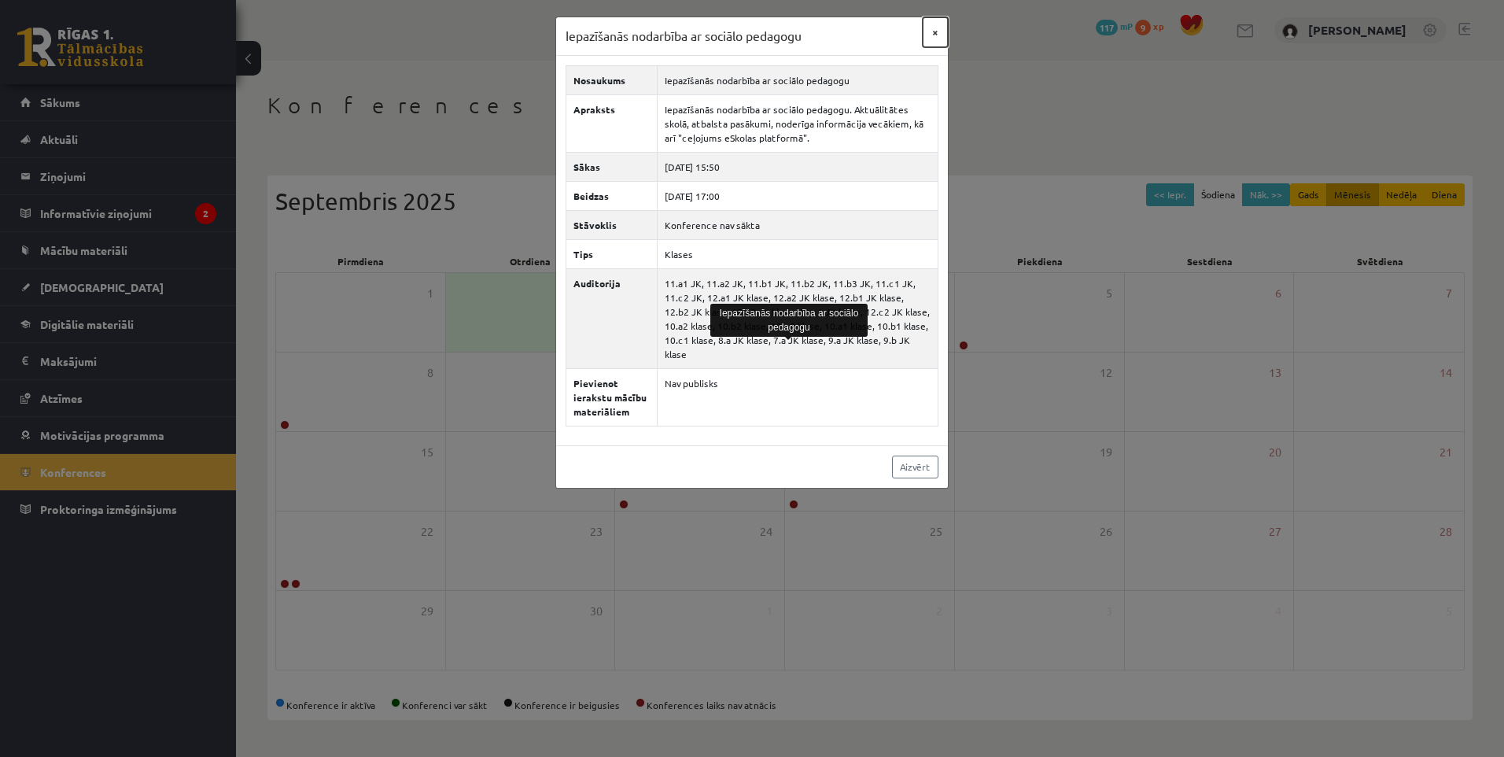
click at [935, 34] on button "×" at bounding box center [934, 32] width 25 height 30
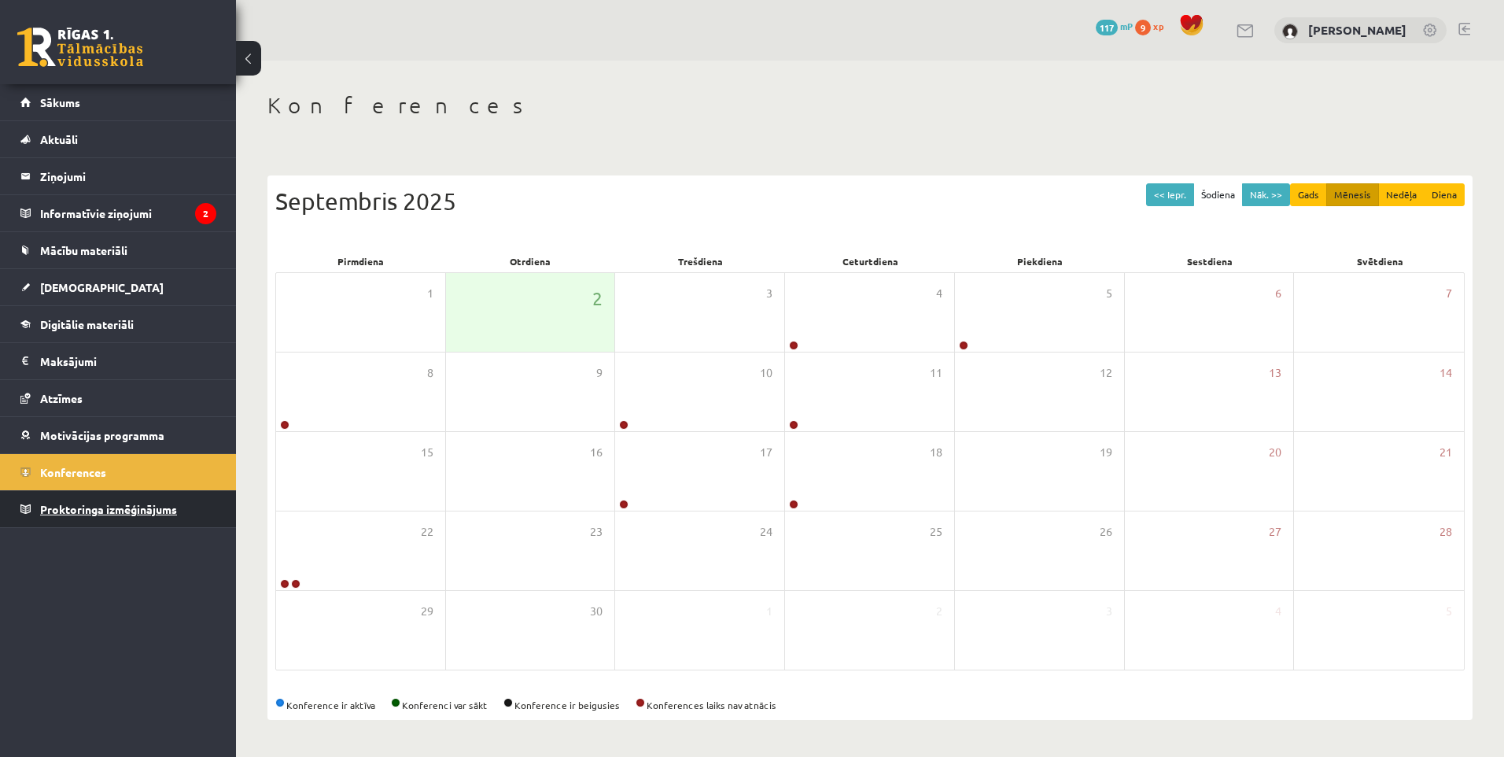
click at [156, 504] on span "Proktoringa izmēģinājums" at bounding box center [108, 509] width 137 height 14
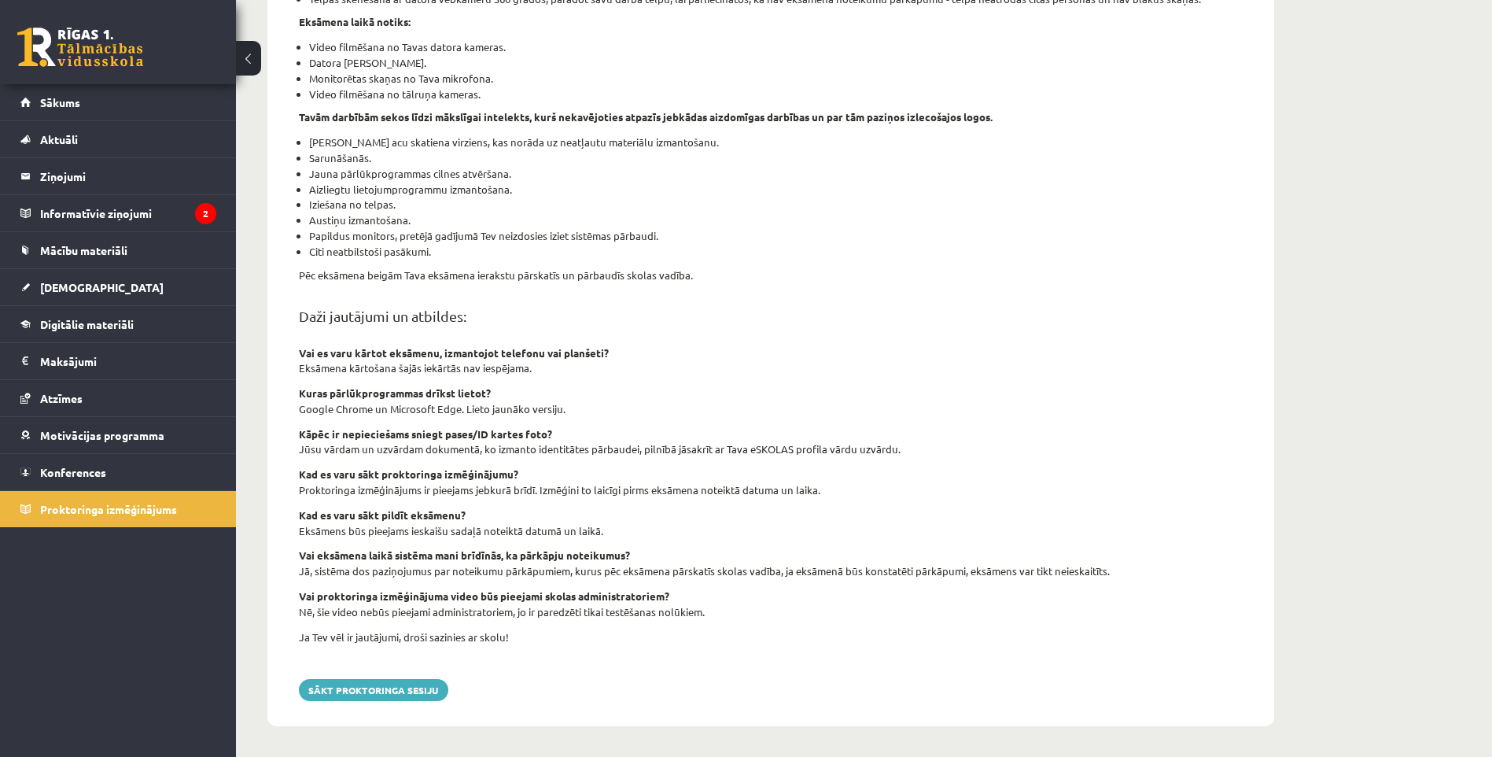
scroll to position [330, 0]
click at [341, 683] on button "Sākt proktoringa sesiju" at bounding box center [373, 689] width 149 height 22
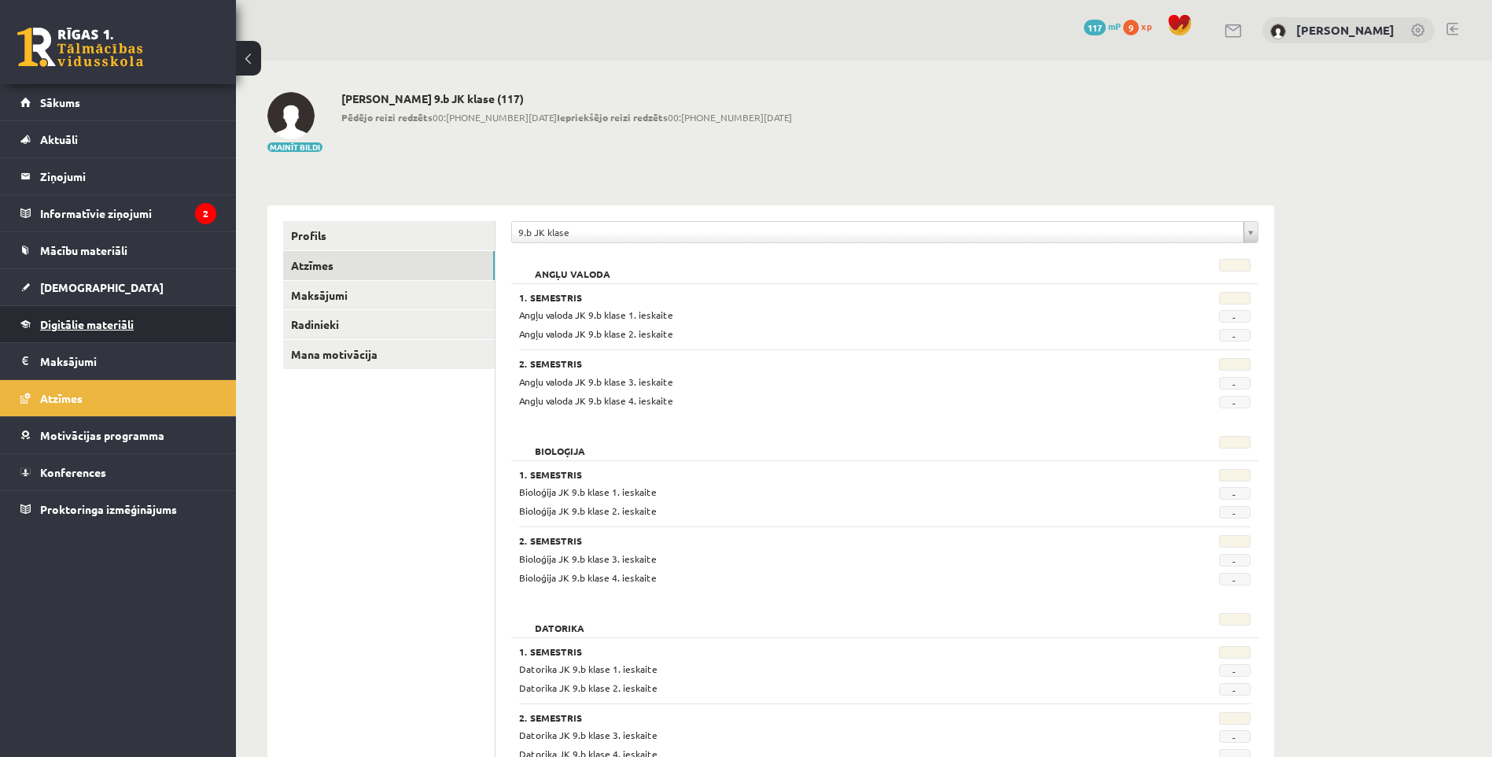
click at [106, 327] on span "Digitālie materiāli" at bounding box center [87, 324] width 94 height 14
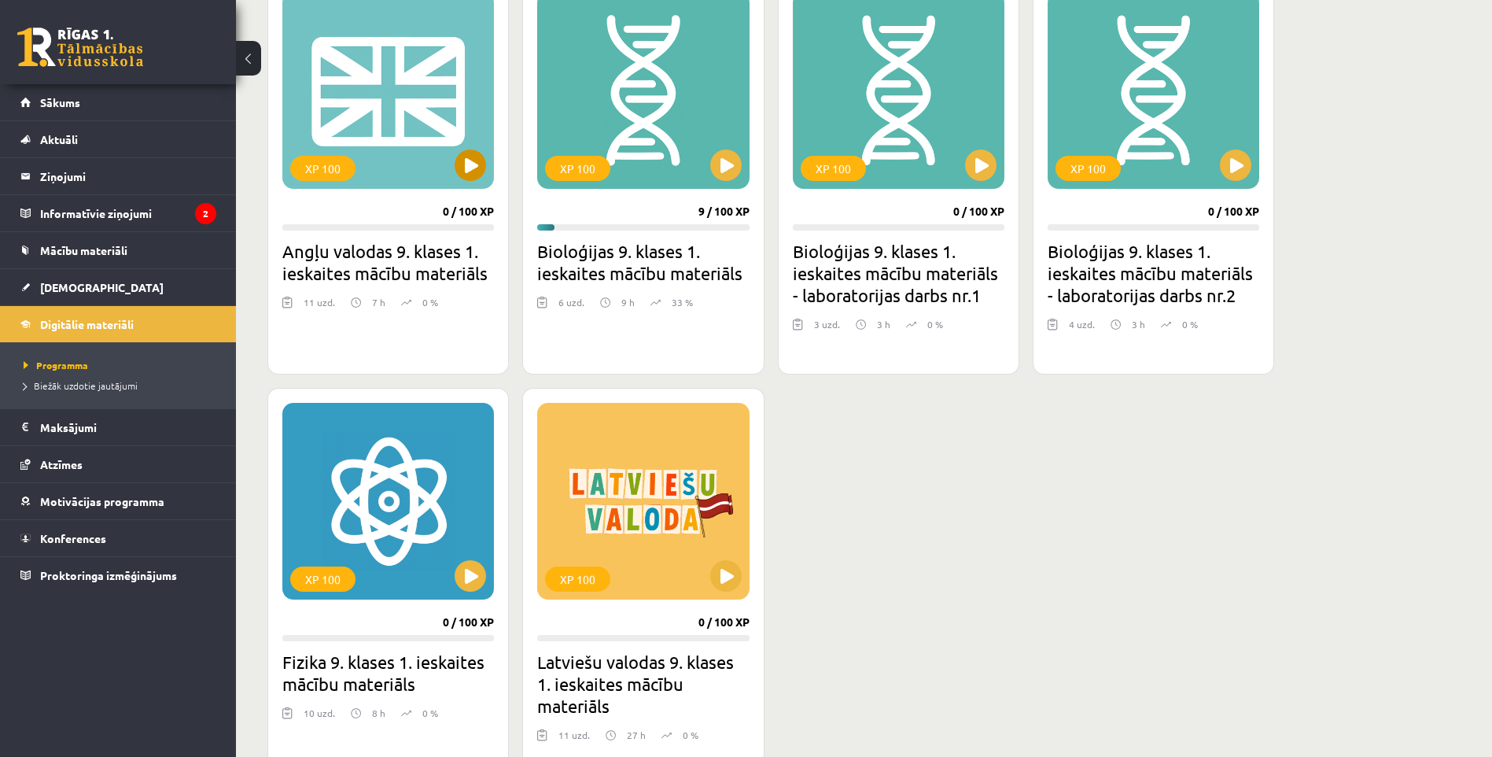
scroll to position [472, 0]
click at [74, 470] on link "Atzīmes" at bounding box center [118, 464] width 196 height 36
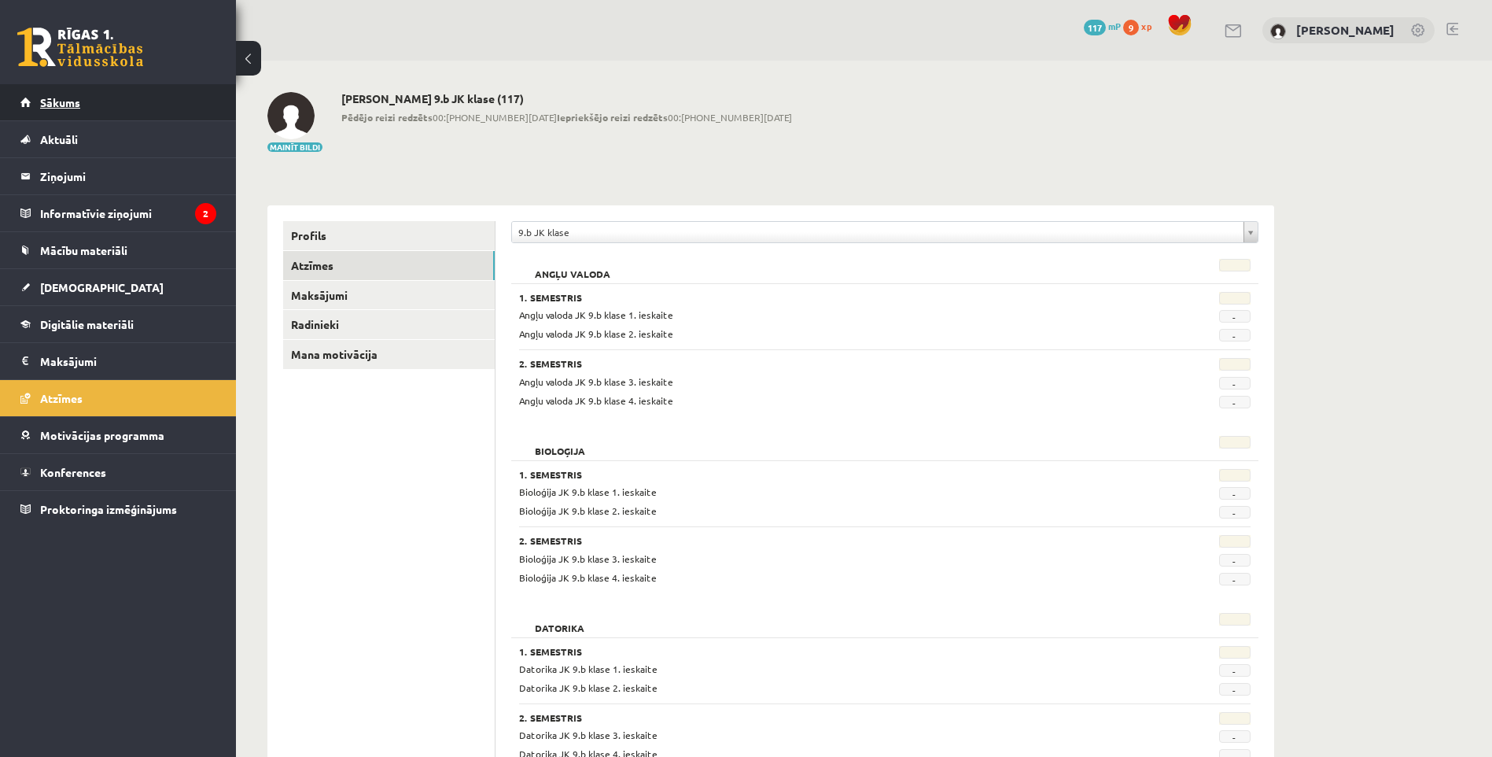
click at [56, 101] on span "Sākums" at bounding box center [60, 102] width 40 height 14
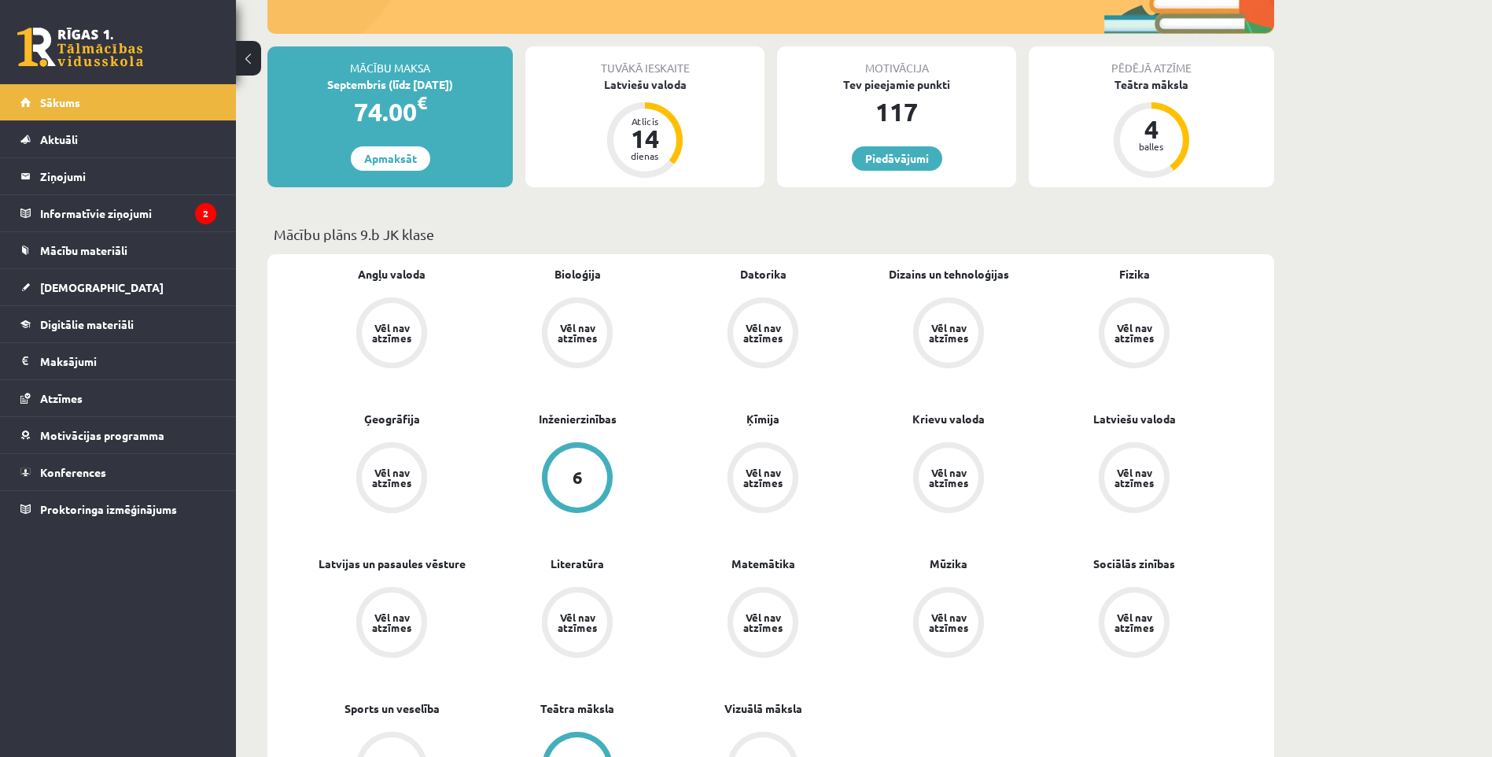
scroll to position [315, 0]
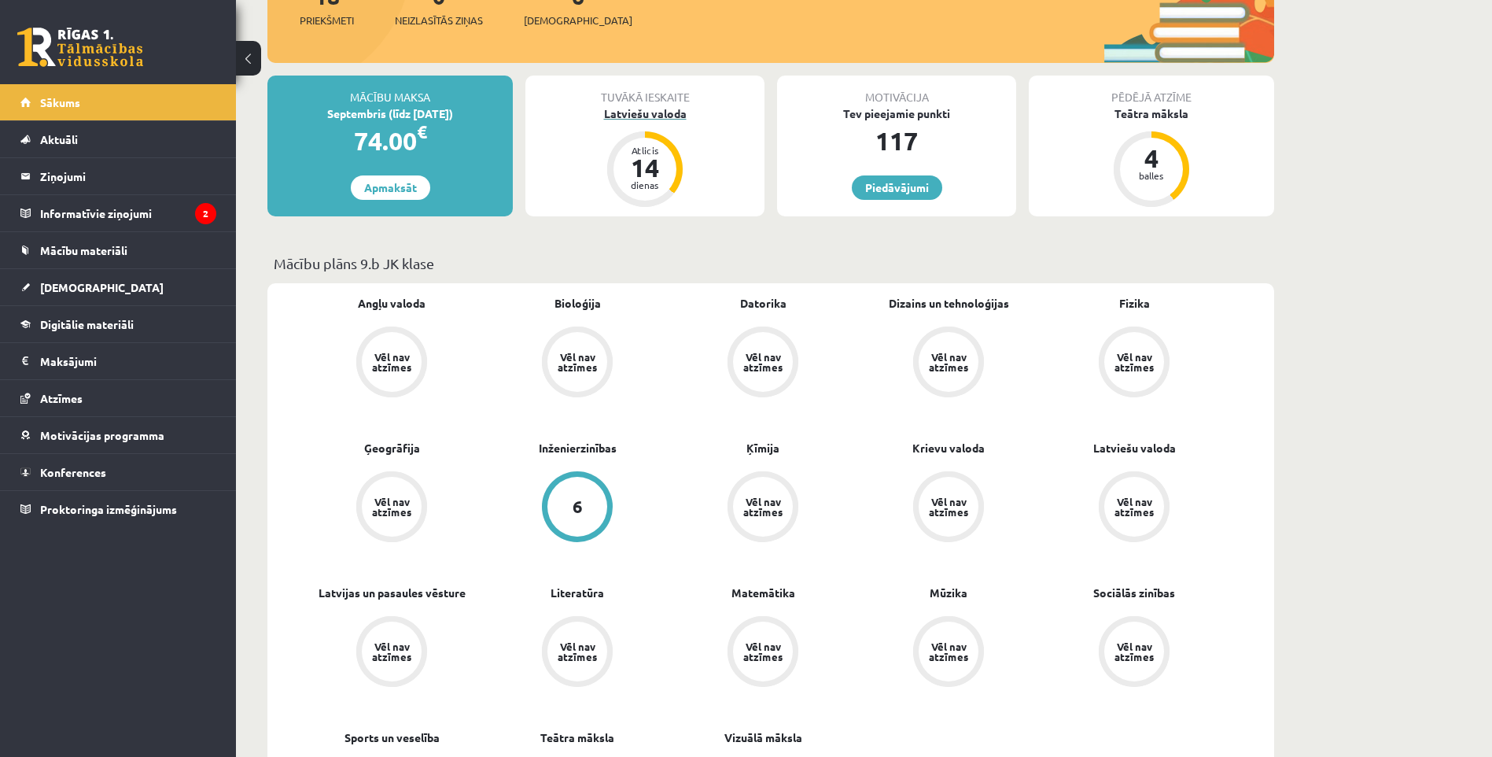
click at [662, 111] on div "Latviešu valoda" at bounding box center [644, 113] width 239 height 17
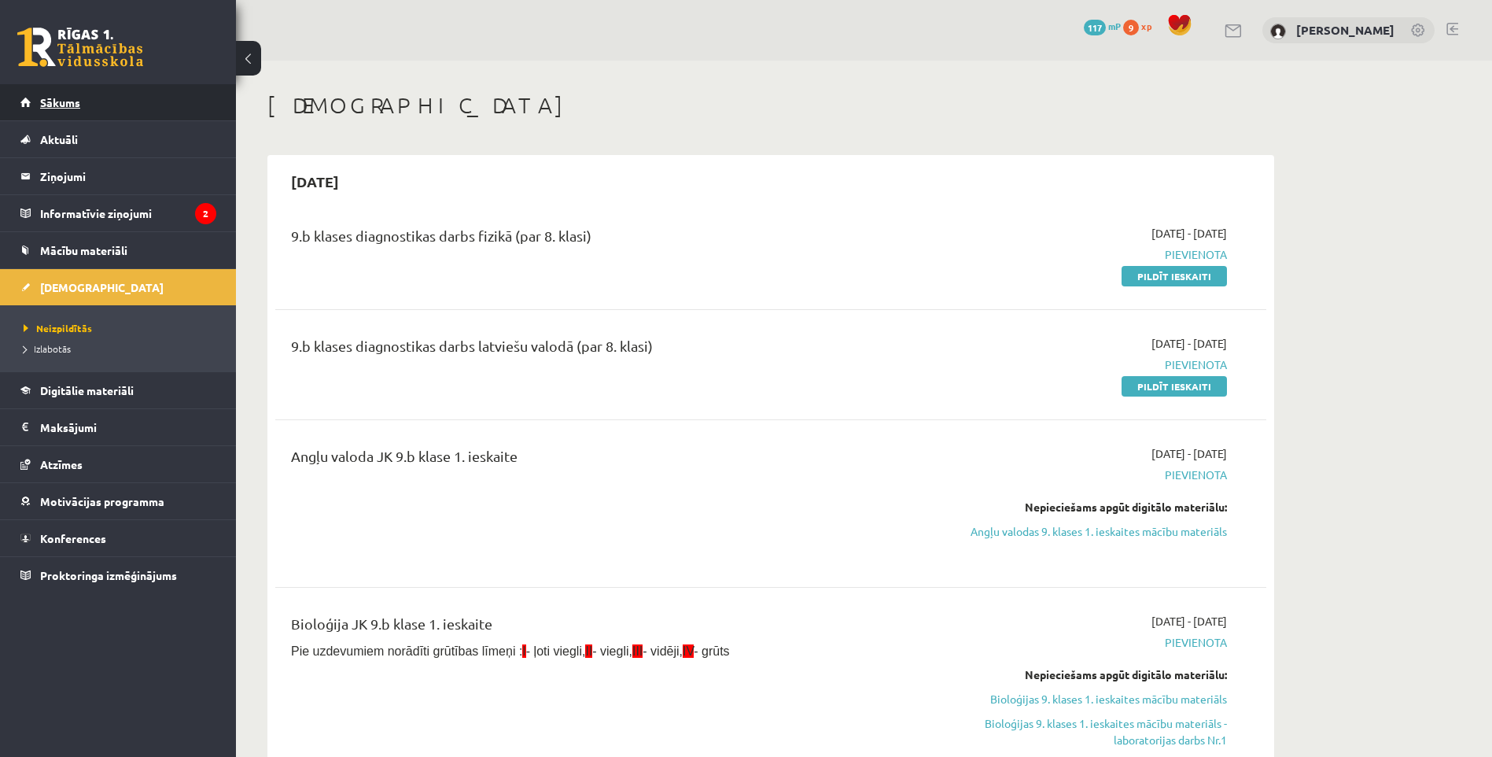
click at [65, 99] on span "Sākums" at bounding box center [60, 102] width 40 height 14
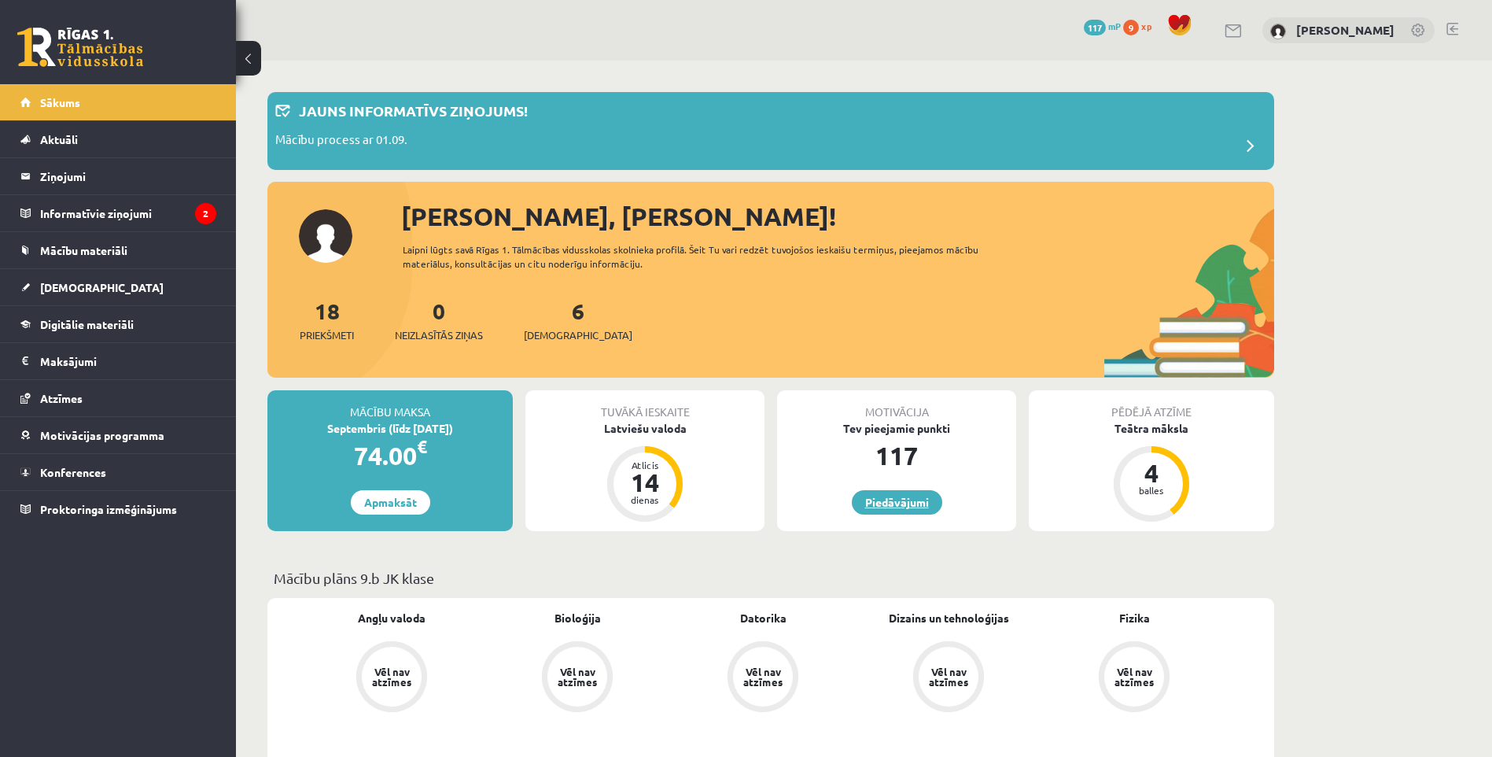
click at [926, 507] on link "Piedāvājumi" at bounding box center [897, 502] width 90 height 24
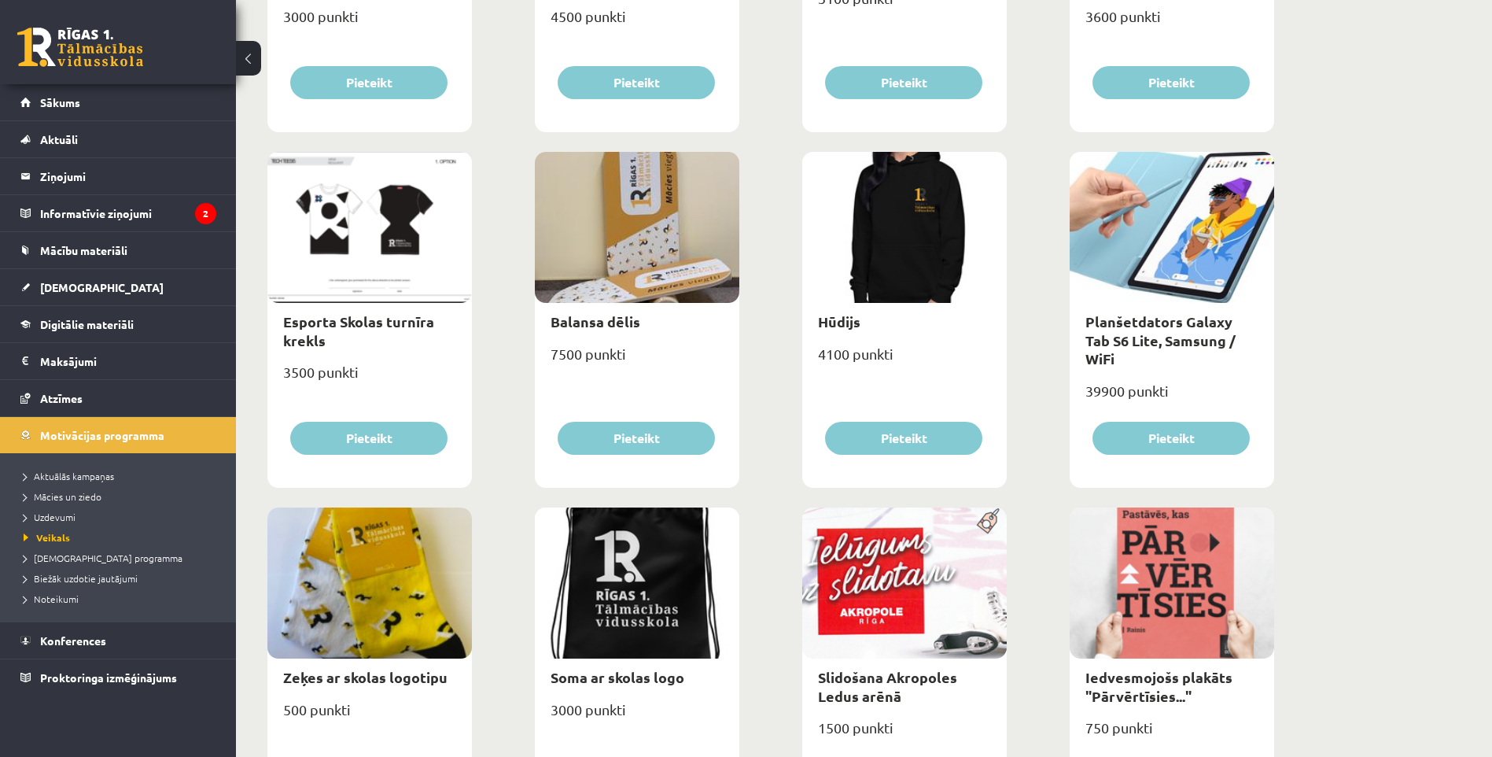
scroll to position [786, 0]
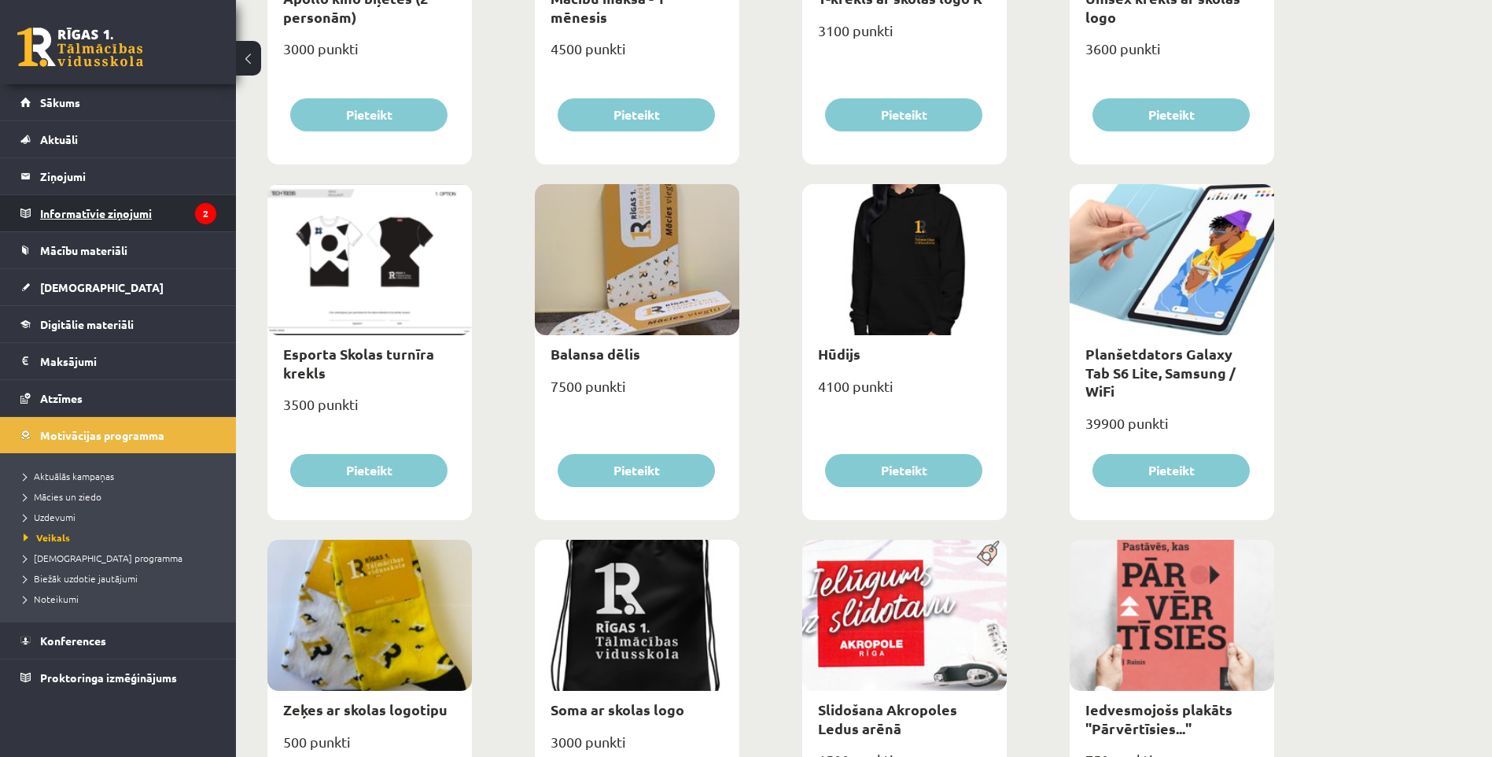
click at [94, 204] on legend "Informatīvie ziņojumi 2" at bounding box center [128, 213] width 176 height 36
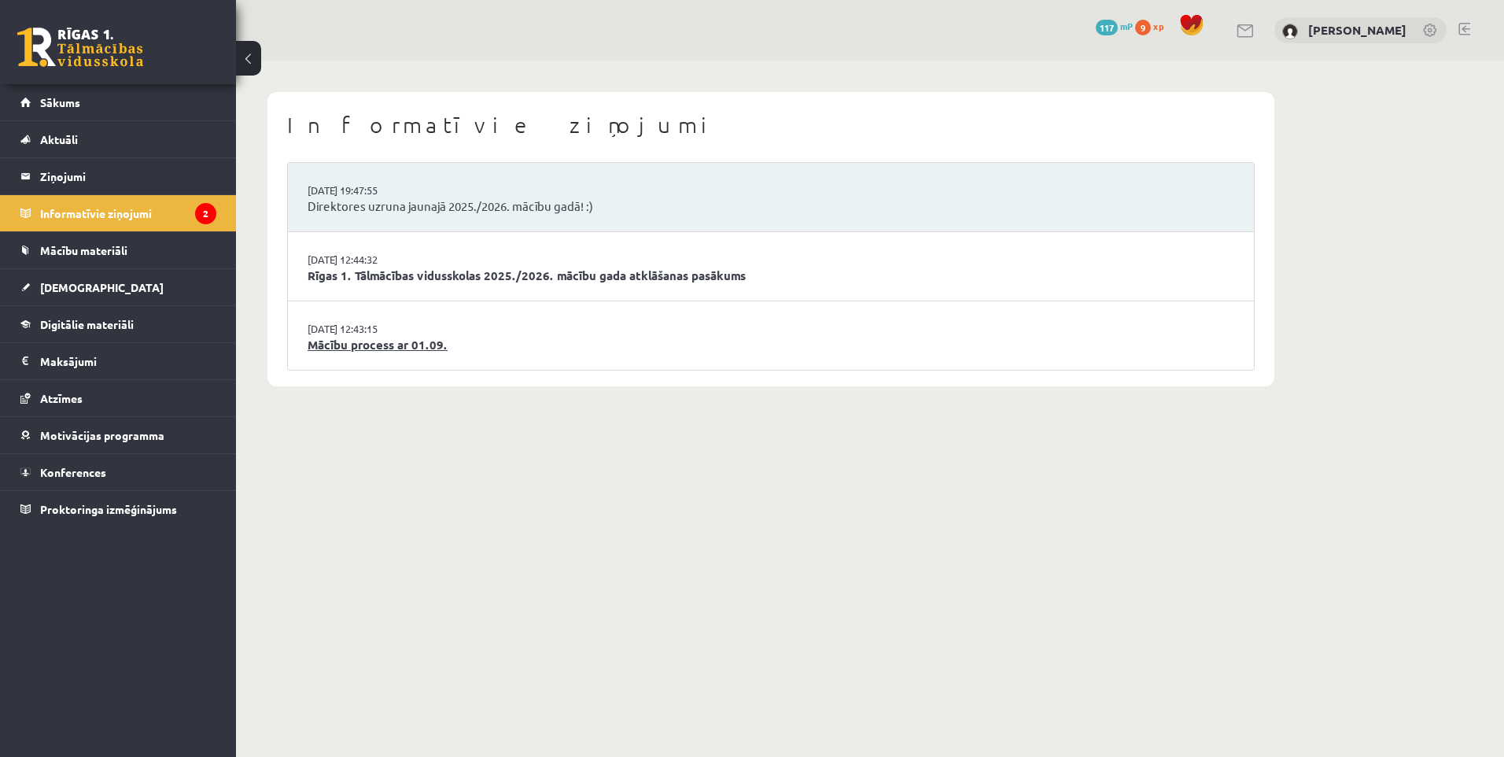
click at [346, 349] on link "Mācību process ar 01.09." at bounding box center [770, 345] width 926 height 18
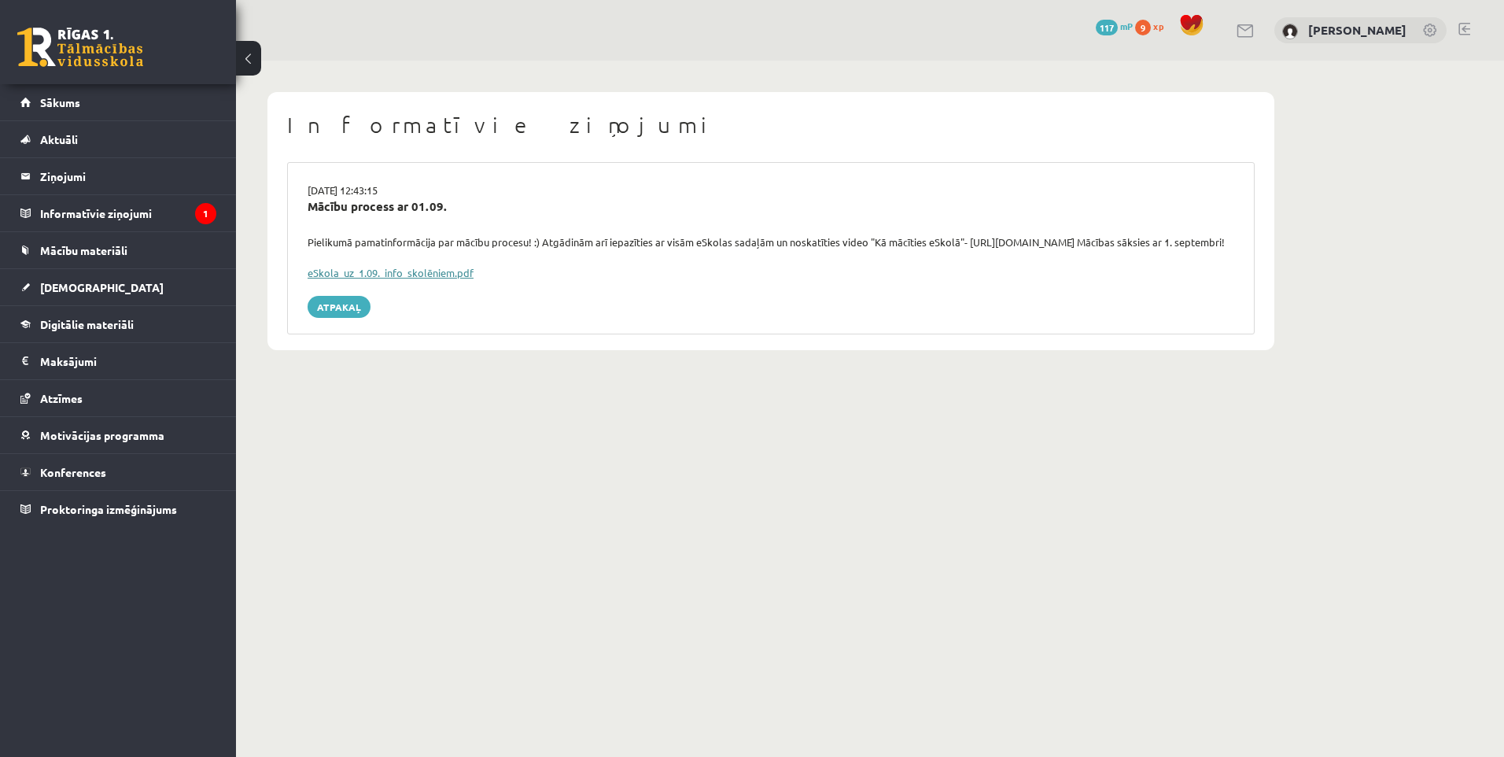
click at [344, 279] on link "eSkola_uz_1.09._info_skolēniem.pdf" at bounding box center [390, 272] width 166 height 13
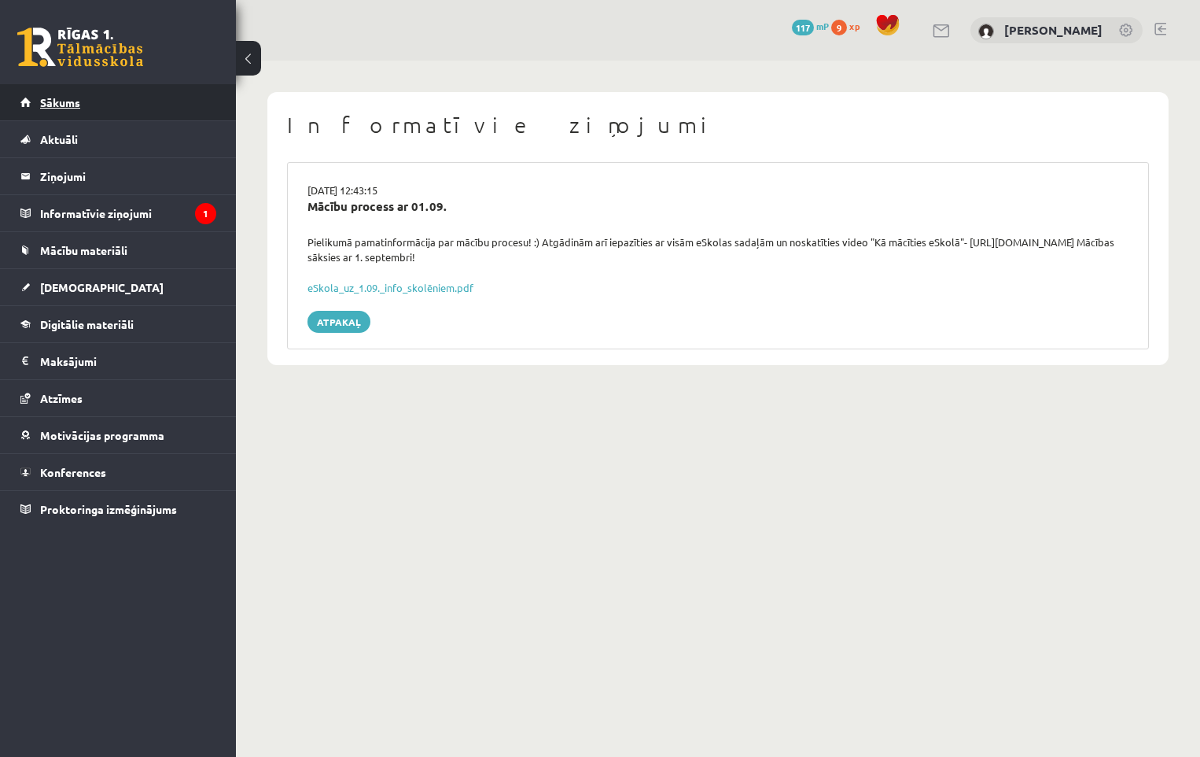
click at [39, 98] on link "Sākums" at bounding box center [118, 102] width 196 height 36
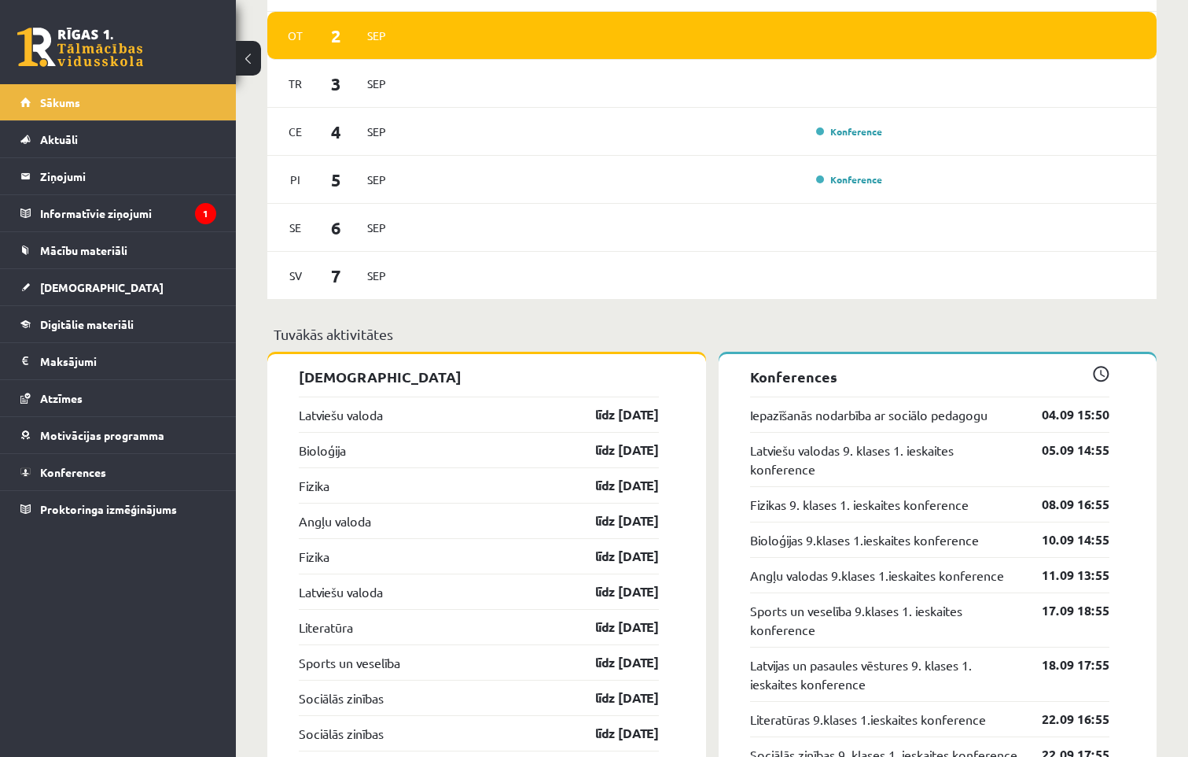
scroll to position [1416, 0]
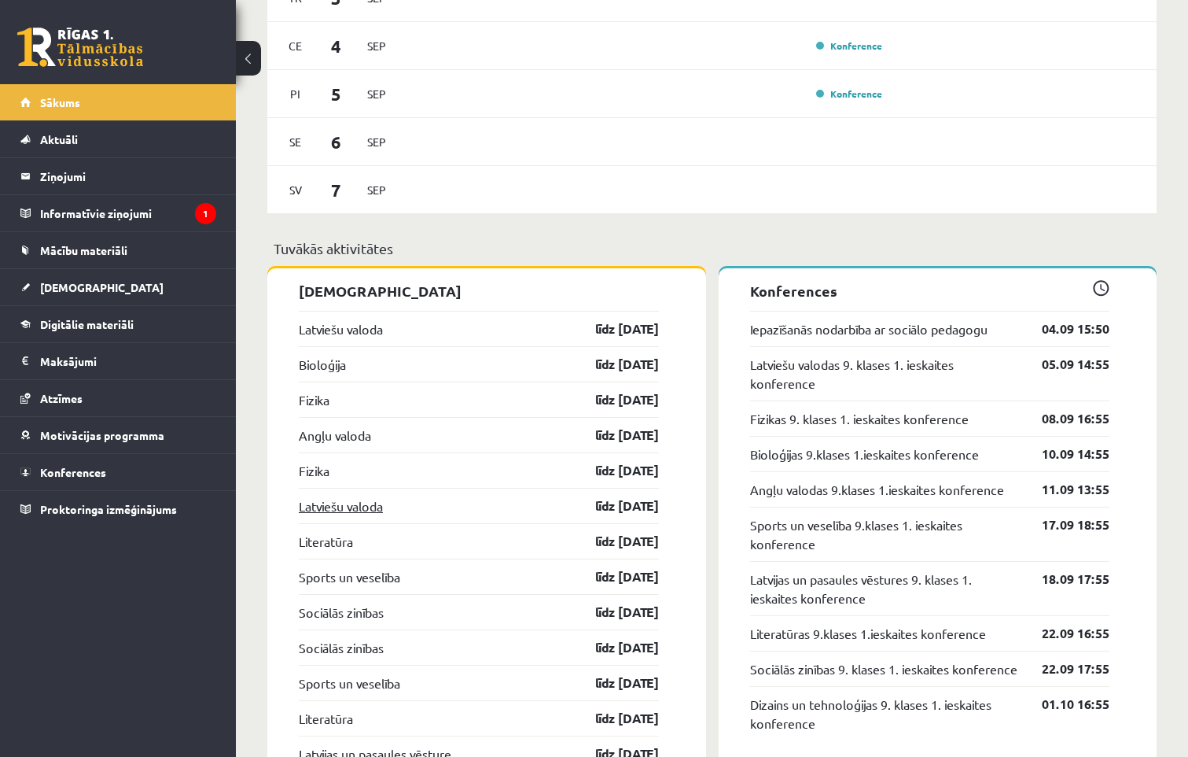
click at [329, 512] on link "Latviešu valoda" at bounding box center [341, 505] width 84 height 19
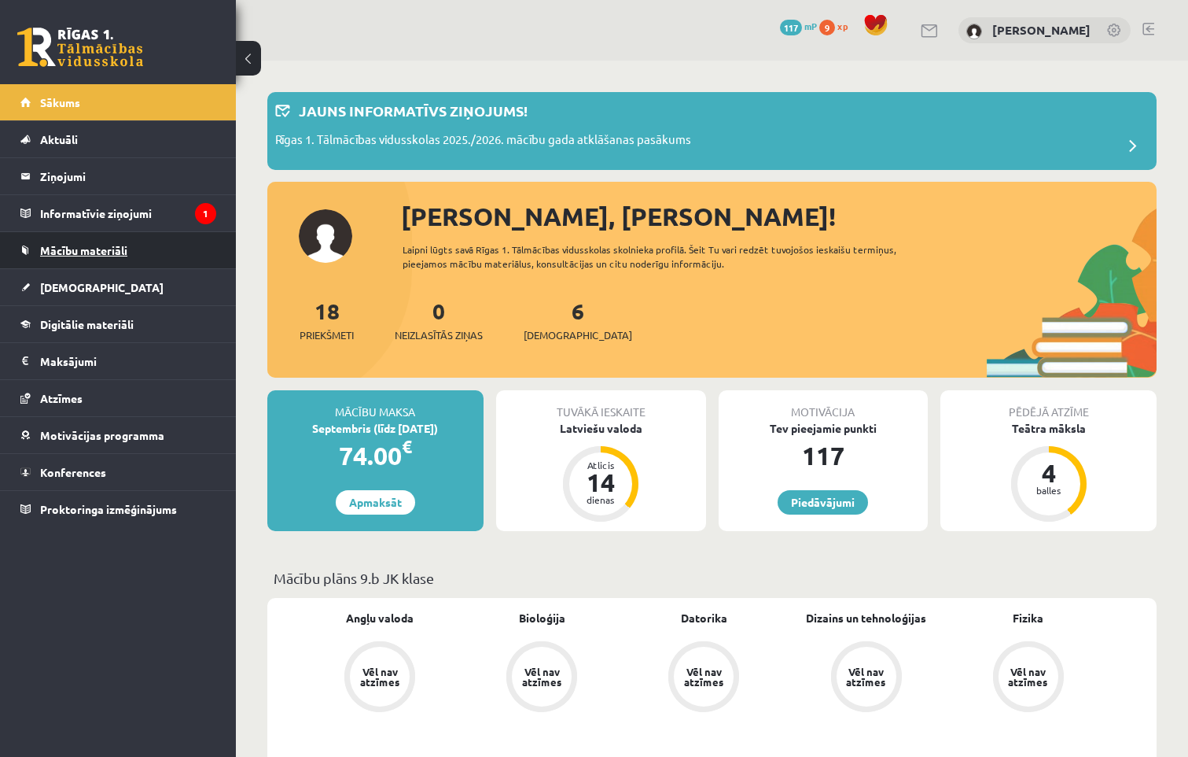
scroll to position [1416, 0]
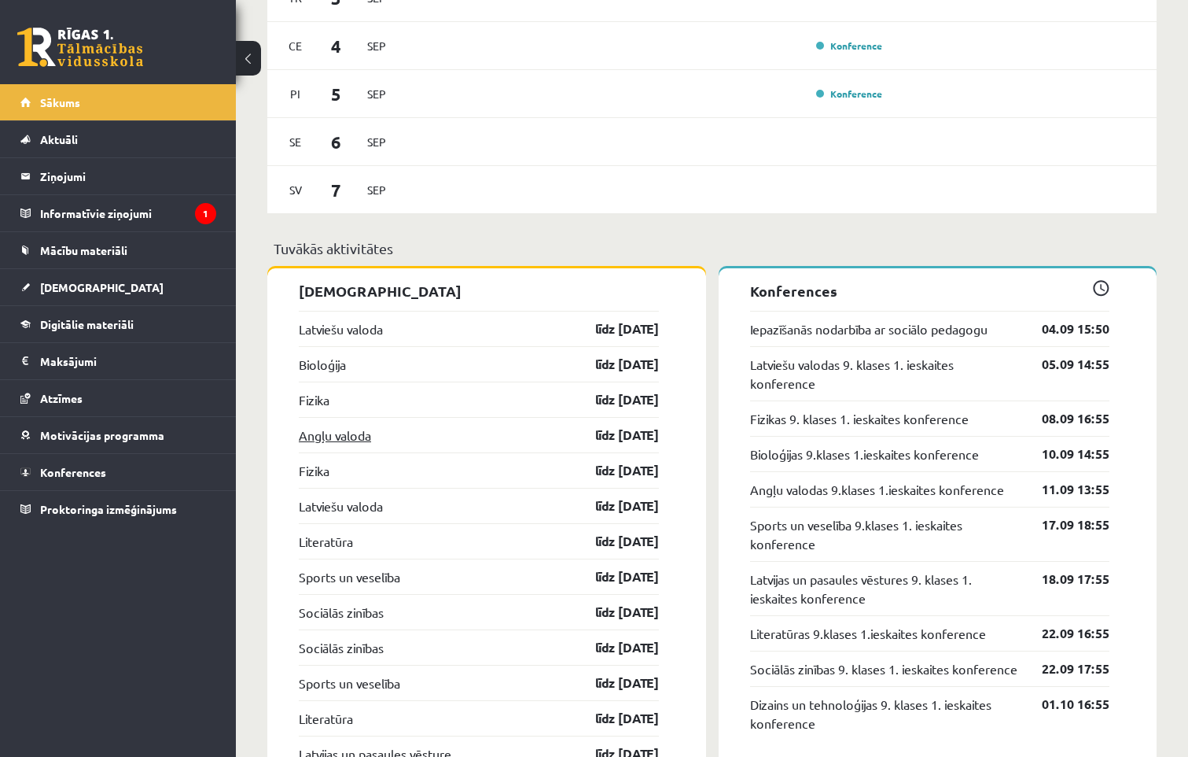
click at [327, 439] on link "Angļu valoda" at bounding box center [335, 434] width 72 height 19
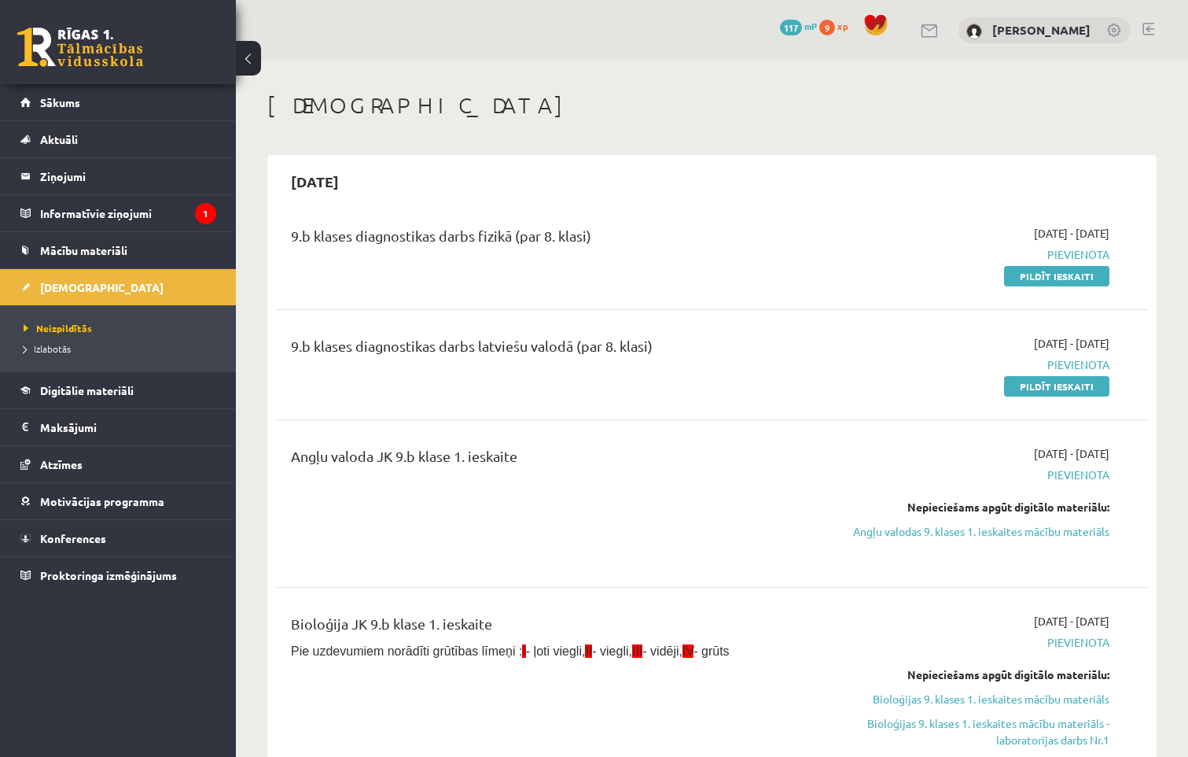
click at [1062, 478] on span "Pievienota" at bounding box center [980, 474] width 257 height 17
drag, startPoint x: 969, startPoint y: 525, endPoint x: 821, endPoint y: 67, distance: 481.7
click at [969, 525] on link "Angļu valodas 9. klases 1. ieskaites mācību materiāls" at bounding box center [980, 531] width 257 height 17
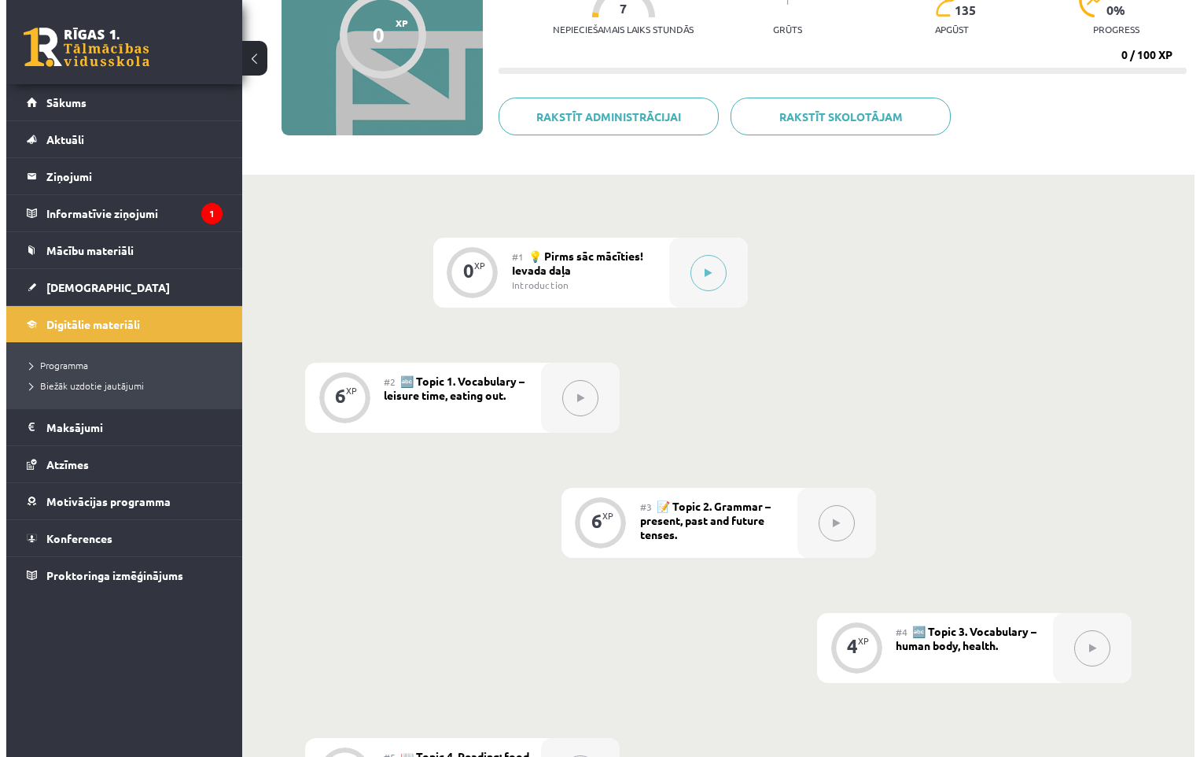
scroll to position [236, 0]
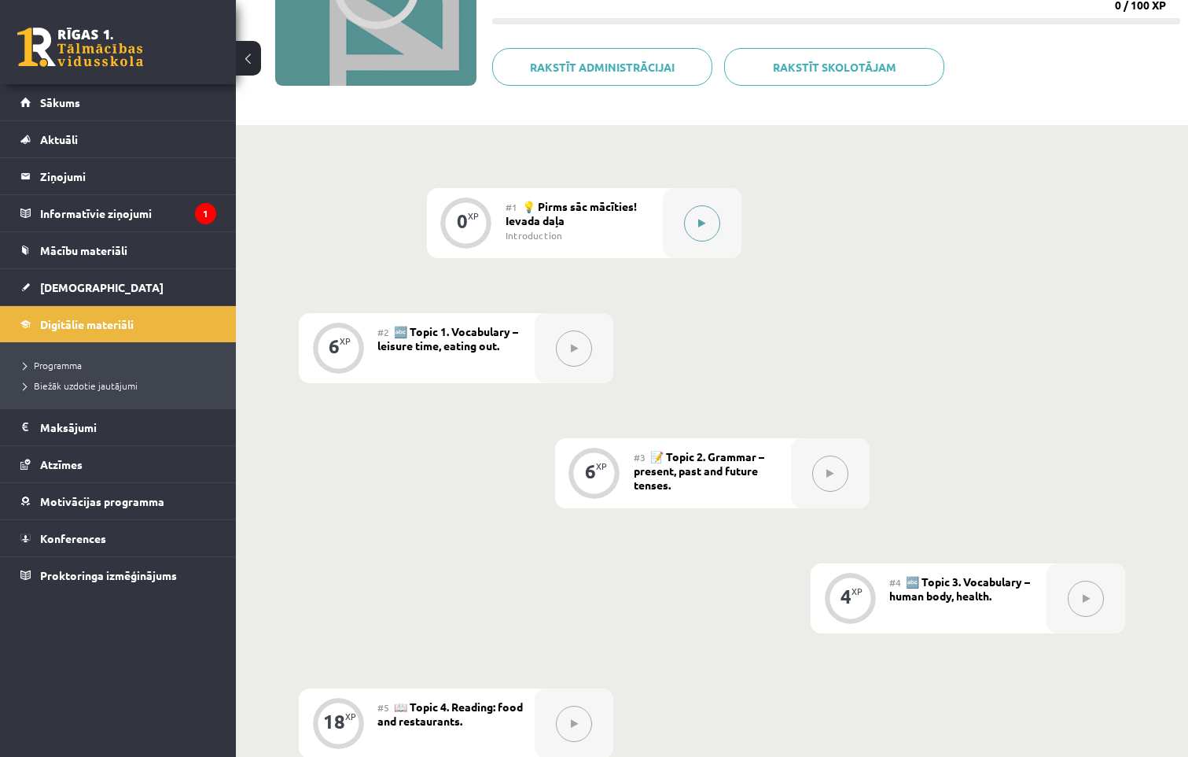
click at [710, 222] on button at bounding box center [702, 223] width 36 height 36
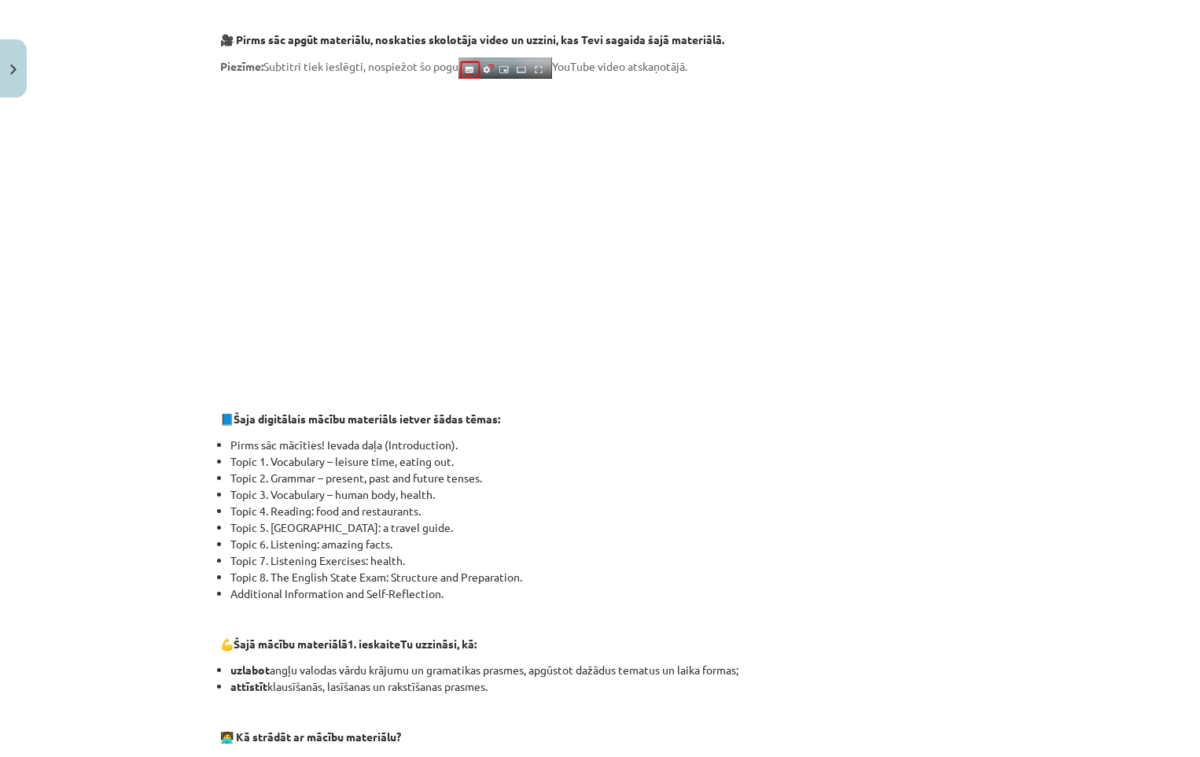
scroll to position [45, 0]
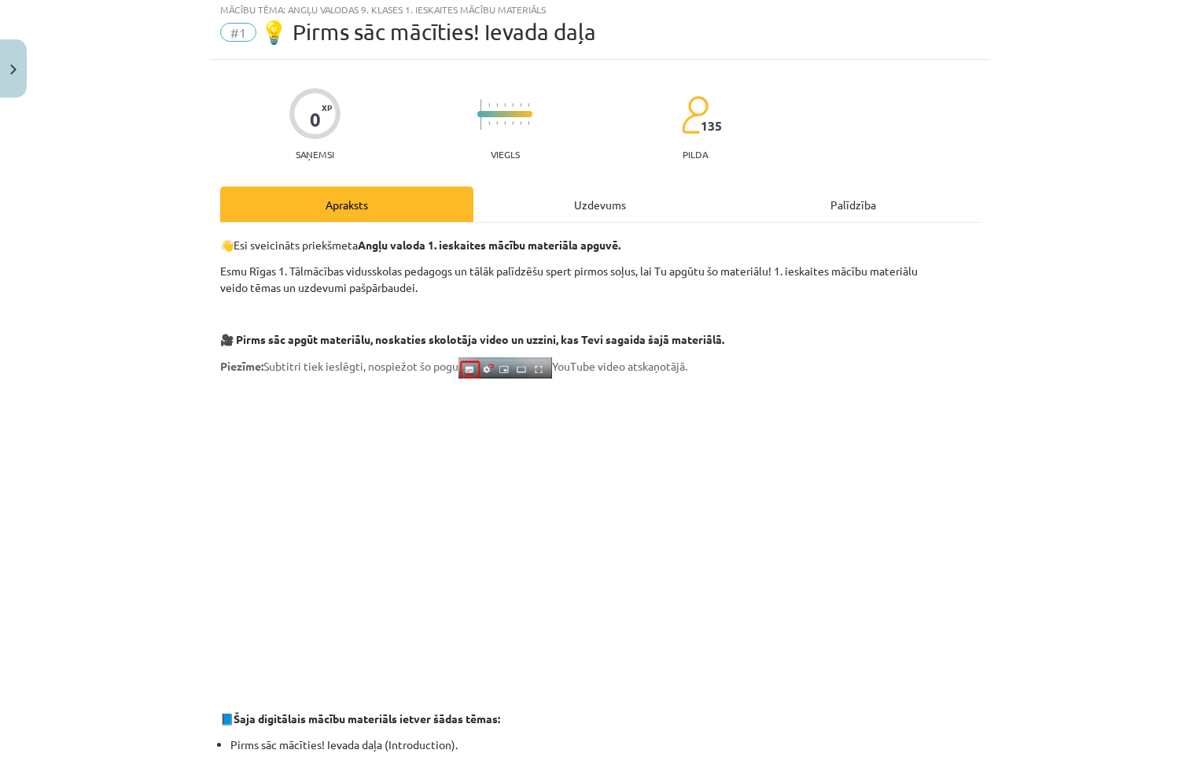
click at [604, 211] on div "Uzdevums" at bounding box center [599, 203] width 253 height 35
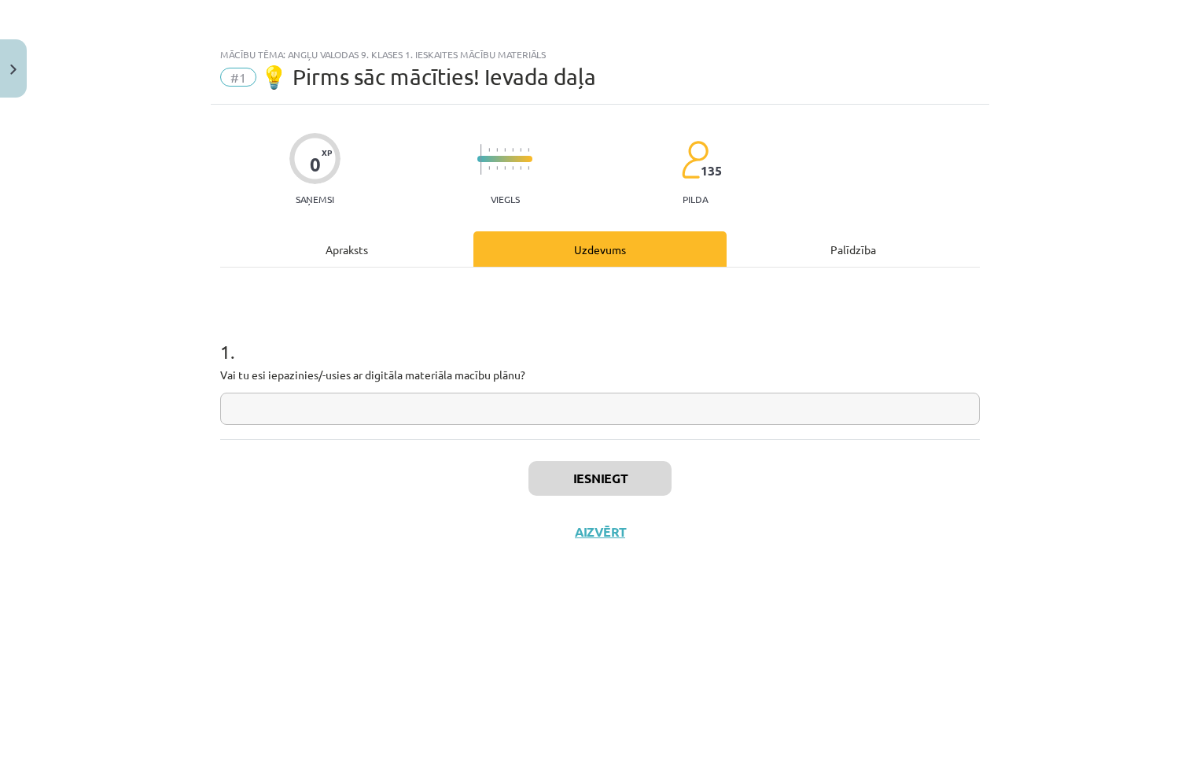
click at [407, 397] on input "text" at bounding box center [600, 408] width 760 height 32
type input "**"
click at [550, 476] on button "Iesniegt" at bounding box center [599, 478] width 143 height 35
click at [583, 545] on button "Nākamā nodarbība" at bounding box center [600, 542] width 154 height 36
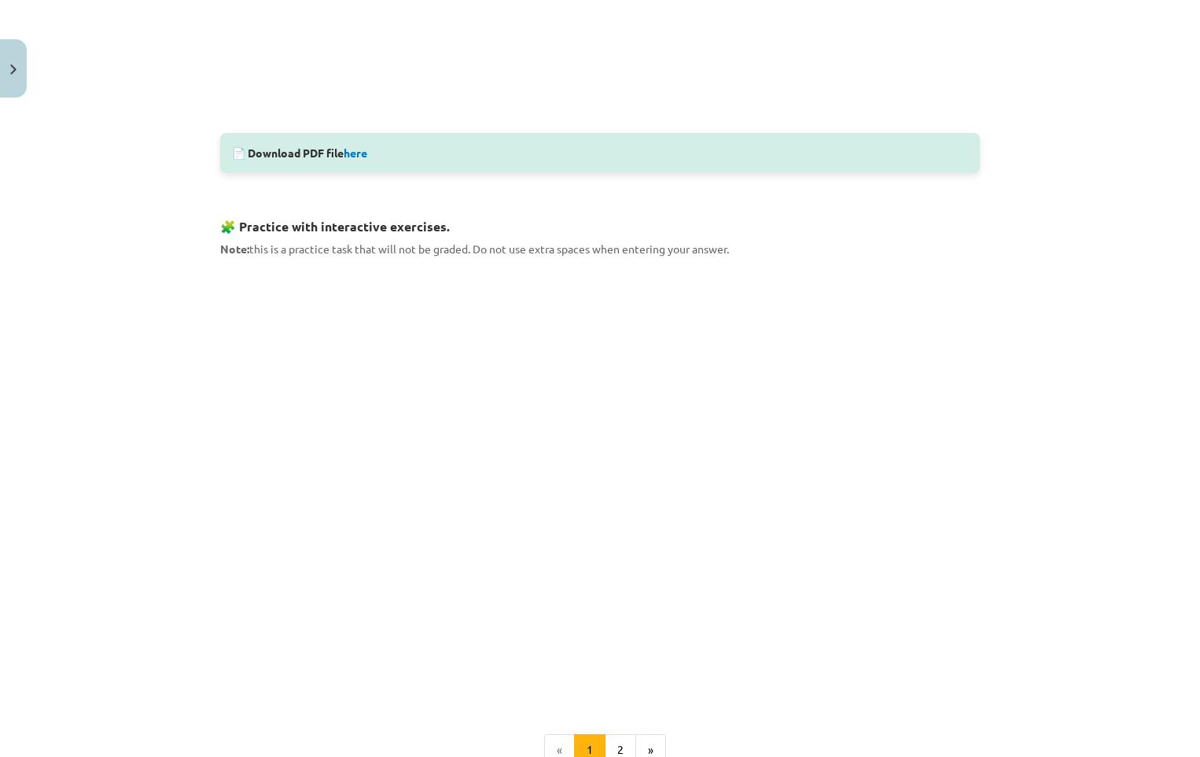
scroll to position [708, 0]
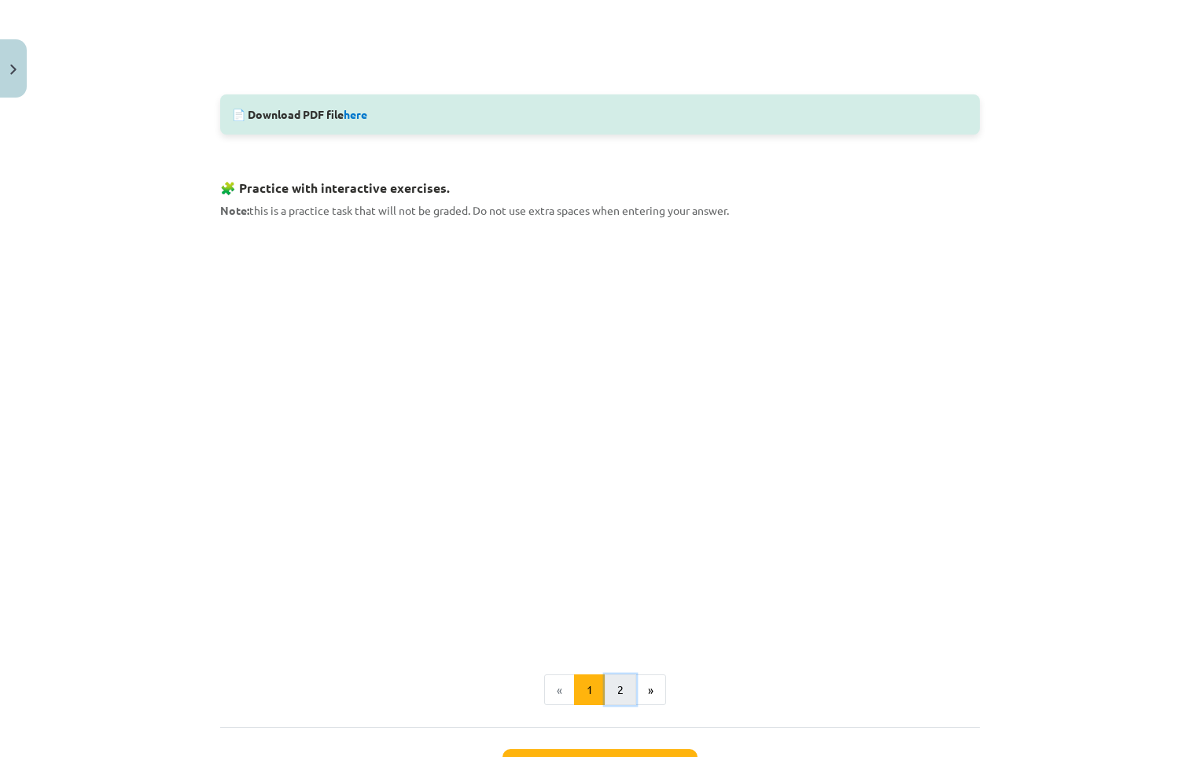
click at [606, 686] on button "2" at bounding box center [620, 689] width 31 height 31
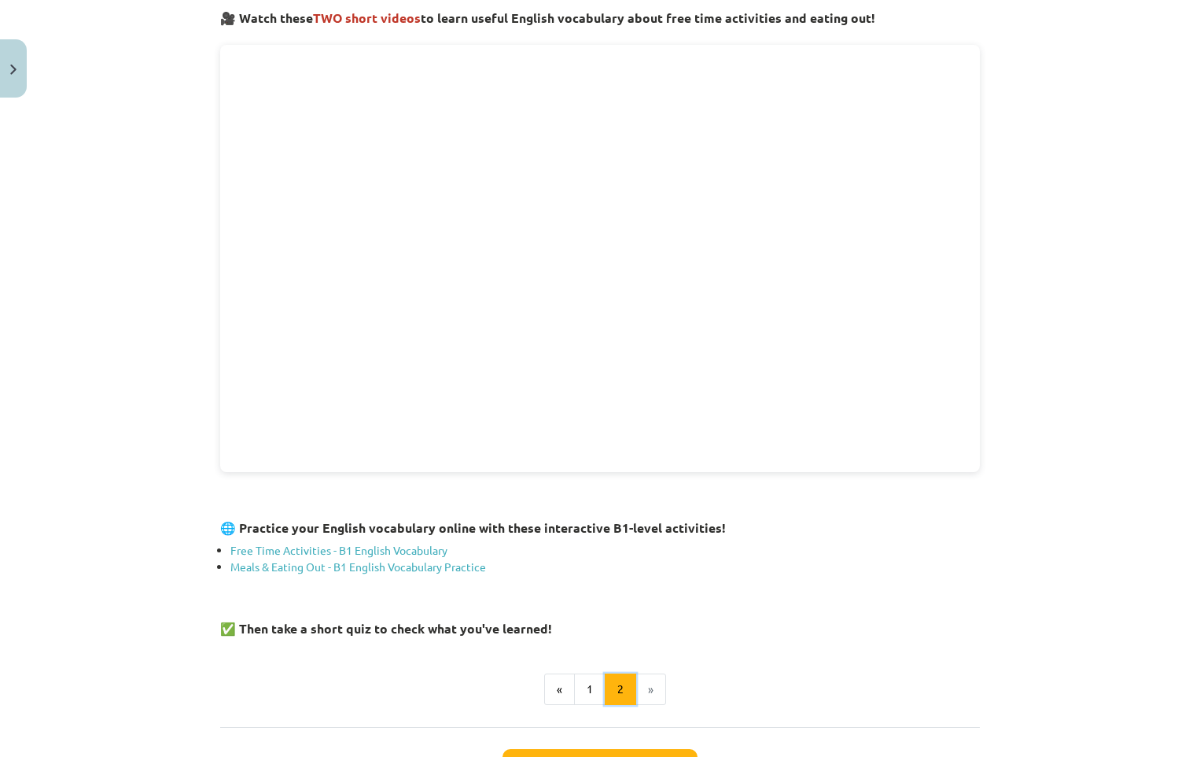
scroll to position [282, 0]
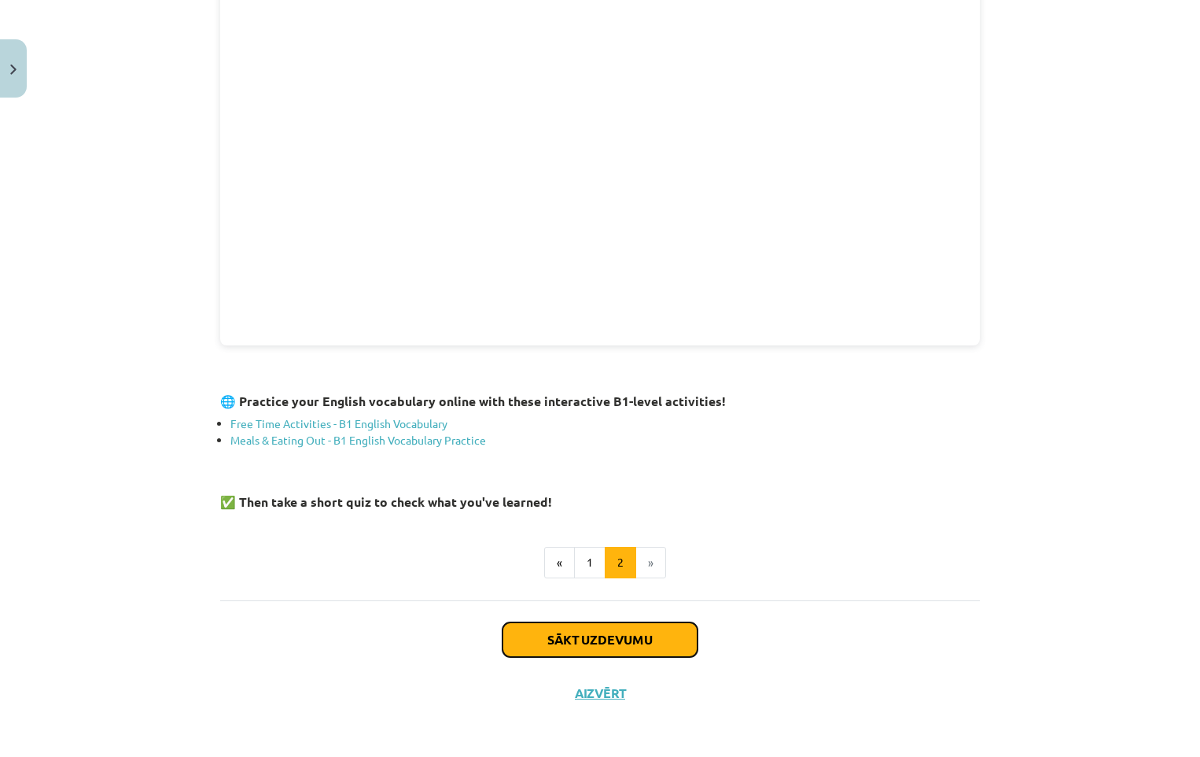
click at [589, 639] on button "Sākt uzdevumu" at bounding box center [600, 639] width 195 height 35
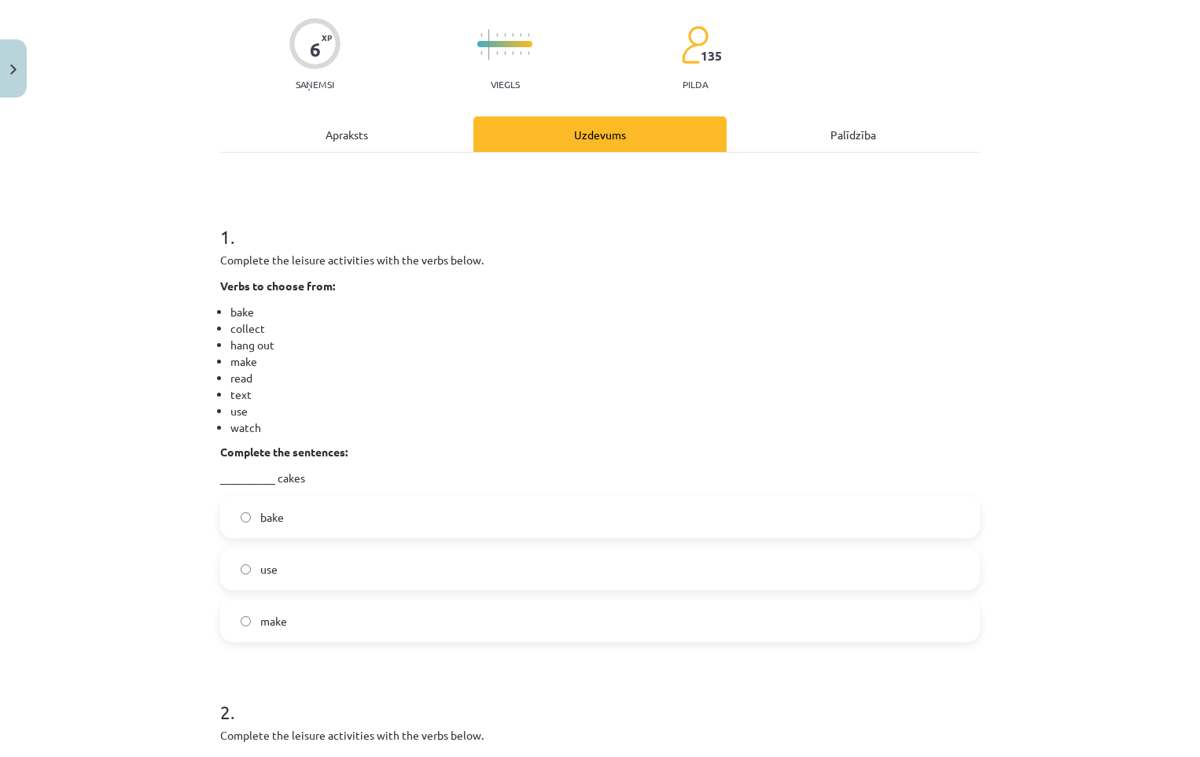
scroll to position [197, 0]
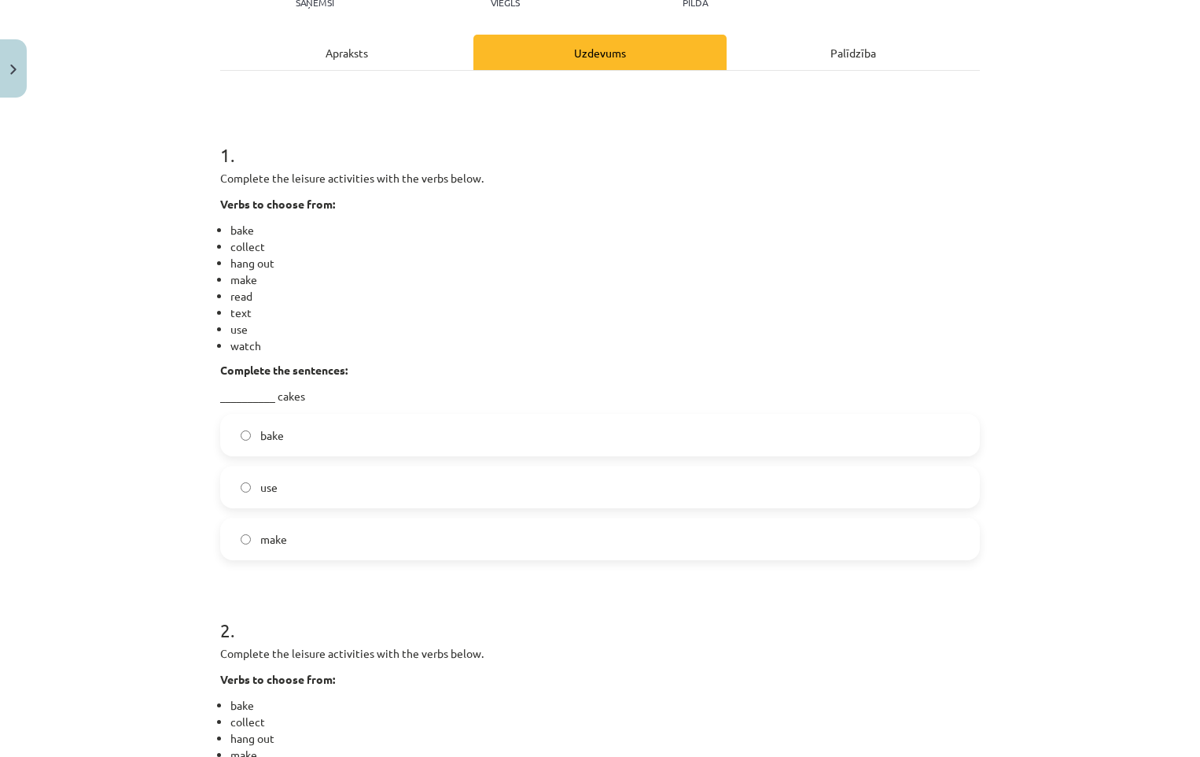
click at [250, 444] on label "bake" at bounding box center [600, 434] width 757 height 39
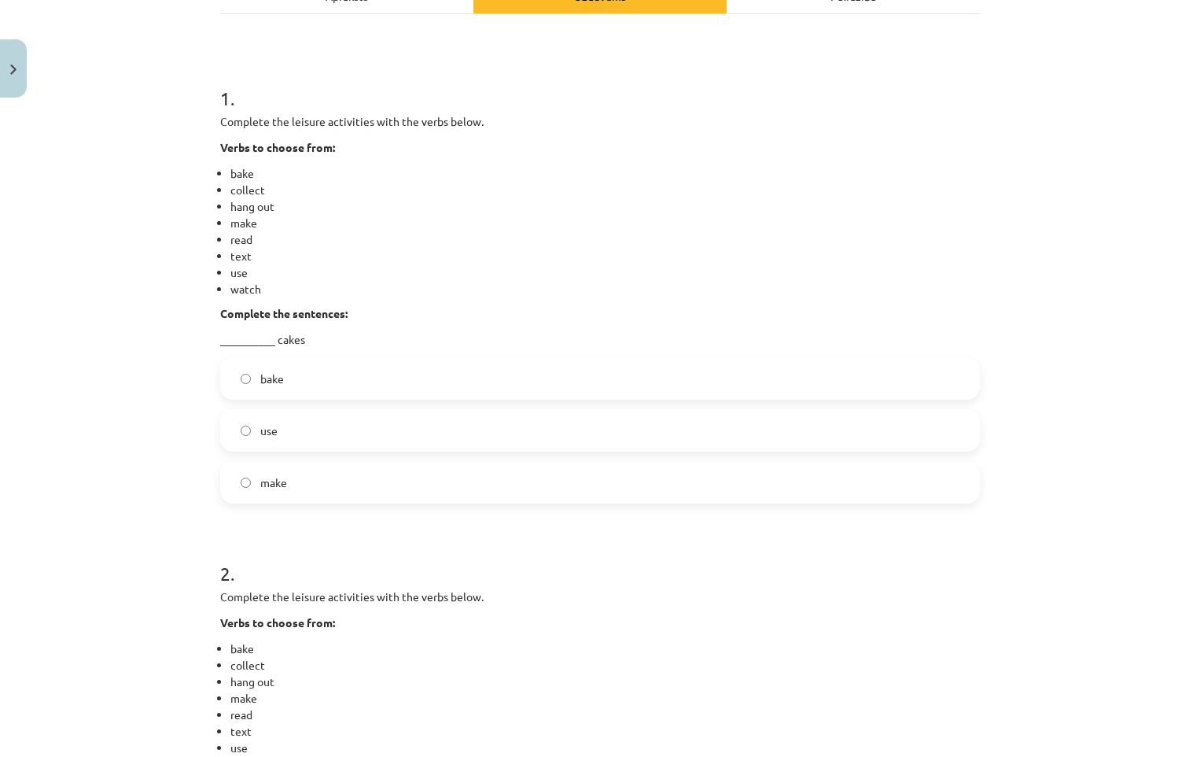
scroll to position [511, 0]
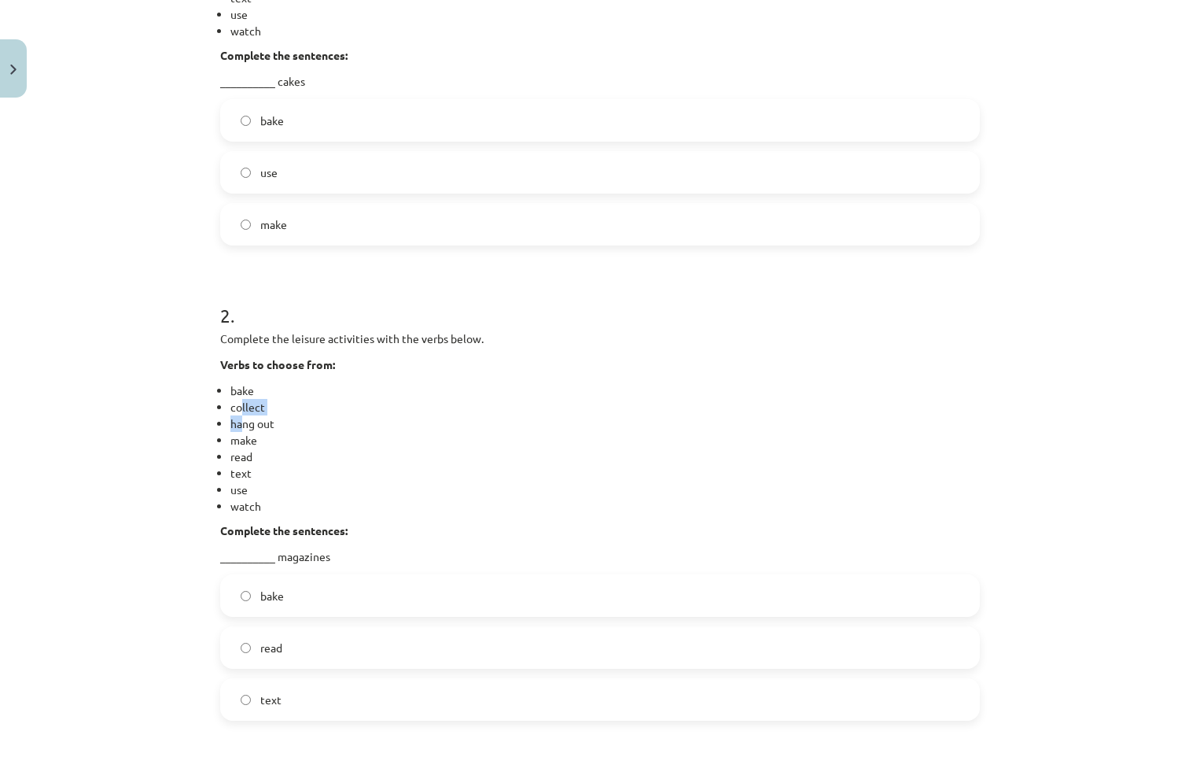
drag, startPoint x: 233, startPoint y: 405, endPoint x: 237, endPoint y: 425, distance: 20.0
click at [237, 425] on ul "bake collect hang out make read text use watch" at bounding box center [600, 448] width 760 height 132
drag, startPoint x: 237, startPoint y: 425, endPoint x: 382, endPoint y: 443, distance: 146.6
click at [400, 442] on li "make" at bounding box center [604, 440] width 749 height 17
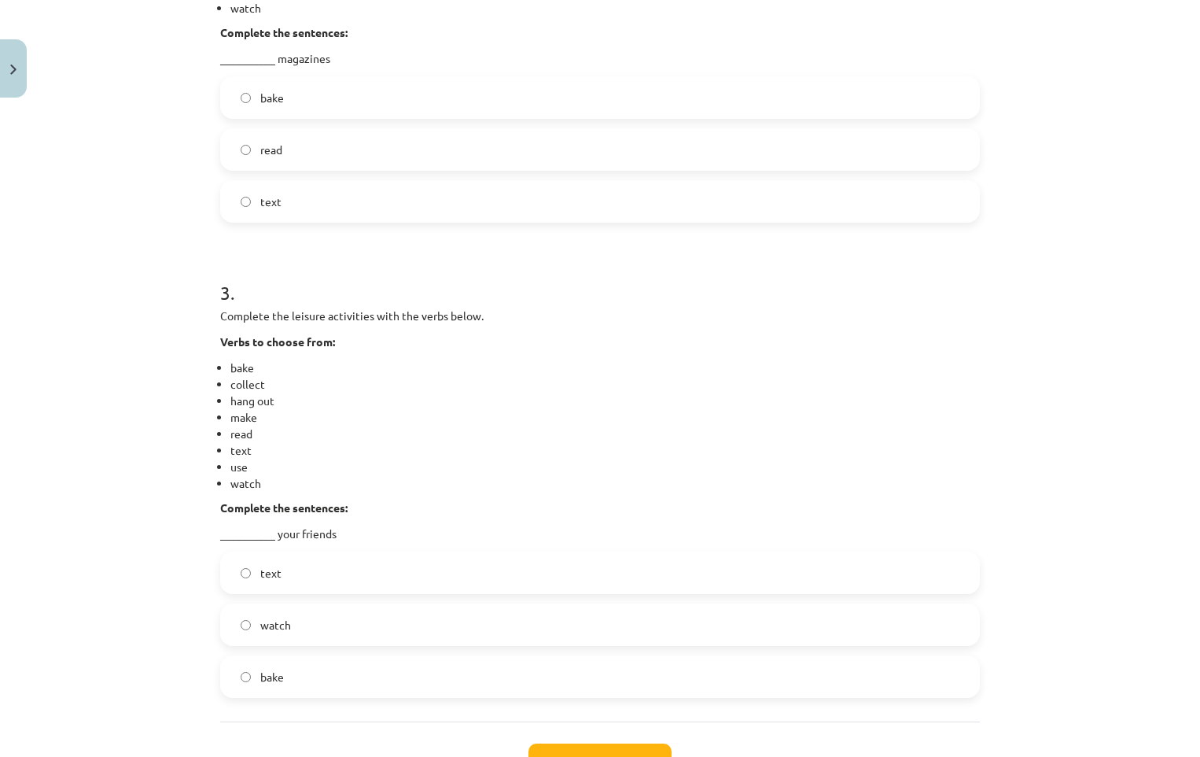
scroll to position [1132, 0]
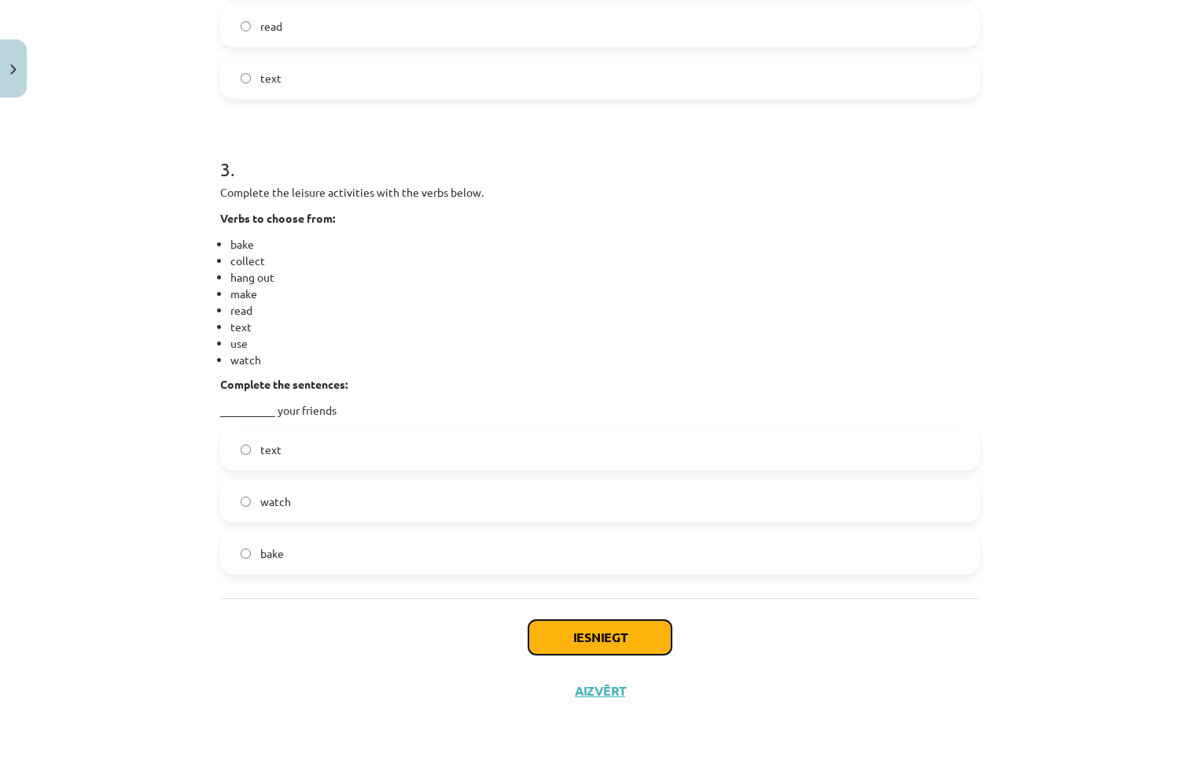
click at [590, 626] on button "Iesniegt" at bounding box center [599, 637] width 143 height 35
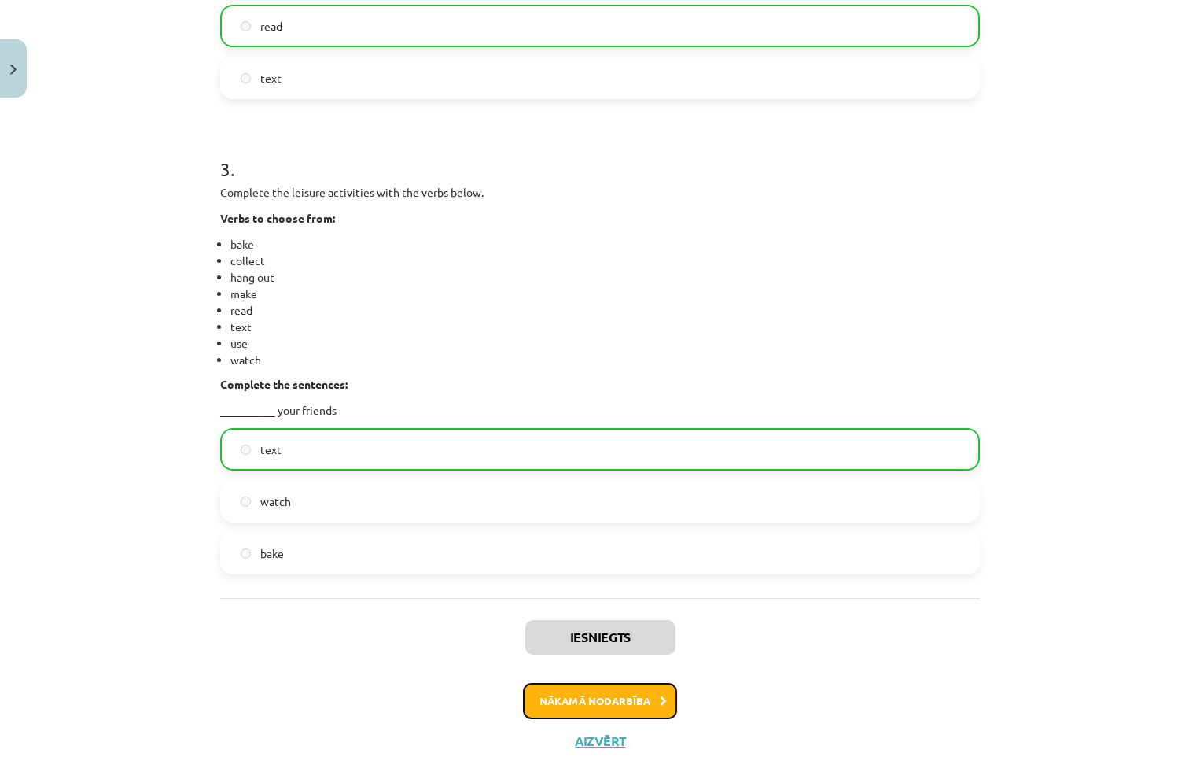
click at [573, 708] on button "Nākamā nodarbība" at bounding box center [600, 701] width 154 height 36
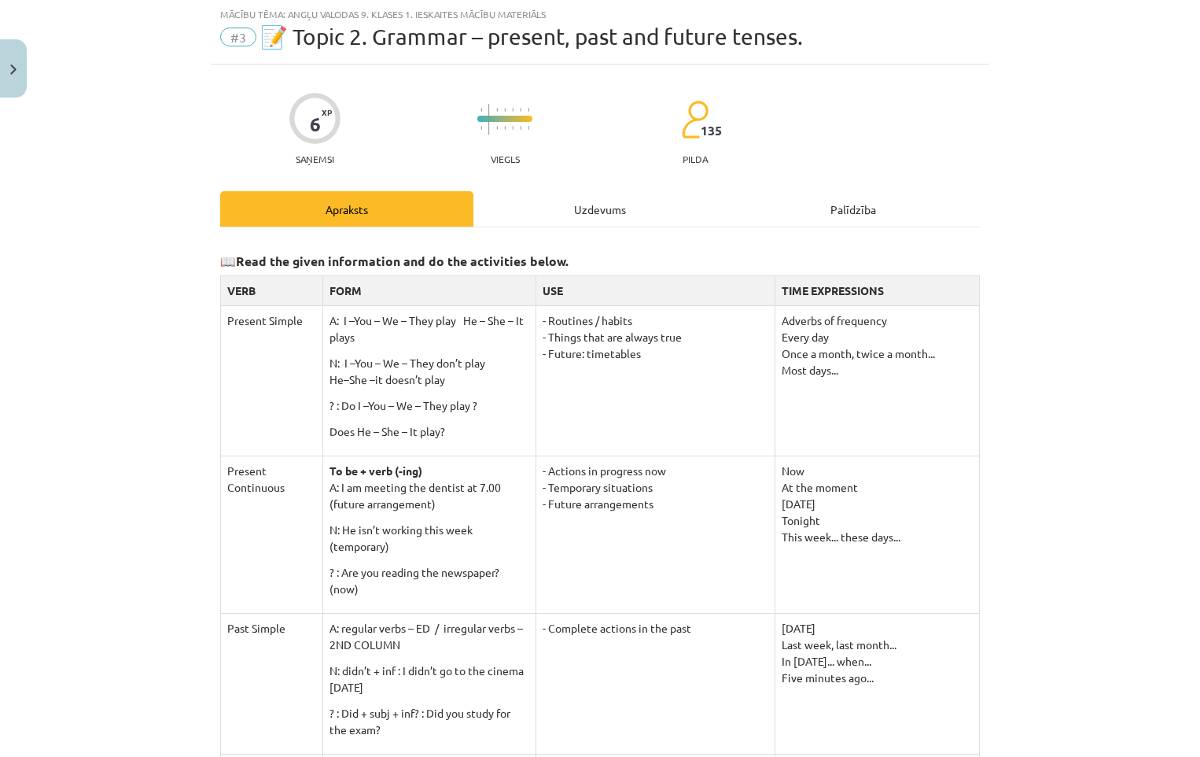
scroll to position [39, 0]
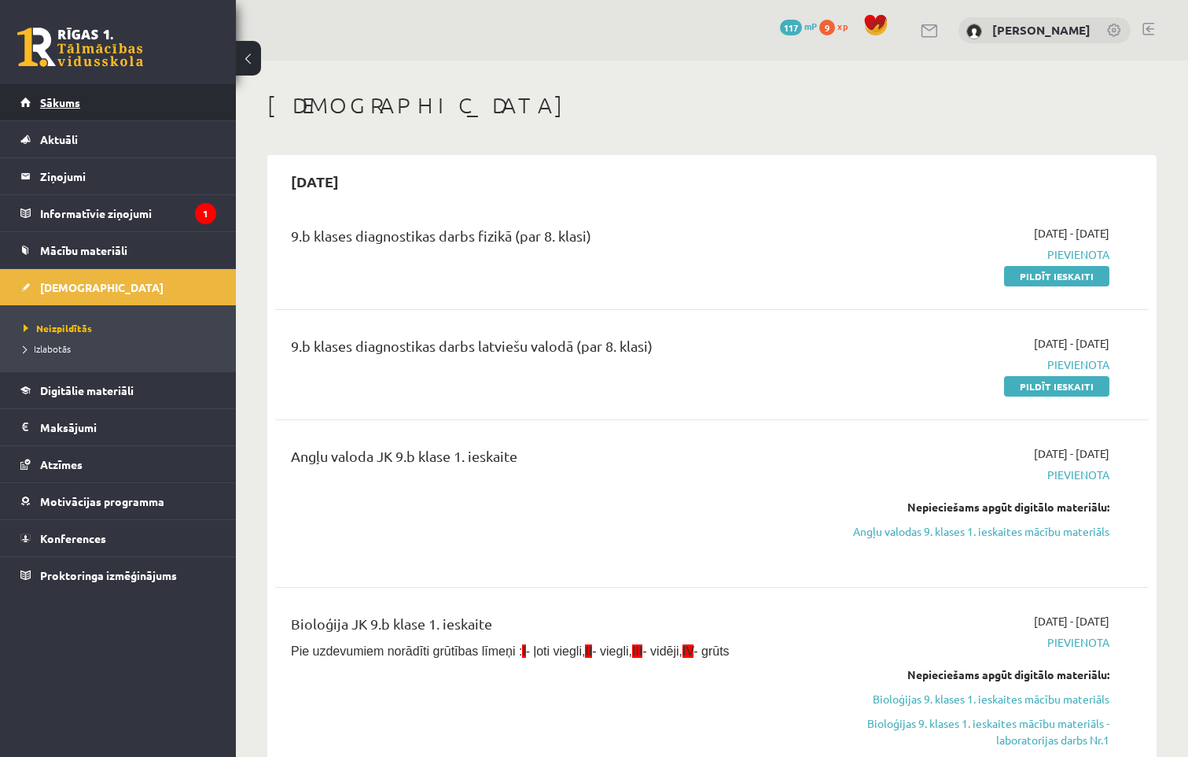
click at [50, 108] on span "Sākums" at bounding box center [60, 102] width 40 height 14
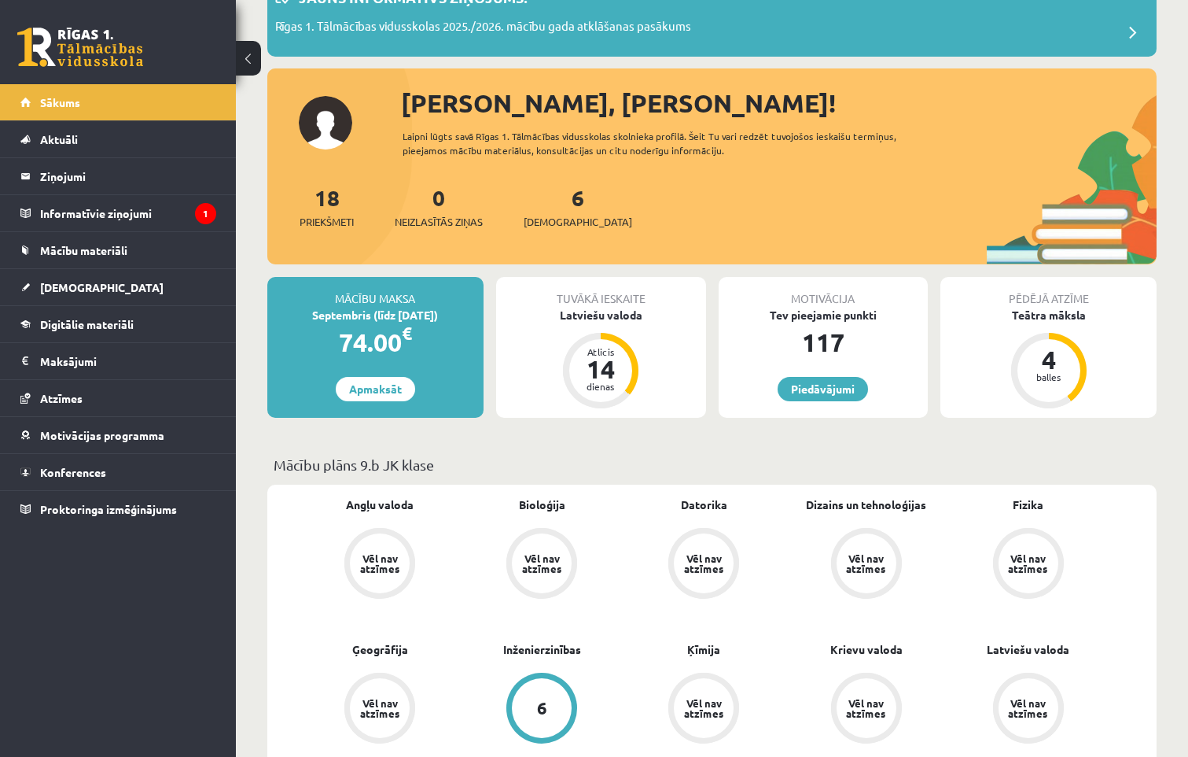
scroll to position [79, 0]
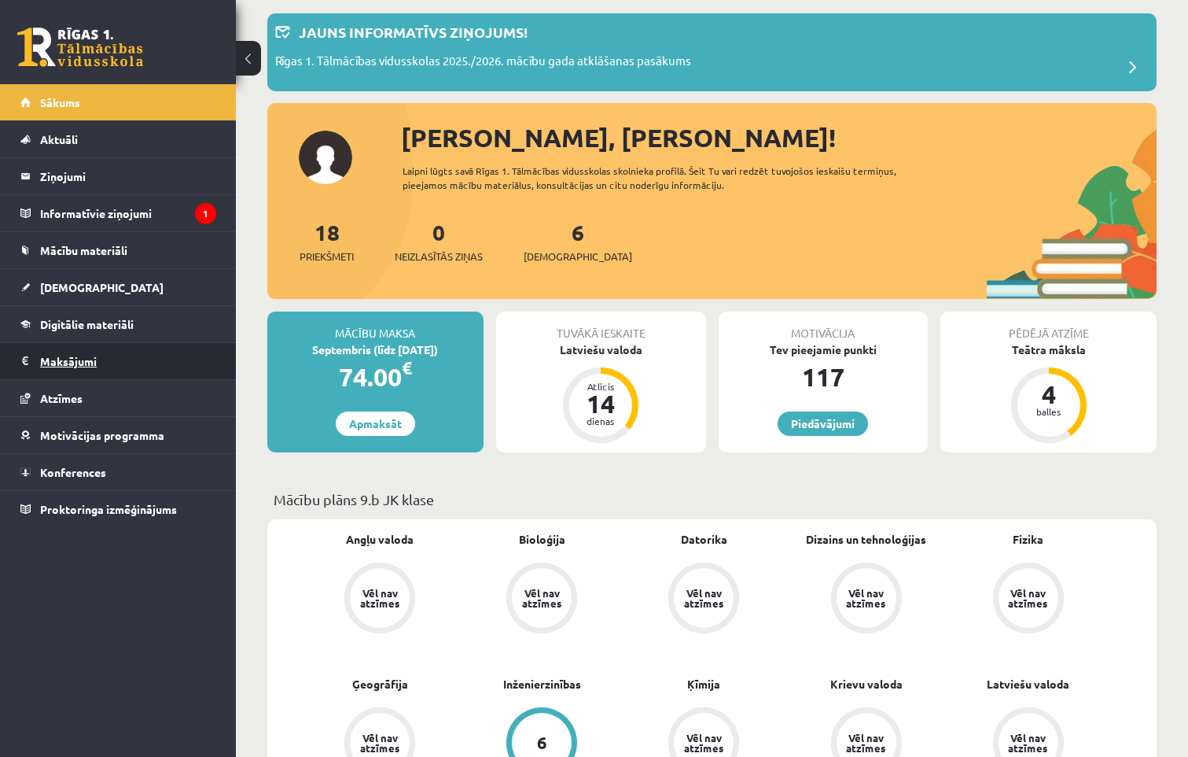
click at [49, 363] on legend "Maksājumi 0" at bounding box center [128, 361] width 176 height 36
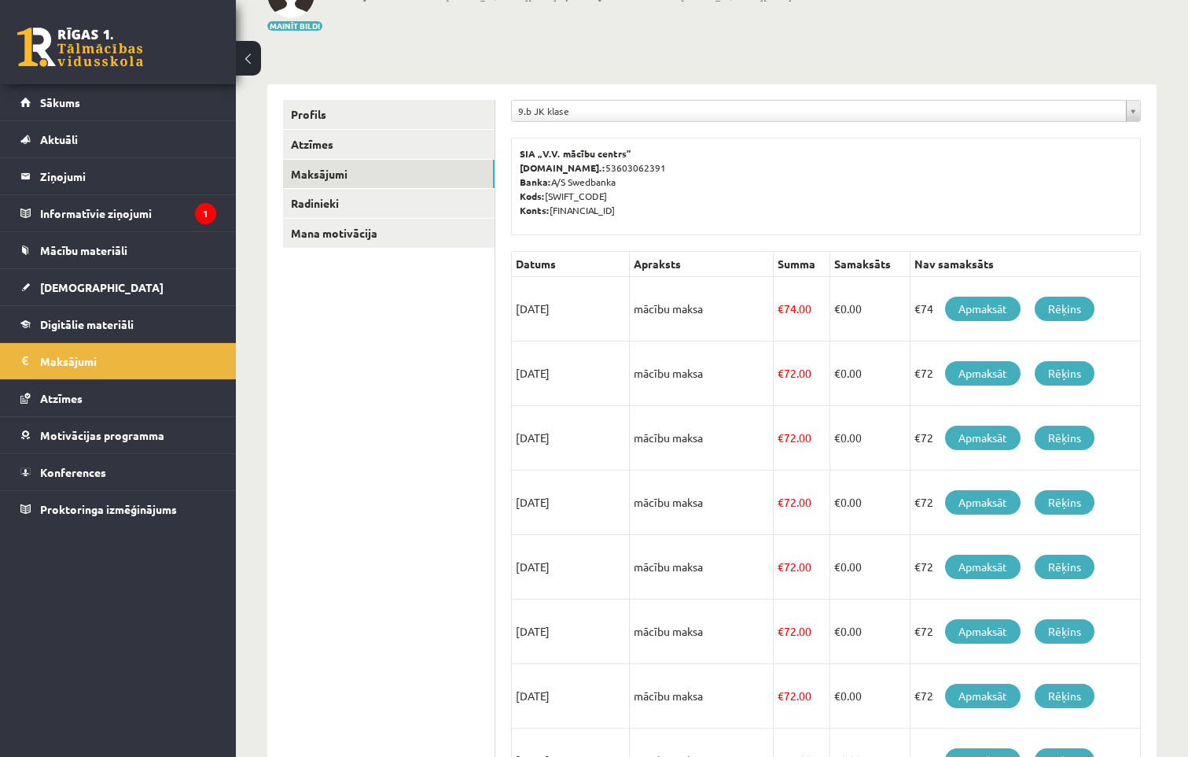
scroll to position [333, 0]
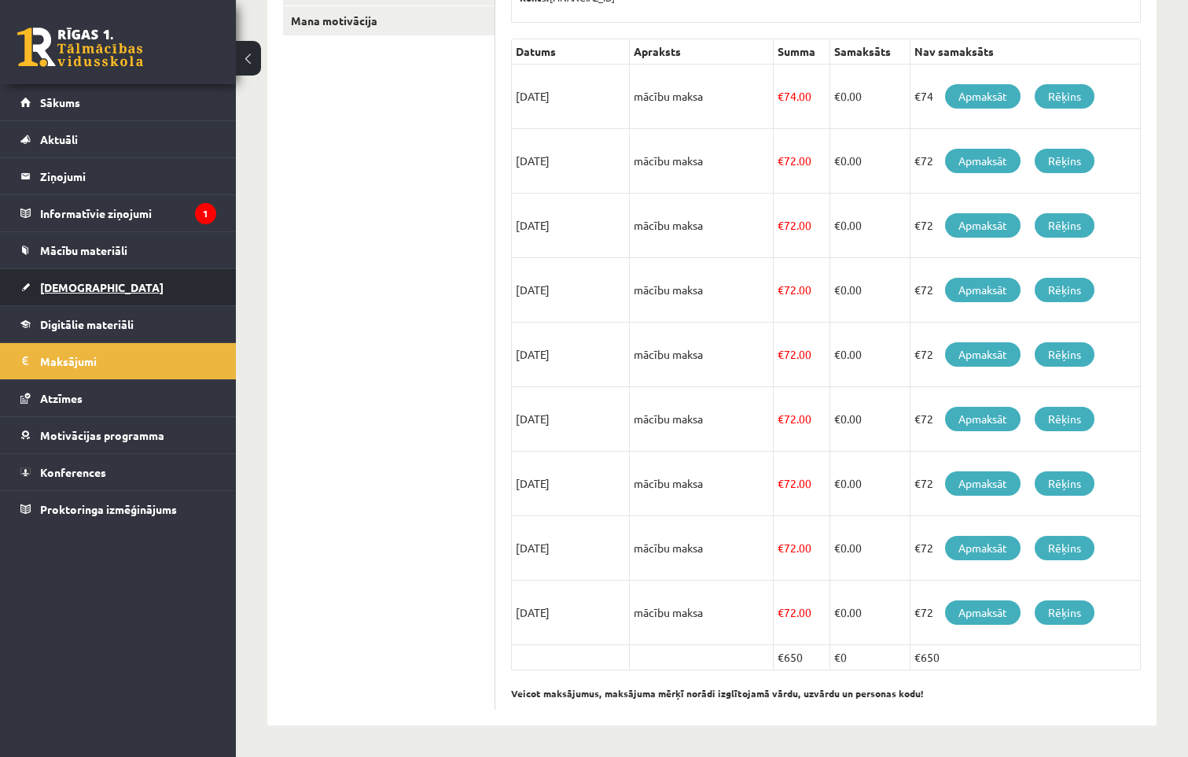
click at [42, 285] on span "[DEMOGRAPHIC_DATA]" at bounding box center [101, 287] width 123 height 14
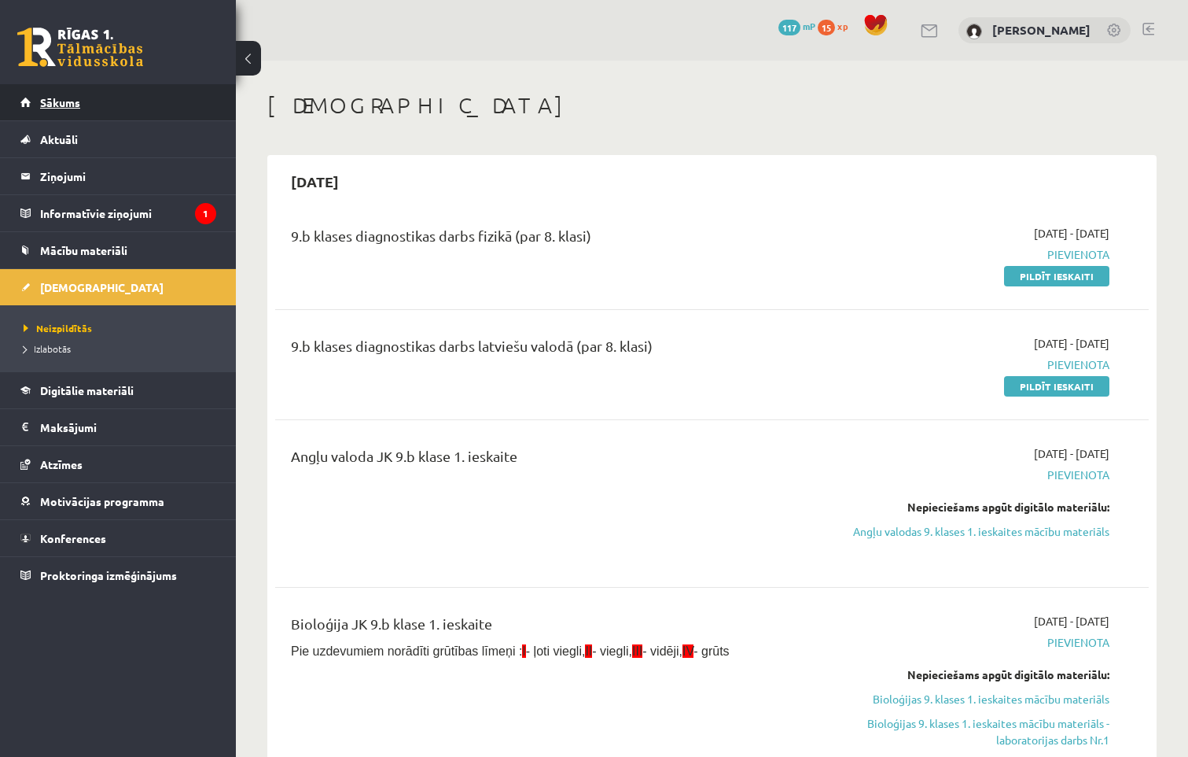
click at [47, 109] on link "Sākums" at bounding box center [118, 102] width 196 height 36
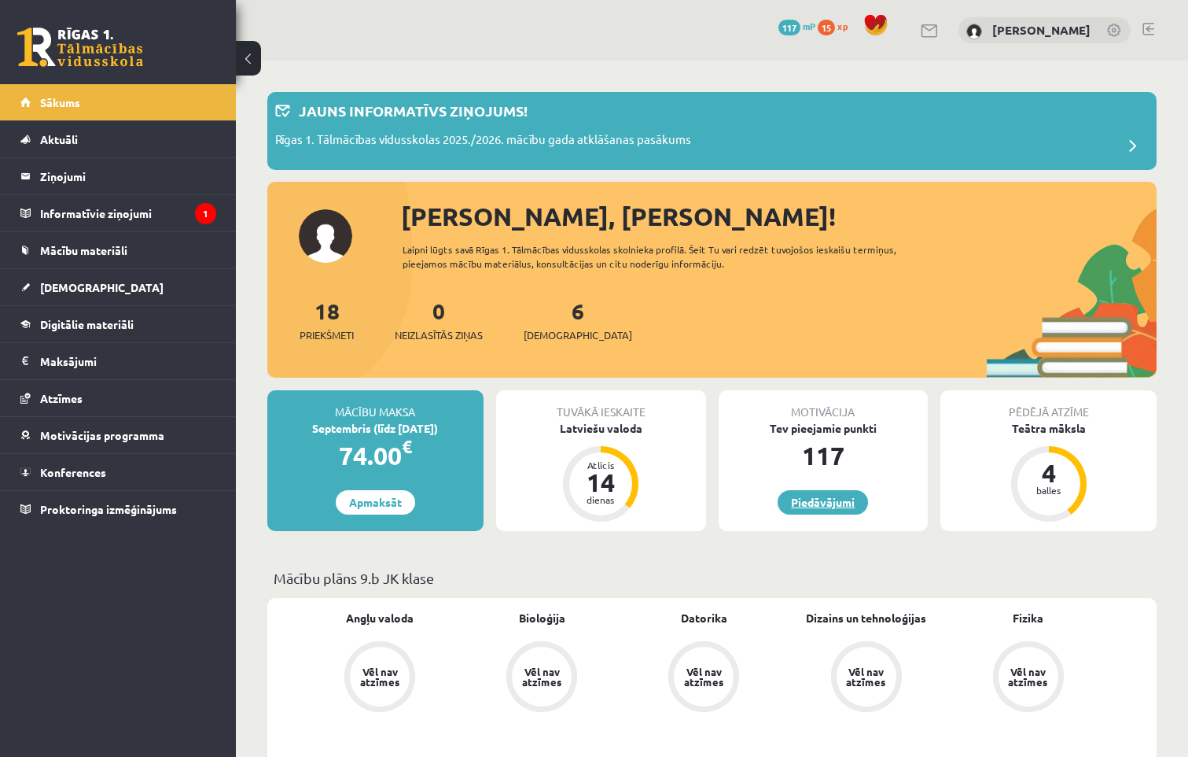
click at [812, 495] on link "Piedāvājumi" at bounding box center [823, 502] width 90 height 24
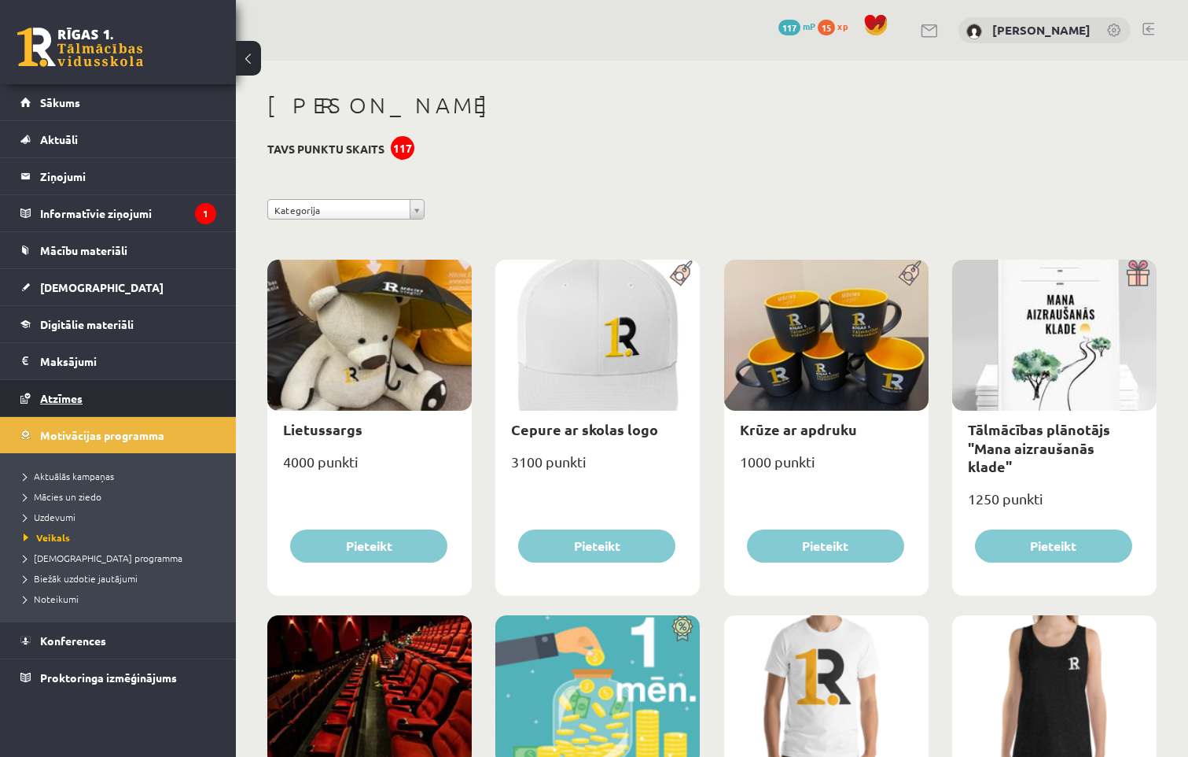
click at [56, 403] on span "Atzīmes" at bounding box center [61, 398] width 42 height 14
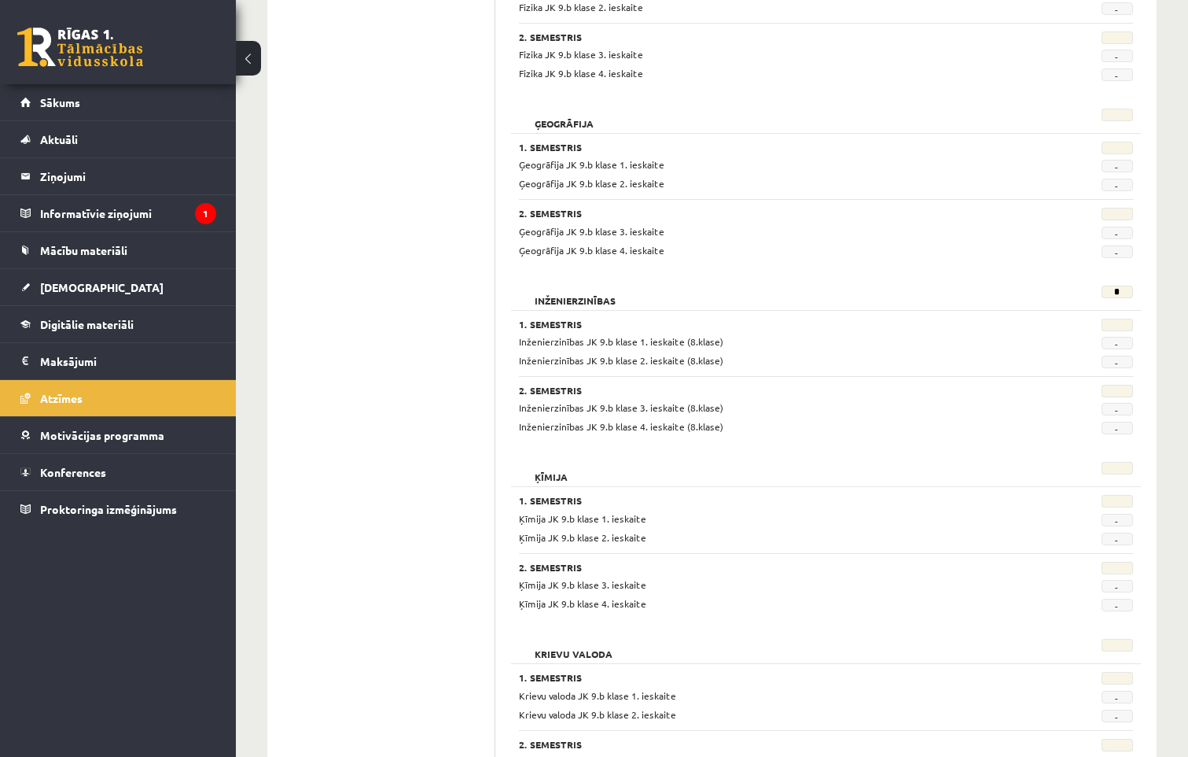
scroll to position [1416, 0]
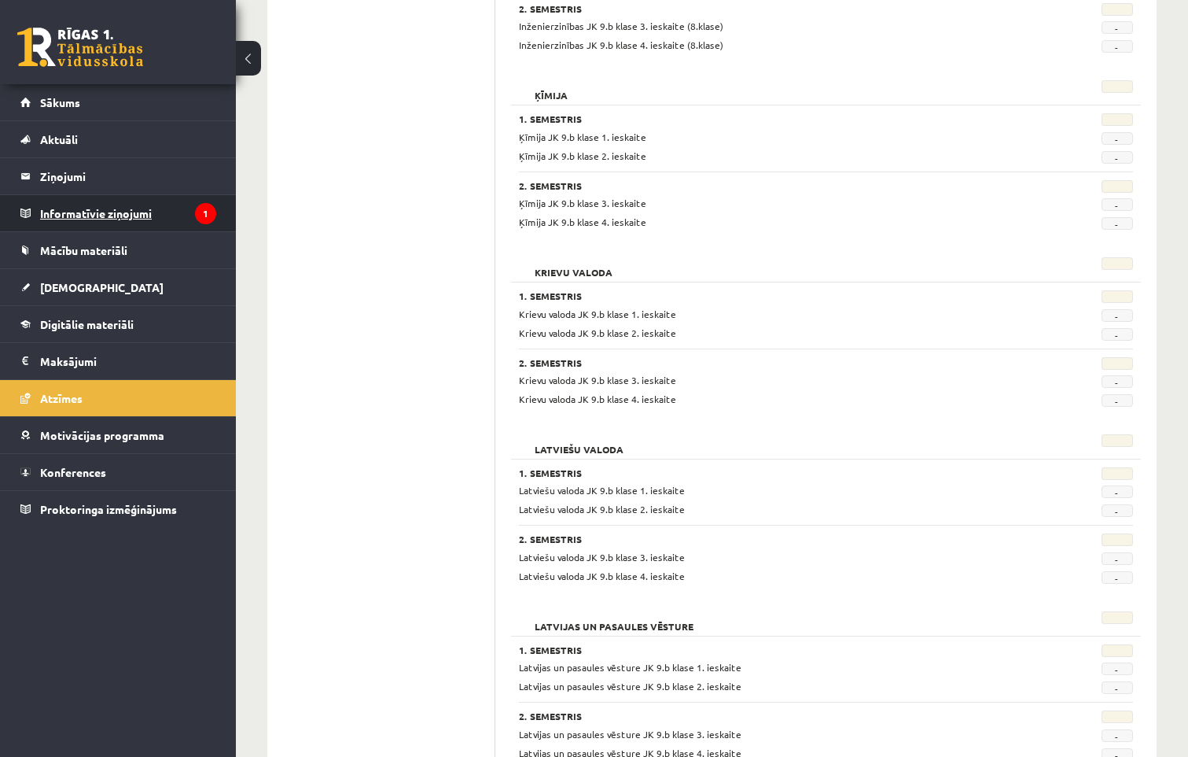
click at [83, 213] on legend "Informatīvie ziņojumi 1" at bounding box center [128, 213] width 176 height 36
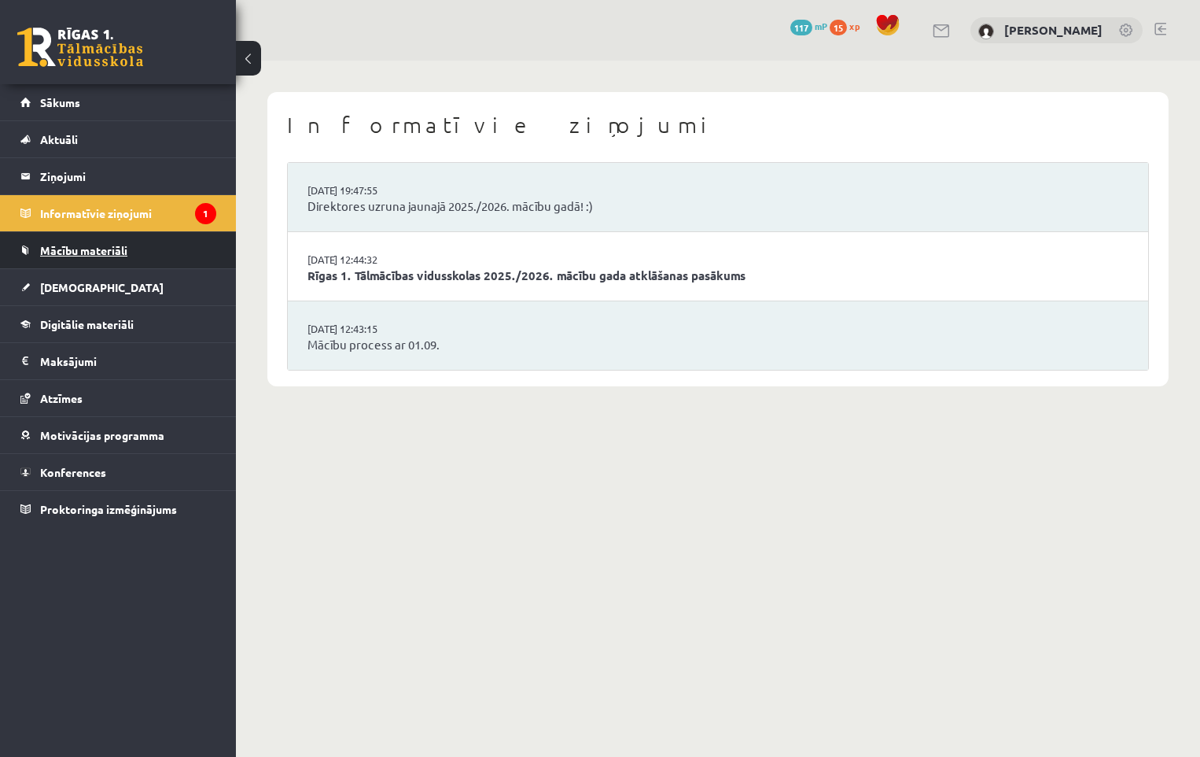
click at [89, 248] on span "Mācību materiāli" at bounding box center [83, 250] width 87 height 14
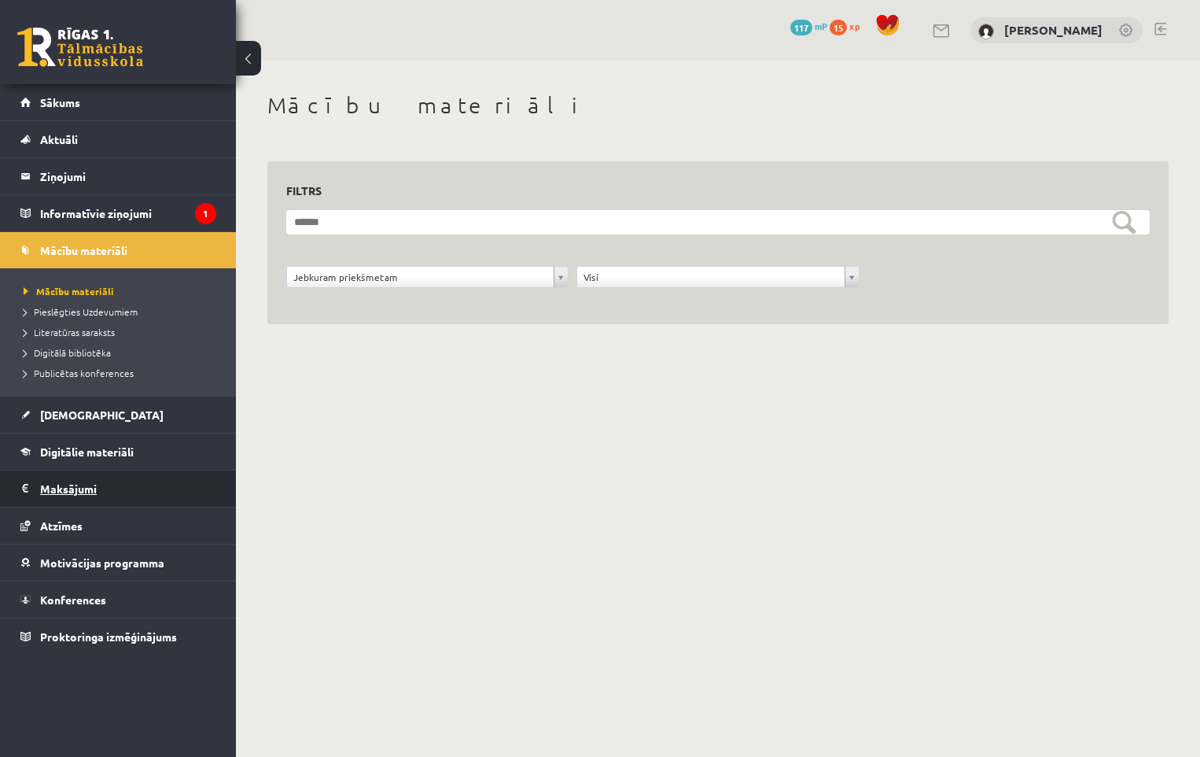
click at [78, 481] on legend "Maksājumi 0" at bounding box center [128, 488] width 176 height 36
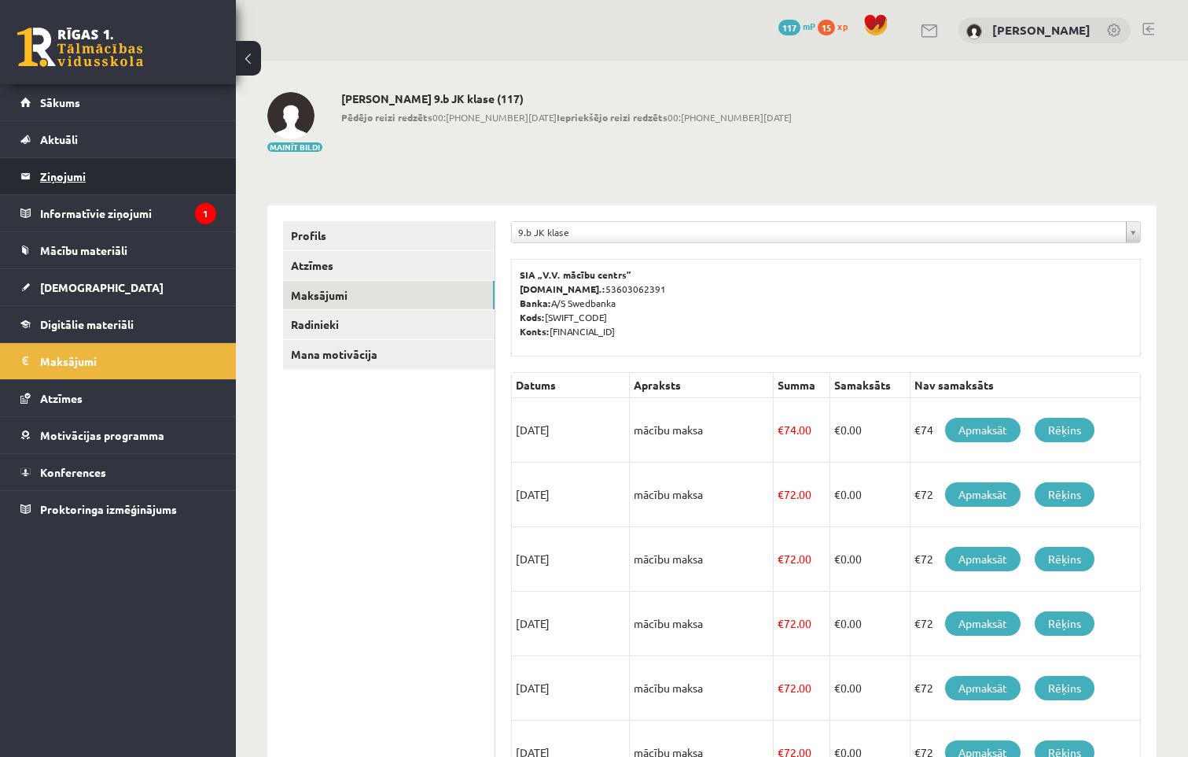
click at [53, 165] on legend "Ziņojumi 0" at bounding box center [128, 176] width 176 height 36
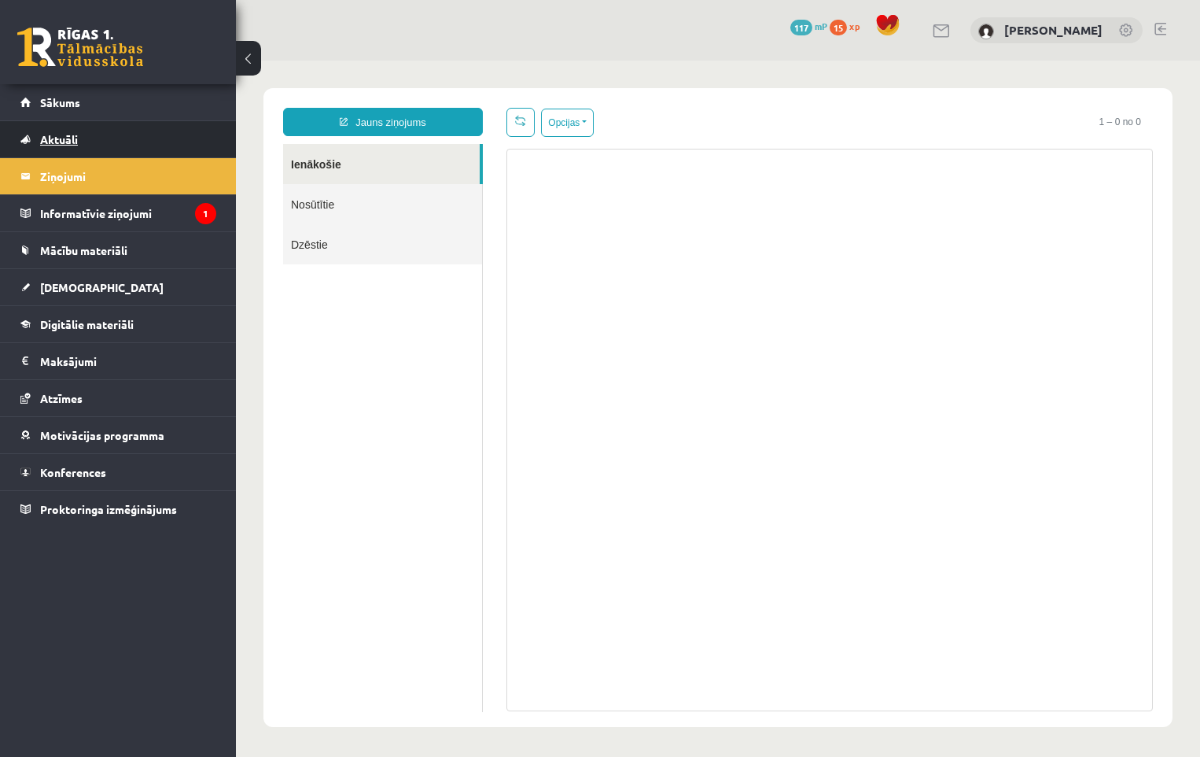
click at [51, 140] on span "Aktuāli" at bounding box center [59, 139] width 38 height 14
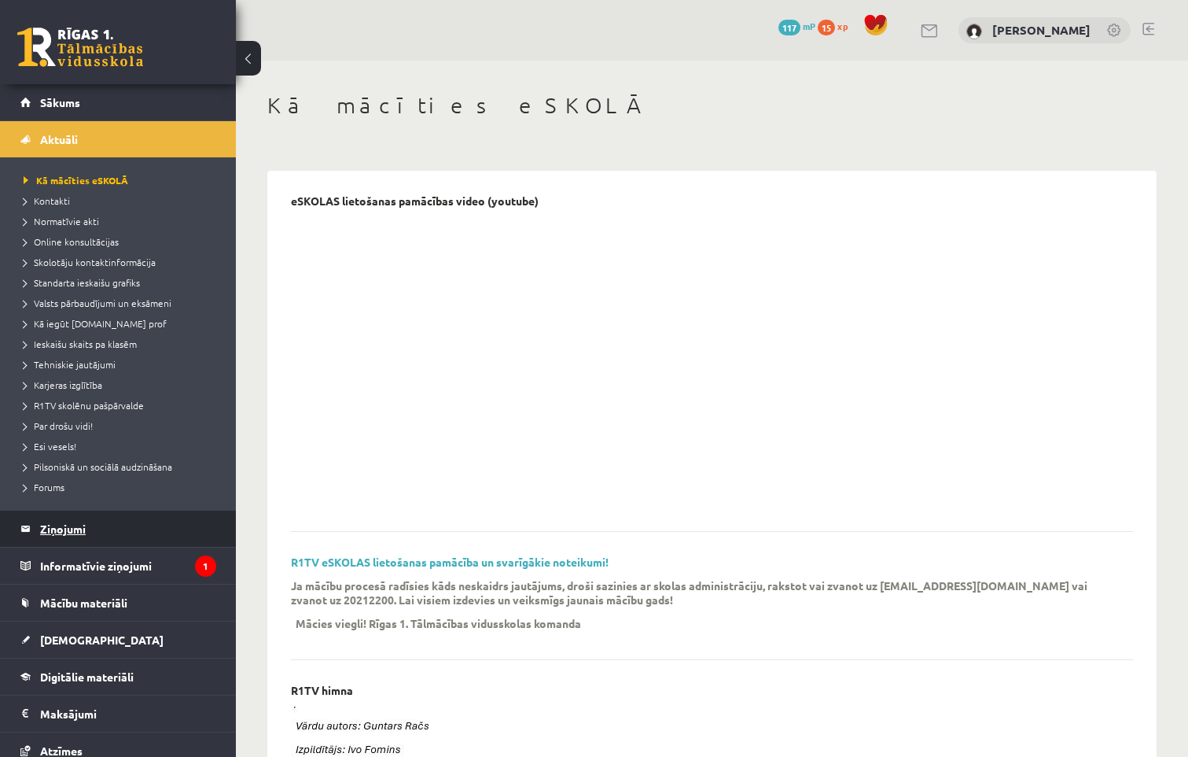
click at [64, 531] on legend "Ziņojumi 0" at bounding box center [128, 528] width 176 height 36
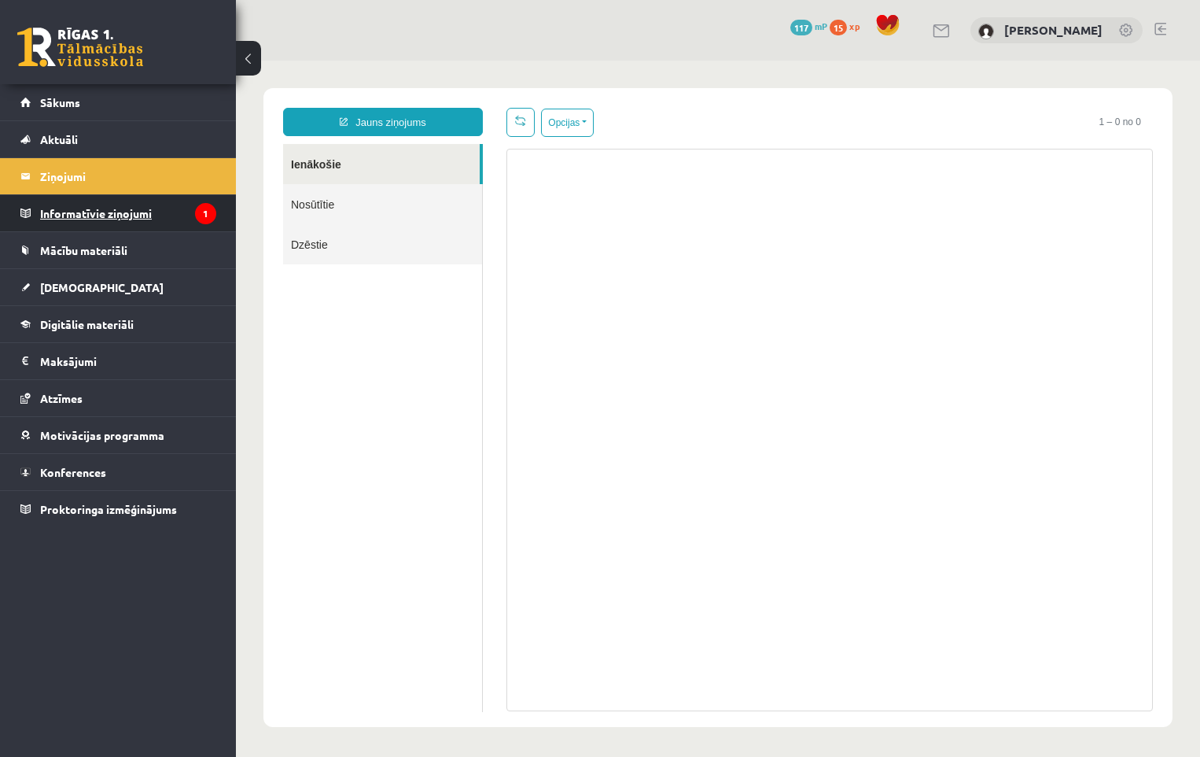
click at [112, 212] on legend "Informatīvie ziņojumi 1" at bounding box center [128, 213] width 176 height 36
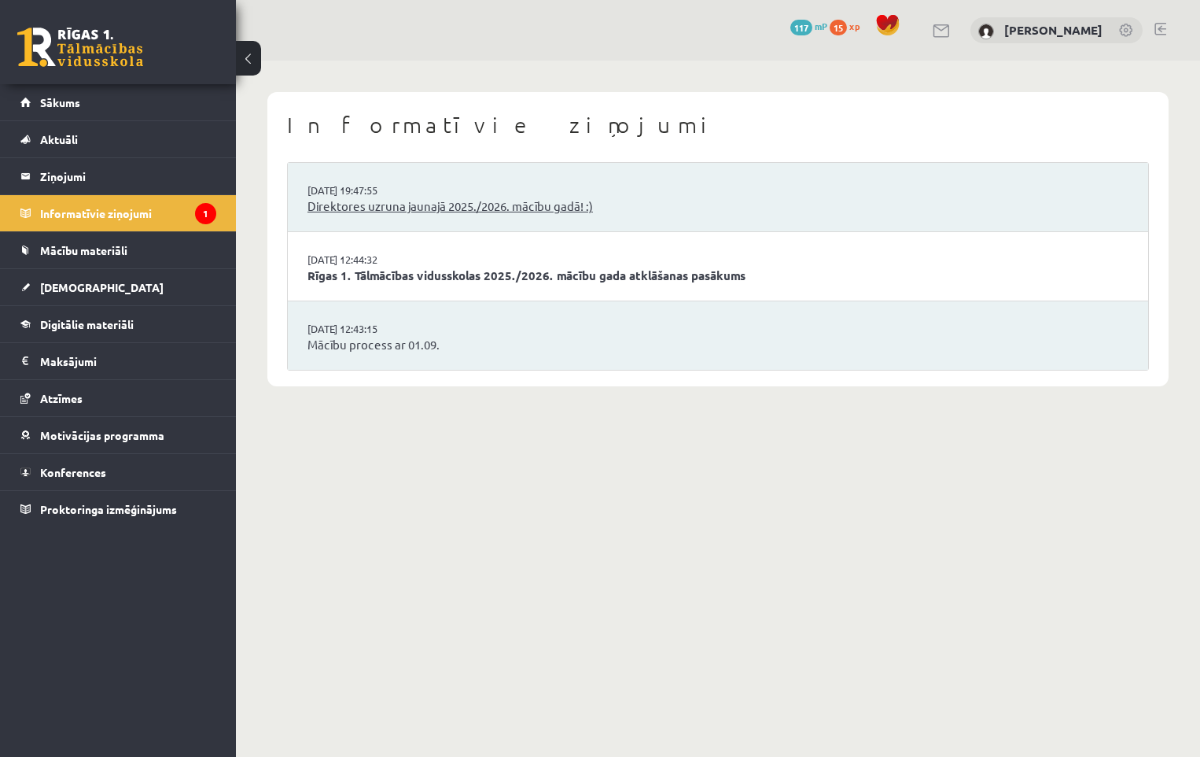
click at [375, 200] on link "Direktores uzruna jaunajā 2025./2026. mācību gadā! :)" at bounding box center [717, 206] width 821 height 18
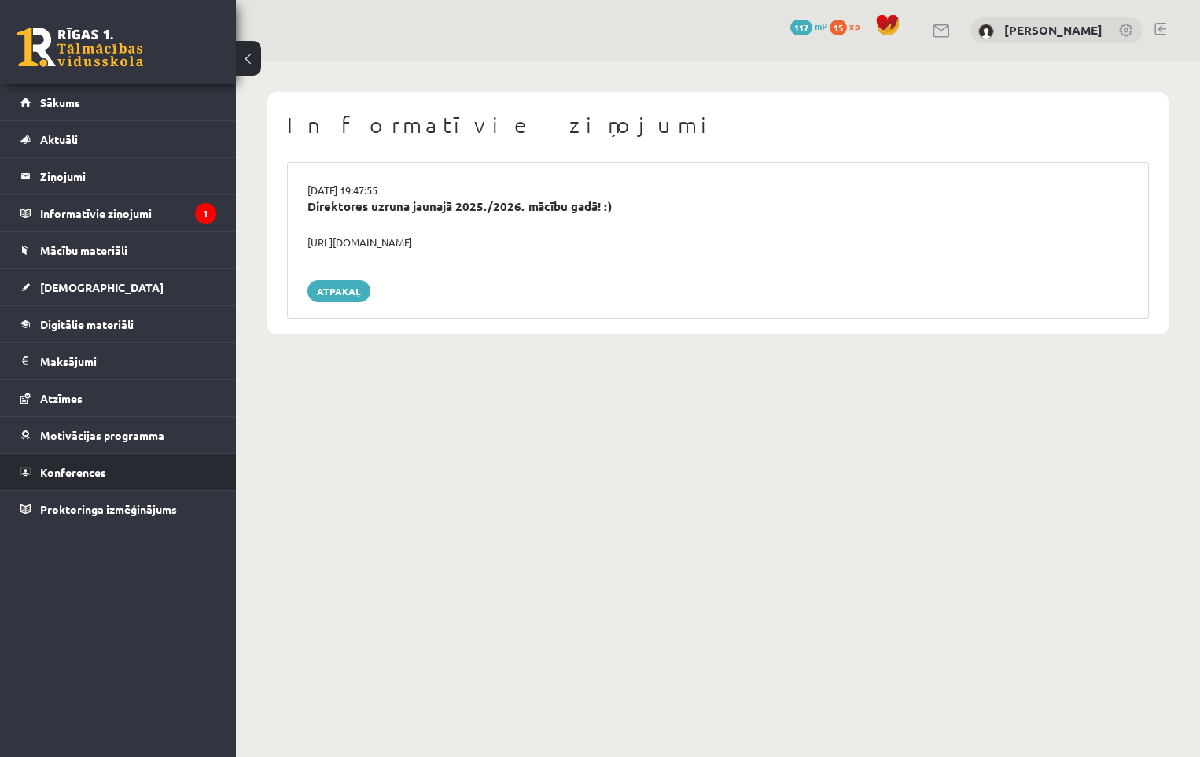
click at [104, 469] on span "Konferences" at bounding box center [73, 472] width 66 height 14
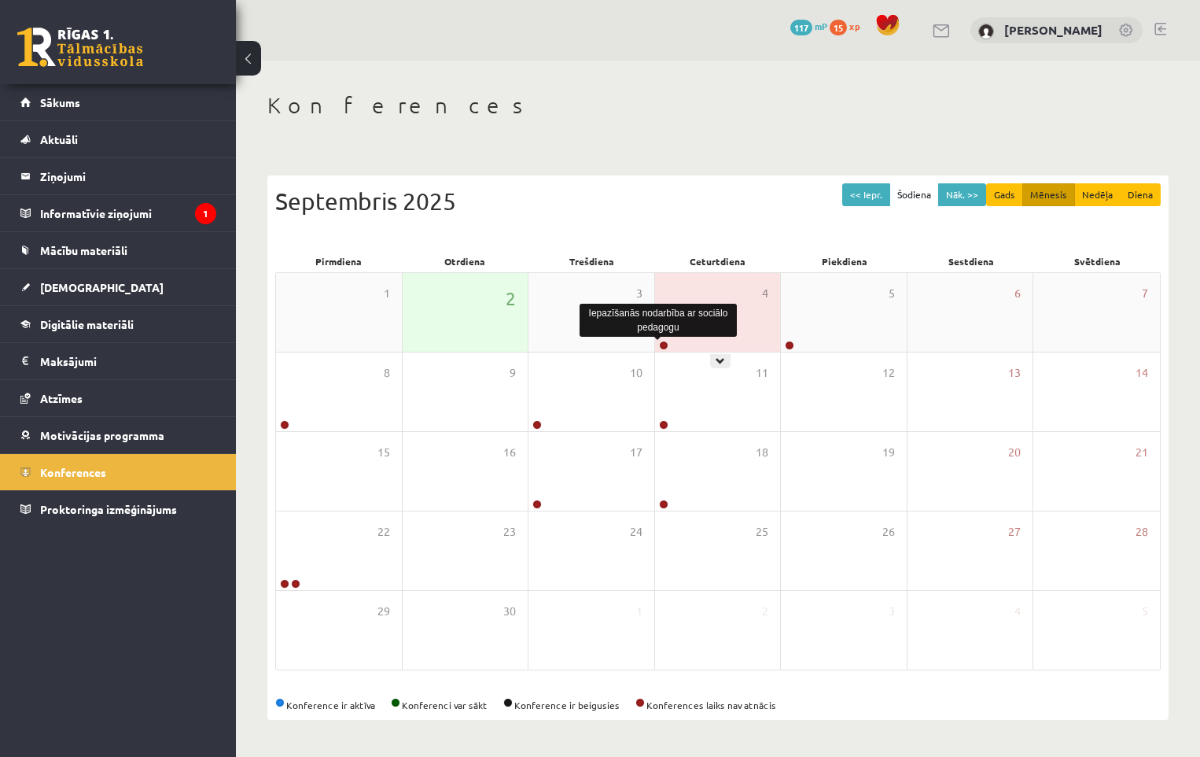
click at [665, 346] on link at bounding box center [663, 345] width 9 height 9
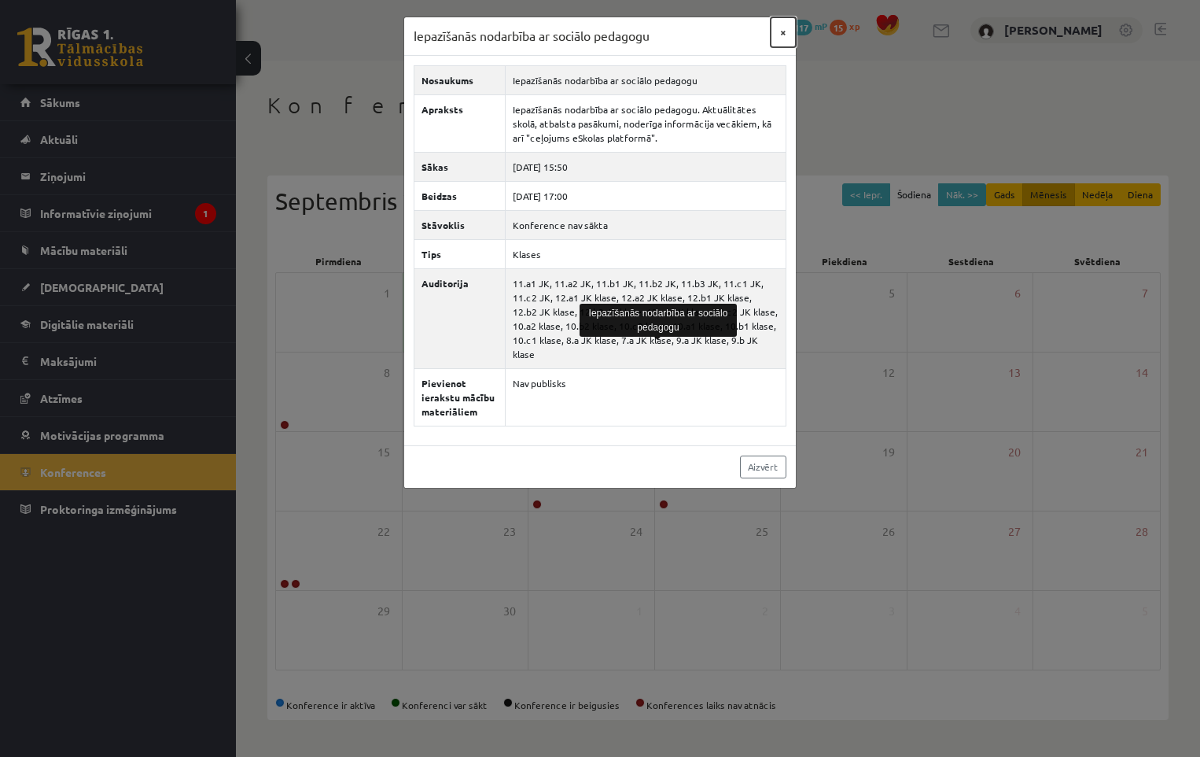
click at [785, 33] on button "×" at bounding box center [783, 32] width 25 height 30
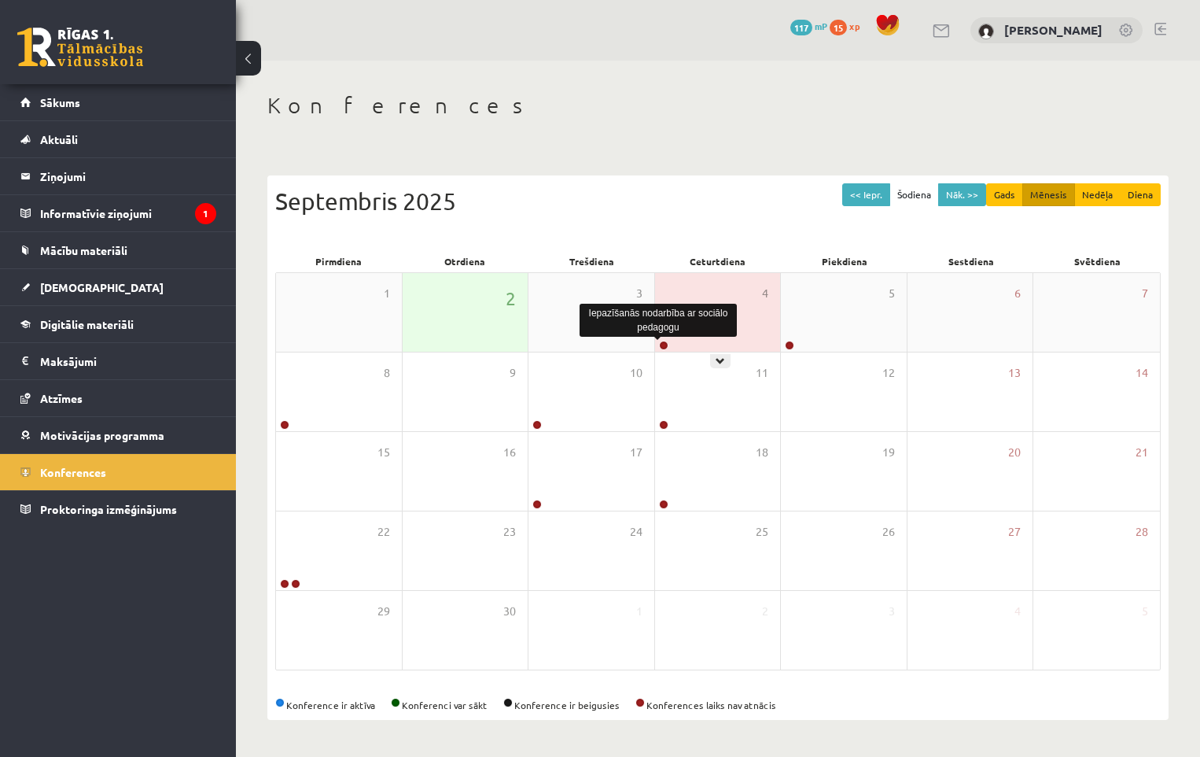
click at [665, 342] on link at bounding box center [663, 345] width 9 height 9
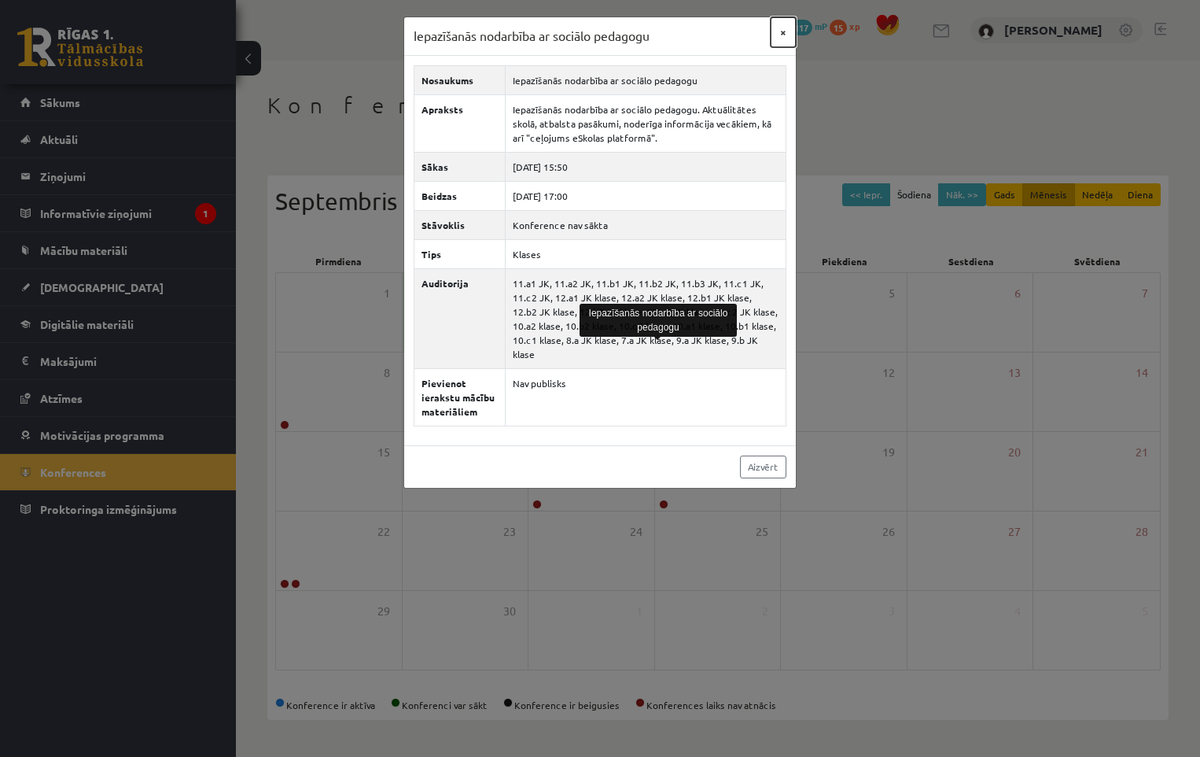
click at [782, 32] on button "×" at bounding box center [783, 32] width 25 height 30
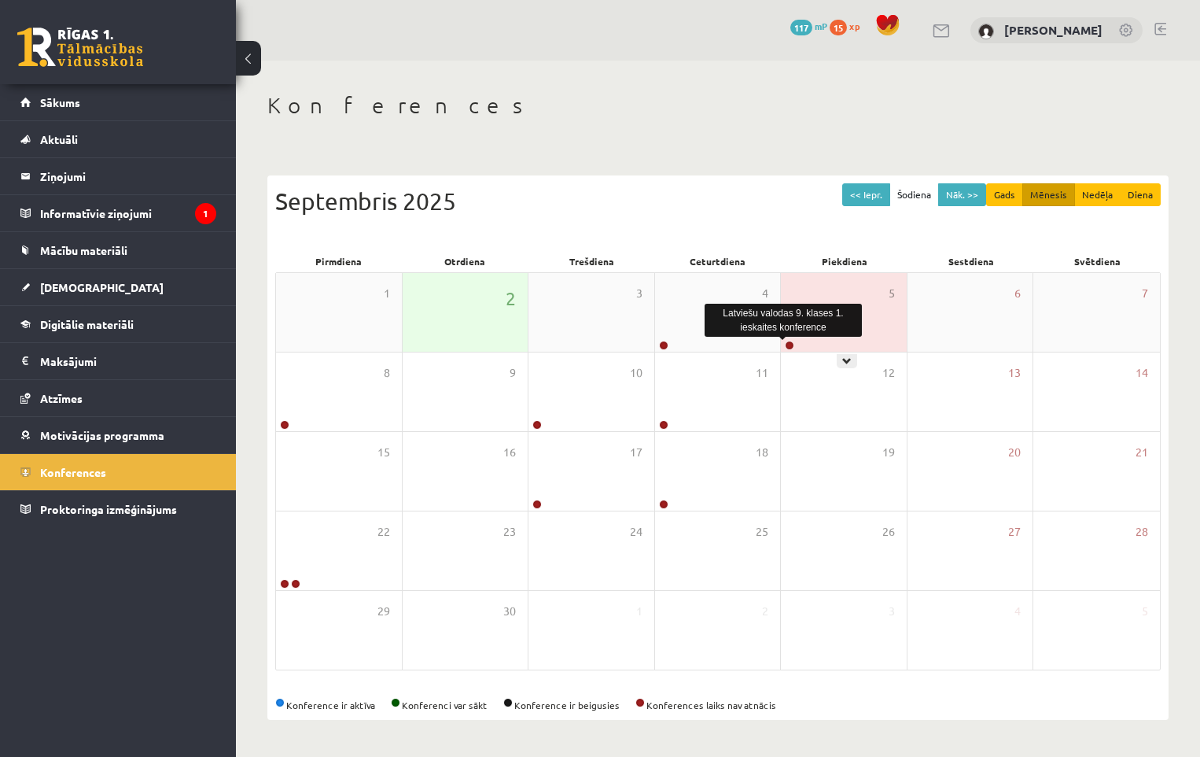
click at [790, 348] on link at bounding box center [789, 345] width 9 height 9
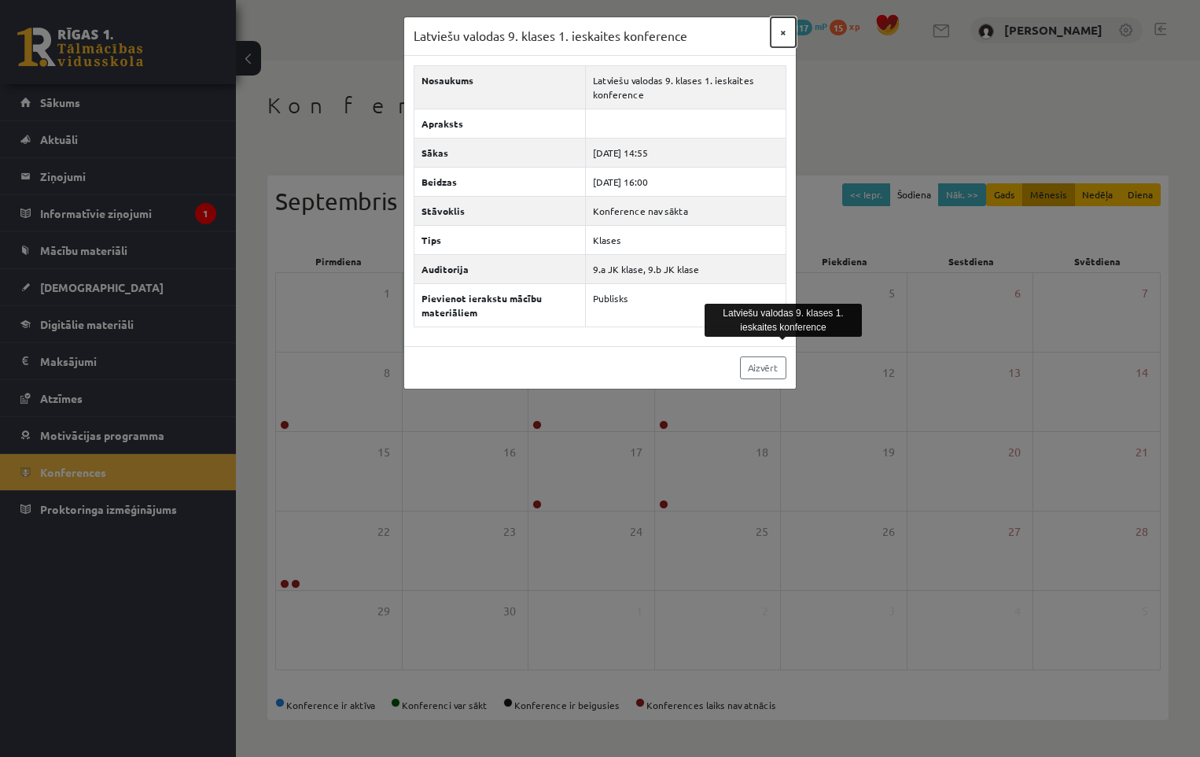
click at [786, 32] on button "×" at bounding box center [783, 32] width 25 height 30
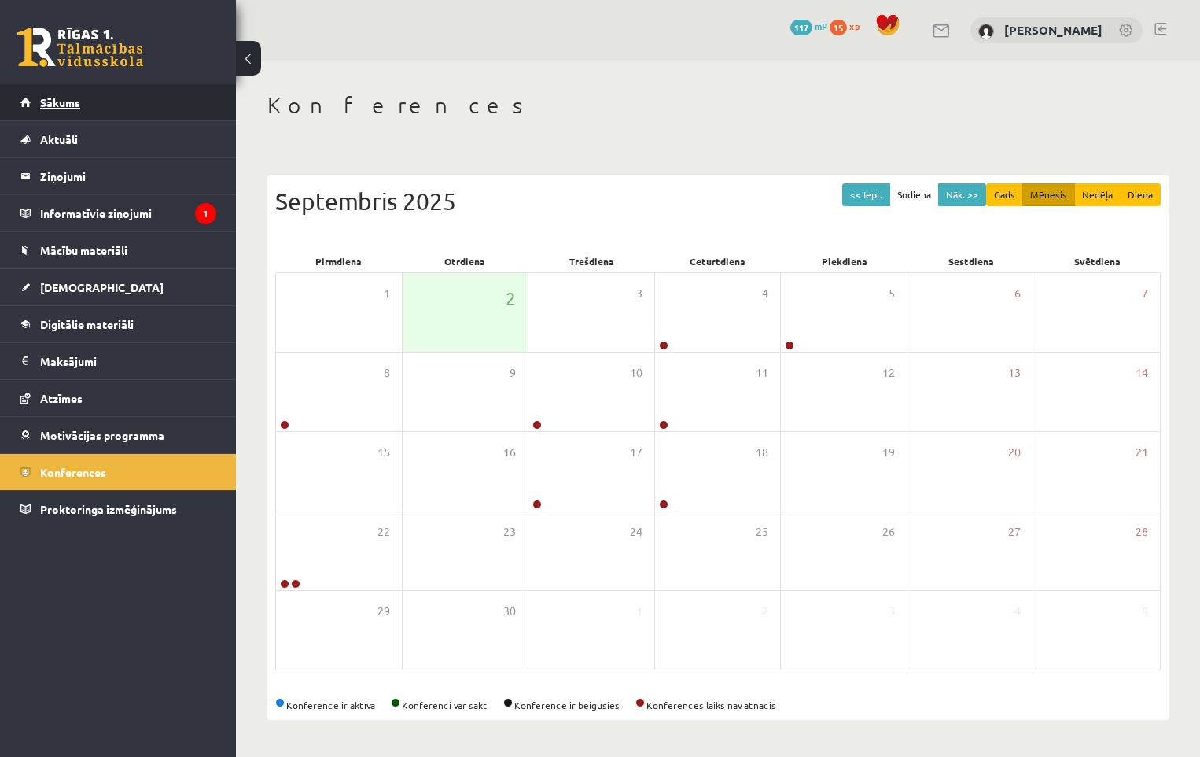
click at [53, 102] on span "Sākums" at bounding box center [60, 102] width 40 height 14
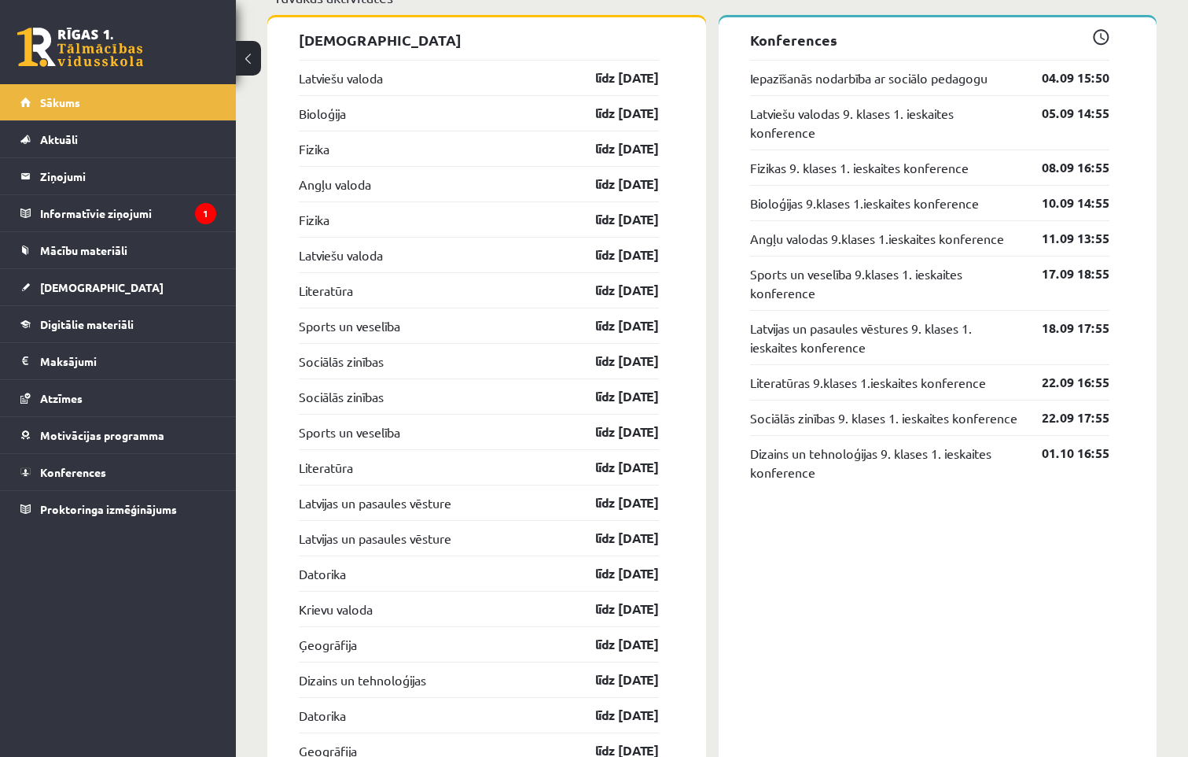
scroll to position [1651, 0]
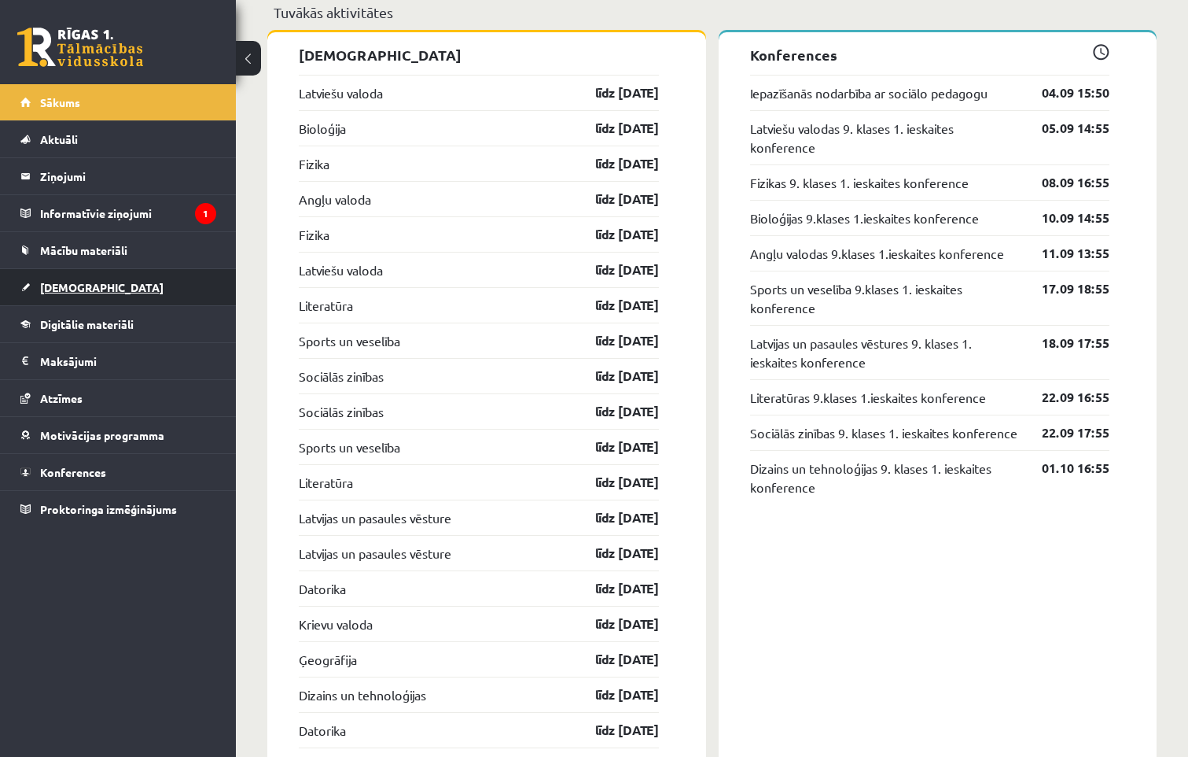
click at [100, 279] on link "[DEMOGRAPHIC_DATA]" at bounding box center [118, 287] width 196 height 36
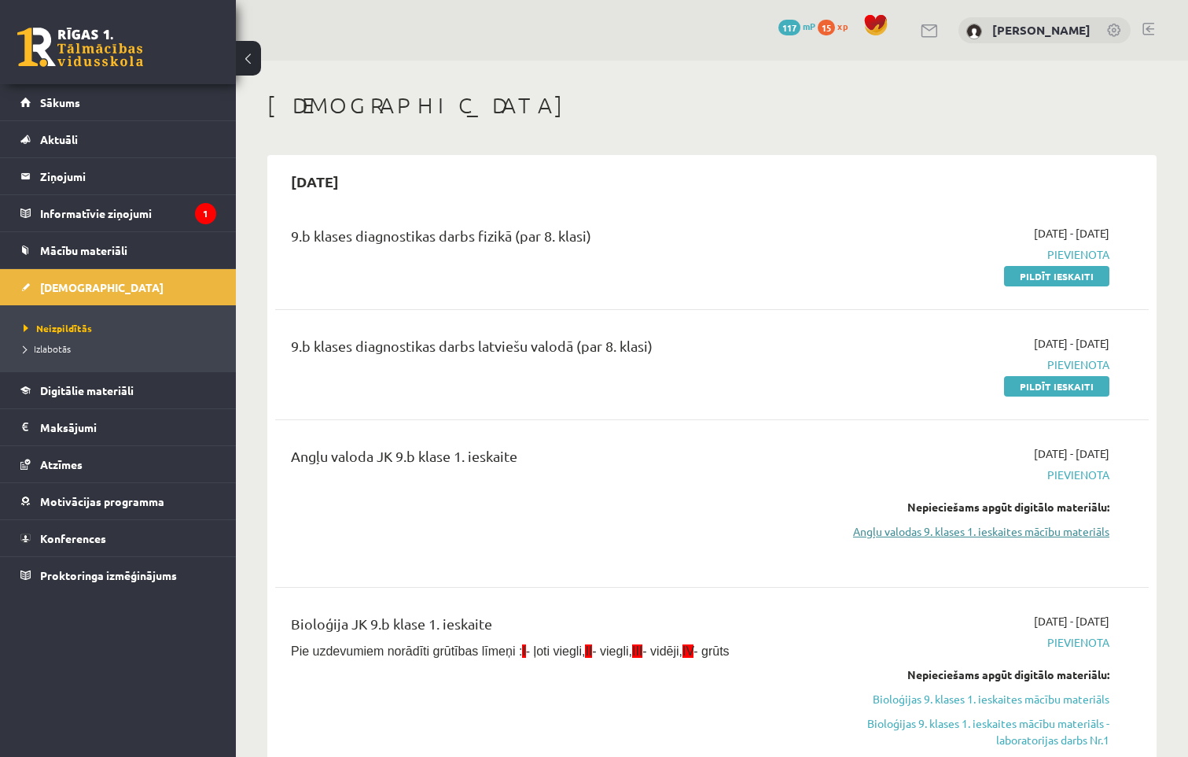
click at [925, 528] on link "Angļu valodas 9. klases 1. ieskaites mācību materiāls" at bounding box center [980, 531] width 257 height 17
click at [124, 466] on link "Atzīmes" at bounding box center [118, 464] width 196 height 36
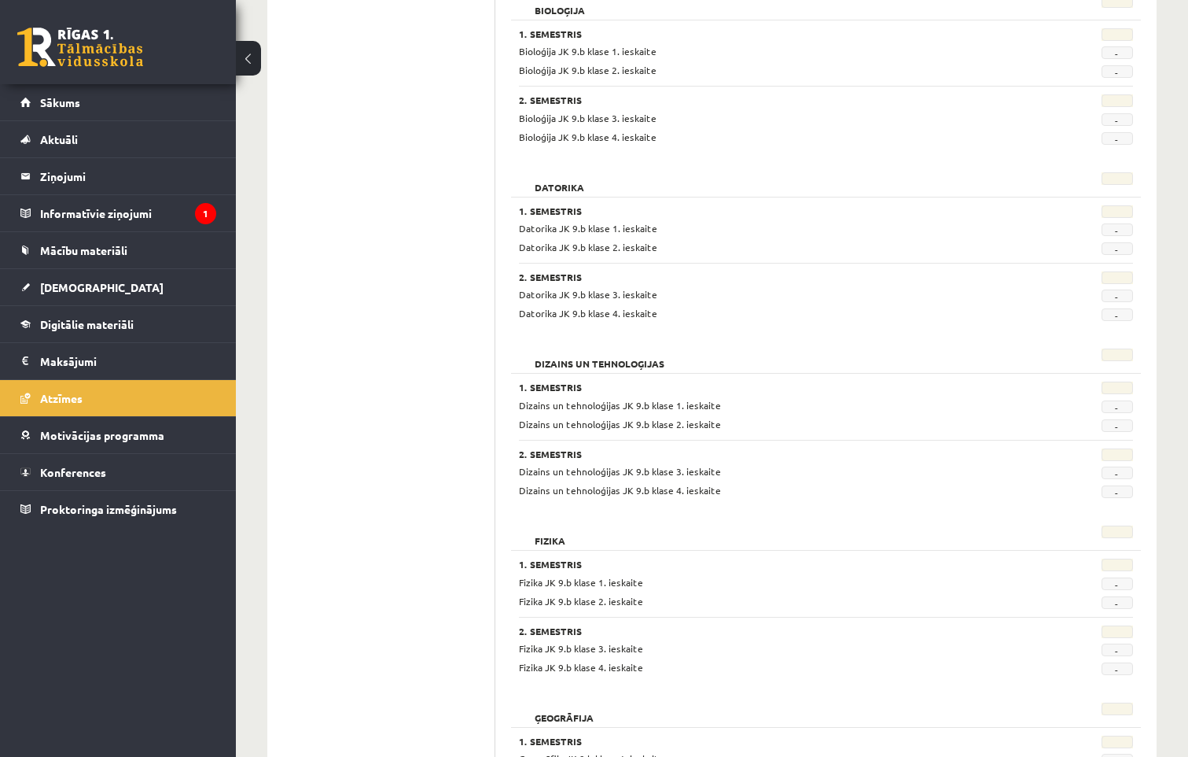
scroll to position [393, 0]
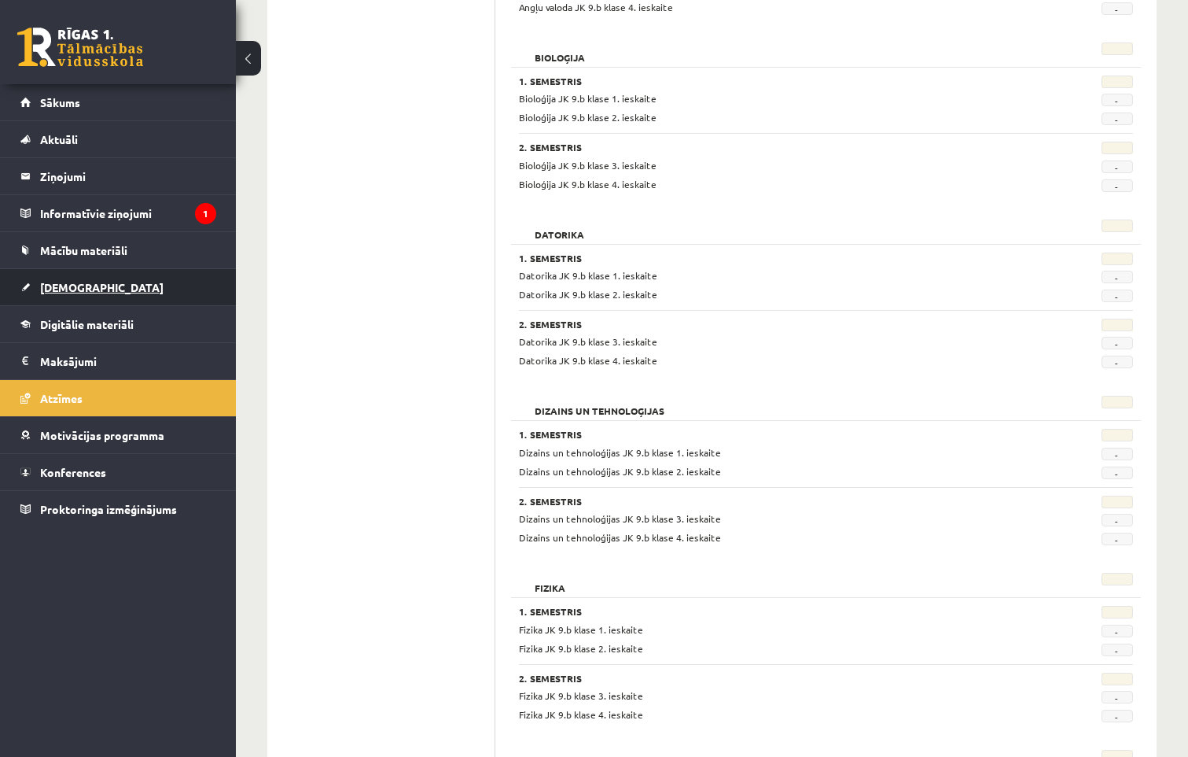
click at [62, 289] on span "[DEMOGRAPHIC_DATA]" at bounding box center [101, 287] width 123 height 14
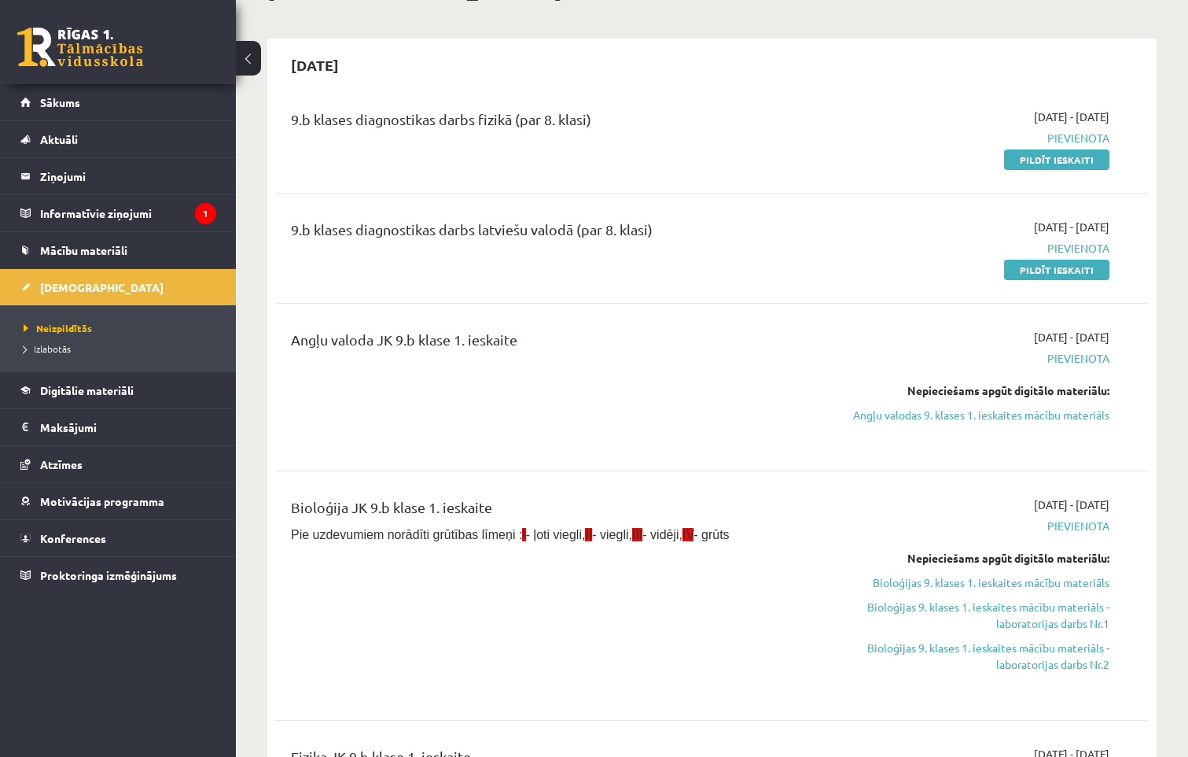
scroll to position [284, 0]
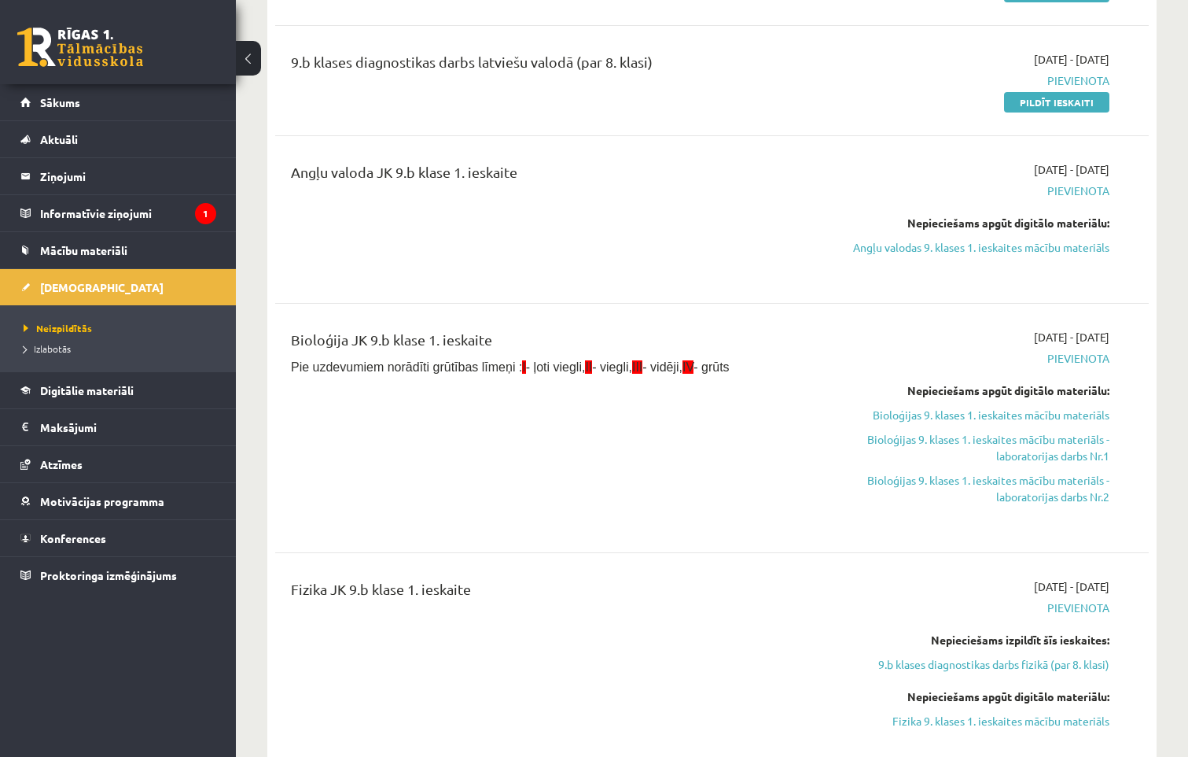
click at [428, 173] on div "Angļu valoda JK 9.b klase 1. ieskaite" at bounding box center [560, 175] width 538 height 29
click at [365, 176] on div "Angļu valoda JK 9.b klase 1. ieskaite" at bounding box center [560, 175] width 538 height 29
click at [293, 174] on div "Angļu valoda JK 9.b klase 1. ieskaite" at bounding box center [560, 175] width 538 height 29
click at [59, 348] on span "Izlabotās" at bounding box center [47, 348] width 47 height 13
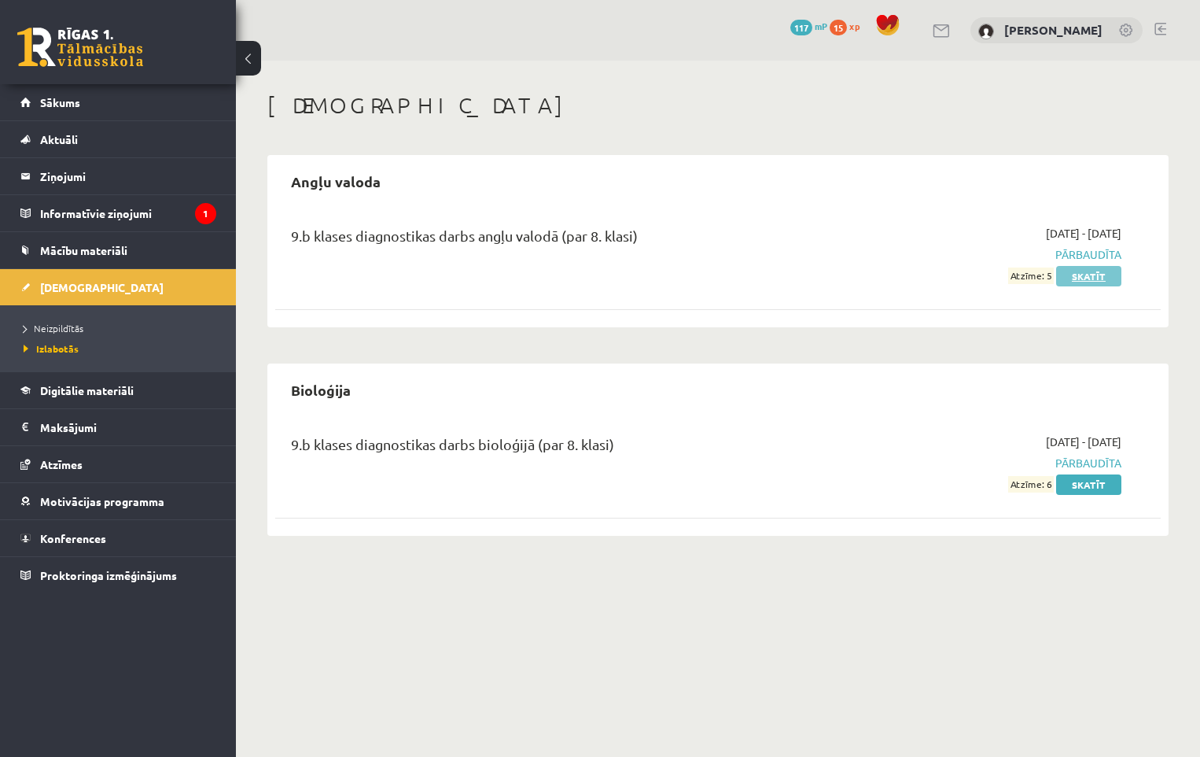
click at [1091, 278] on link "Skatīt" at bounding box center [1088, 276] width 65 height 20
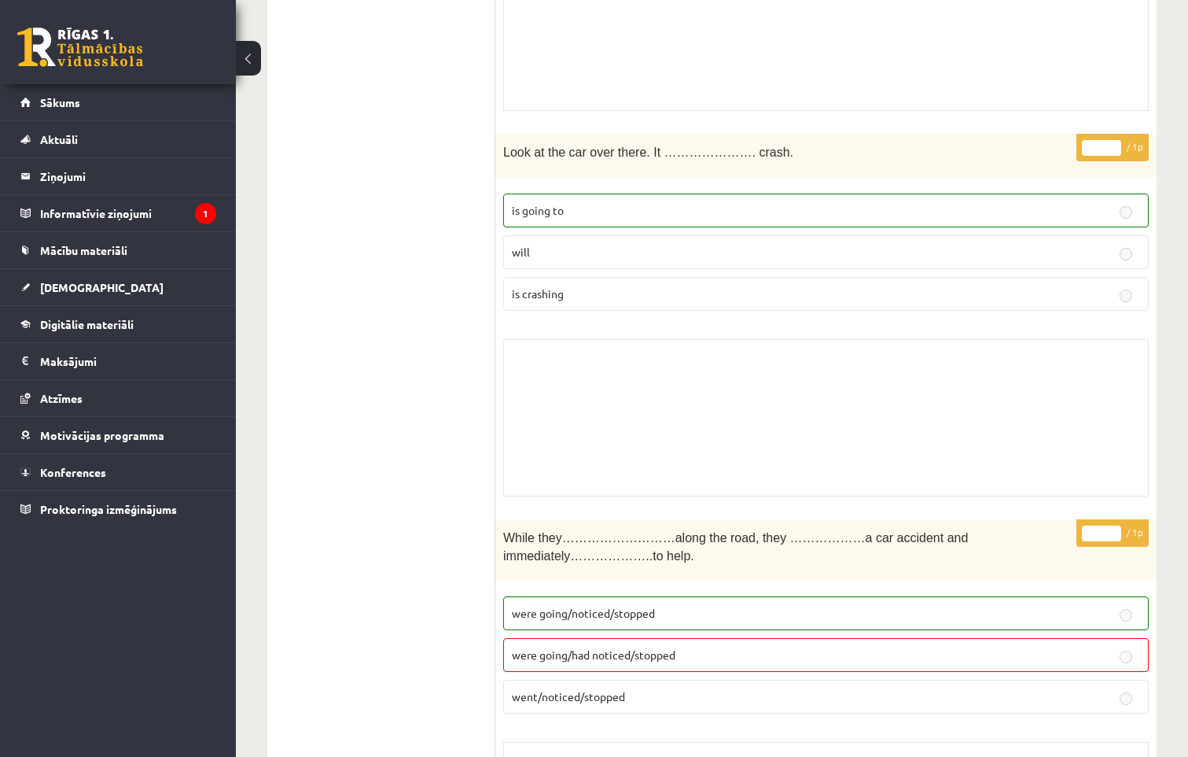
scroll to position [10718, 0]
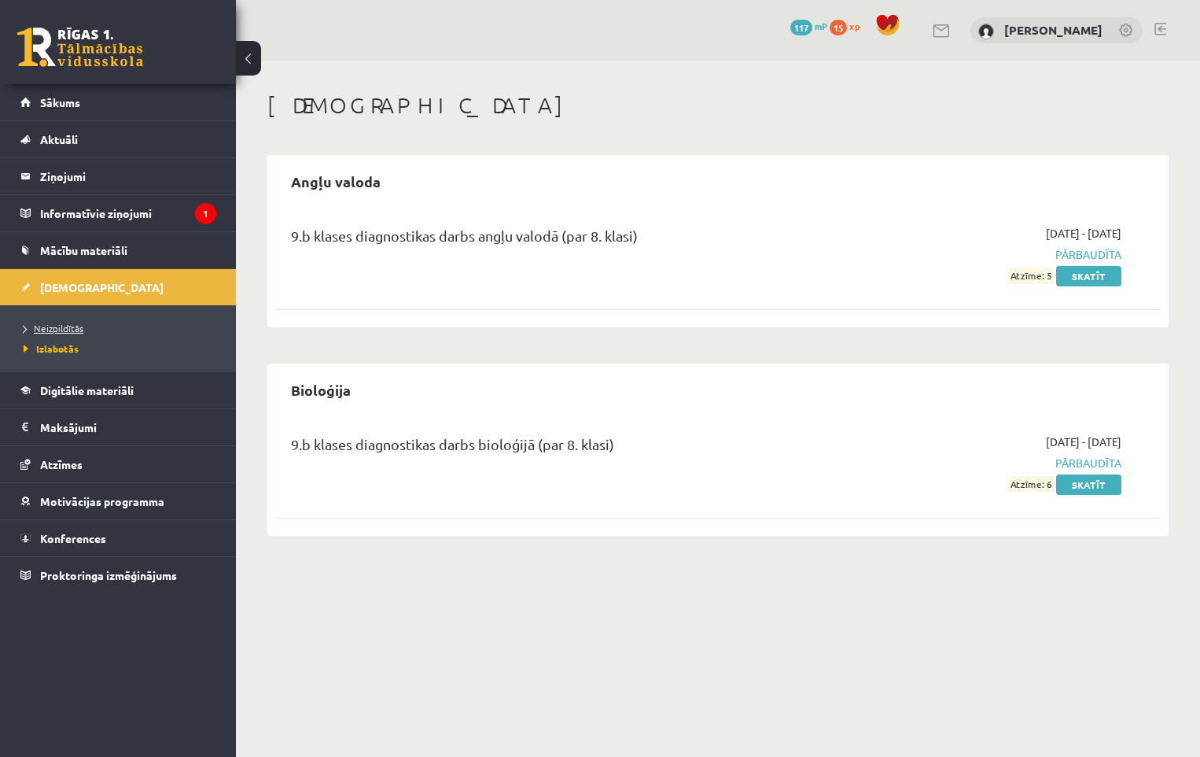
click at [44, 328] on span "Neizpildītās" at bounding box center [54, 328] width 60 height 13
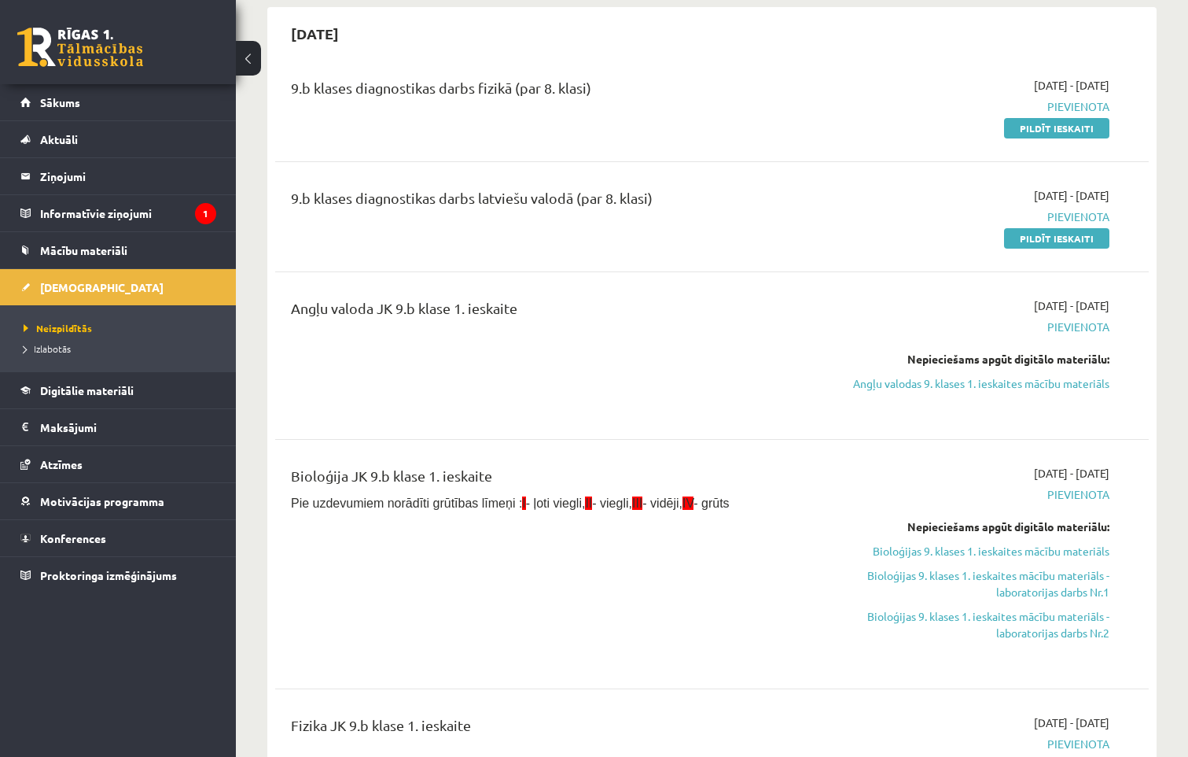
scroll to position [236, 0]
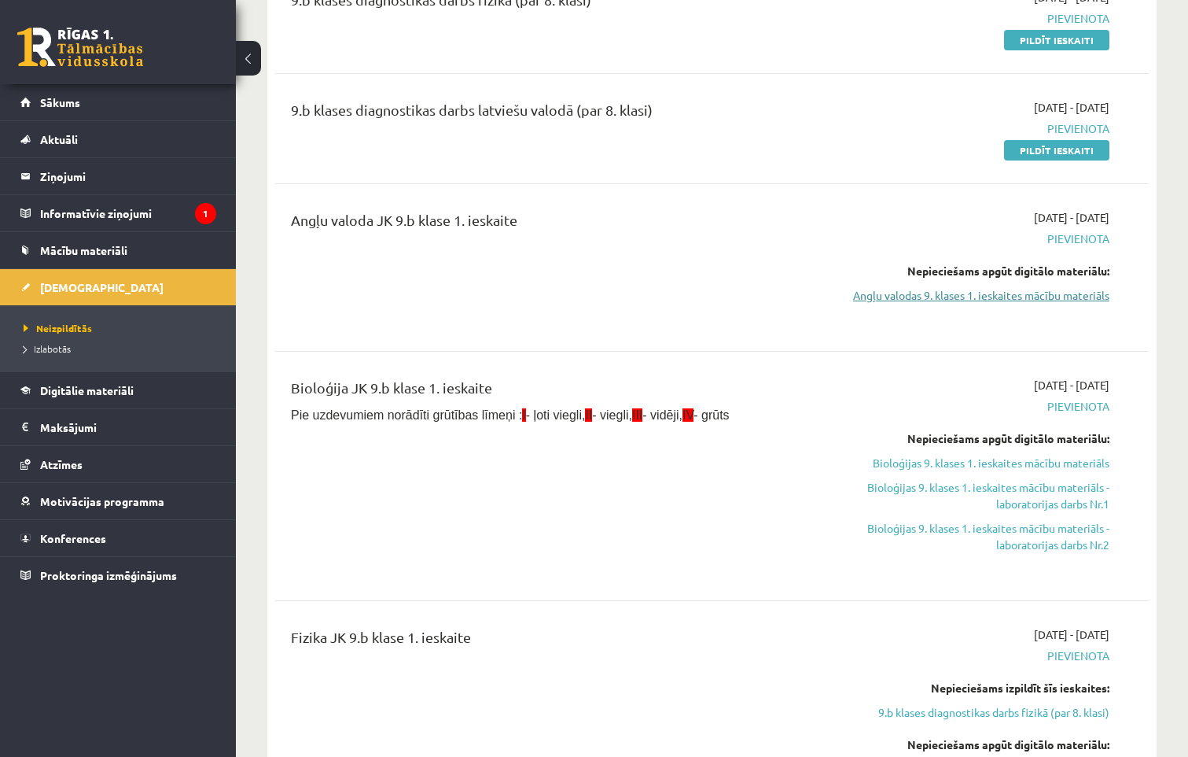
click at [1033, 294] on link "Angļu valodas 9. klases 1. ieskaites mācību materiāls" at bounding box center [980, 295] width 257 height 17
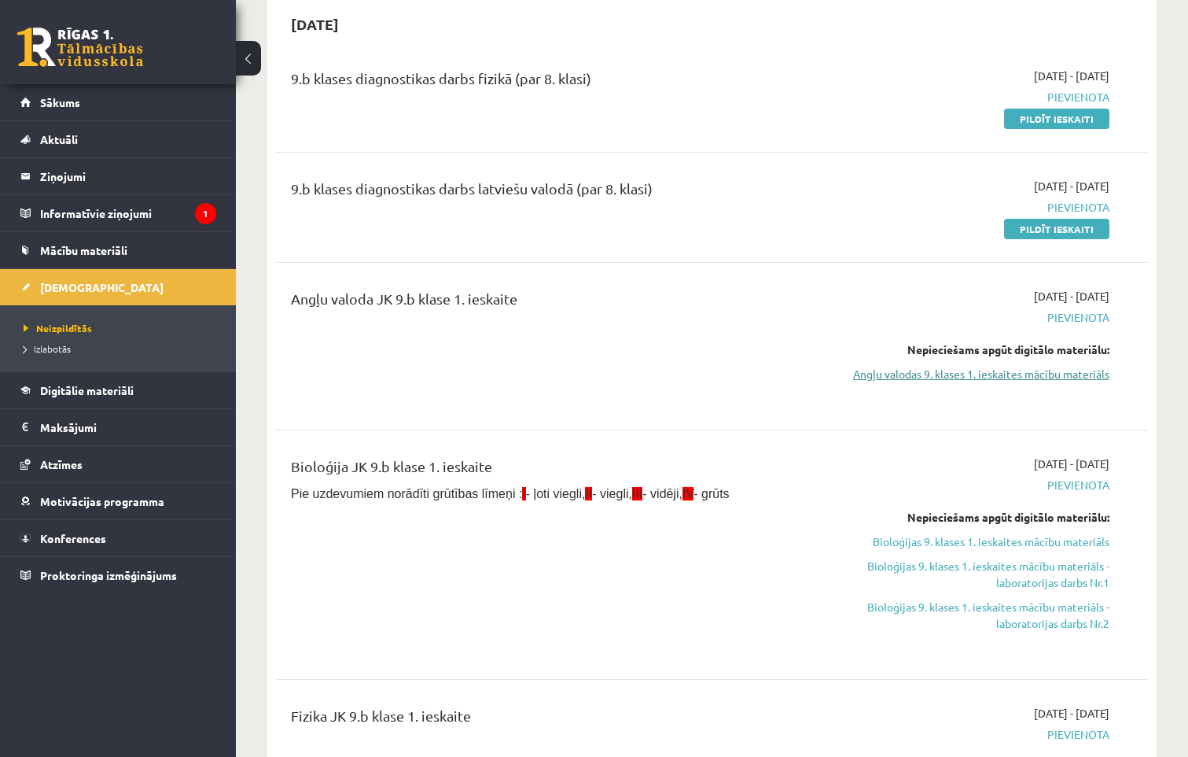
scroll to position [79, 0]
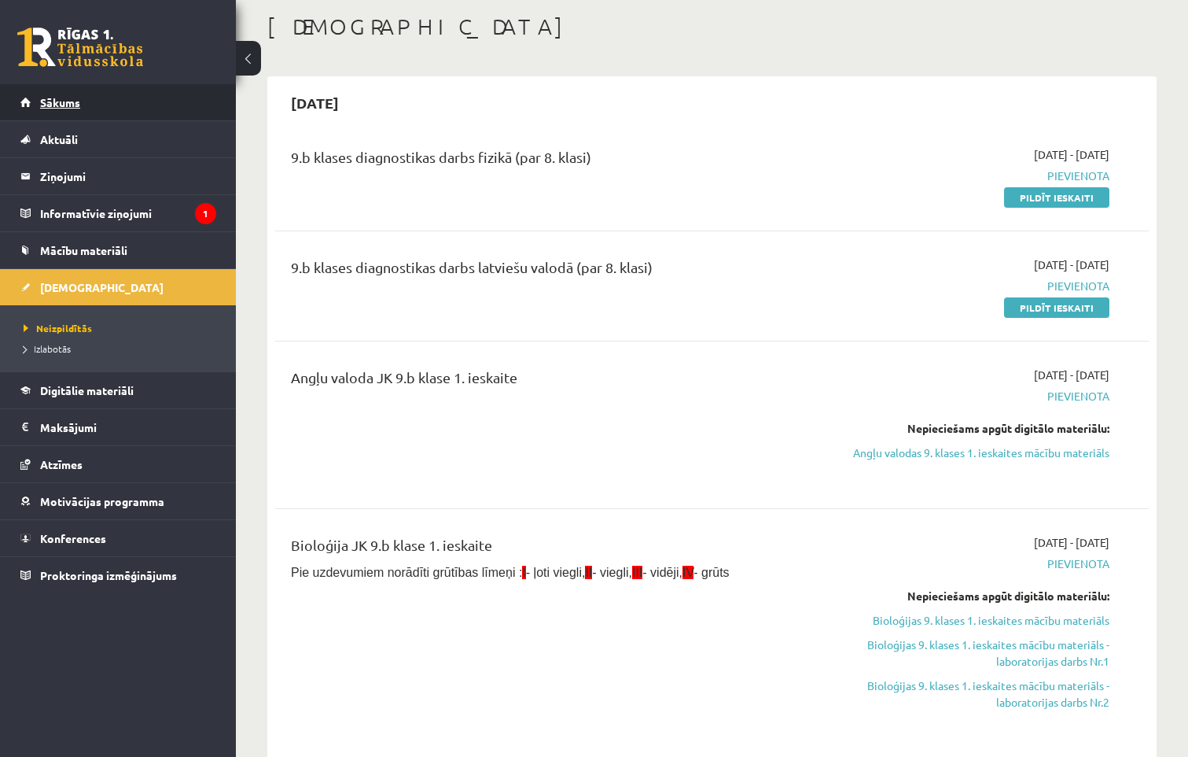
click at [53, 112] on link "Sākums" at bounding box center [118, 102] width 196 height 36
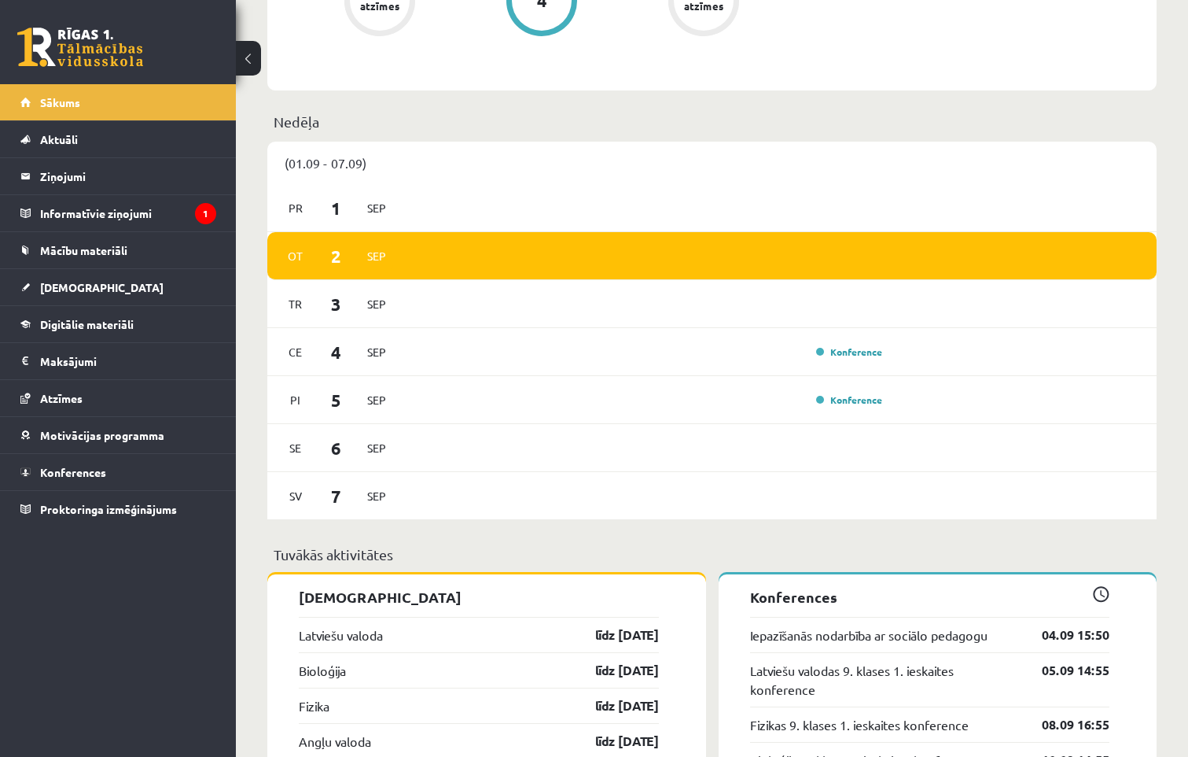
scroll to position [1337, 0]
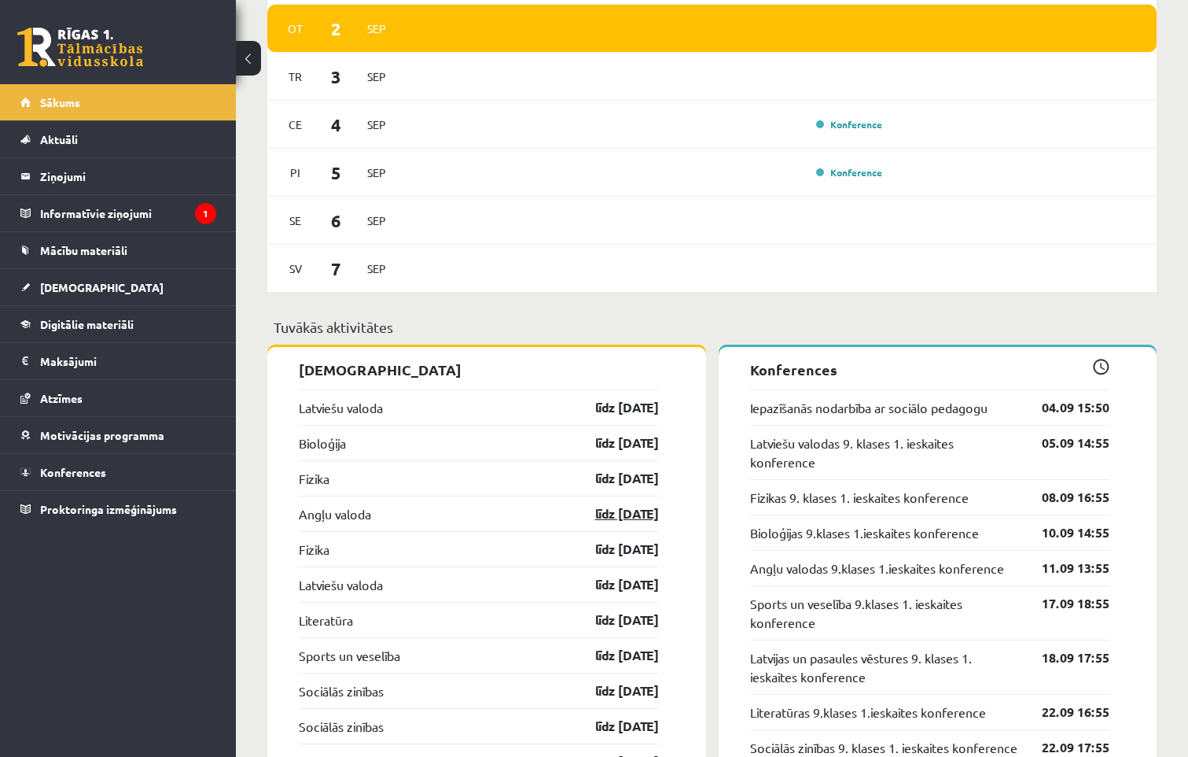
click at [616, 517] on link "līdz [DATE]" at bounding box center [613, 513] width 91 height 19
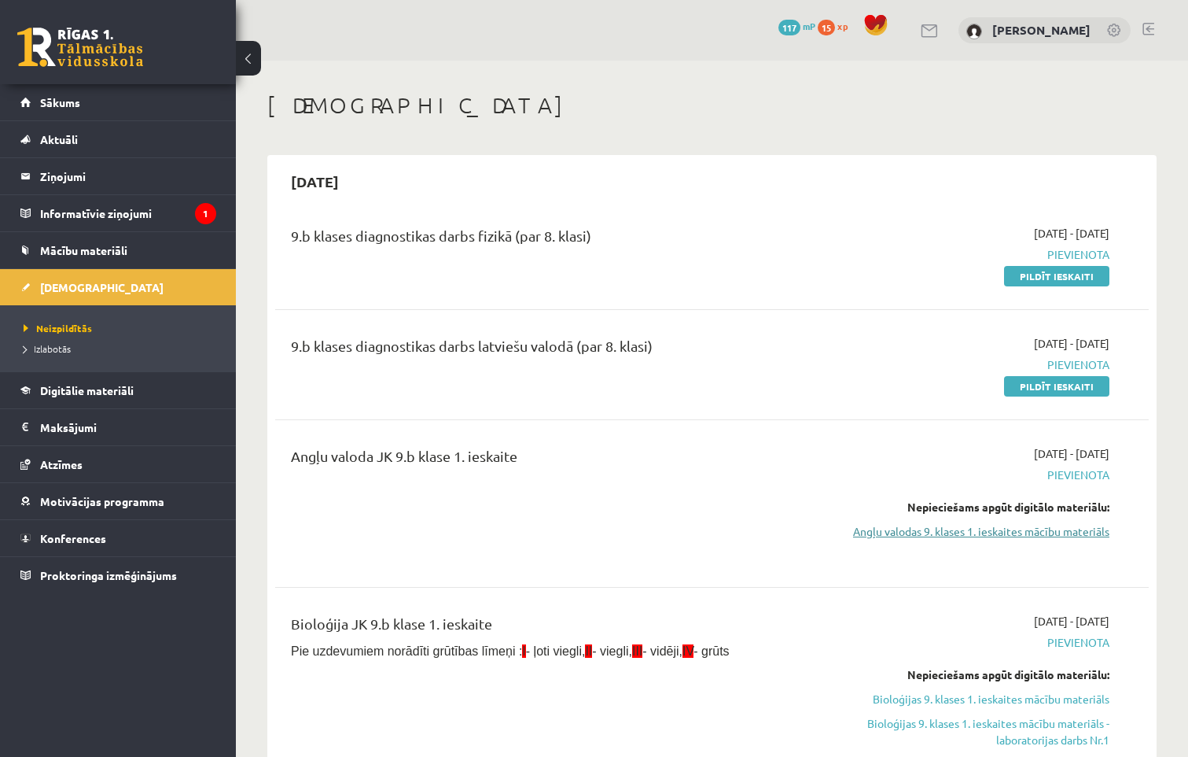
click at [973, 524] on link "Angļu valodas 9. klases 1. ieskaites mācību materiāls" at bounding box center [980, 531] width 257 height 17
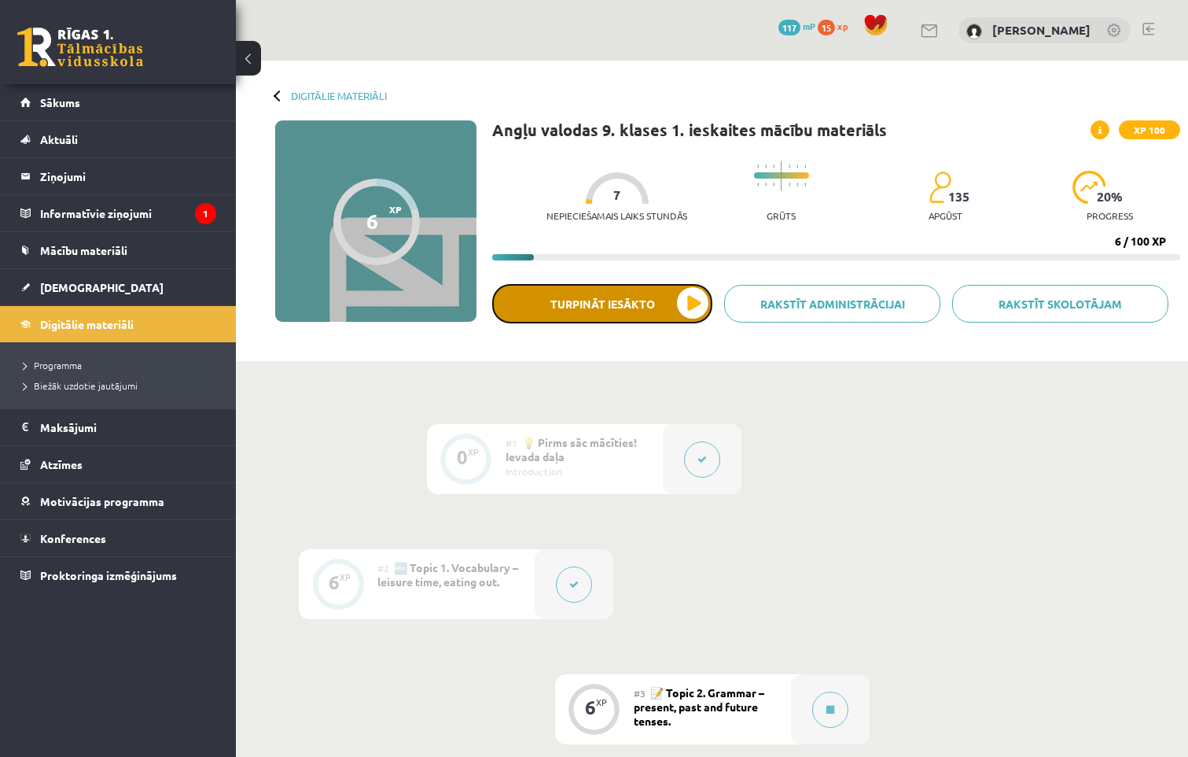
click at [694, 304] on button "Turpināt iesākto" at bounding box center [602, 303] width 220 height 39
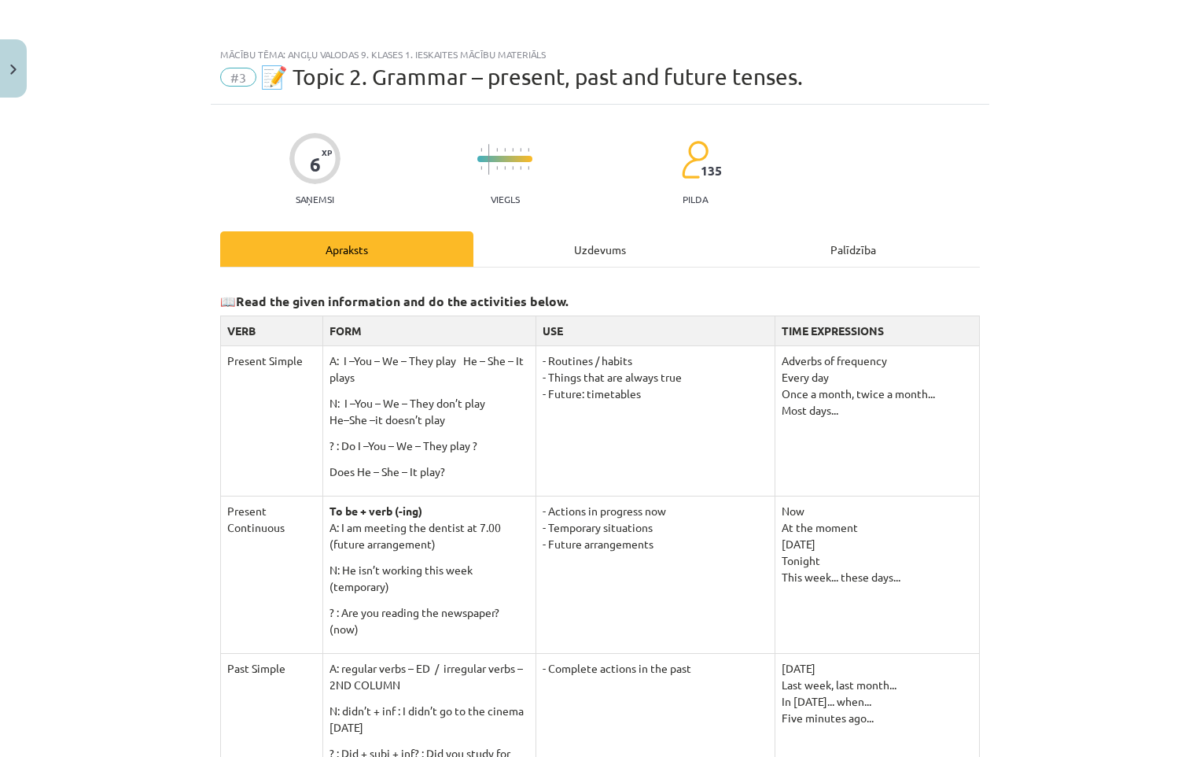
click at [580, 261] on div "Uzdevums" at bounding box center [599, 248] width 253 height 35
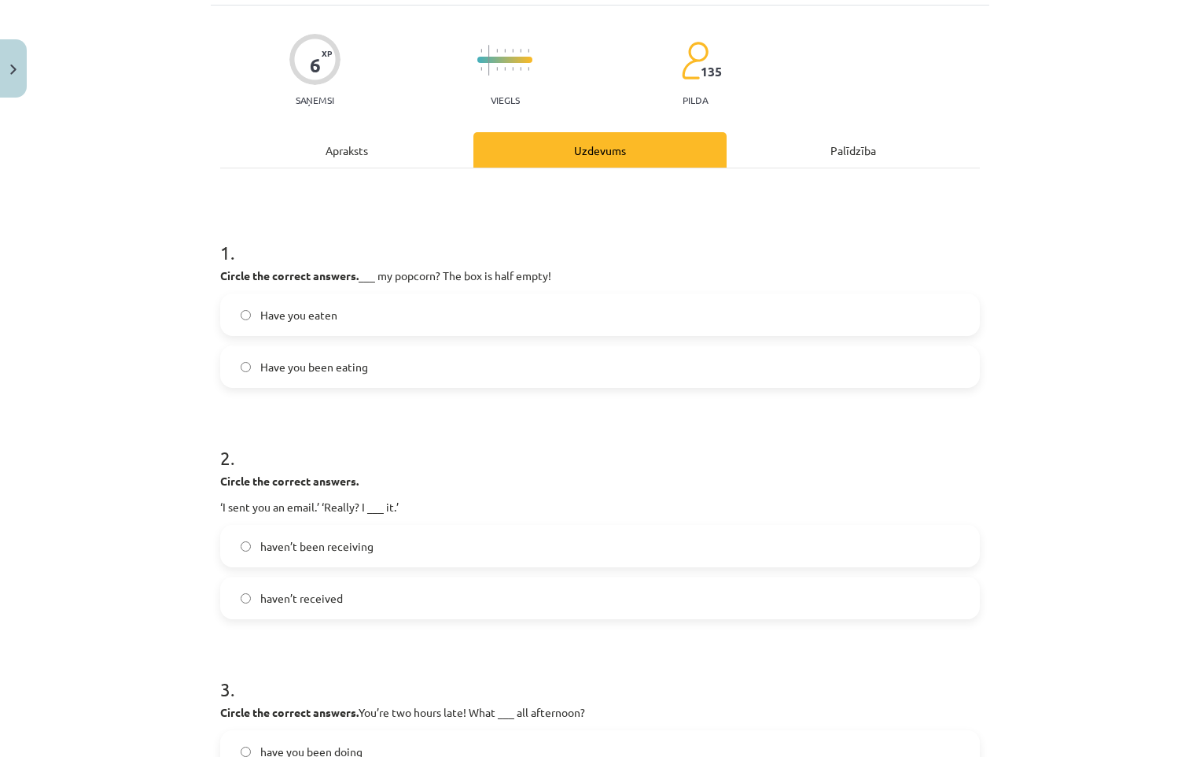
scroll to position [349, 0]
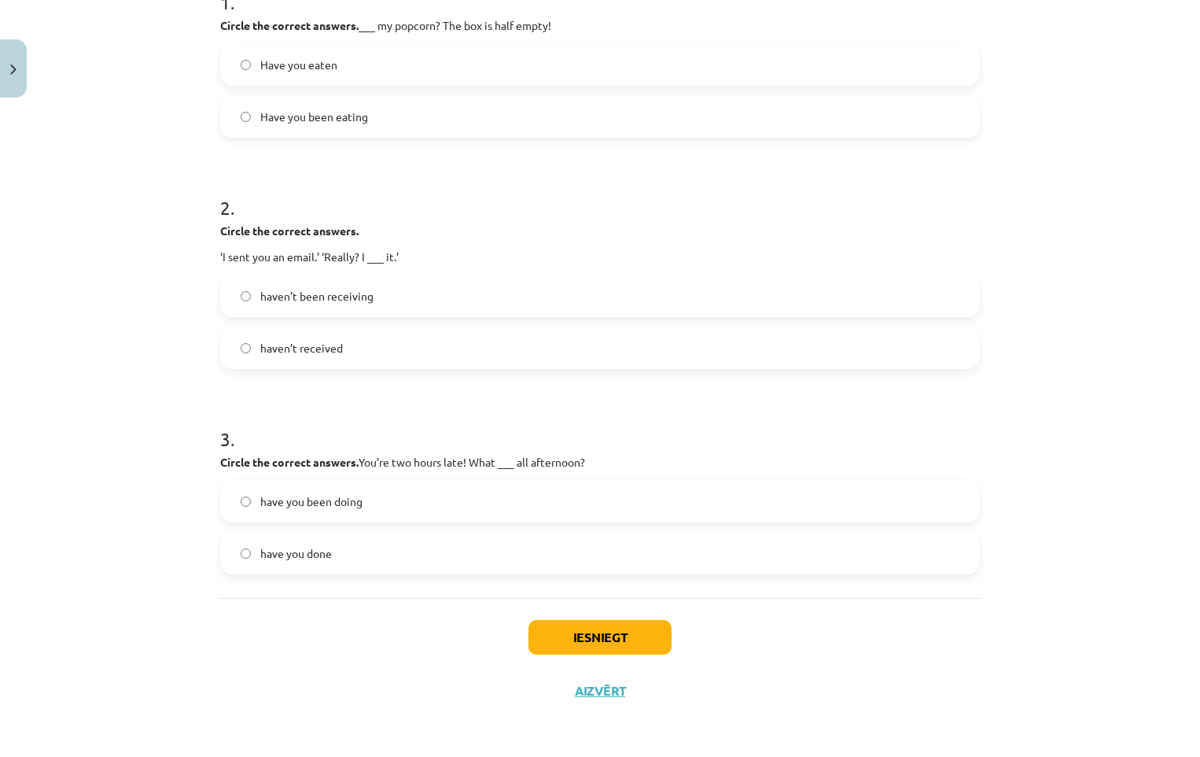
click at [246, 496] on label "have you been doing" at bounding box center [600, 500] width 757 height 39
click at [619, 631] on button "Iesniegt" at bounding box center [599, 637] width 143 height 35
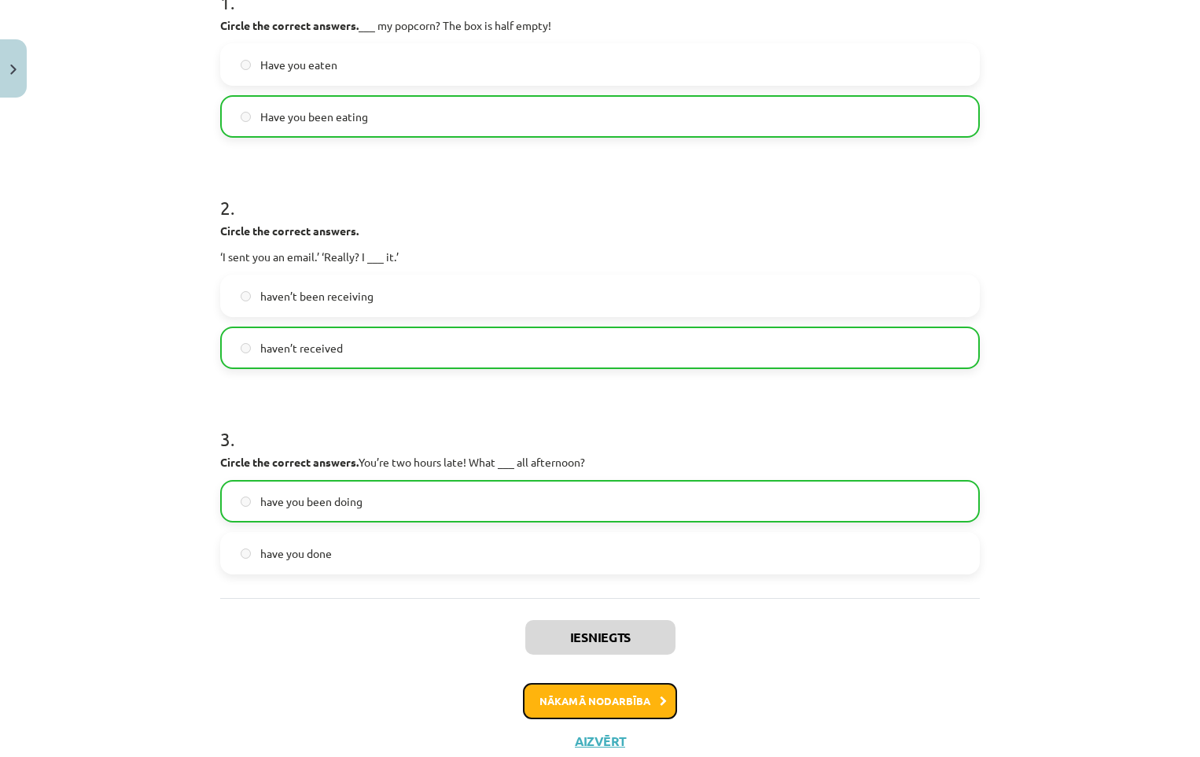
click at [578, 699] on button "Nākamā nodarbība" at bounding box center [600, 701] width 154 height 36
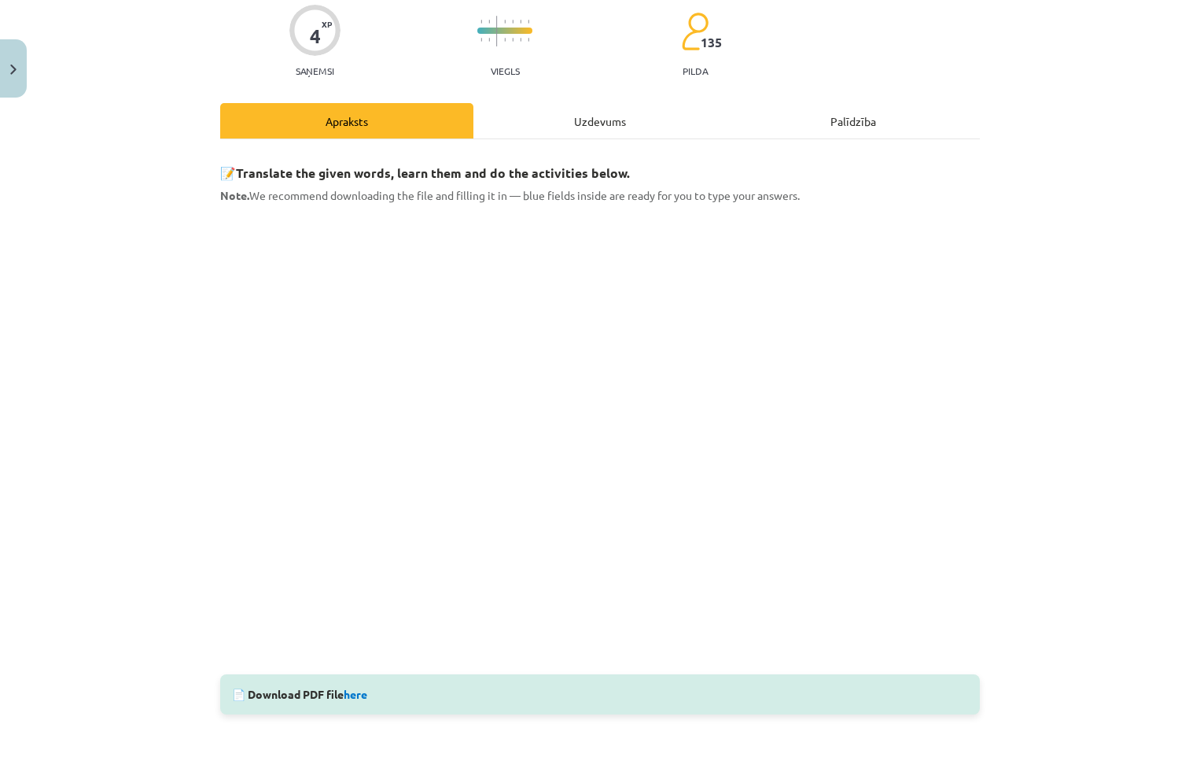
scroll to position [39, 0]
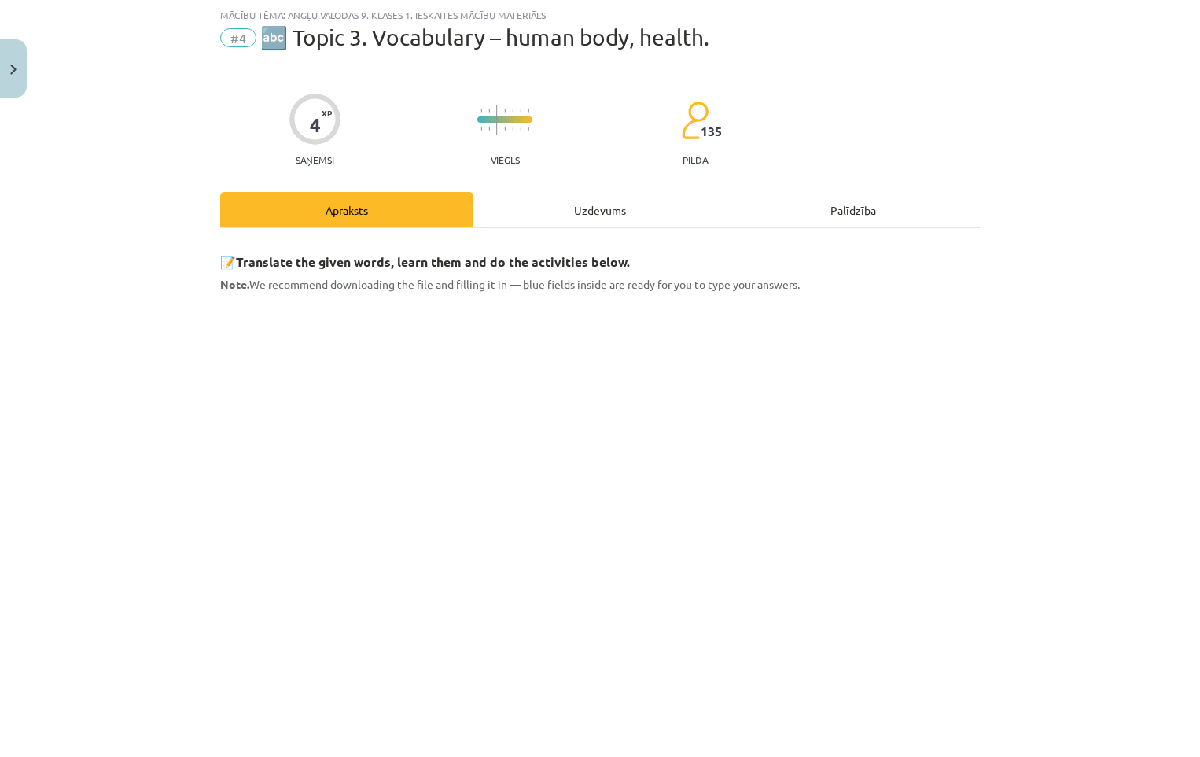
click at [574, 210] on div "Uzdevums" at bounding box center [599, 209] width 253 height 35
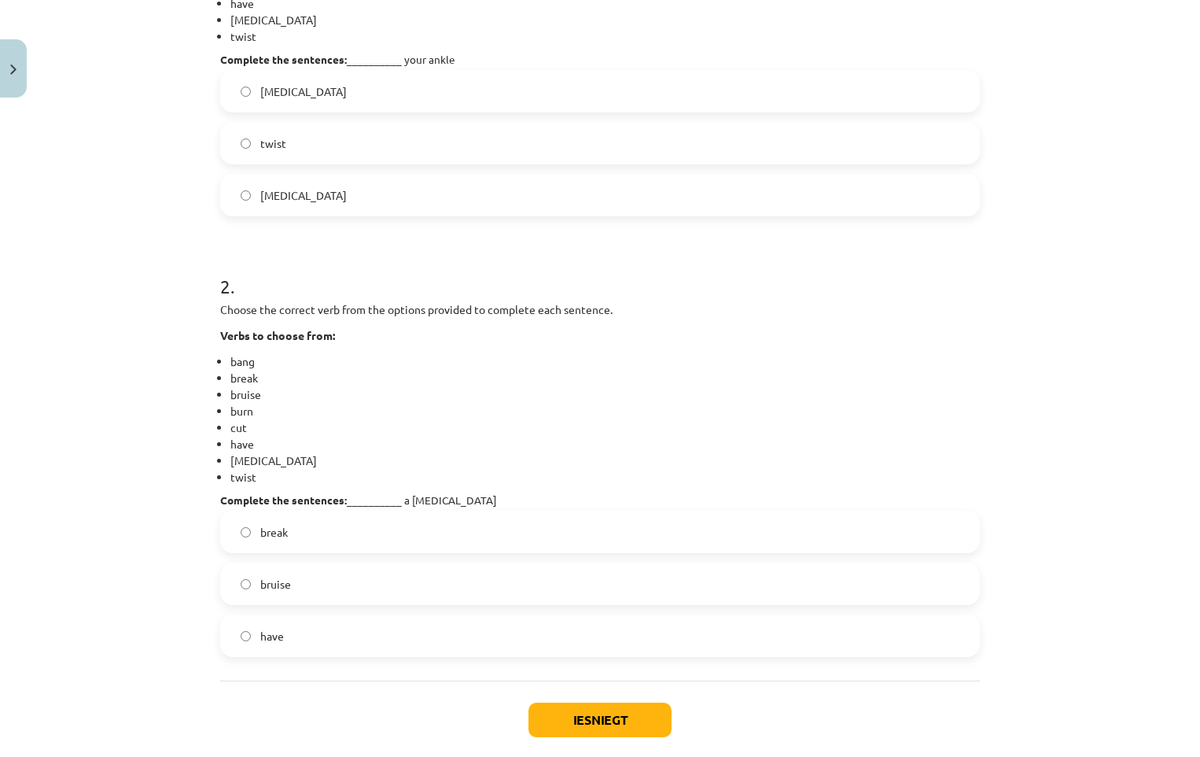
scroll to position [511, 0]
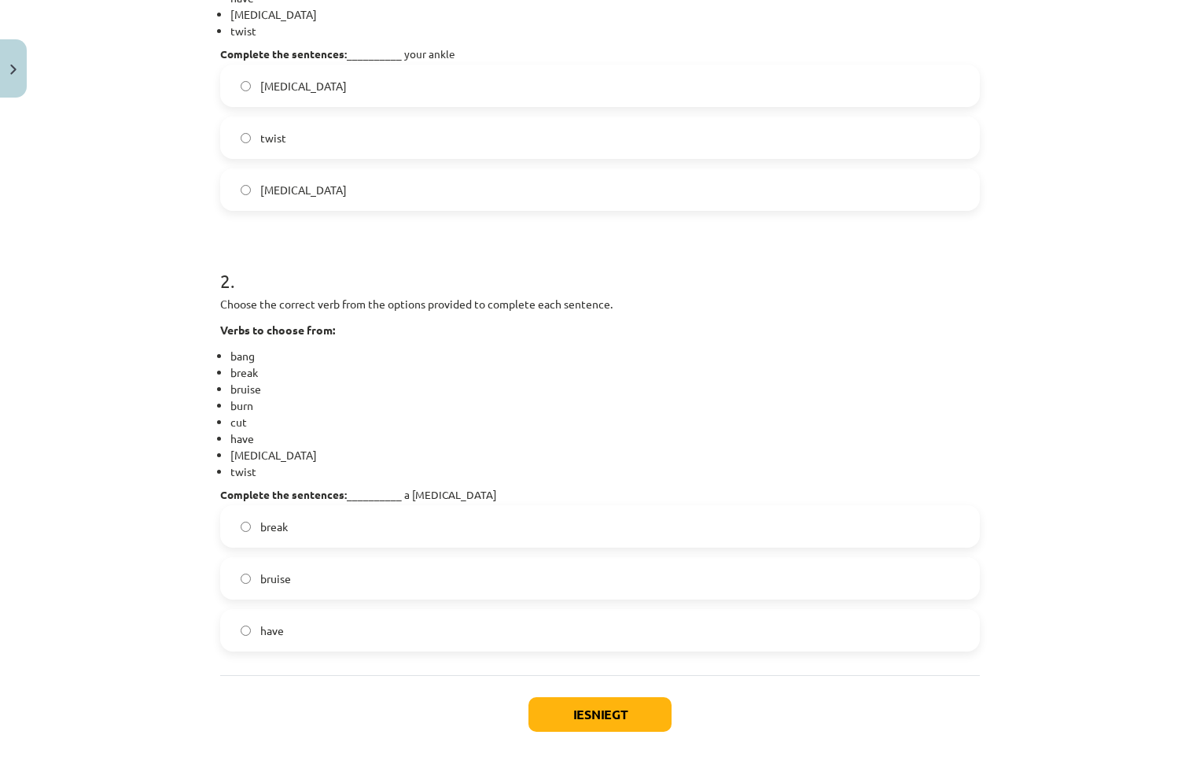
click at [248, 637] on label "have" at bounding box center [600, 629] width 757 height 39
click at [566, 709] on button "Iesniegt" at bounding box center [599, 714] width 143 height 35
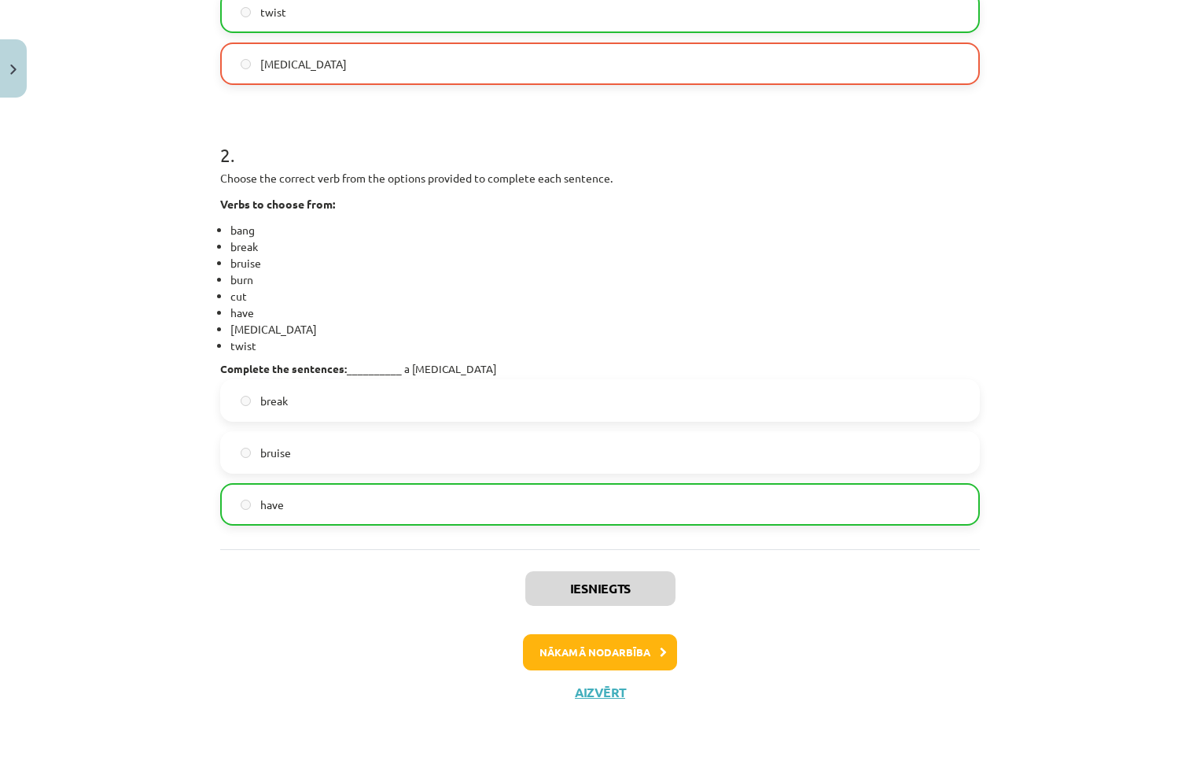
scroll to position [639, 0]
click at [584, 650] on button "Nākamā nodarbība" at bounding box center [600, 650] width 154 height 36
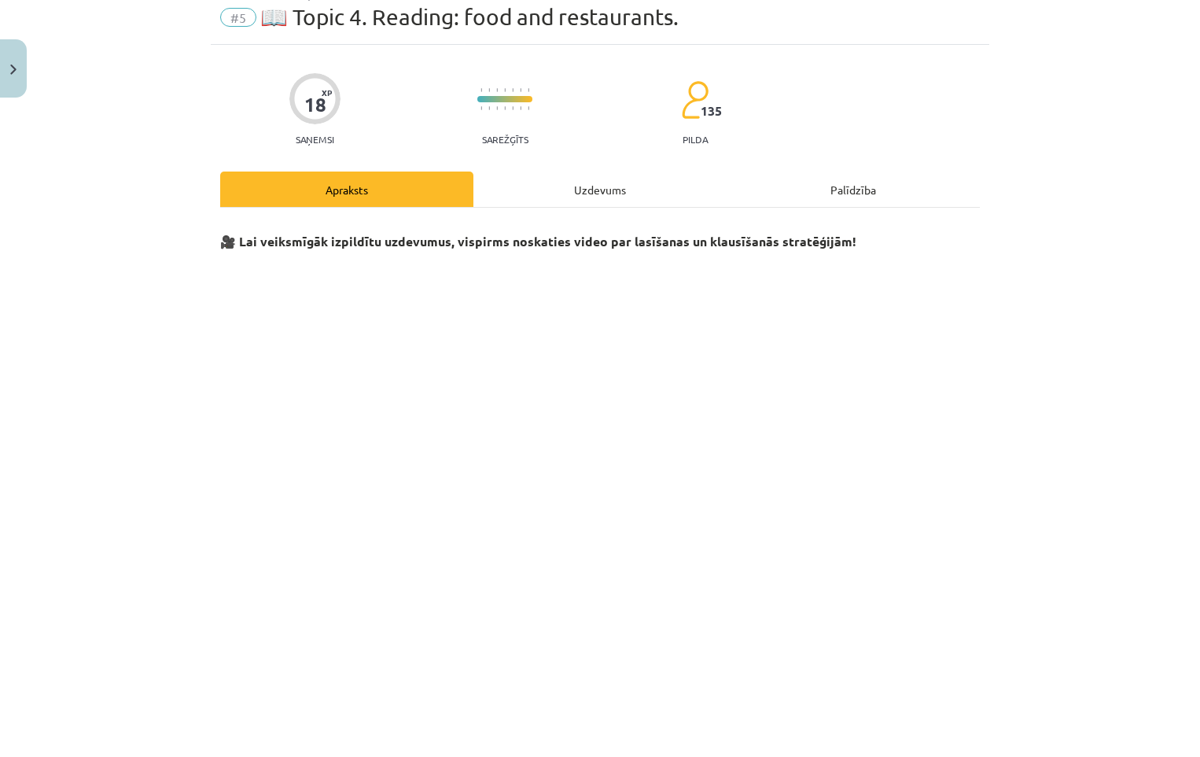
scroll to position [39, 0]
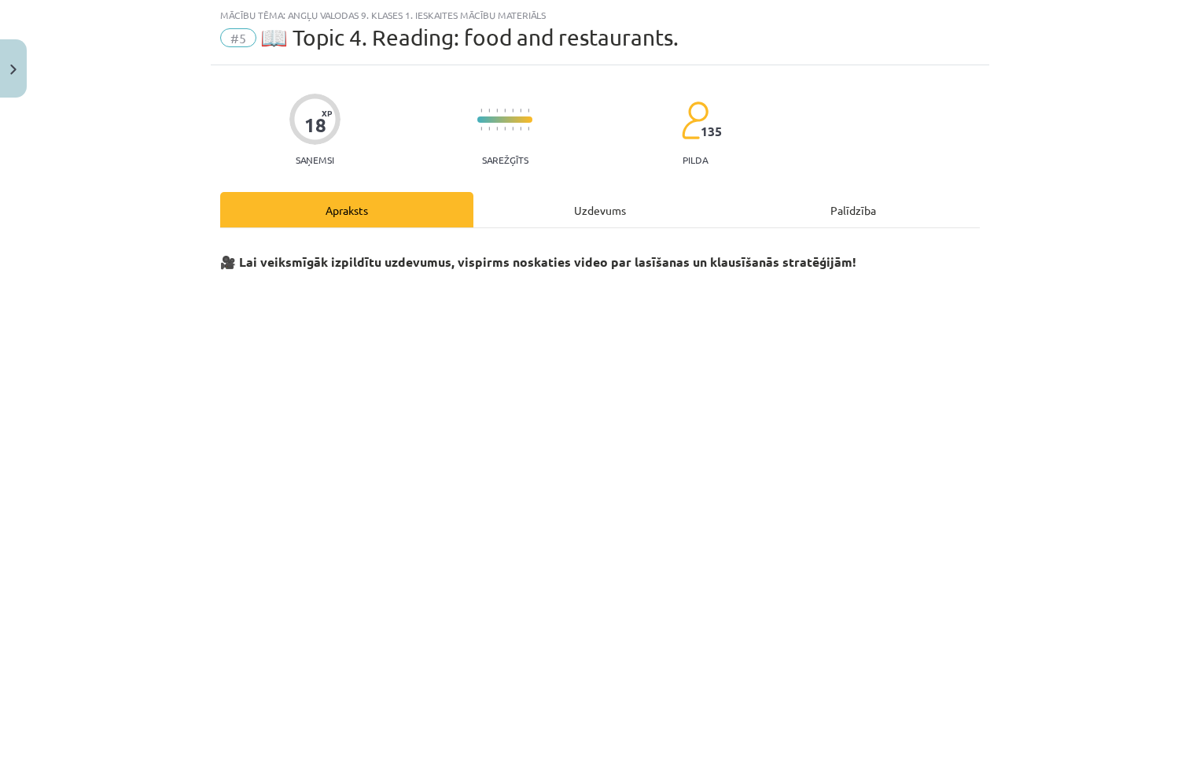
click at [577, 207] on div "Uzdevums" at bounding box center [599, 209] width 253 height 35
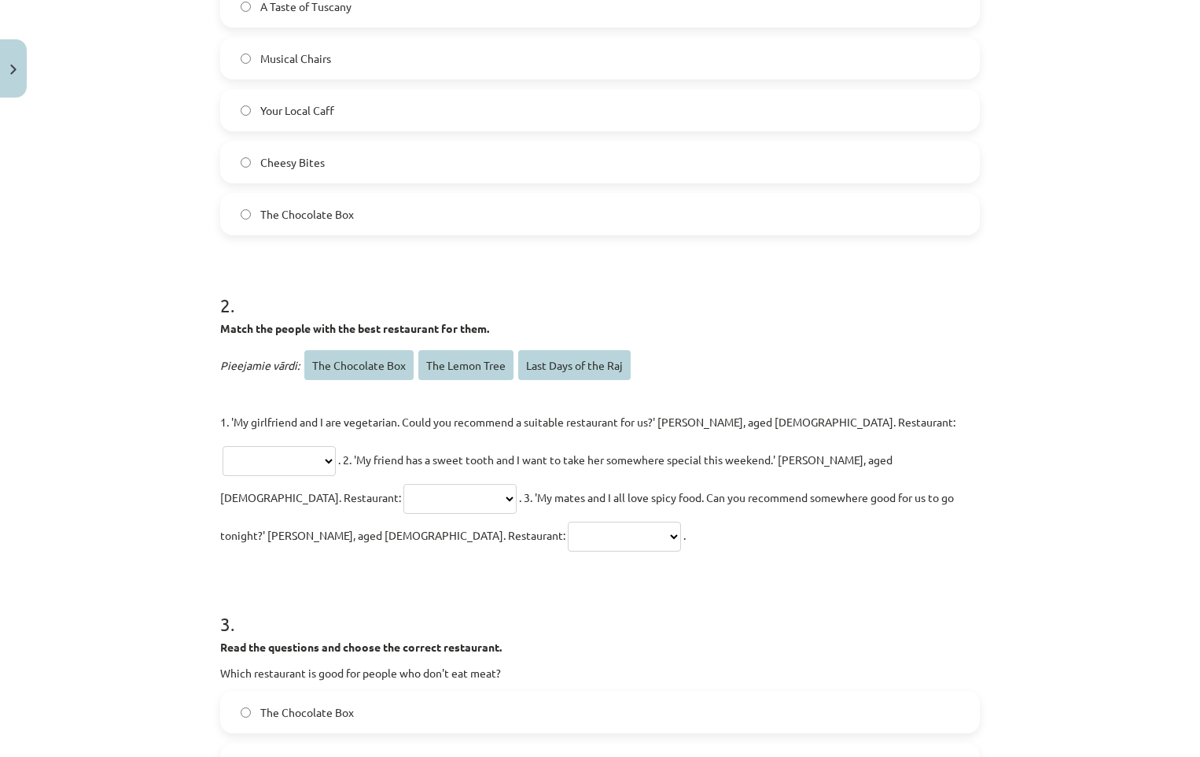
scroll to position [590, 0]
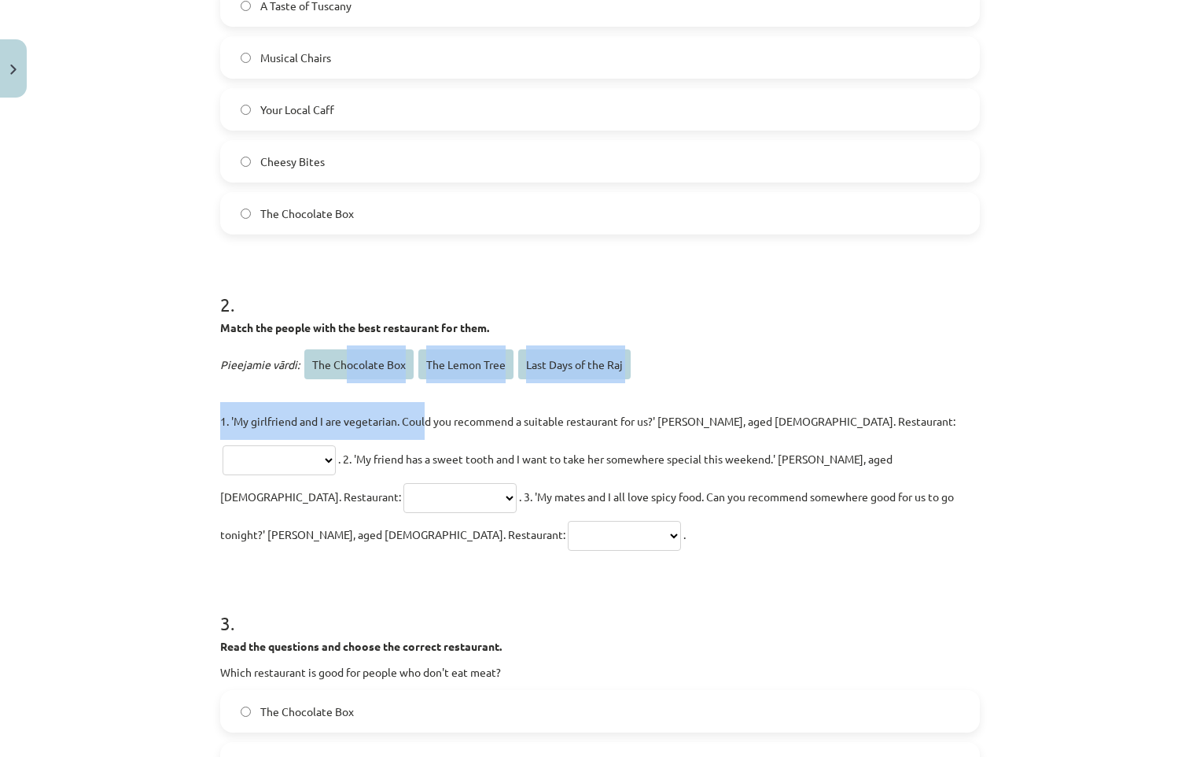
drag, startPoint x: 340, startPoint y: 365, endPoint x: 421, endPoint y: 386, distance: 83.7
click at [421, 386] on div "**********" at bounding box center [600, 449] width 760 height 208
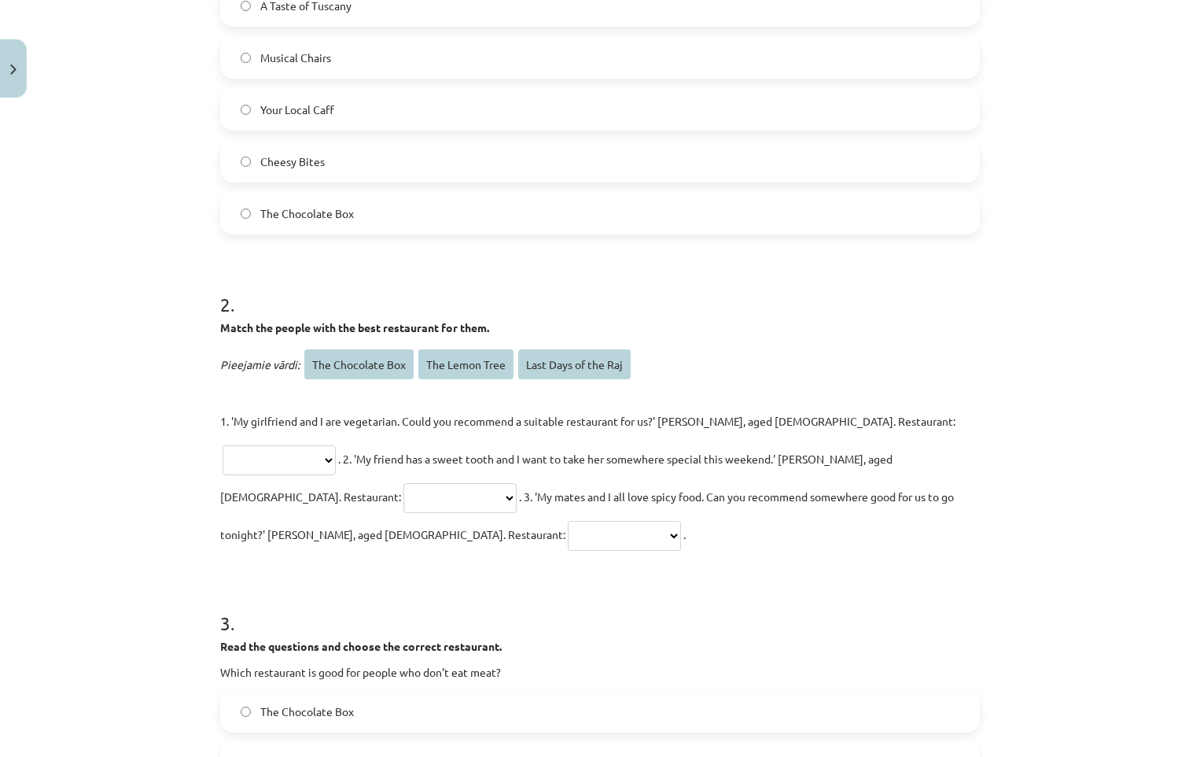
drag, startPoint x: 421, startPoint y: 386, endPoint x: 494, endPoint y: 414, distance: 78.1
click at [494, 414] on p "**********" at bounding box center [600, 477] width 760 height 151
click at [336, 445] on select "**********" at bounding box center [279, 460] width 113 height 30
select select "**********"
click at [336, 445] on select "**********" at bounding box center [279, 460] width 113 height 30
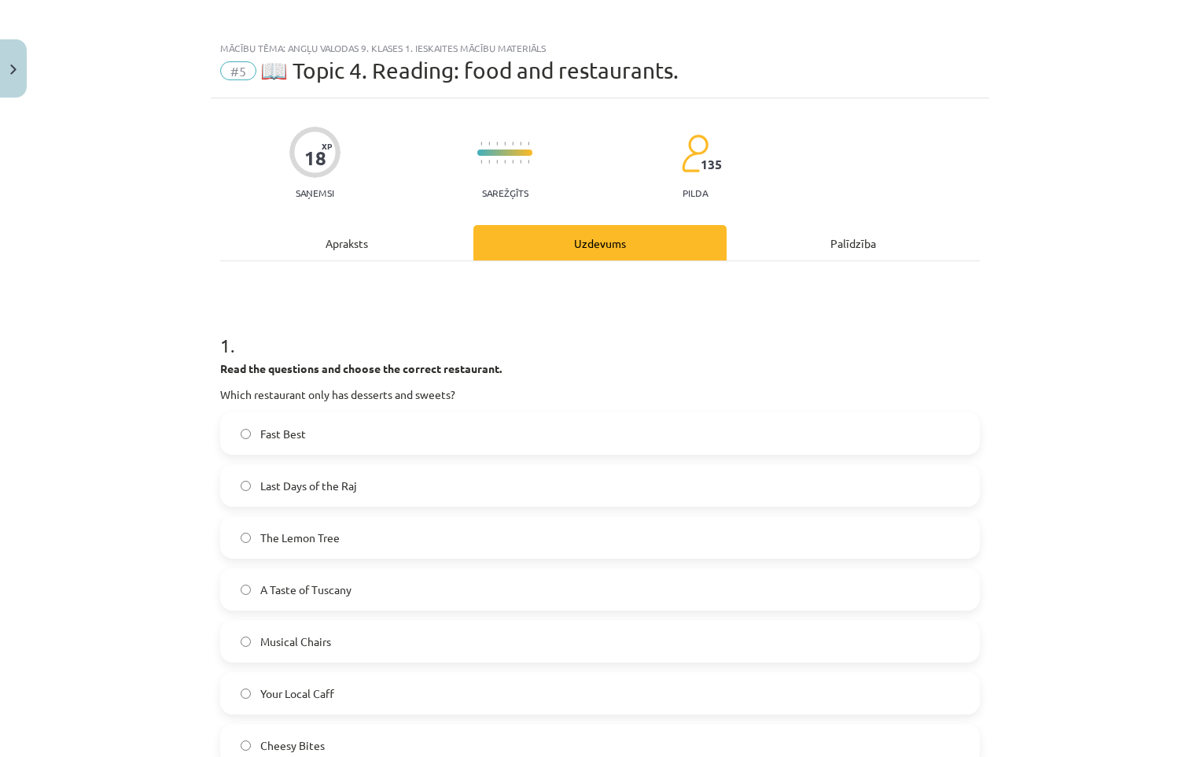
scroll to position [0, 0]
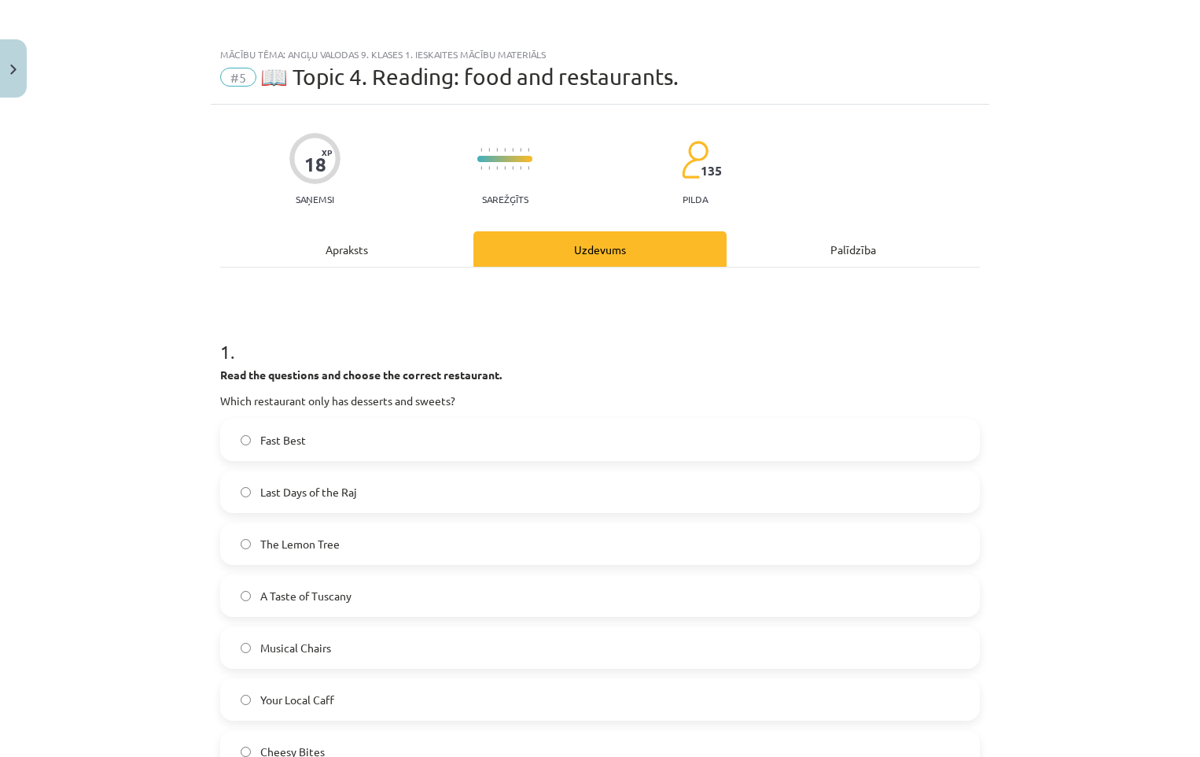
click at [338, 242] on div "Apraksts" at bounding box center [346, 248] width 253 height 35
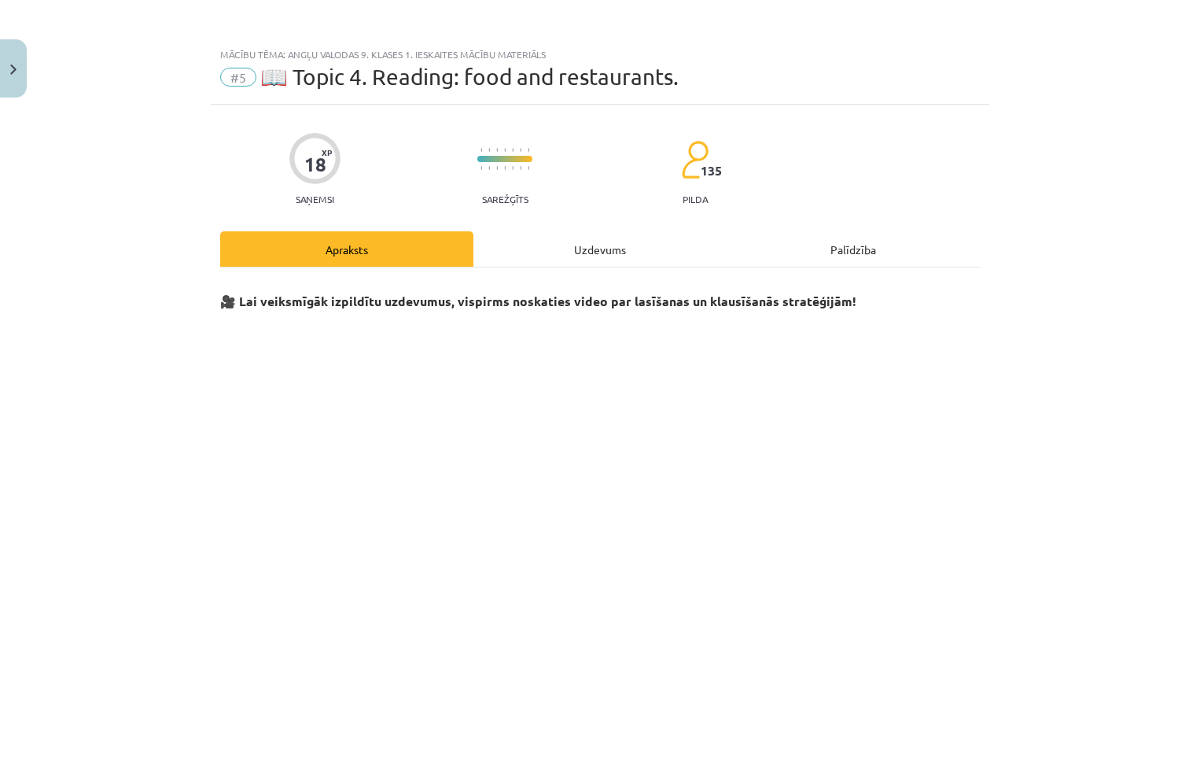
click at [575, 253] on div "Uzdevums" at bounding box center [599, 248] width 253 height 35
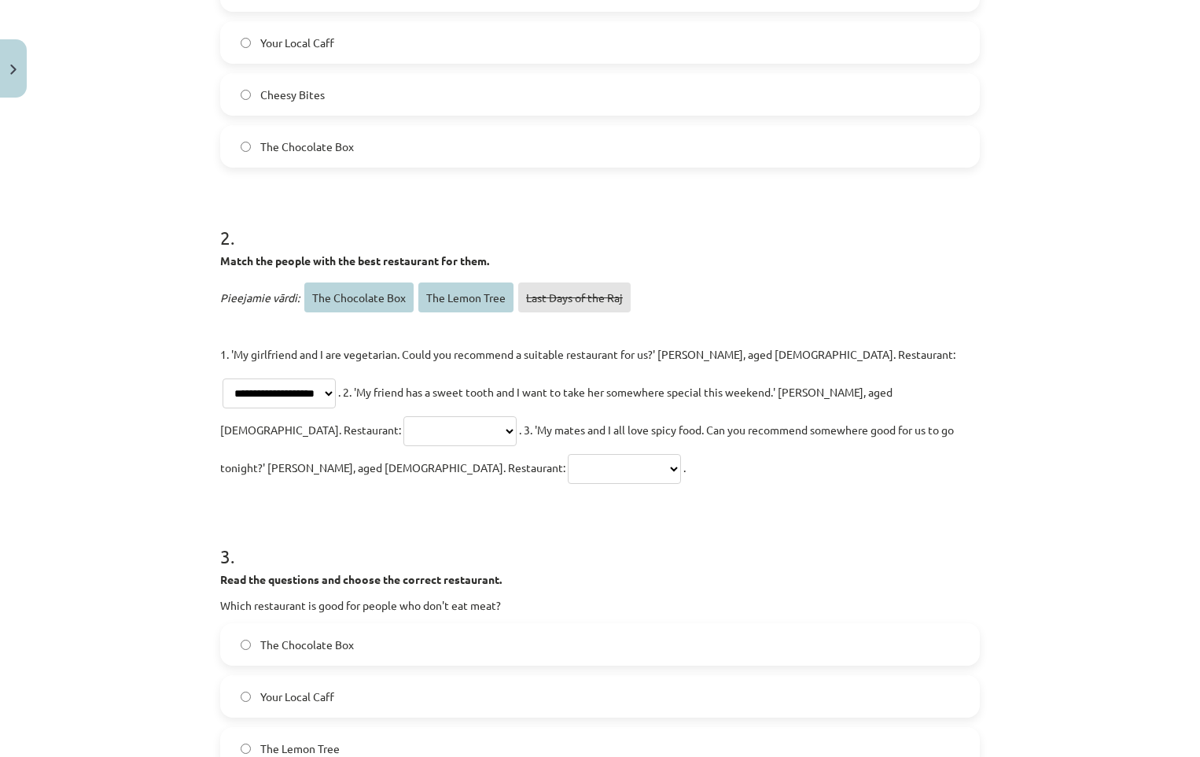
scroll to position [904, 0]
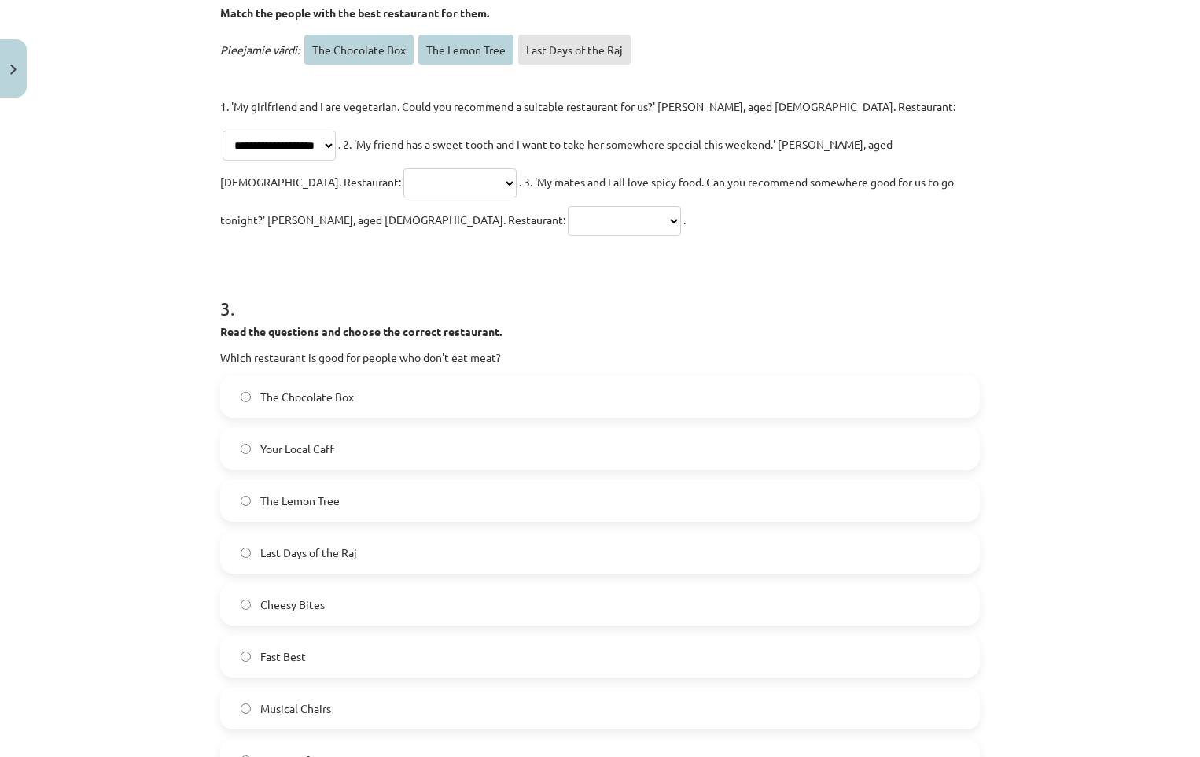
click at [232, 481] on label "The Lemon Tree" at bounding box center [600, 500] width 757 height 39
click at [336, 131] on select "**********" at bounding box center [279, 146] width 113 height 30
select select "**********"
click at [336, 131] on select "**********" at bounding box center [279, 146] width 113 height 30
click at [517, 168] on select "**********" at bounding box center [459, 183] width 113 height 30
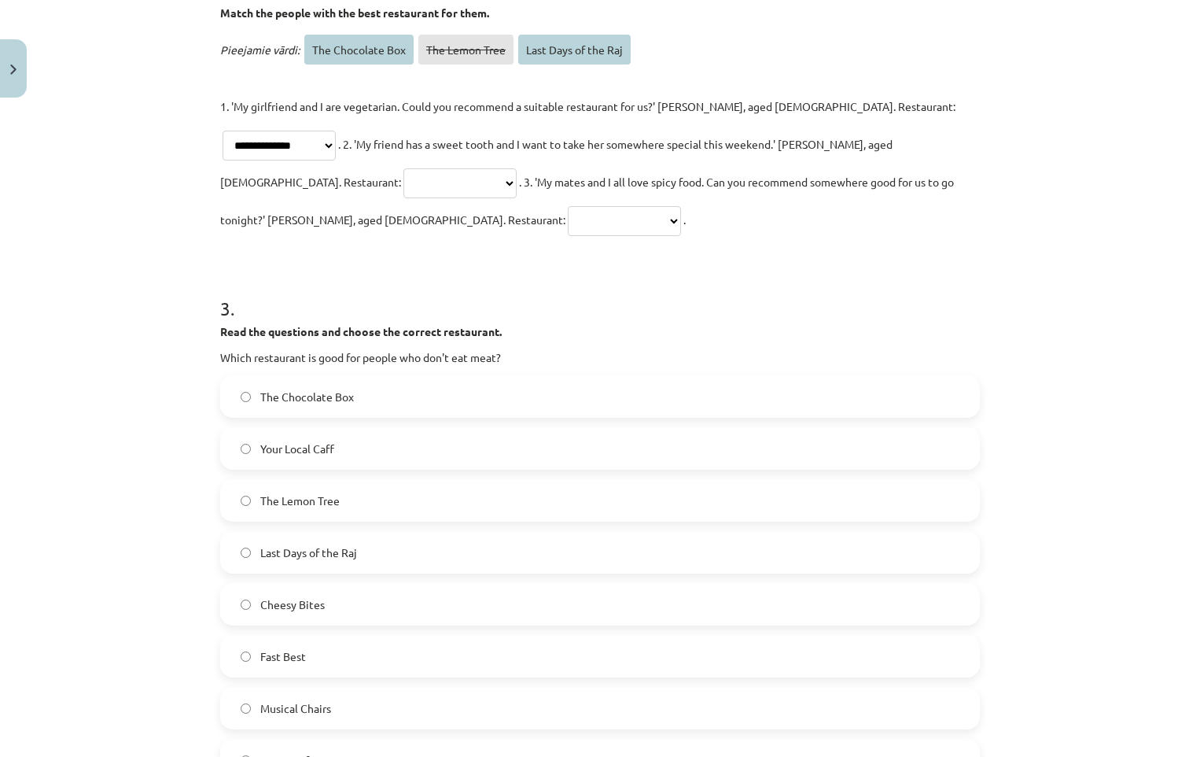
select select "**********"
click at [517, 168] on select "**********" at bounding box center [459, 183] width 113 height 30
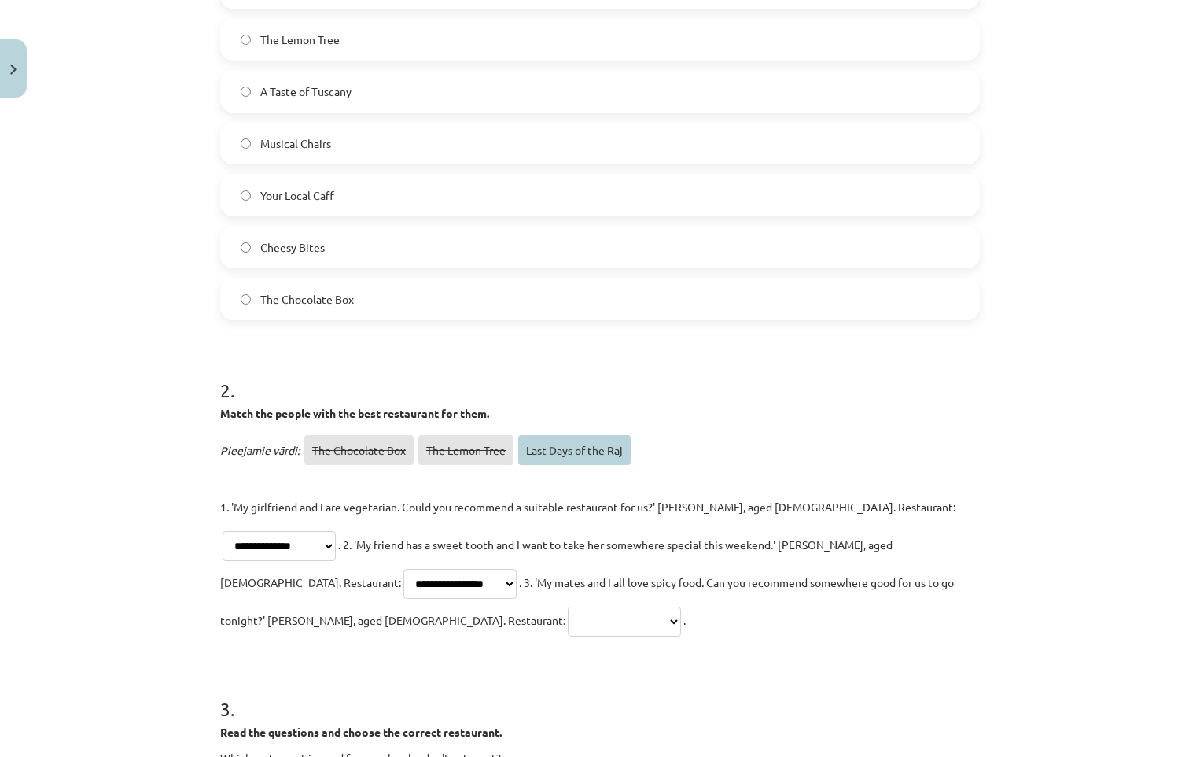
scroll to position [550, 0]
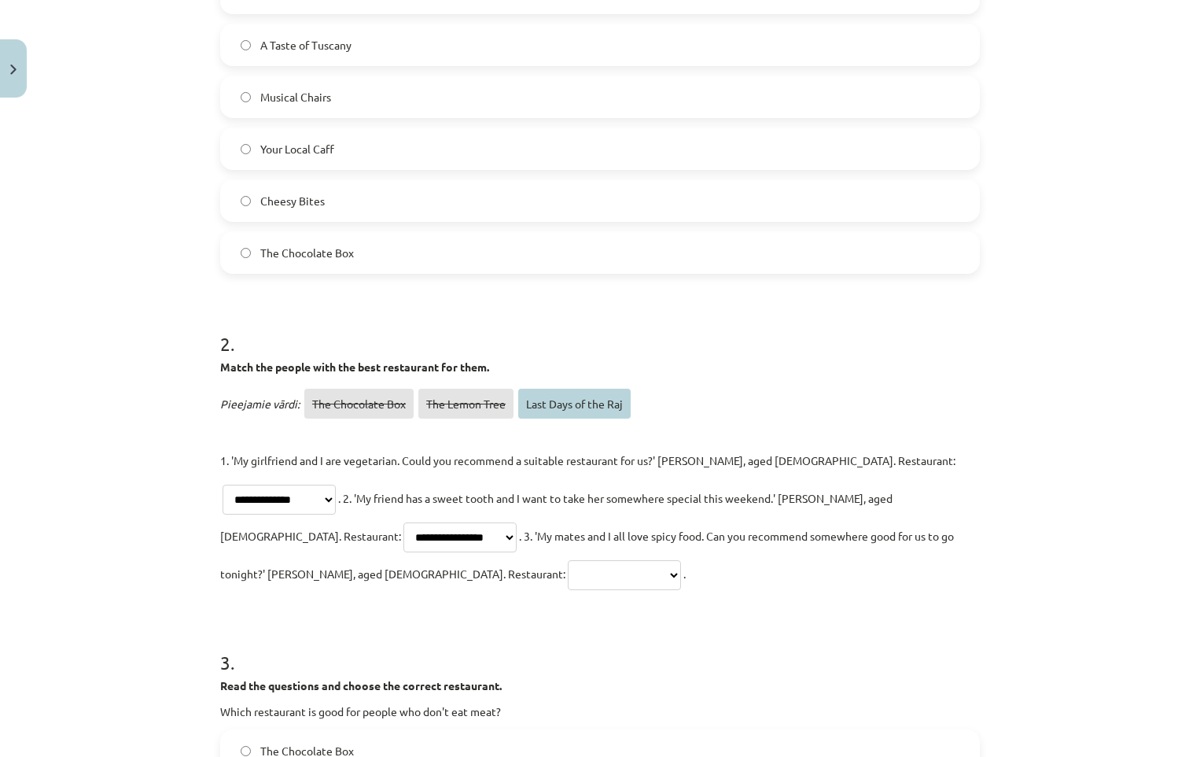
click at [681, 560] on select "**********" at bounding box center [624, 575] width 113 height 30
click at [951, 581] on form "**********" at bounding box center [600, 719] width 760 height 1915
click at [681, 560] on select "**********" at bounding box center [624, 575] width 113 height 30
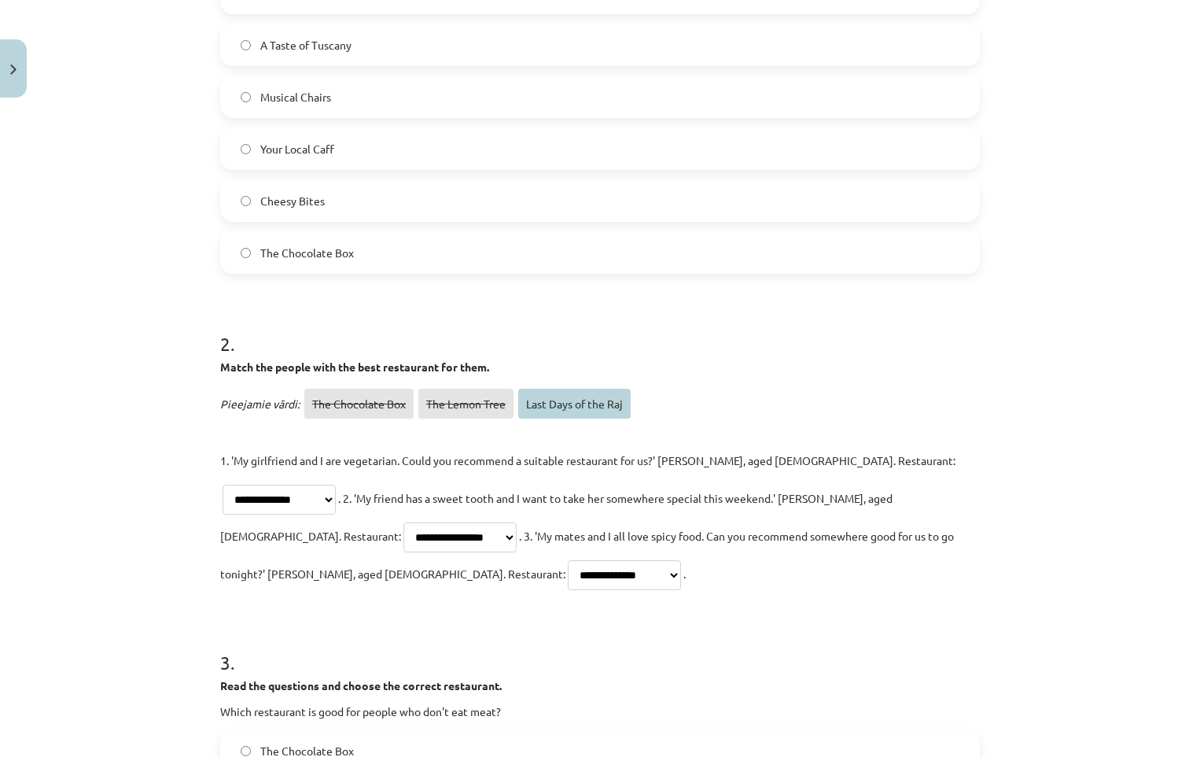
select select "**********"
click at [681, 560] on select "**********" at bounding box center [624, 575] width 113 height 30
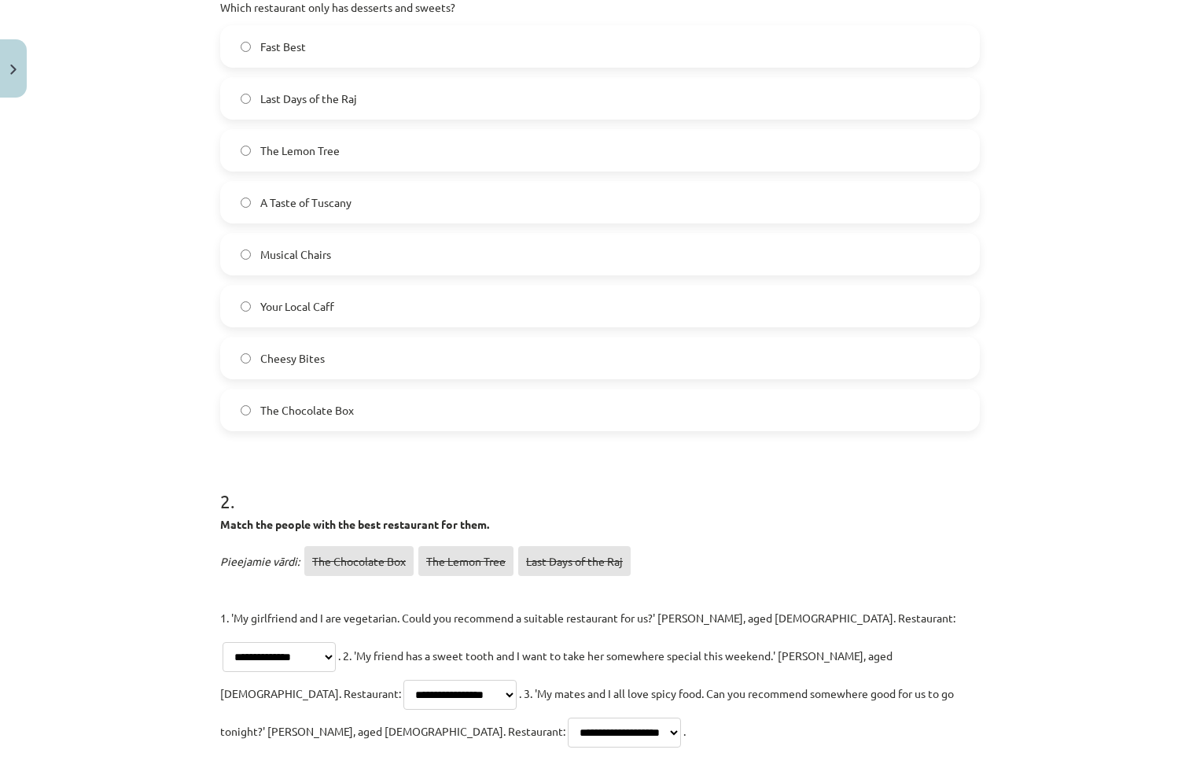
scroll to position [0, 0]
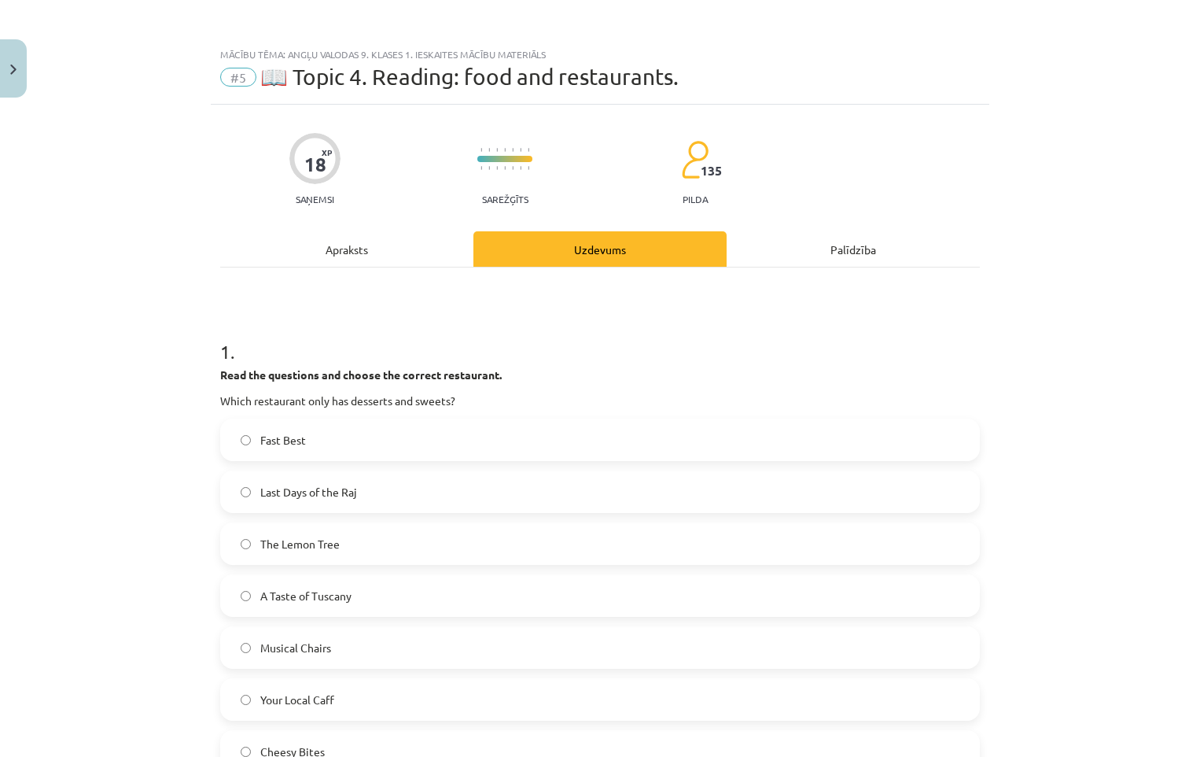
click at [347, 246] on div "Apraksts" at bounding box center [346, 248] width 253 height 35
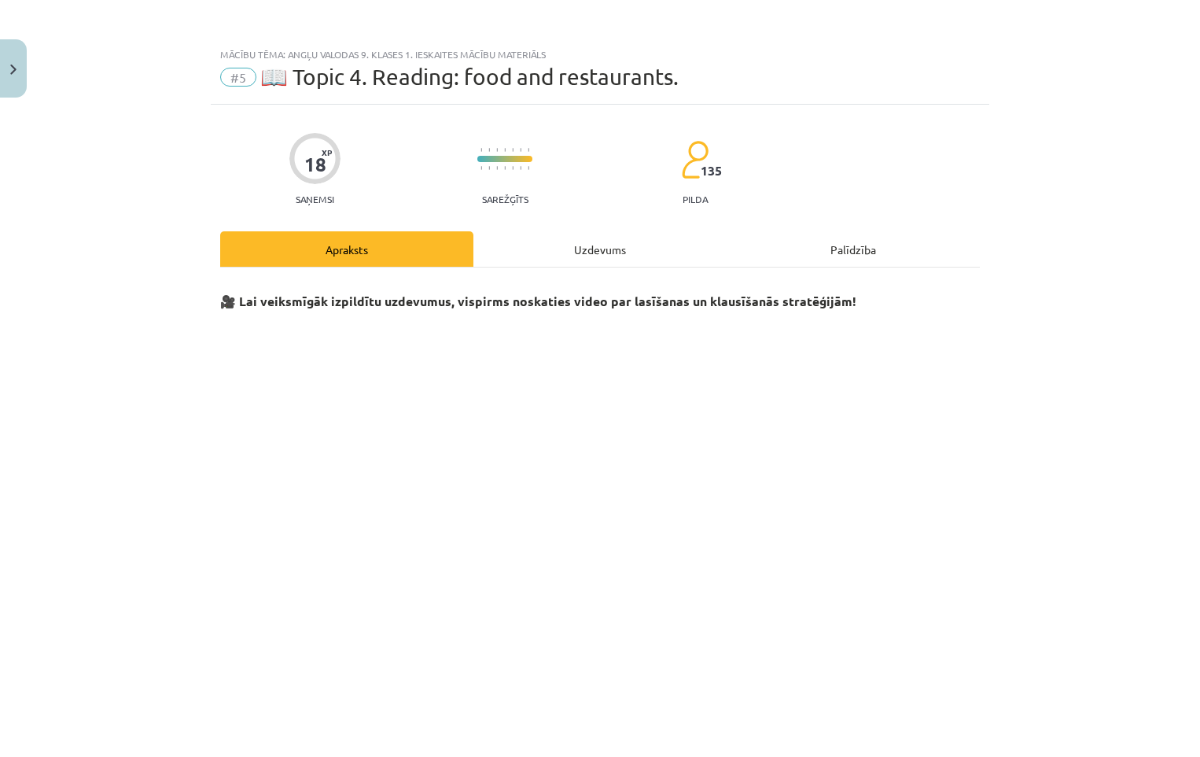
click at [580, 259] on div "Uzdevums" at bounding box center [599, 248] width 253 height 35
select select "**********"
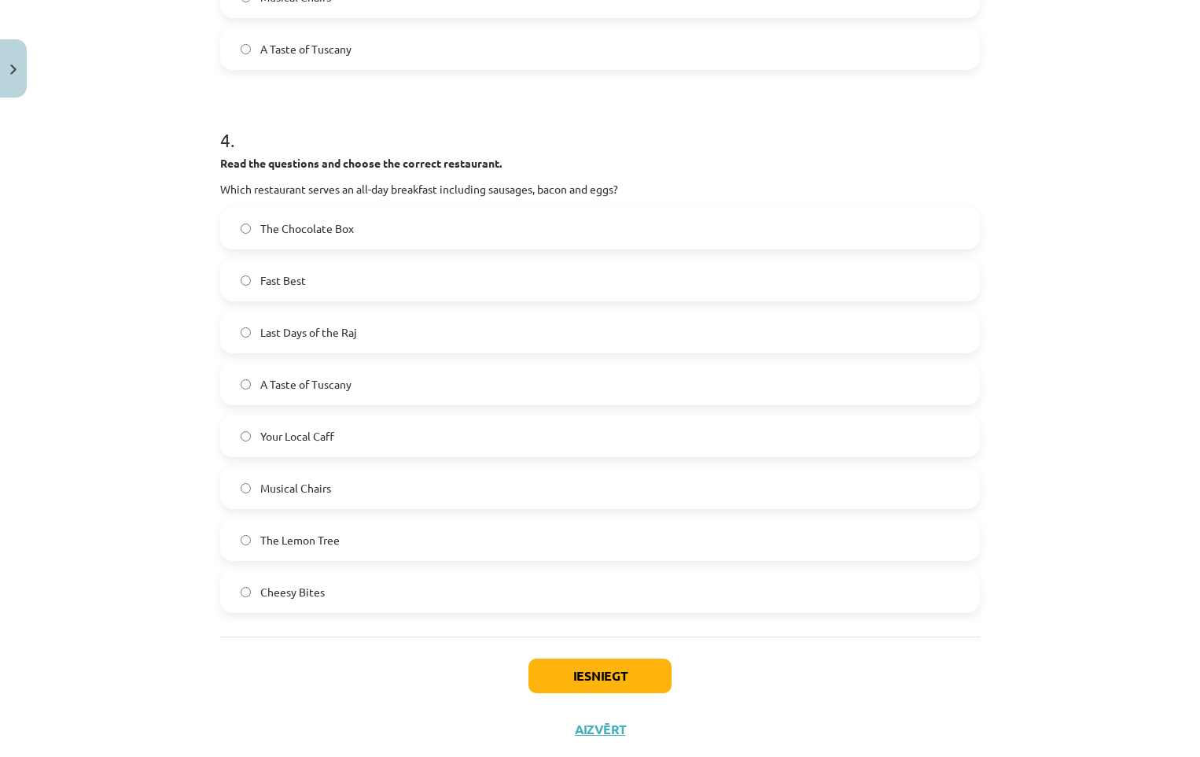
scroll to position [1616, 0]
click at [570, 657] on button "Iesniegt" at bounding box center [599, 674] width 143 height 35
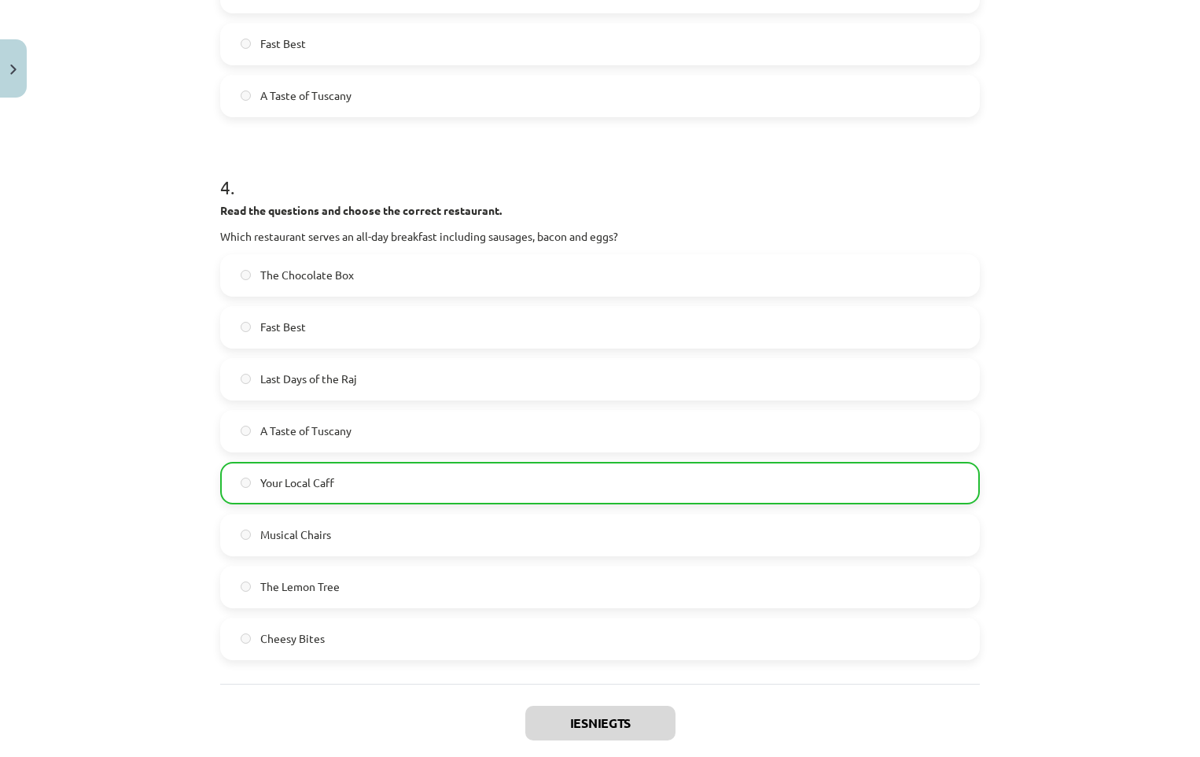
scroll to position [1894, 0]
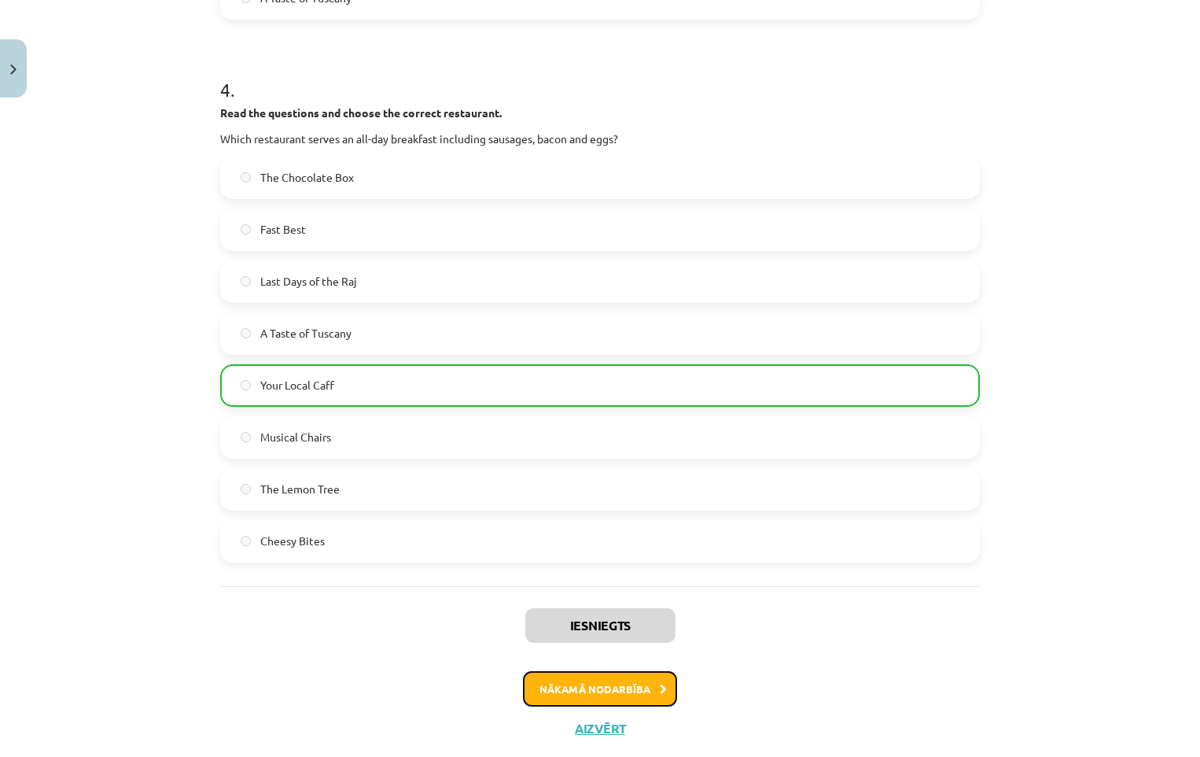
click at [590, 671] on button "Nākamā nodarbība" at bounding box center [600, 689] width 154 height 36
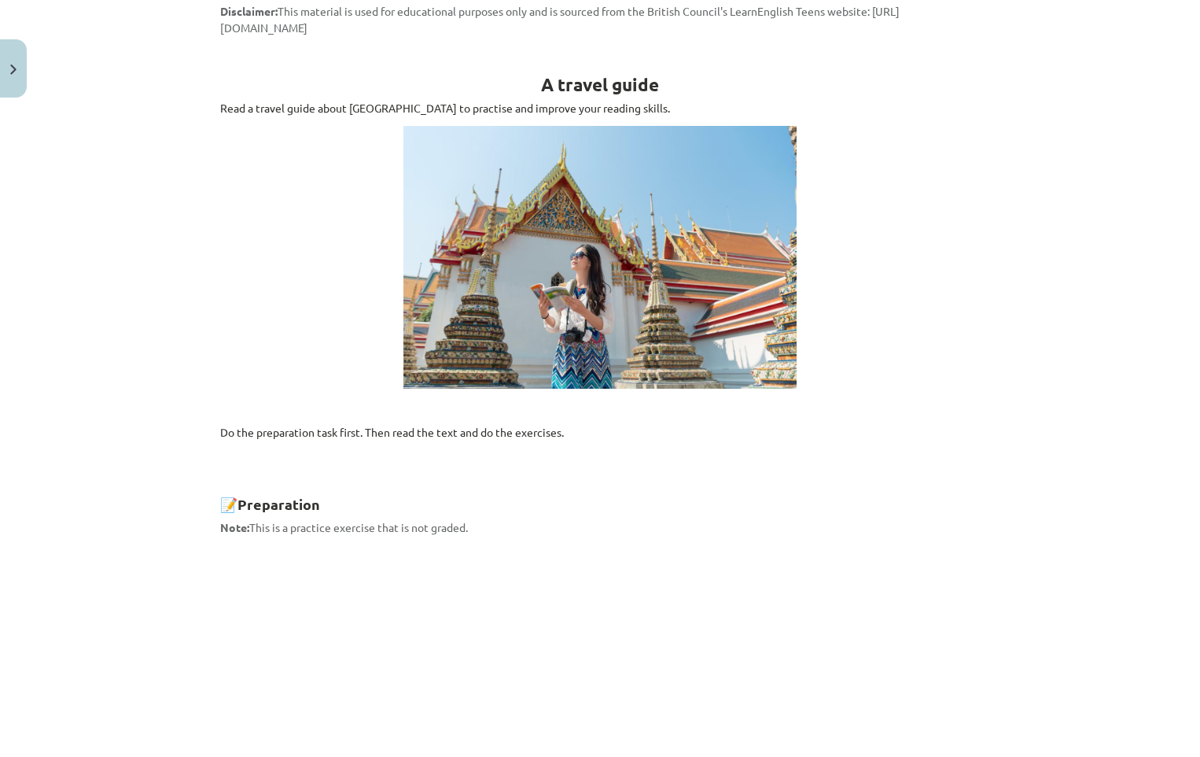
scroll to position [0, 0]
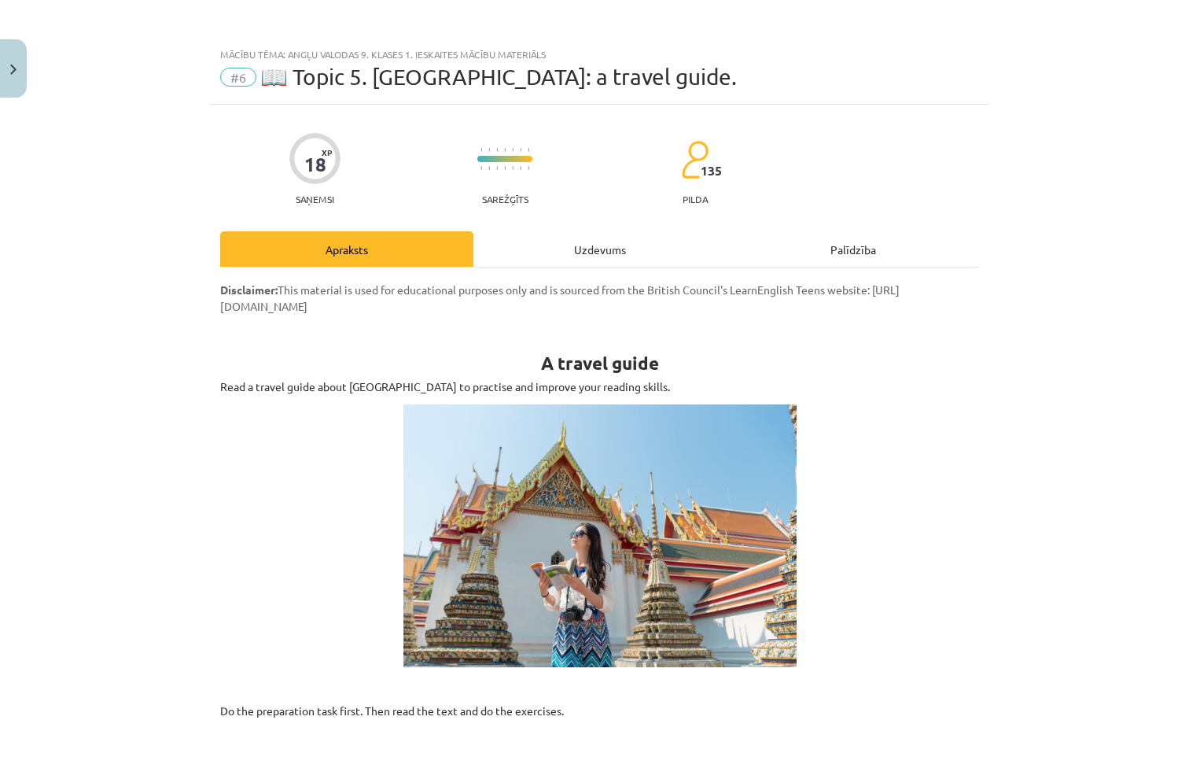
click at [580, 251] on div "Uzdevums" at bounding box center [599, 248] width 253 height 35
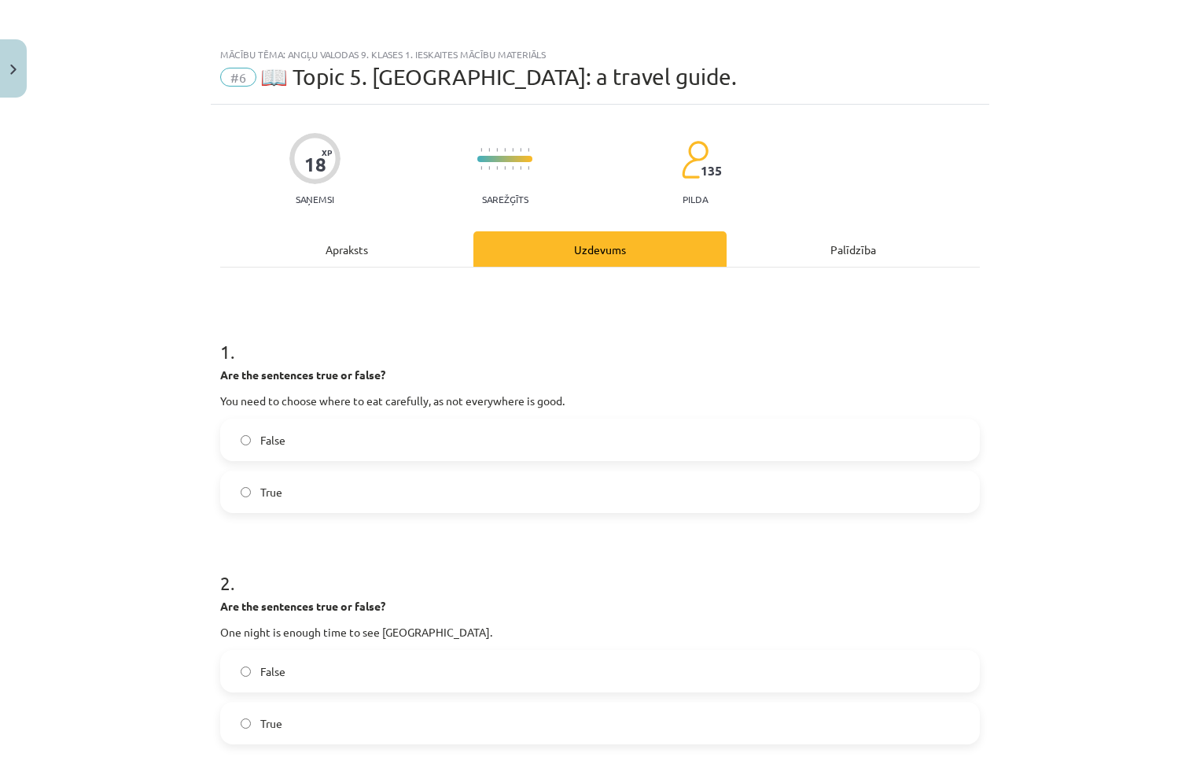
click at [341, 240] on div "Apraksts" at bounding box center [346, 248] width 253 height 35
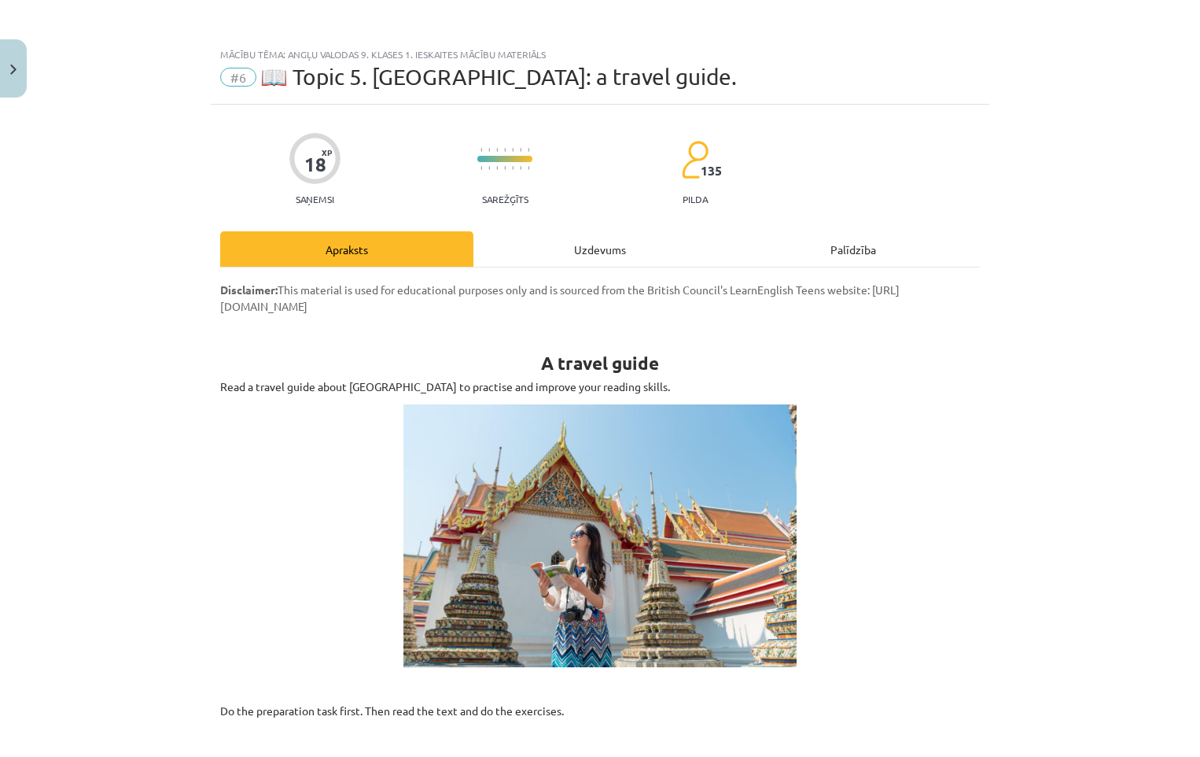
click at [575, 246] on div "Uzdevums" at bounding box center [599, 248] width 253 height 35
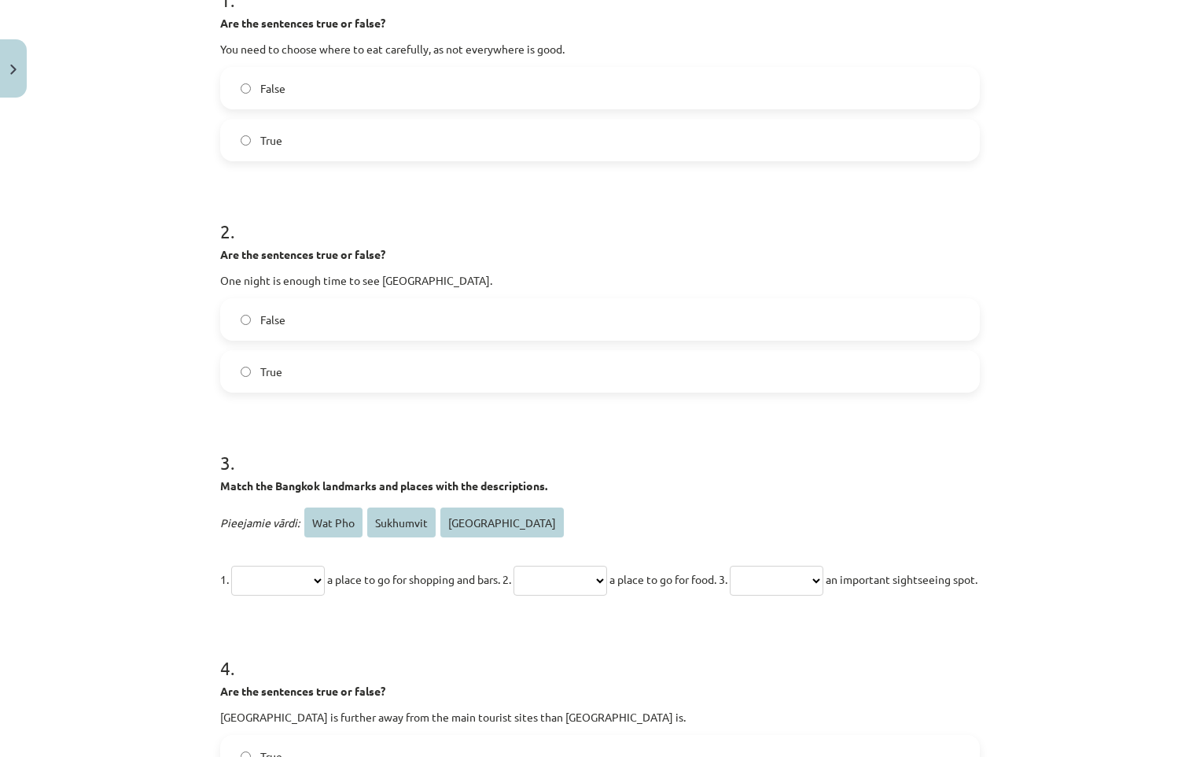
scroll to position [354, 0]
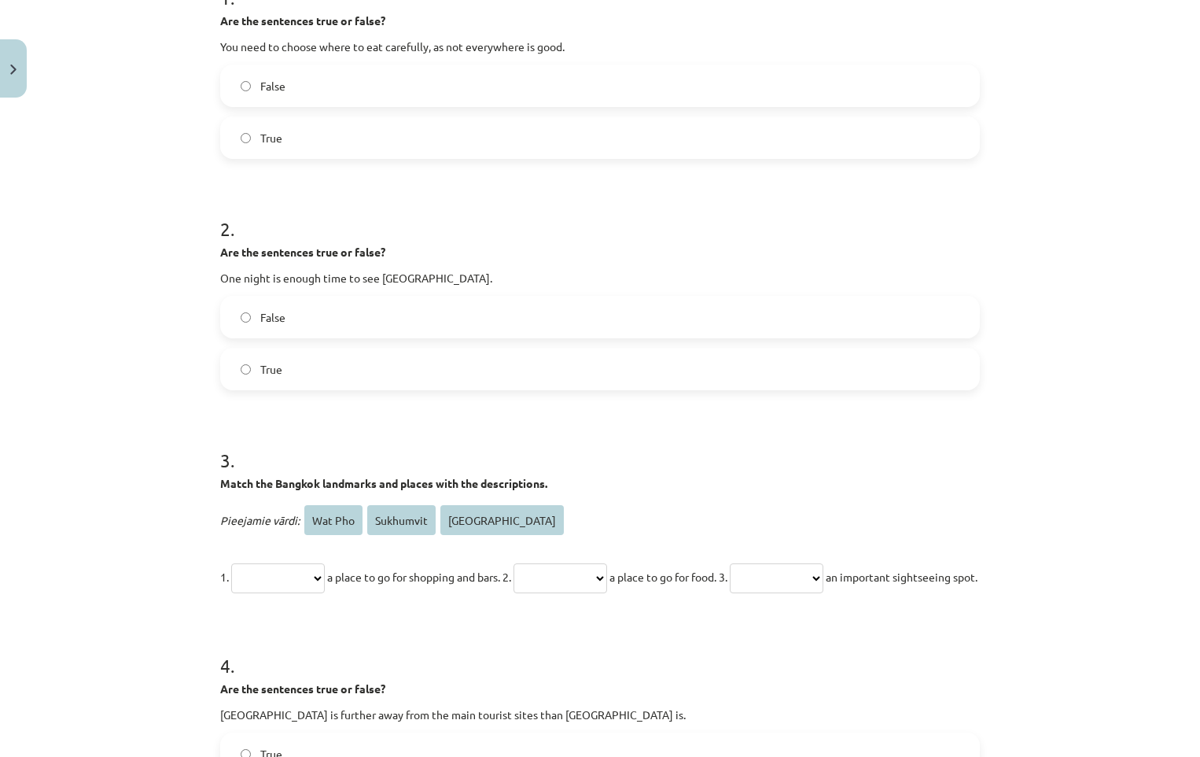
click at [243, 91] on label "False" at bounding box center [600, 85] width 757 height 39
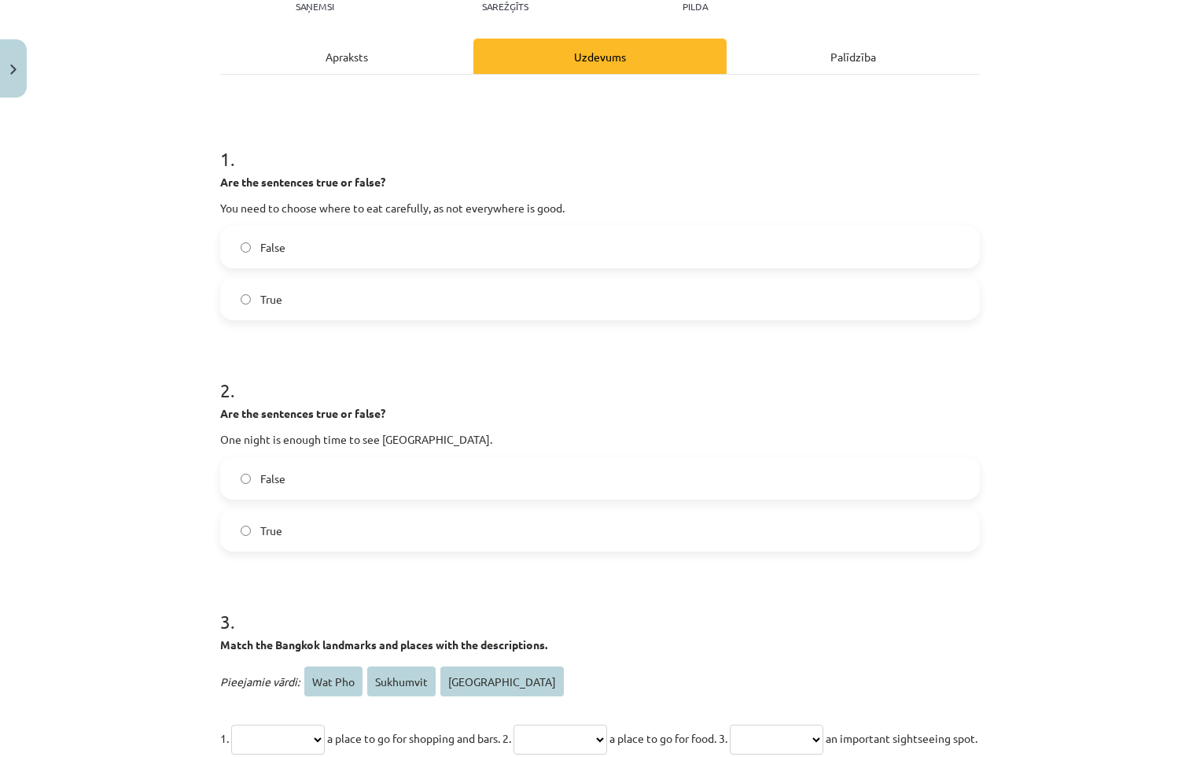
scroll to position [0, 0]
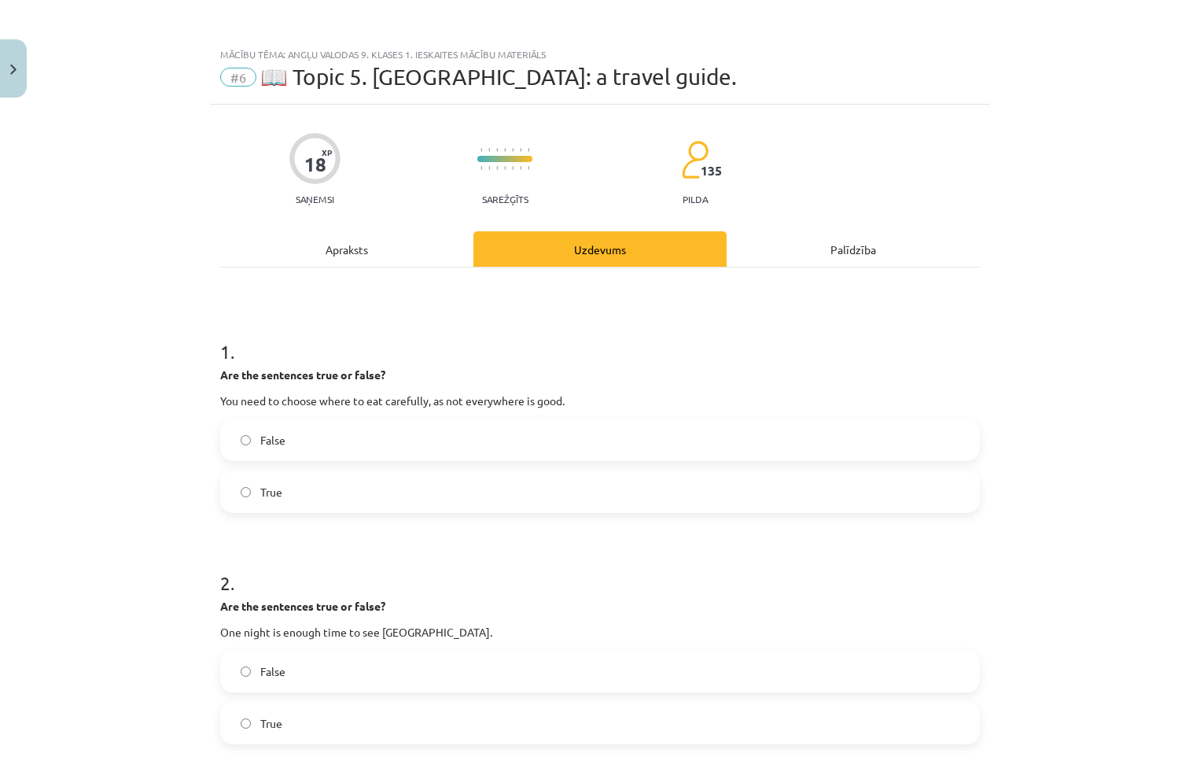
click at [313, 256] on div "Apraksts" at bounding box center [346, 248] width 253 height 35
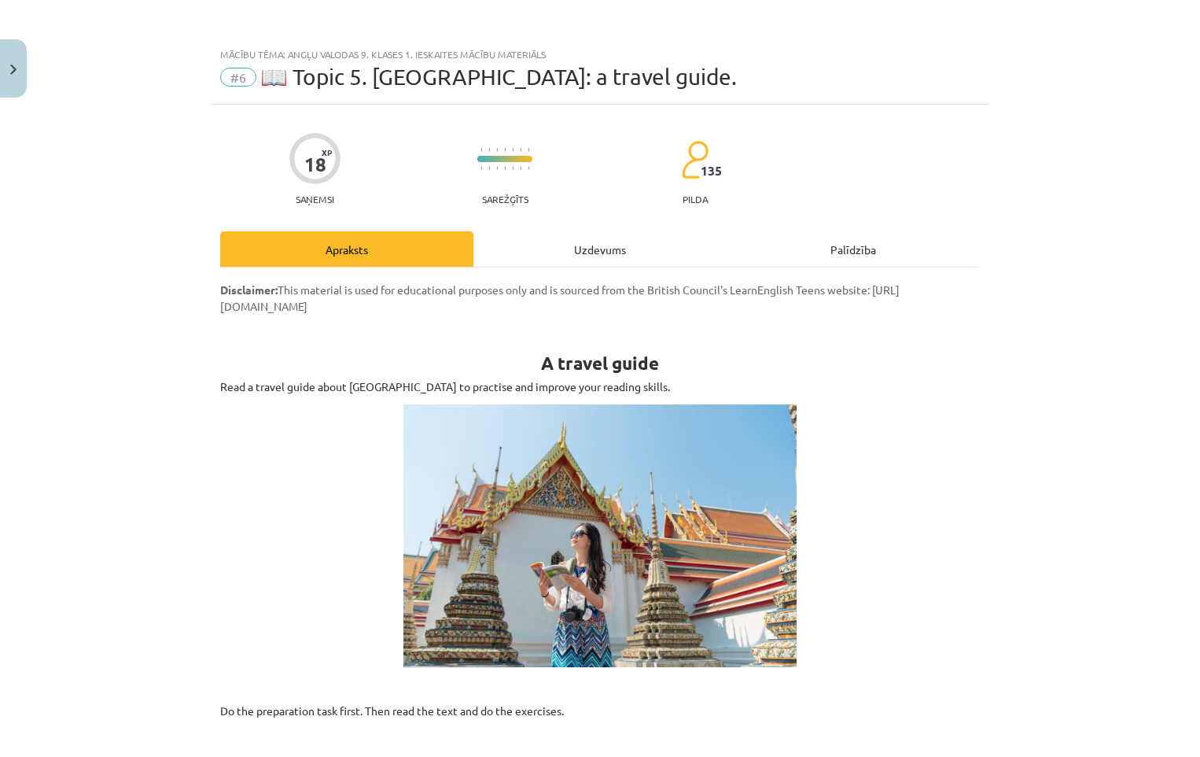
click at [567, 256] on div "Uzdevums" at bounding box center [599, 248] width 253 height 35
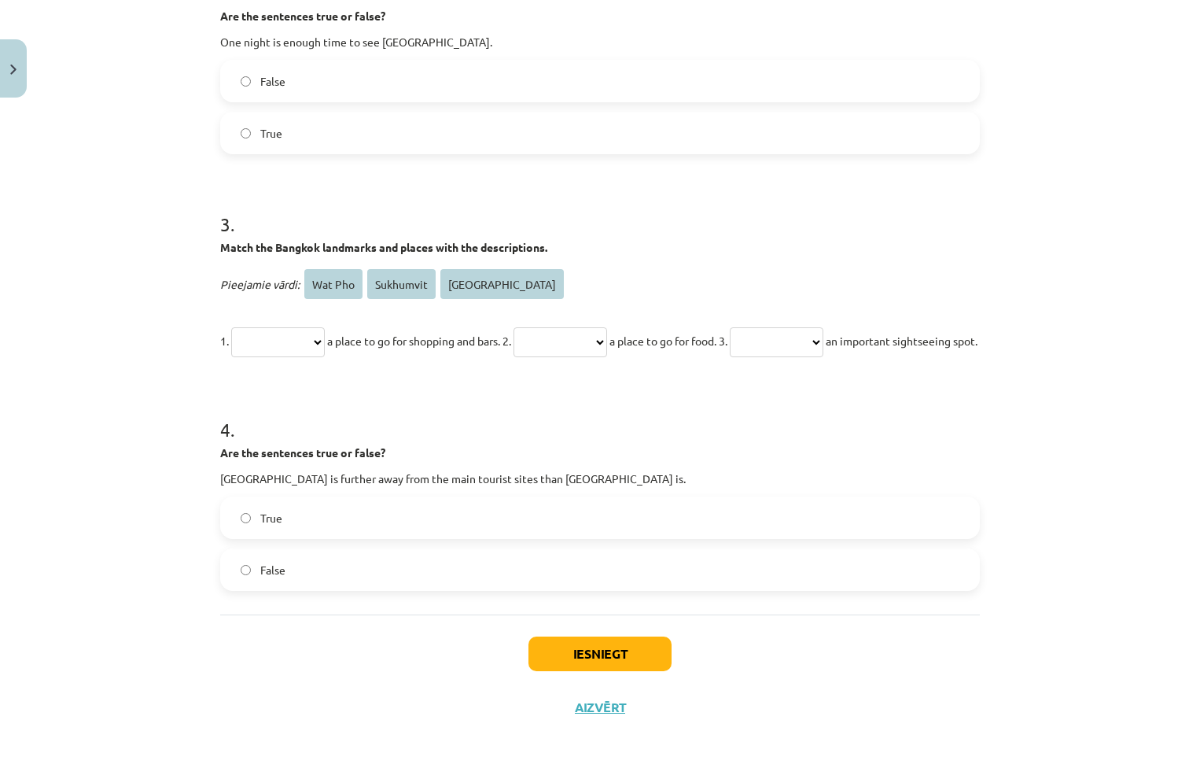
scroll to position [354, 0]
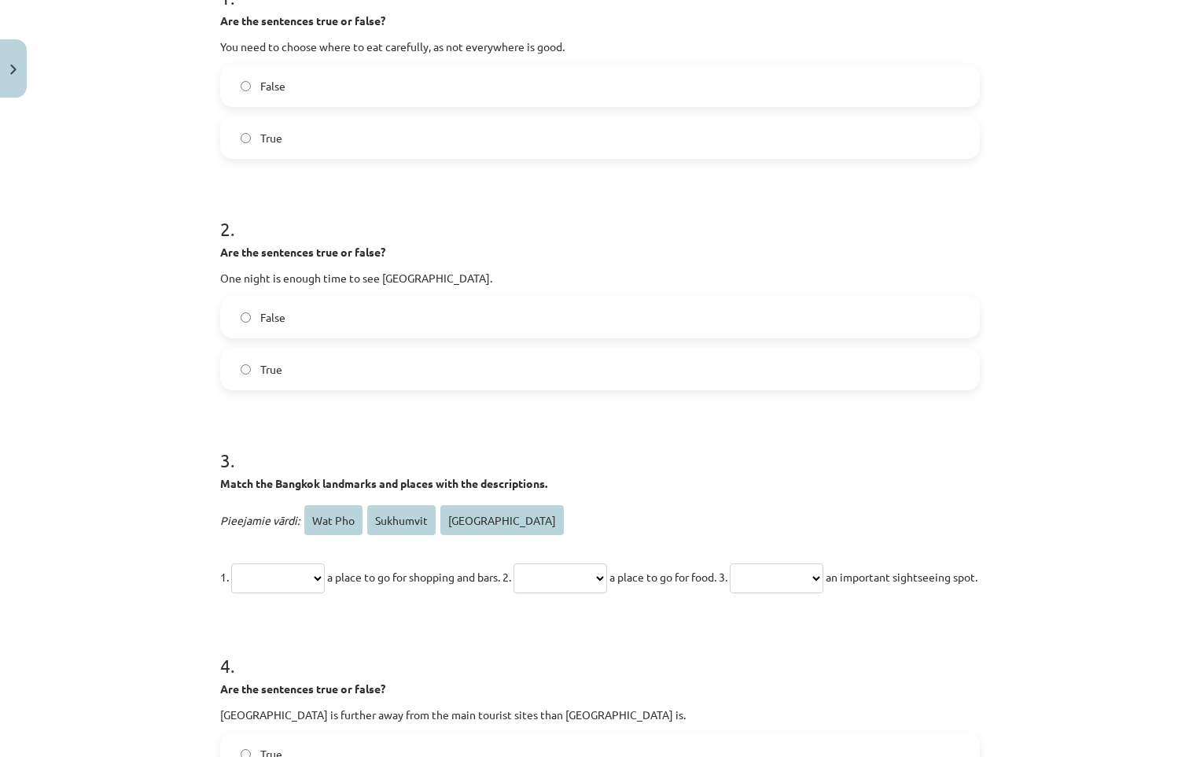
click at [240, 322] on label "False" at bounding box center [600, 316] width 757 height 39
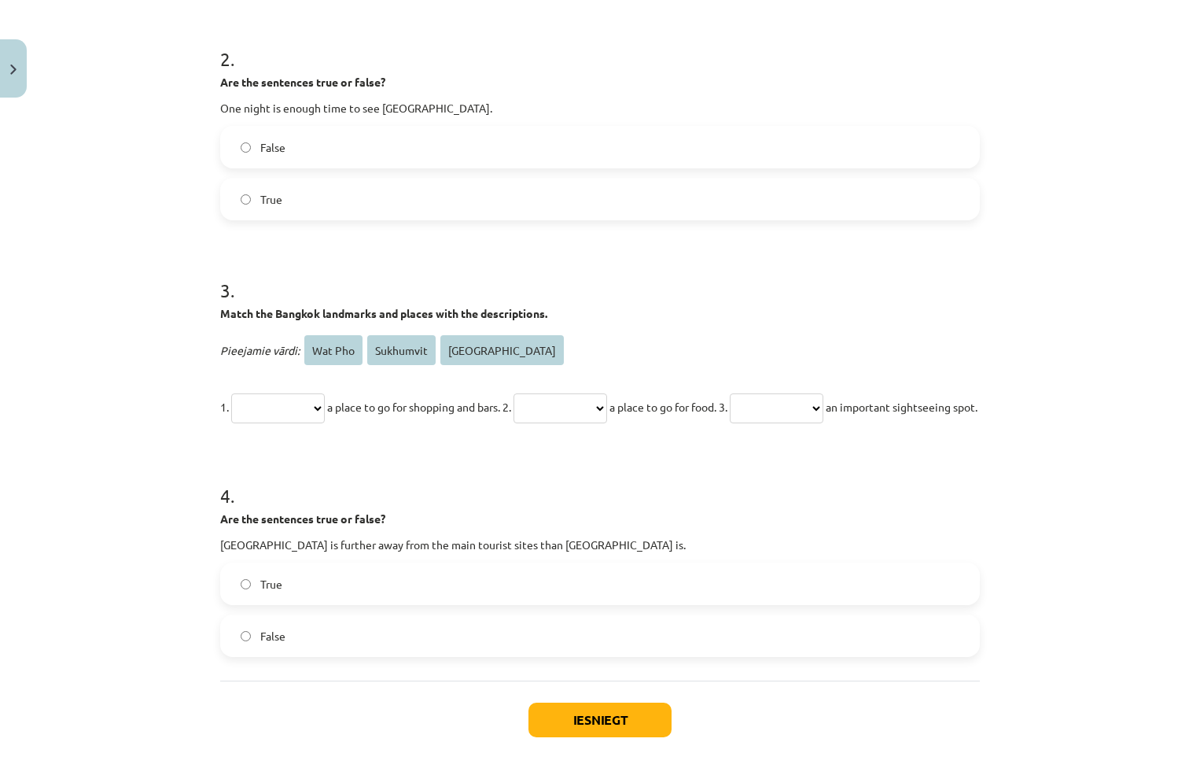
scroll to position [590, 0]
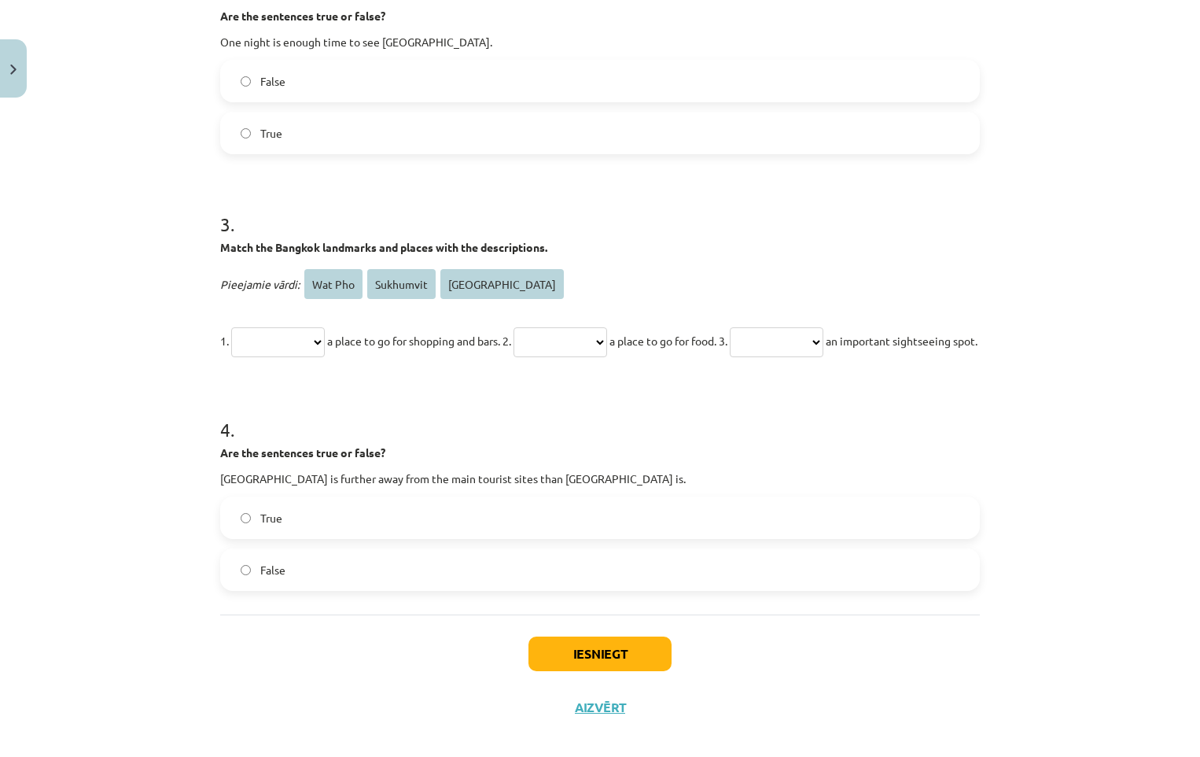
click at [325, 341] on select "**********" at bounding box center [278, 342] width 94 height 30
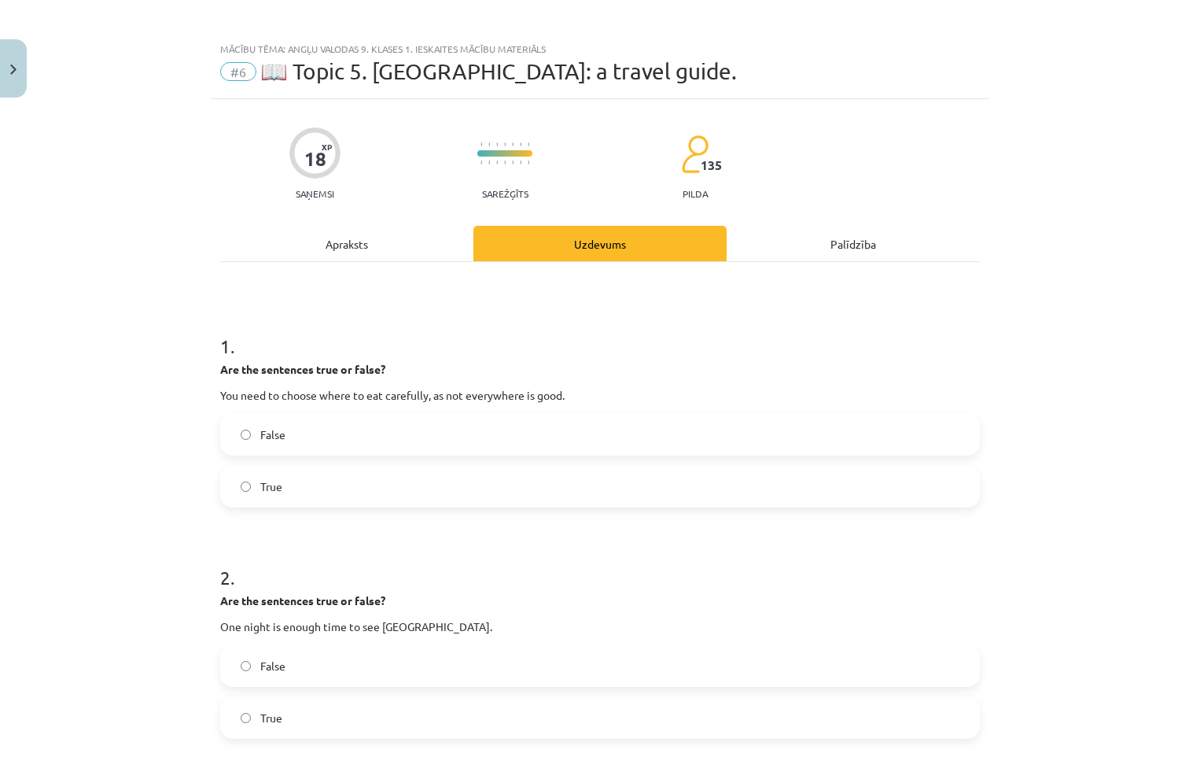
scroll to position [0, 0]
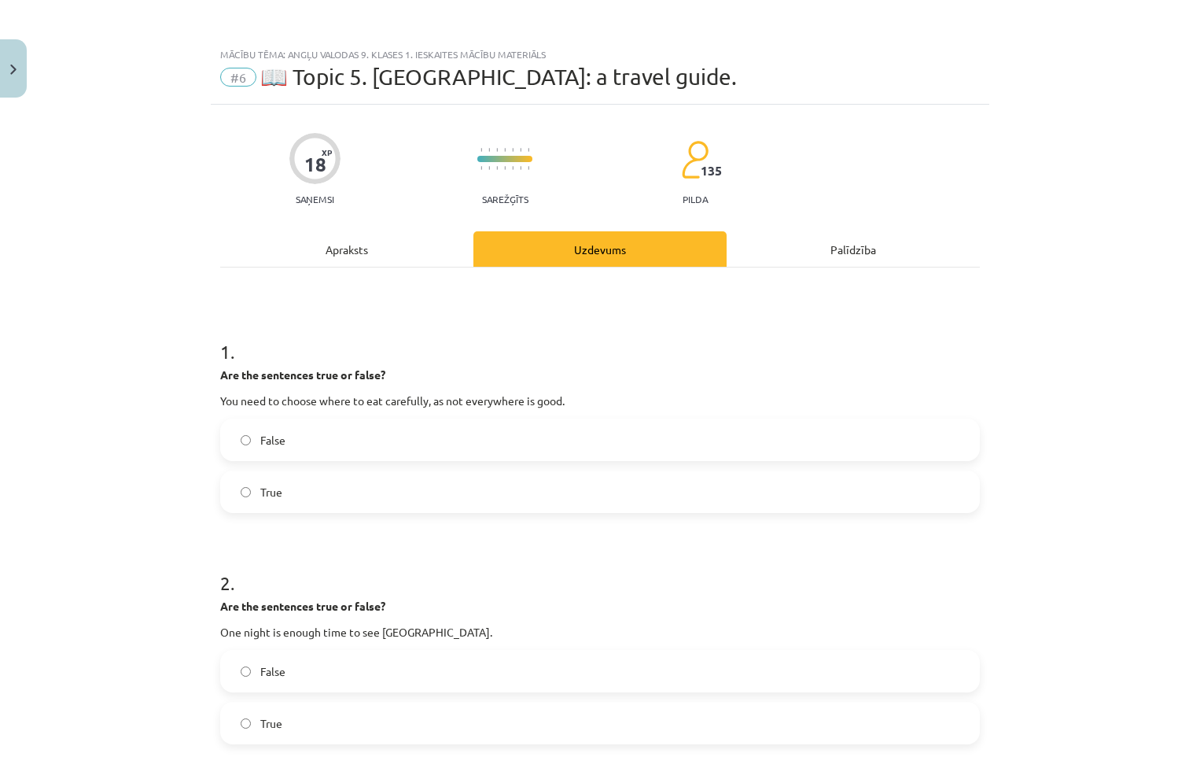
click at [327, 248] on div "Apraksts" at bounding box center [346, 248] width 253 height 35
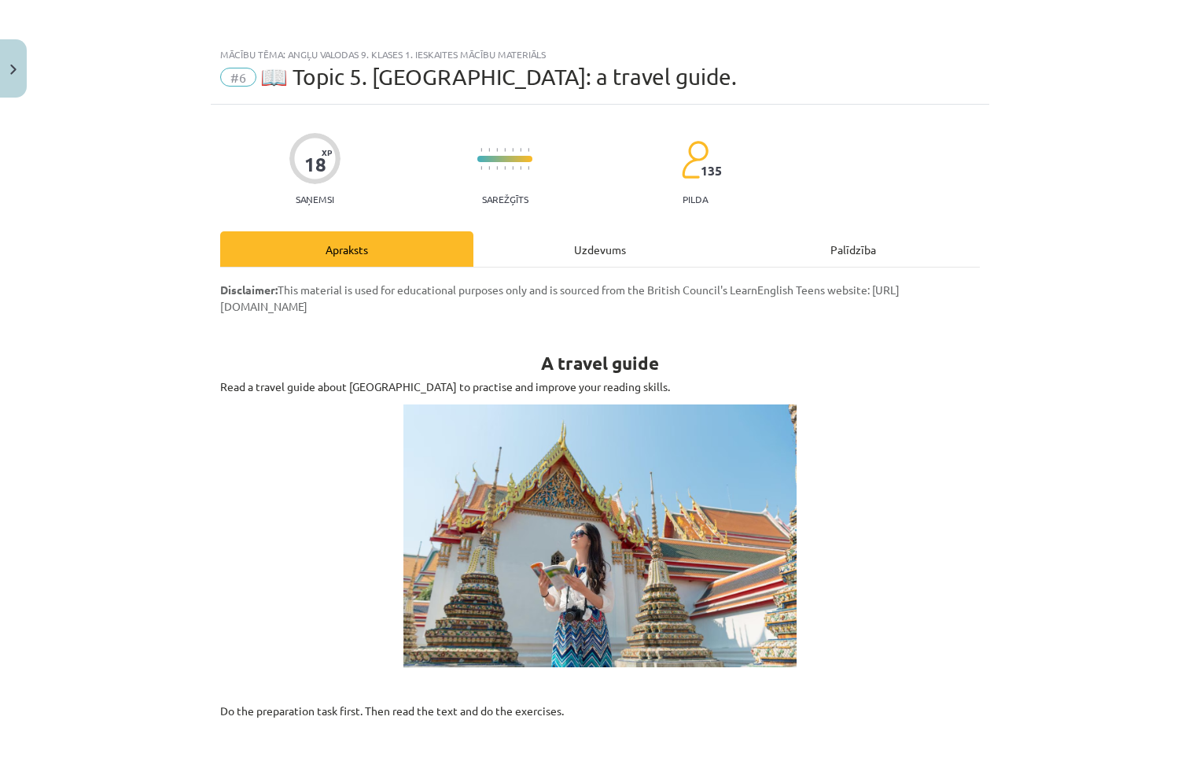
click at [580, 241] on div "Uzdevums" at bounding box center [599, 248] width 253 height 35
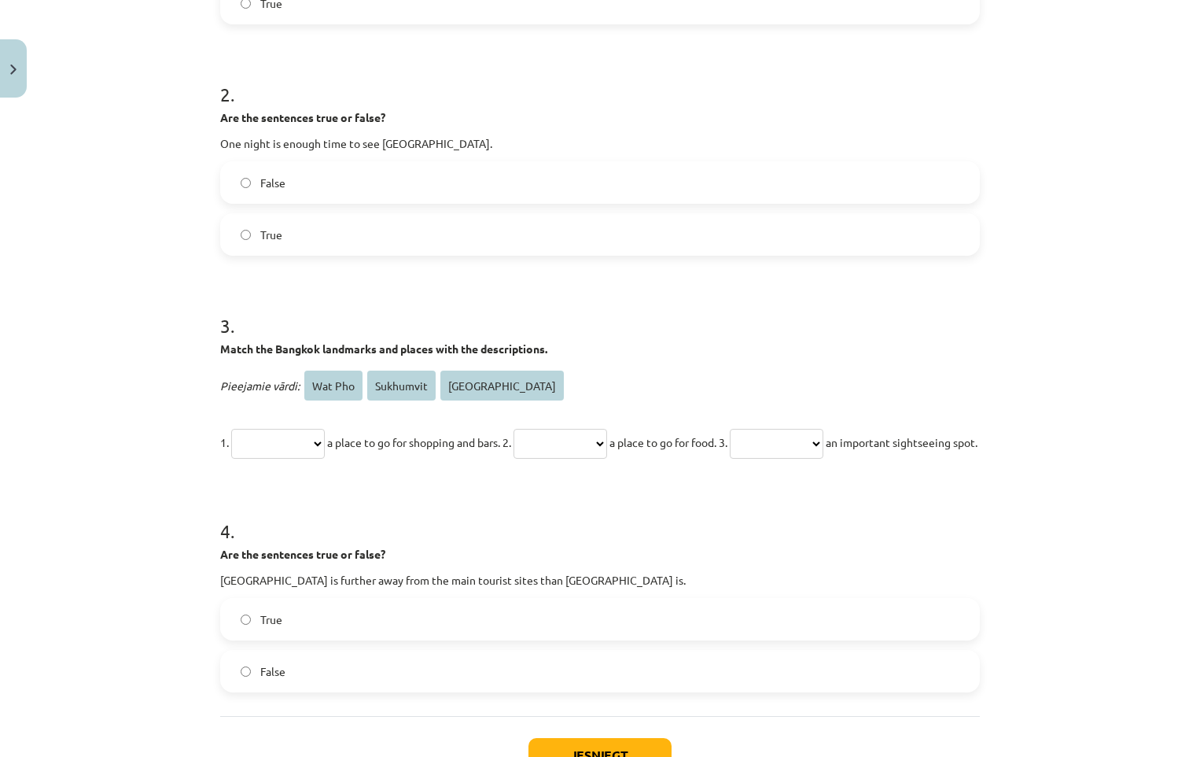
scroll to position [408, 0]
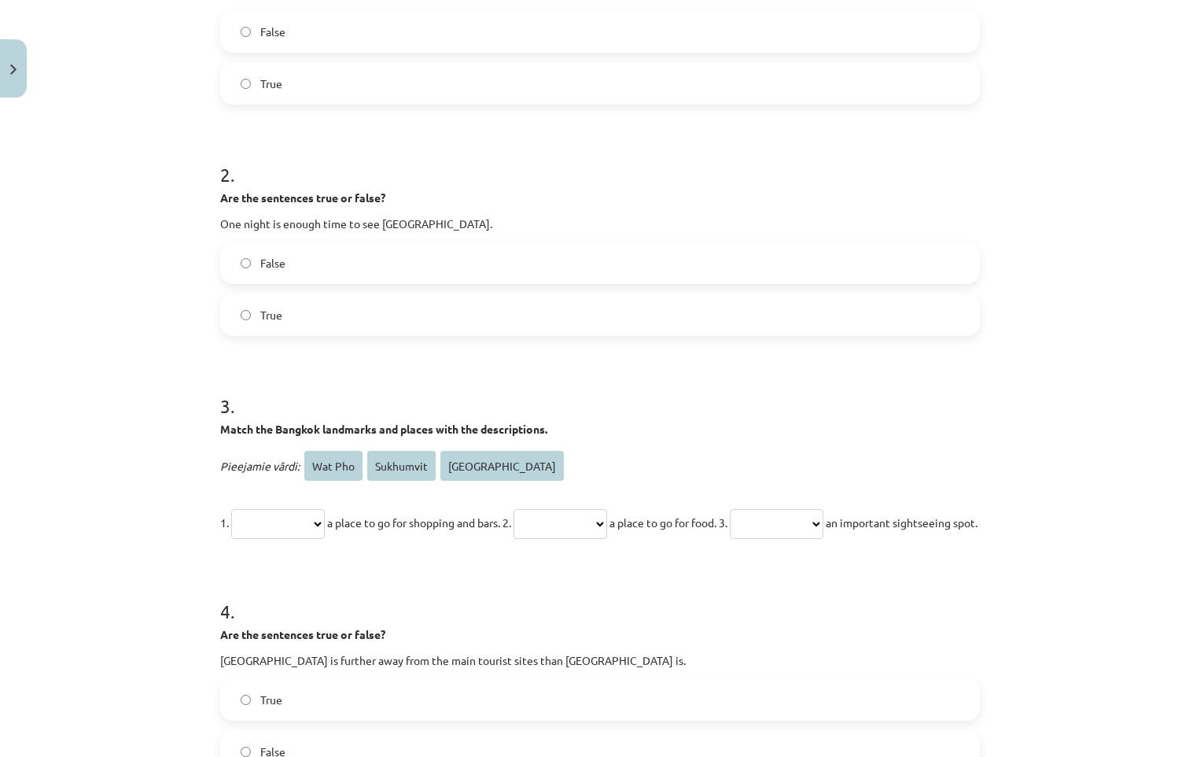
click at [325, 527] on select "**********" at bounding box center [278, 524] width 94 height 30
select select "*********"
click at [231, 509] on select "**********" at bounding box center [278, 524] width 94 height 30
click at [607, 525] on select "**********" at bounding box center [561, 524] width 94 height 30
select select "**********"
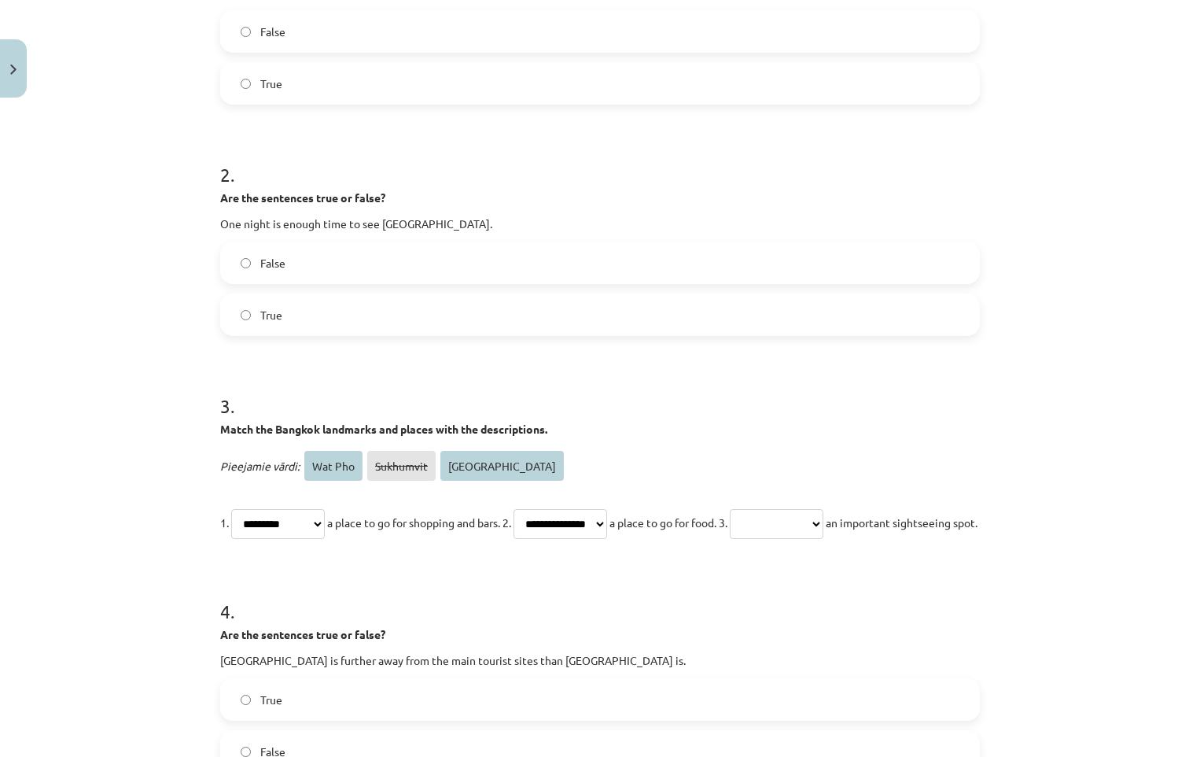
click at [540, 509] on select "**********" at bounding box center [561, 524] width 94 height 30
click at [823, 529] on select "**********" at bounding box center [777, 524] width 94 height 30
select select "*******"
click at [786, 509] on select "**********" at bounding box center [777, 524] width 94 height 30
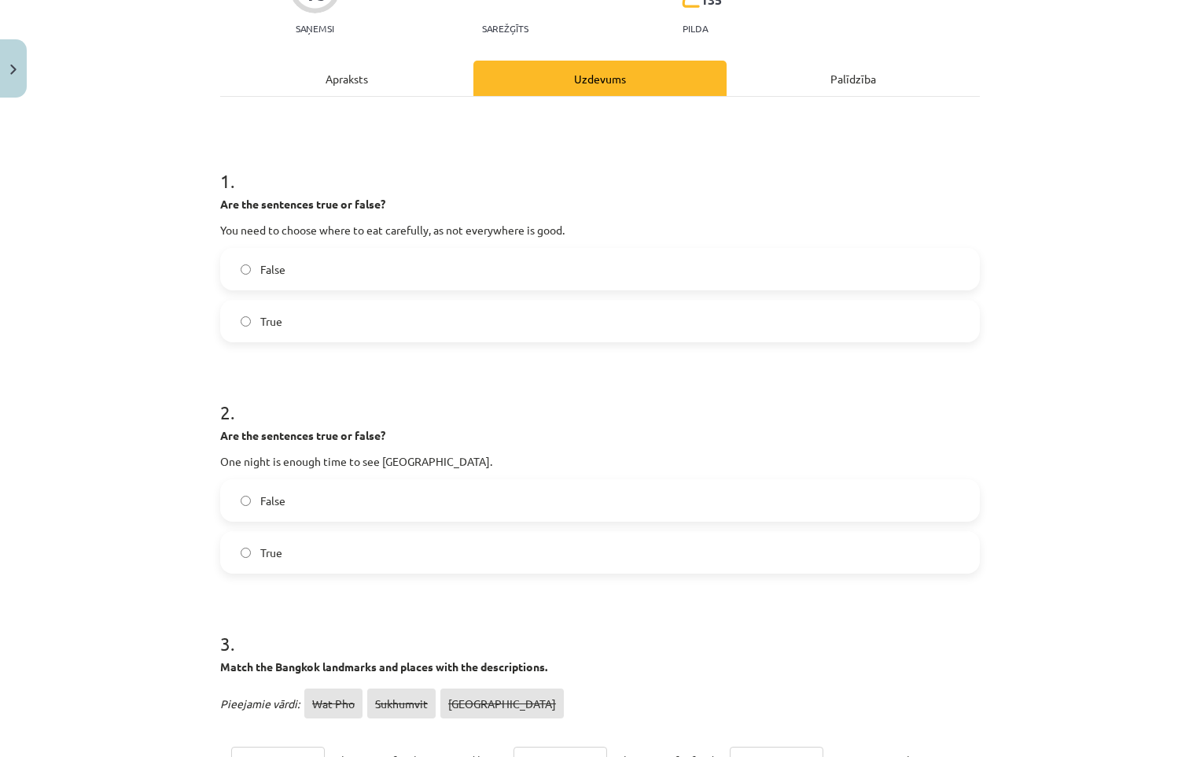
scroll to position [0, 0]
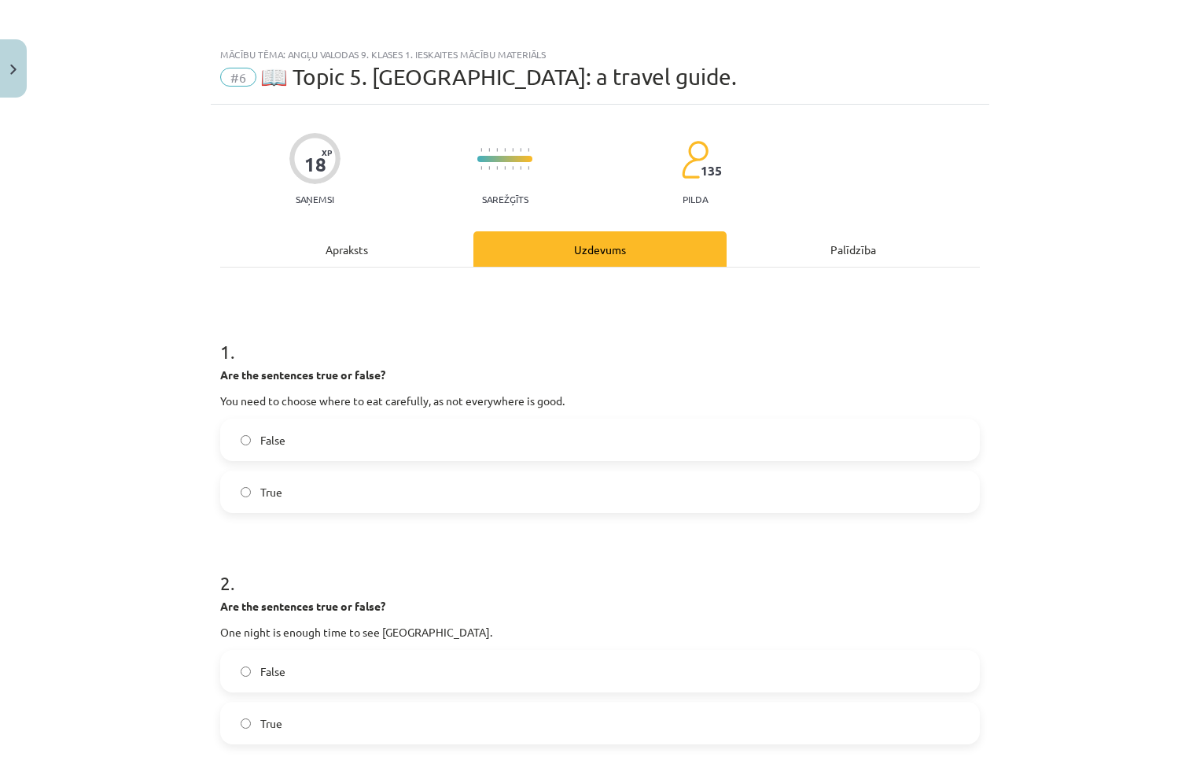
click at [366, 258] on div "Apraksts" at bounding box center [346, 248] width 253 height 35
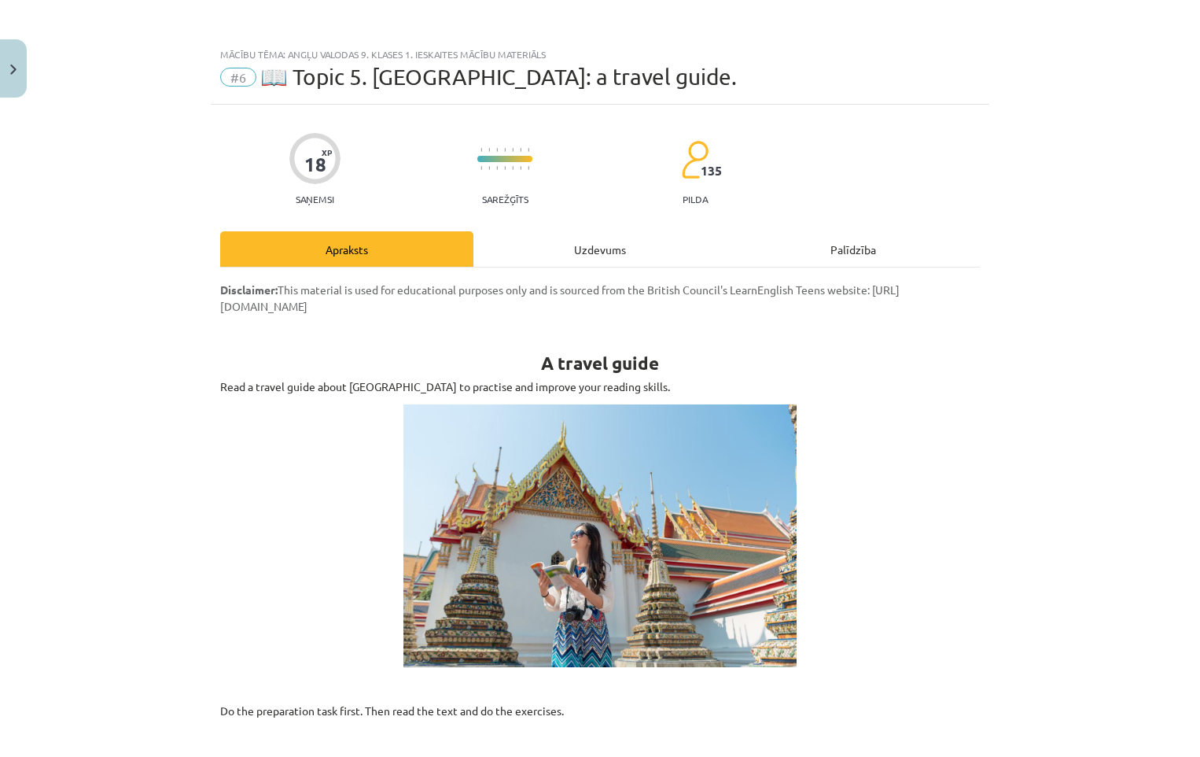
click at [591, 265] on div "Uzdevums" at bounding box center [599, 248] width 253 height 35
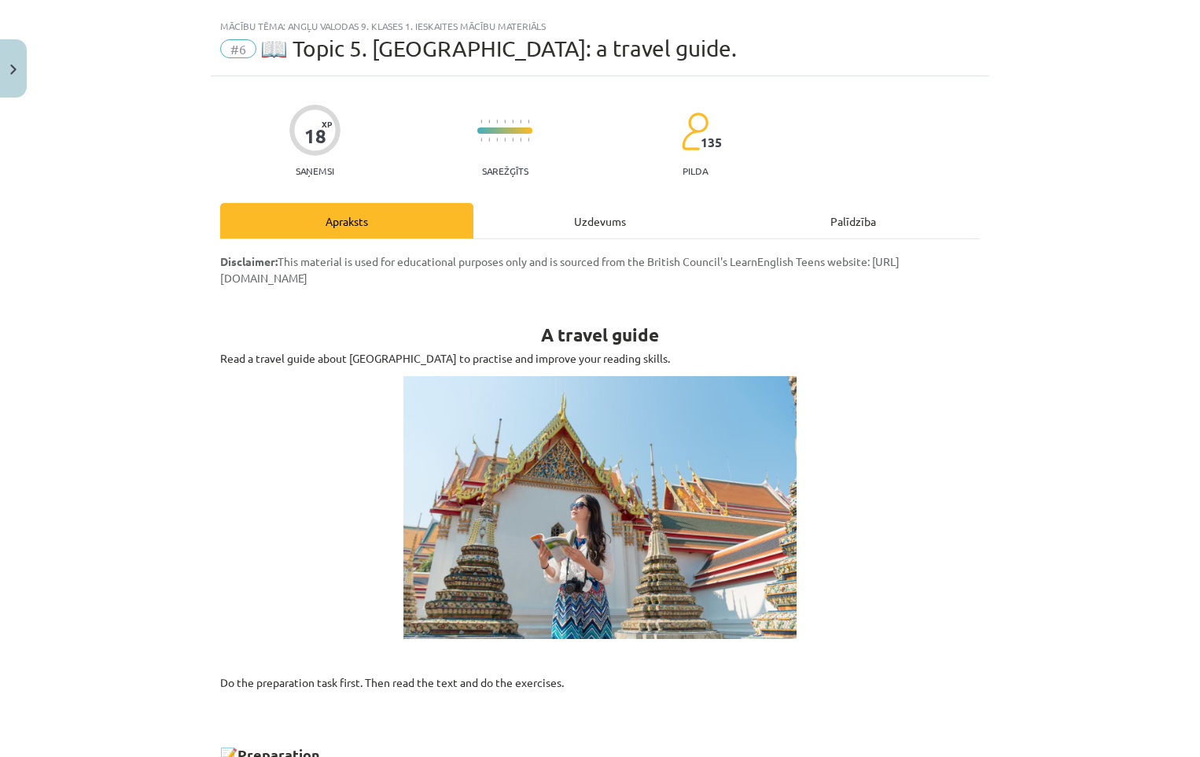
select select "*********"
select select "**********"
select select "*******"
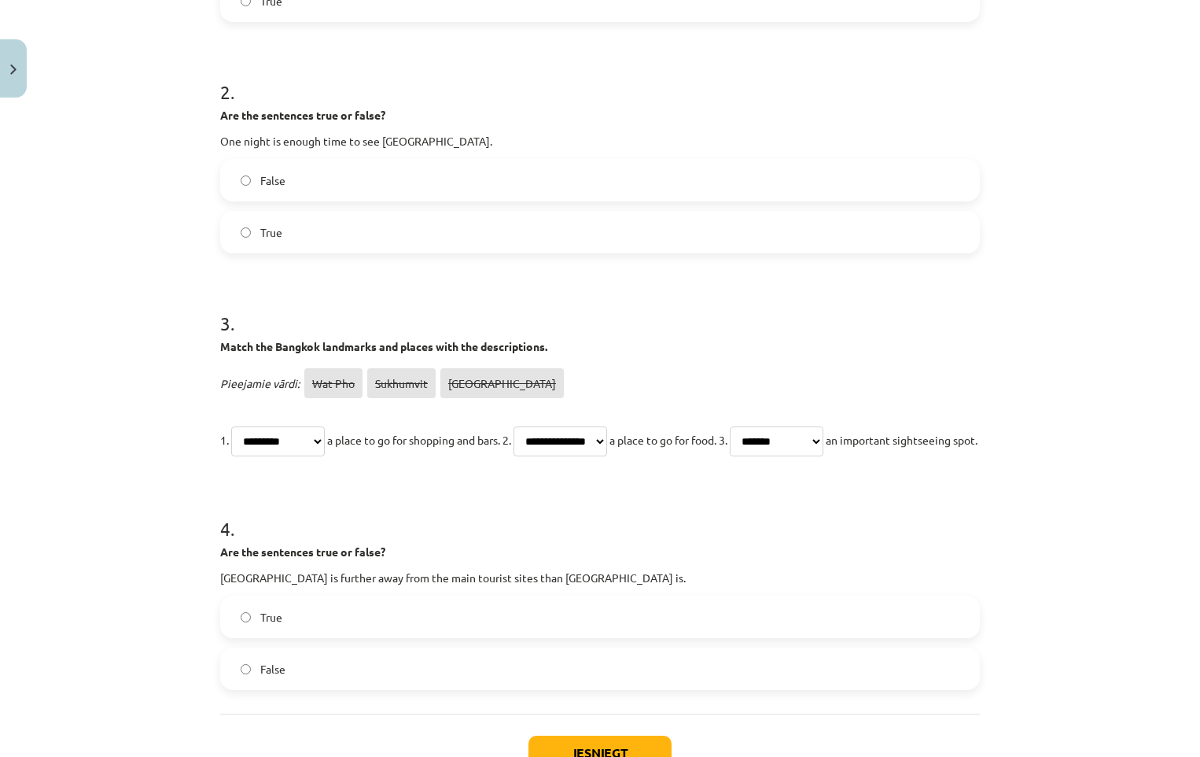
scroll to position [590, 0]
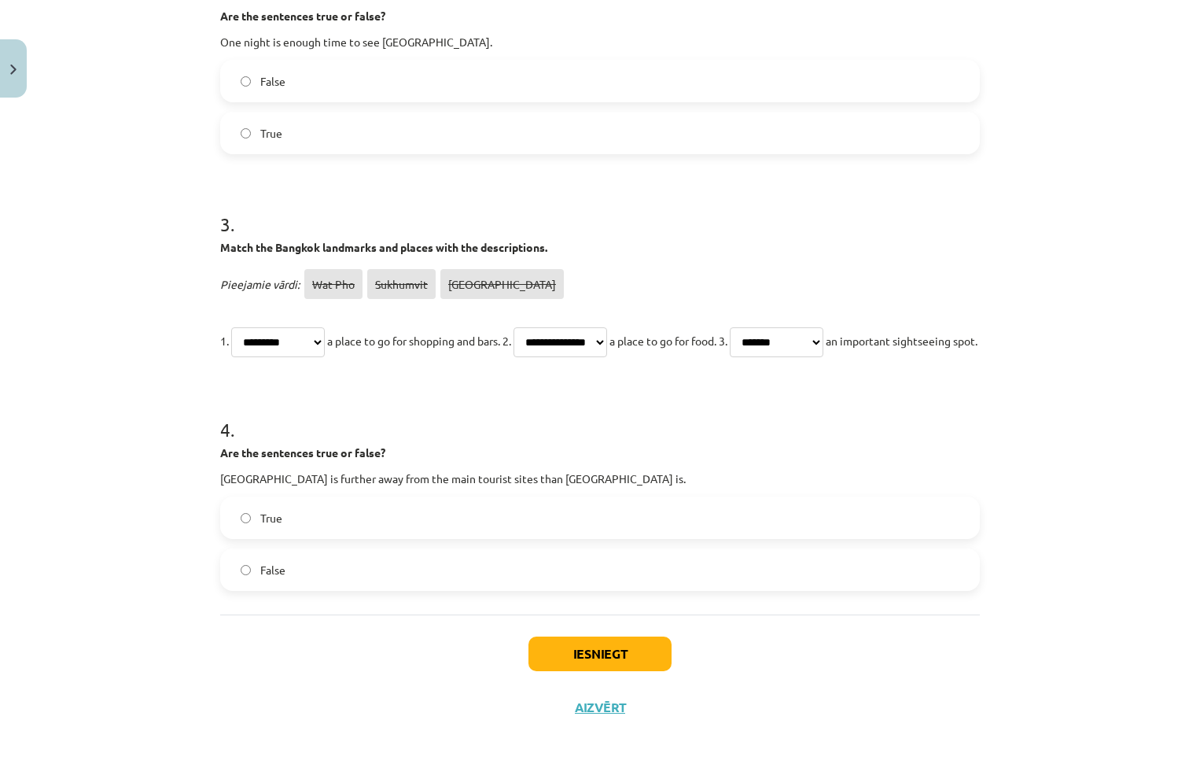
click at [247, 537] on label "True" at bounding box center [600, 517] width 757 height 39
click at [652, 671] on button "Iesniegt" at bounding box center [599, 653] width 143 height 35
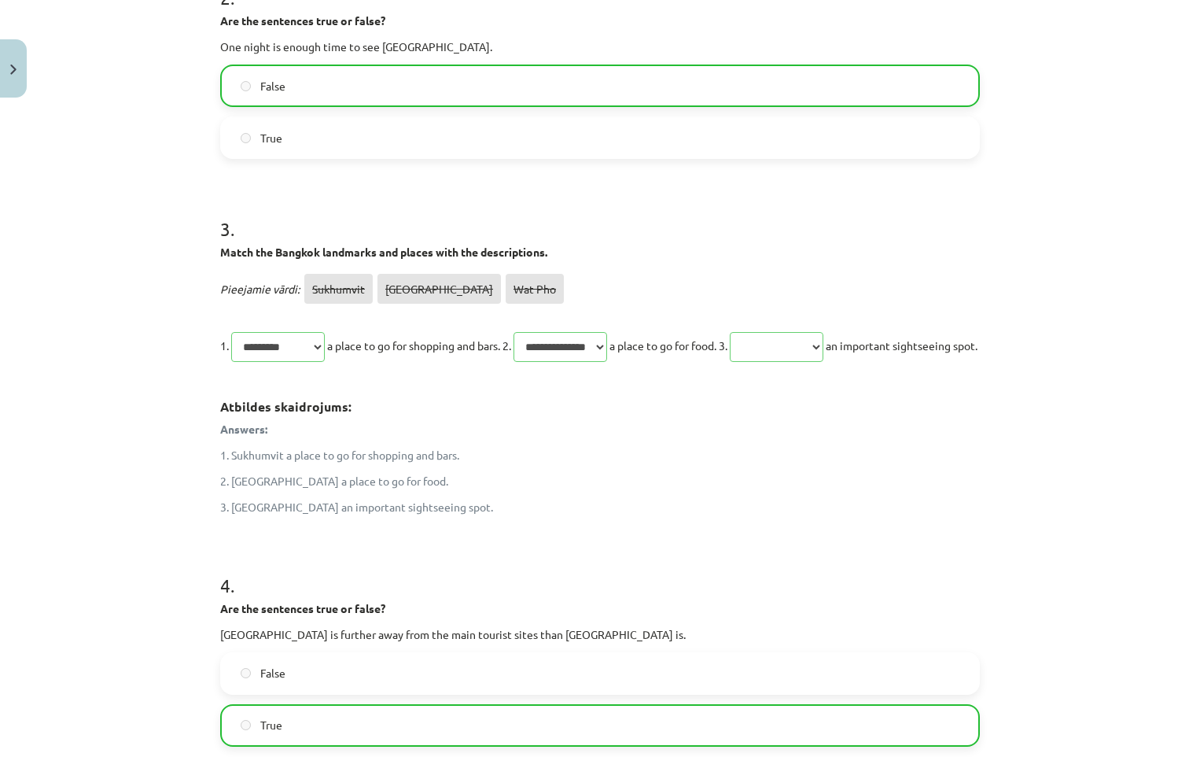
scroll to position [845, 0]
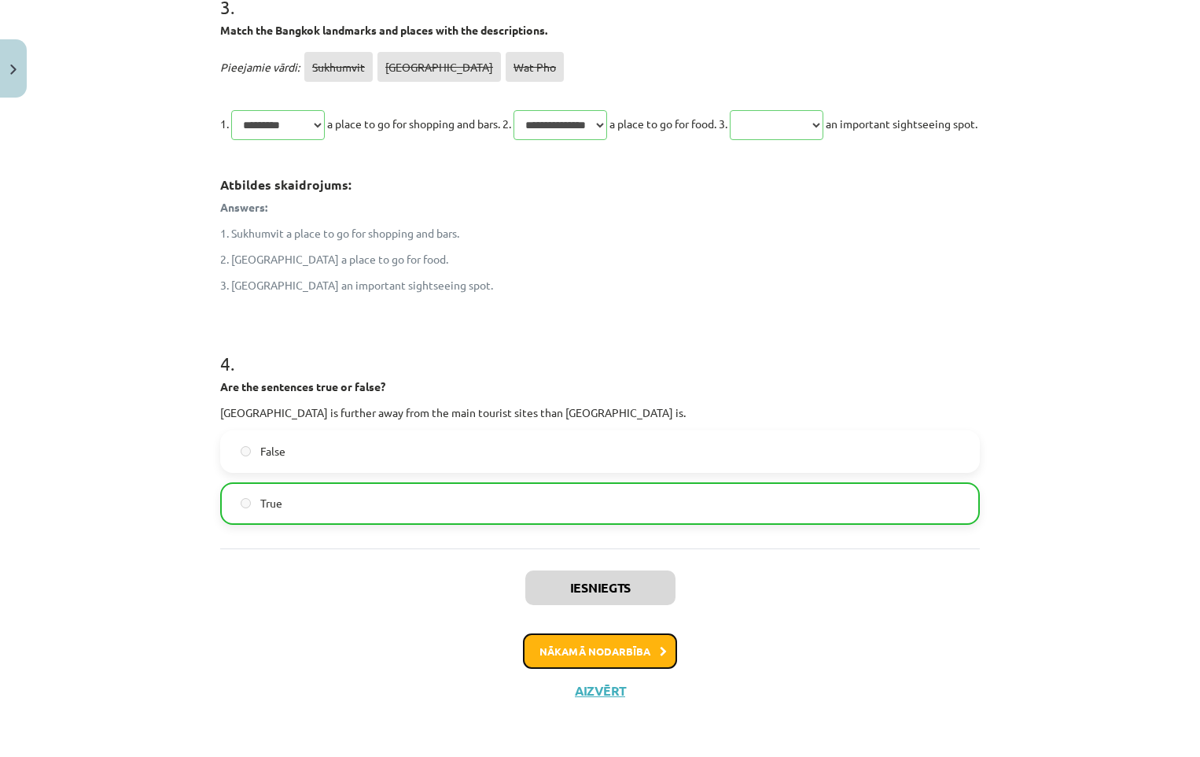
click at [596, 652] on button "Nākamā nodarbība" at bounding box center [600, 651] width 154 height 36
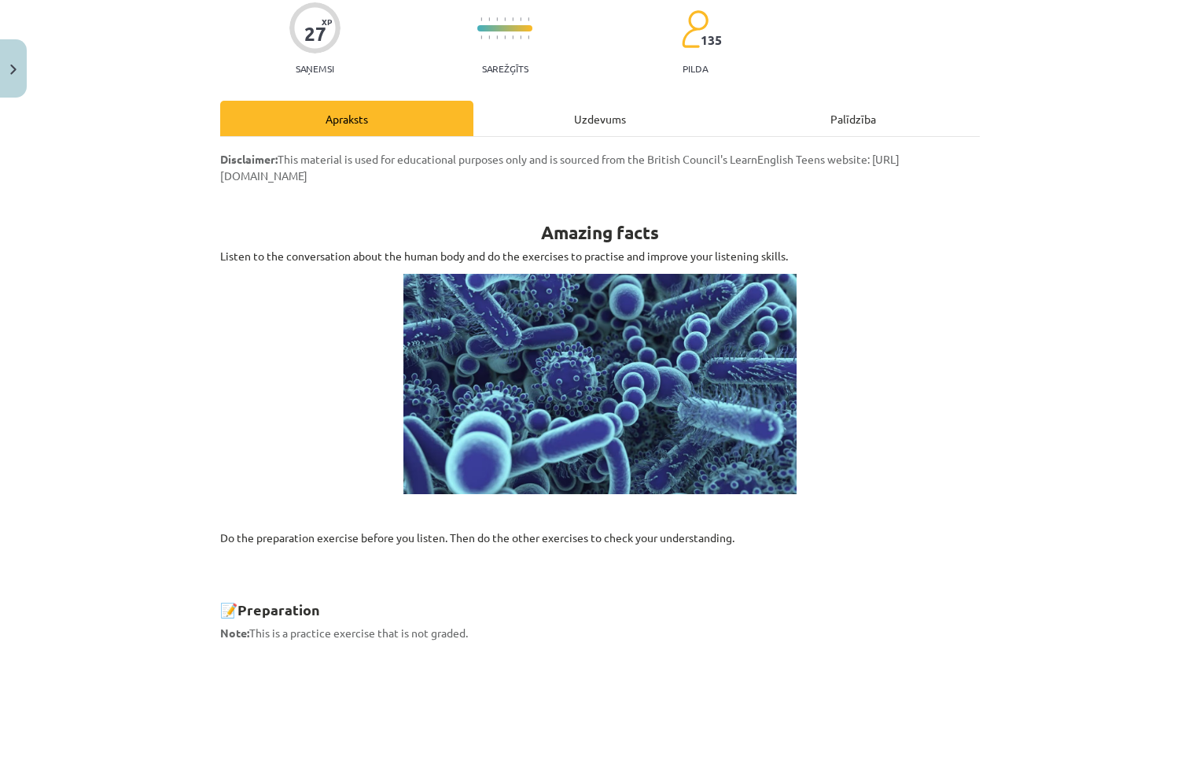
scroll to position [39, 0]
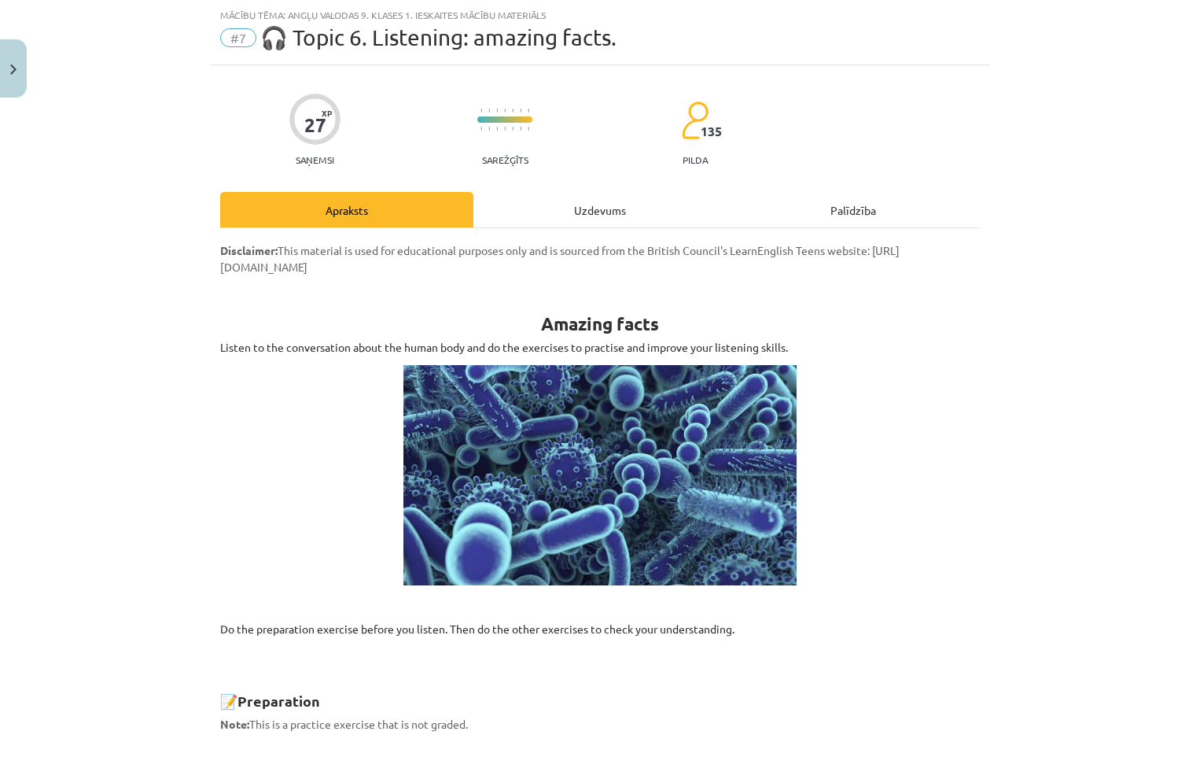
click at [590, 201] on div "Uzdevums" at bounding box center [599, 209] width 253 height 35
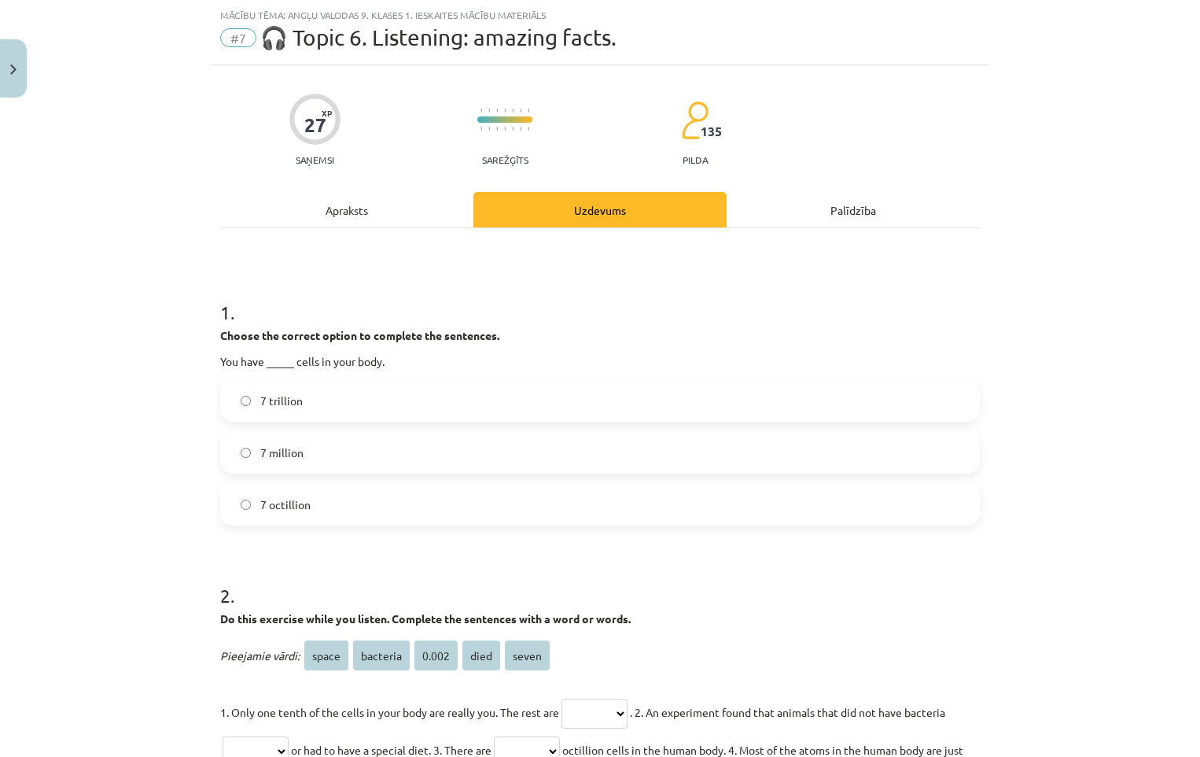
click at [352, 211] on div "Apraksts" at bounding box center [346, 209] width 253 height 35
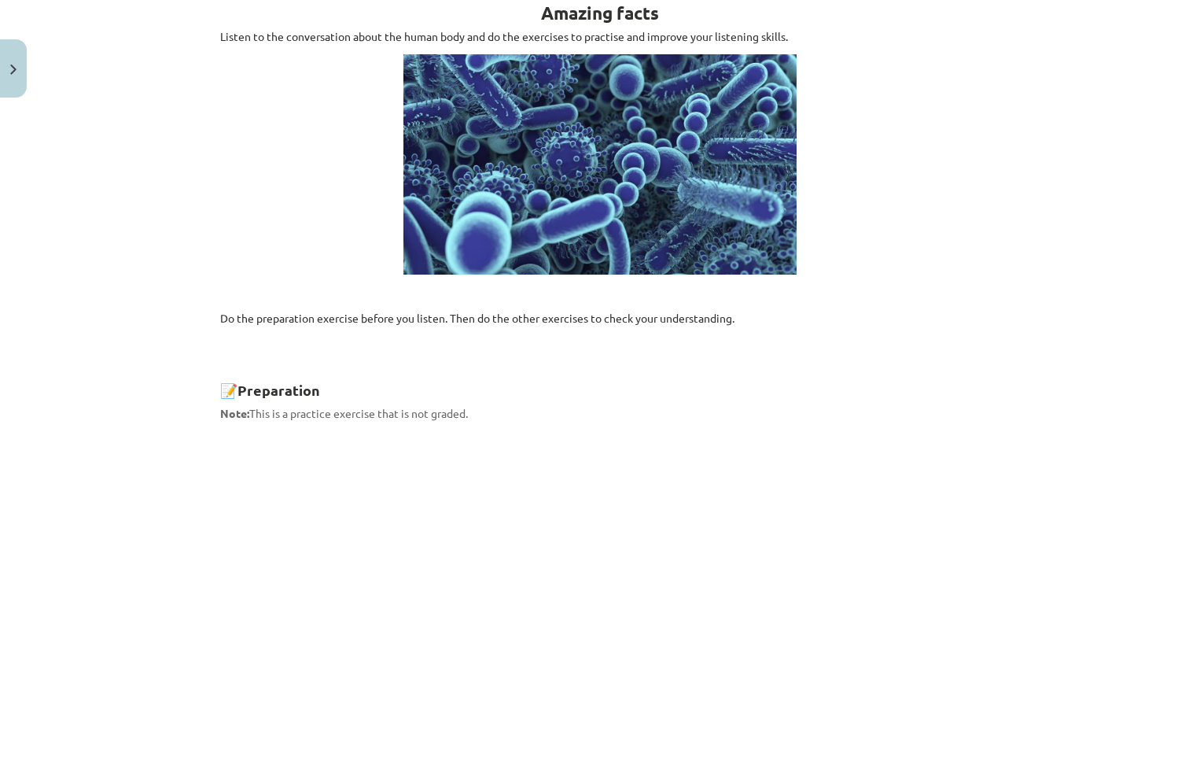
scroll to position [0, 0]
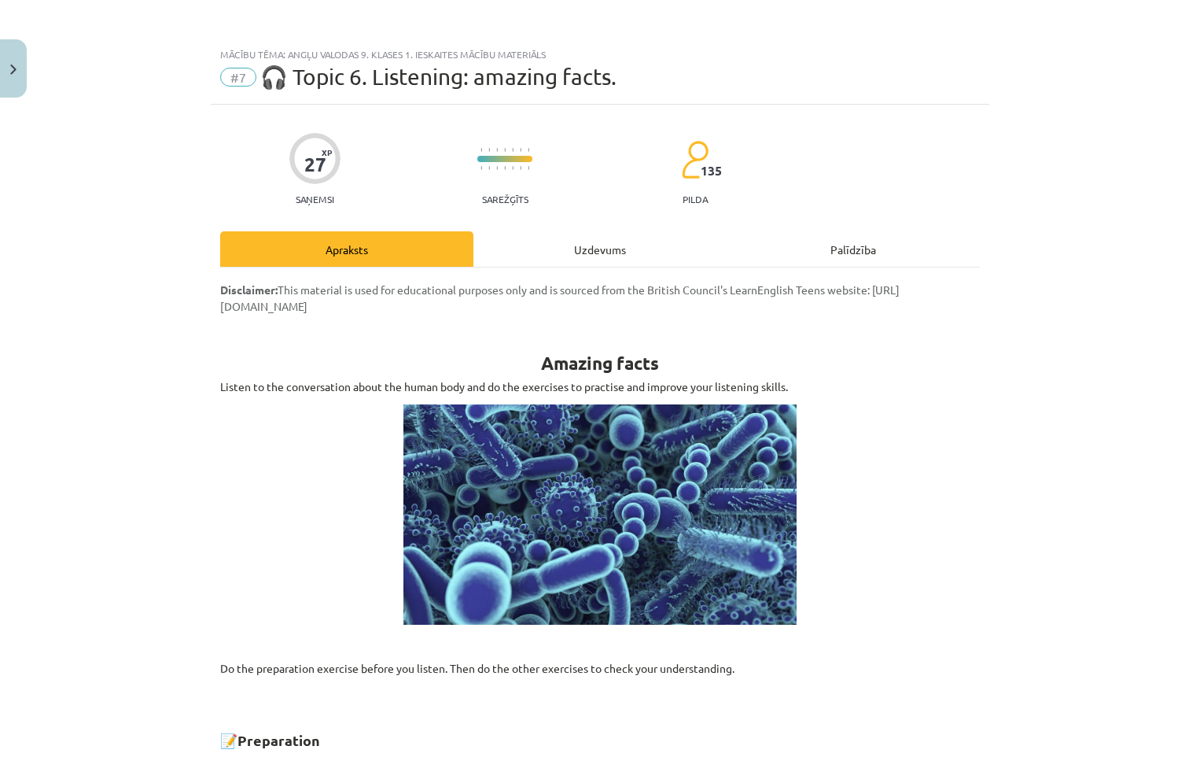
click at [565, 253] on div "Uzdevums" at bounding box center [599, 248] width 253 height 35
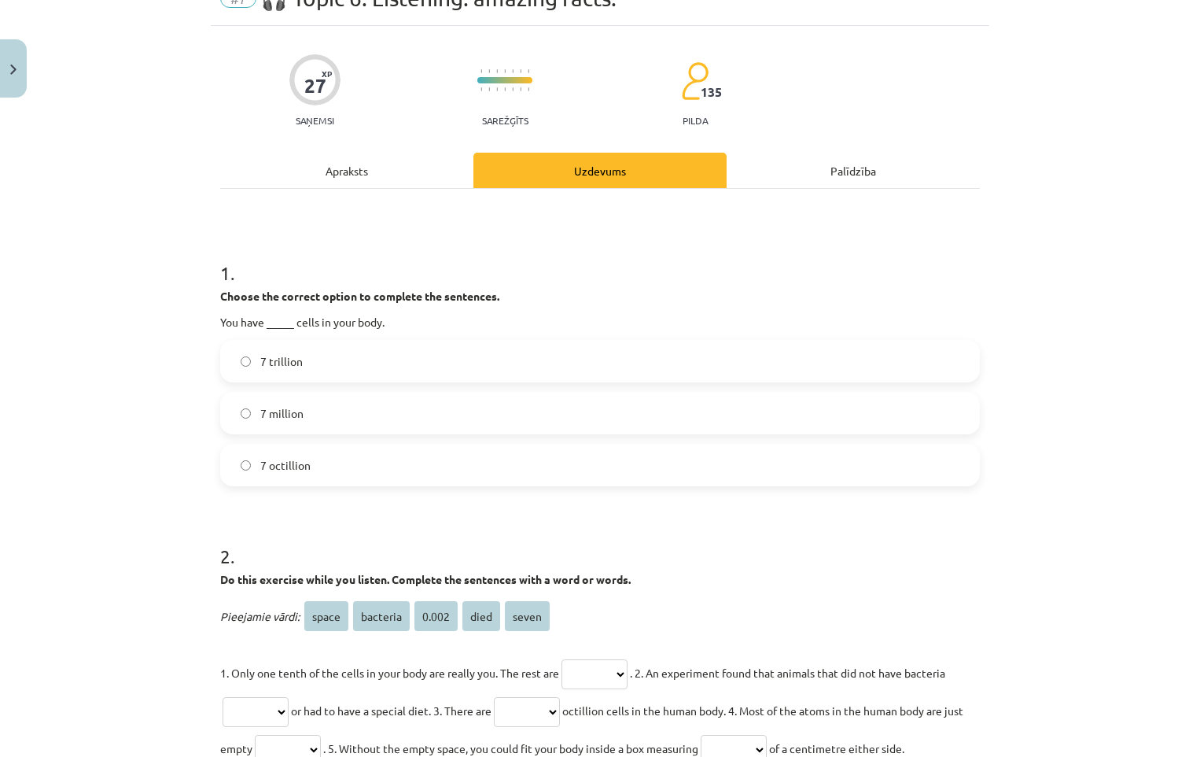
scroll to position [354, 0]
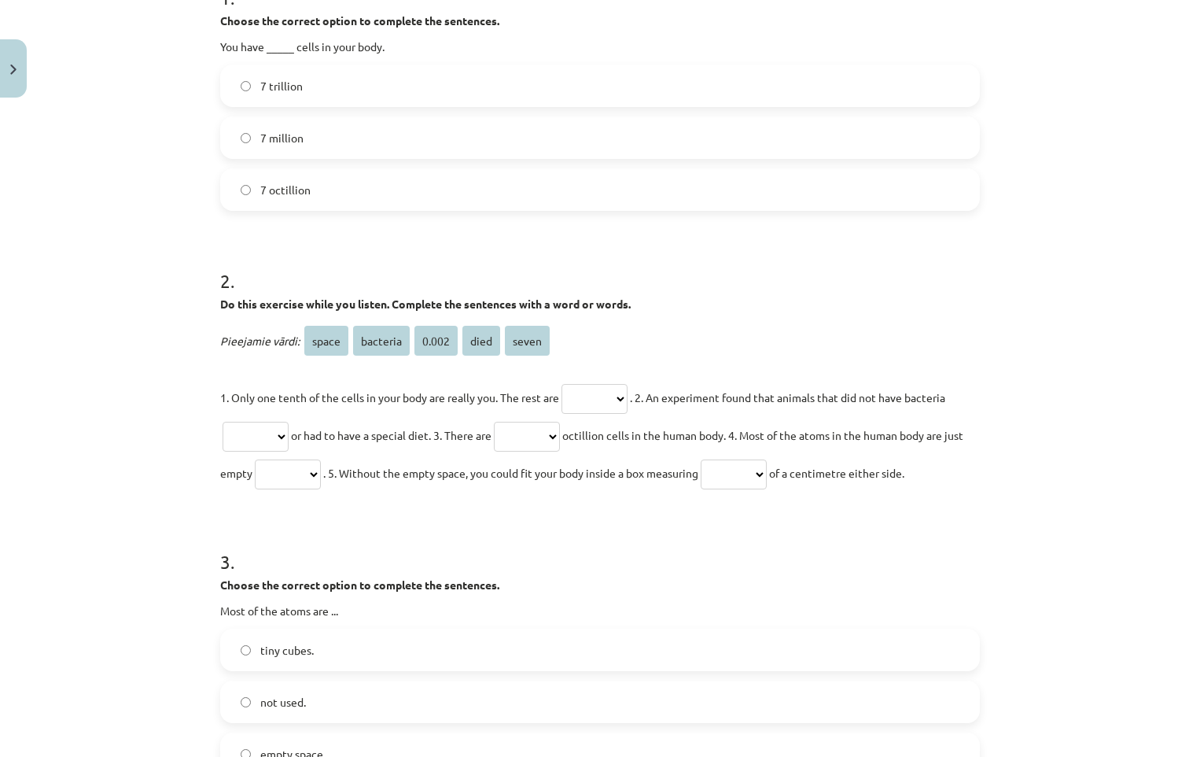
click at [618, 405] on select "***** ******** ***** **** *****" at bounding box center [595, 399] width 66 height 30
select select "********"
click at [562, 384] on select "***** ******** ***** **** *****" at bounding box center [595, 399] width 66 height 30
click at [284, 427] on select "***** ******** ***** **** *****" at bounding box center [256, 437] width 66 height 30
select select "****"
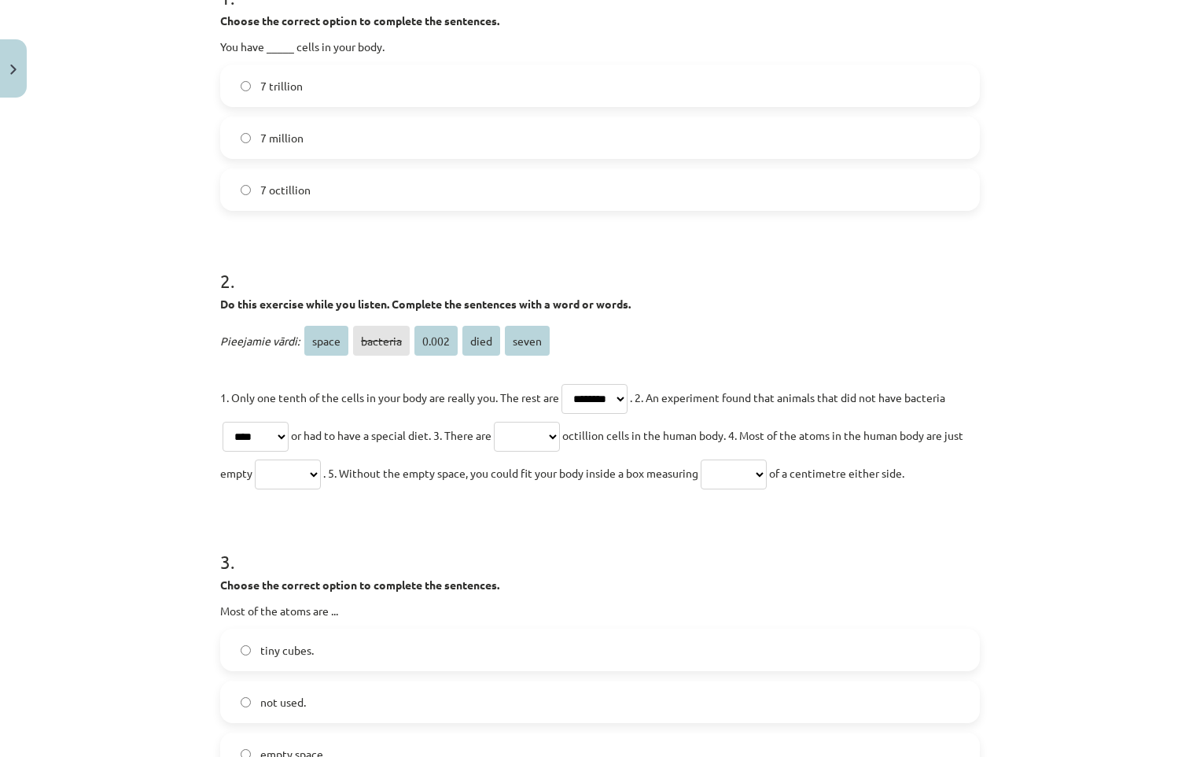
click at [223, 422] on select "***** ******** ***** **** *****" at bounding box center [256, 437] width 66 height 30
click at [538, 437] on select "***** ******** ***** **** *****" at bounding box center [527, 437] width 66 height 30
click at [672, 554] on h1 "3 ." at bounding box center [600, 547] width 760 height 49
click at [560, 440] on select "***** ******** ***** **** *****" at bounding box center [527, 437] width 66 height 30
click at [503, 422] on select "***** ******** ***** **** *****" at bounding box center [527, 437] width 66 height 30
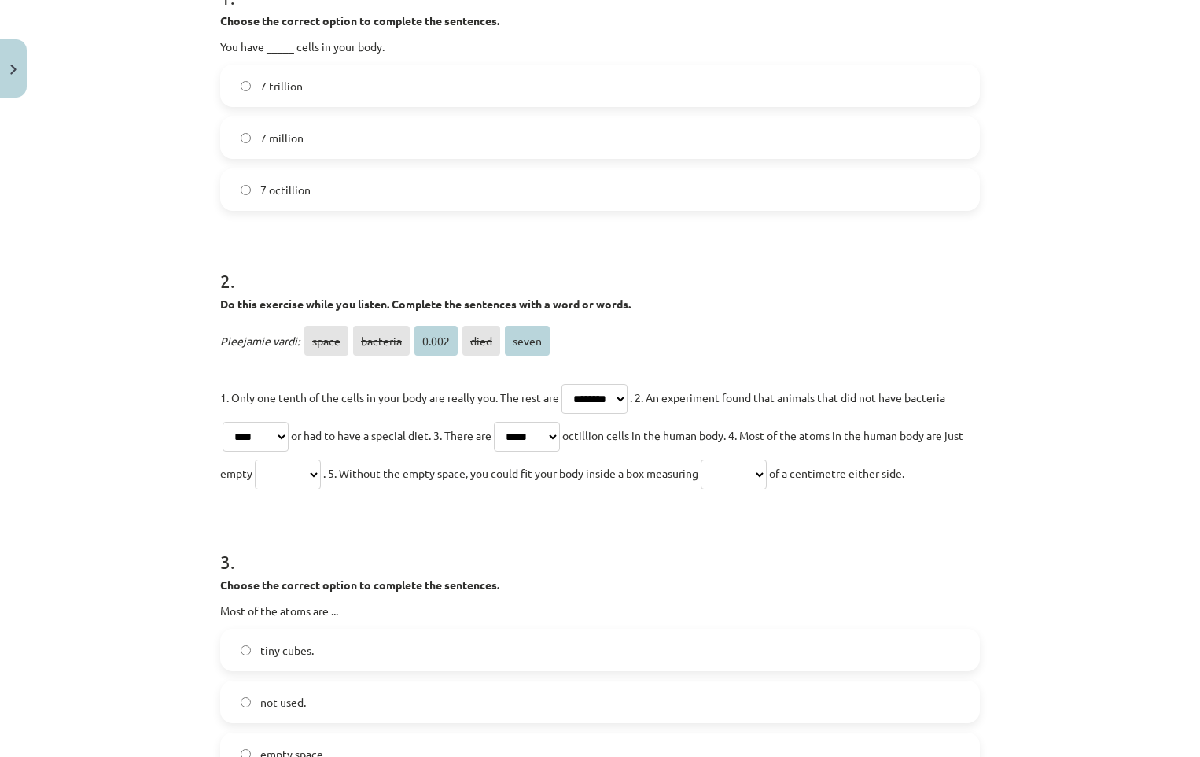
click at [560, 430] on select "***** ******** ***** **** *****" at bounding box center [527, 437] width 66 height 30
drag, startPoint x: 627, startPoint y: 562, endPoint x: 631, endPoint y: 542, distance: 20.0
click at [627, 560] on h1 "3 ." at bounding box center [600, 547] width 760 height 49
click at [558, 436] on select "***** ******** ***** **** *****" at bounding box center [527, 437] width 66 height 30
select select "*****"
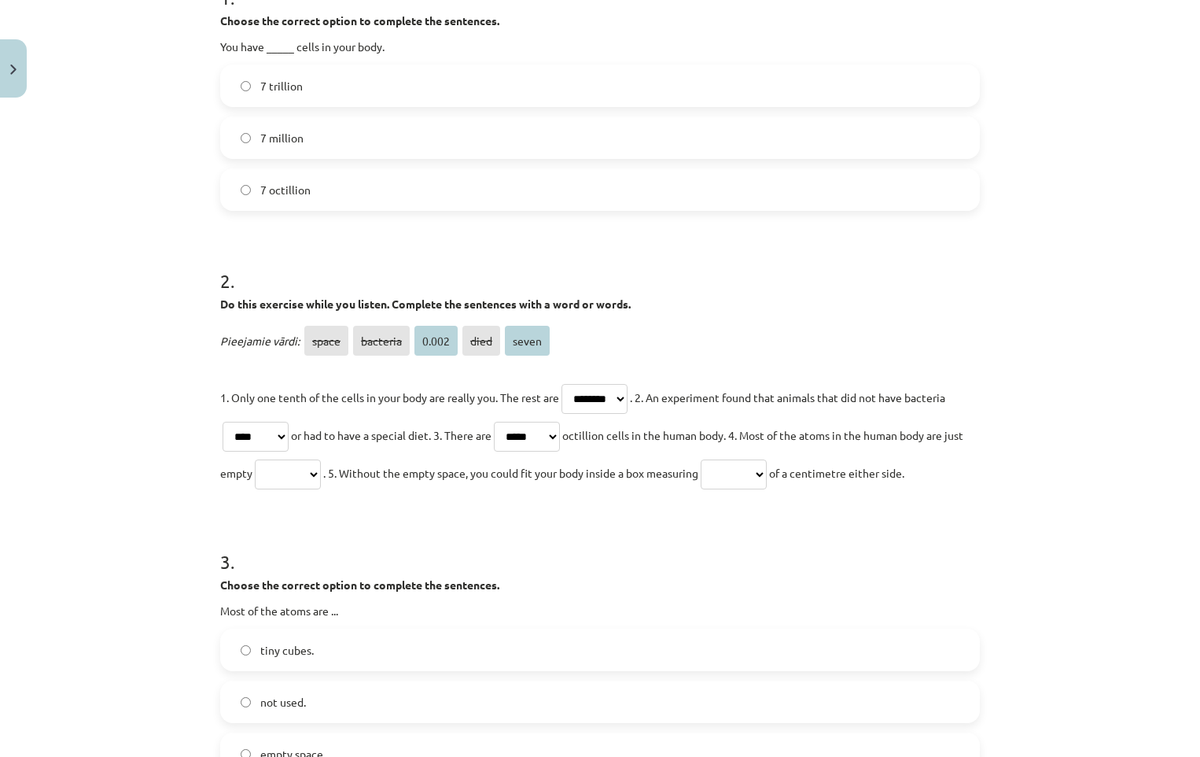
click at [503, 422] on select "***** ******** ***** **** *****" at bounding box center [527, 437] width 66 height 30
click at [321, 473] on select "***** ******** ***** **** *****" at bounding box center [288, 474] width 66 height 30
select select "********"
click at [272, 459] on select "***** ******** ***** **** *****" at bounding box center [288, 474] width 66 height 30
click at [767, 478] on select "***** ******** ***** **** *****" at bounding box center [734, 474] width 66 height 30
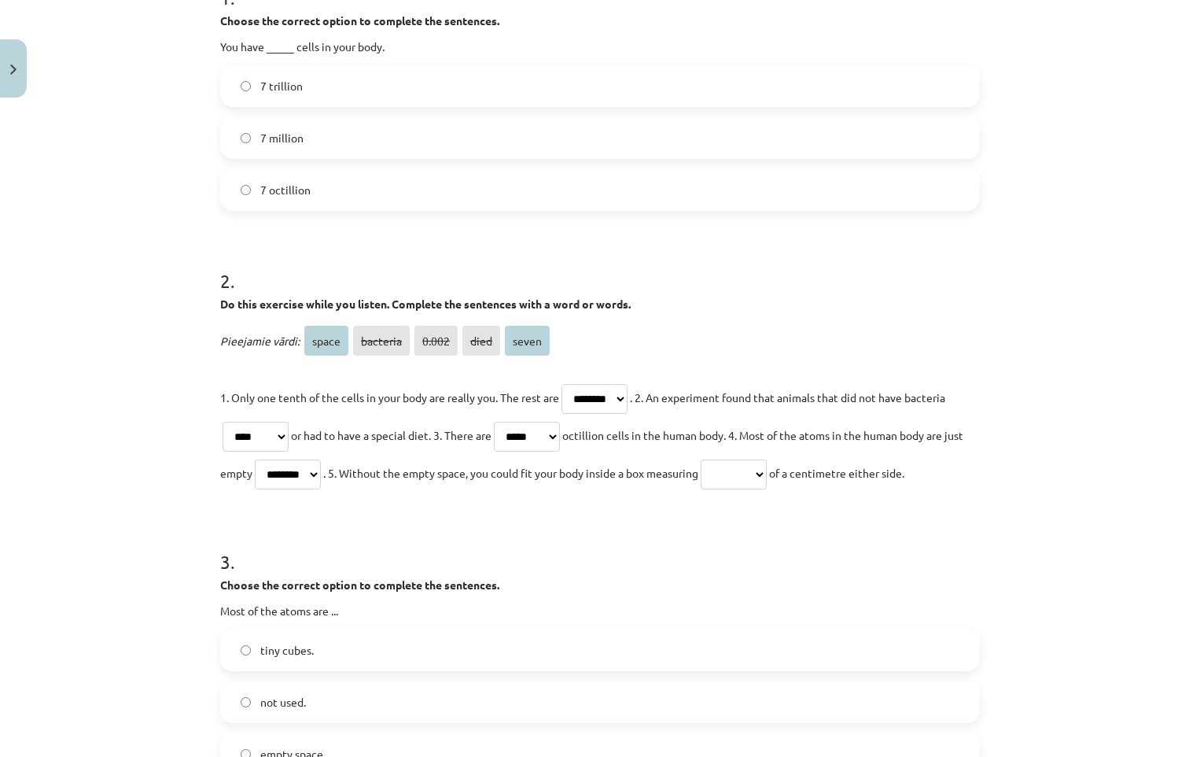
select select "*****"
click at [731, 459] on select "***** ******** ***** **** *****" at bounding box center [734, 474] width 66 height 30
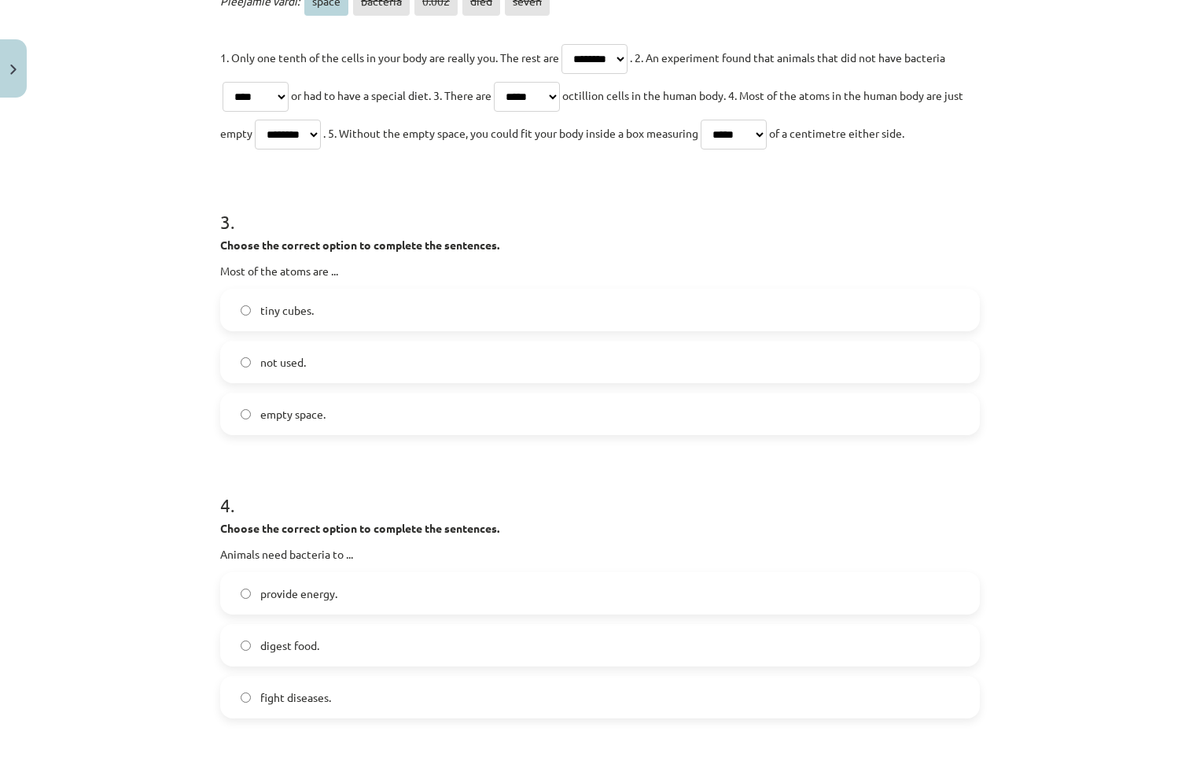
scroll to position [806, 0]
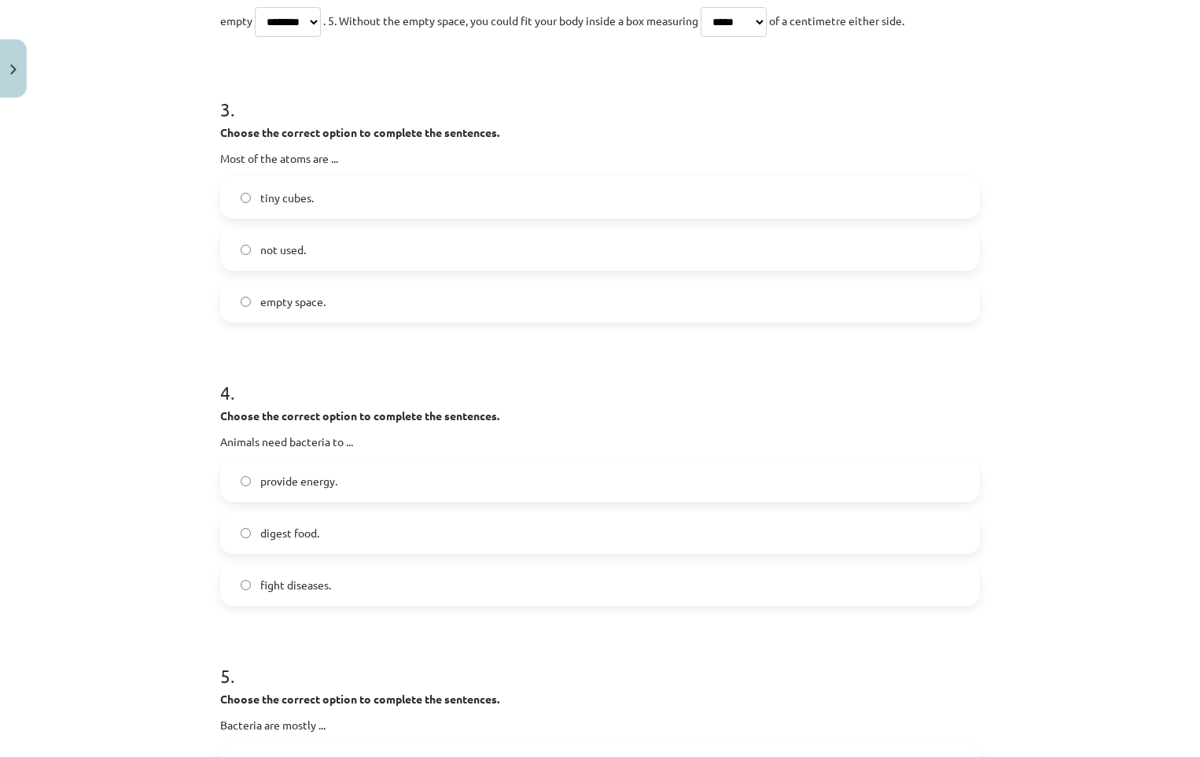
click at [238, 488] on label "provide energy." at bounding box center [600, 480] width 757 height 39
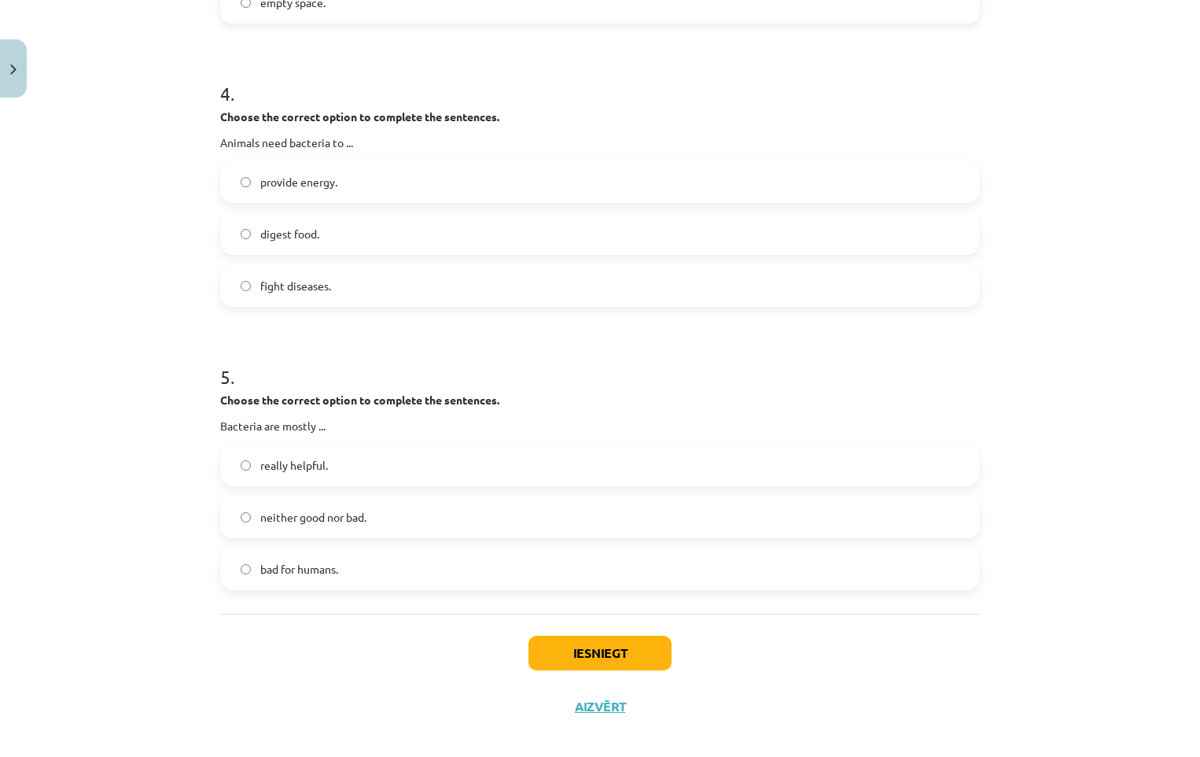
scroll to position [1121, 0]
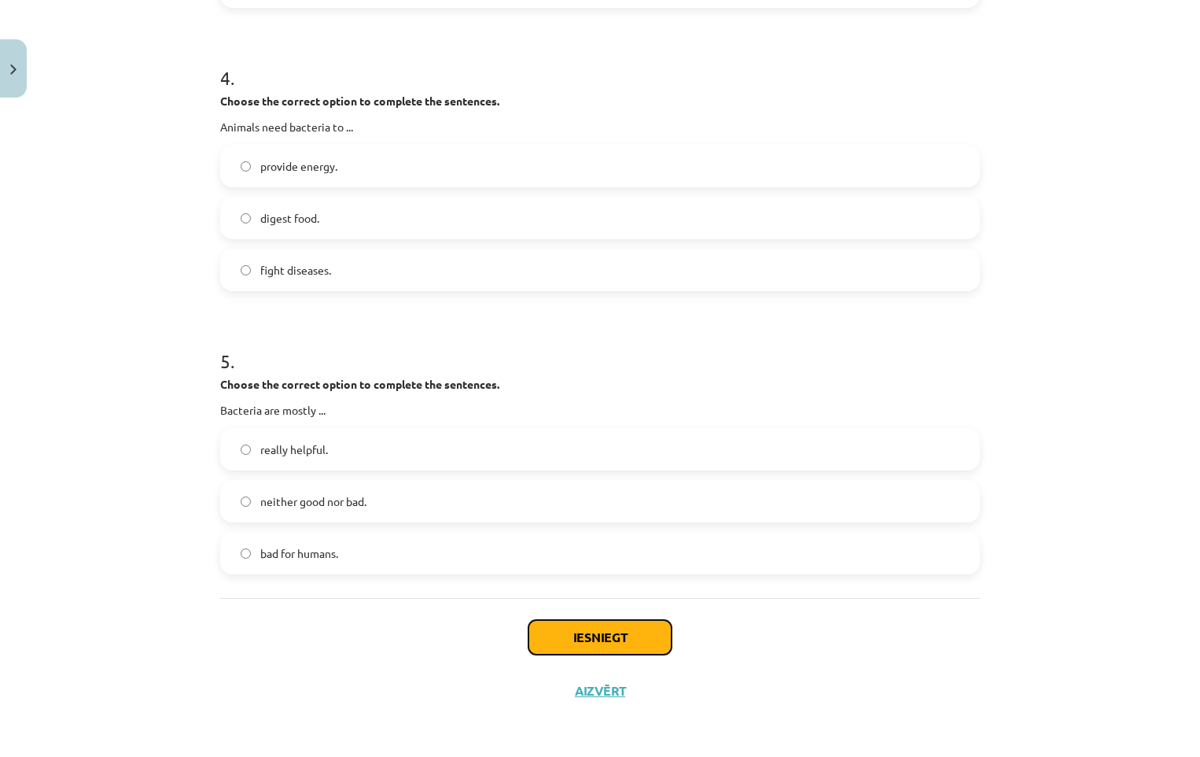
click at [549, 640] on button "Iesniegt" at bounding box center [599, 637] width 143 height 35
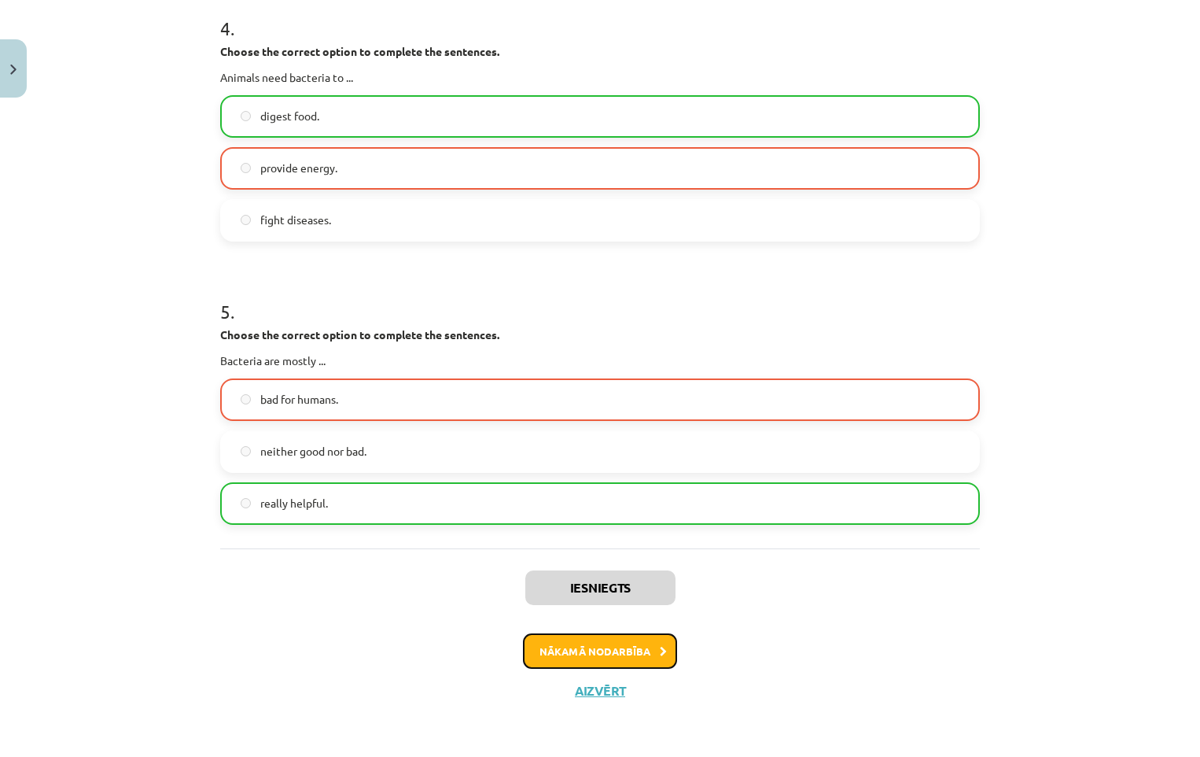
click at [617, 643] on button "Nākamā nodarbība" at bounding box center [600, 651] width 154 height 36
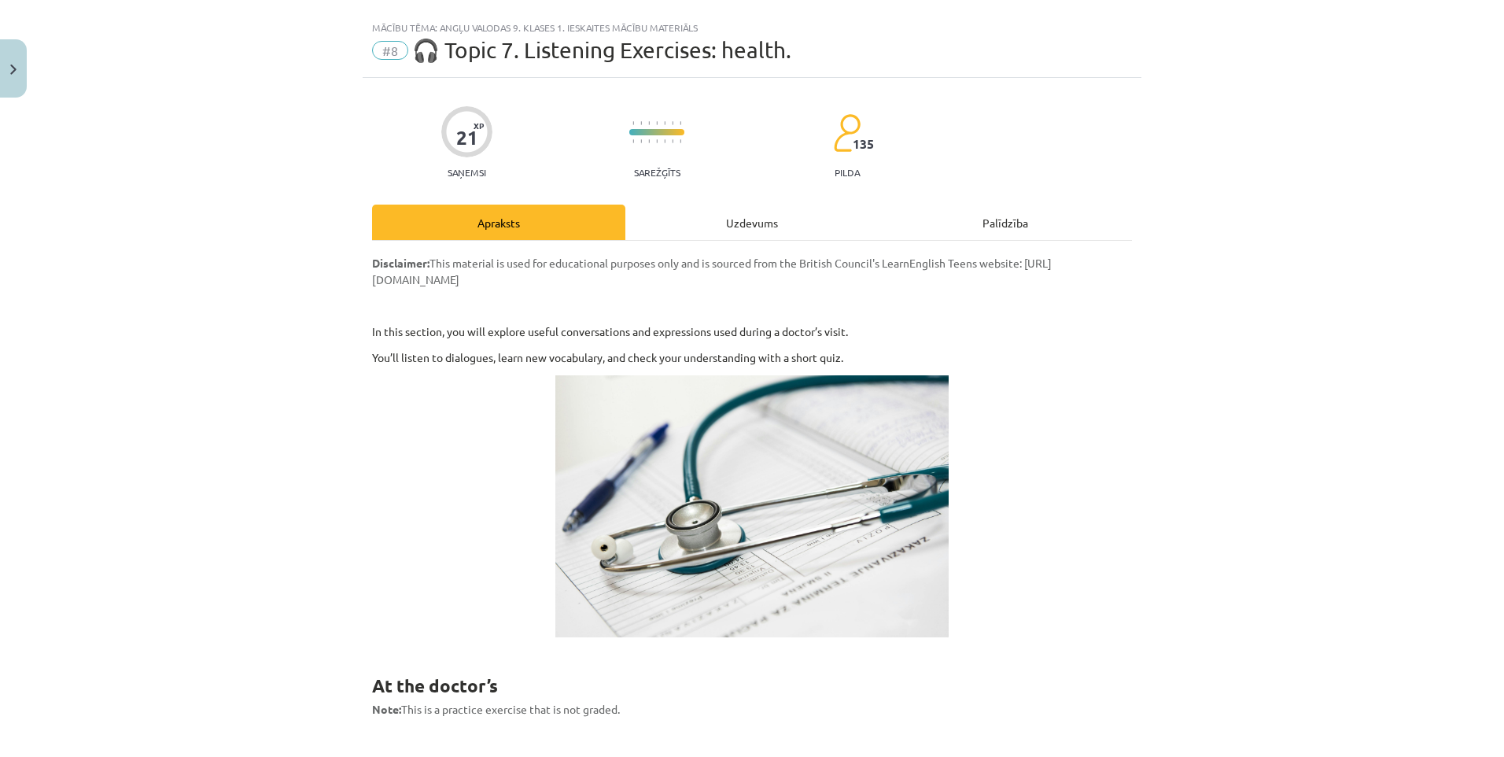
scroll to position [0, 0]
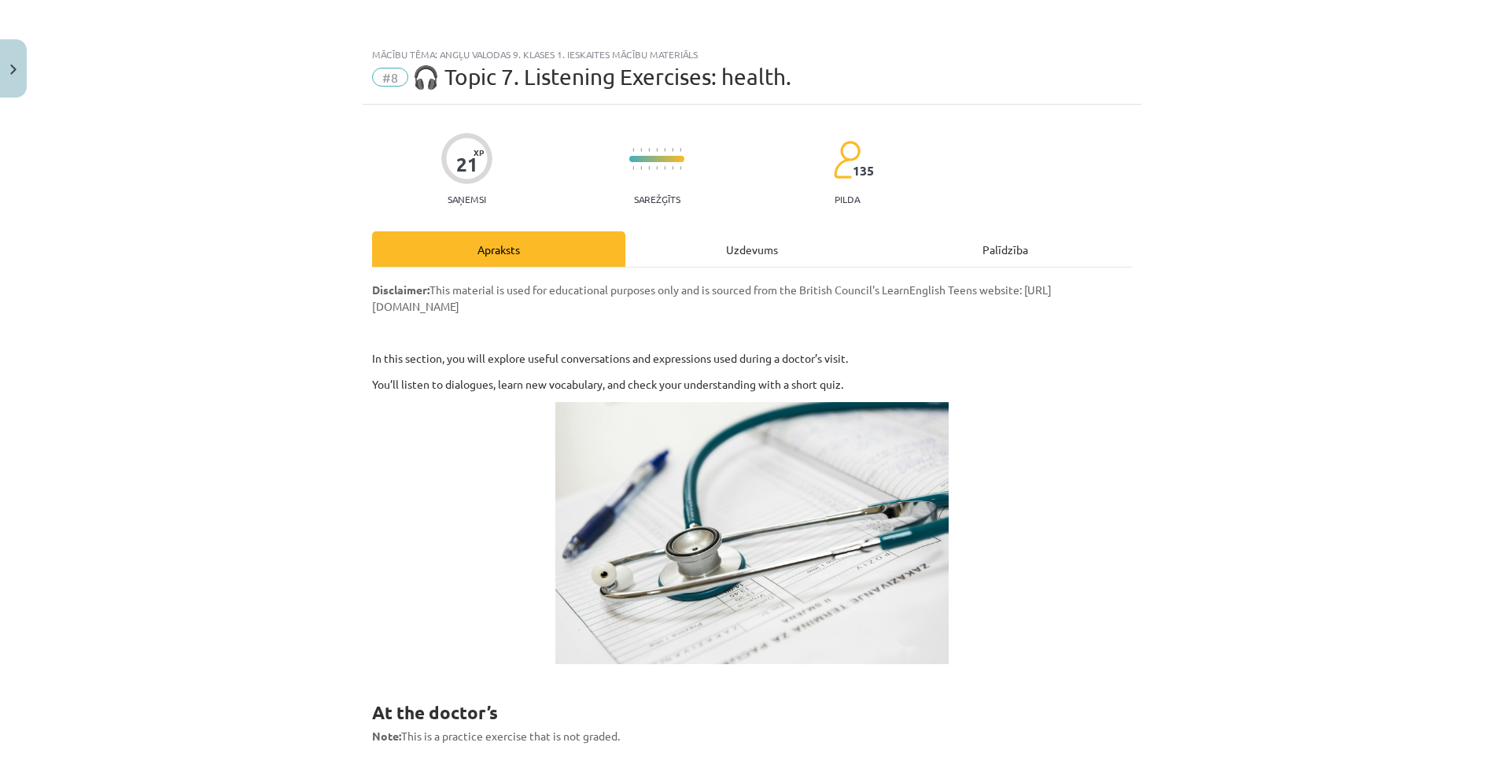
click at [718, 256] on div "Uzdevums" at bounding box center [751, 248] width 253 height 35
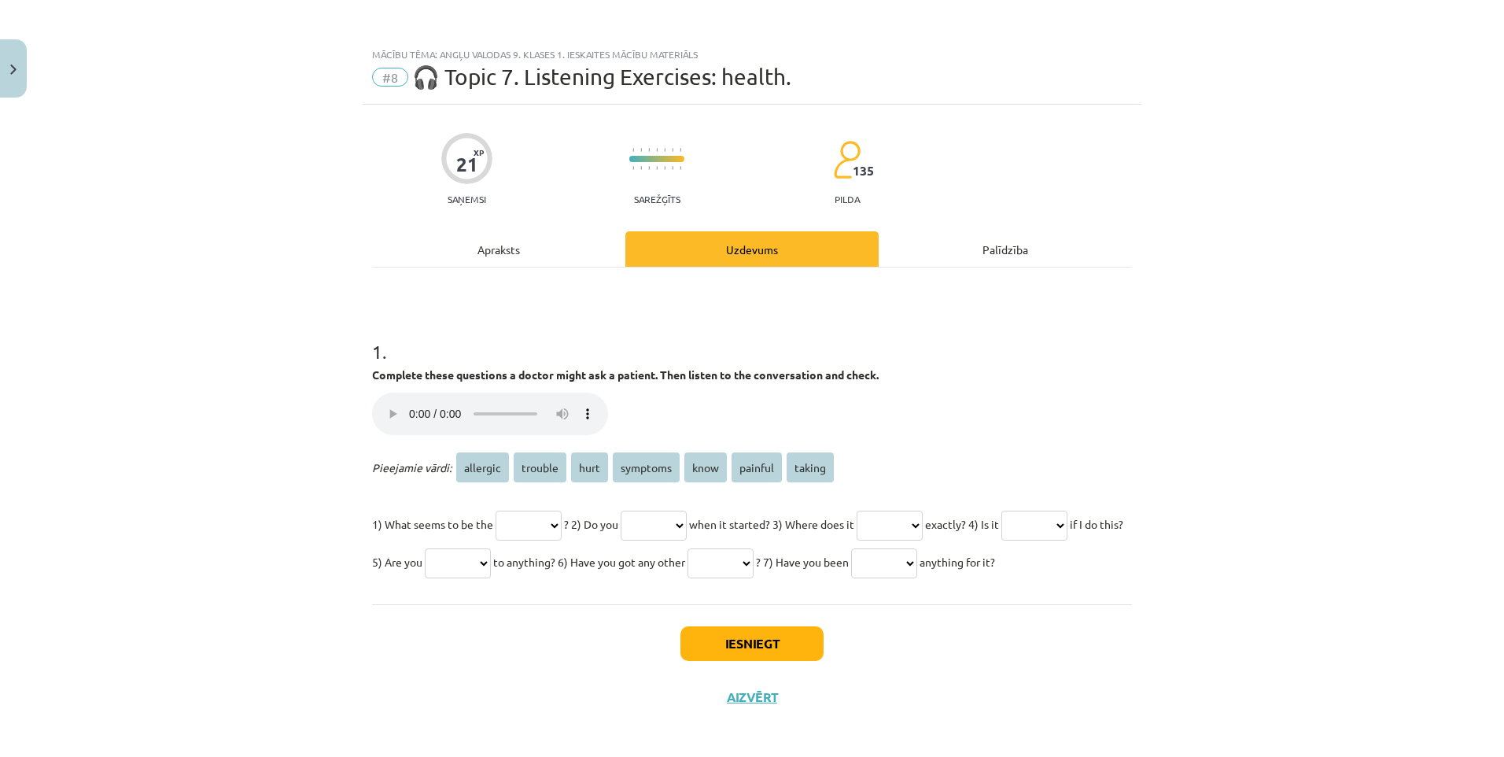
scroll to position [39, 0]
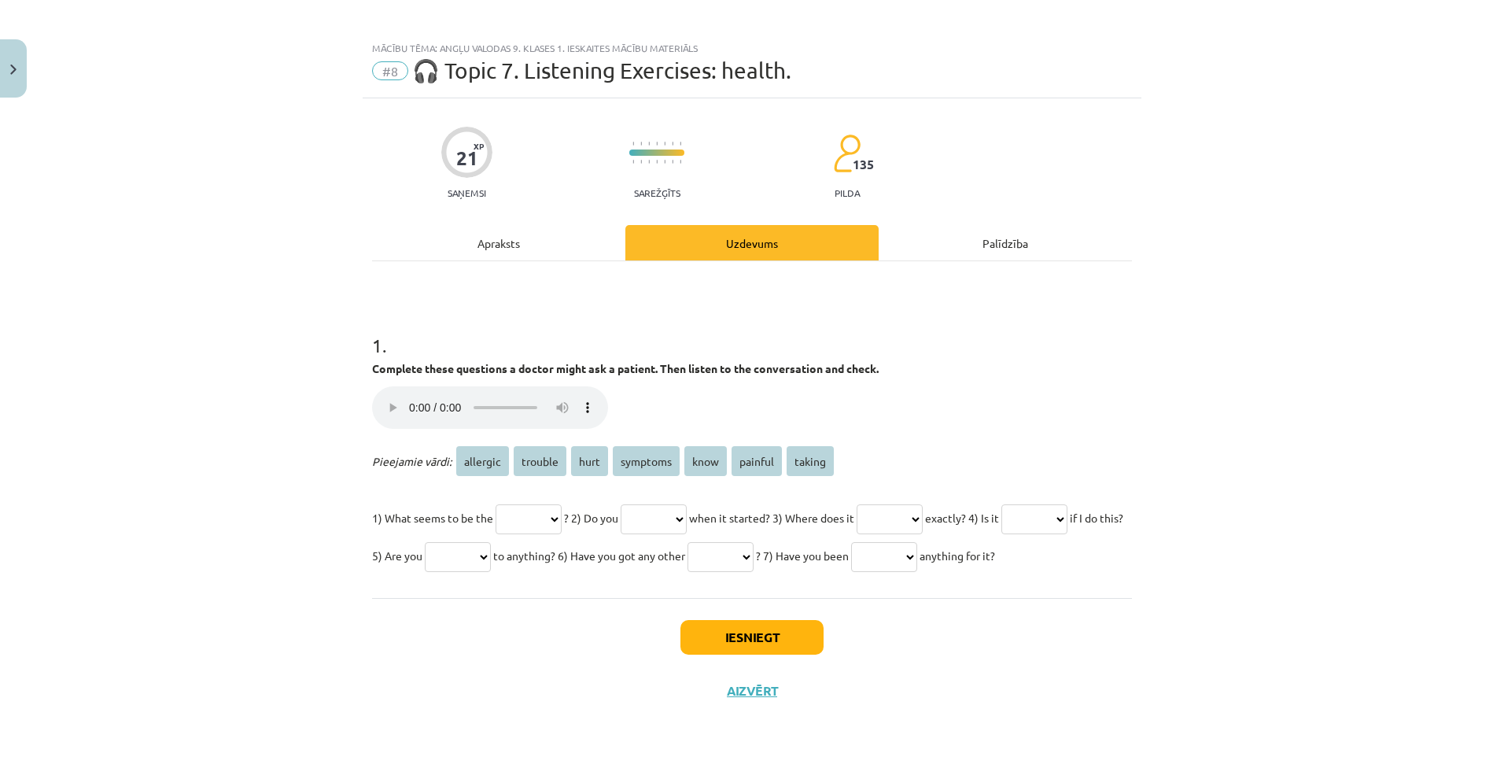
drag, startPoint x: 532, startPoint y: 486, endPoint x: 533, endPoint y: 494, distance: 7.9
click at [533, 504] on select "******** ******* **** ******** **** ******* ******" at bounding box center [528, 519] width 66 height 30
select select "********"
click at [495, 504] on select "******** ******* **** ******** **** ******* ******" at bounding box center [528, 519] width 66 height 30
click at [687, 504] on select "******** ******* **** ******** **** ******* ******" at bounding box center [653, 519] width 66 height 30
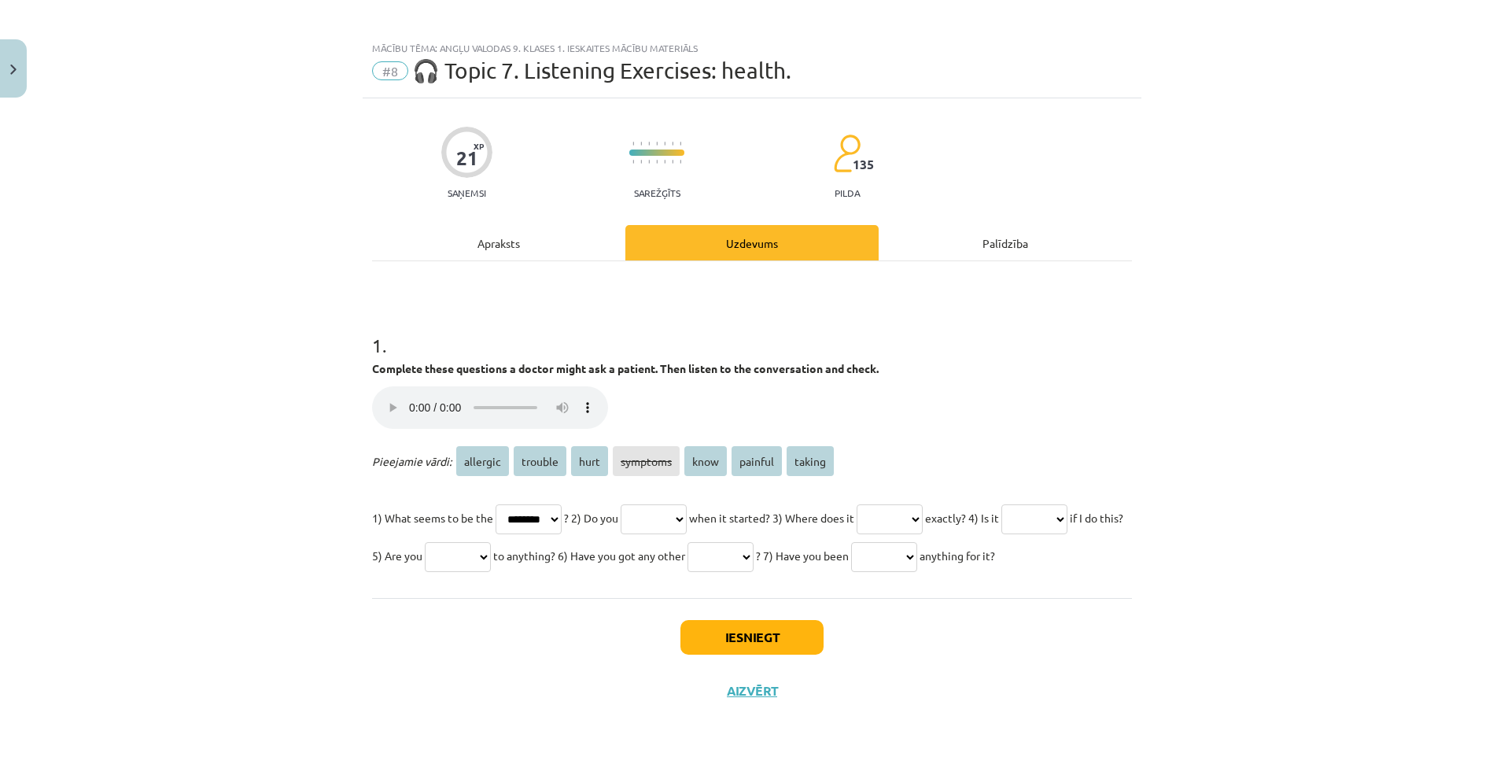
select select "****"
click at [639, 504] on select "******** ******* **** ******** **** ******* ******" at bounding box center [653, 519] width 66 height 30
click at [922, 504] on select "******** ******* **** ******** **** ******* ******" at bounding box center [889, 519] width 66 height 30
select select "****"
click at [898, 504] on select "******** ******* **** ******** **** ******* ******" at bounding box center [889, 519] width 66 height 30
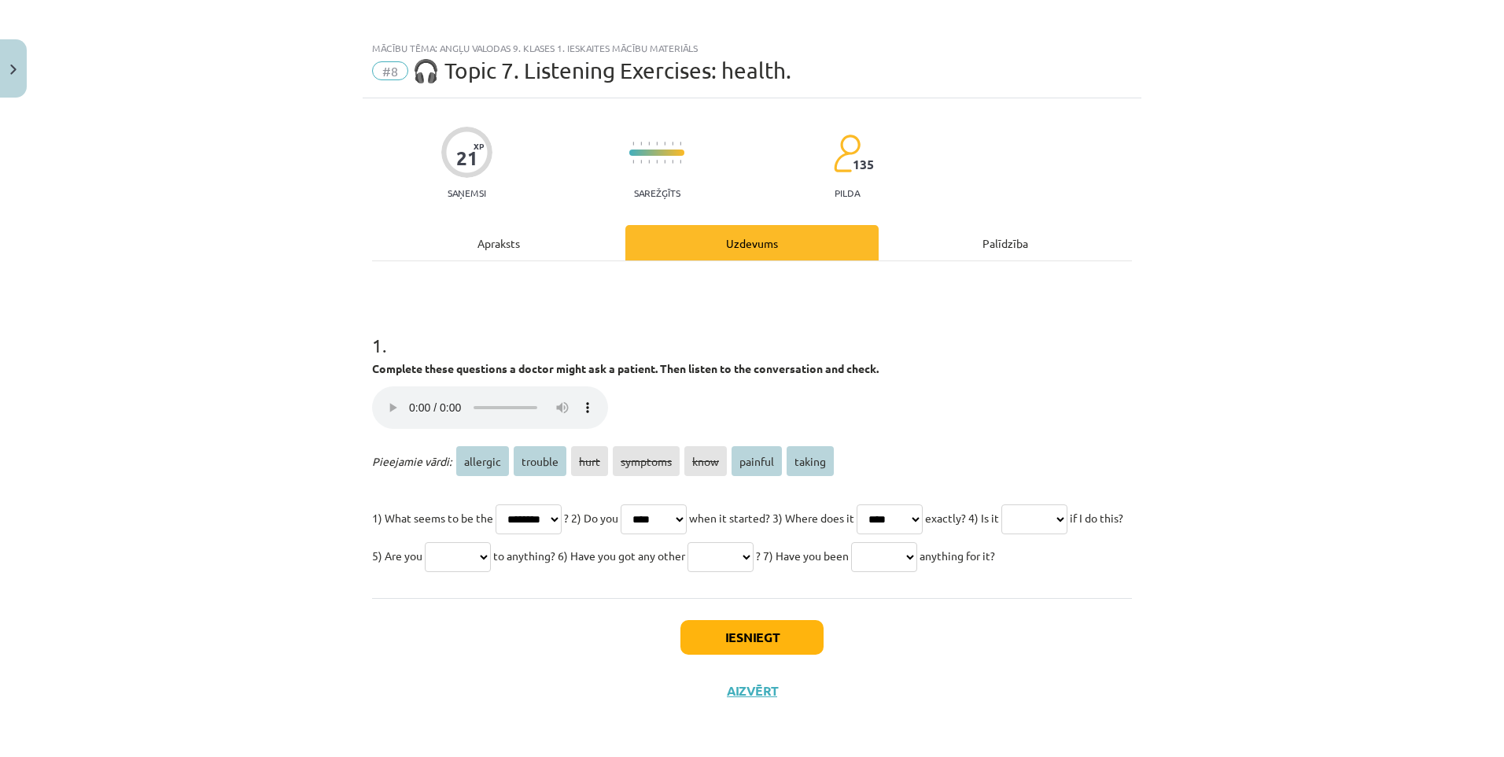
click at [1001, 519] on select "******** ******* **** ******** **** ******* ******" at bounding box center [1034, 519] width 66 height 30
select select "*******"
click at [1001, 507] on select "******** ******* **** ******** **** ******* ******" at bounding box center [1034, 519] width 66 height 30
click at [491, 542] on select "******** ******* **** ******** **** ******* ******" at bounding box center [458, 557] width 66 height 30
select select "********"
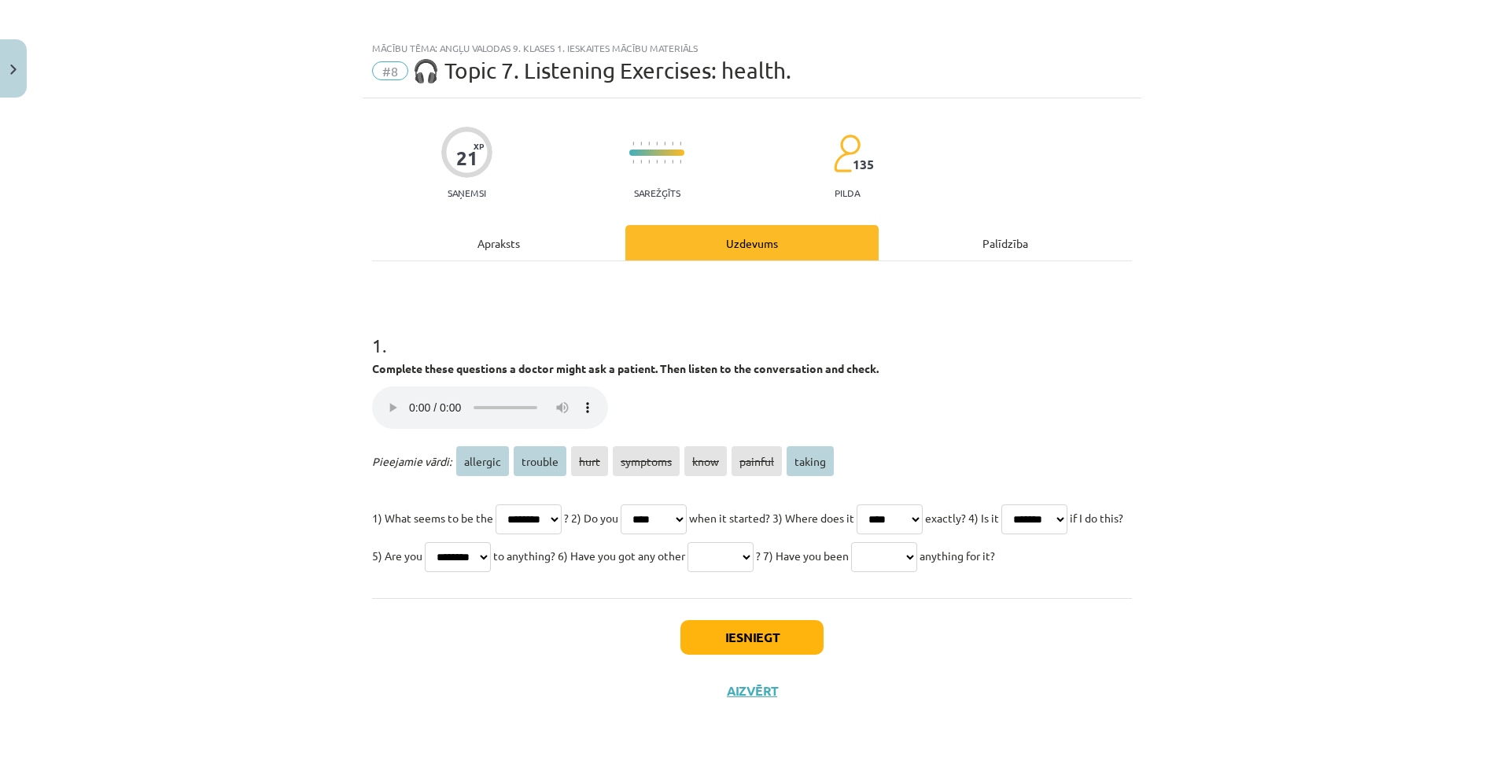
click at [491, 542] on select "******** ******* **** ******** **** ******* ******" at bounding box center [458, 557] width 66 height 30
click at [753, 542] on select "******** ******* **** ******** **** ******* ******" at bounding box center [720, 557] width 66 height 30
select select "********"
click at [753, 542] on select "******** ******* **** ******** **** ******* ******" at bounding box center [720, 557] width 66 height 30
click at [562, 504] on select "******** ******* **** ******** **** ******* ******" at bounding box center [528, 519] width 66 height 30
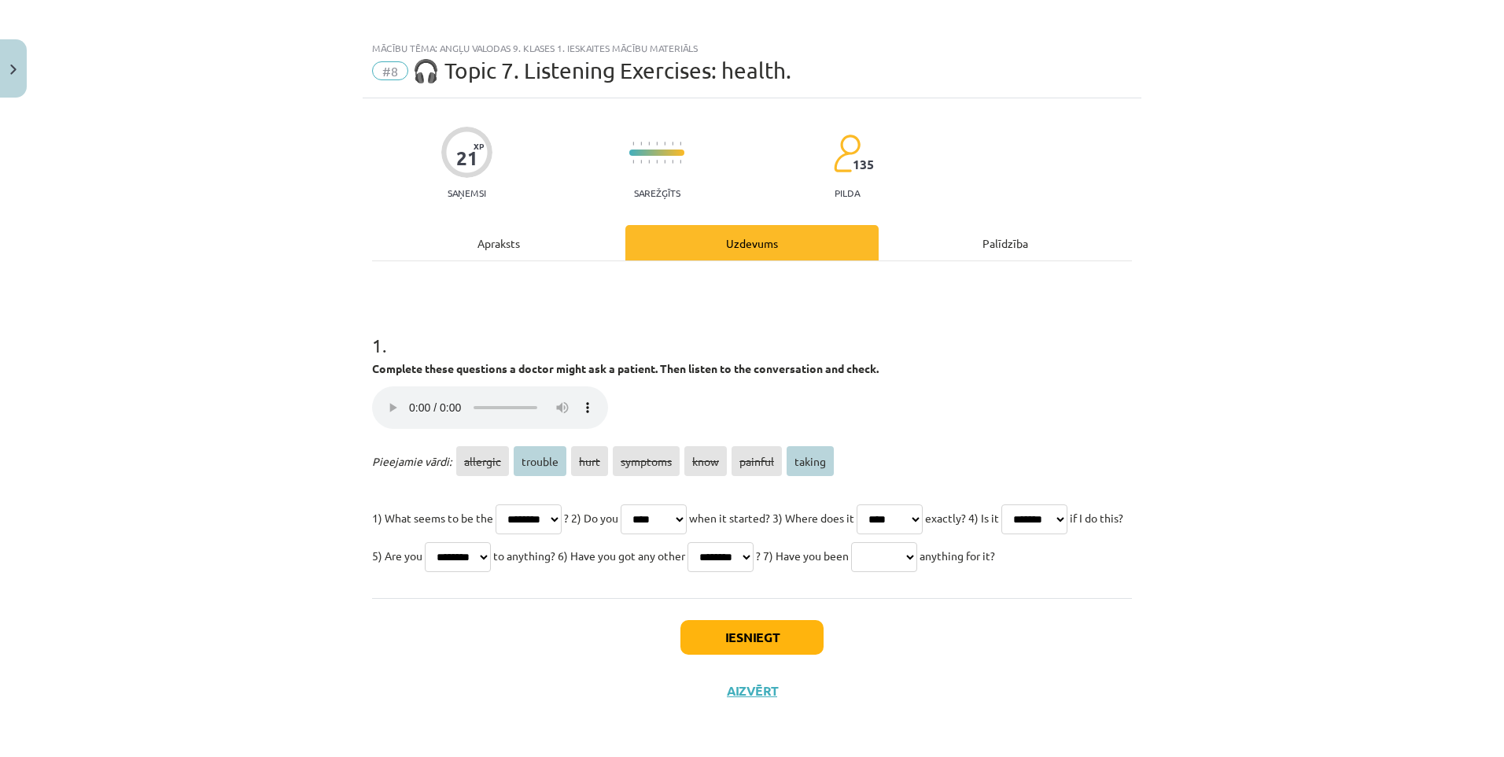
select select "*******"
click at [495, 504] on select "******** ******* **** ******** **** ******* ******" at bounding box center [528, 519] width 66 height 30
click at [851, 559] on select "******** ******* **** ******** **** ******* ******" at bounding box center [884, 557] width 66 height 30
select select "******"
click at [851, 545] on select "******** ******* **** ******** **** ******* ******" at bounding box center [884, 557] width 66 height 30
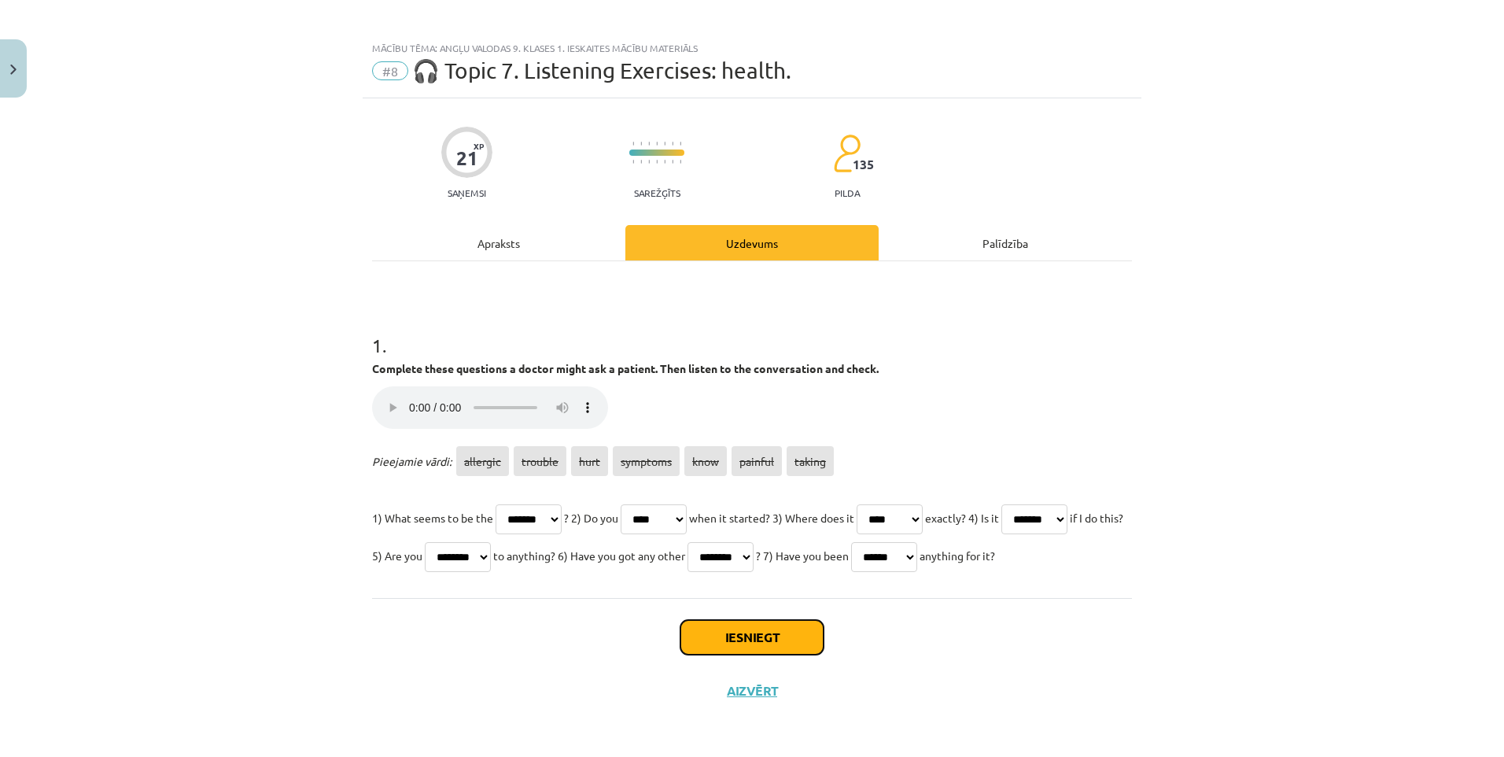
click at [718, 639] on button "Iesniegt" at bounding box center [751, 637] width 143 height 35
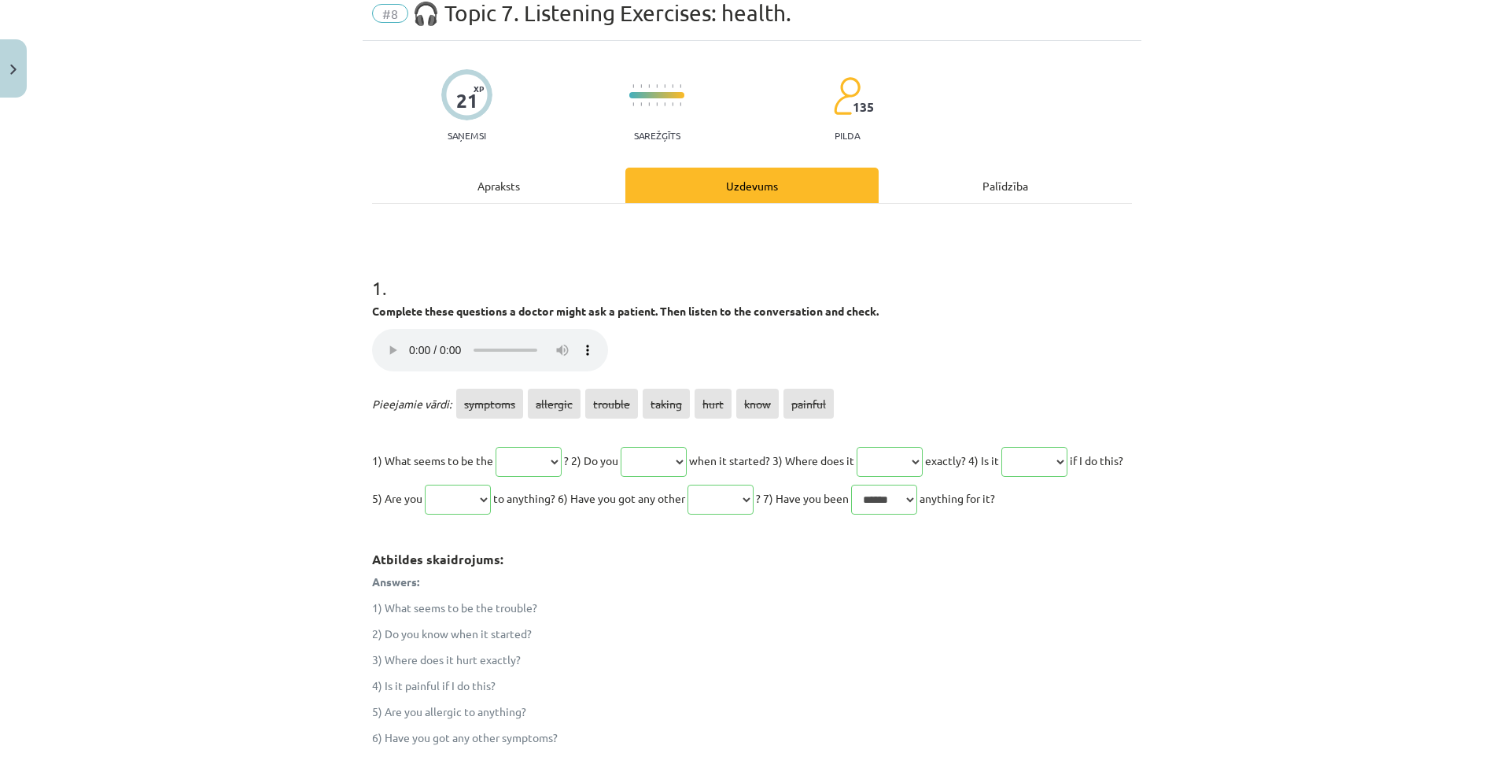
scroll to position [0, 0]
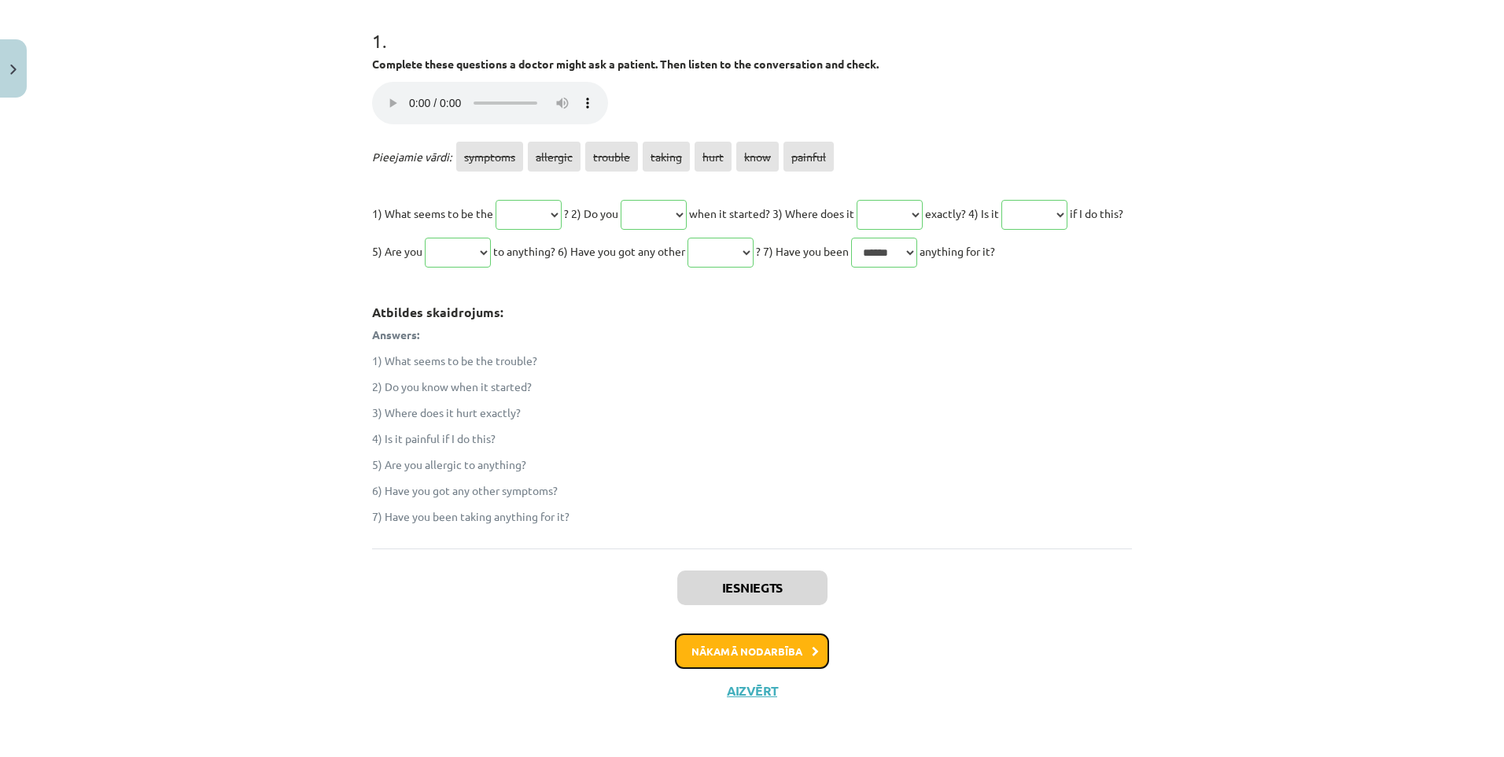
click at [764, 649] on button "Nākamā nodarbība" at bounding box center [752, 651] width 154 height 36
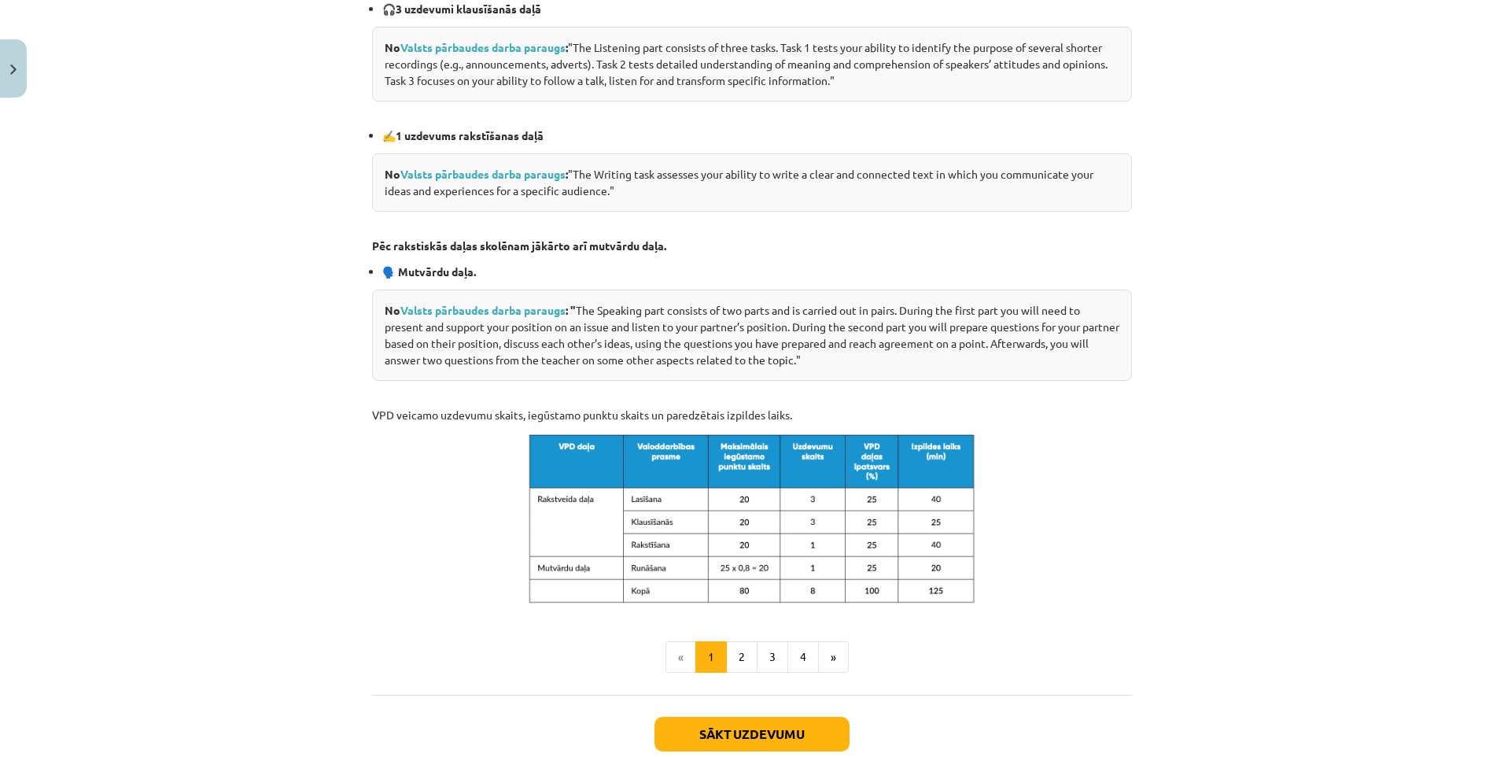
scroll to position [646, 0]
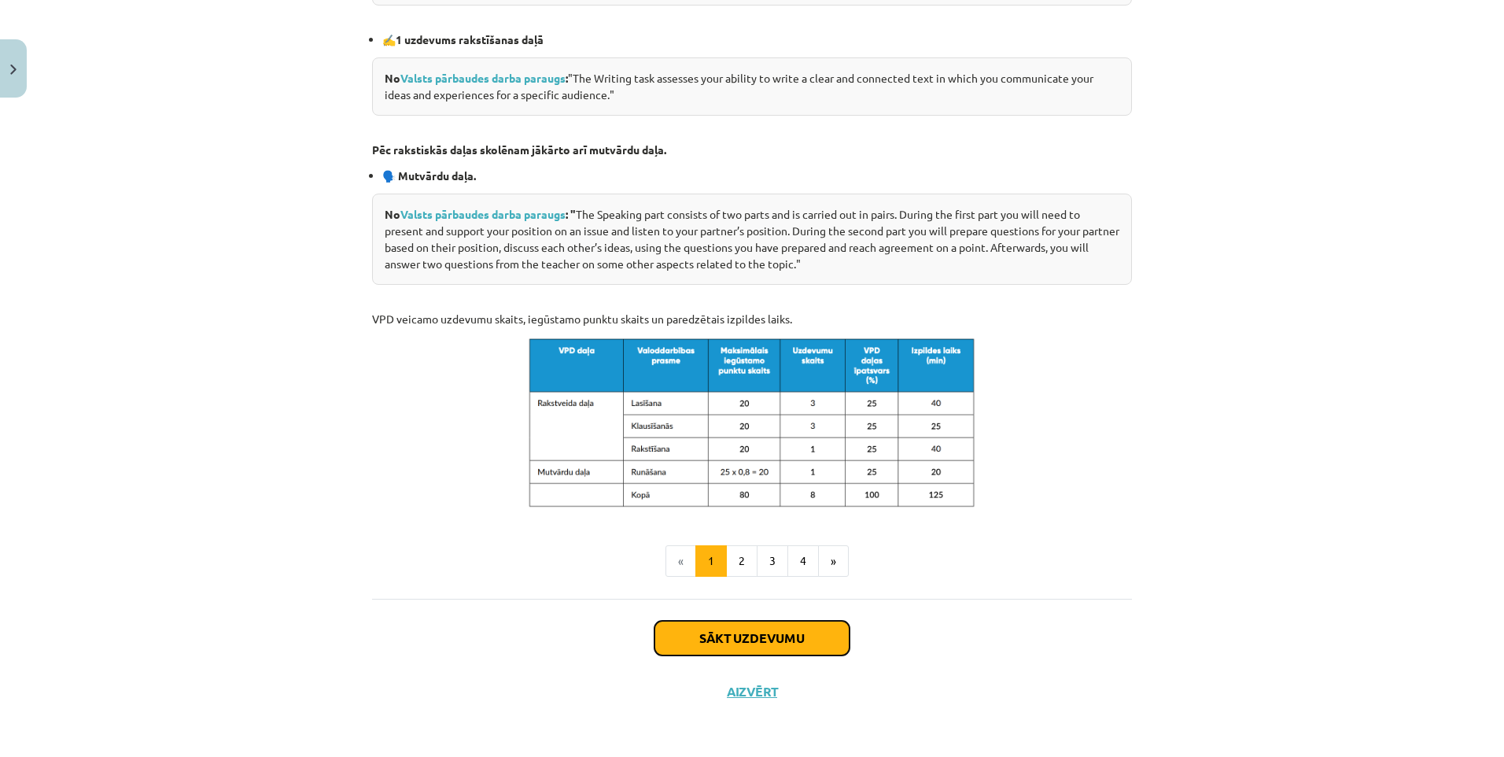
click at [725, 631] on button "Sākt uzdevumu" at bounding box center [751, 637] width 195 height 35
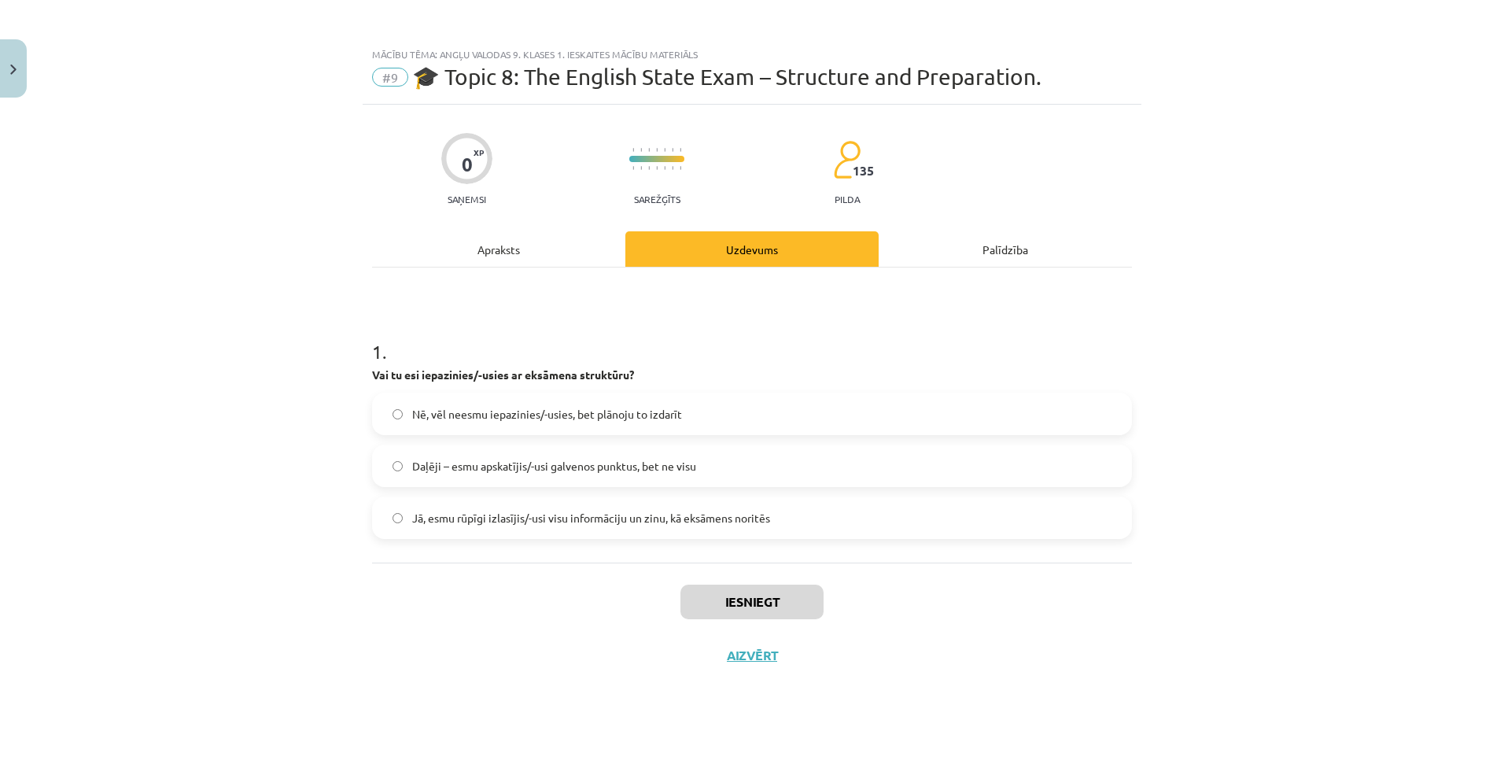
click at [521, 263] on div "Apraksts" at bounding box center [498, 248] width 253 height 35
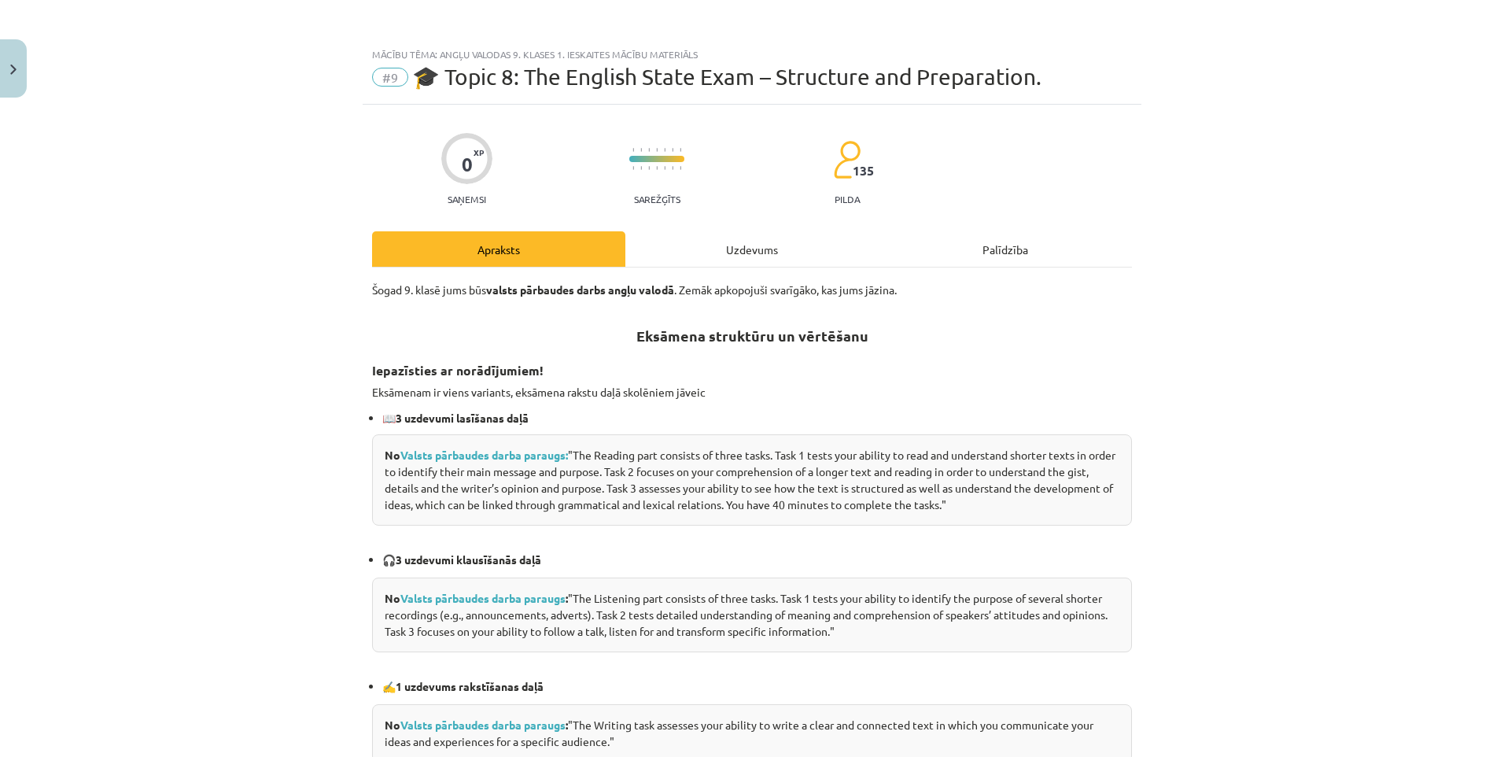
drag, startPoint x: 656, startPoint y: 247, endPoint x: 647, endPoint y: 255, distance: 11.7
click at [657, 247] on div "Uzdevums" at bounding box center [751, 248] width 253 height 35
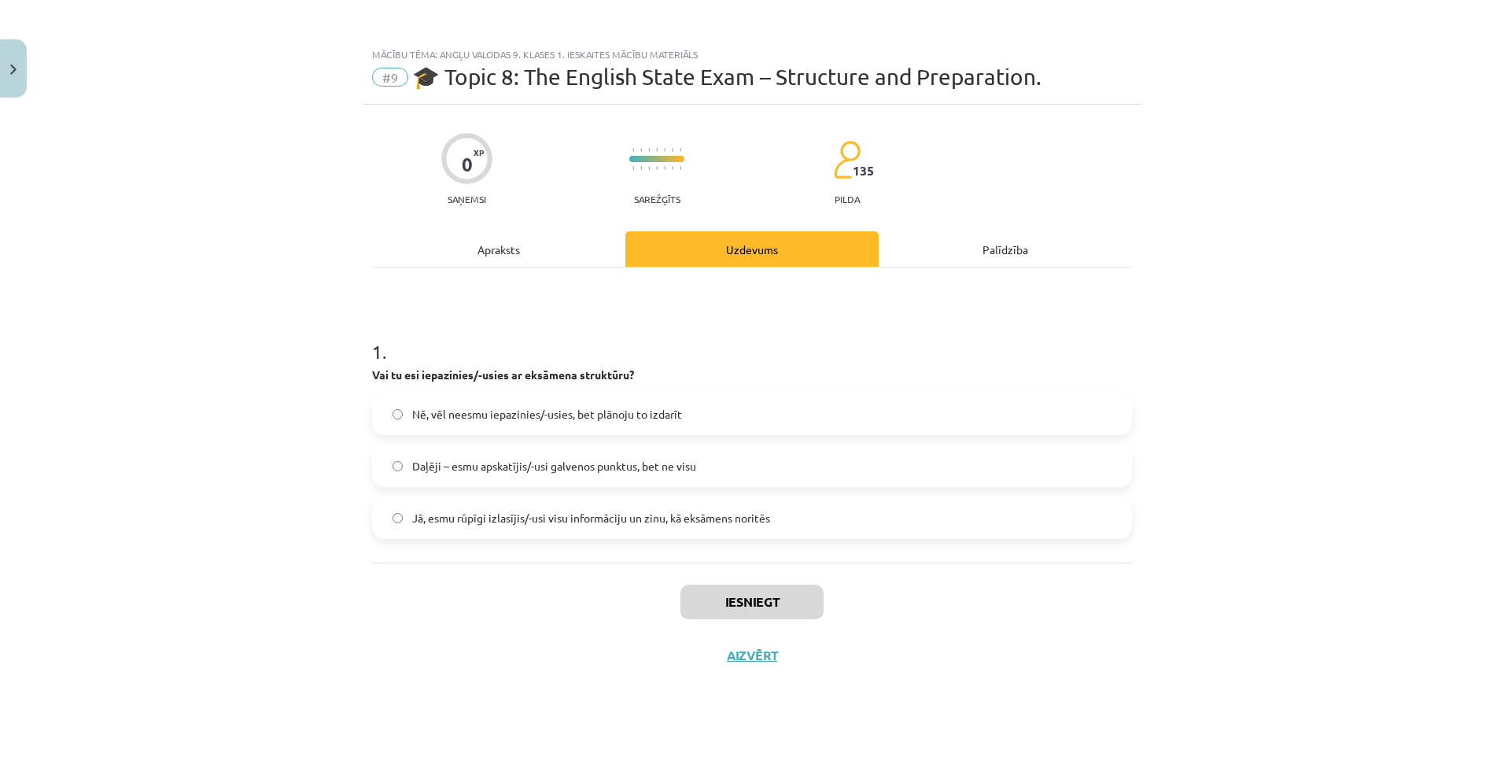
click at [403, 464] on label "Daļēji – esmu apskatījis/-usi galvenos punktus, bet ne visu" at bounding box center [752, 465] width 757 height 39
click at [747, 605] on button "Iesniegt" at bounding box center [751, 601] width 143 height 35
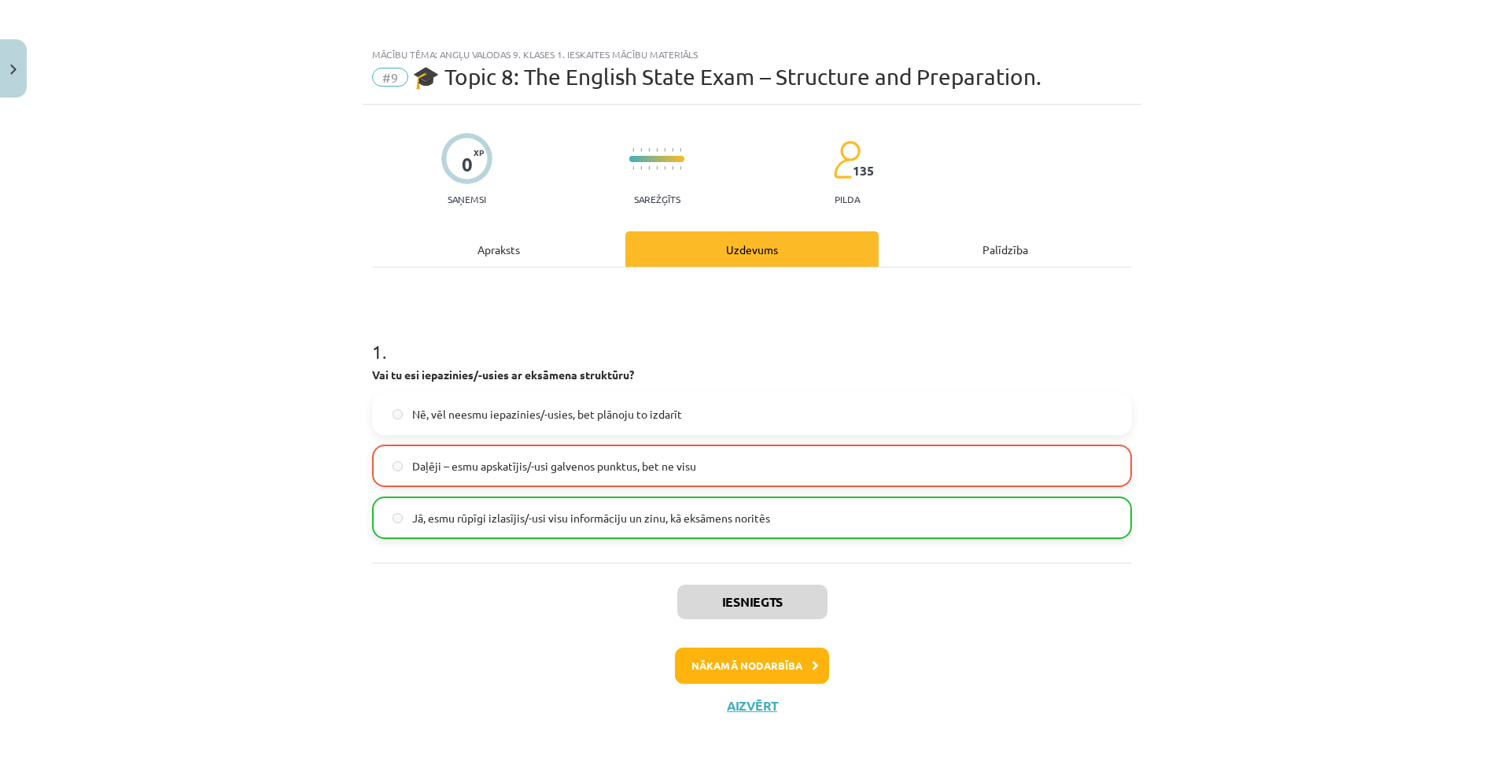
drag, startPoint x: 385, startPoint y: 510, endPoint x: 382, endPoint y: 526, distance: 16.7
click at [385, 517] on label "Jā, esmu rūpīgi izlasījis/-usi visu informāciju un zinu, kā eksāmens noritēs" at bounding box center [752, 517] width 757 height 39
click at [737, 668] on button "Nākamā nodarbība" at bounding box center [752, 665] width 154 height 36
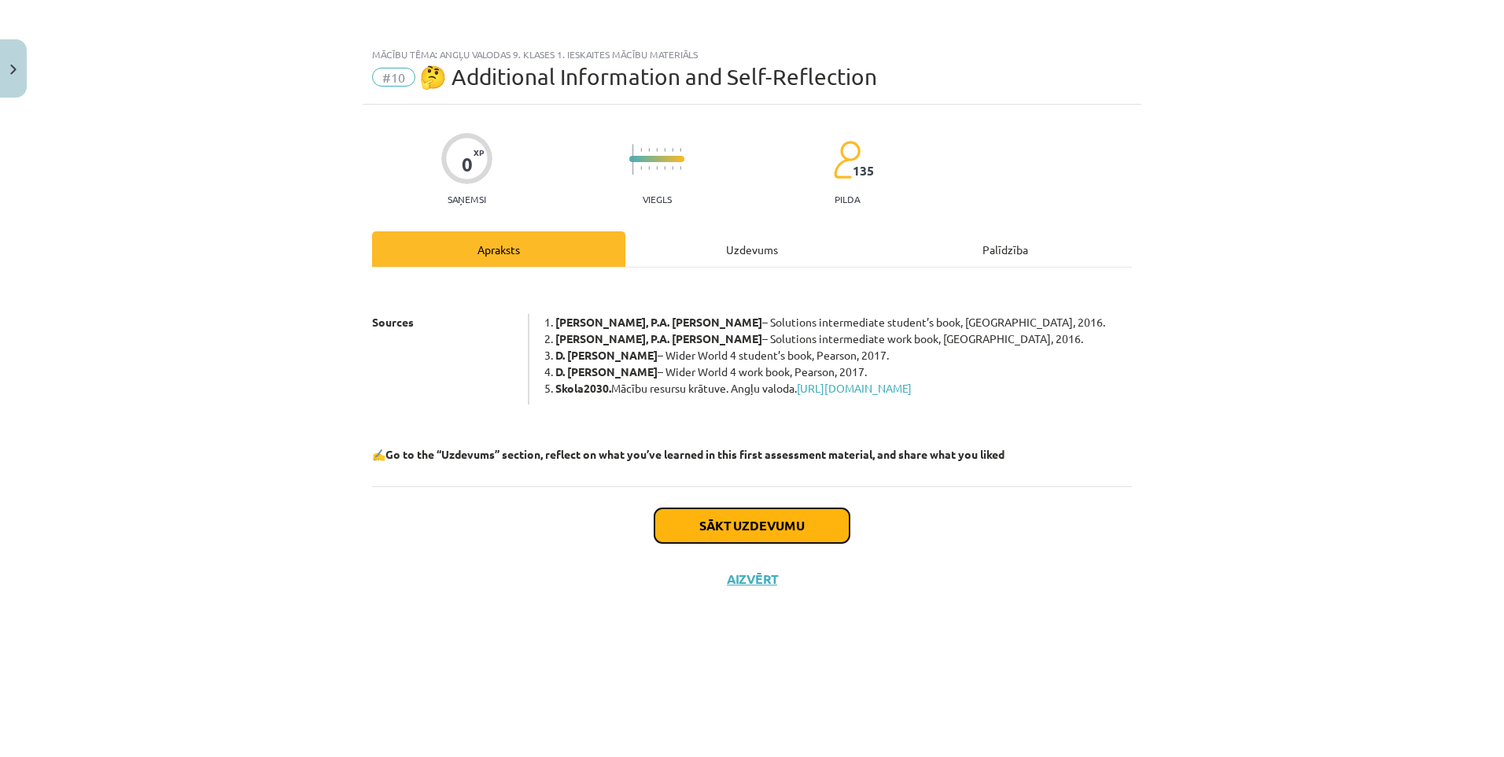
click at [710, 543] on button "Sākt uzdevumu" at bounding box center [751, 525] width 195 height 35
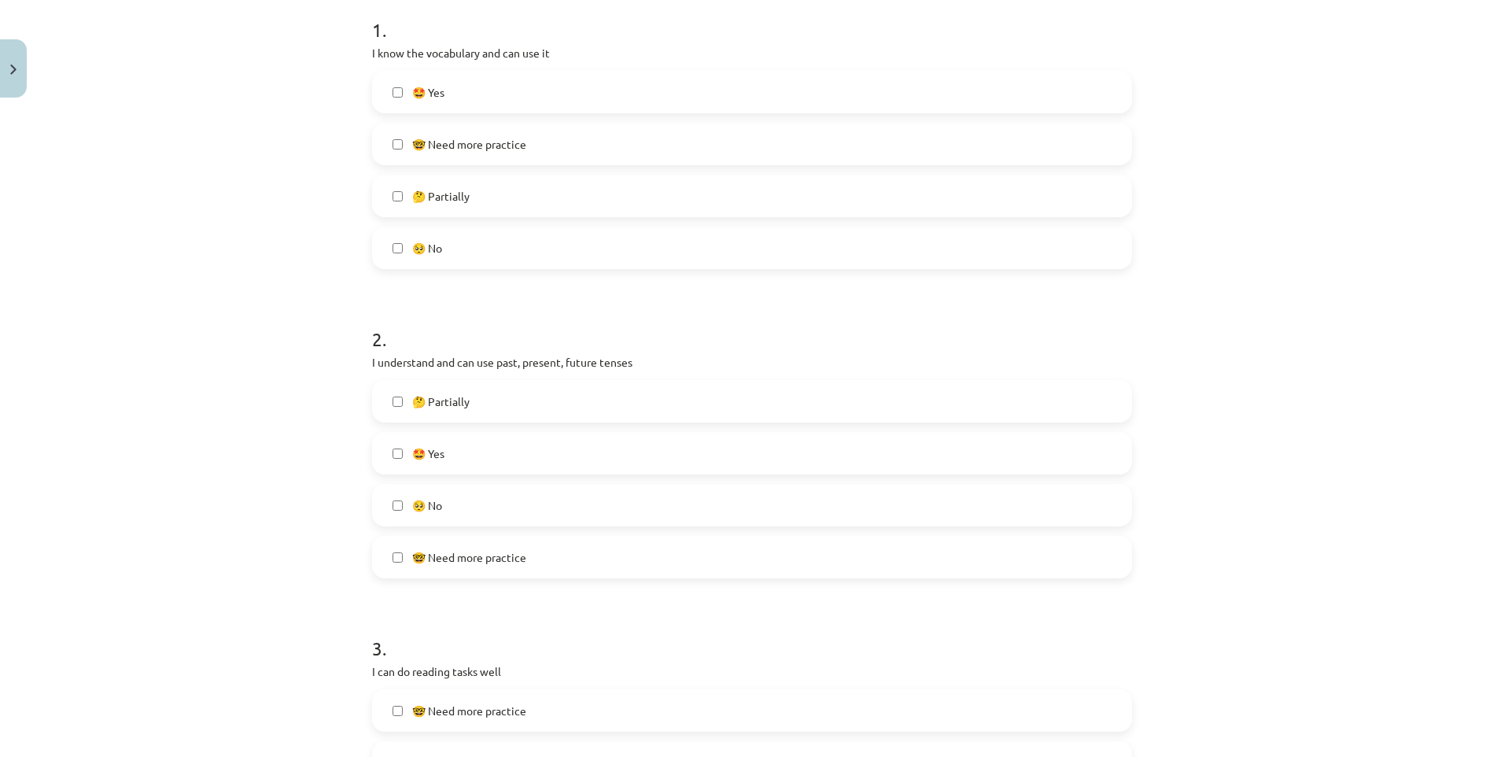
scroll to position [393, 0]
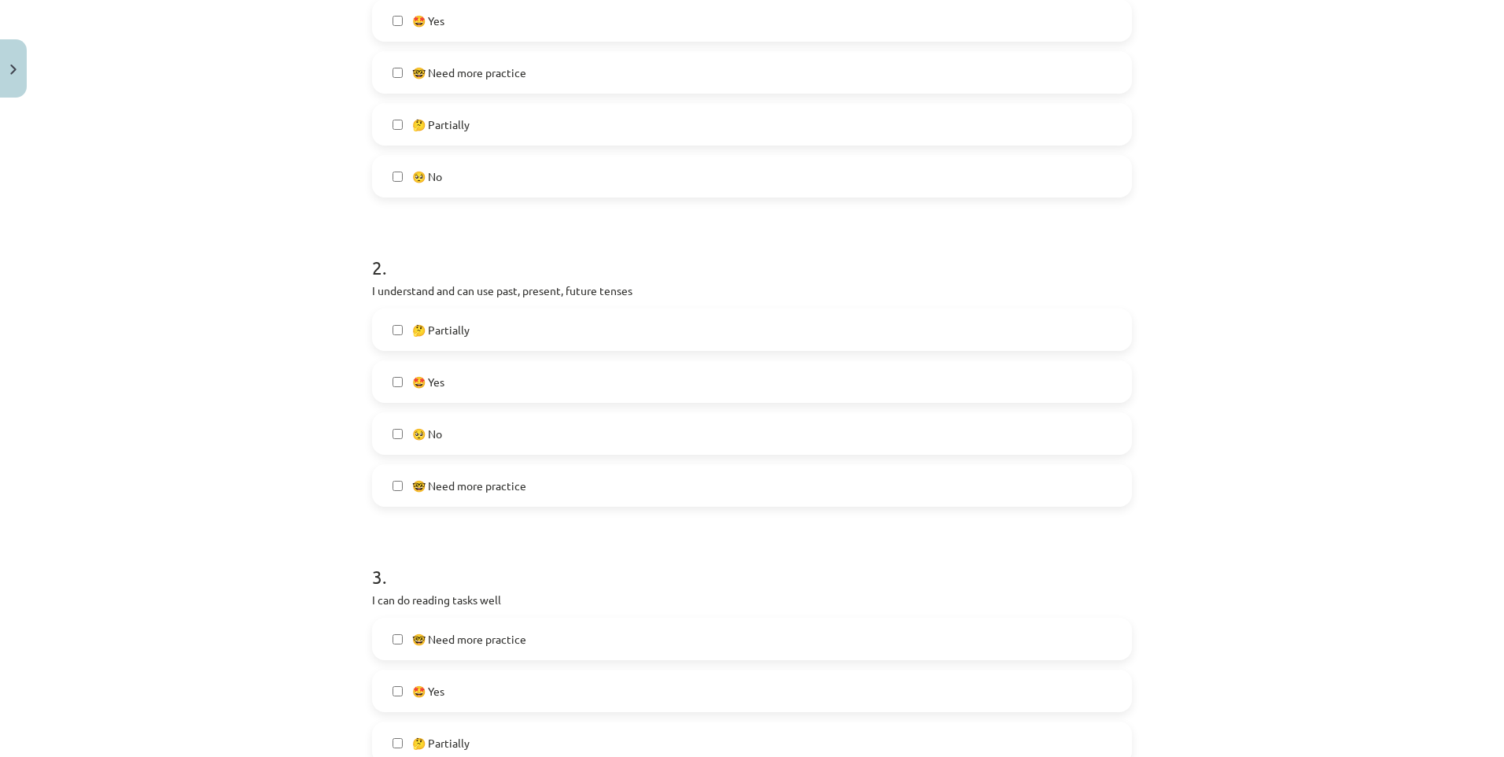
click at [378, 388] on label "🤩 Yes" at bounding box center [752, 381] width 757 height 39
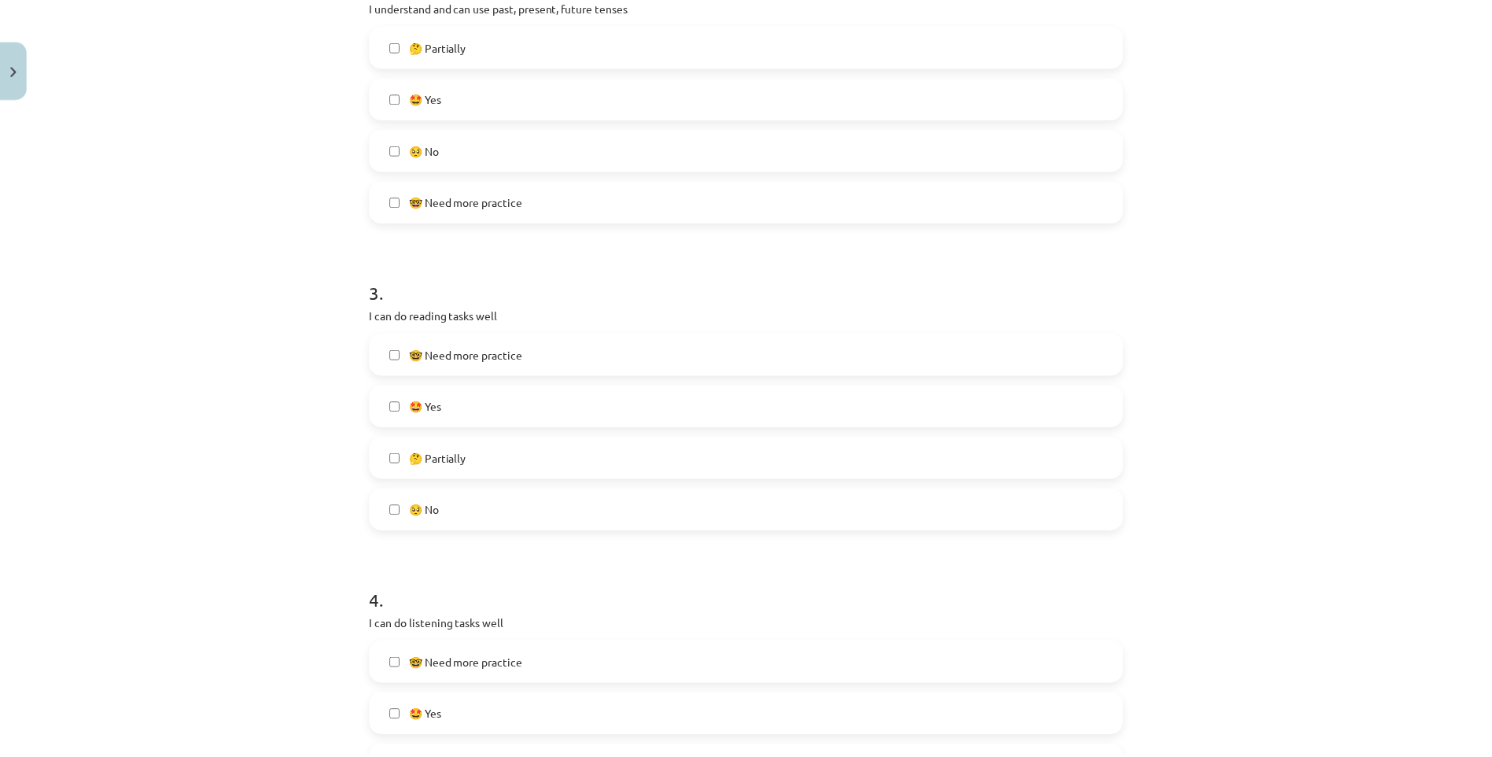
scroll to position [944, 0]
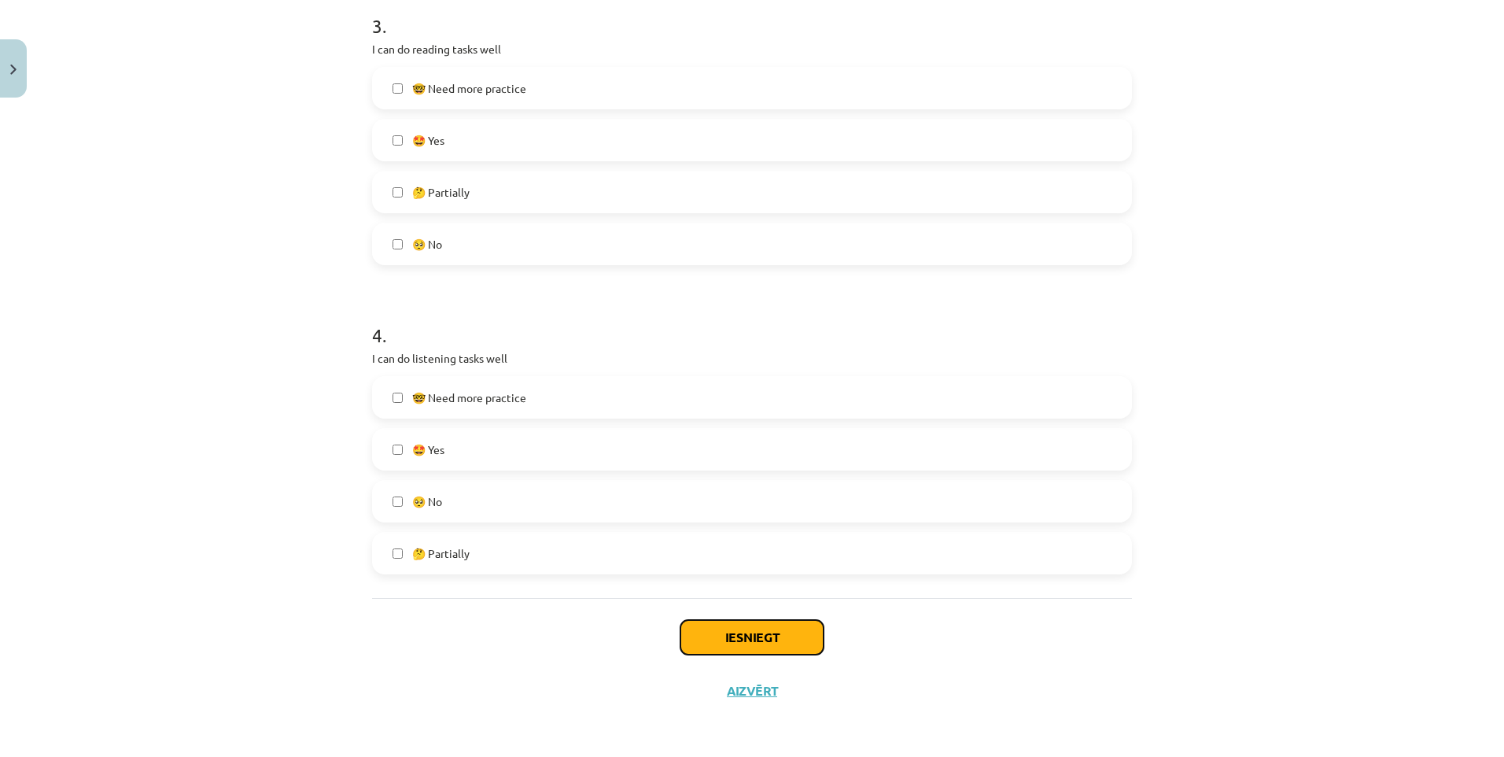
click at [700, 634] on button "Iesniegt" at bounding box center [751, 637] width 143 height 35
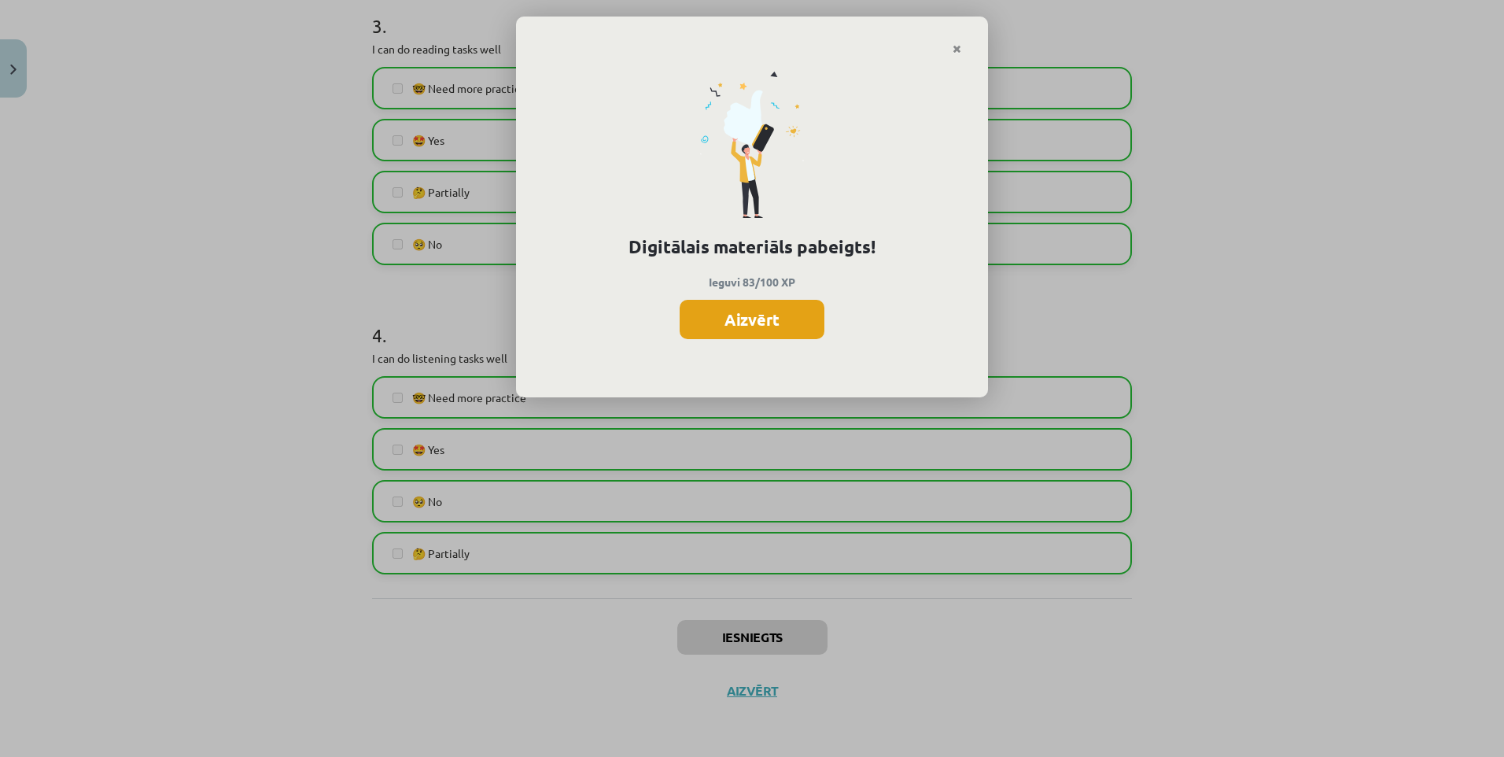
click at [755, 319] on button "Aizvērt" at bounding box center [751, 319] width 145 height 39
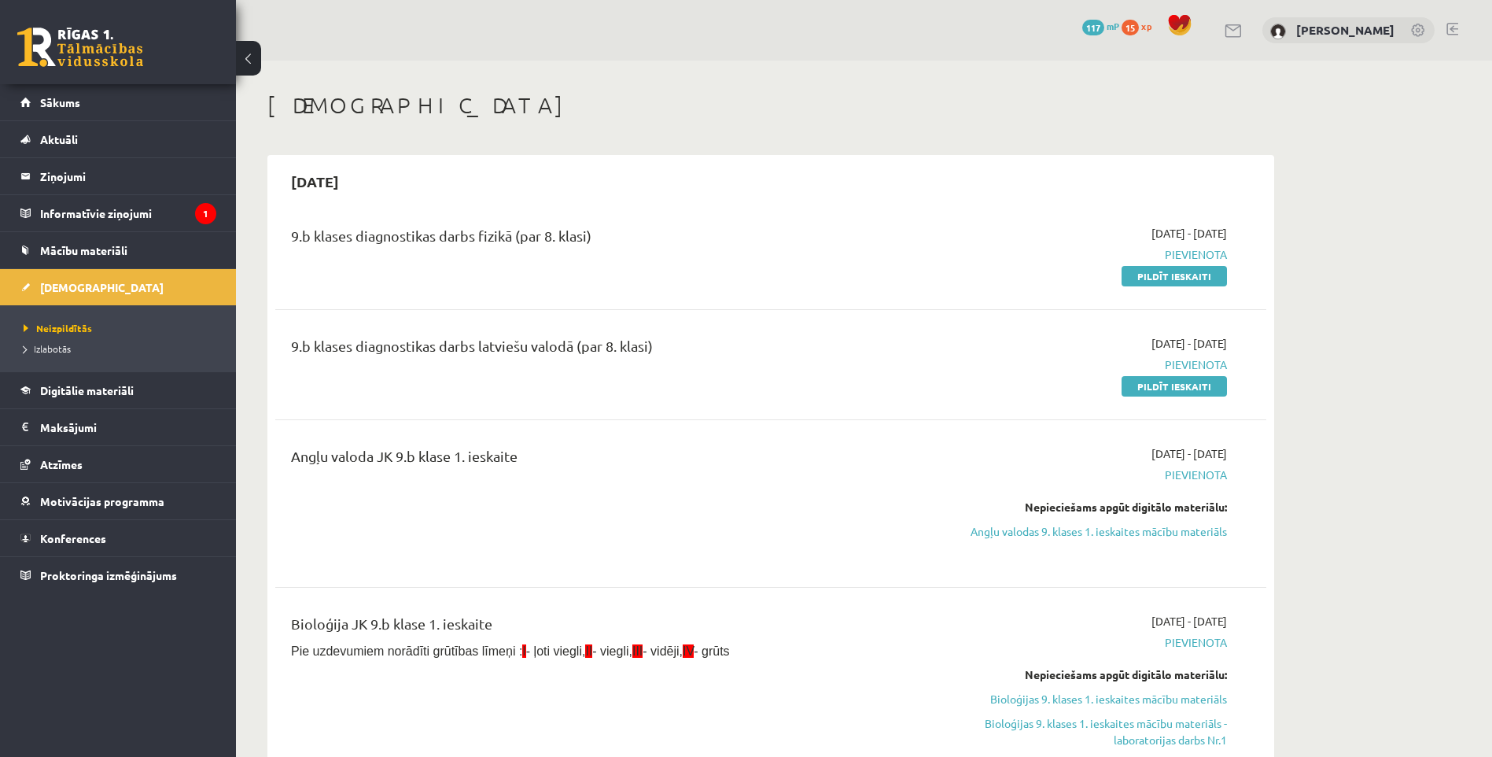
drag, startPoint x: 1079, startPoint y: 529, endPoint x: 816, endPoint y: 78, distance: 522.7
click at [1079, 529] on link "Angļu valodas 9. klases 1. ieskaites mācību materiāls" at bounding box center [1078, 531] width 296 height 17
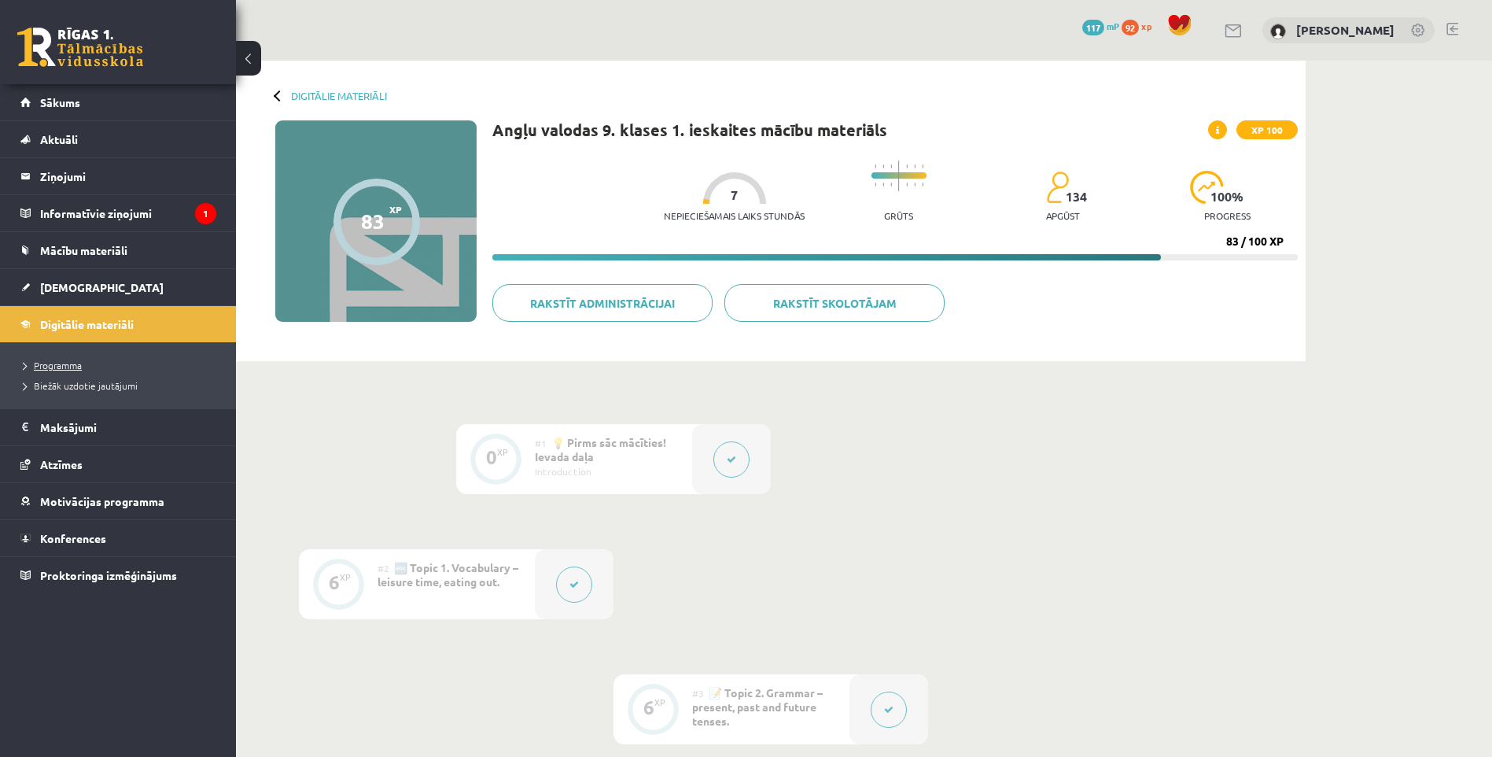
click at [75, 365] on span "Programma" at bounding box center [53, 365] width 58 height 13
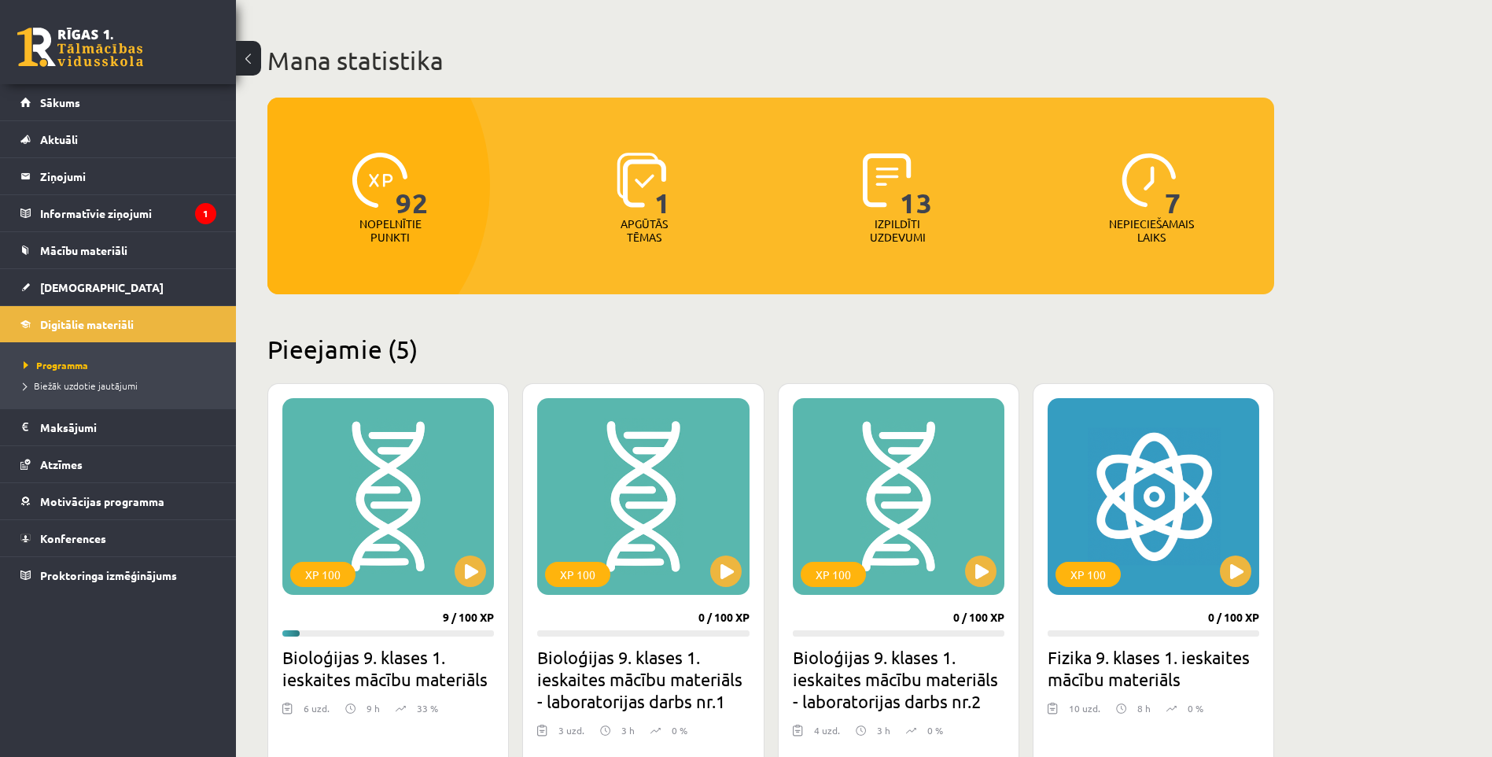
scroll to position [79, 0]
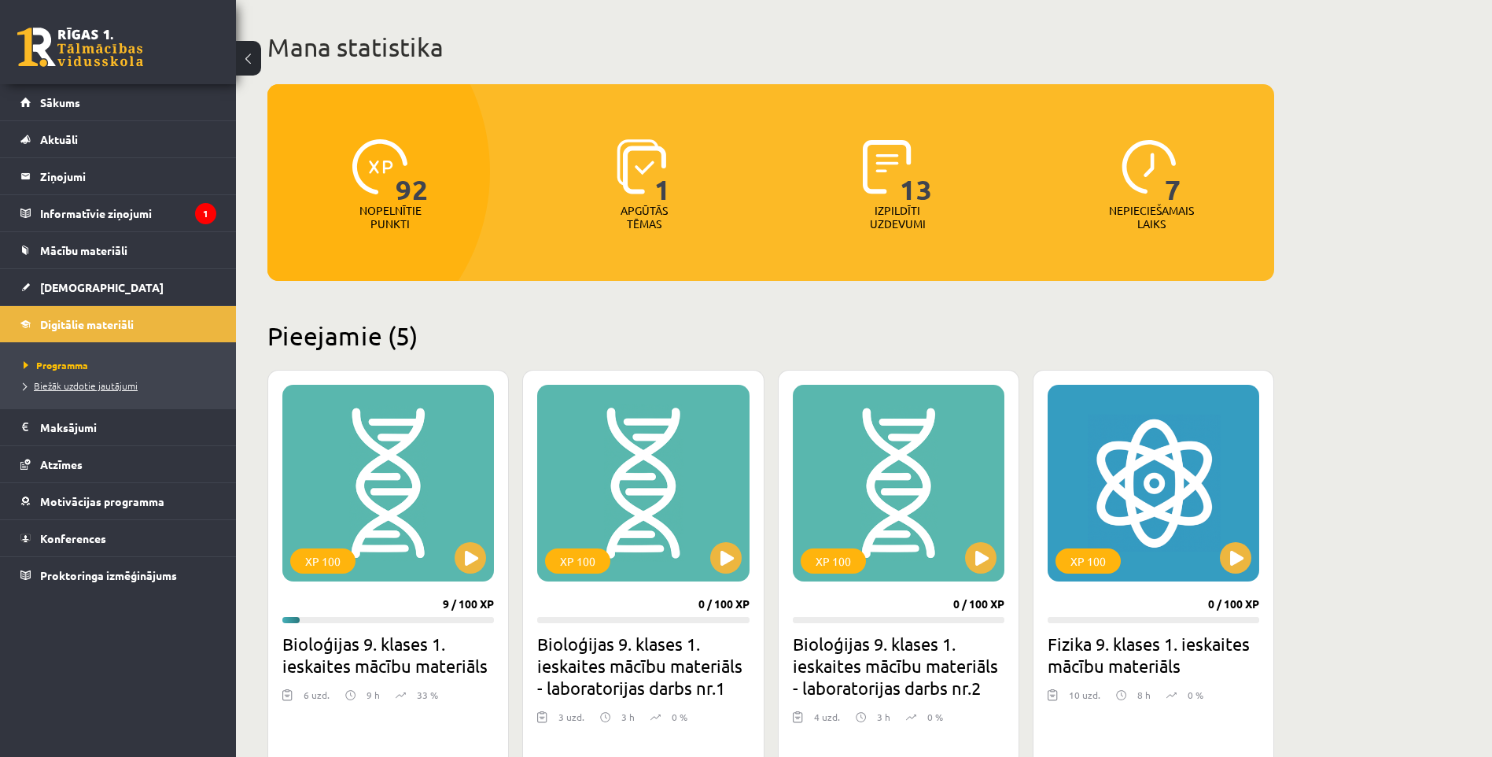
click at [74, 389] on span "Biežāk uzdotie jautājumi" at bounding box center [81, 385] width 114 height 13
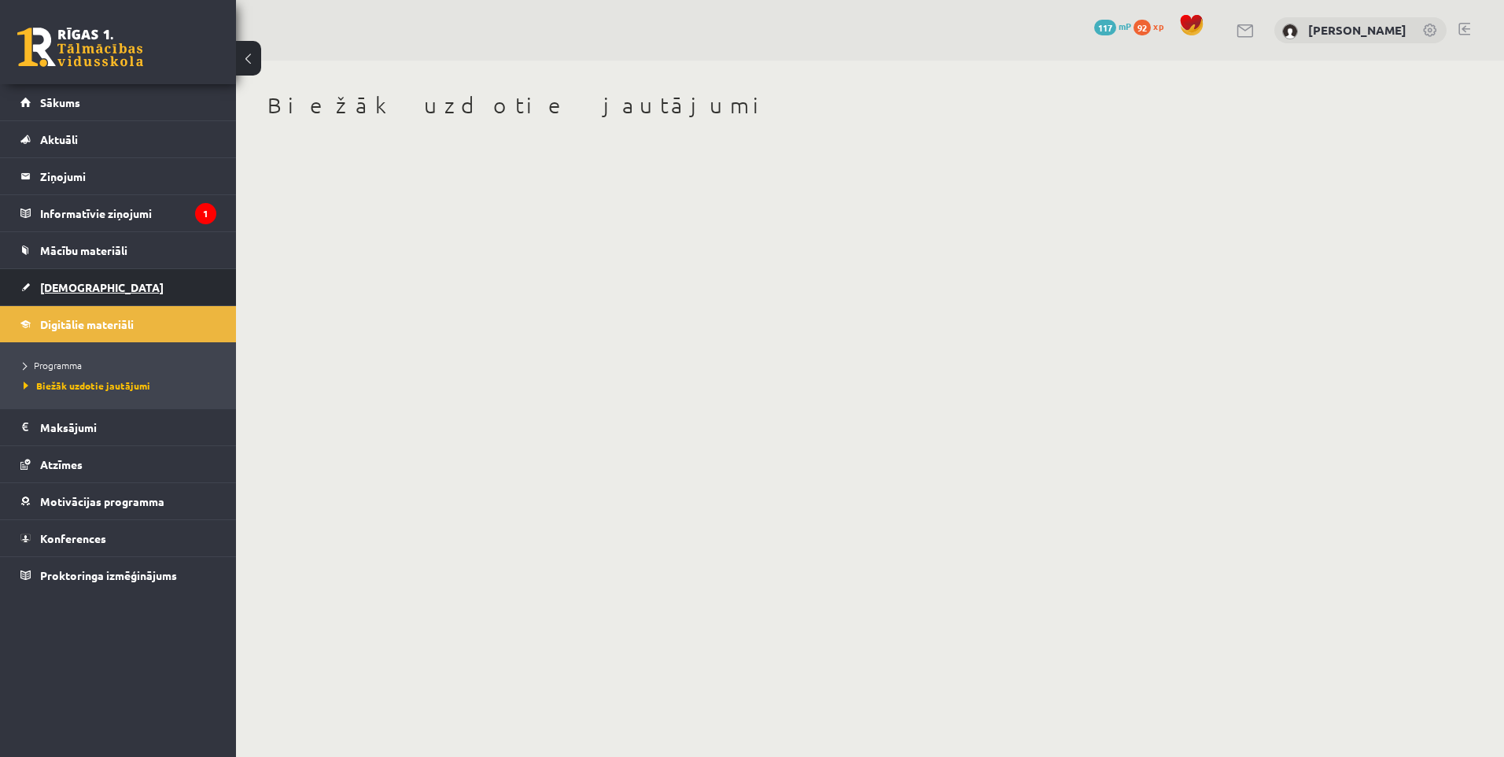
click at [64, 278] on link "[DEMOGRAPHIC_DATA]" at bounding box center [118, 287] width 196 height 36
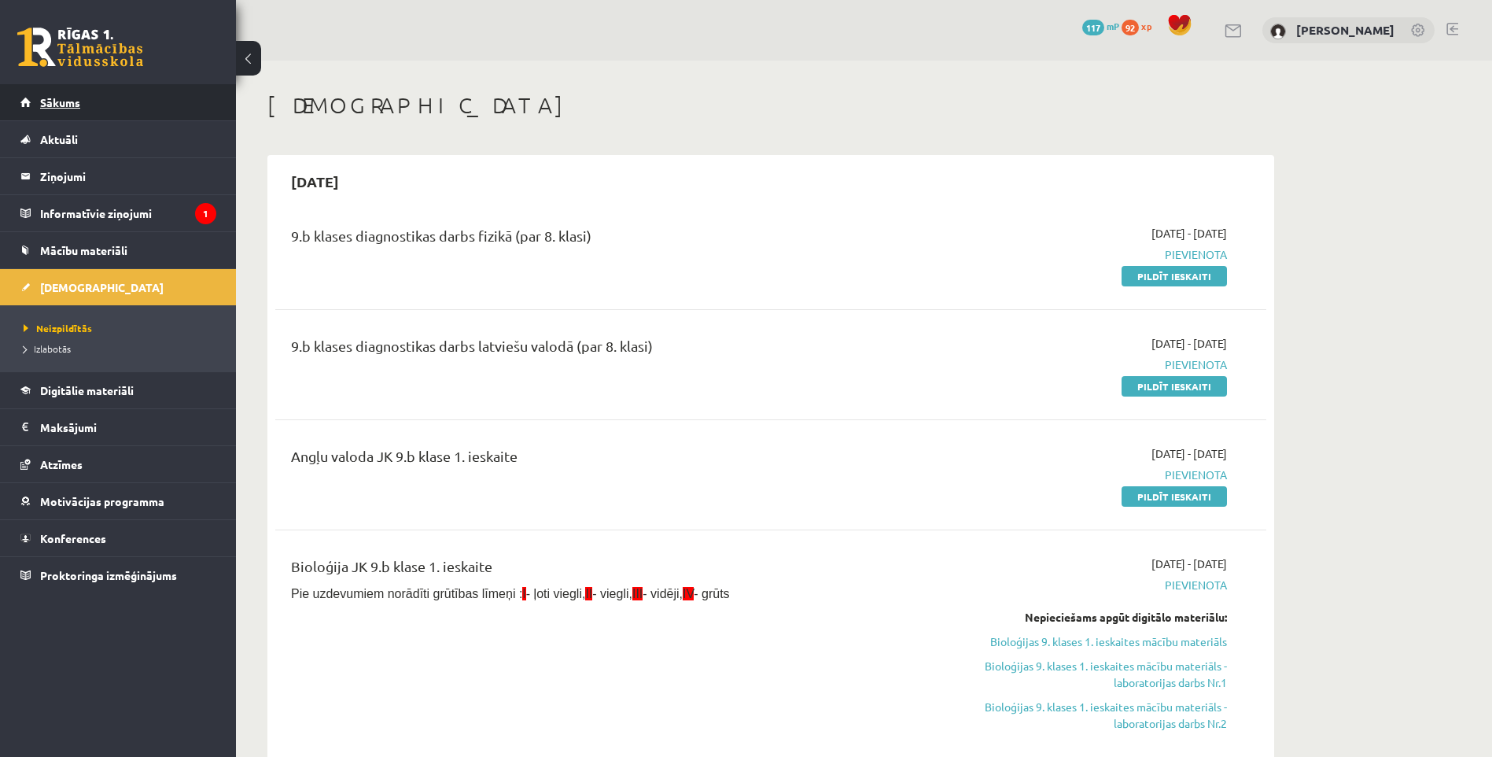
click at [101, 103] on link "Sākums" at bounding box center [118, 102] width 196 height 36
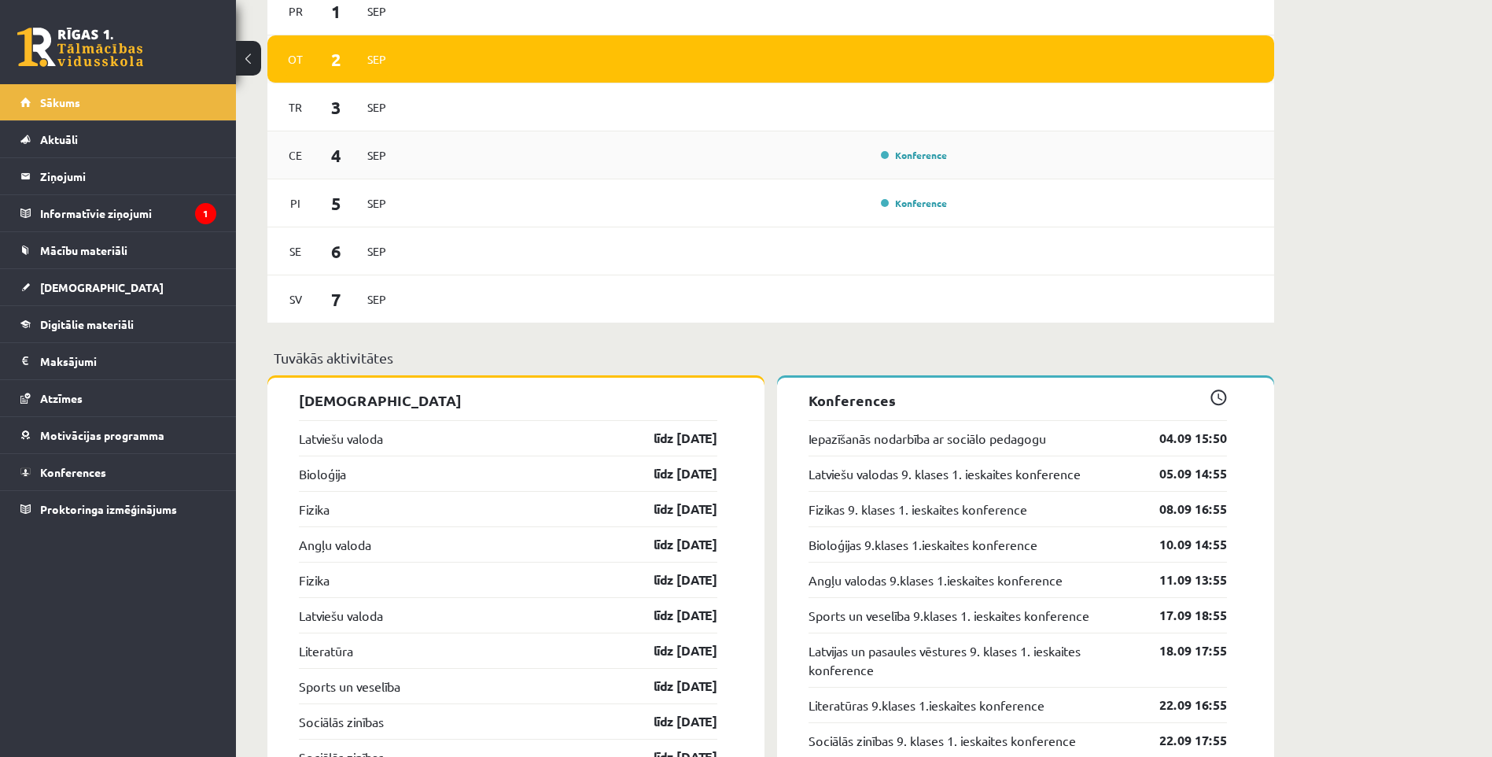
scroll to position [1337, 0]
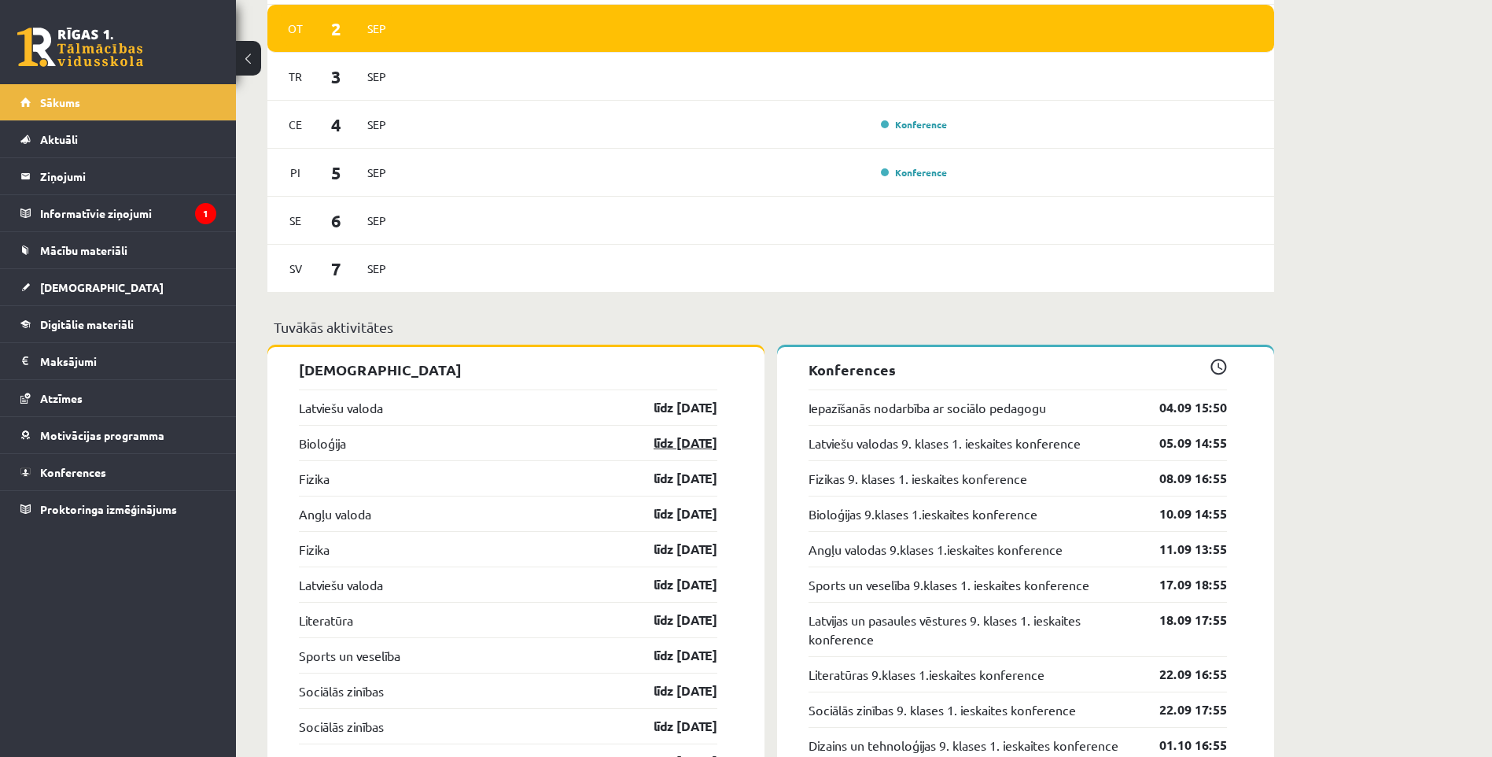
click at [651, 443] on link "līdz [DATE]" at bounding box center [671, 442] width 91 height 19
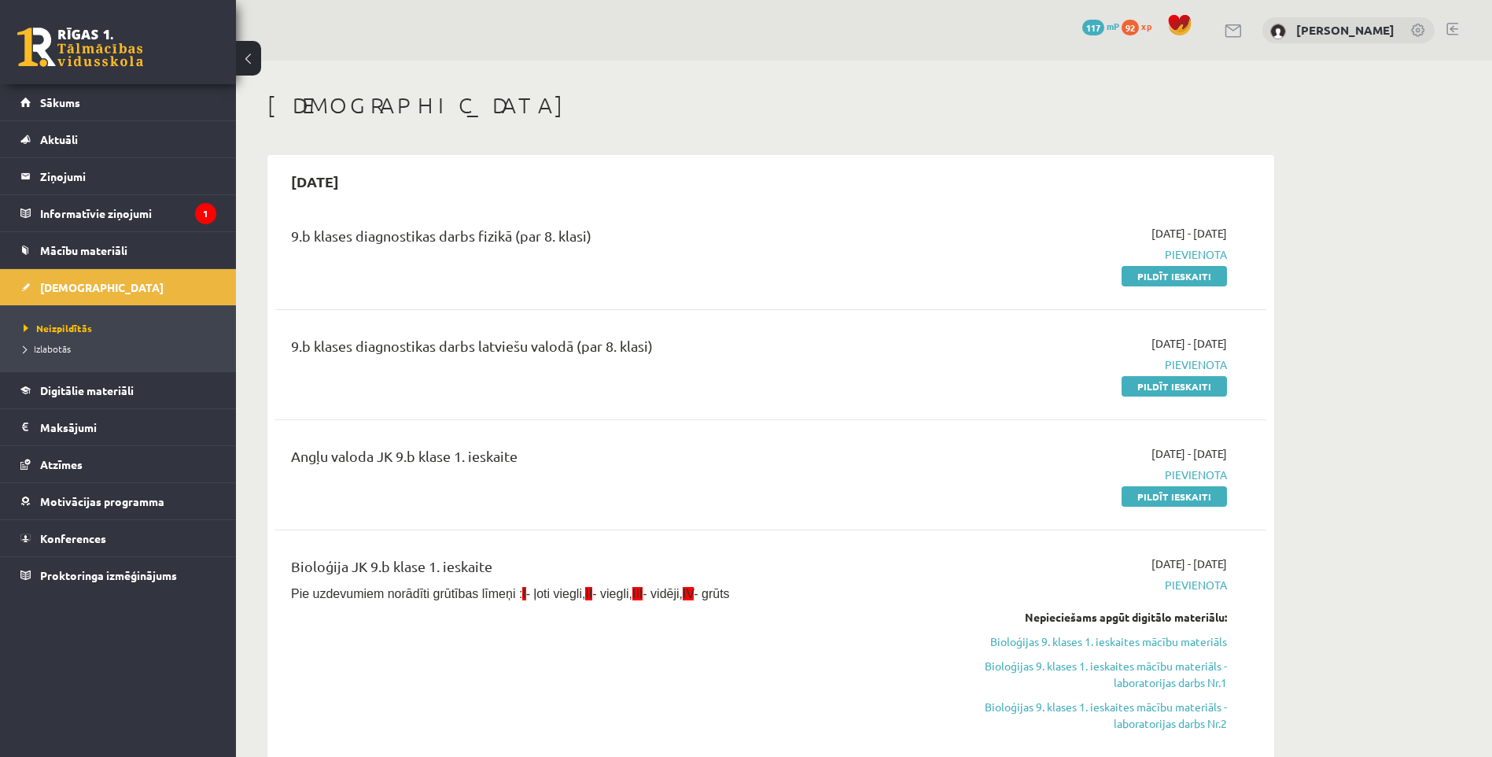
drag, startPoint x: 1191, startPoint y: 493, endPoint x: 834, endPoint y: 79, distance: 545.9
click at [1191, 493] on link "Pildīt ieskaiti" at bounding box center [1173, 496] width 105 height 20
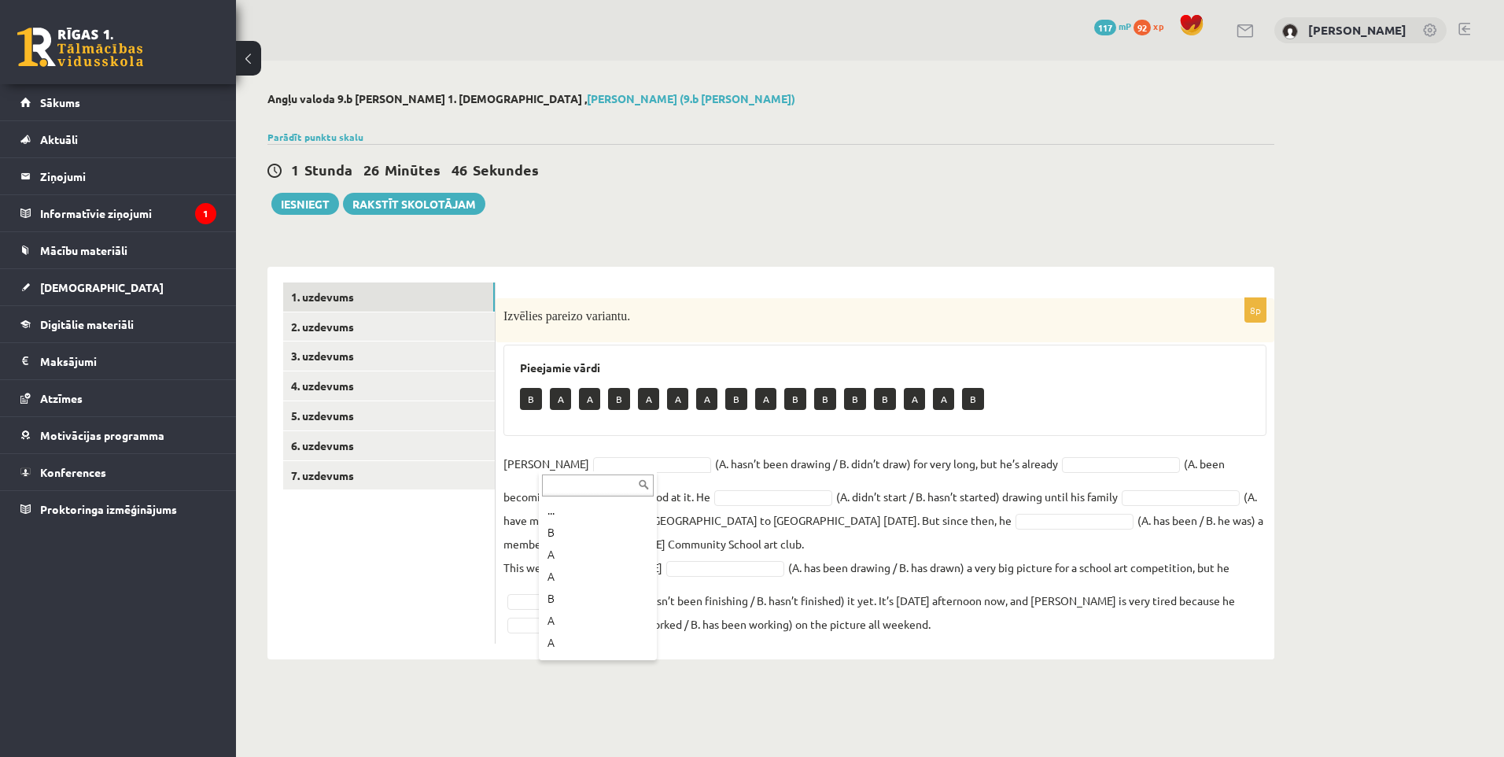
drag, startPoint x: 767, startPoint y: 679, endPoint x: 764, endPoint y: 659, distance: 20.7
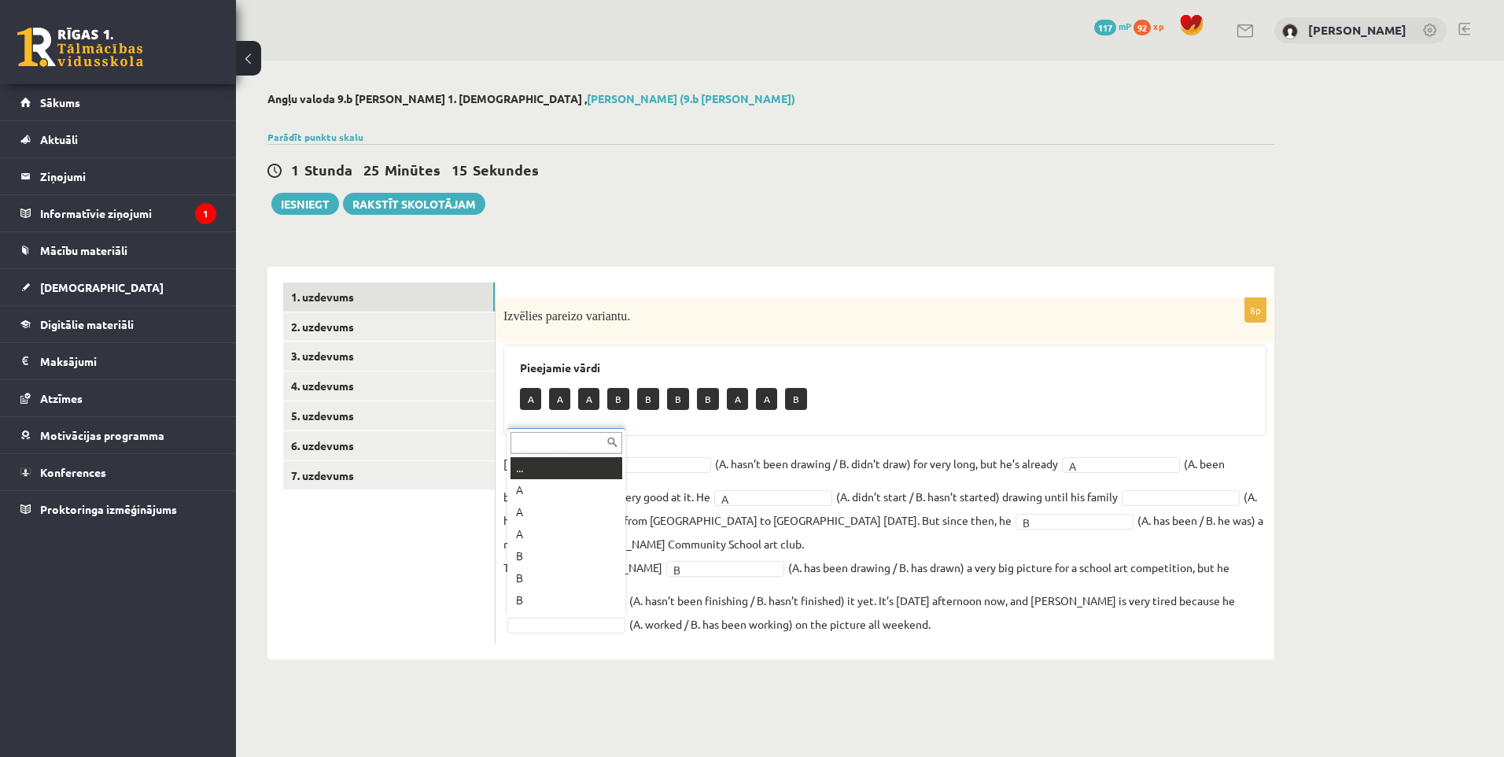
scroll to position [19, 0]
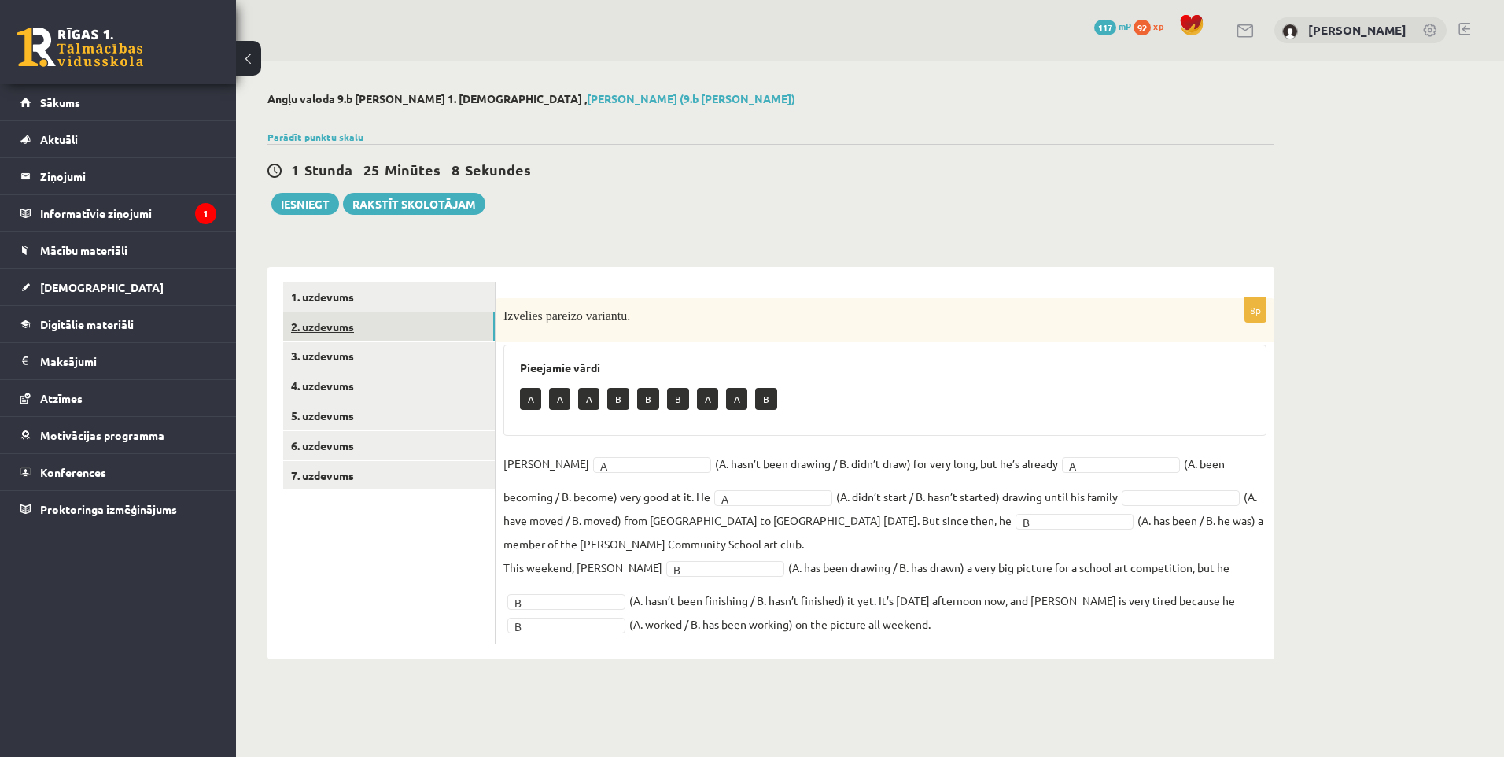
click at [448, 330] on link "2. uzdevums" at bounding box center [389, 326] width 212 height 29
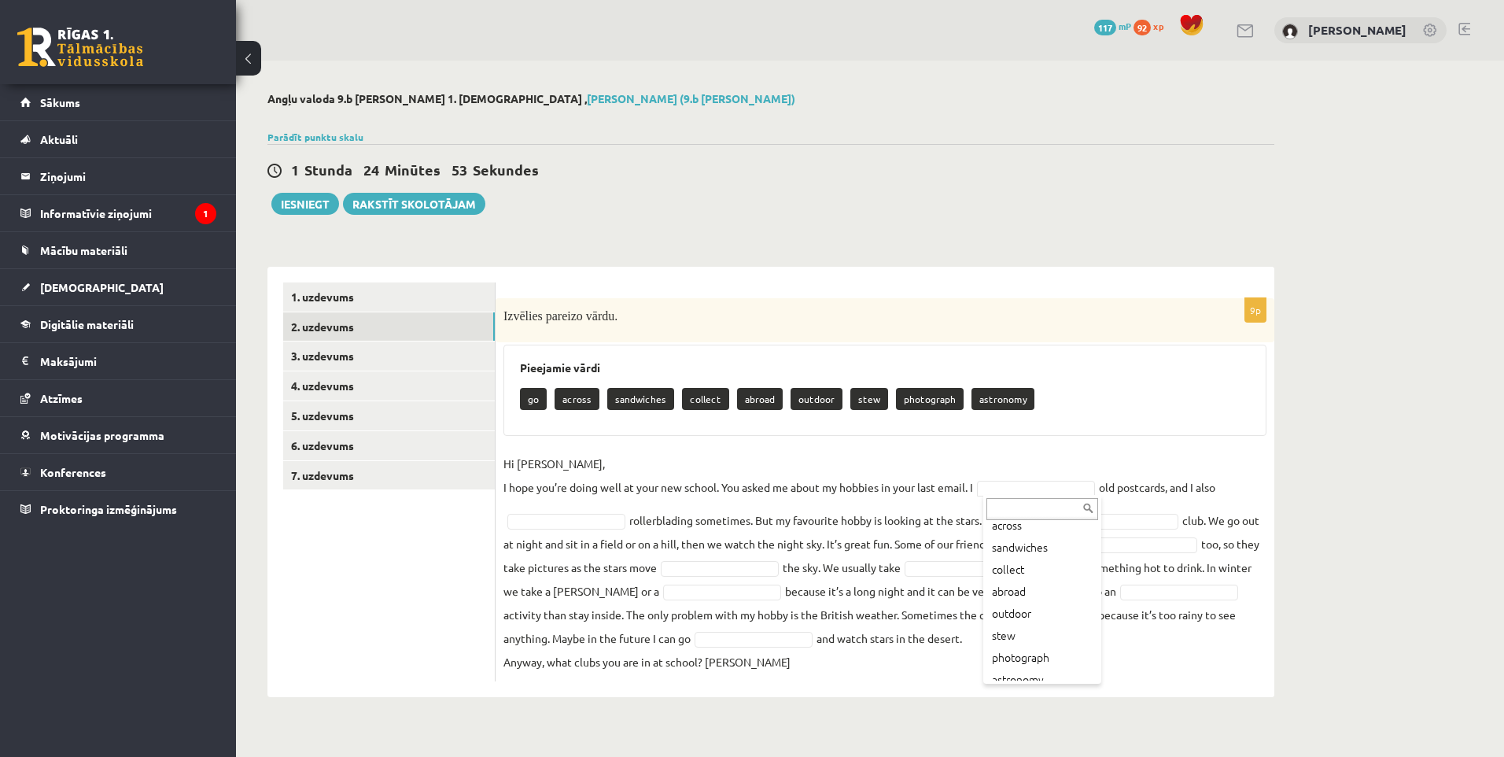
scroll to position [51, 0]
type input "*"
click at [1055, 513] on input "text" at bounding box center [1042, 509] width 112 height 22
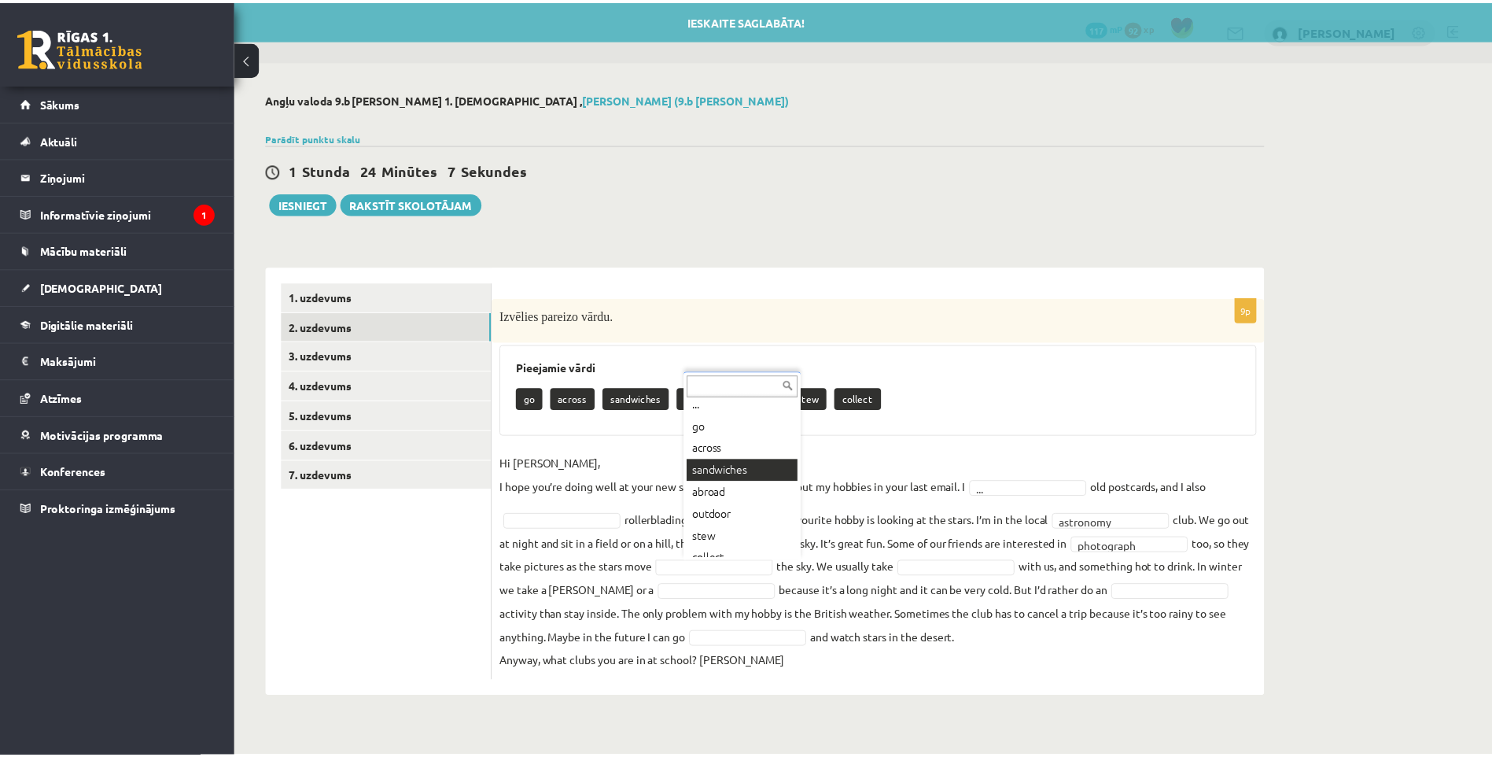
scroll to position [19, 0]
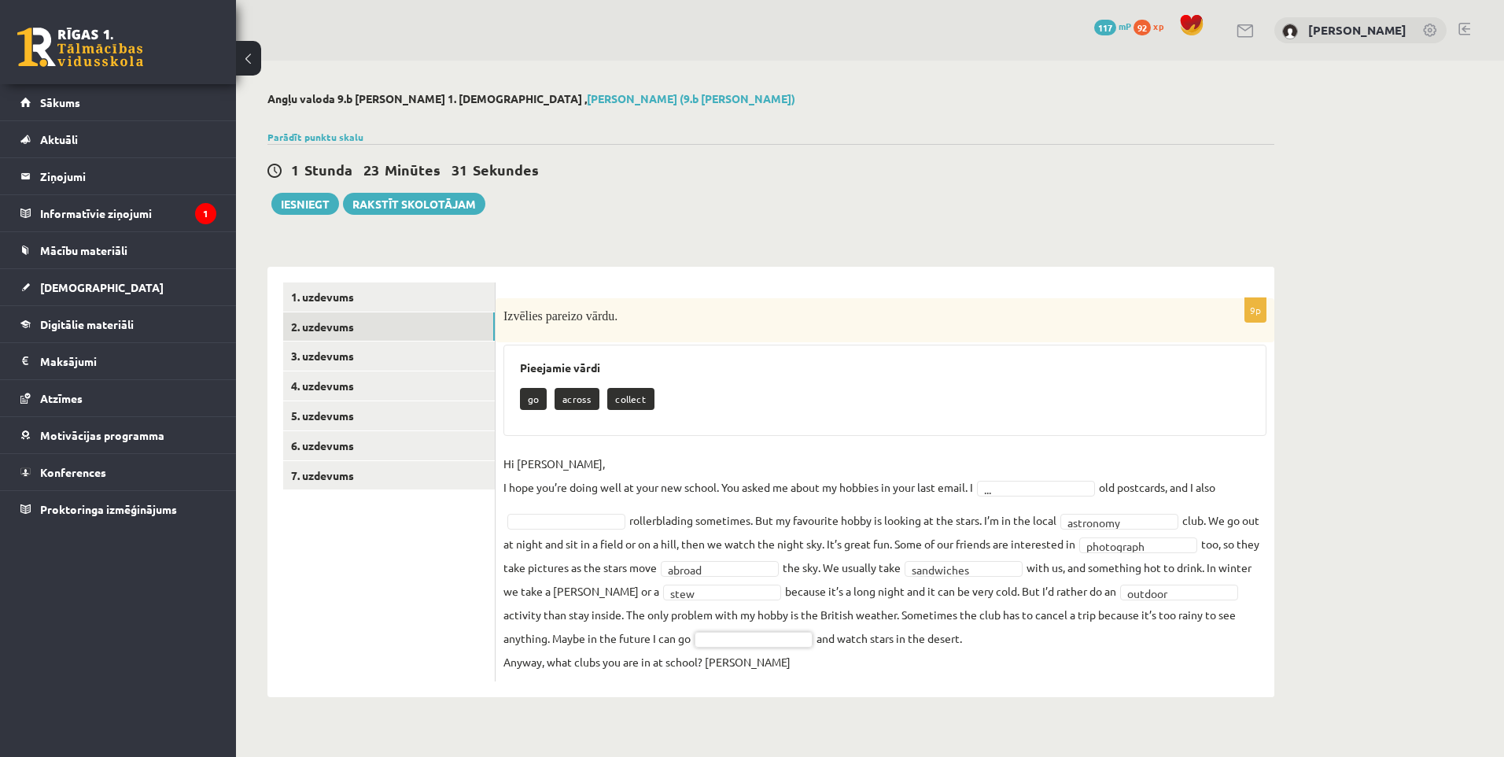
drag, startPoint x: 757, startPoint y: 688, endPoint x: 760, endPoint y: 669, distance: 19.0
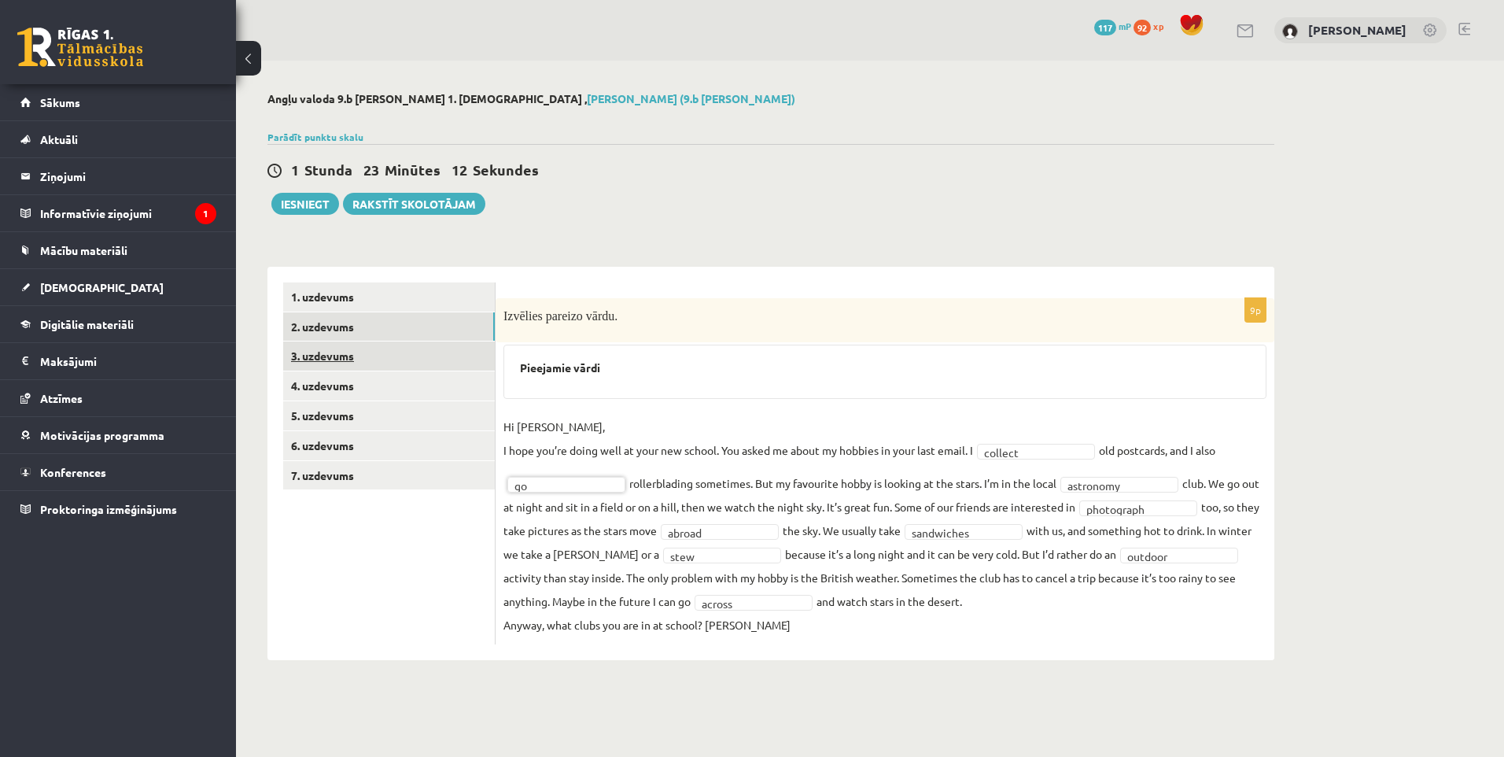
click at [367, 351] on link "3. uzdevums" at bounding box center [389, 355] width 212 height 29
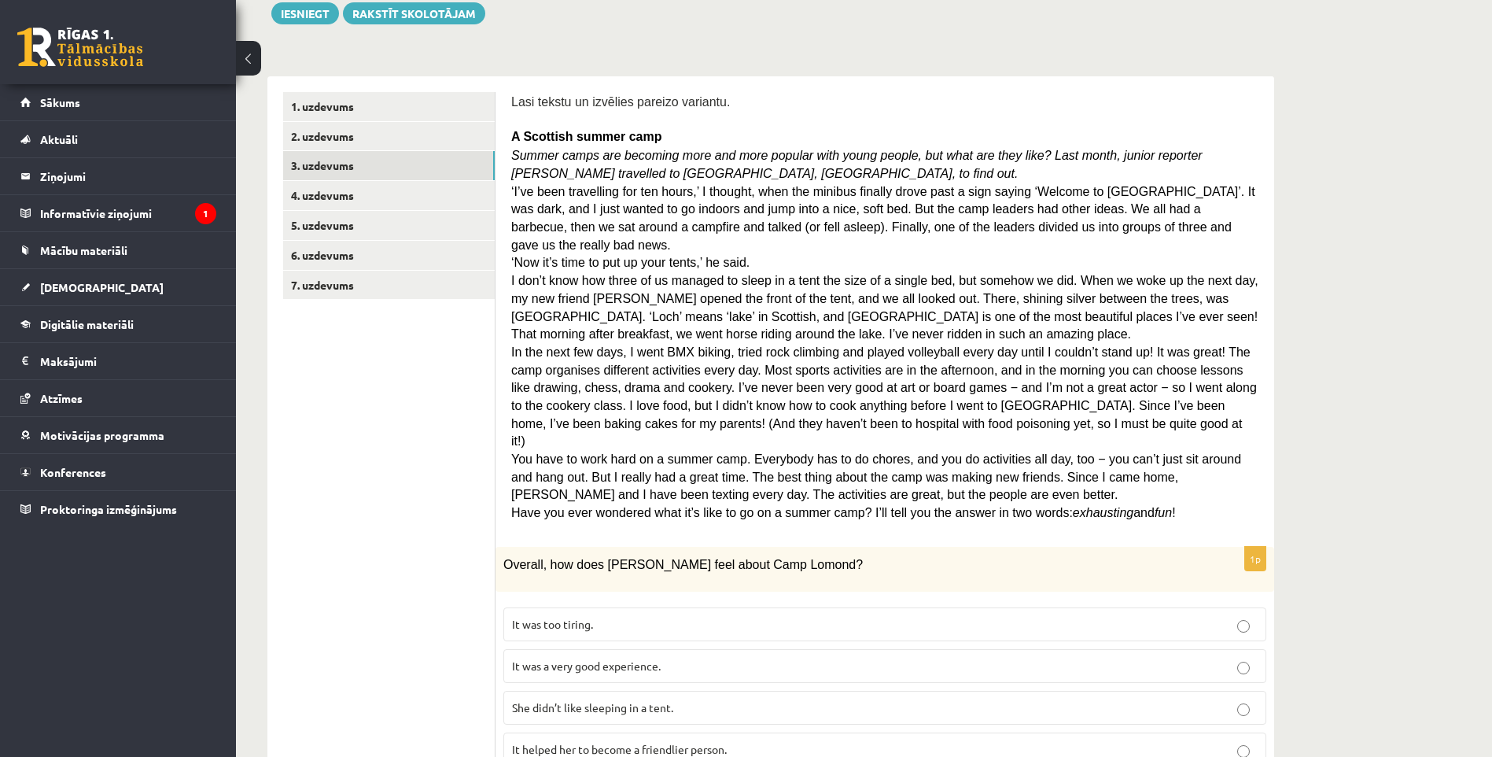
scroll to position [315, 0]
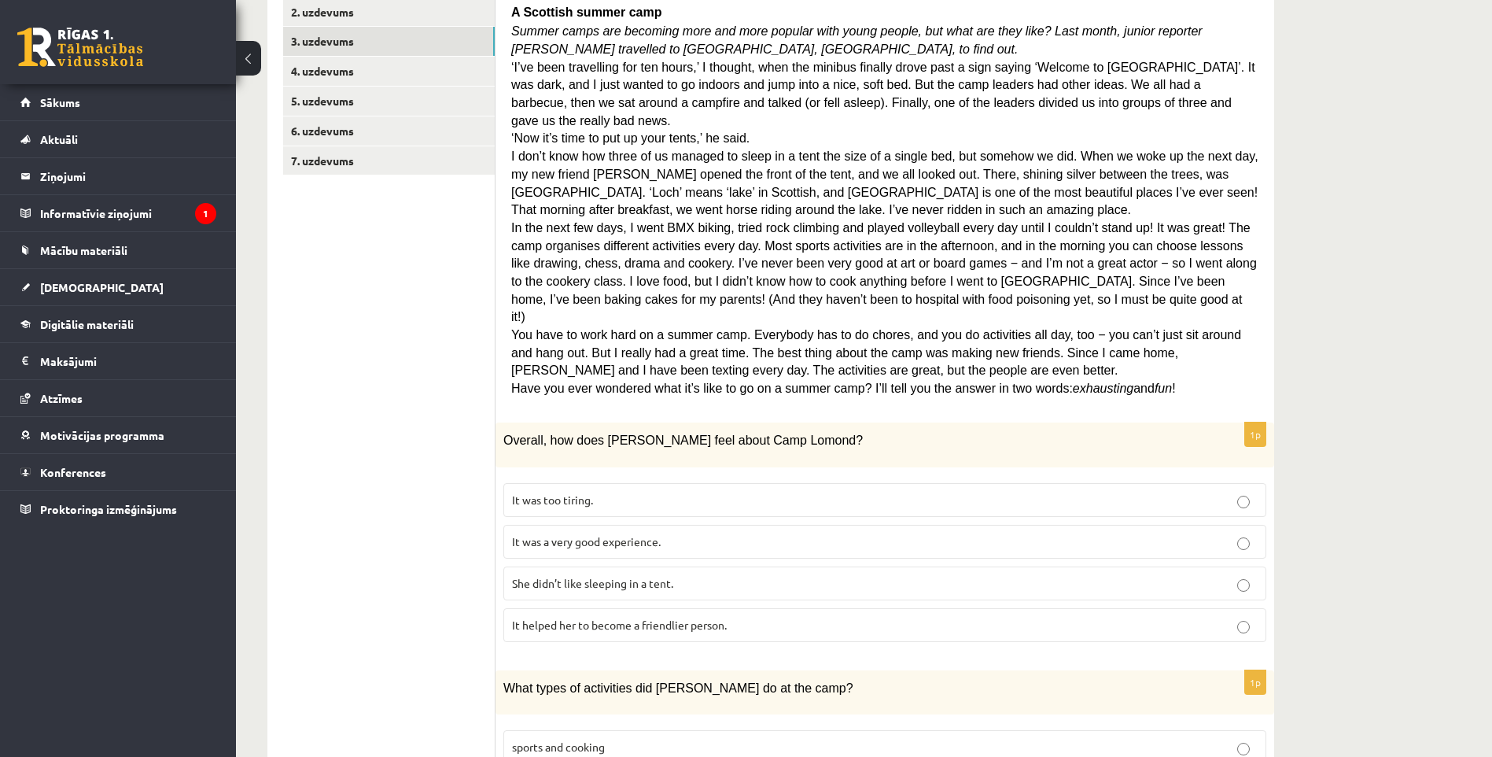
click at [601, 534] on span "It was a very good experience." at bounding box center [586, 541] width 149 height 14
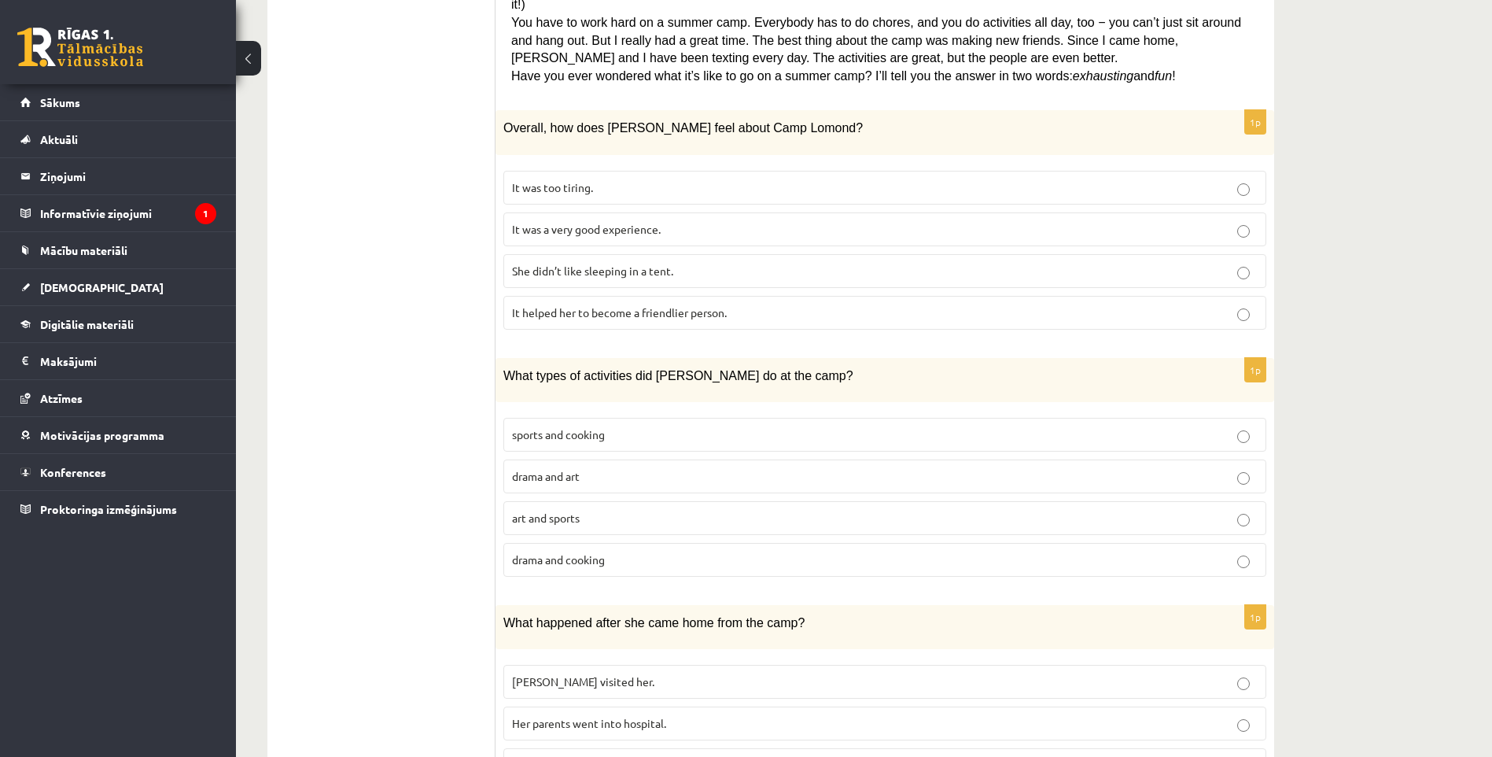
scroll to position [629, 0]
click at [567, 508] on span "art and sports" at bounding box center [546, 515] width 68 height 14
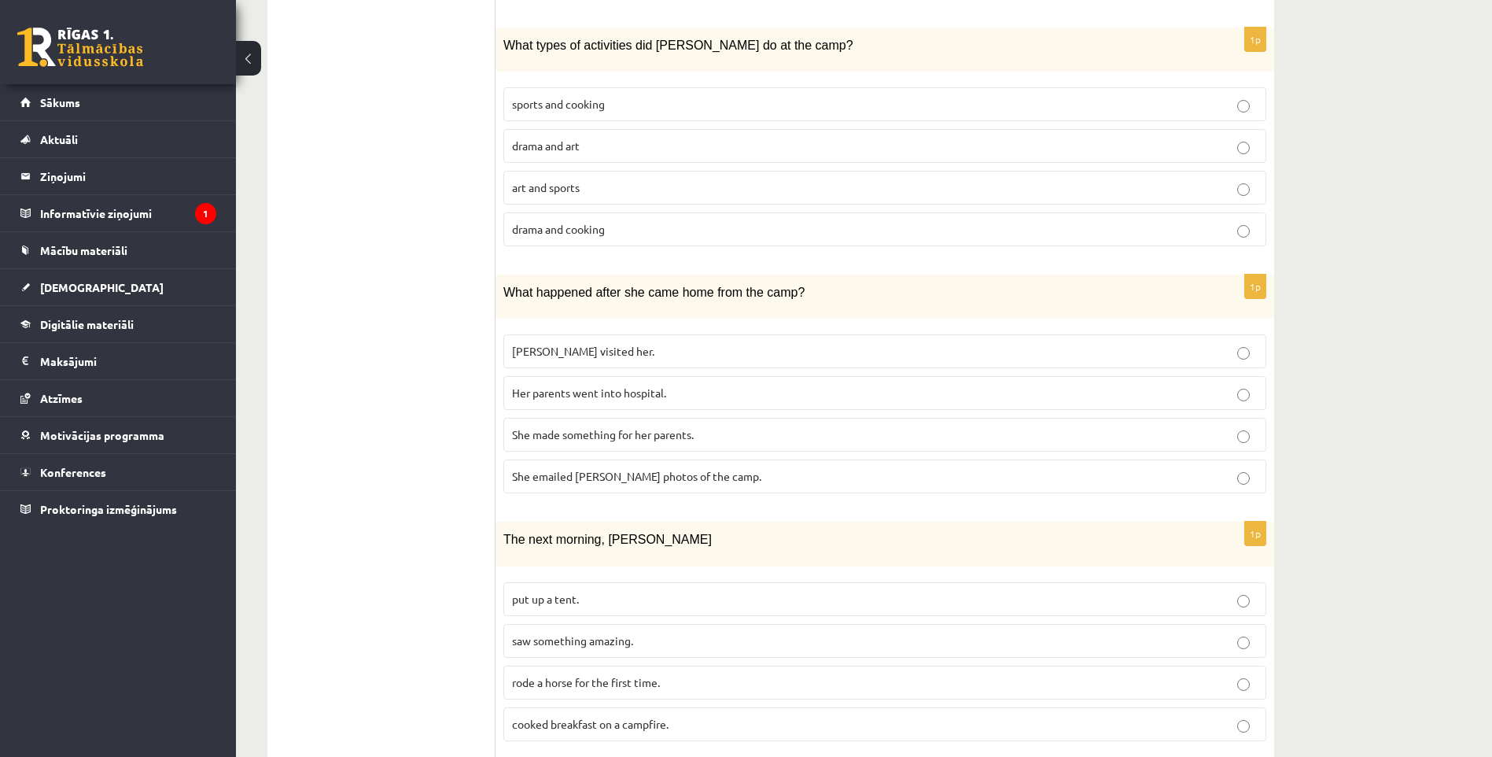
scroll to position [944, 0]
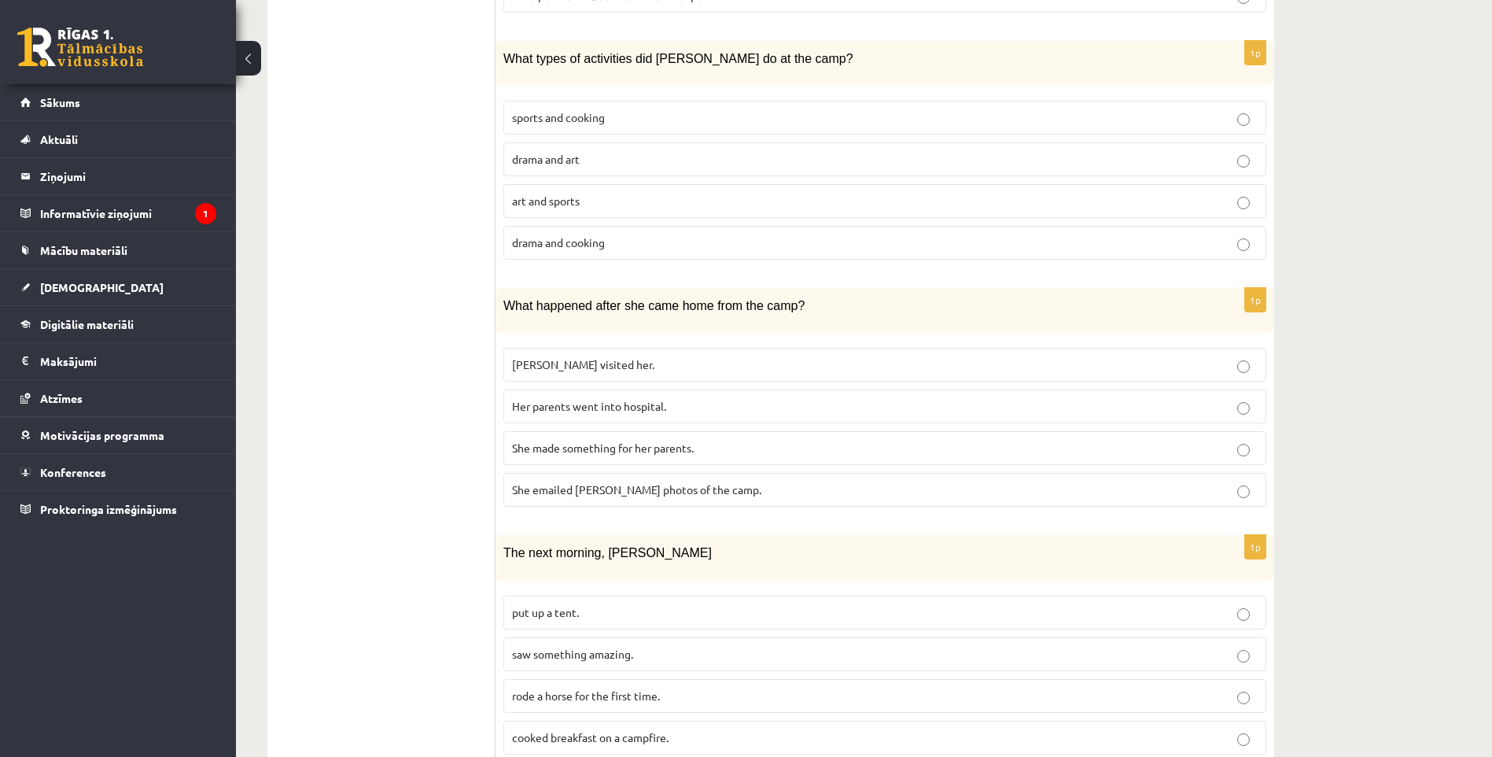
click at [643, 109] on p "sports and cooking" at bounding box center [885, 117] width 746 height 17
click at [628, 482] on span "She emailed Ingrid photos of the camp." at bounding box center [636, 489] width 249 height 14
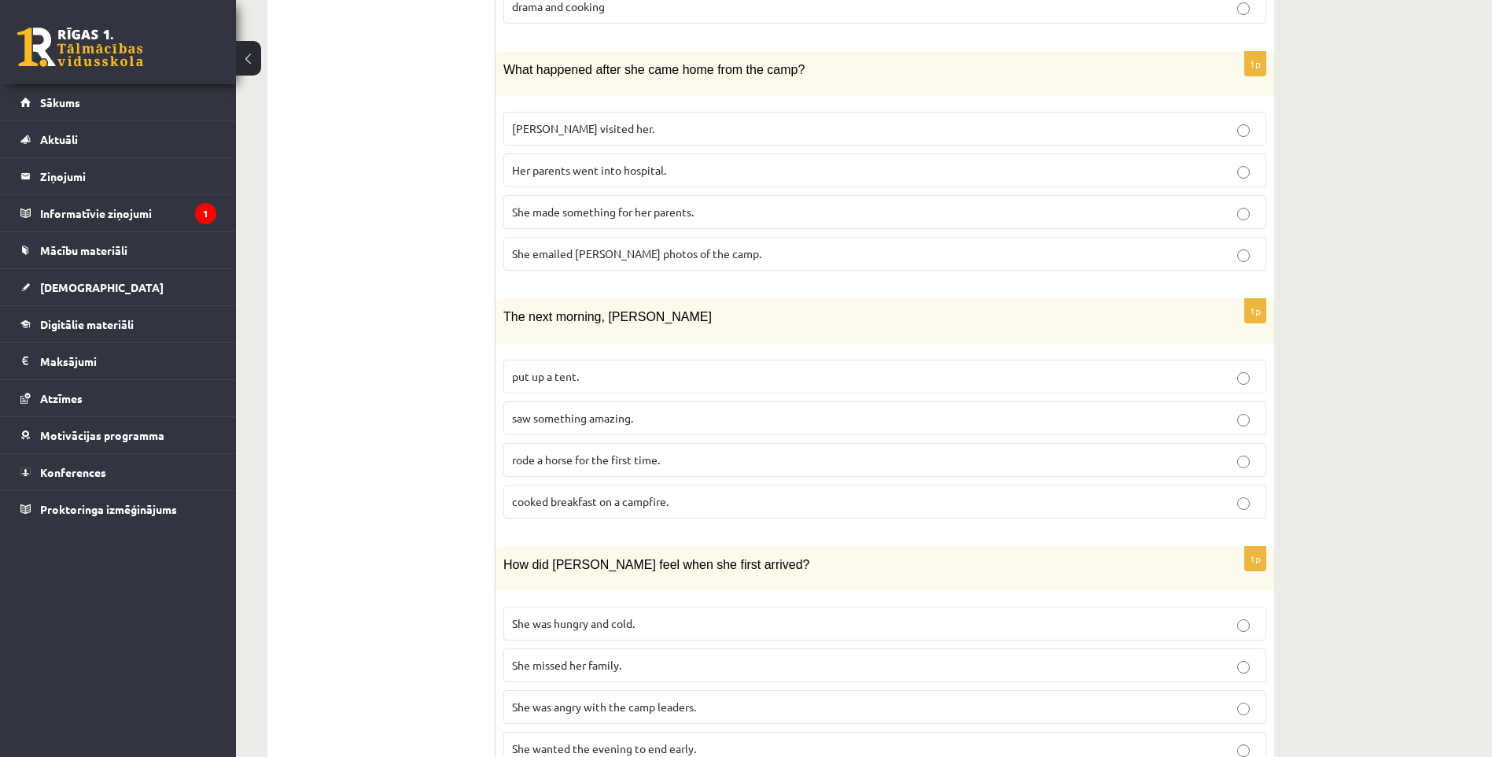
click at [635, 410] on p "saw something amazing." at bounding box center [885, 418] width 746 height 17
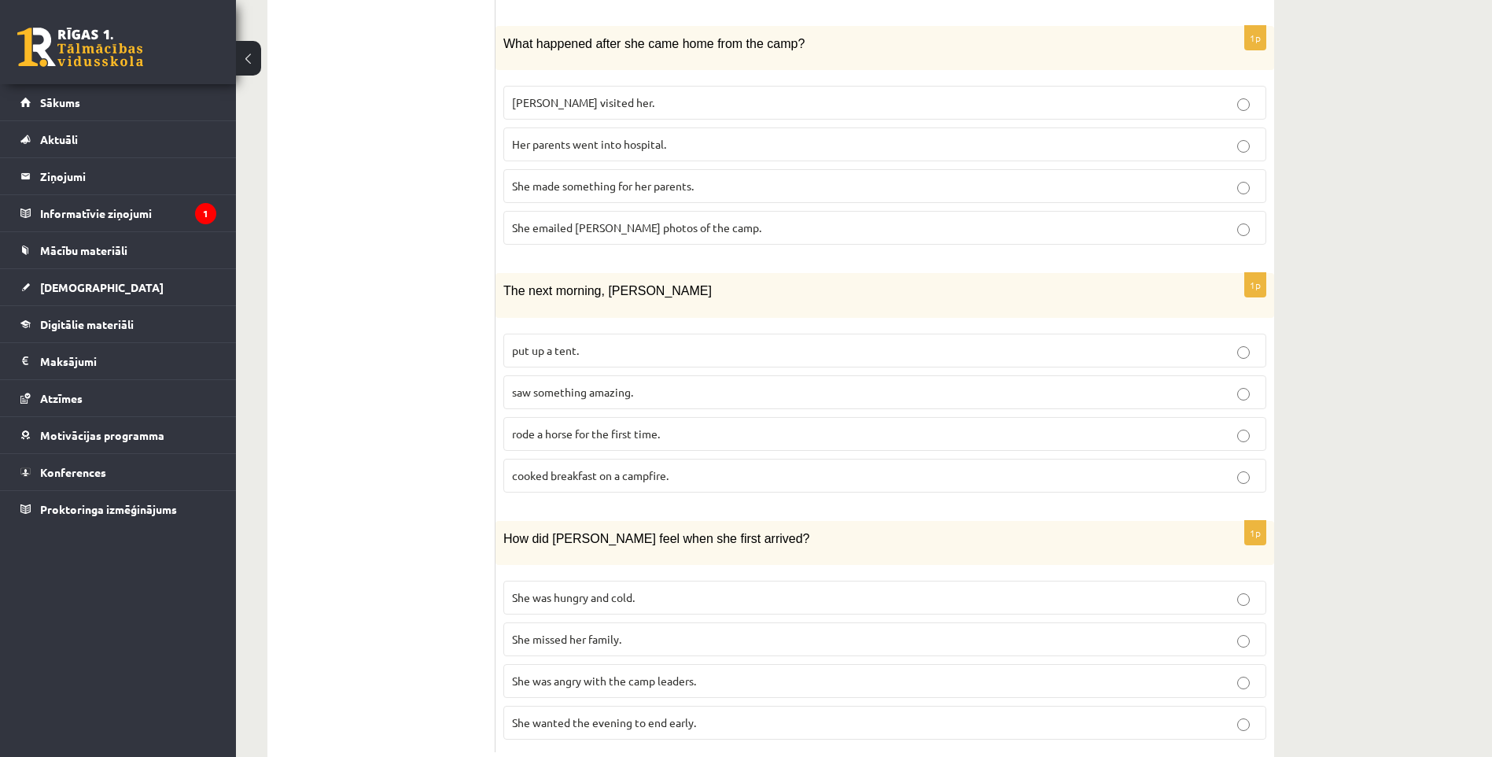
click at [637, 580] on label "She was hungry and cold." at bounding box center [884, 597] width 763 height 34
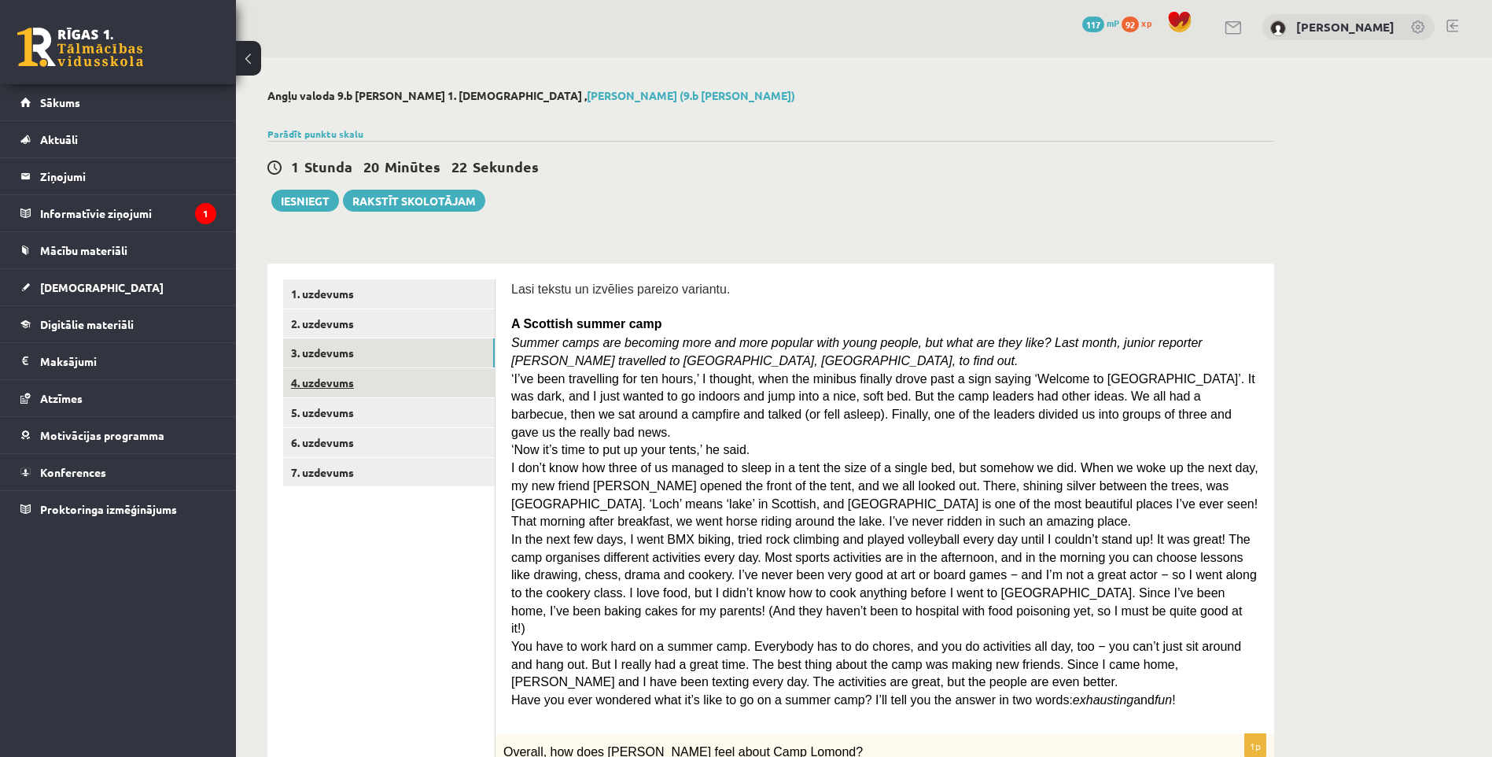
scroll to position [0, 0]
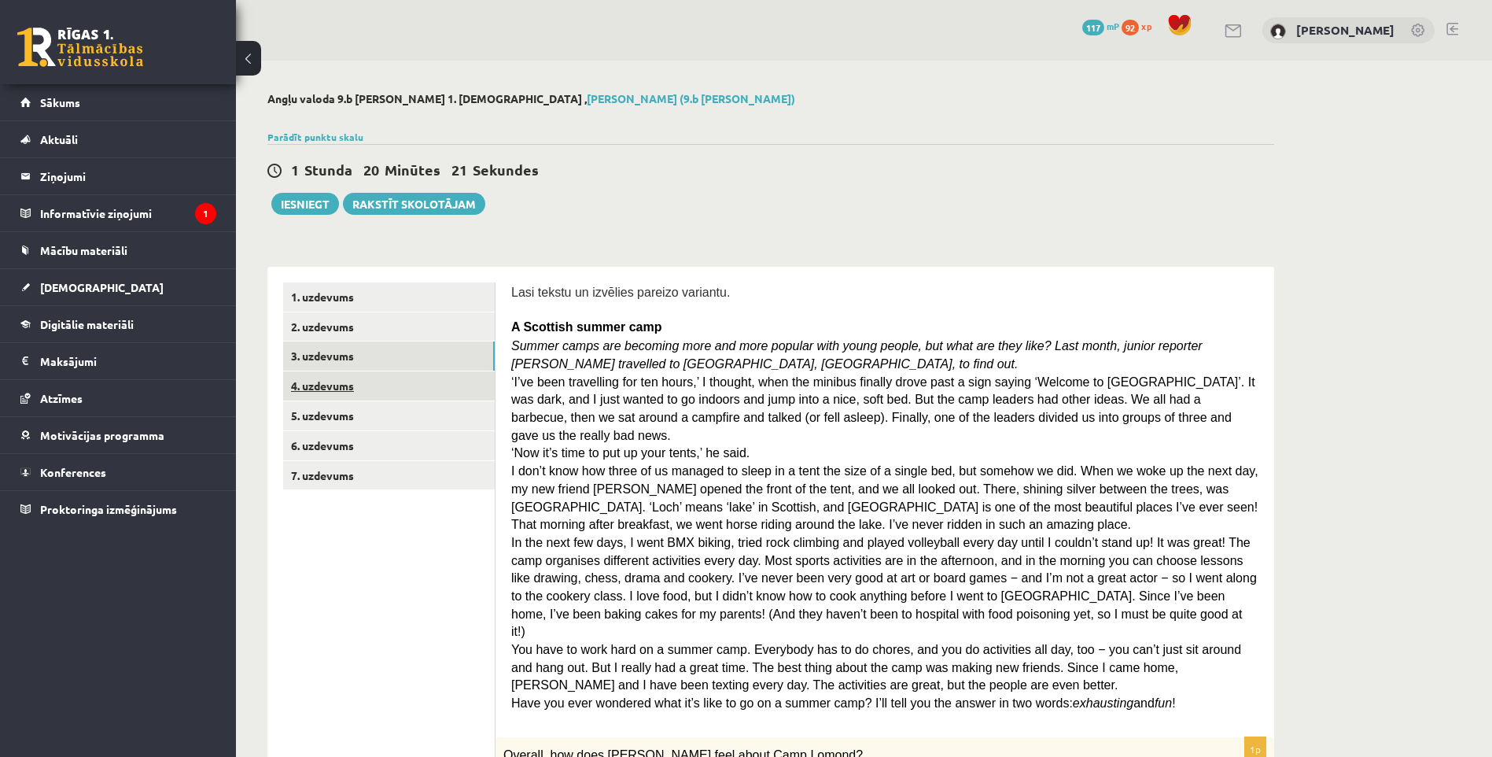
click at [400, 374] on link "4. uzdevums" at bounding box center [389, 385] width 212 height 29
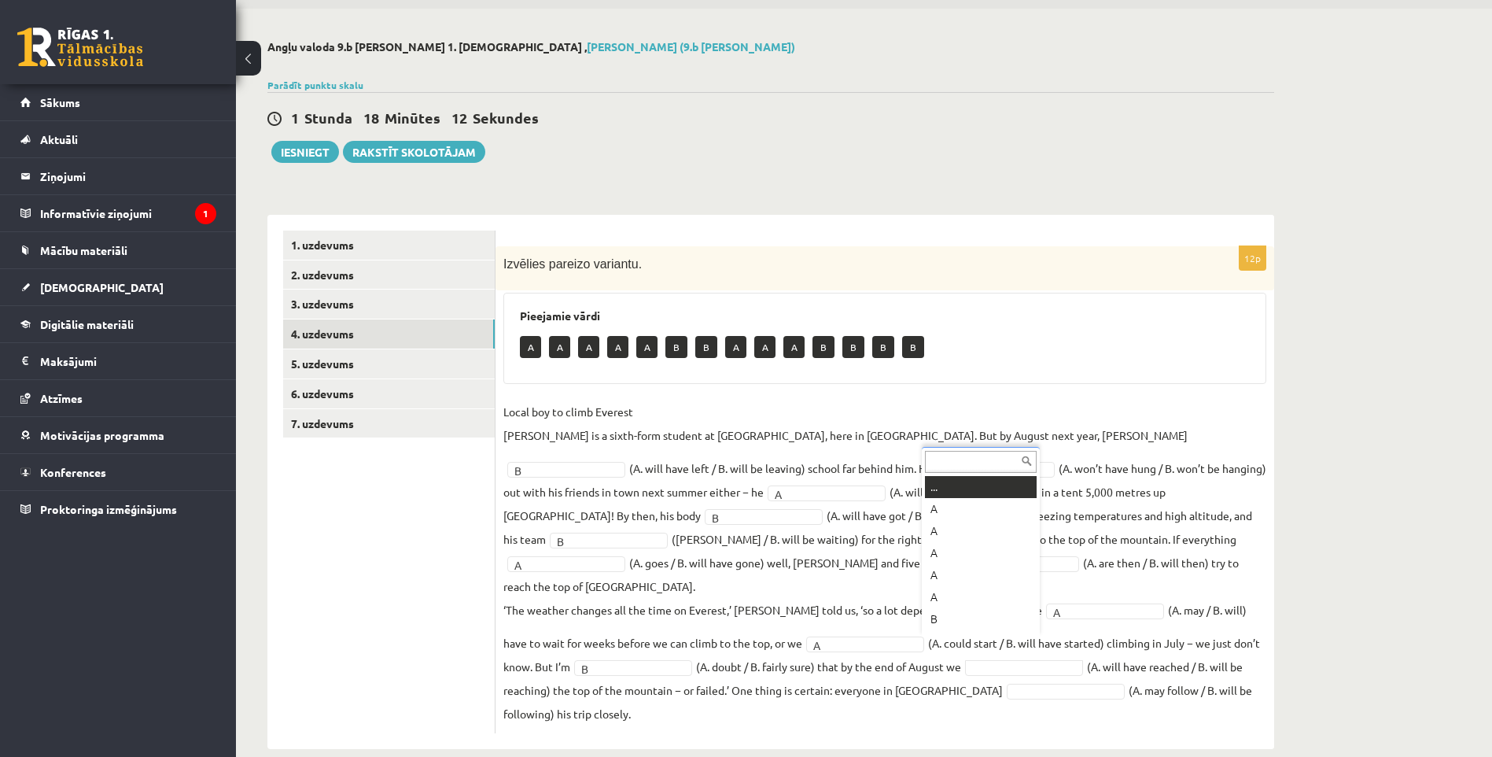
scroll to position [19, 0]
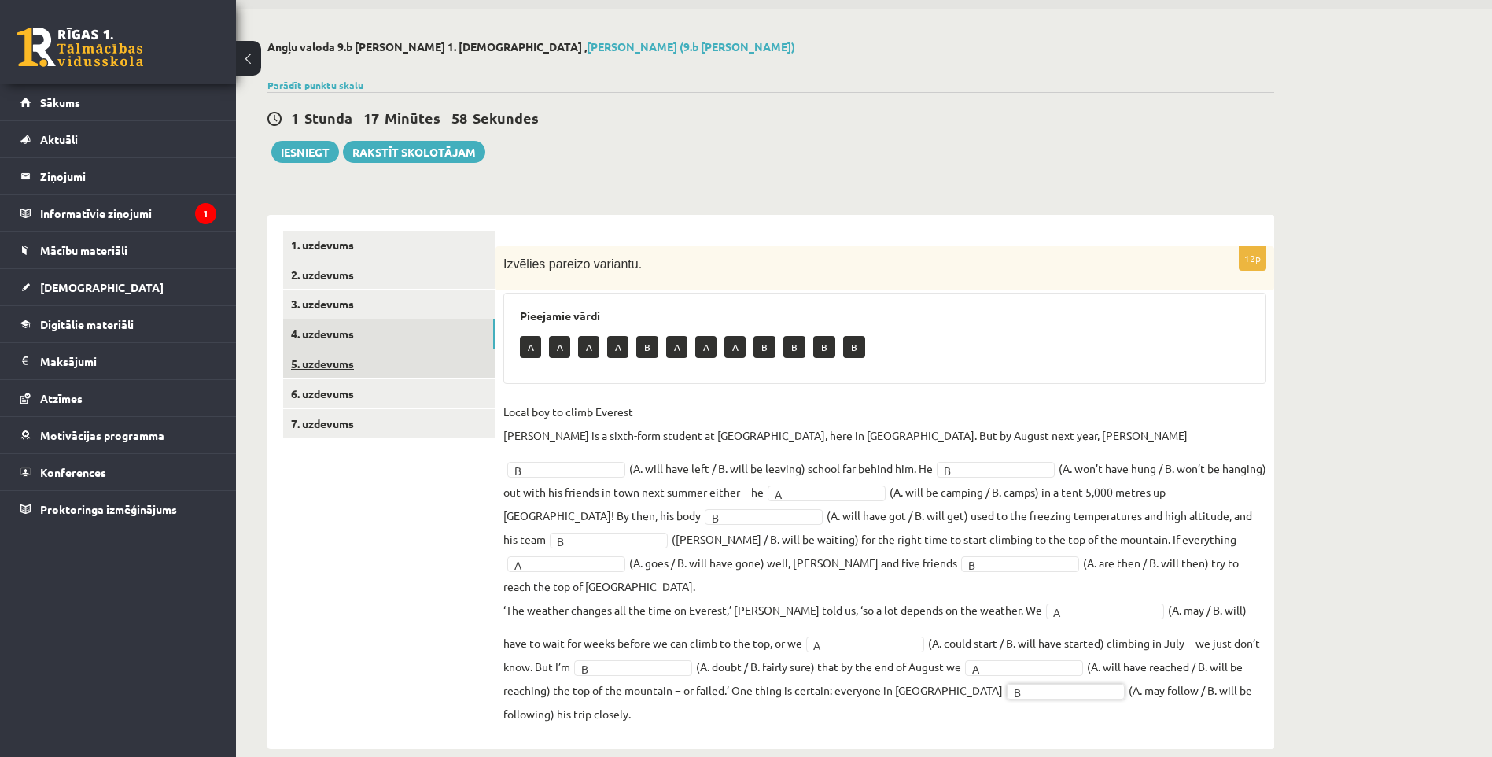
click at [334, 365] on link "5. uzdevums" at bounding box center [389, 363] width 212 height 29
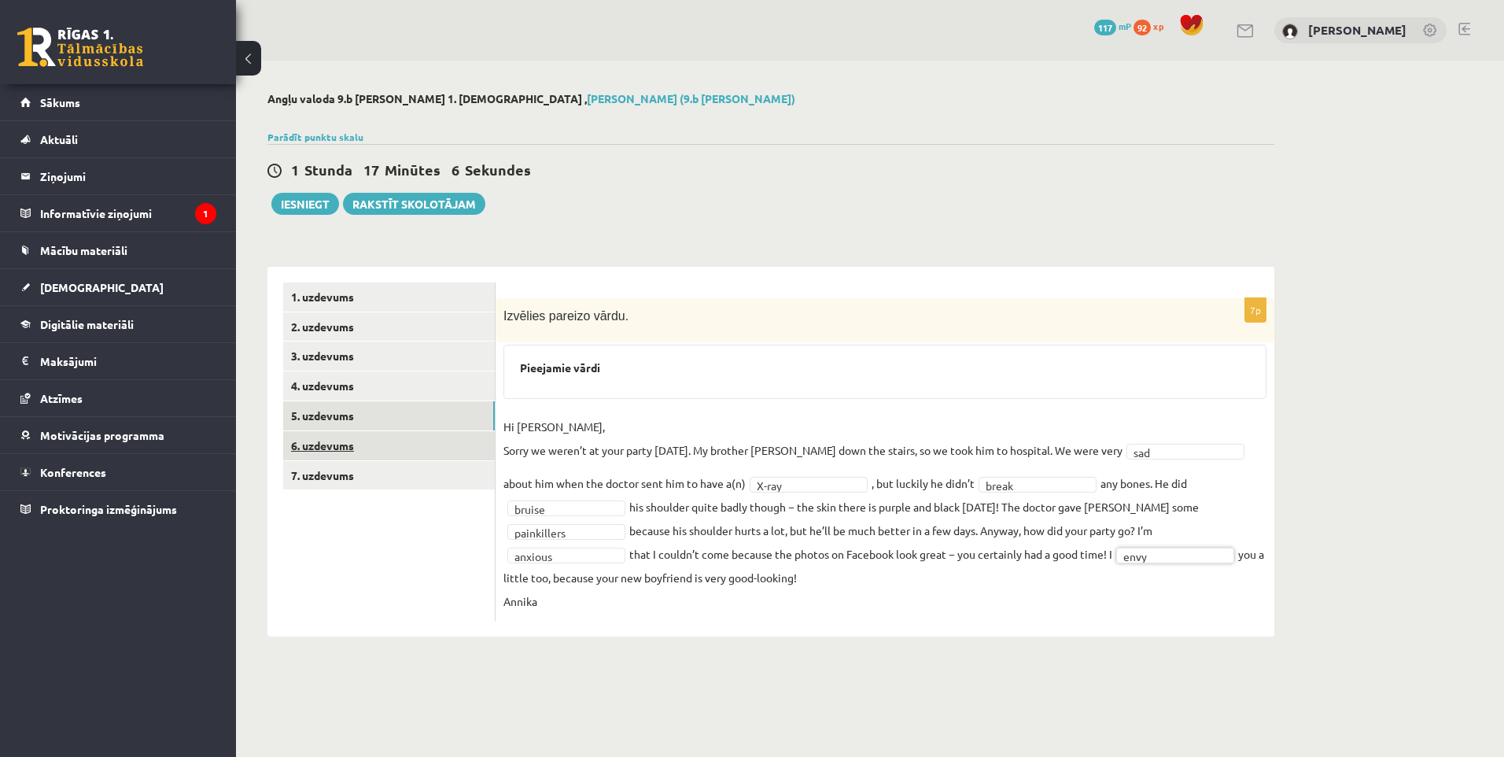
click at [311, 447] on link "6. uzdevums" at bounding box center [389, 445] width 212 height 29
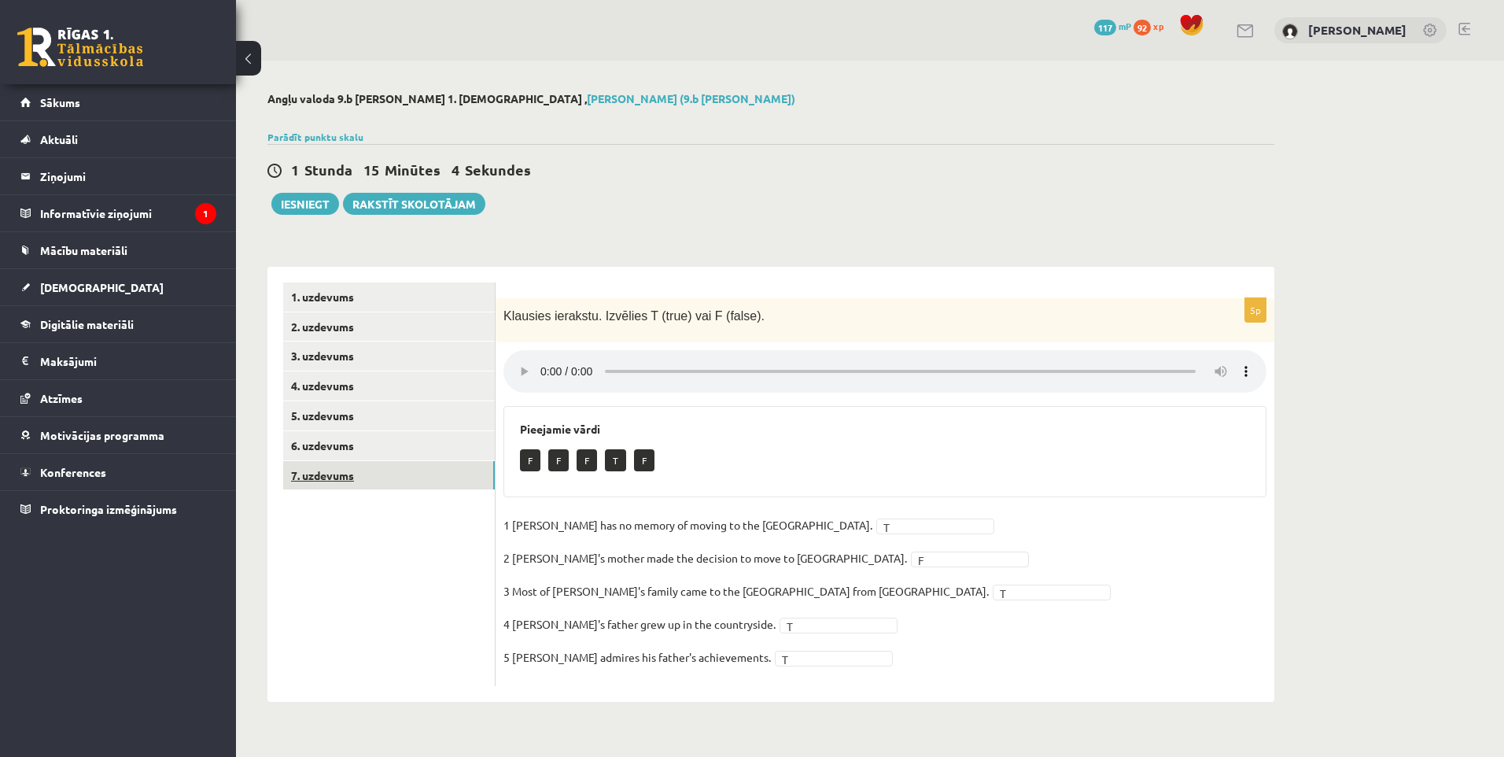
click at [341, 472] on link "7. uzdevums" at bounding box center [389, 475] width 212 height 29
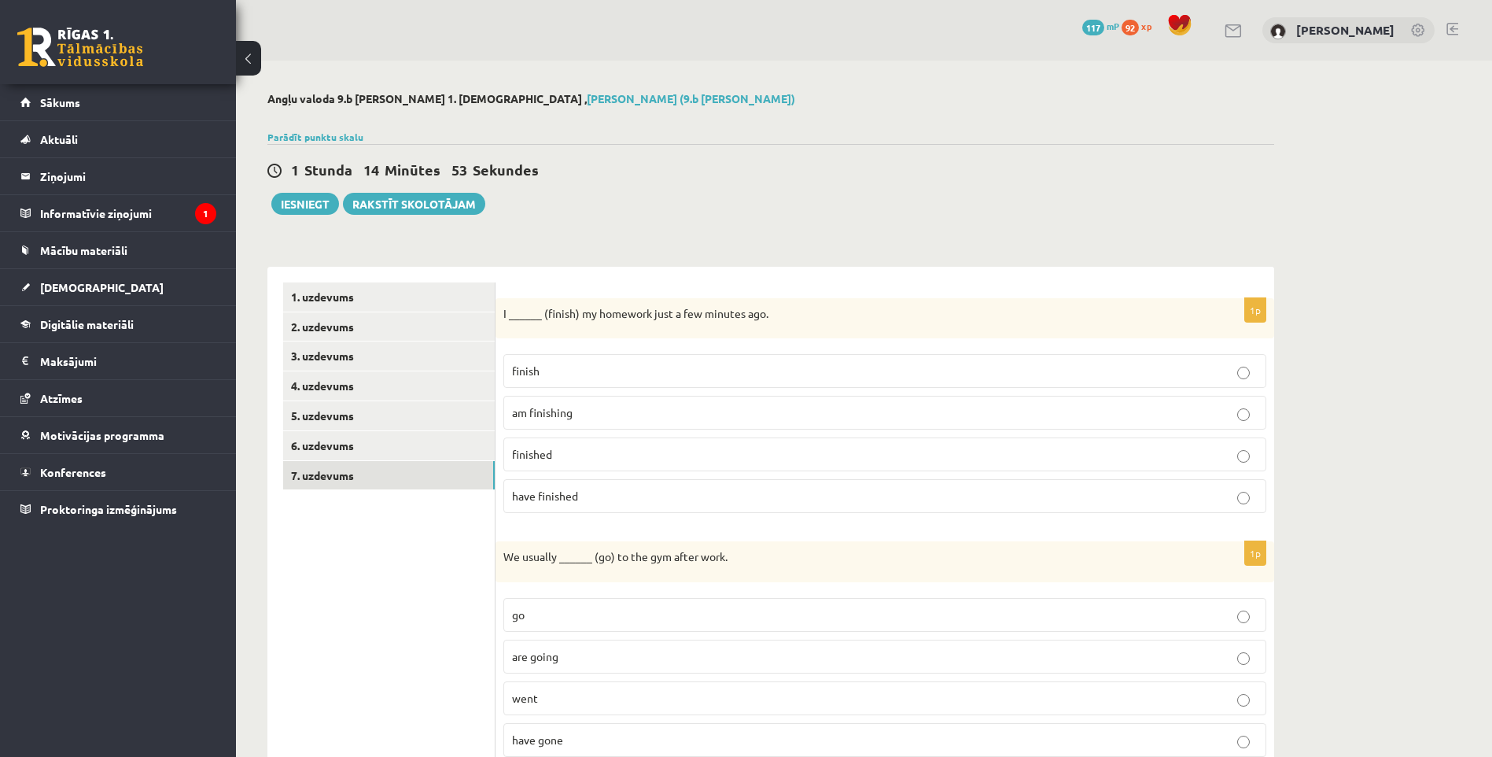
click at [533, 452] on span "finished" at bounding box center [532, 454] width 40 height 14
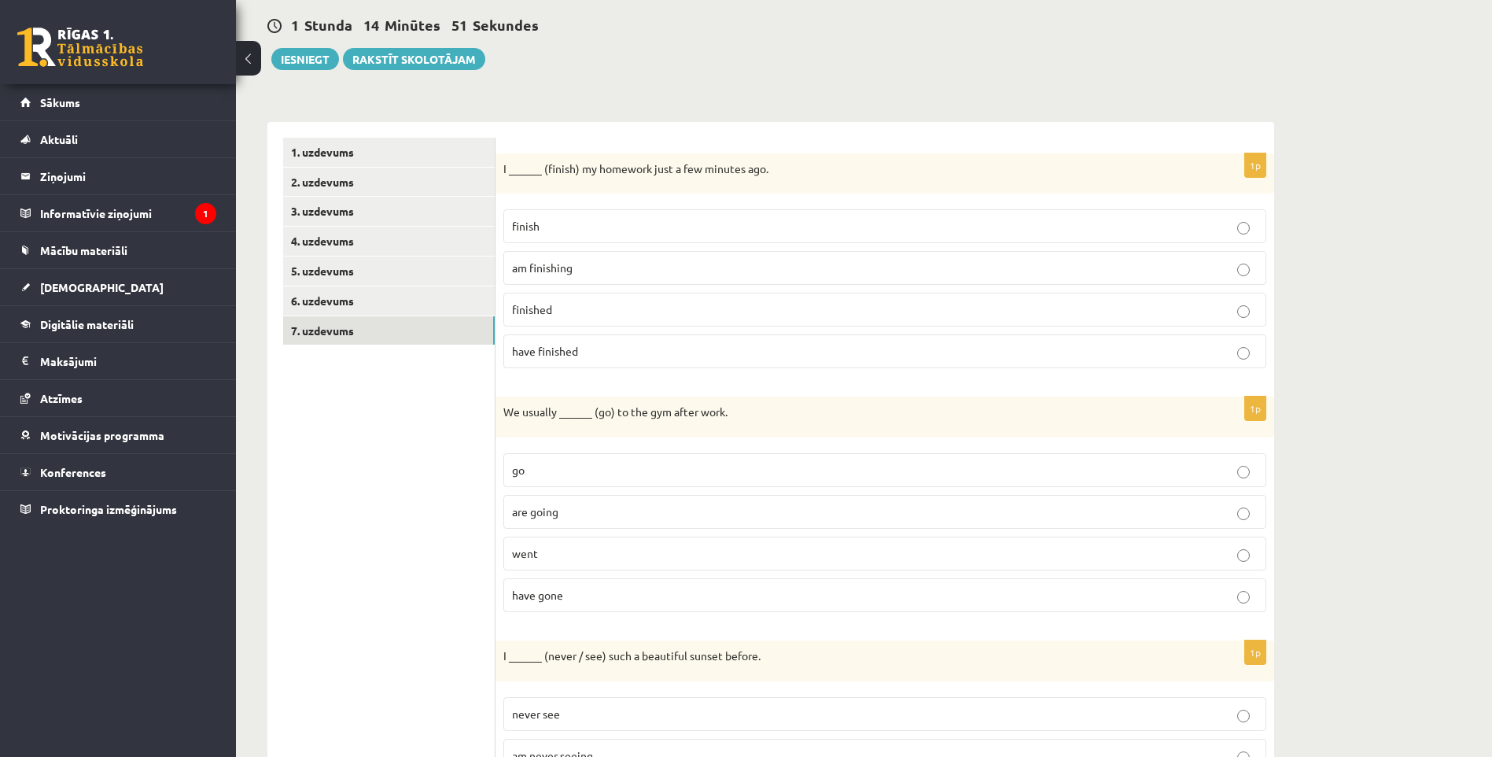
scroll to position [157, 0]
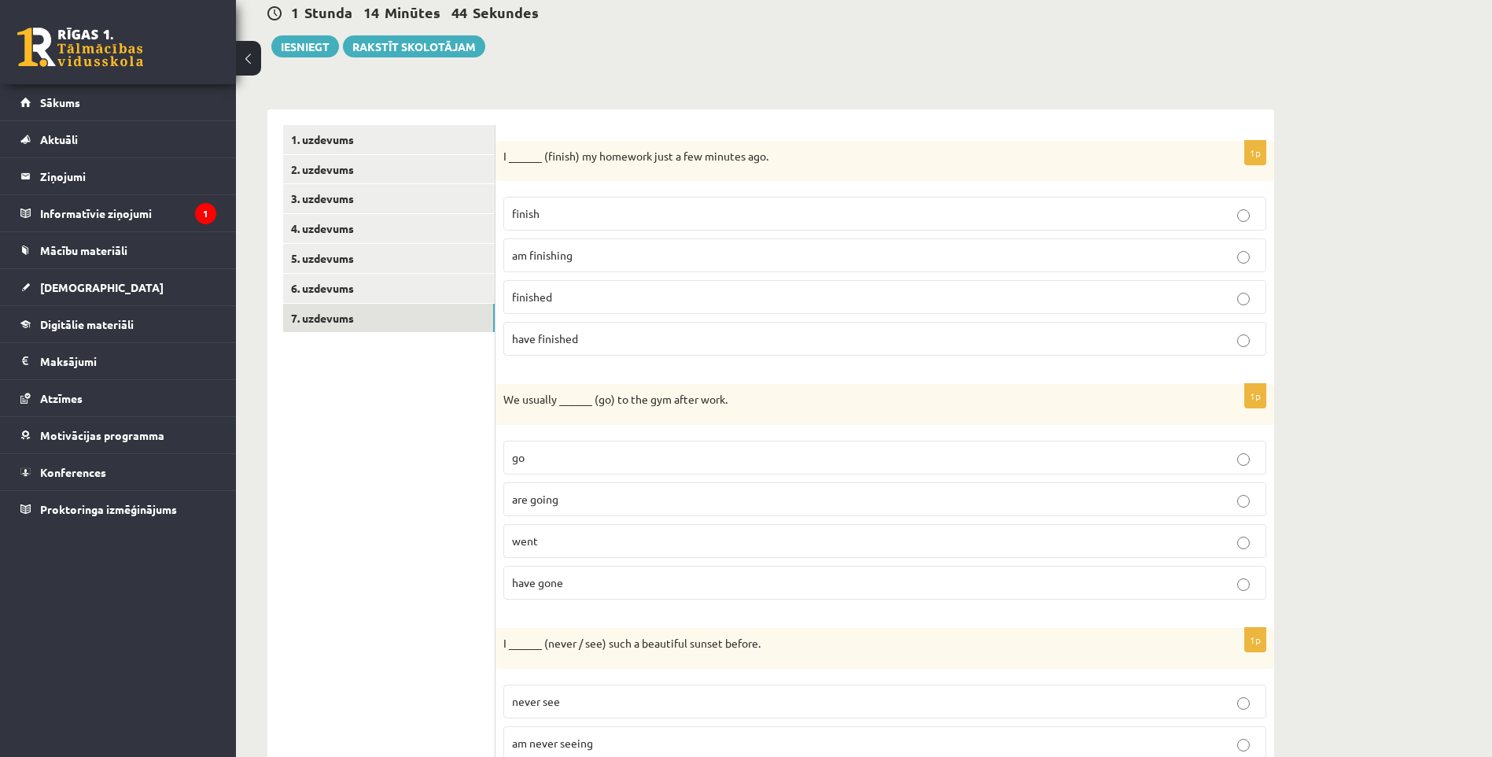
click at [615, 460] on p "go" at bounding box center [885, 457] width 746 height 17
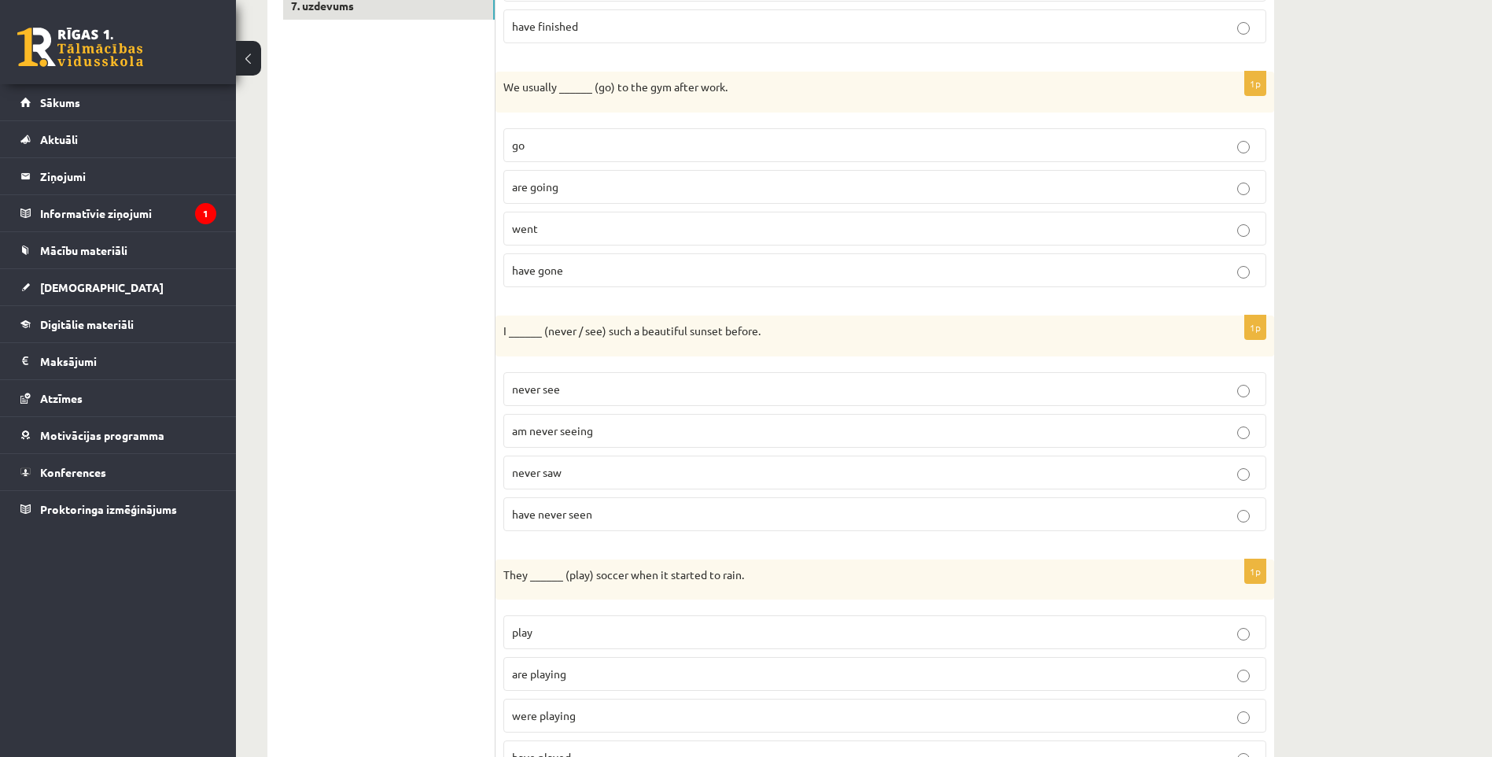
scroll to position [472, 0]
click at [607, 512] on p "have never seen" at bounding box center [885, 511] width 746 height 17
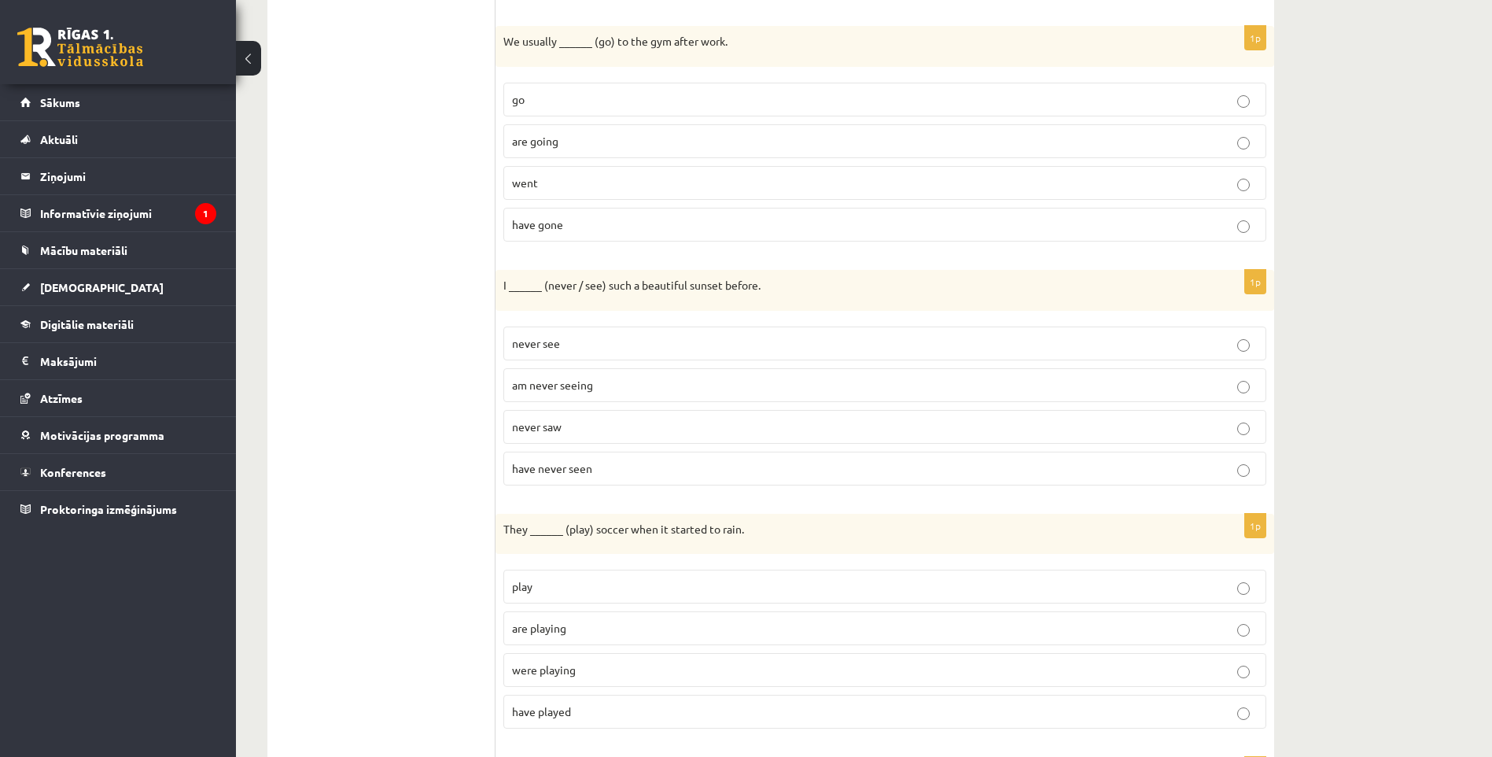
scroll to position [786, 0]
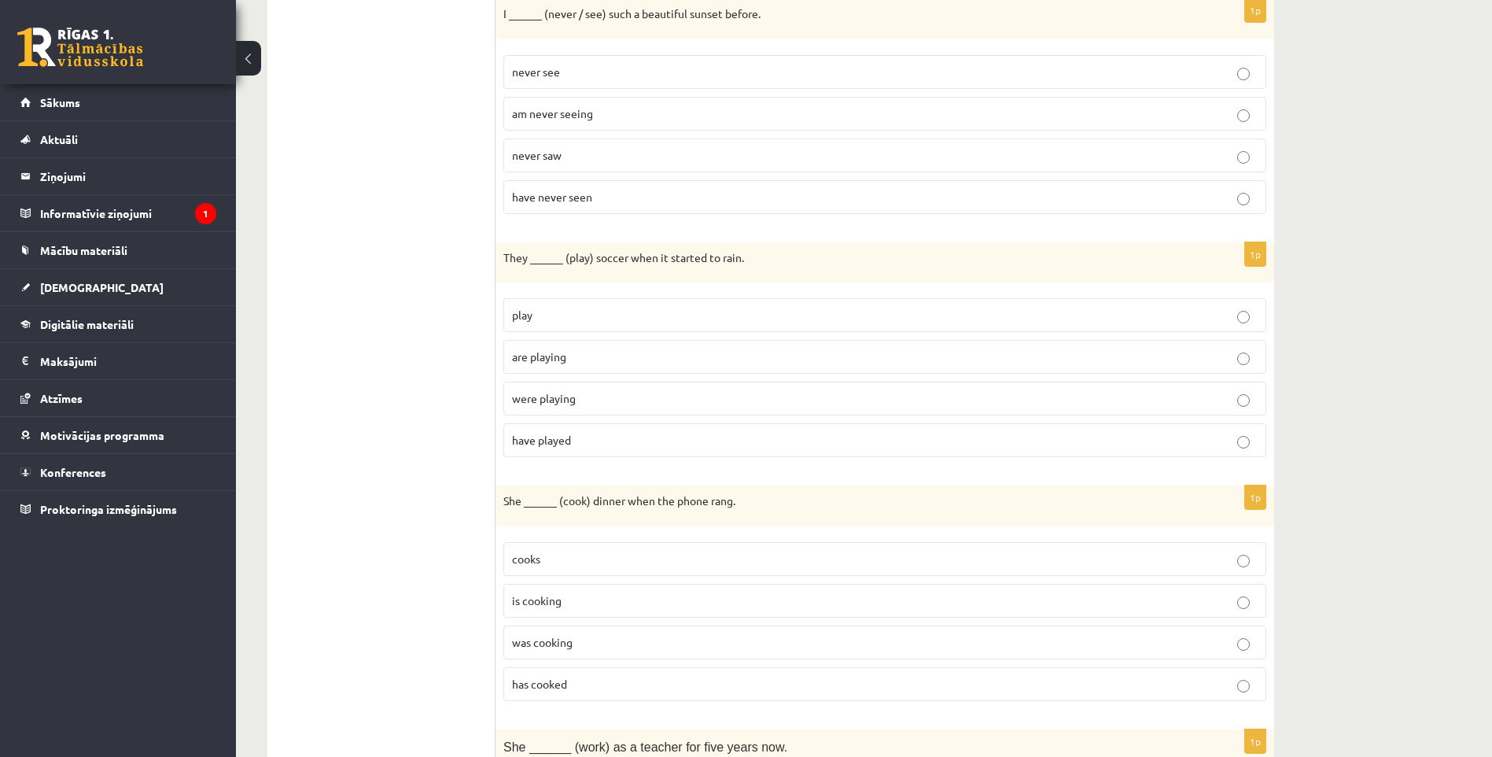
click at [639, 398] on p "were playing" at bounding box center [885, 398] width 746 height 17
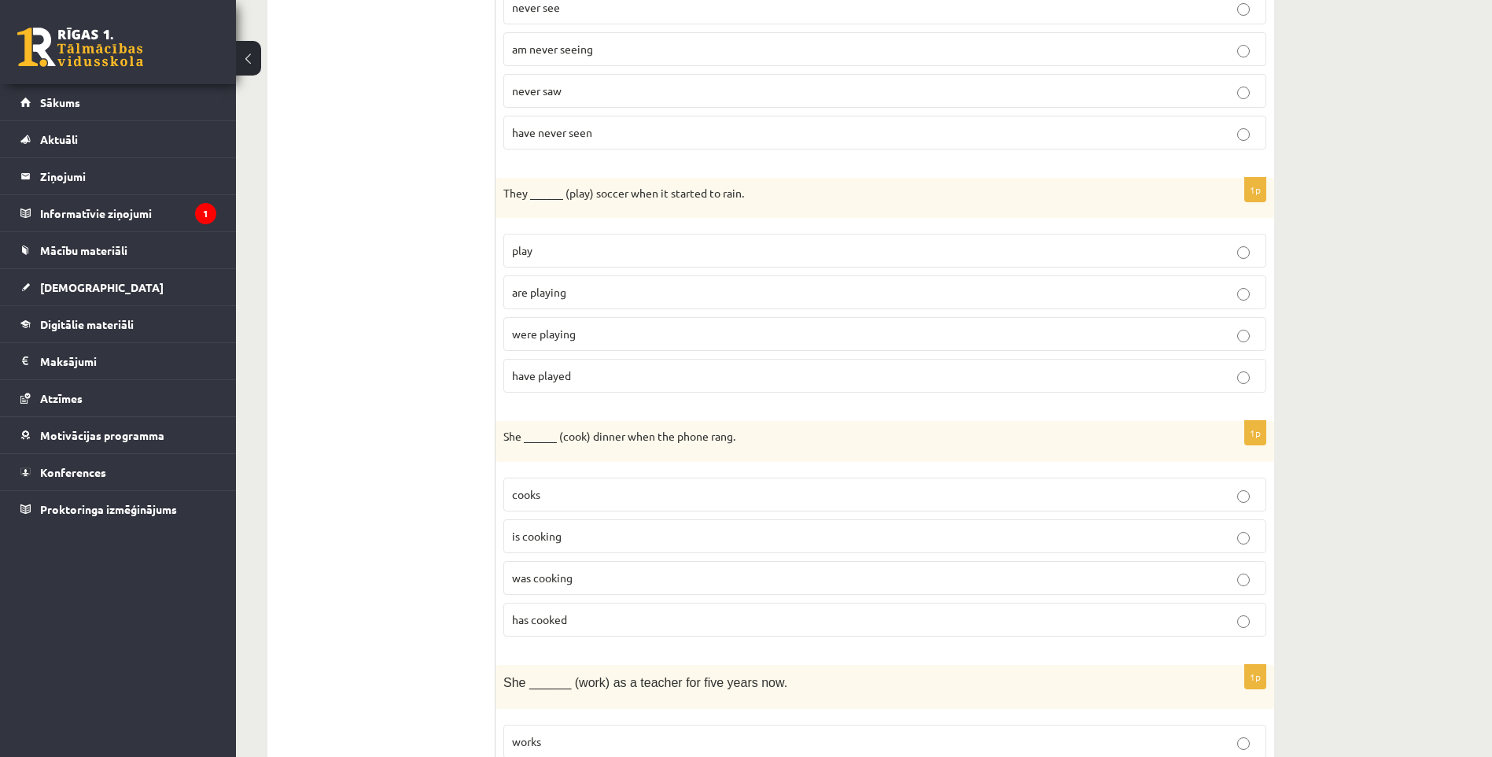
scroll to position [865, 0]
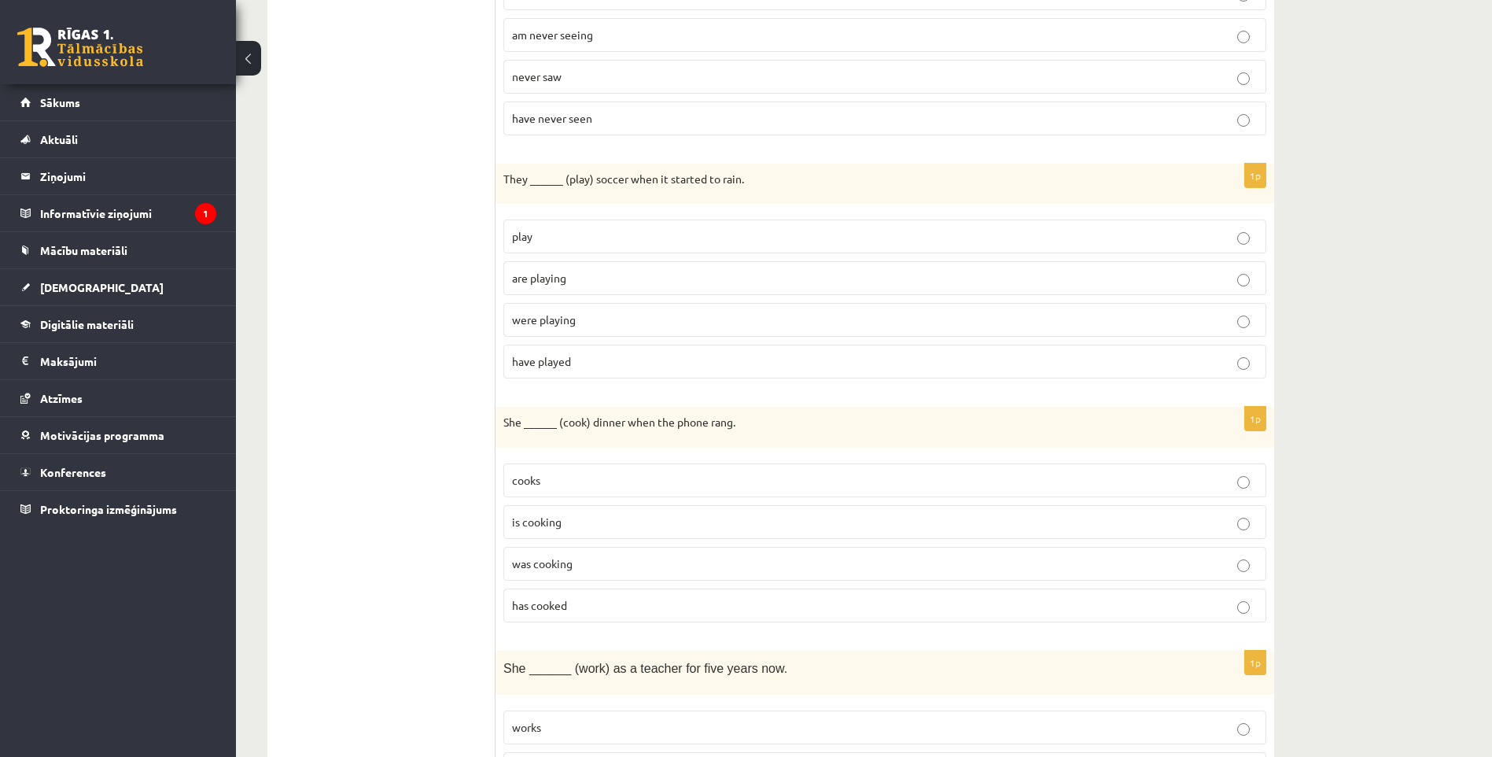
click at [521, 566] on span "was cooking" at bounding box center [542, 563] width 61 height 14
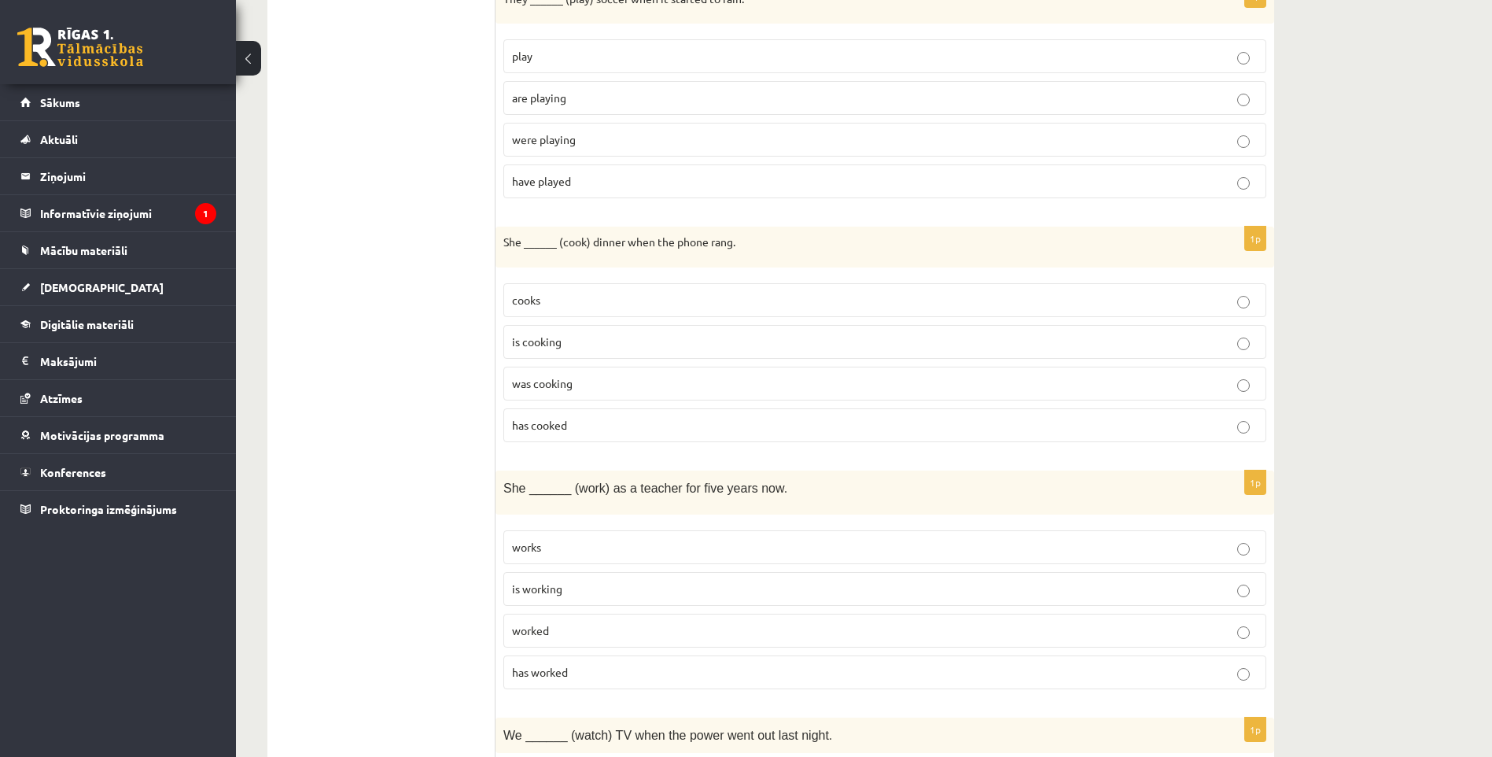
scroll to position [1180, 0]
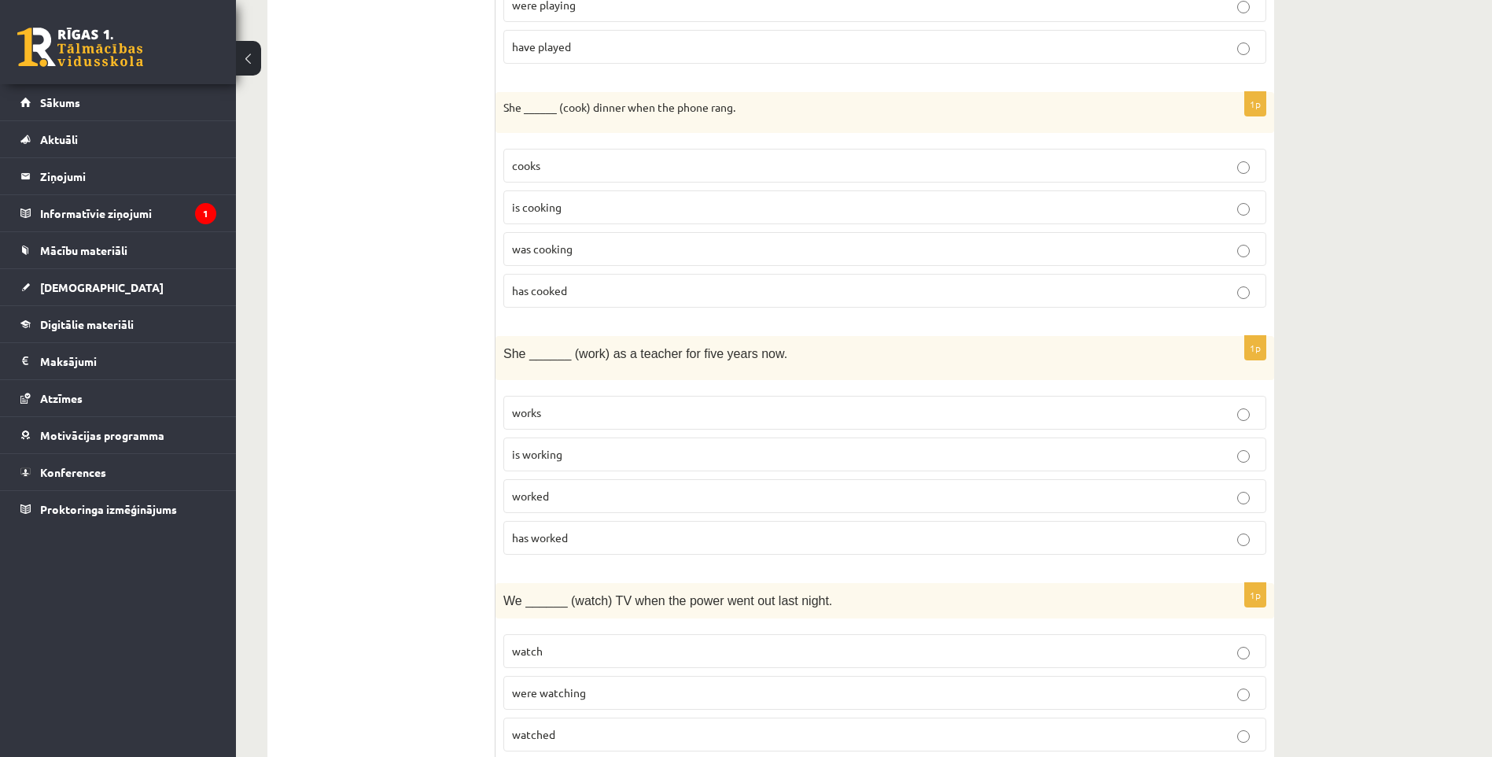
click at [567, 444] on label "is working" at bounding box center [884, 454] width 763 height 34
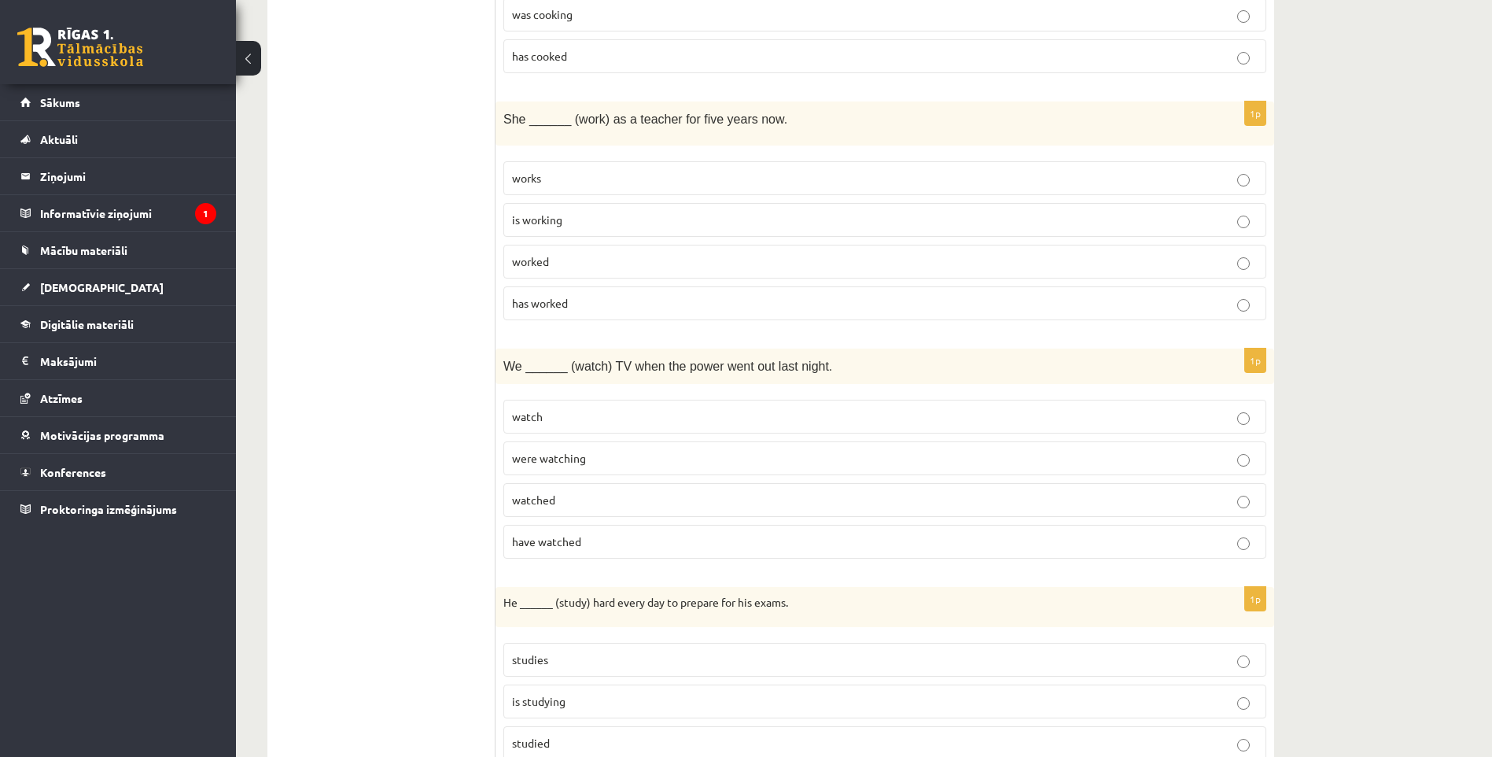
scroll to position [1416, 0]
click at [587, 470] on label "were watching" at bounding box center [884, 457] width 763 height 34
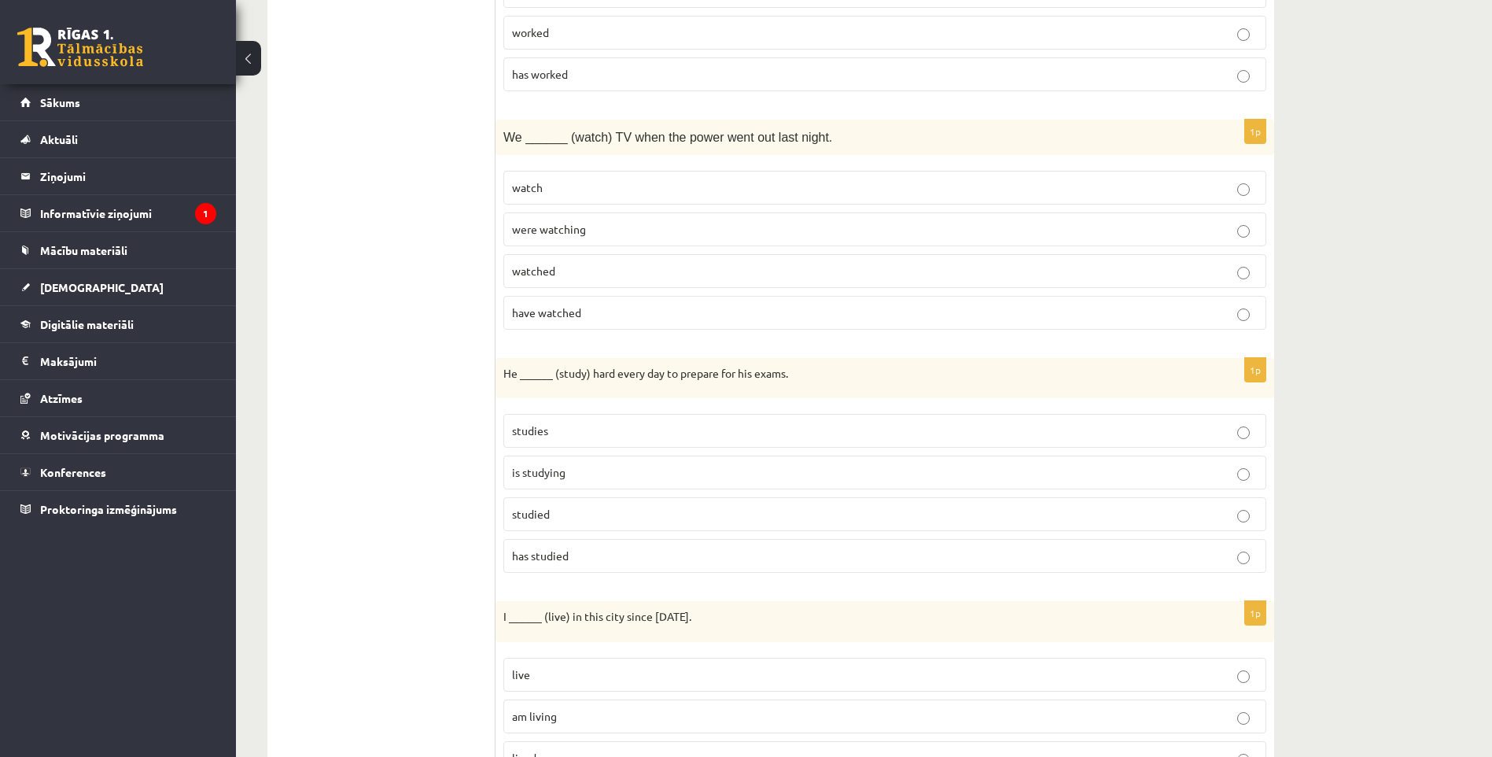
scroll to position [1651, 0]
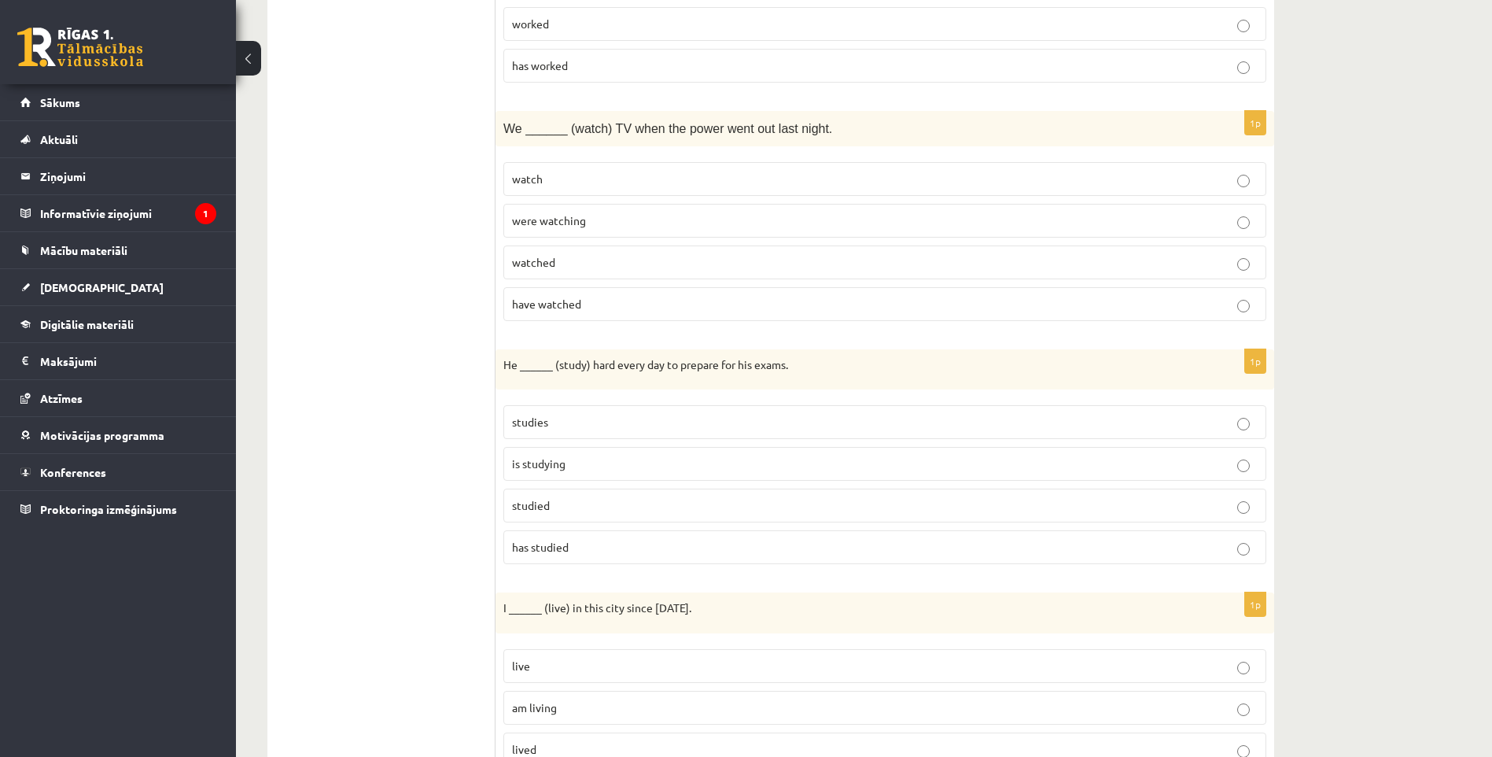
click at [635, 461] on p "is studying" at bounding box center [885, 463] width 746 height 17
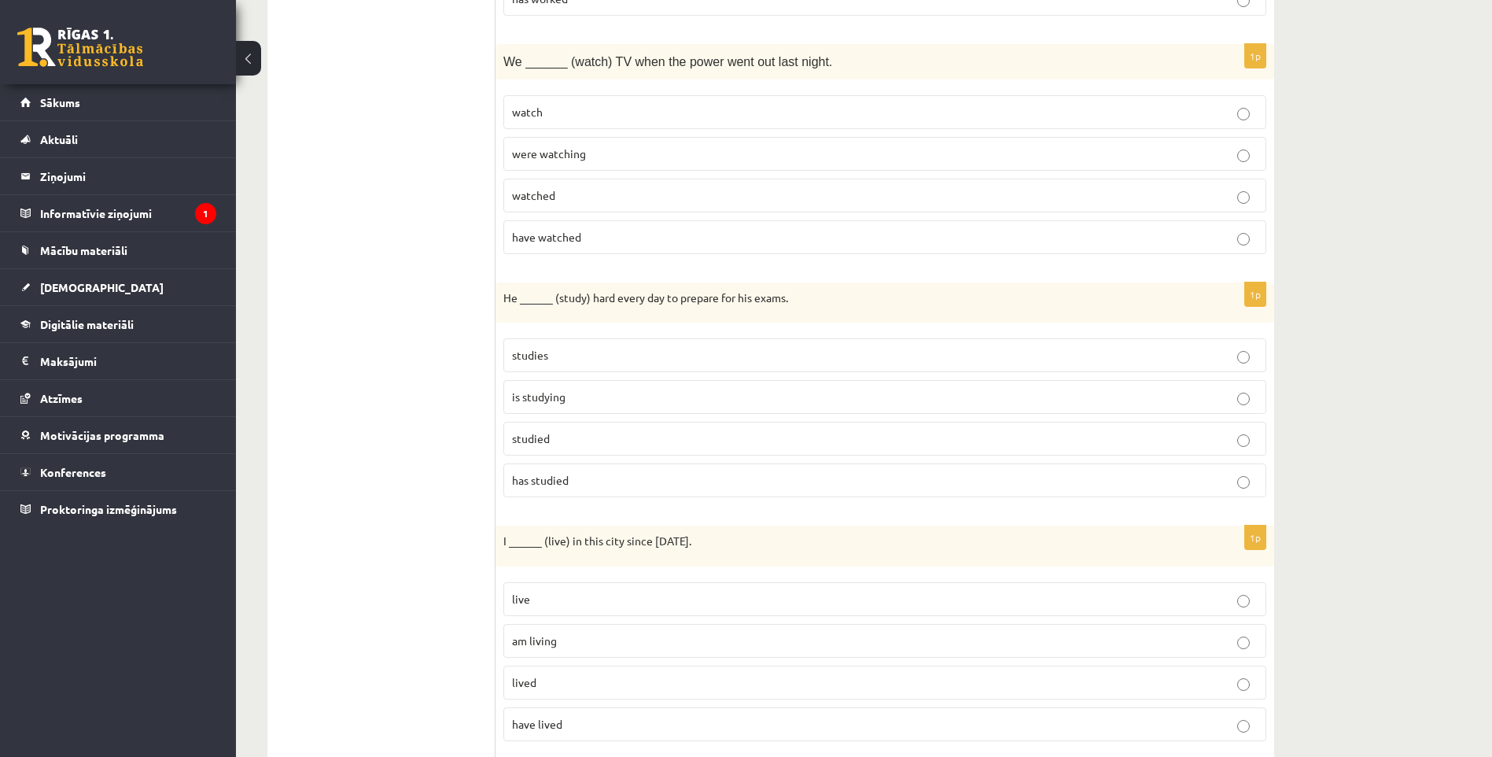
scroll to position [1966, 0]
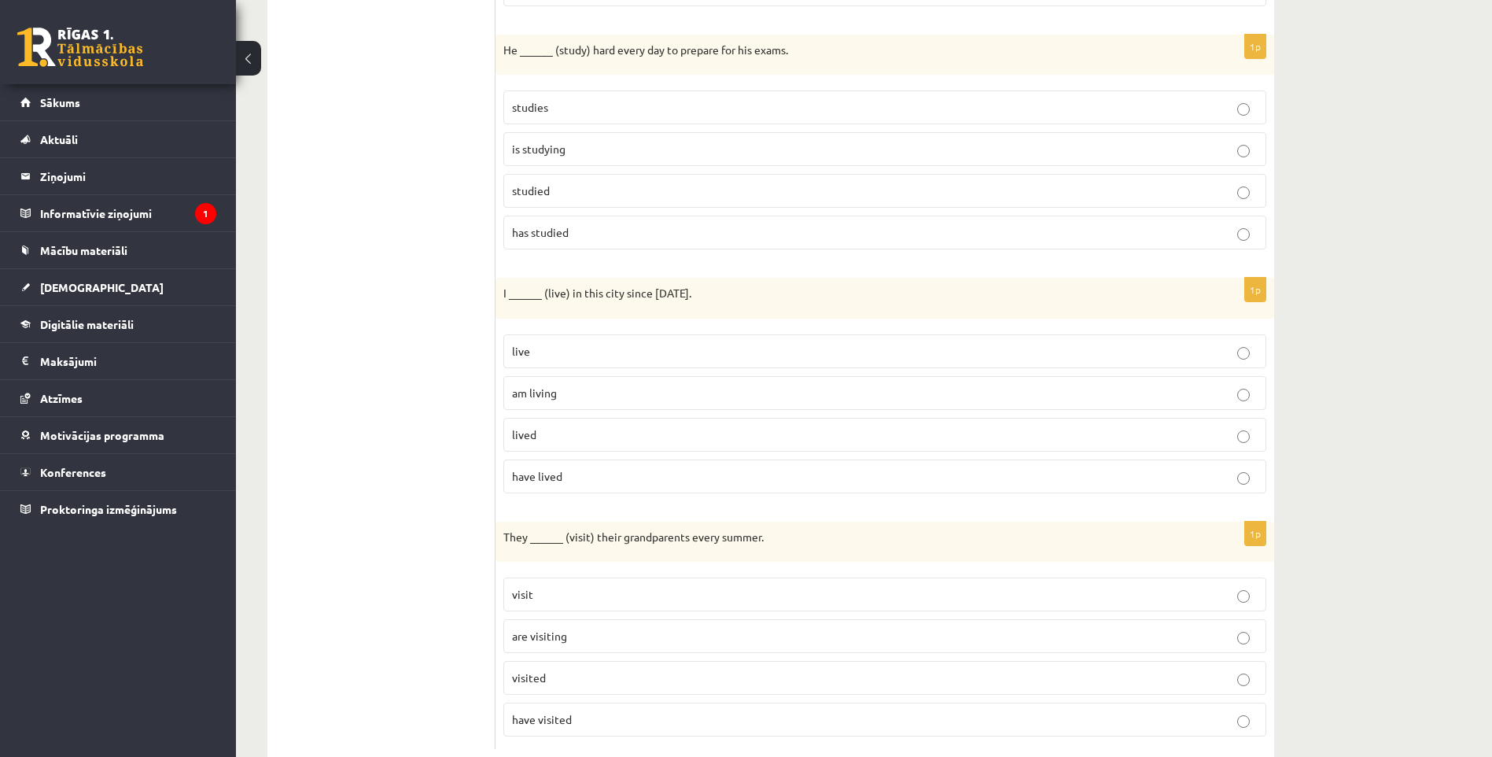
click at [550, 429] on p "lived" at bounding box center [885, 434] width 746 height 17
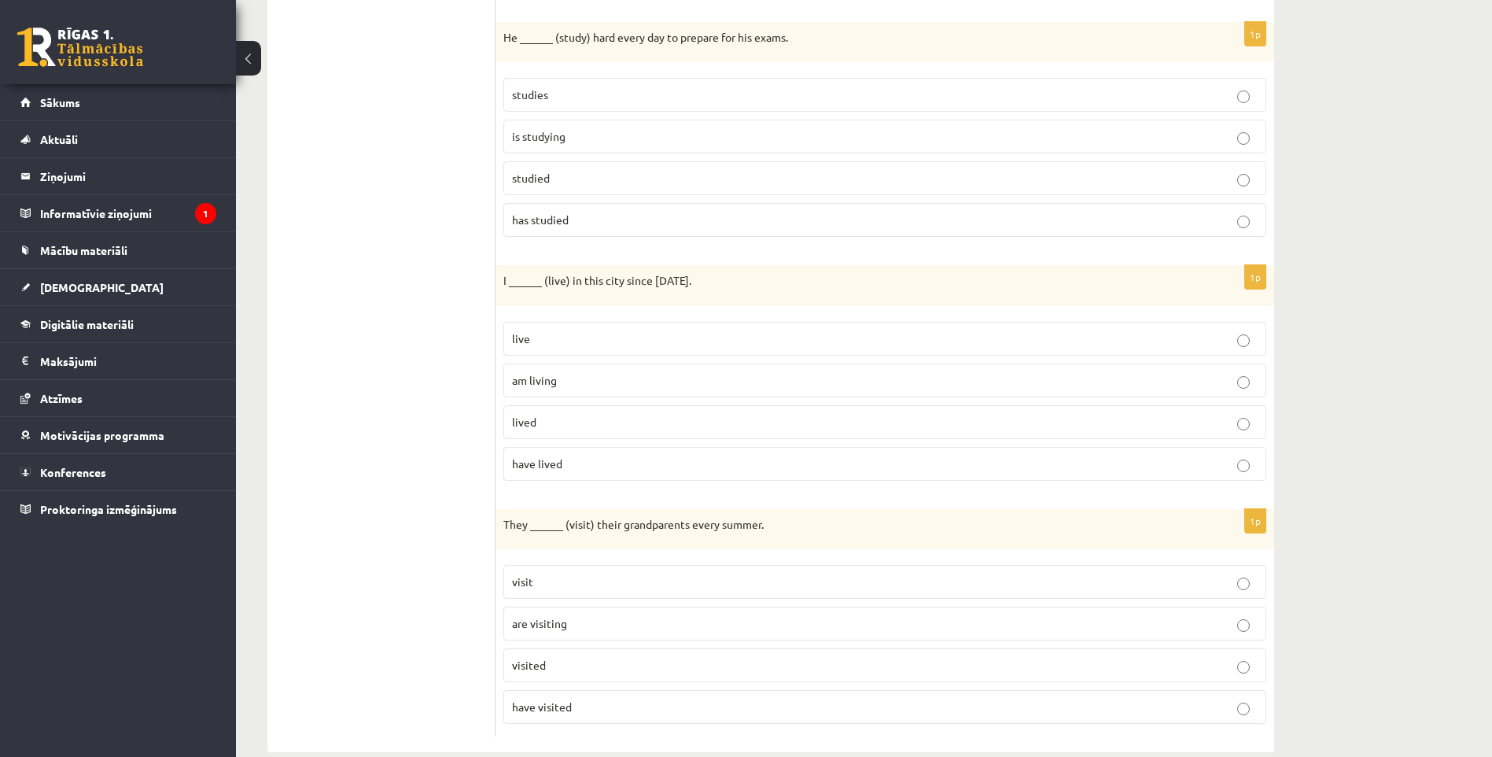
scroll to position [2005, 0]
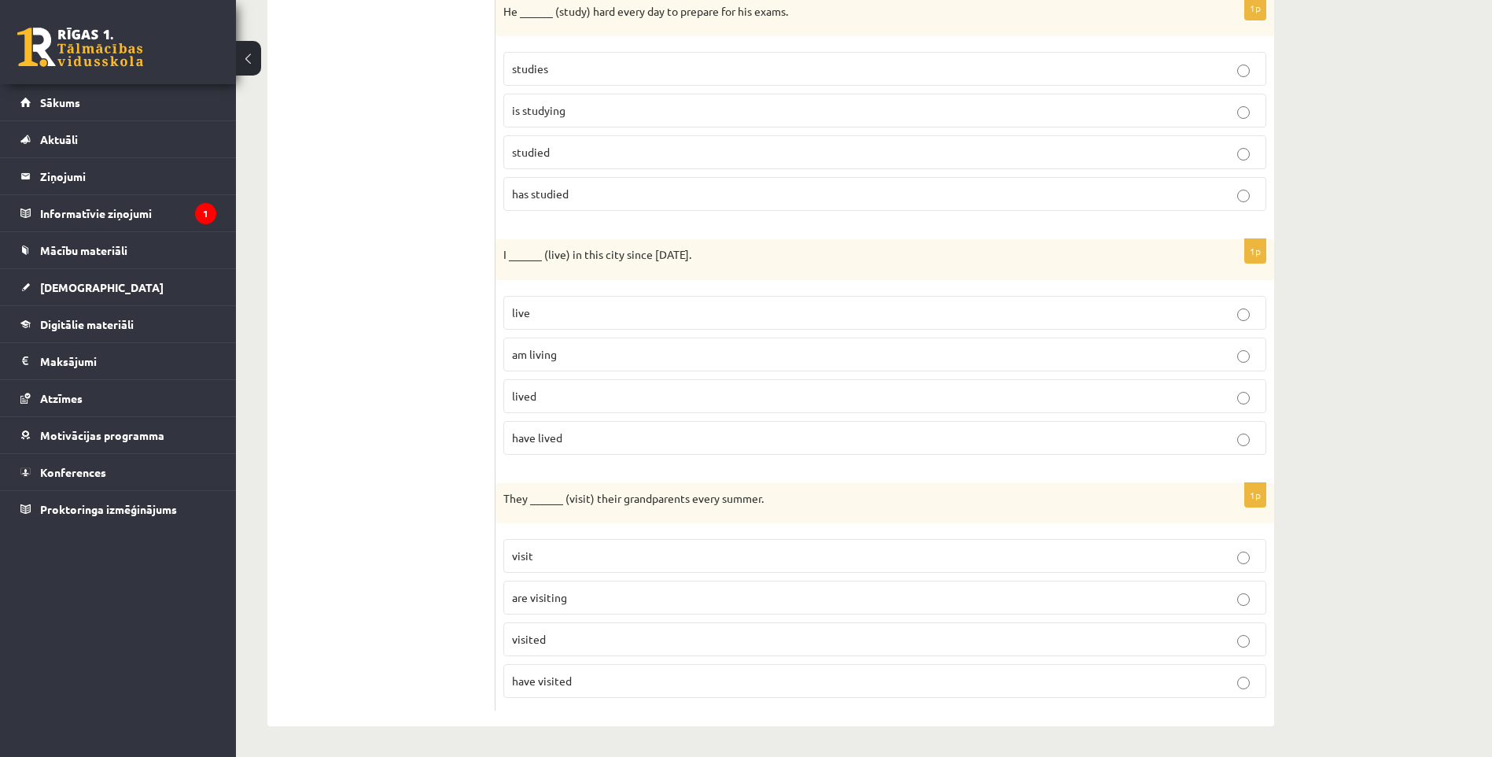
click at [568, 596] on p "are visiting" at bounding box center [885, 597] width 746 height 17
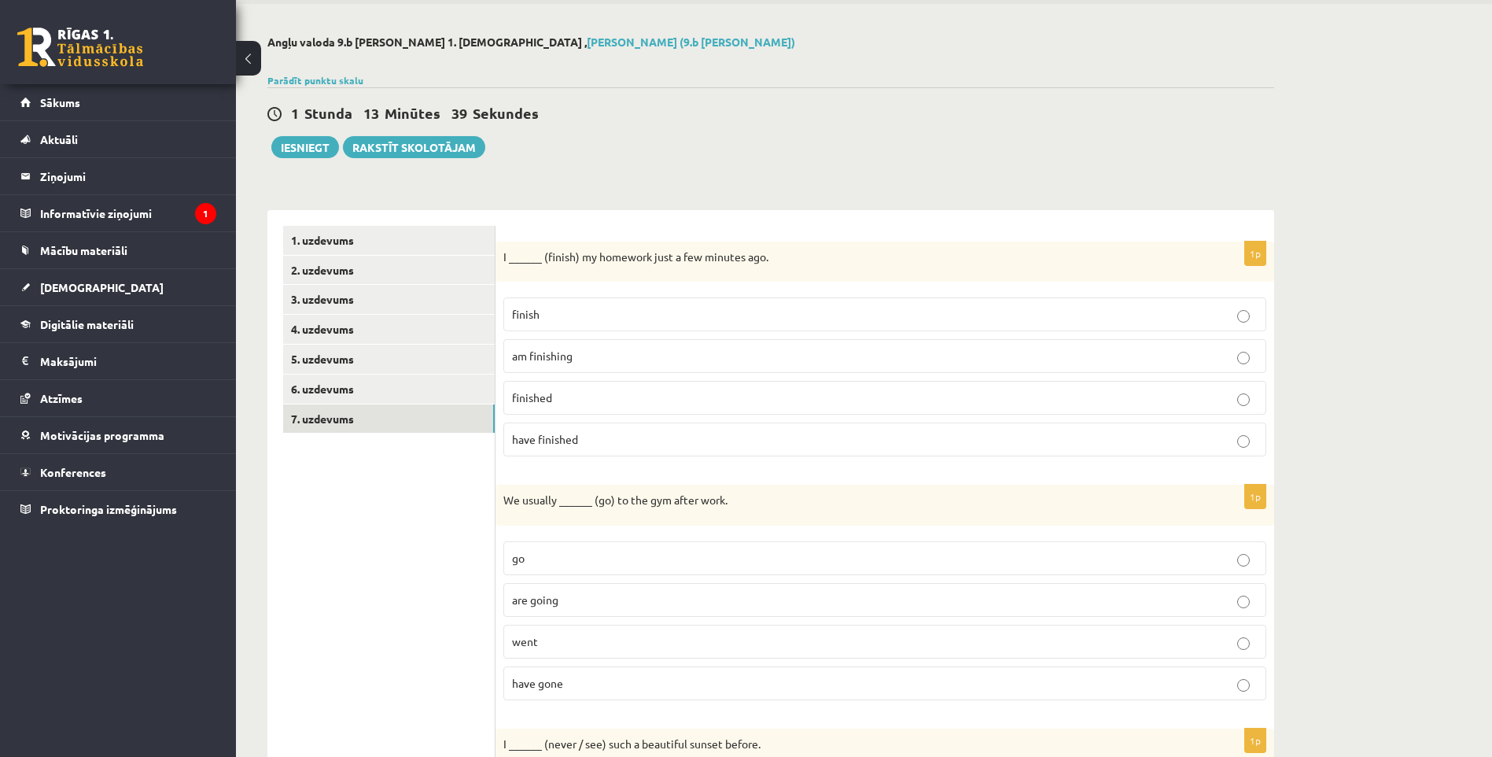
scroll to position [0, 0]
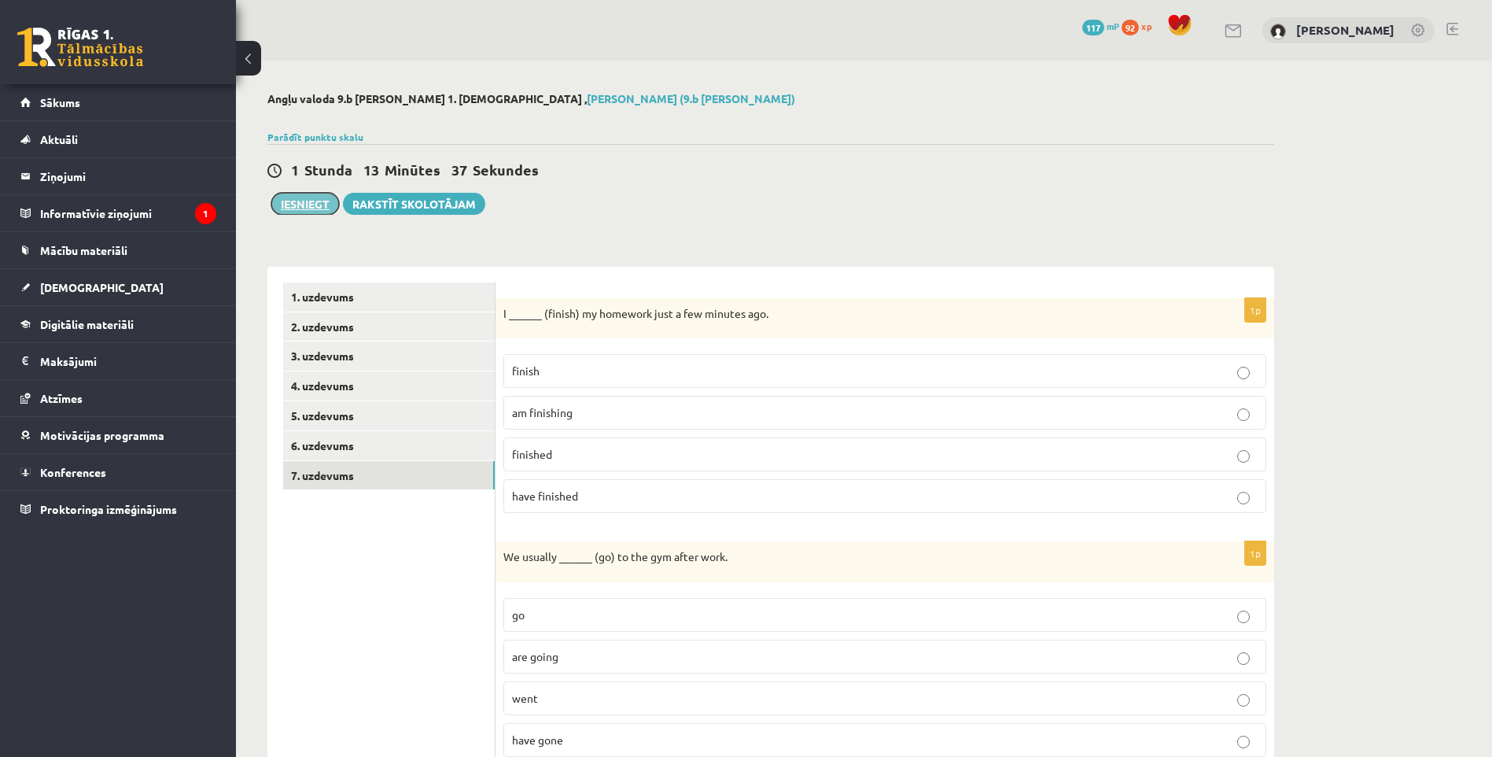
click at [302, 200] on button "Iesniegt" at bounding box center [305, 204] width 68 height 22
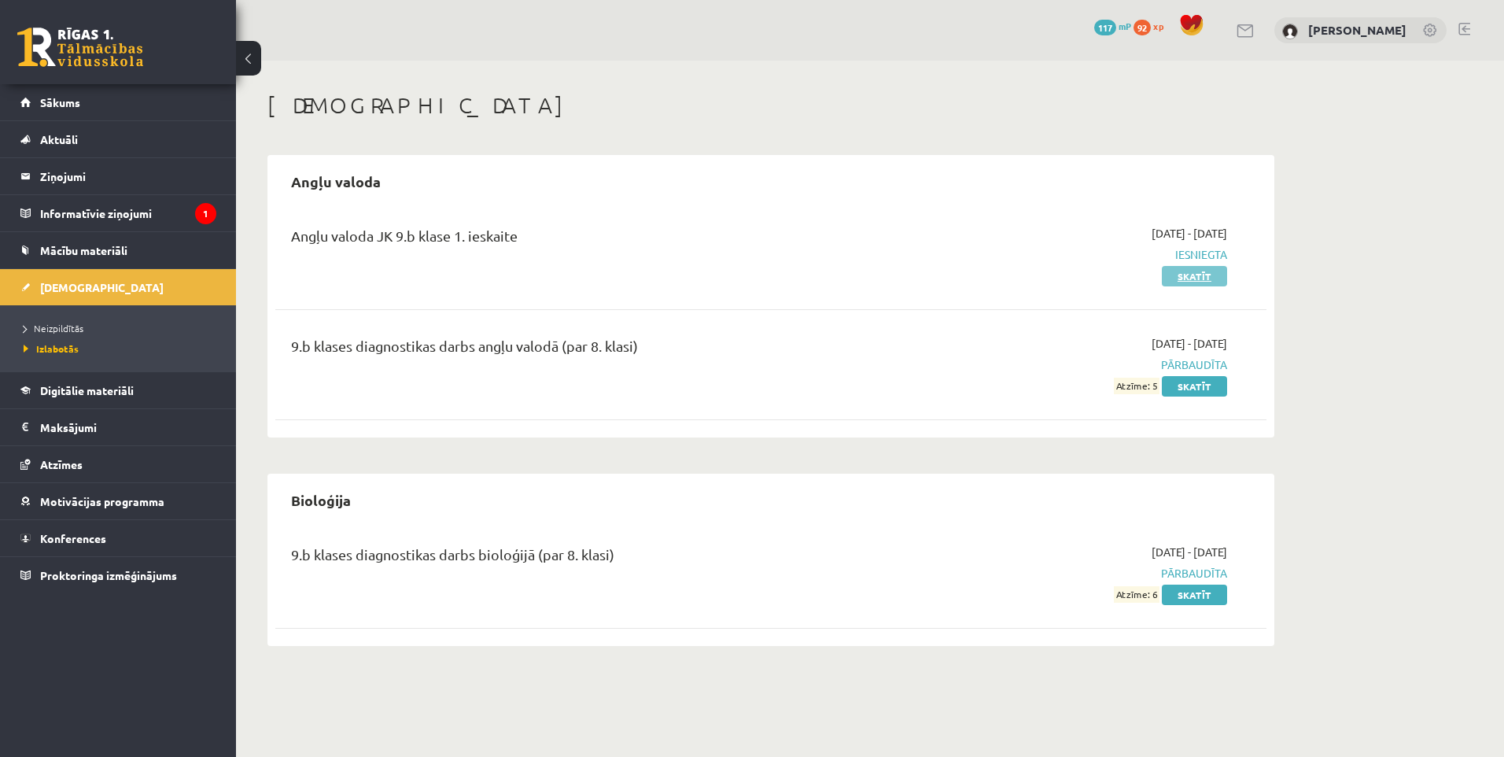
click at [1184, 278] on link "Skatīt" at bounding box center [1194, 276] width 65 height 20
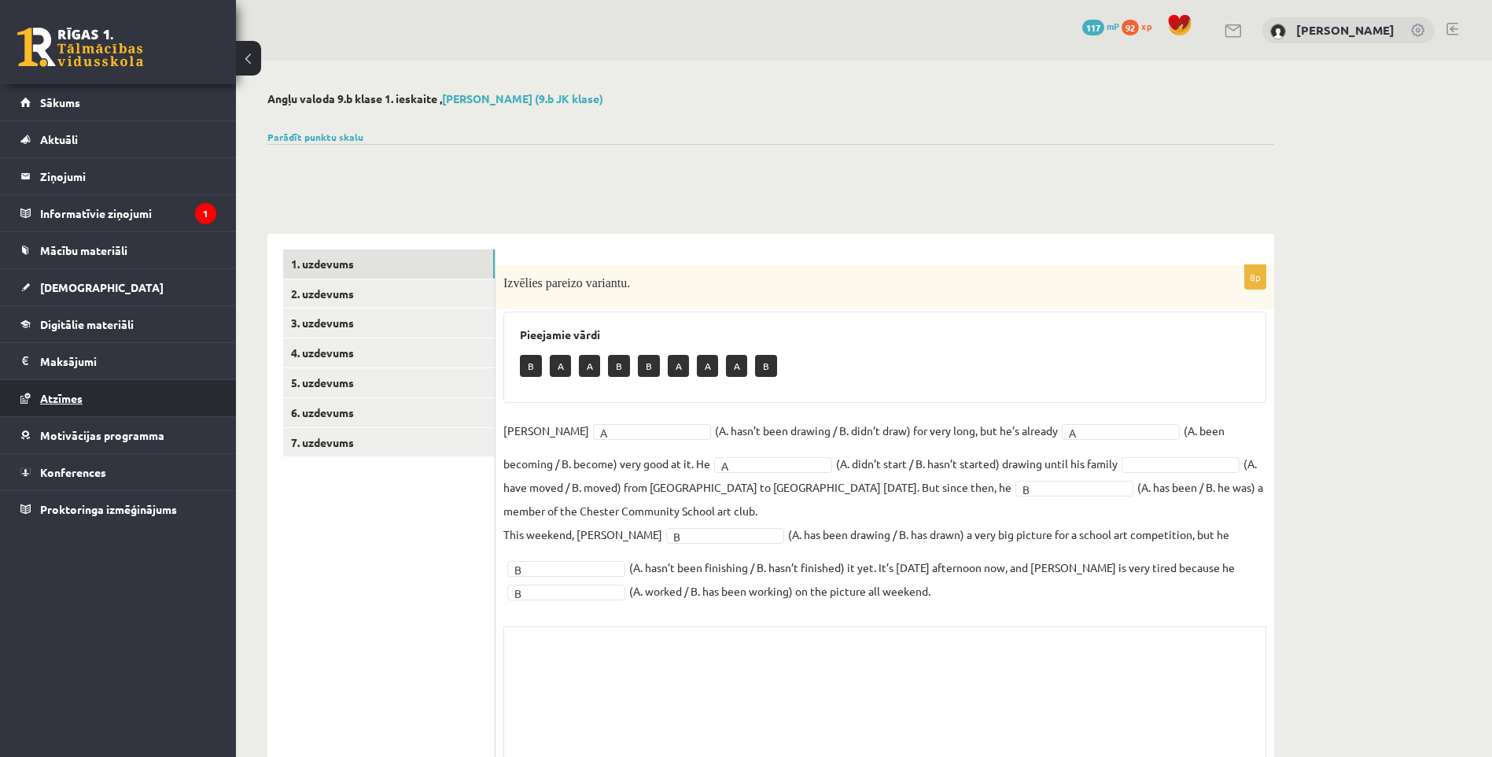
click at [41, 411] on link "Atzīmes" at bounding box center [118, 398] width 196 height 36
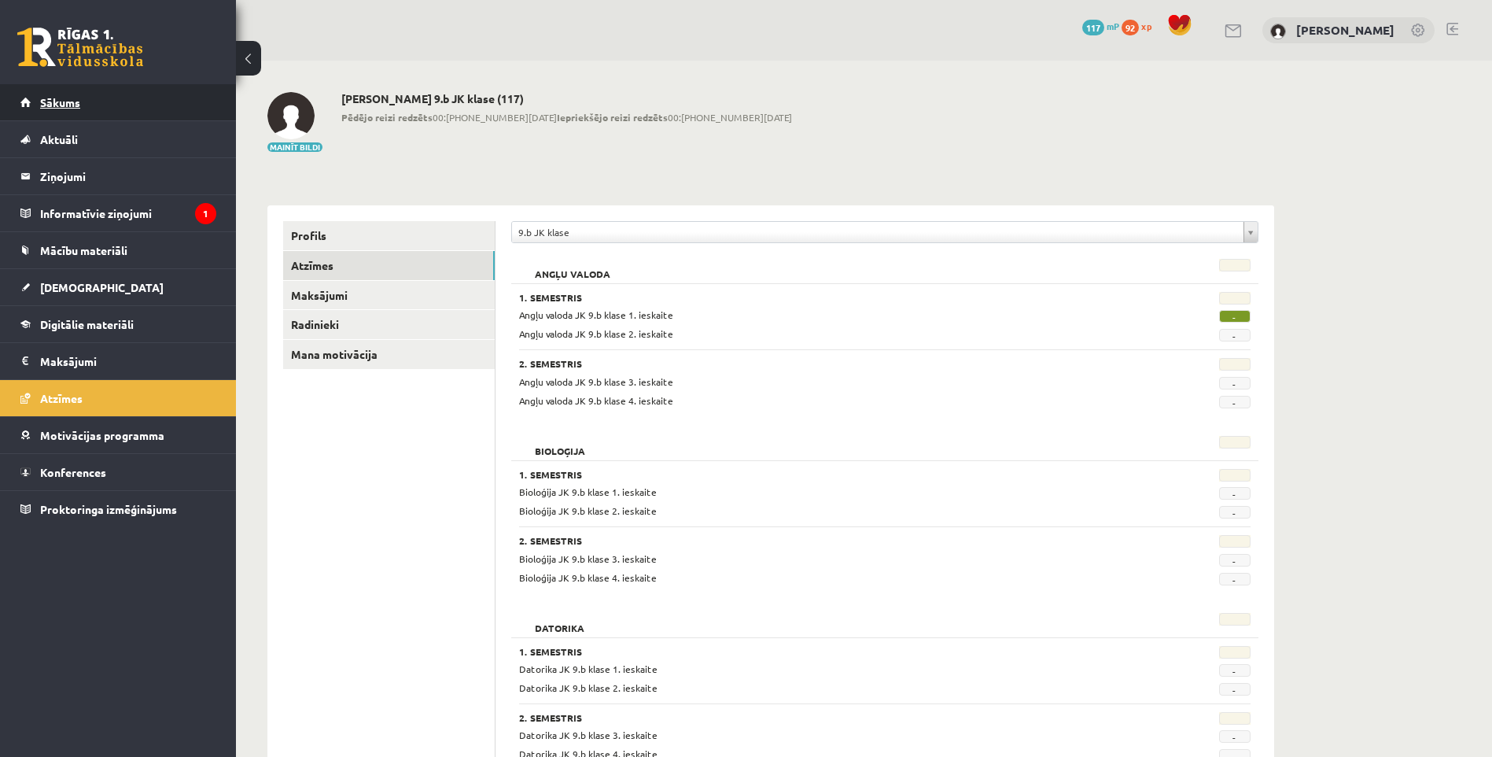
click at [39, 109] on link "Sākums" at bounding box center [118, 102] width 196 height 36
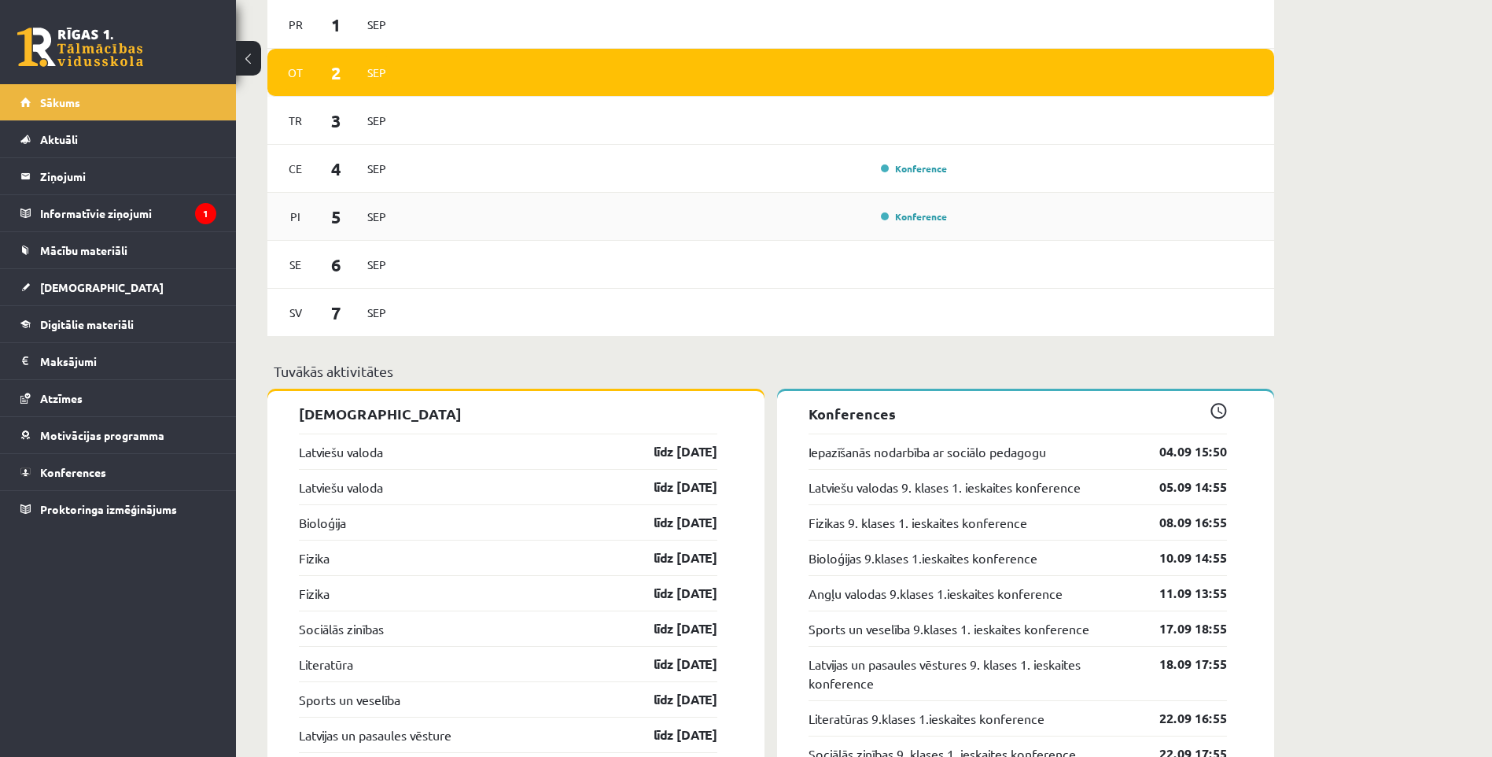
scroll to position [1337, 0]
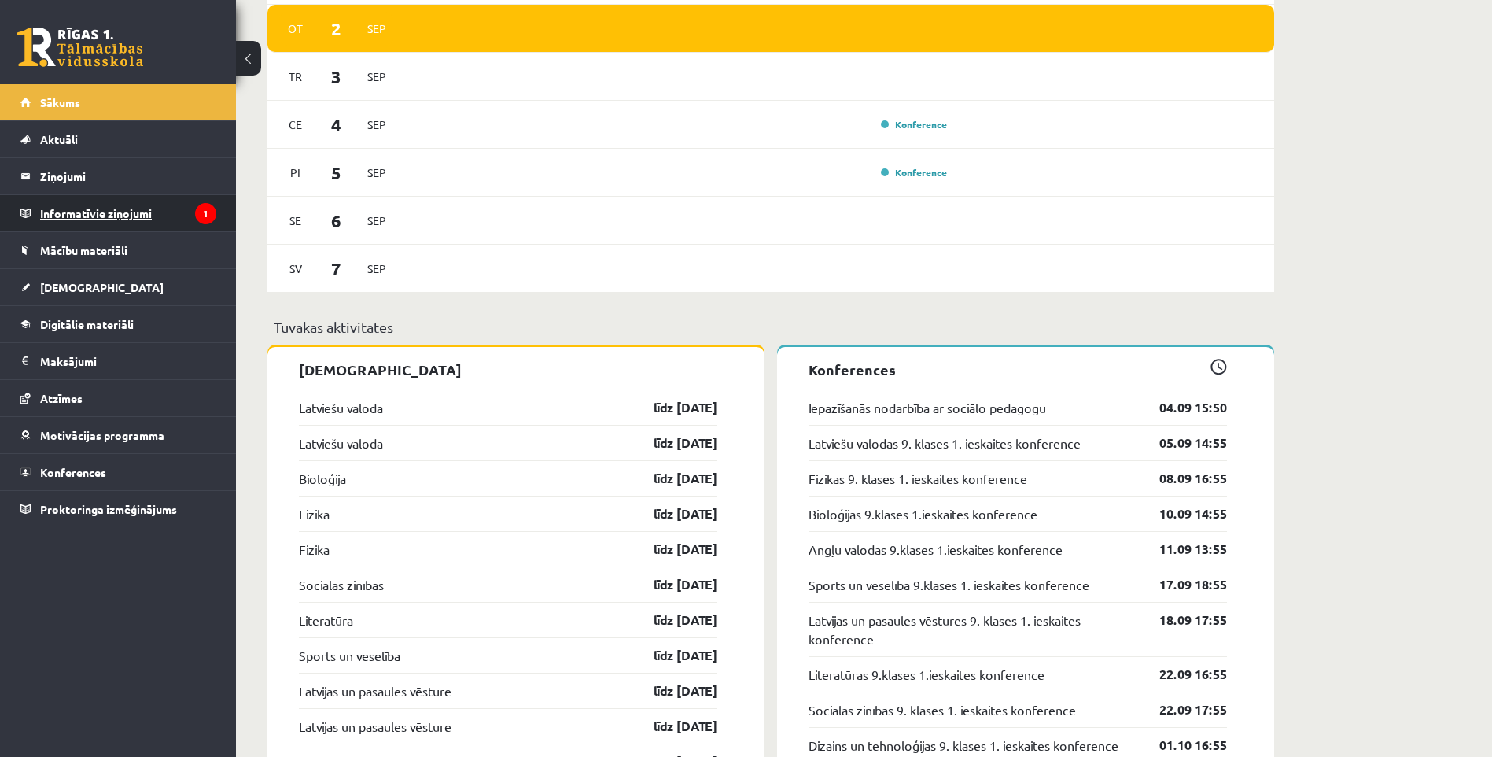
click at [71, 215] on legend "Informatīvie ziņojumi 1" at bounding box center [128, 213] width 176 height 36
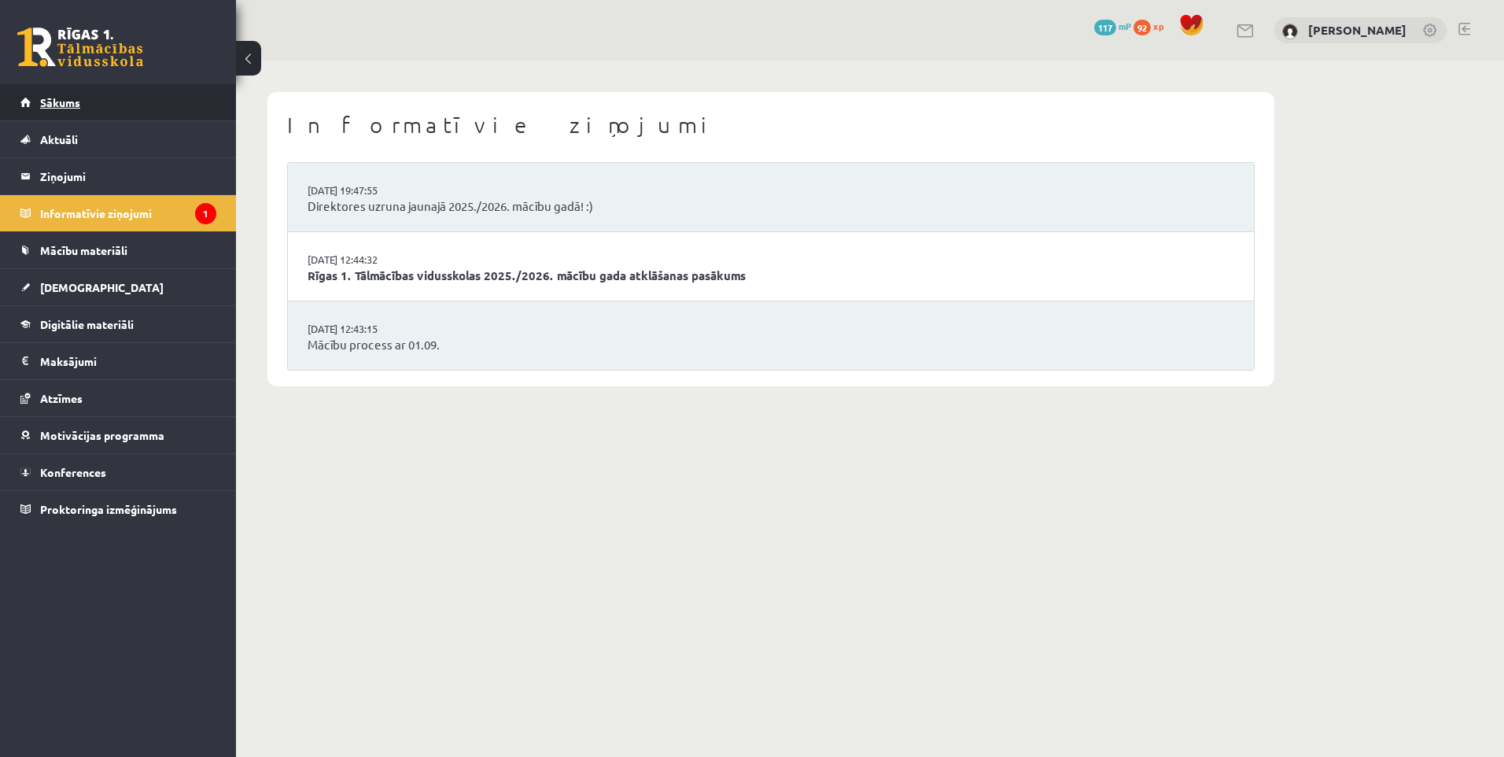
click at [111, 109] on link "Sākums" at bounding box center [118, 102] width 196 height 36
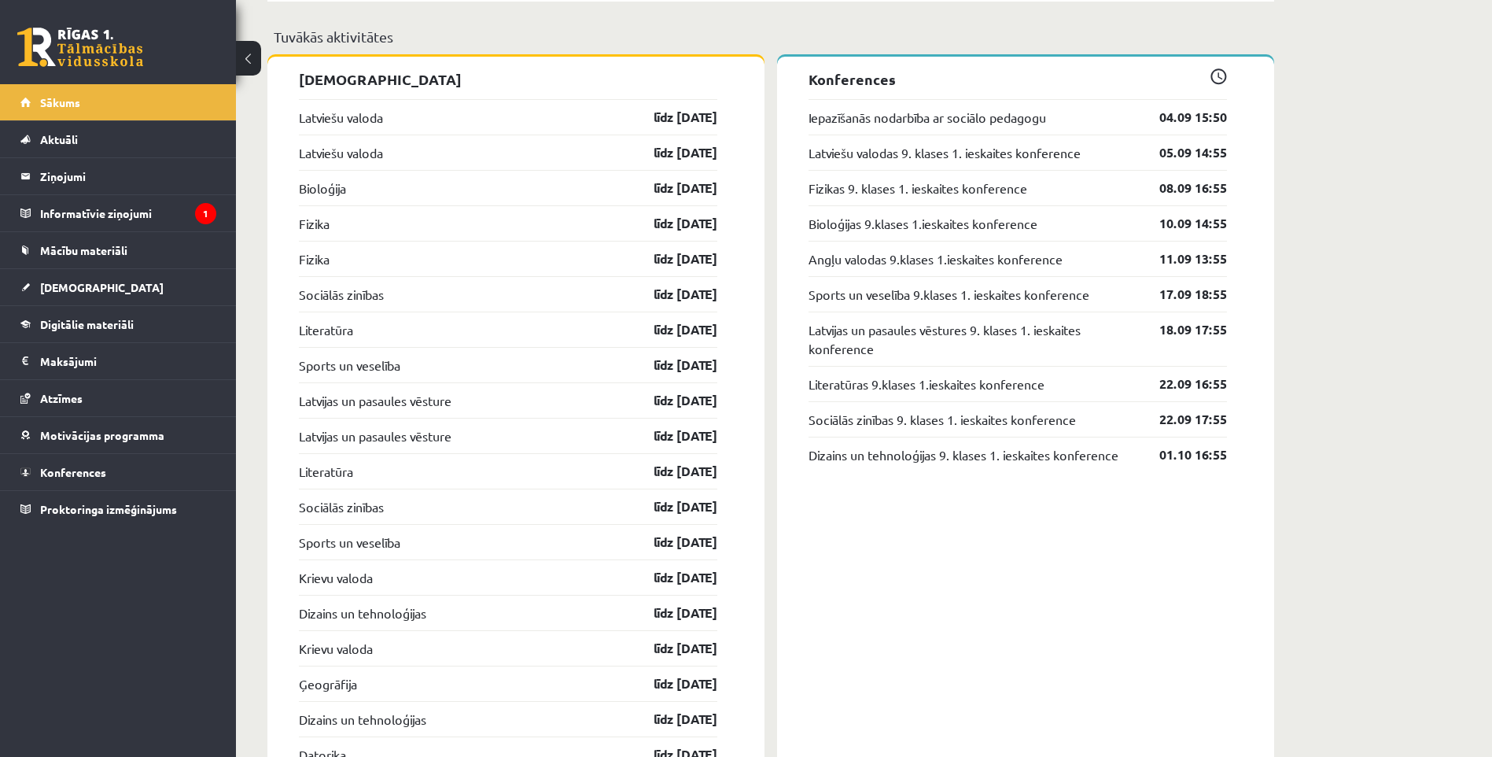
scroll to position [1494, 0]
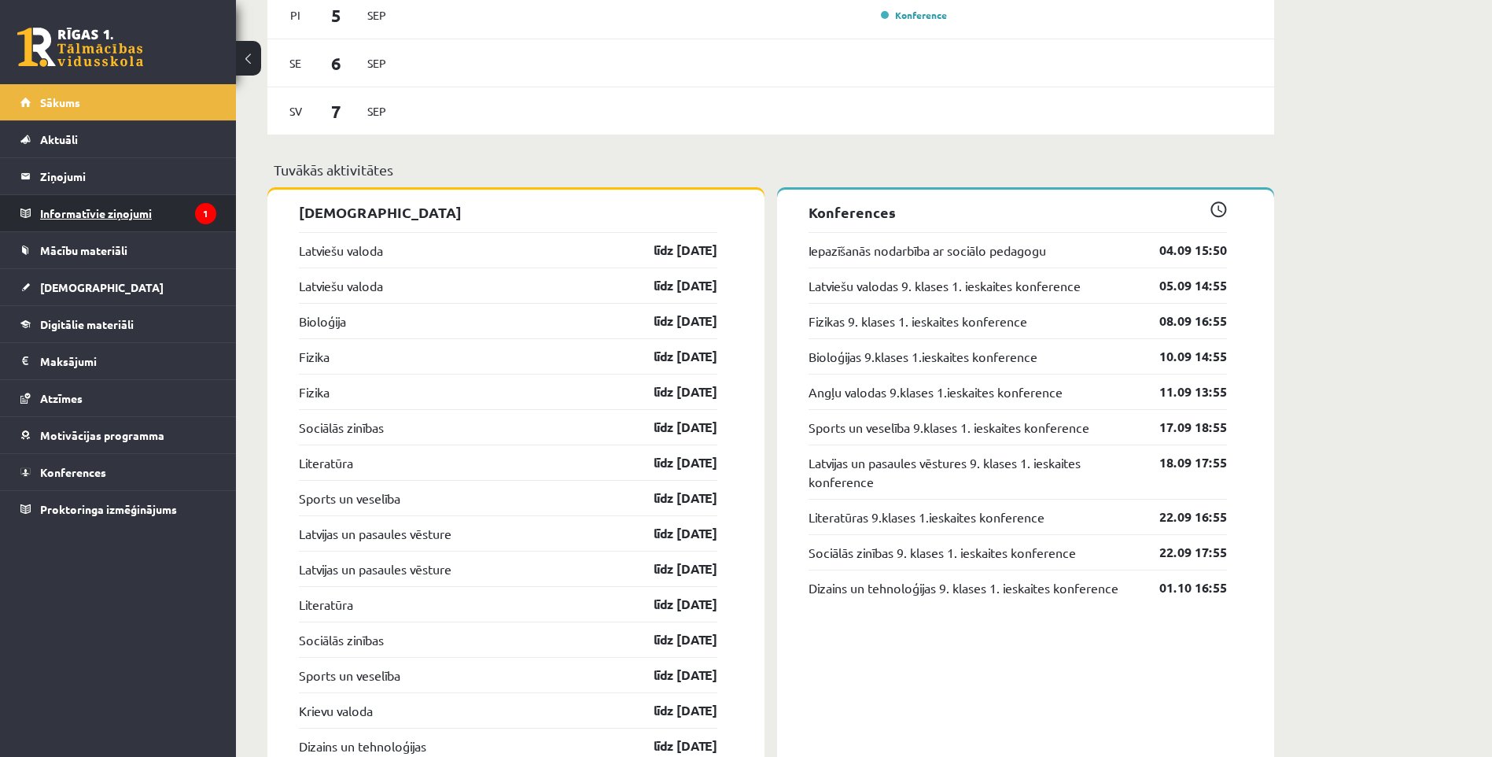
click at [98, 210] on legend "Informatīvie ziņojumi 1" at bounding box center [128, 213] width 176 height 36
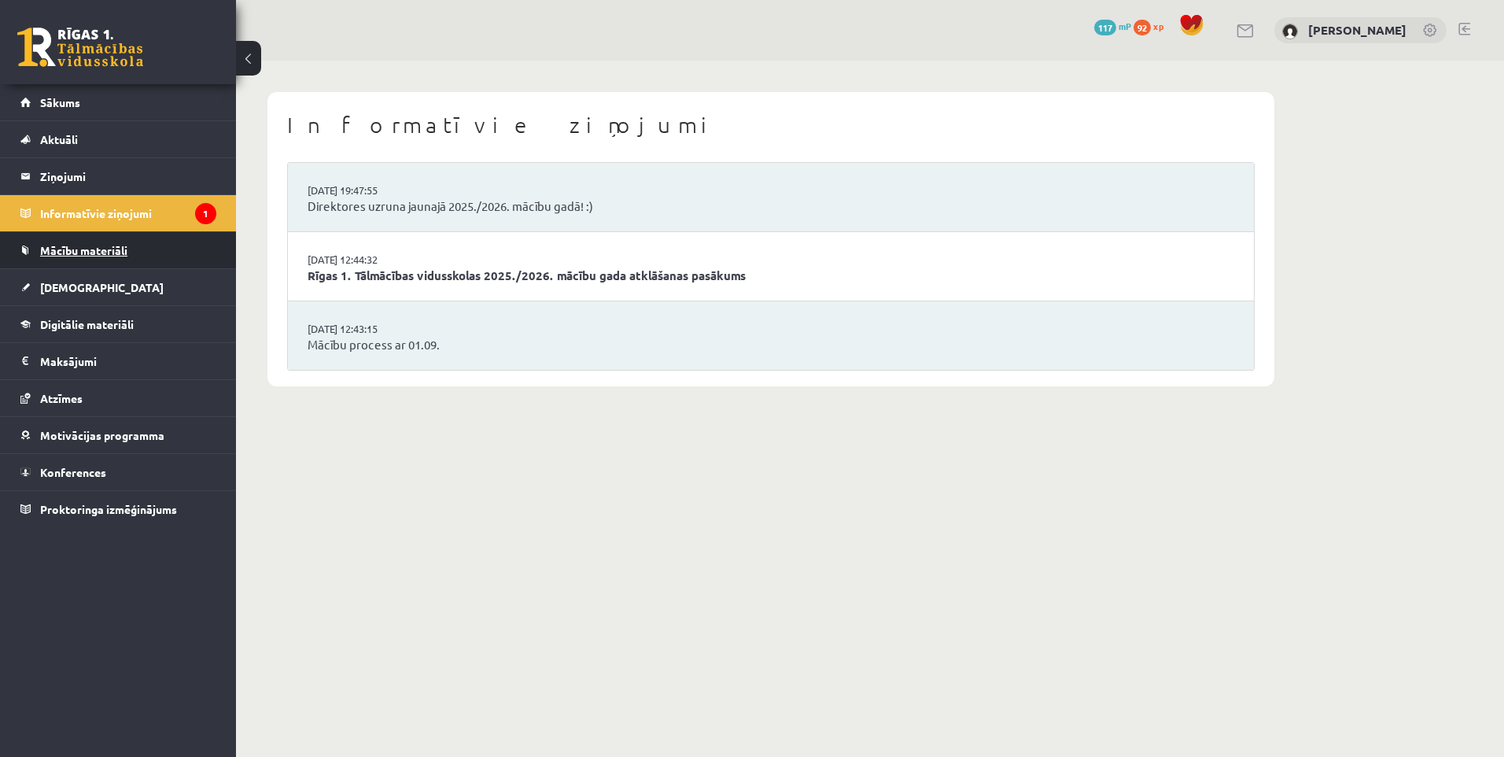
click at [83, 267] on link "Mācību materiāli" at bounding box center [118, 250] width 196 height 36
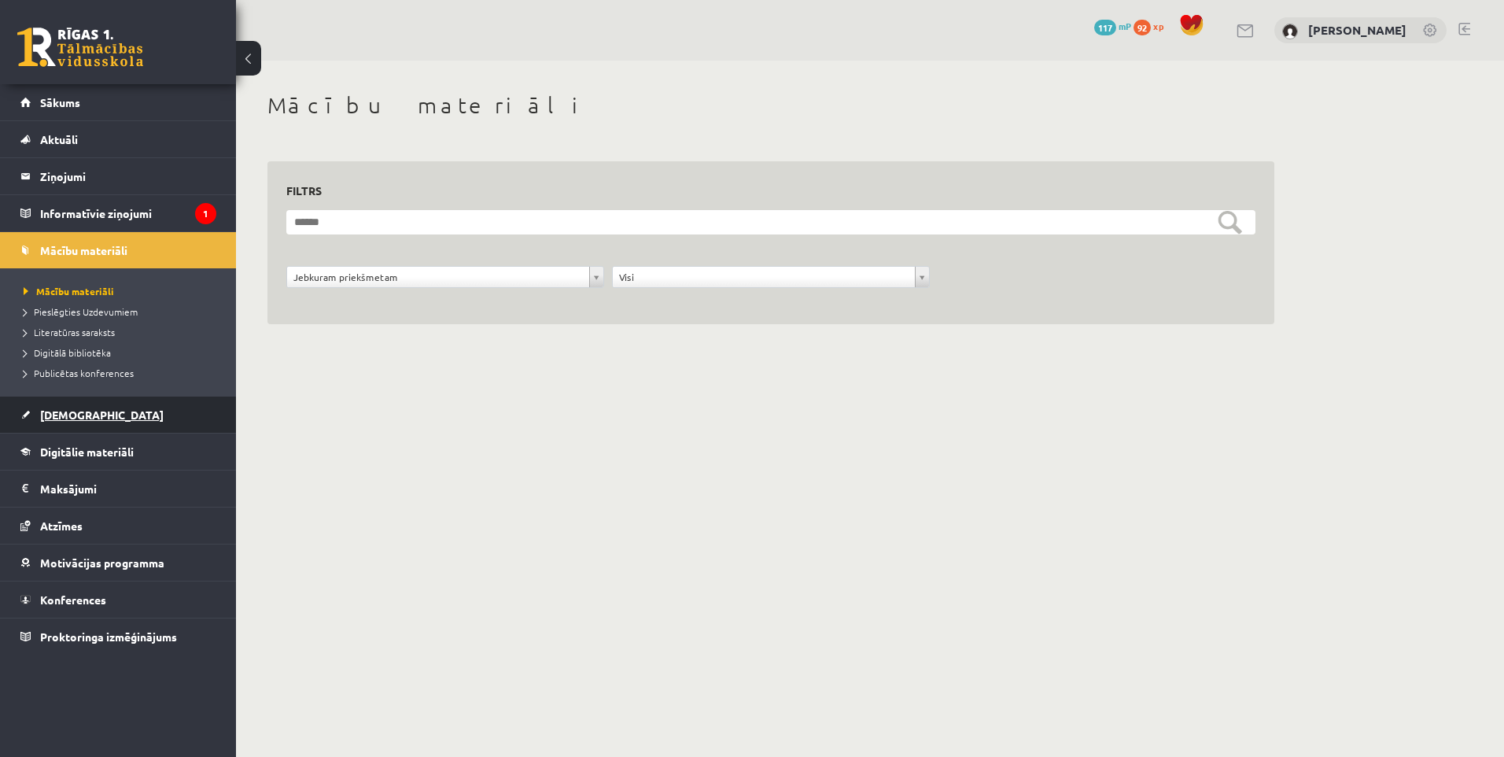
click at [68, 414] on span "[DEMOGRAPHIC_DATA]" at bounding box center [101, 414] width 123 height 14
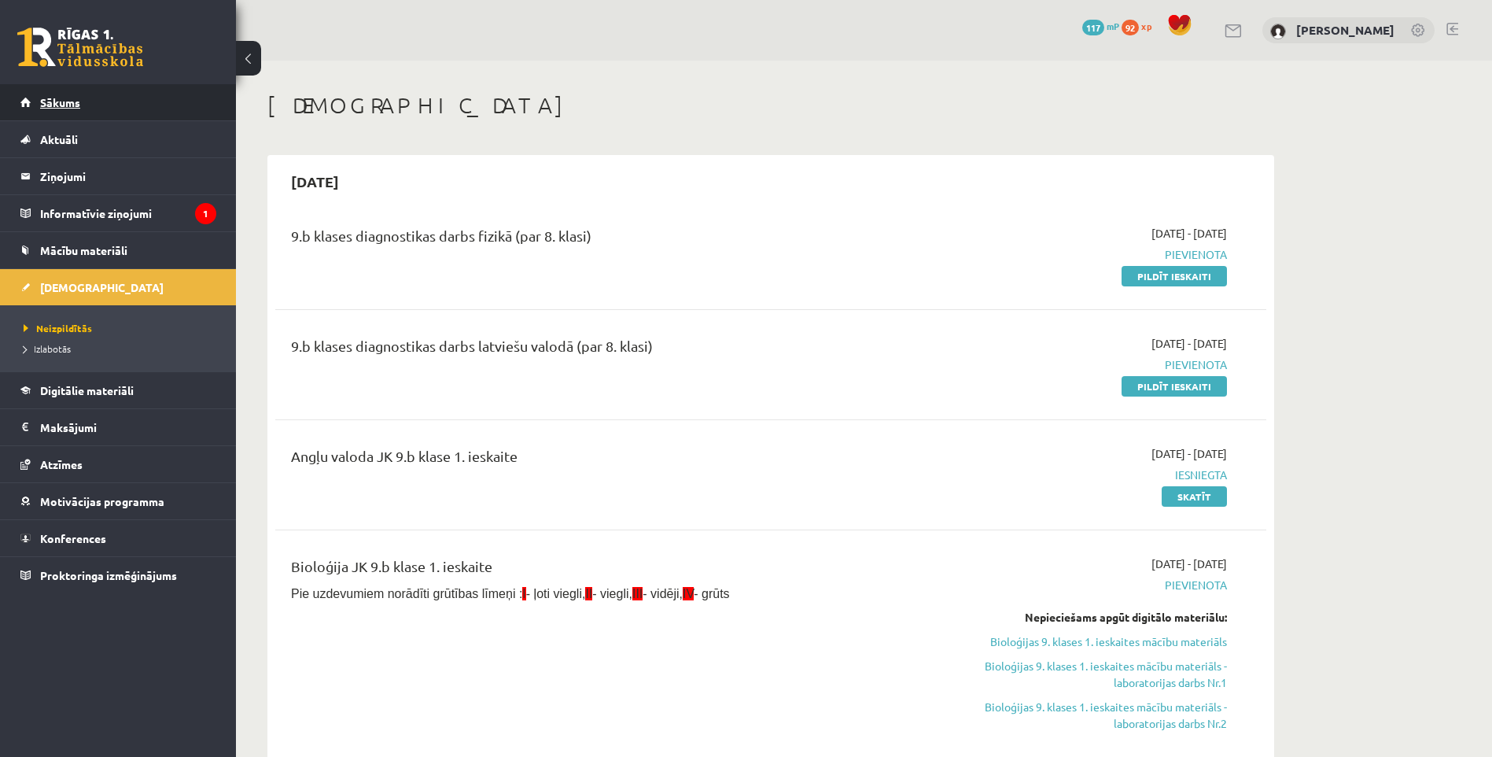
click at [53, 99] on span "Sākums" at bounding box center [60, 102] width 40 height 14
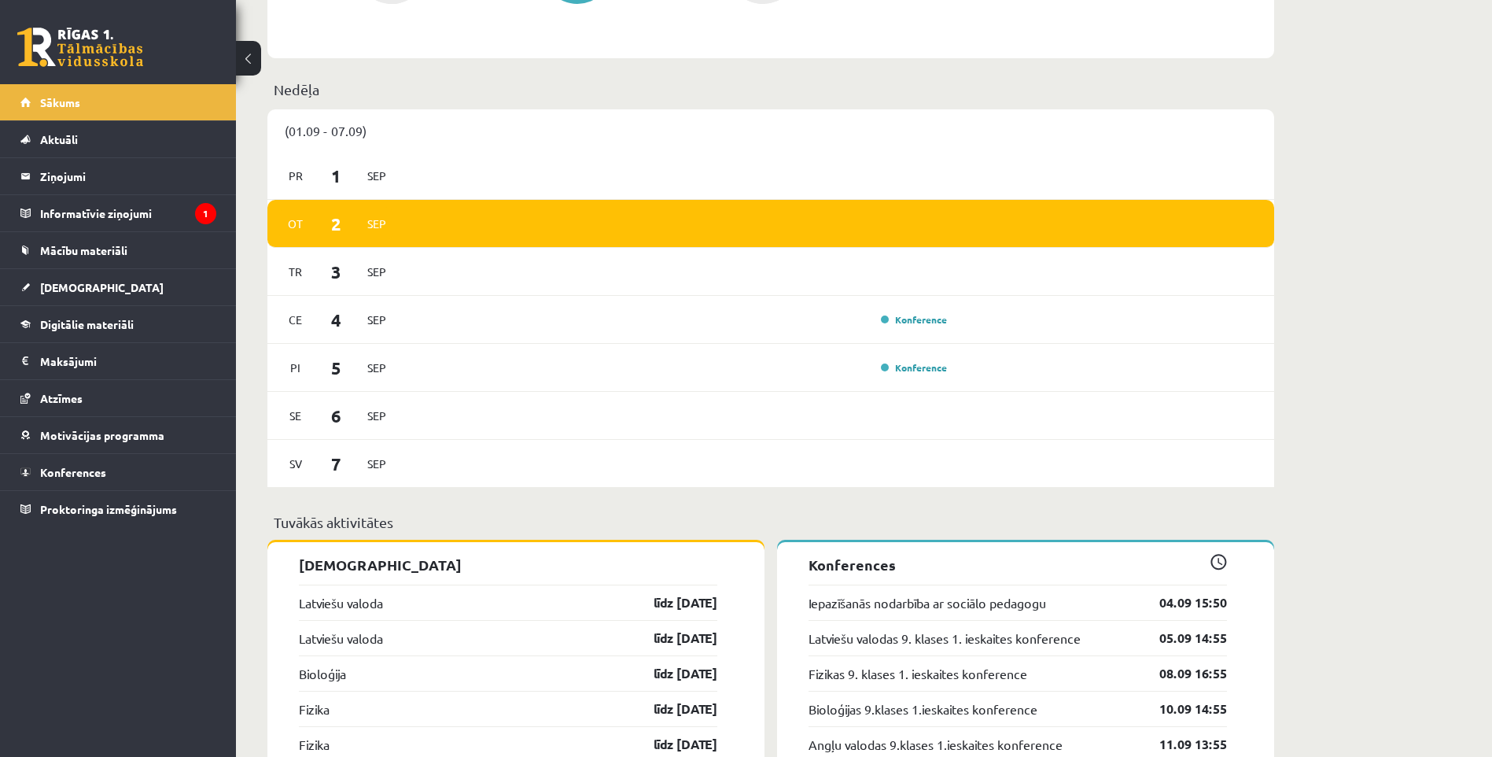
scroll to position [1416, 0]
